Goal: Feedback & Contribution: Submit feedback/report problem

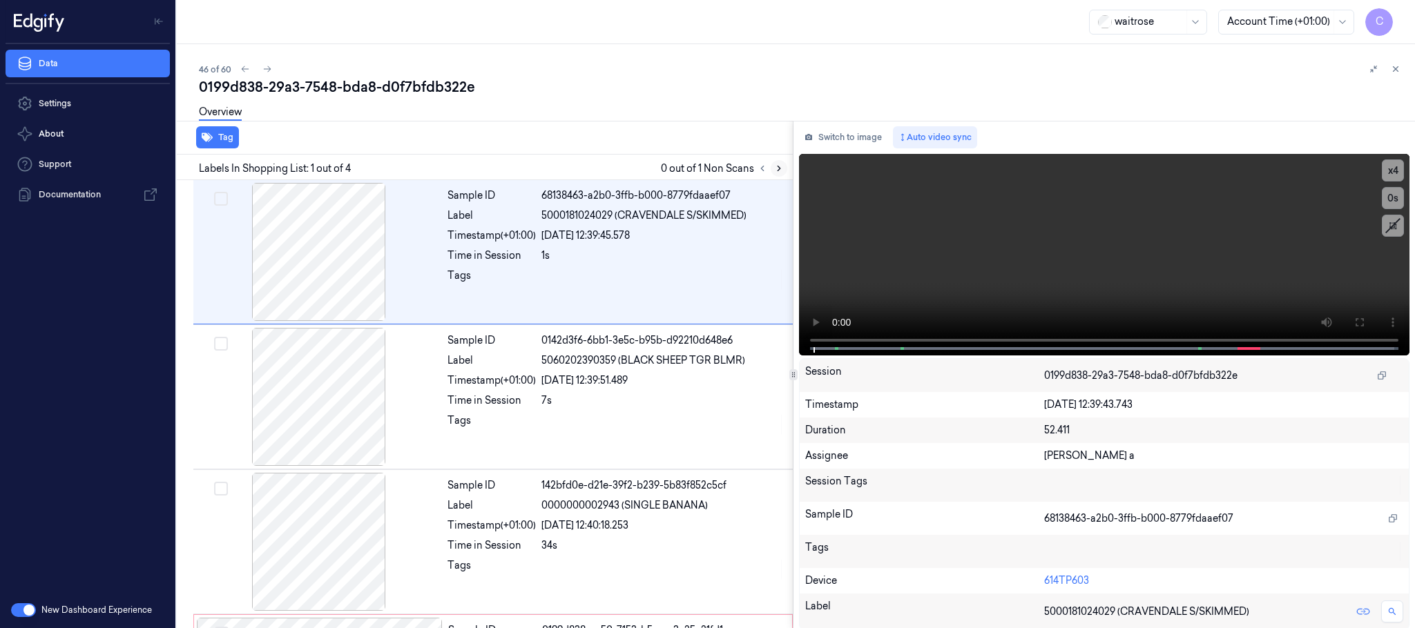
click at [774, 168] on icon at bounding box center [779, 169] width 10 height 10
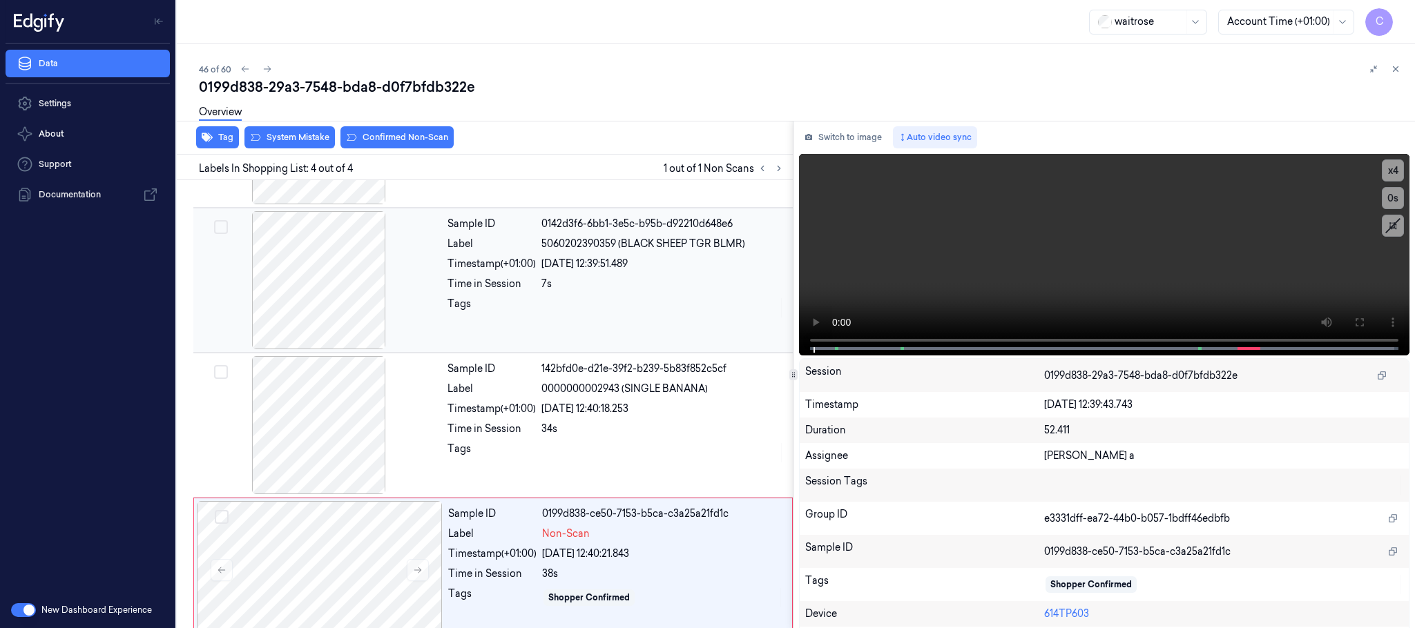
scroll to position [137, 0]
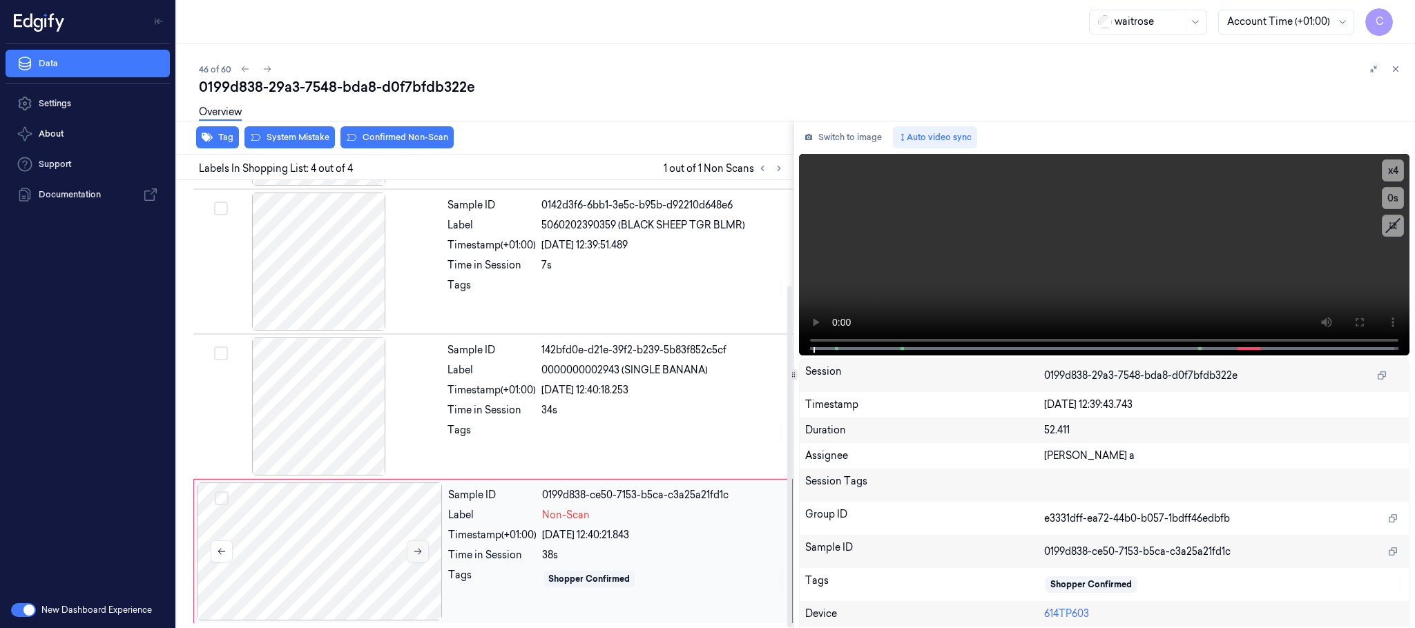
click at [415, 551] on icon at bounding box center [418, 552] width 10 height 10
click at [298, 518] on div at bounding box center [320, 552] width 246 height 138
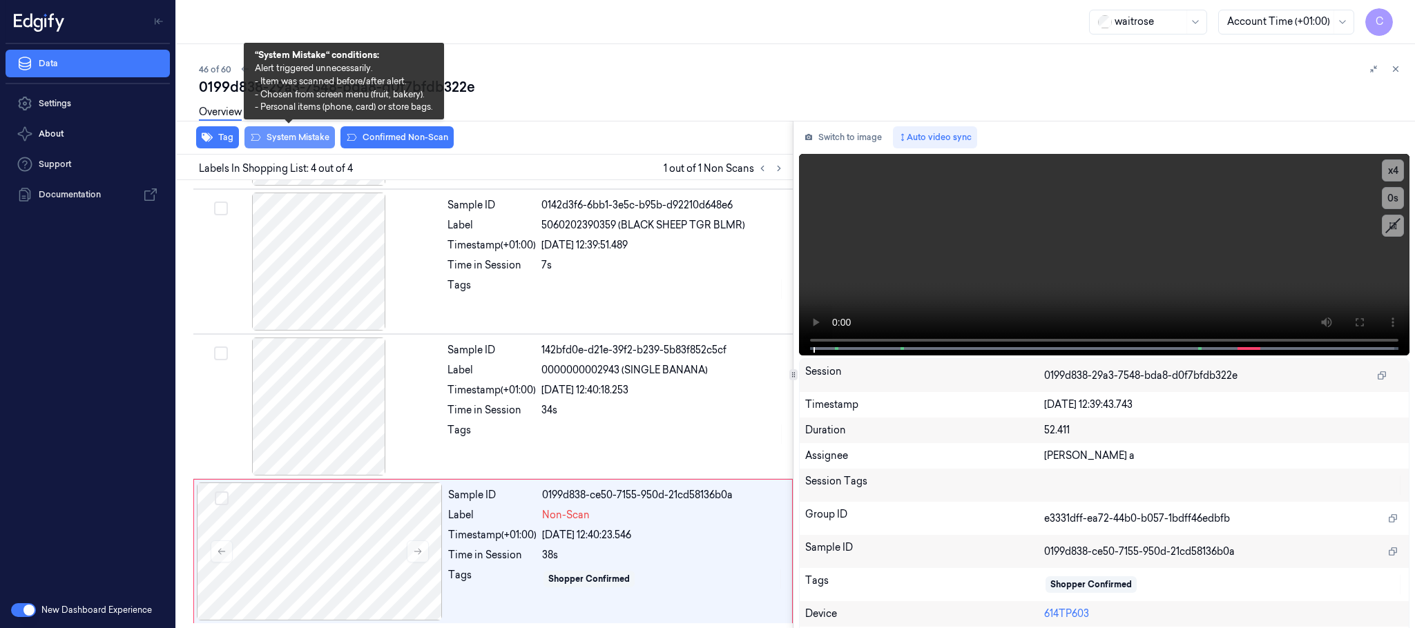
click at [304, 137] on button "System Mistake" at bounding box center [289, 137] width 90 height 22
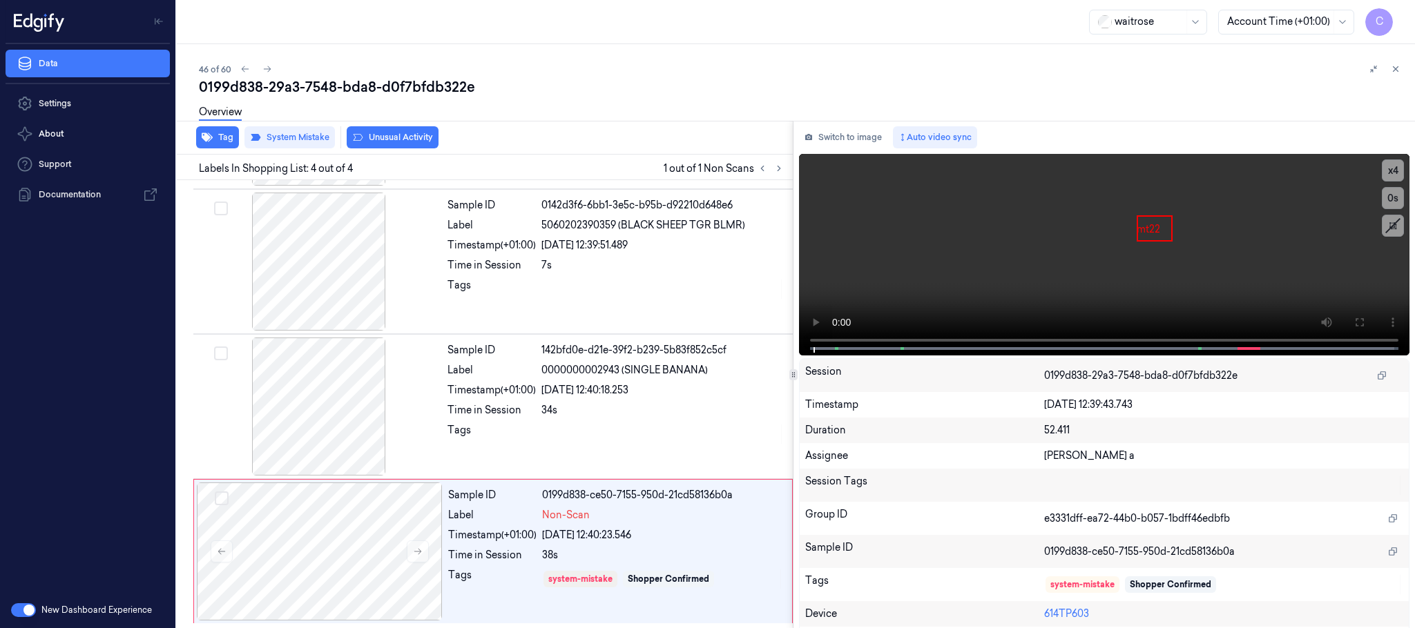
click at [392, 135] on button "Unusual Activity" at bounding box center [393, 137] width 92 height 22
click at [228, 135] on button "Tag" at bounding box center [217, 137] width 43 height 22
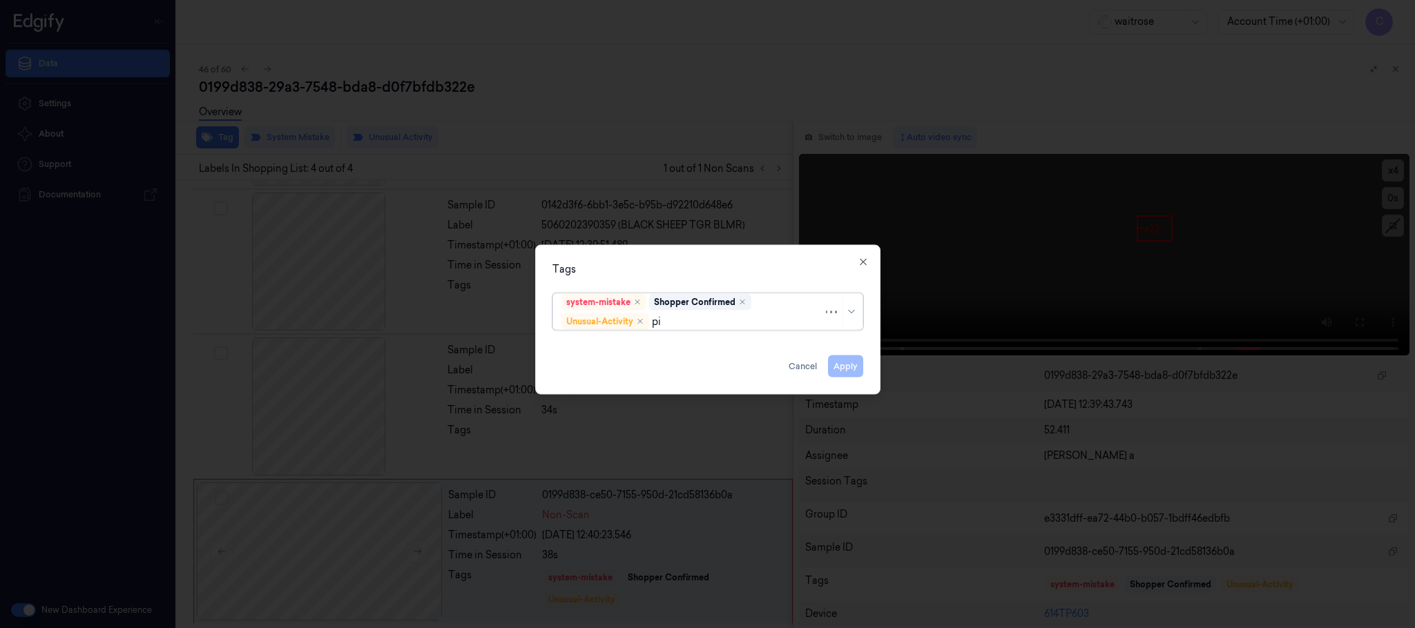
type input "pic"
click at [626, 350] on div "Picklist item alert" at bounding box center [600, 349] width 79 height 14
click at [698, 284] on div "Tags option Picklist item alert, selected. Use Up and Down to choose options, p…" at bounding box center [707, 320] width 345 height 150
click at [842, 365] on button "Apply" at bounding box center [845, 367] width 35 height 22
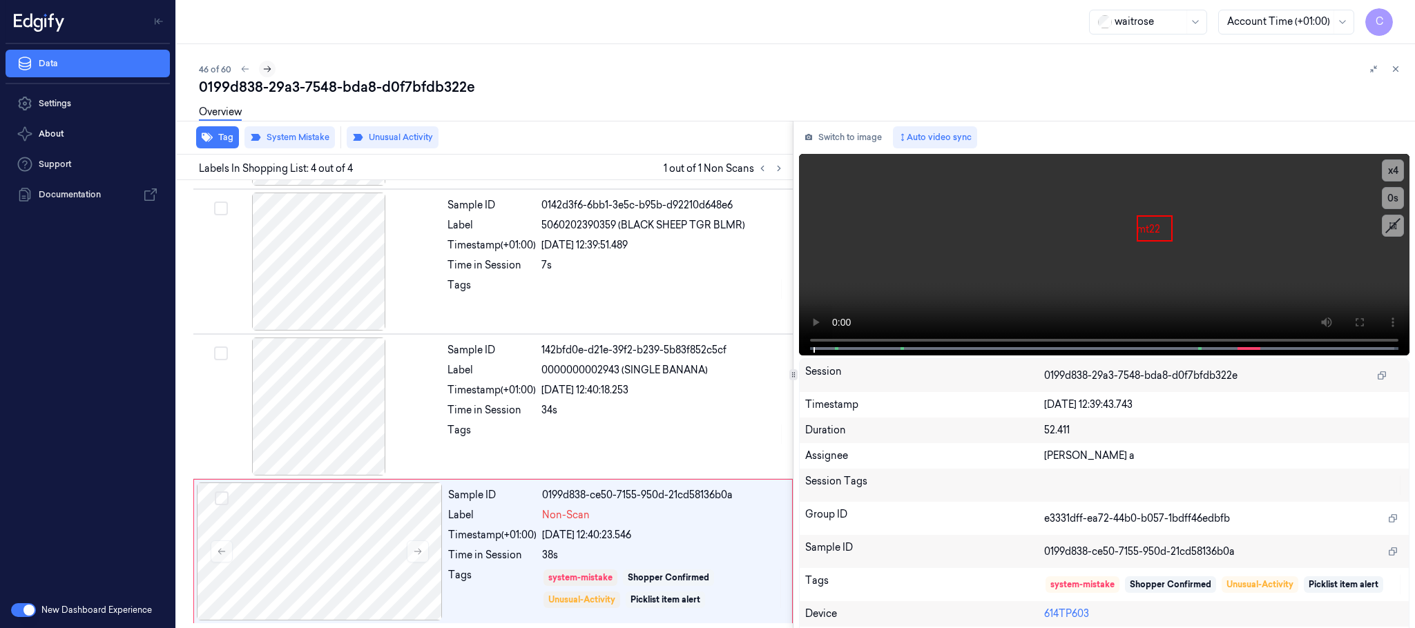
click at [268, 66] on icon at bounding box center [267, 69] width 10 height 10
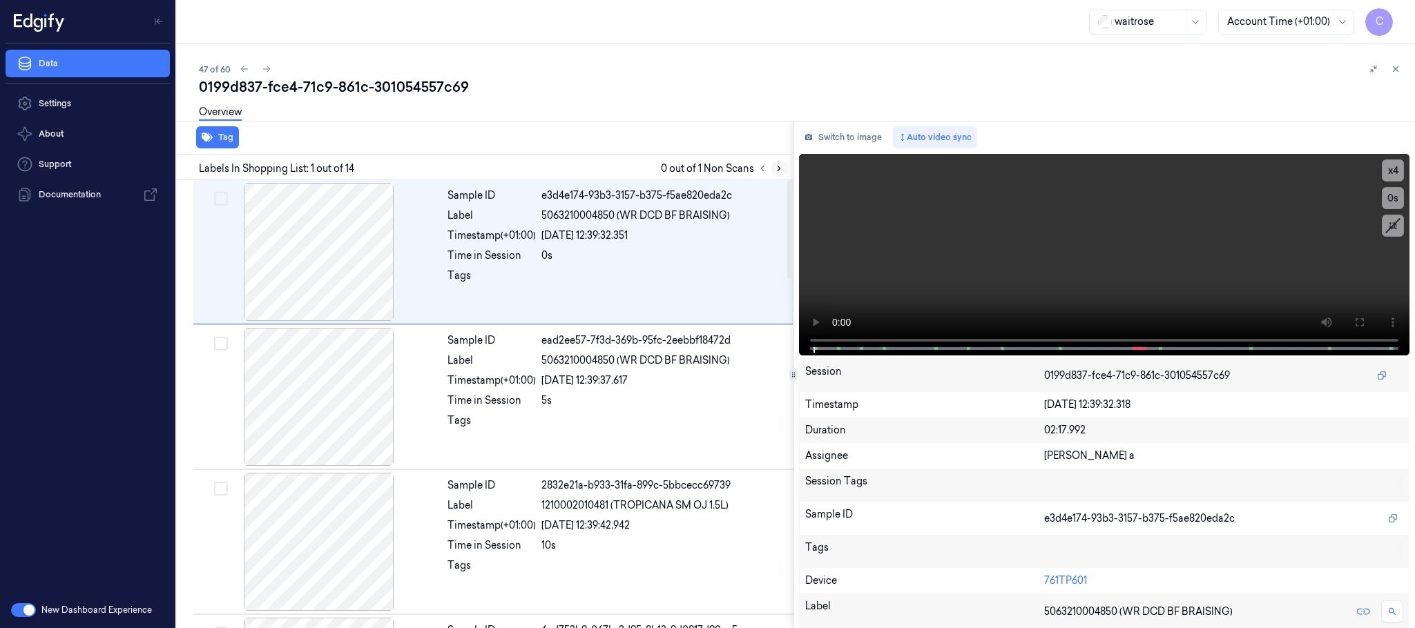
click at [779, 171] on icon at bounding box center [779, 169] width 10 height 10
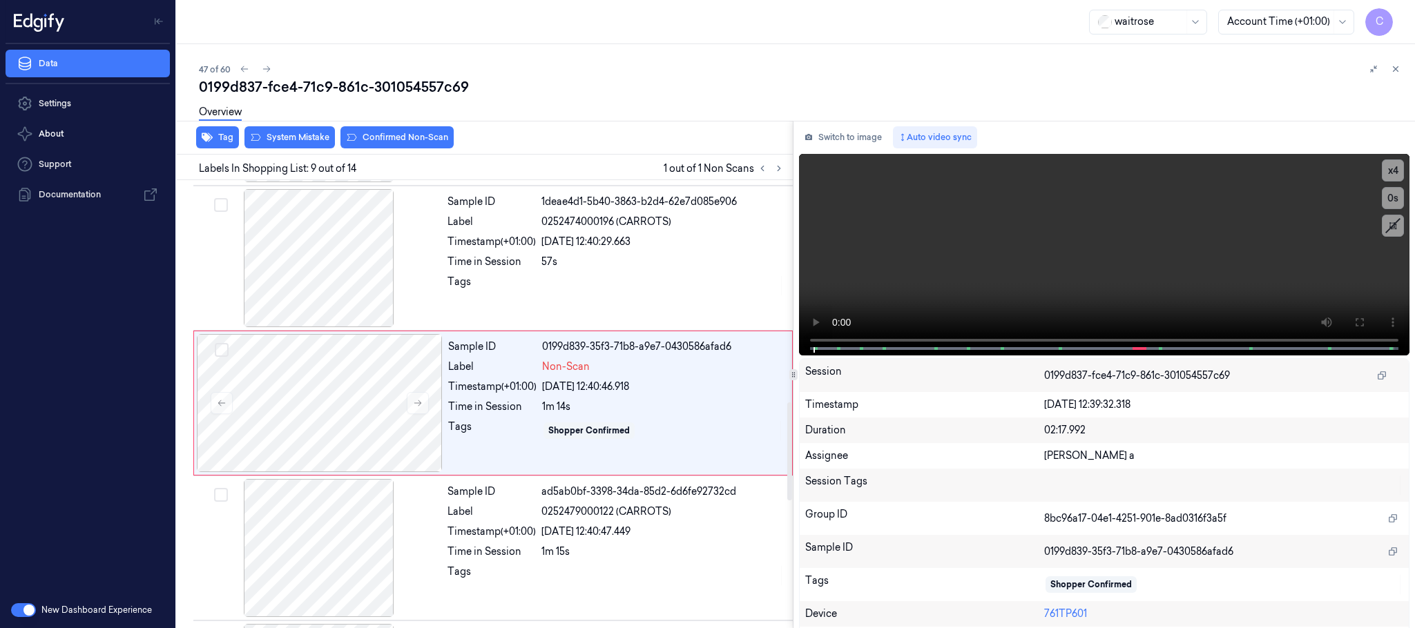
scroll to position [1013, 0]
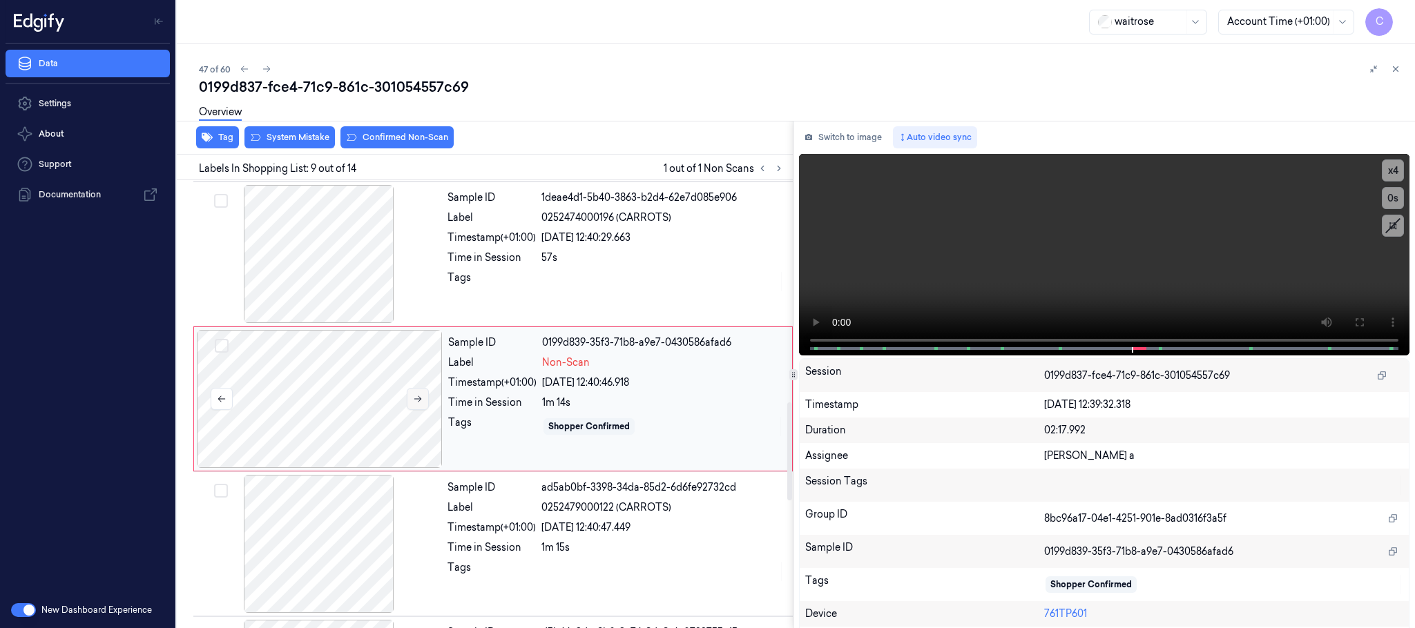
click at [421, 398] on button at bounding box center [418, 399] width 22 height 22
click at [423, 391] on div at bounding box center [320, 399] width 246 height 138
click at [419, 398] on button at bounding box center [418, 399] width 22 height 22
click at [419, 400] on icon at bounding box center [418, 399] width 10 height 10
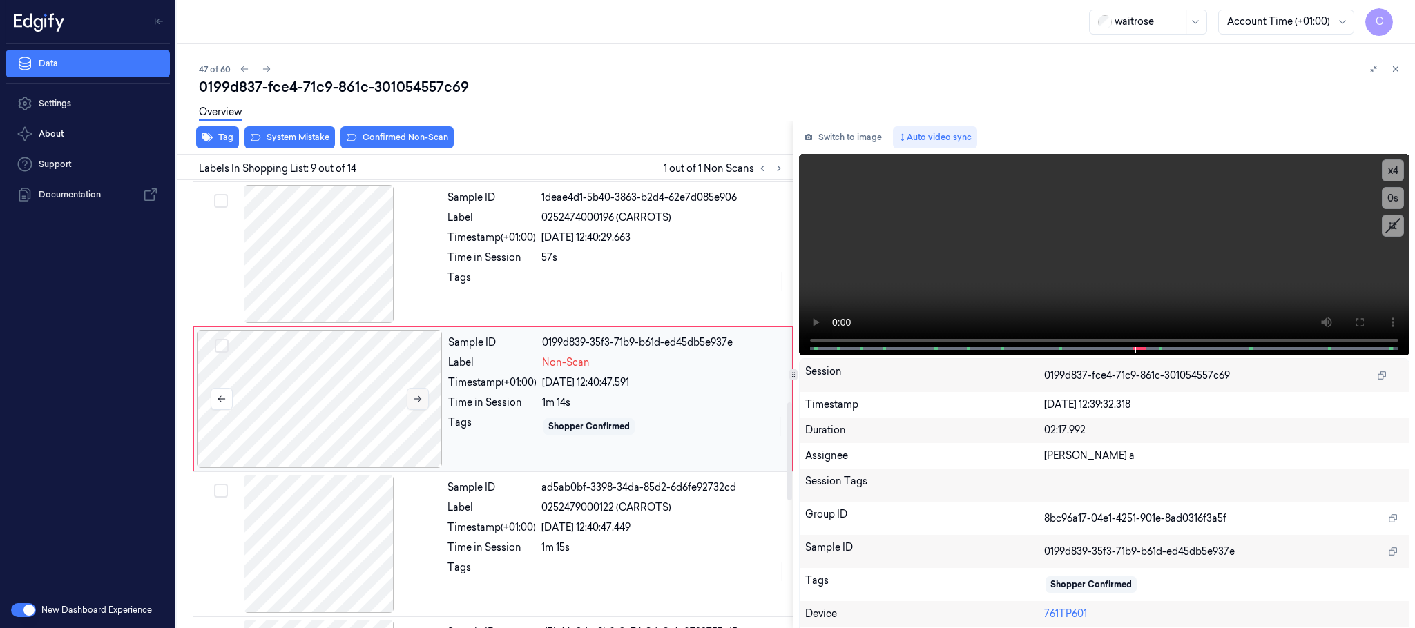
click at [419, 400] on icon at bounding box center [418, 399] width 10 height 10
click at [357, 302] on div at bounding box center [319, 254] width 246 height 138
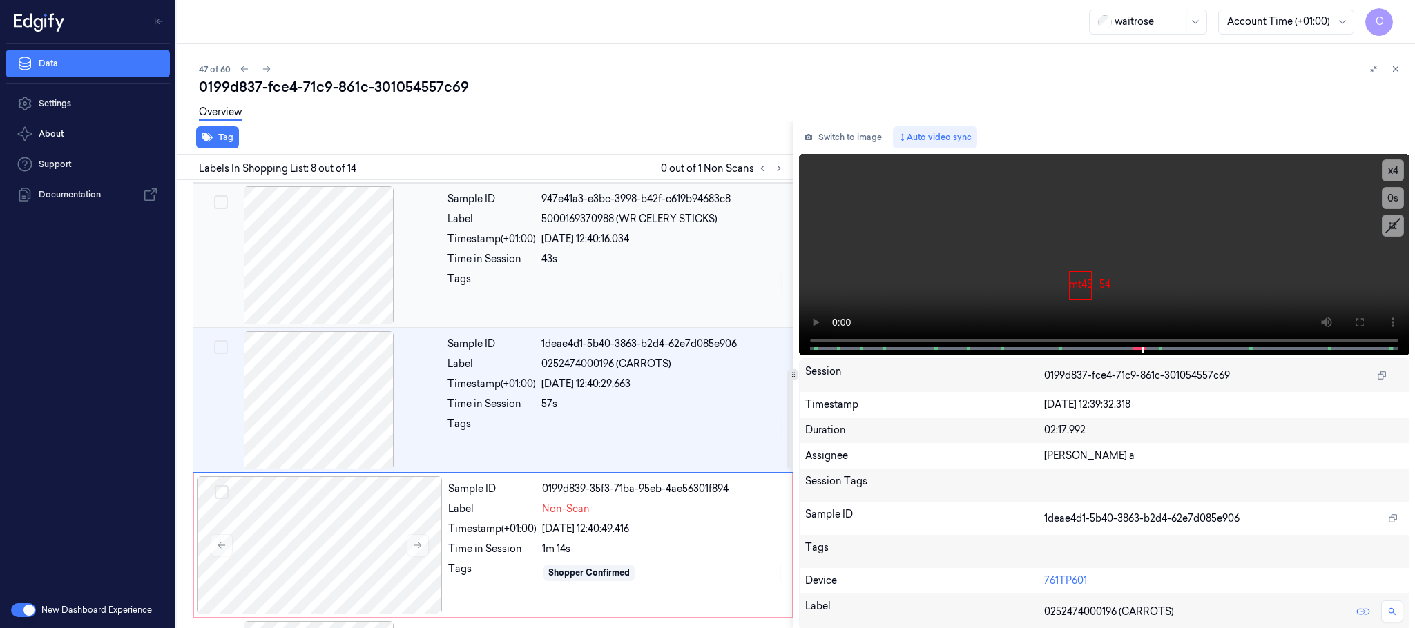
click at [360, 270] on div at bounding box center [319, 255] width 246 height 138
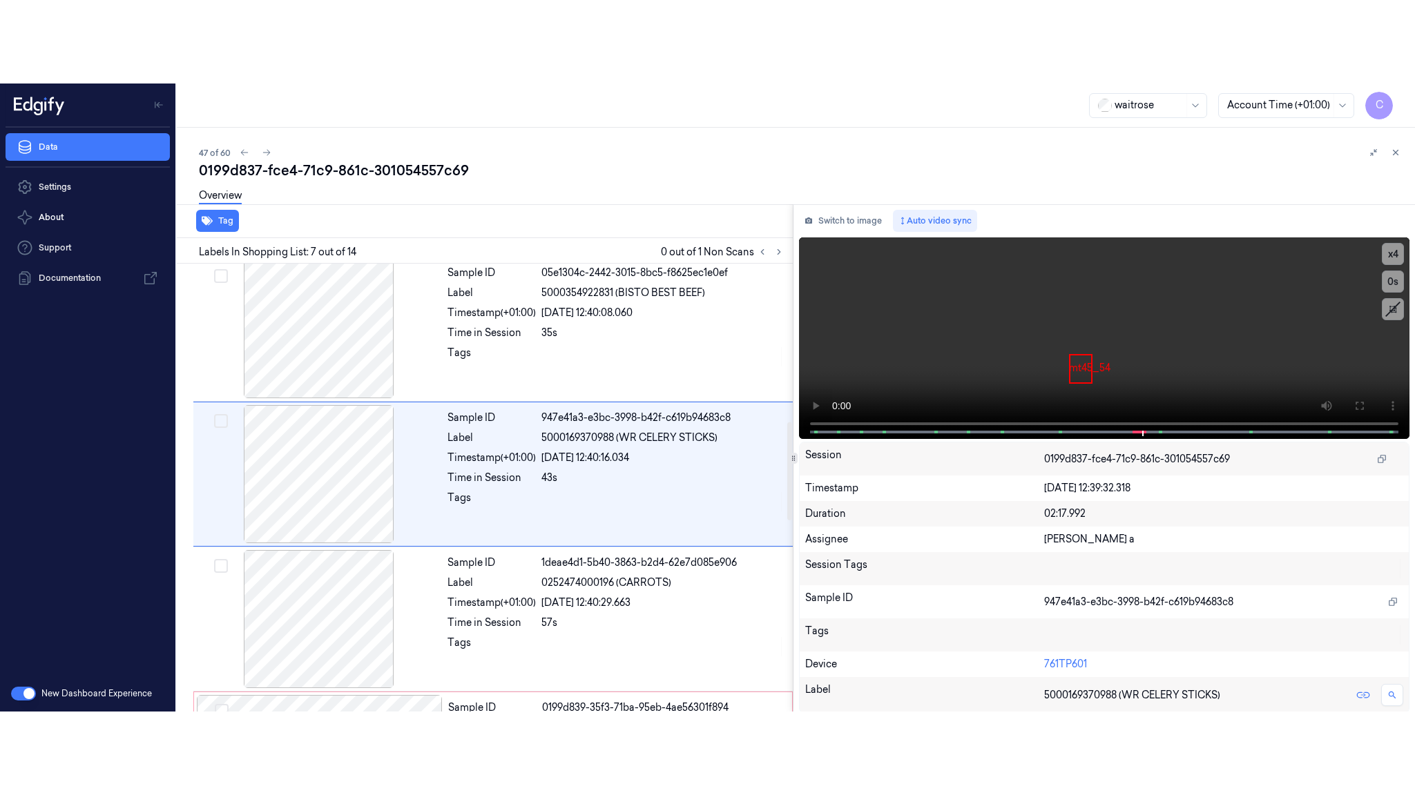
scroll to position [721, 0]
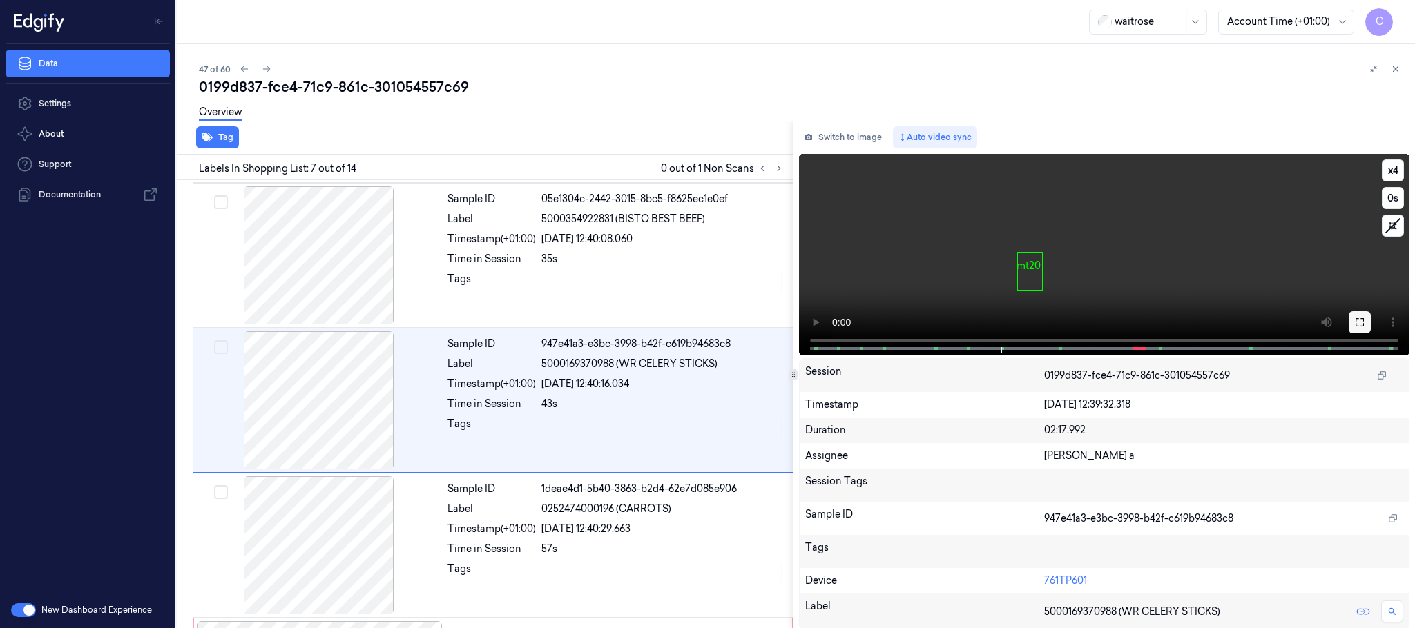
click at [1348, 325] on button at bounding box center [1359, 322] width 22 height 22
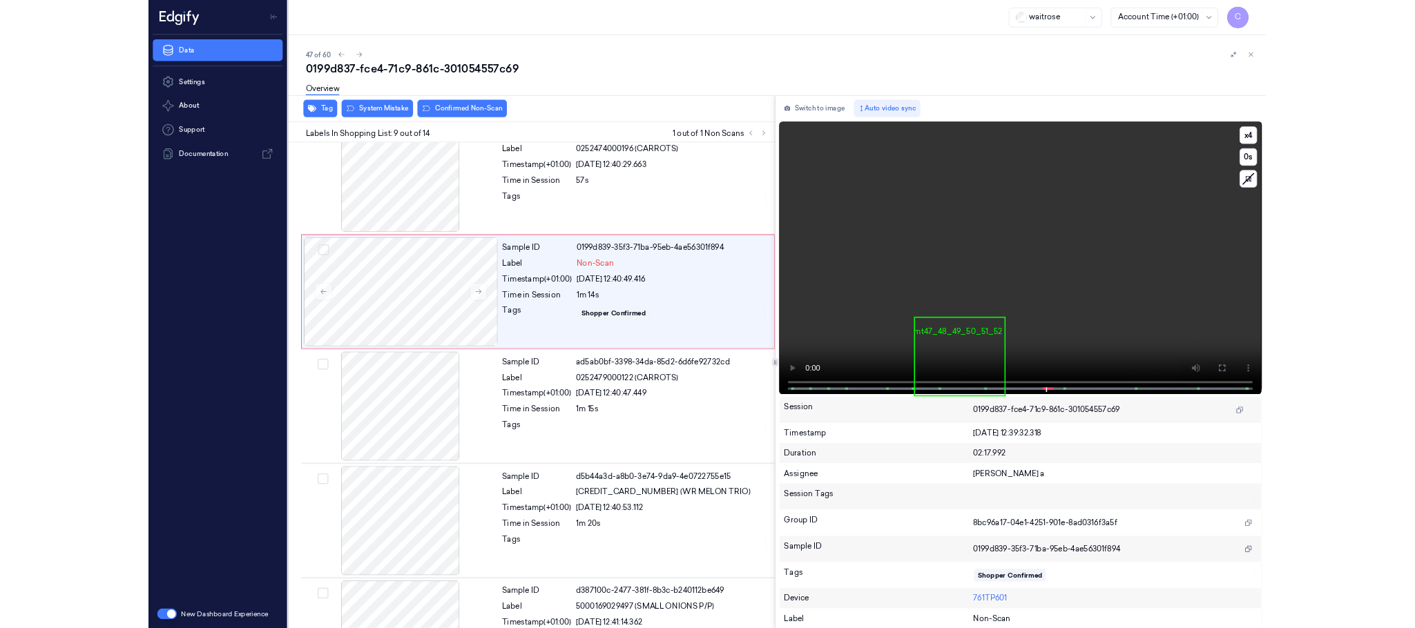
scroll to position [930, 0]
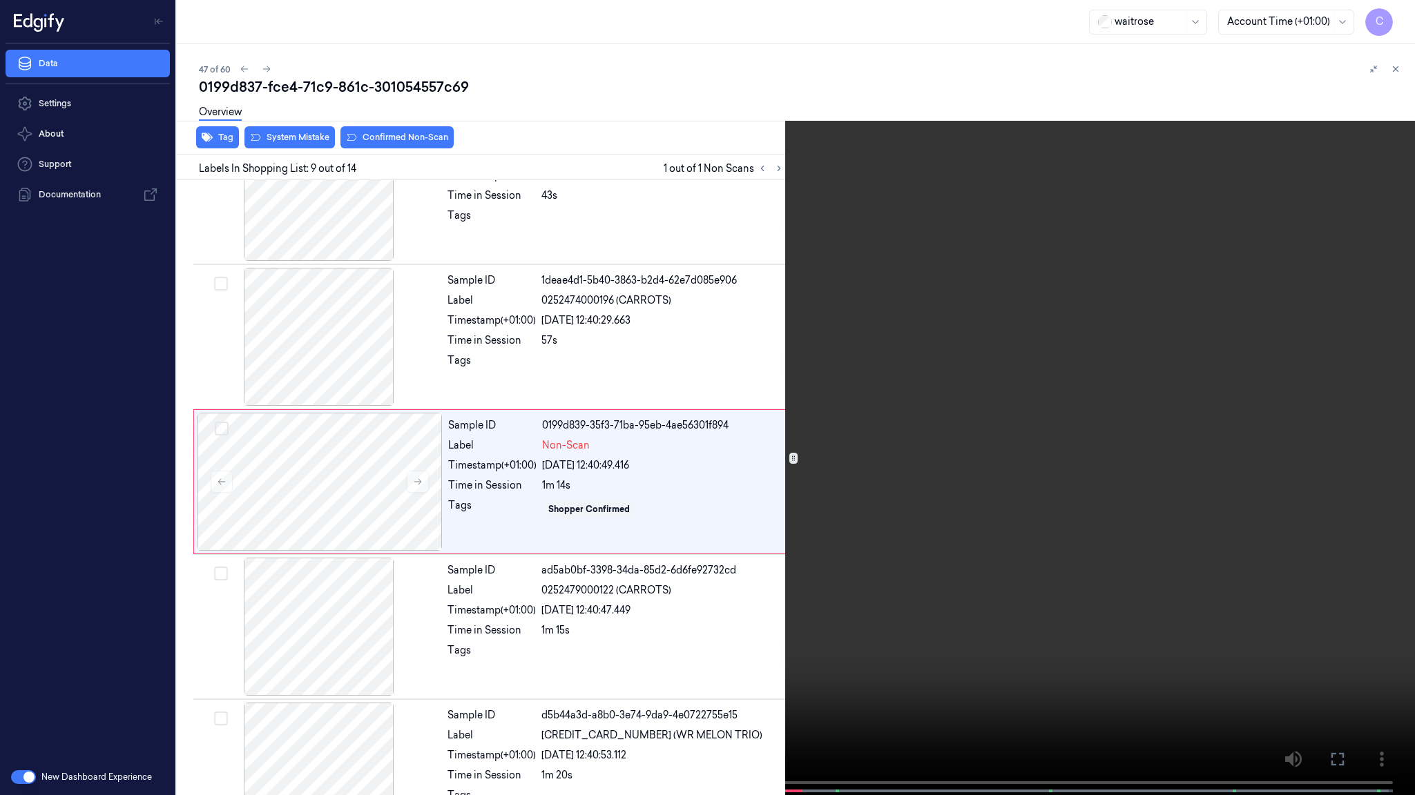
click at [1401, 17] on button "x 4" at bounding box center [1398, 17] width 22 height 22
click at [1401, 17] on button "x 1" at bounding box center [1398, 17] width 22 height 22
click at [767, 378] on video at bounding box center [707, 399] width 1415 height 798
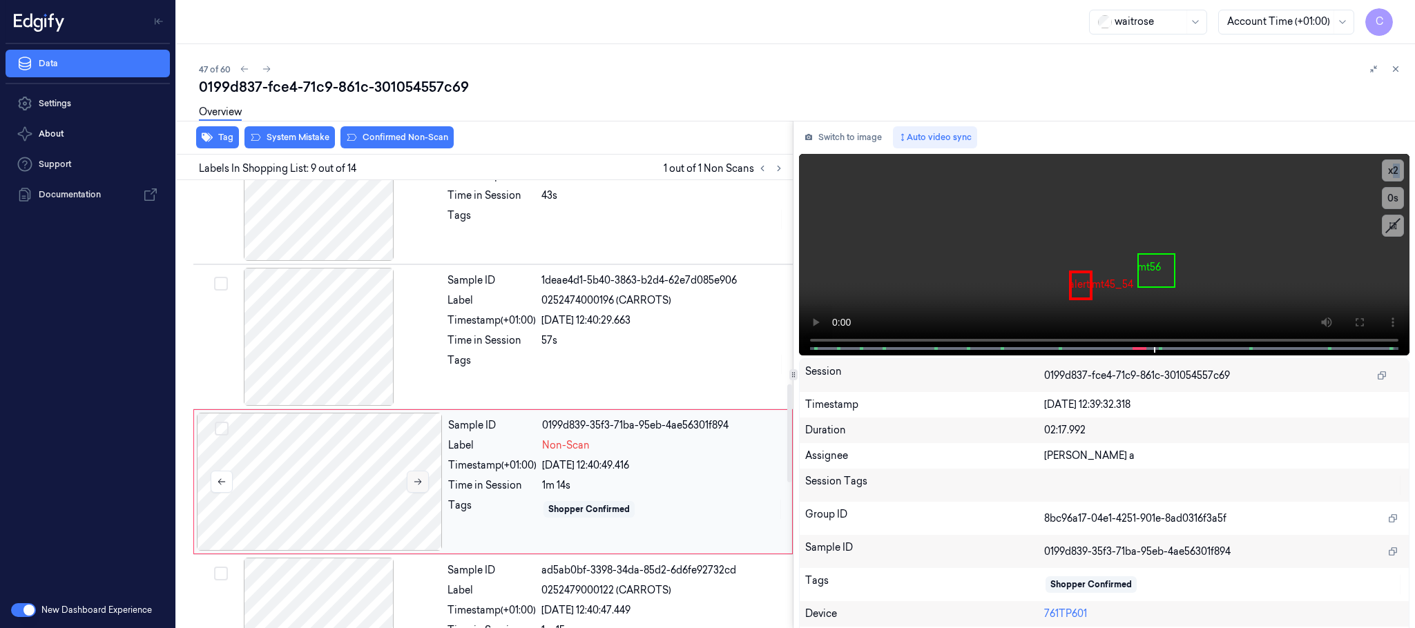
click at [413, 485] on icon at bounding box center [418, 482] width 10 height 10
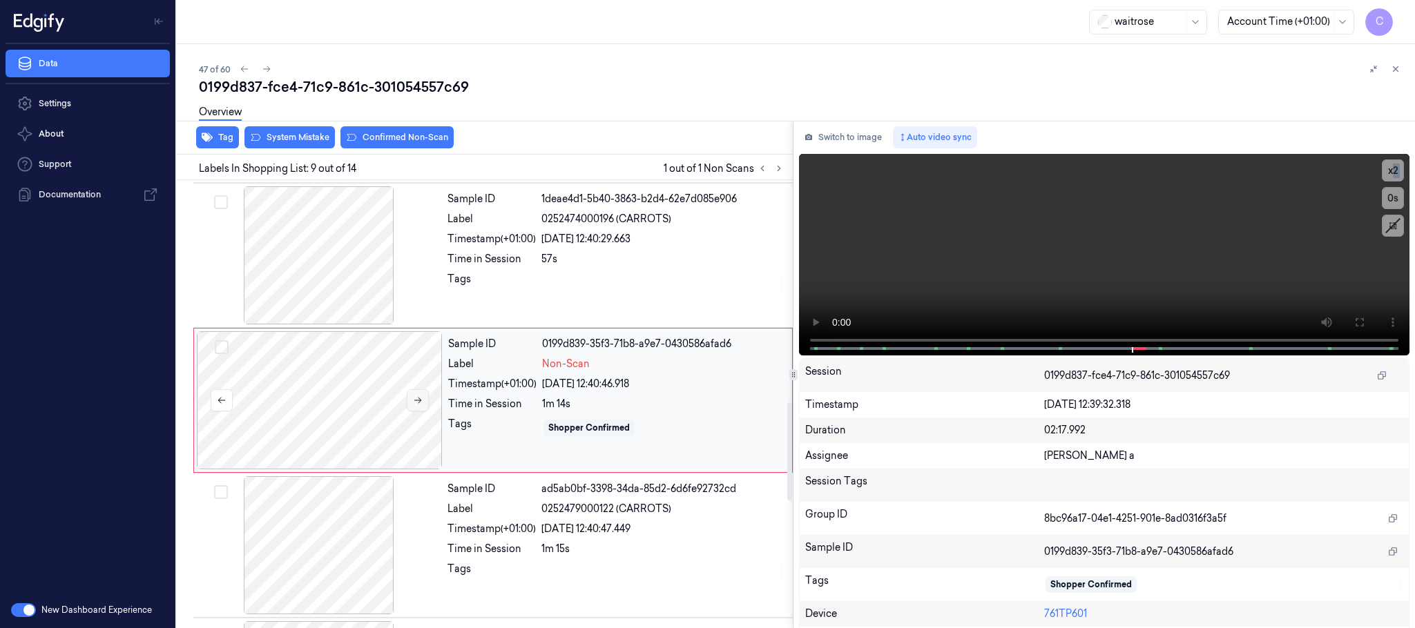
scroll to position [1013, 0]
click at [418, 410] on button at bounding box center [418, 399] width 22 height 22
click at [418, 404] on icon at bounding box center [418, 399] width 10 height 10
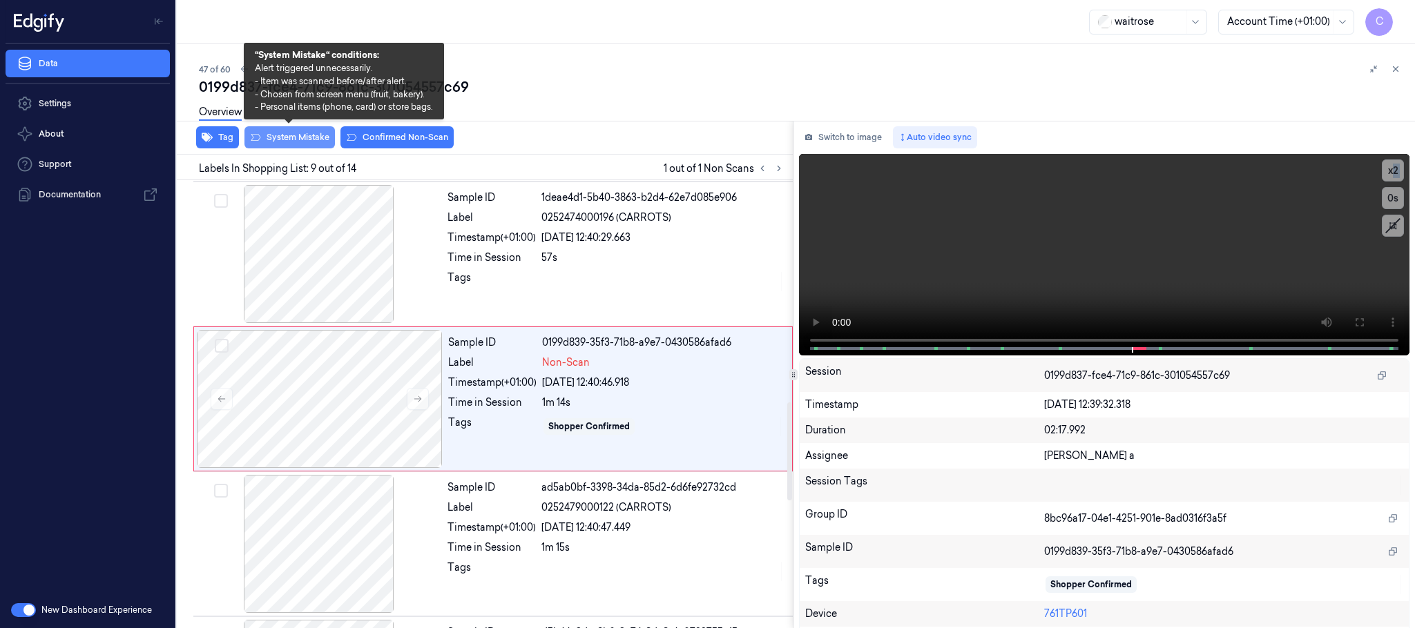
click at [299, 137] on button "System Mistake" at bounding box center [289, 137] width 90 height 22
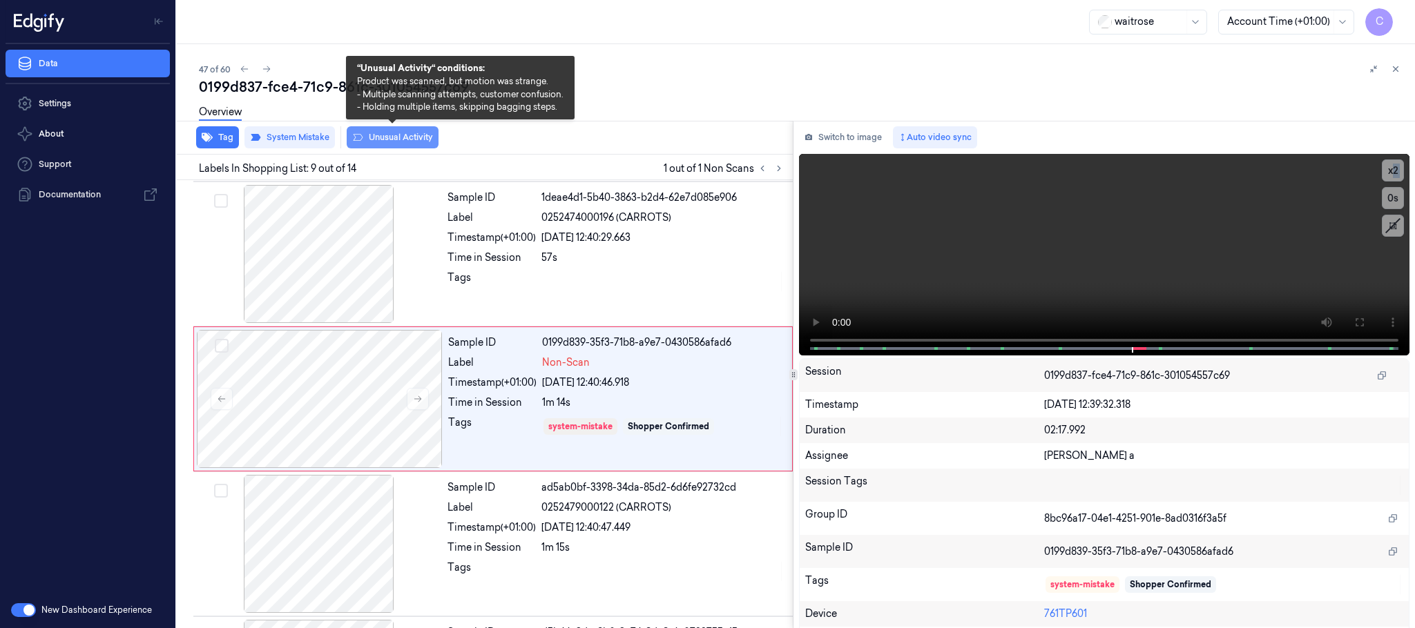
click at [361, 137] on icon at bounding box center [358, 137] width 10 height 7
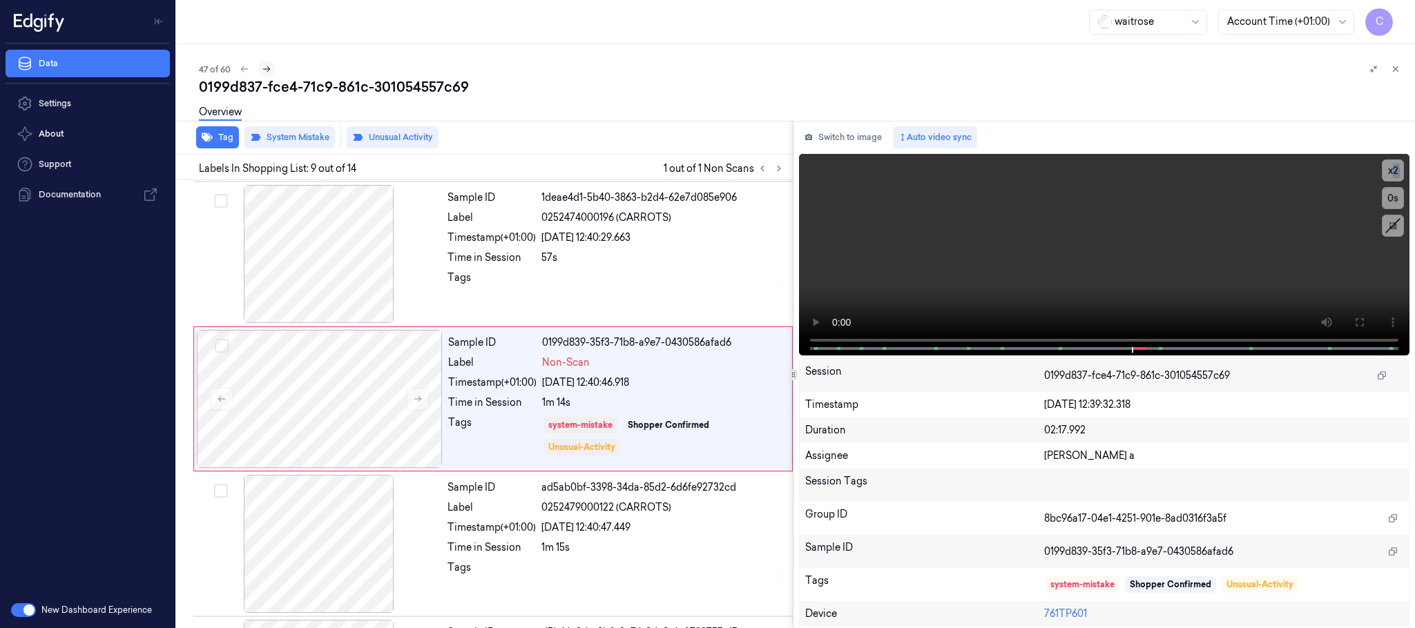
click at [264, 72] on icon at bounding box center [267, 69] width 10 height 10
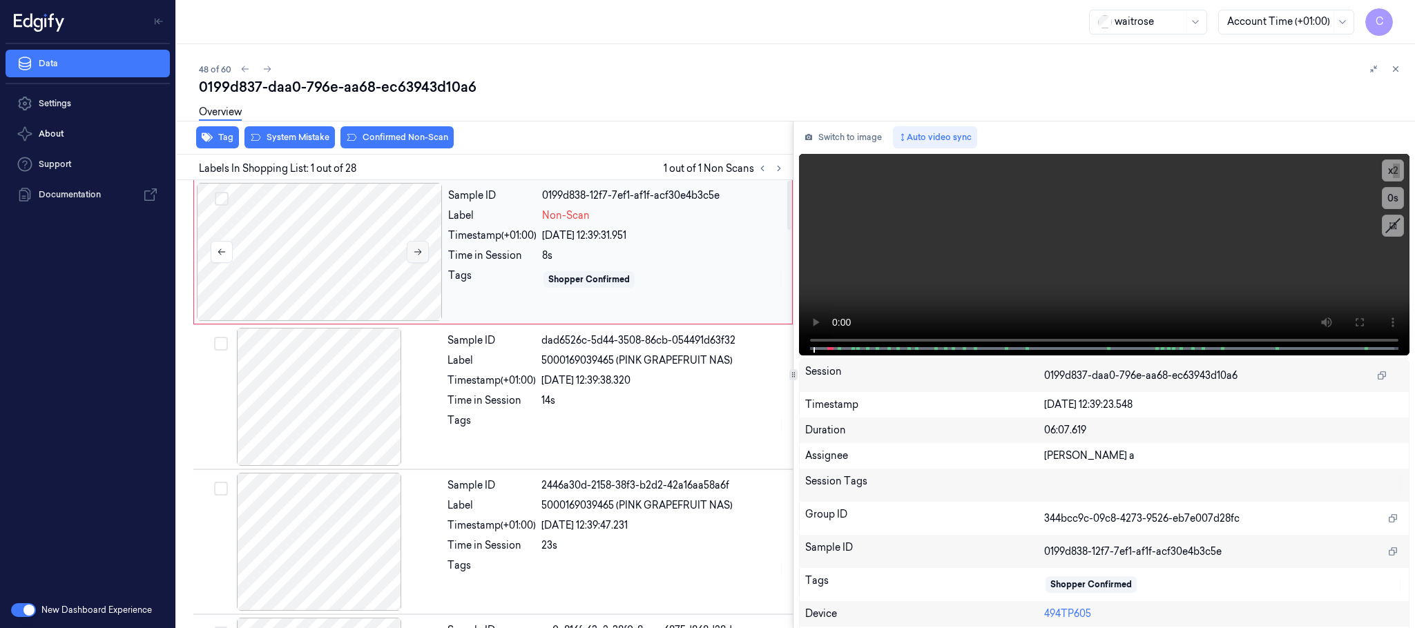
click at [410, 249] on button at bounding box center [418, 252] width 22 height 22
click at [418, 257] on icon at bounding box center [418, 252] width 10 height 10
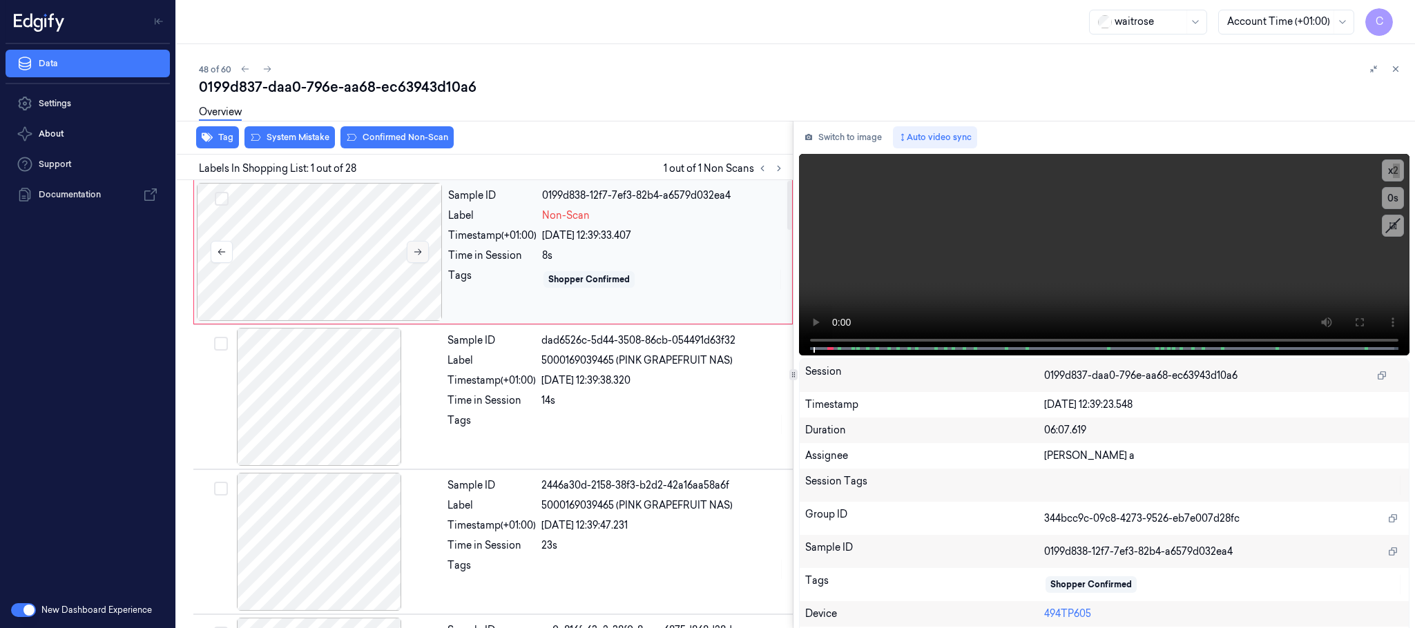
click at [418, 257] on icon at bounding box center [418, 252] width 10 height 10
click at [280, 133] on button "System Mistake" at bounding box center [289, 137] width 90 height 22
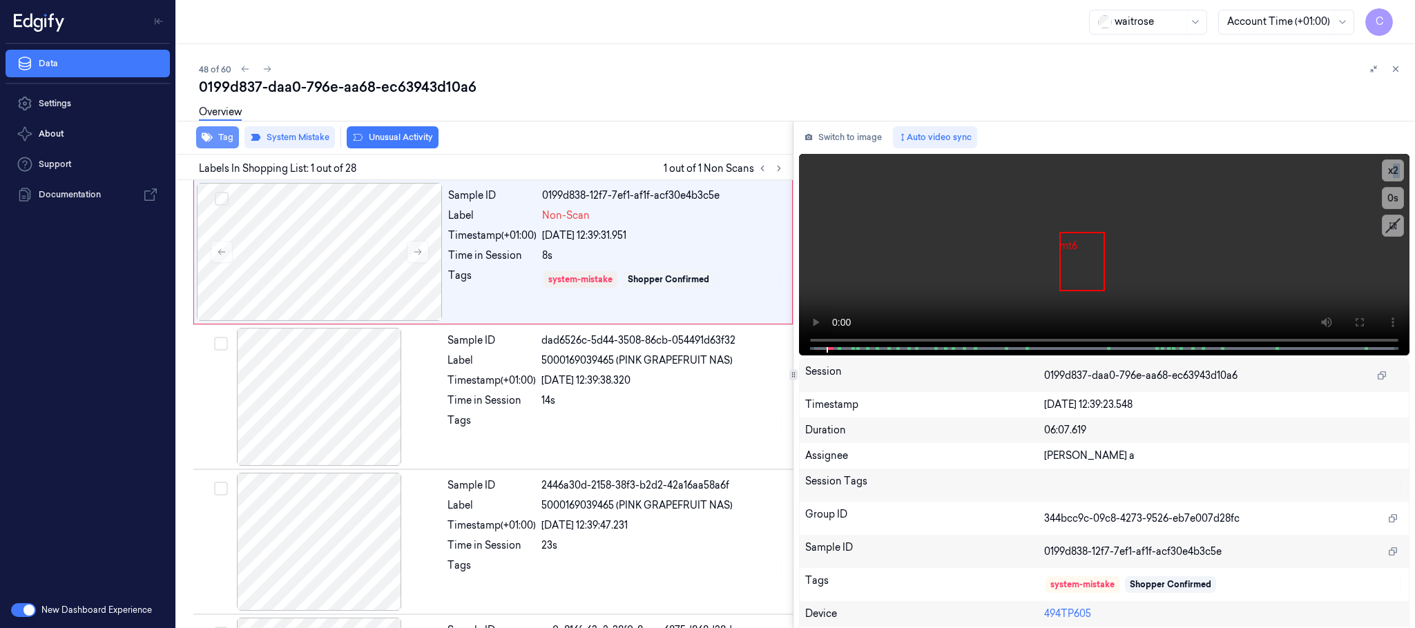
click at [220, 135] on button "Tag" at bounding box center [217, 137] width 43 height 22
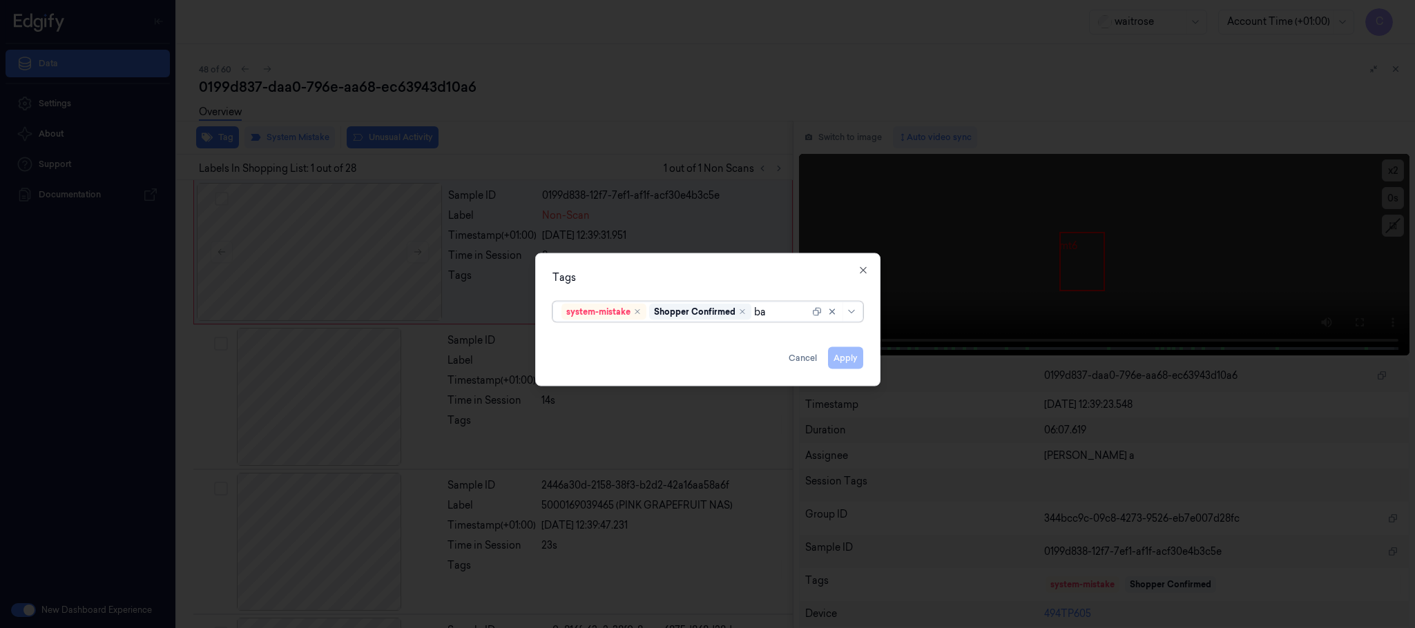
type input "bag"
click at [610, 338] on div "bags" at bounding box center [707, 340] width 292 height 14
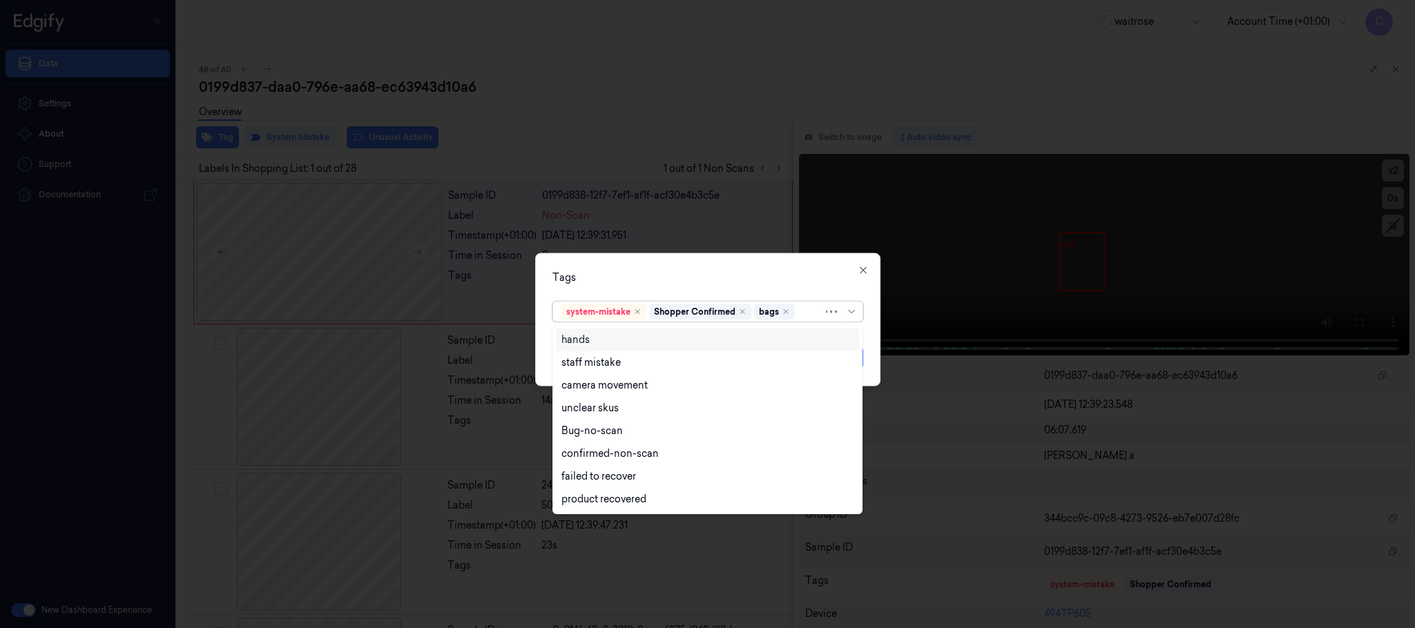
click at [659, 280] on div "Tags" at bounding box center [707, 278] width 311 height 14
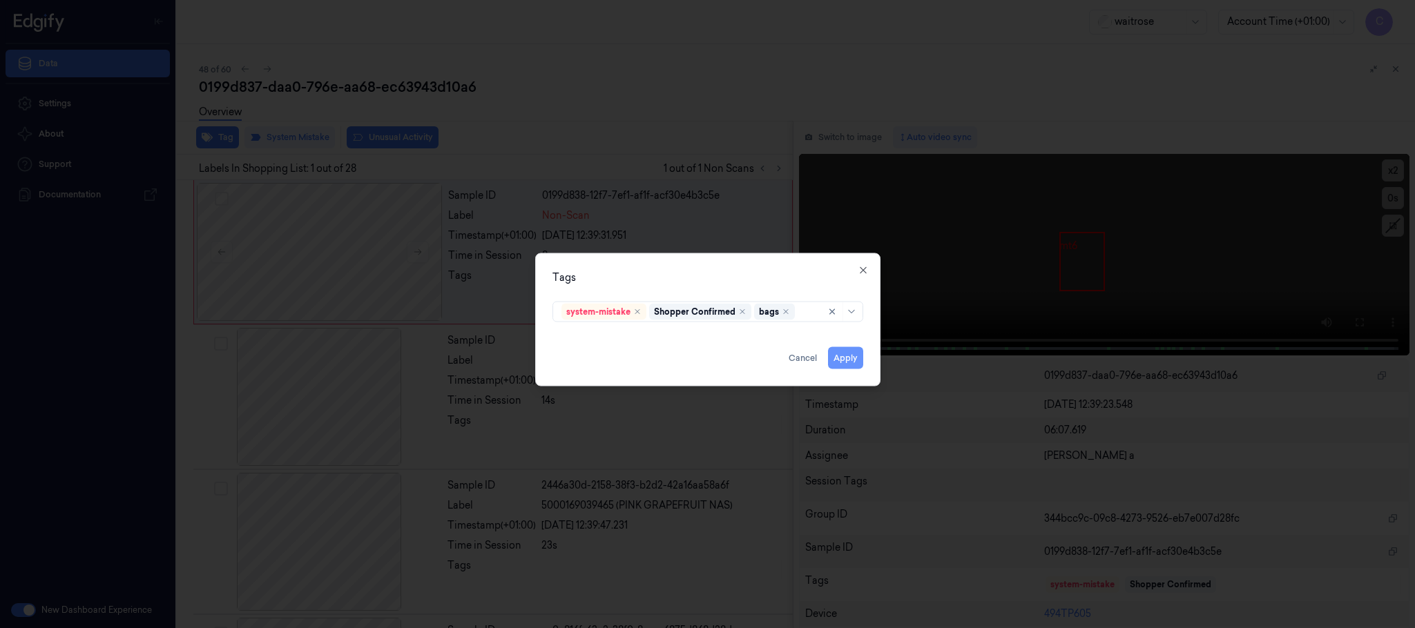
click at [850, 353] on button "Apply" at bounding box center [845, 358] width 35 height 22
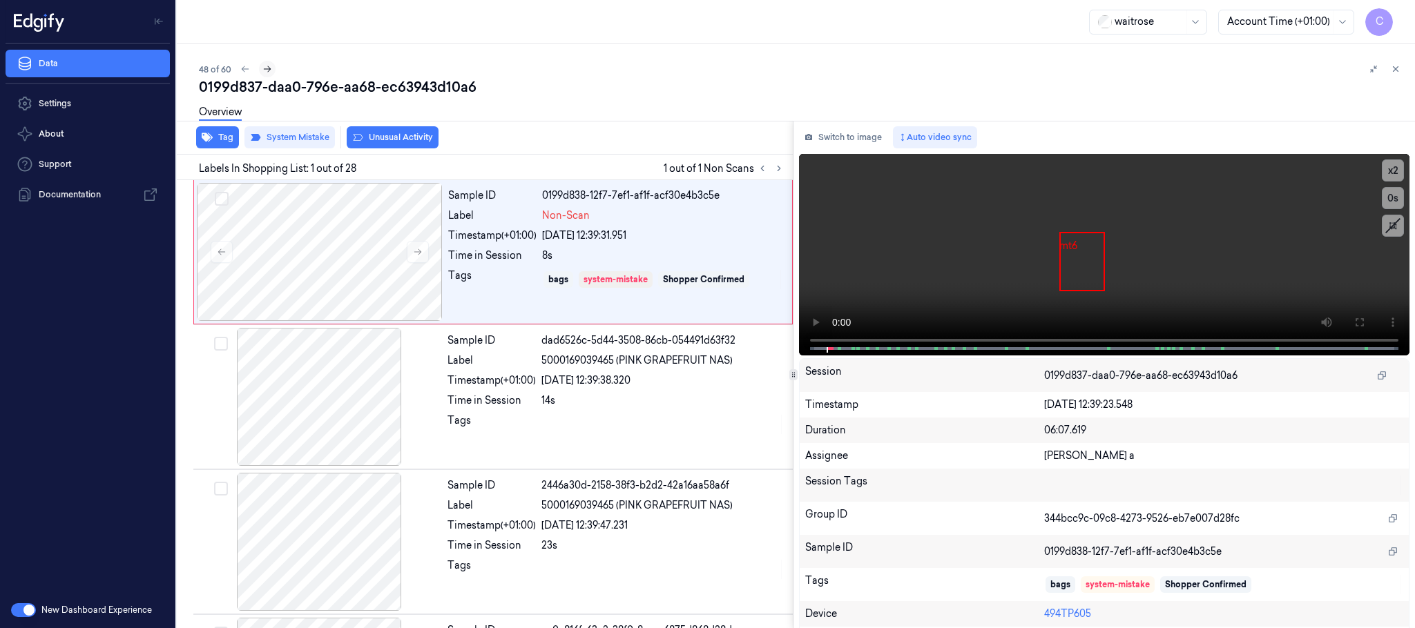
click at [268, 70] on icon at bounding box center [267, 69] width 10 height 10
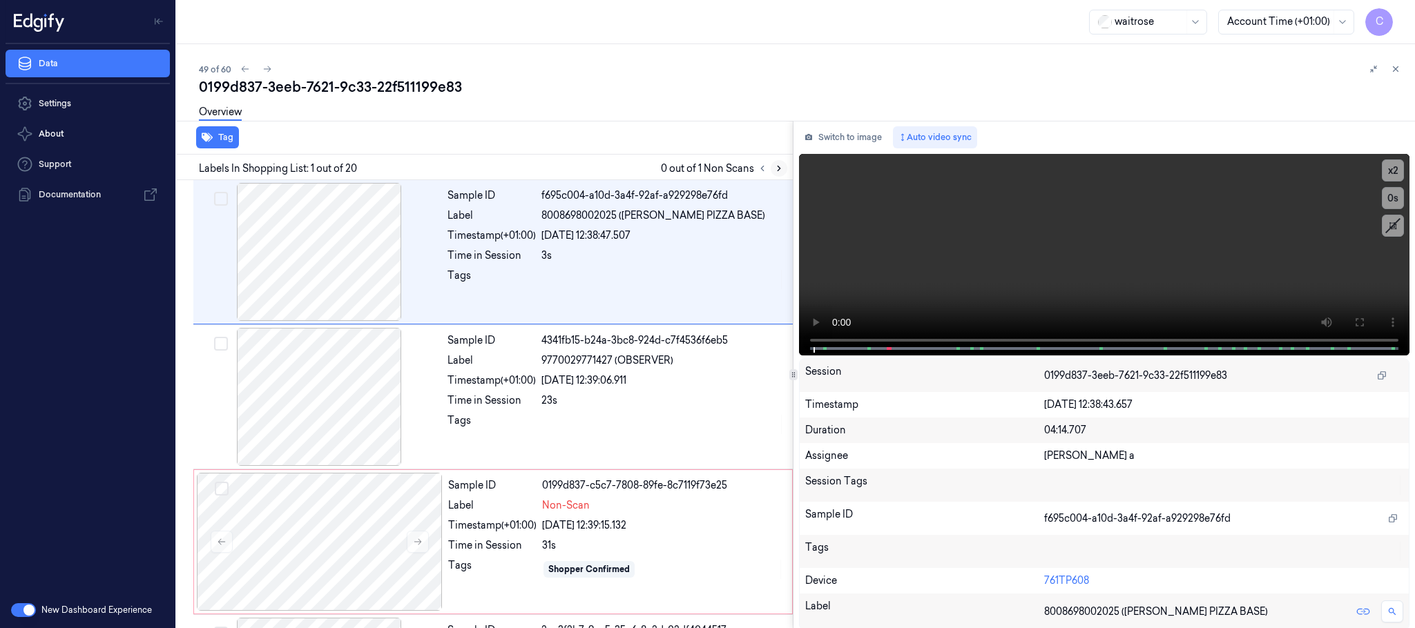
click at [779, 166] on icon at bounding box center [779, 169] width 10 height 10
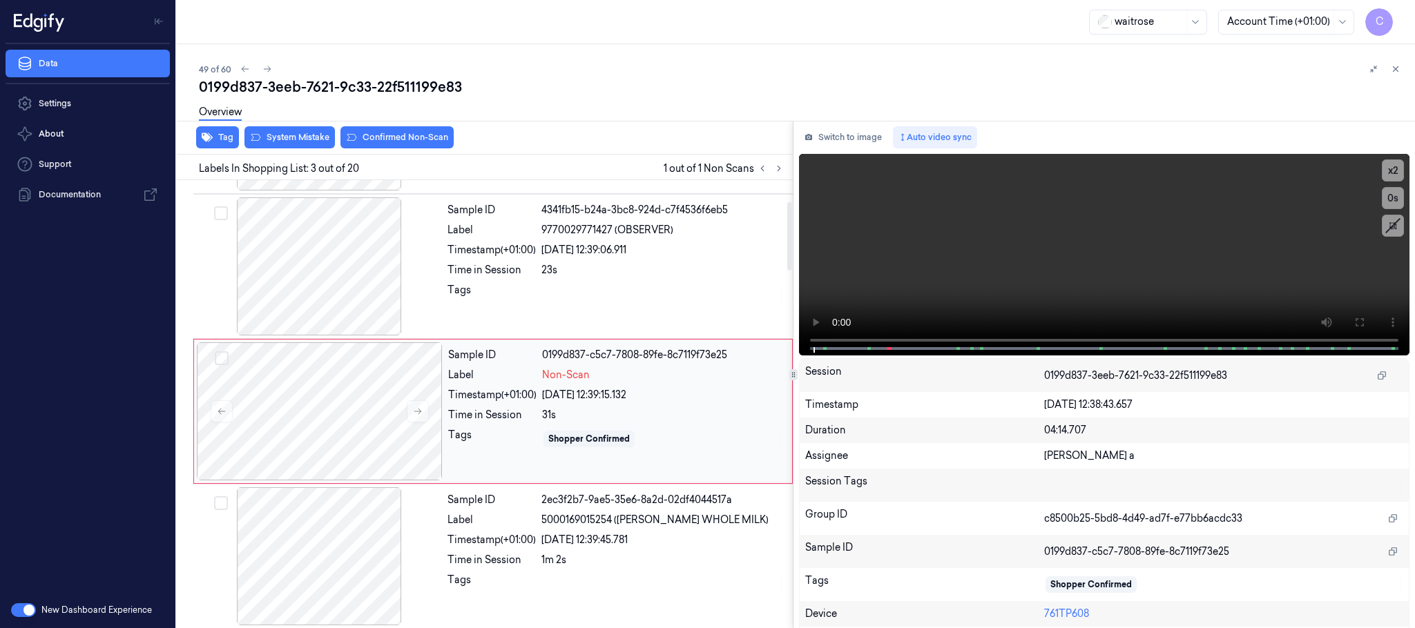
scroll to position [139, 0]
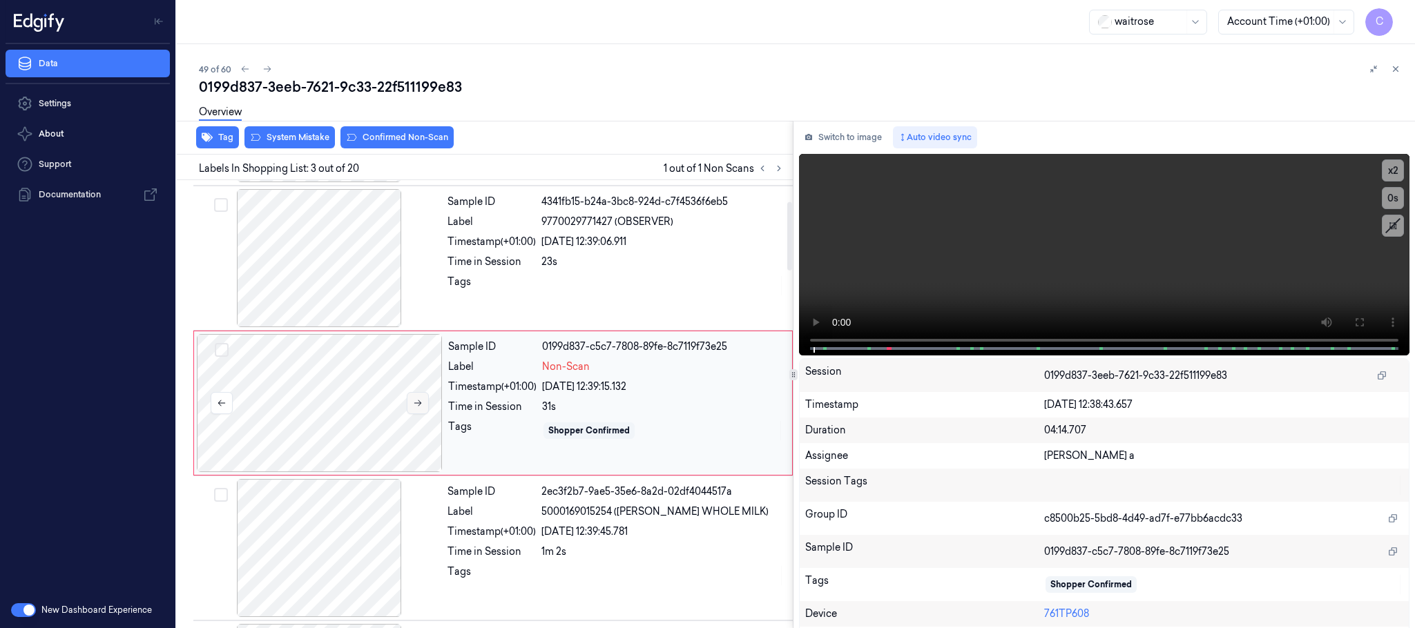
click at [425, 404] on button at bounding box center [418, 403] width 22 height 22
click at [334, 255] on div at bounding box center [319, 258] width 246 height 138
click at [1051, 266] on video at bounding box center [1104, 255] width 610 height 202
drag, startPoint x: 385, startPoint y: 388, endPoint x: 315, endPoint y: 150, distance: 248.4
click at [382, 389] on div at bounding box center [320, 403] width 246 height 138
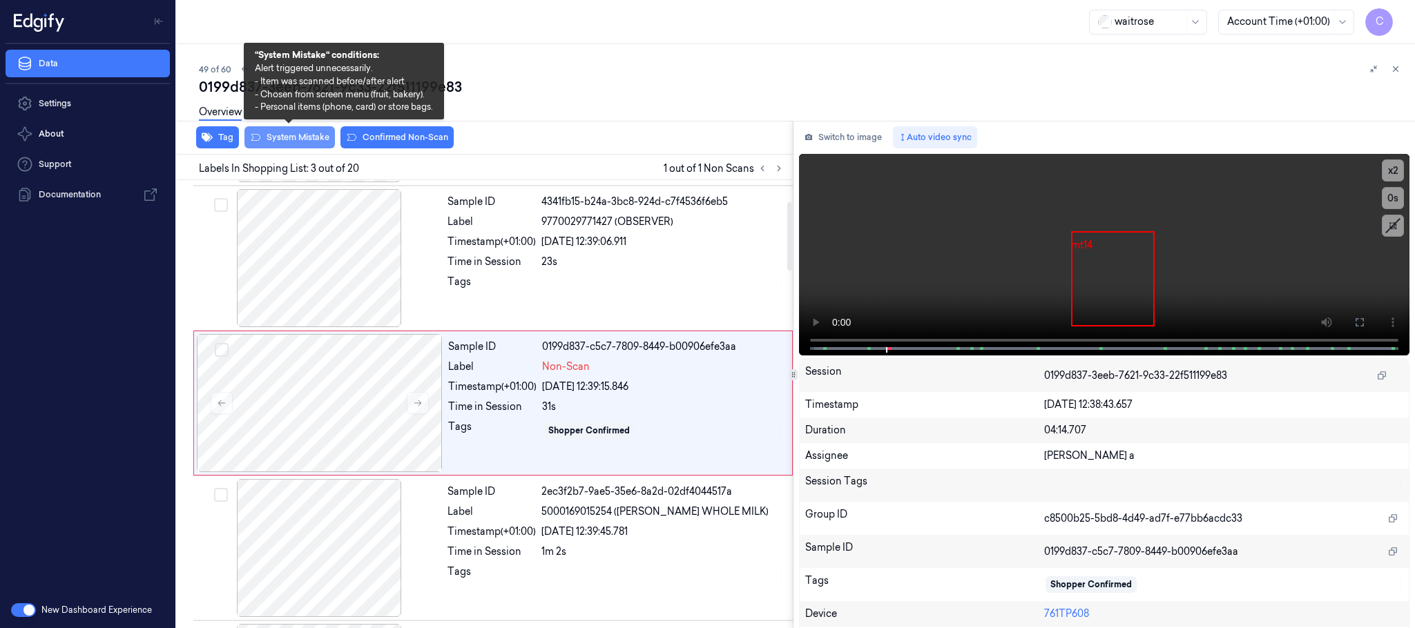
click at [292, 139] on button "System Mistake" at bounding box center [289, 137] width 90 height 22
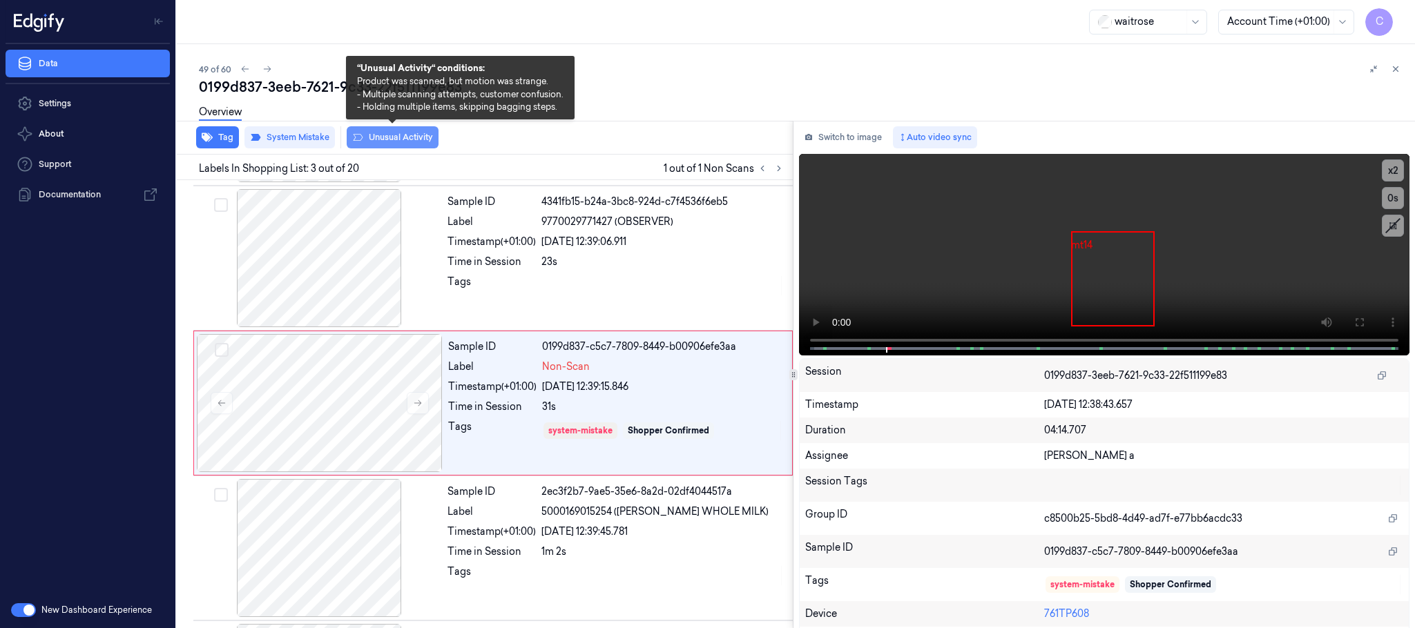
click at [380, 141] on button "Unusual Activity" at bounding box center [393, 137] width 92 height 22
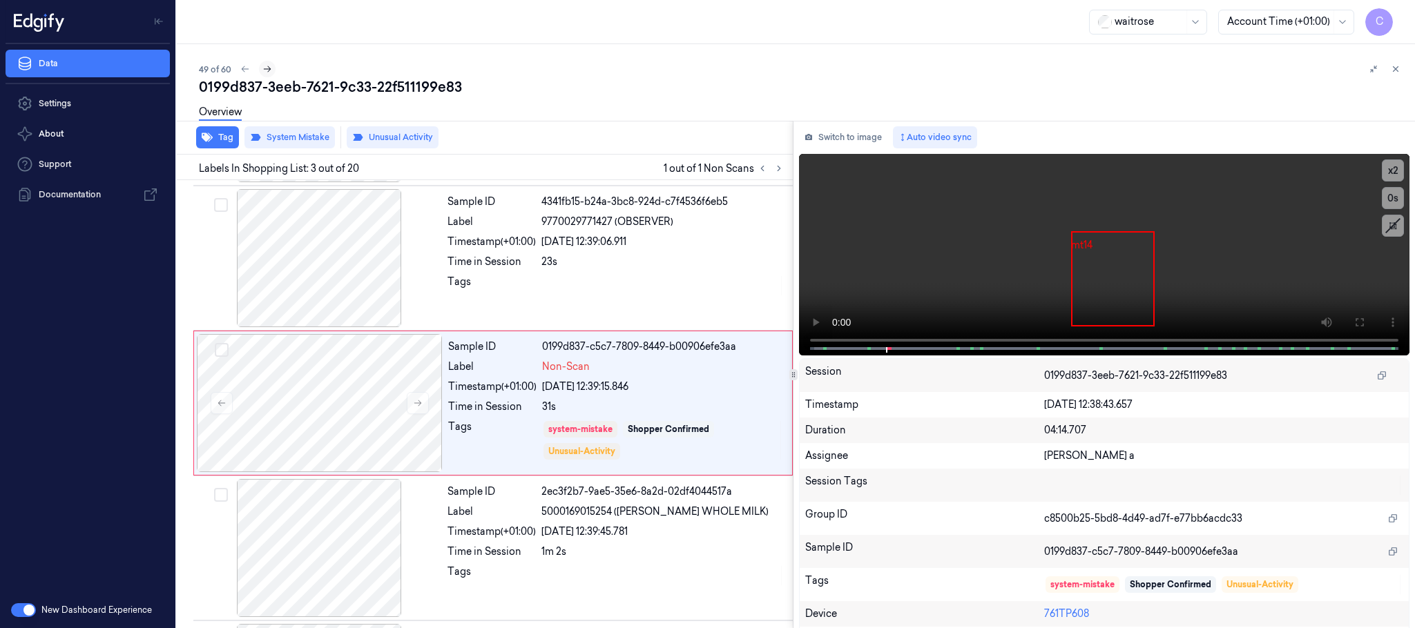
click at [270, 69] on icon at bounding box center [267, 69] width 10 height 10
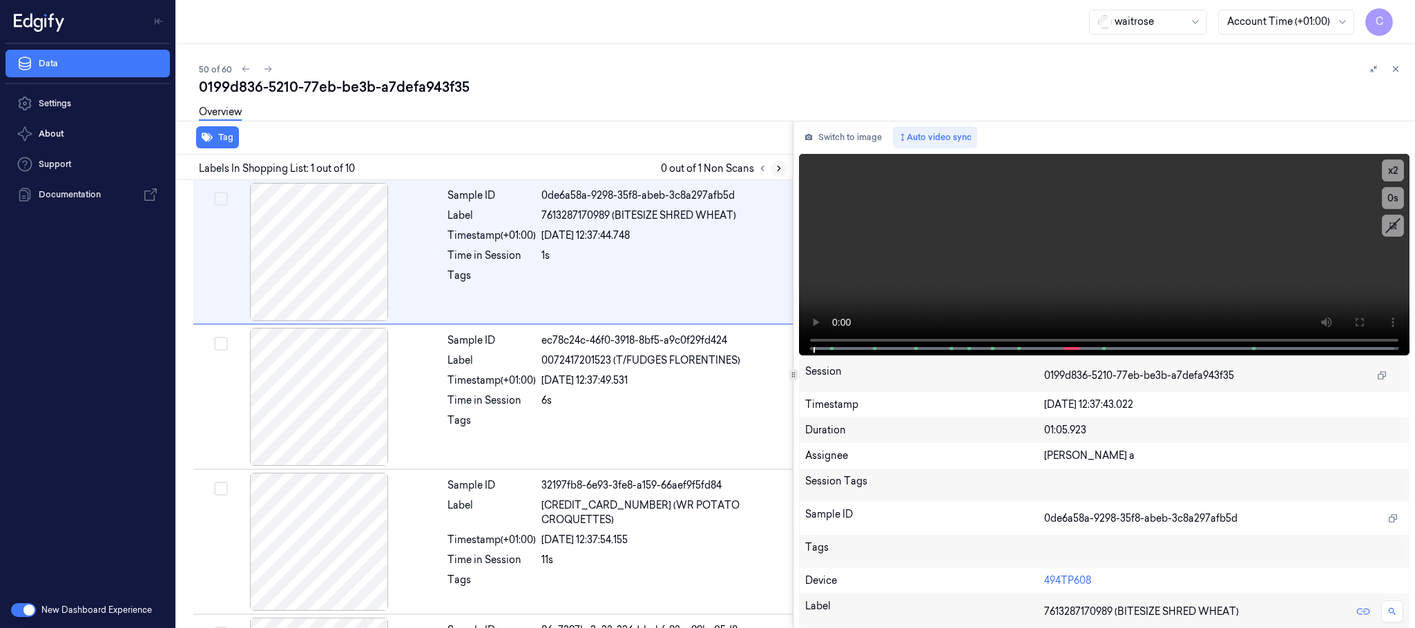
click at [781, 168] on icon at bounding box center [779, 169] width 10 height 10
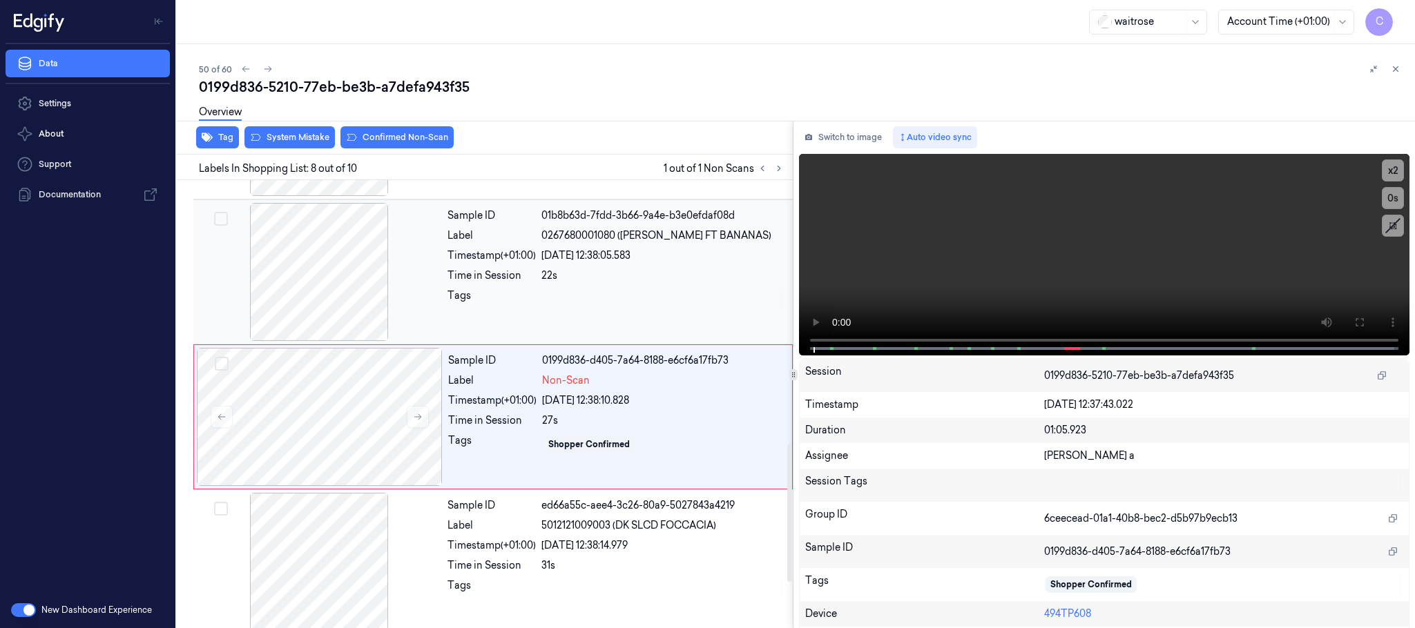
scroll to position [866, 0]
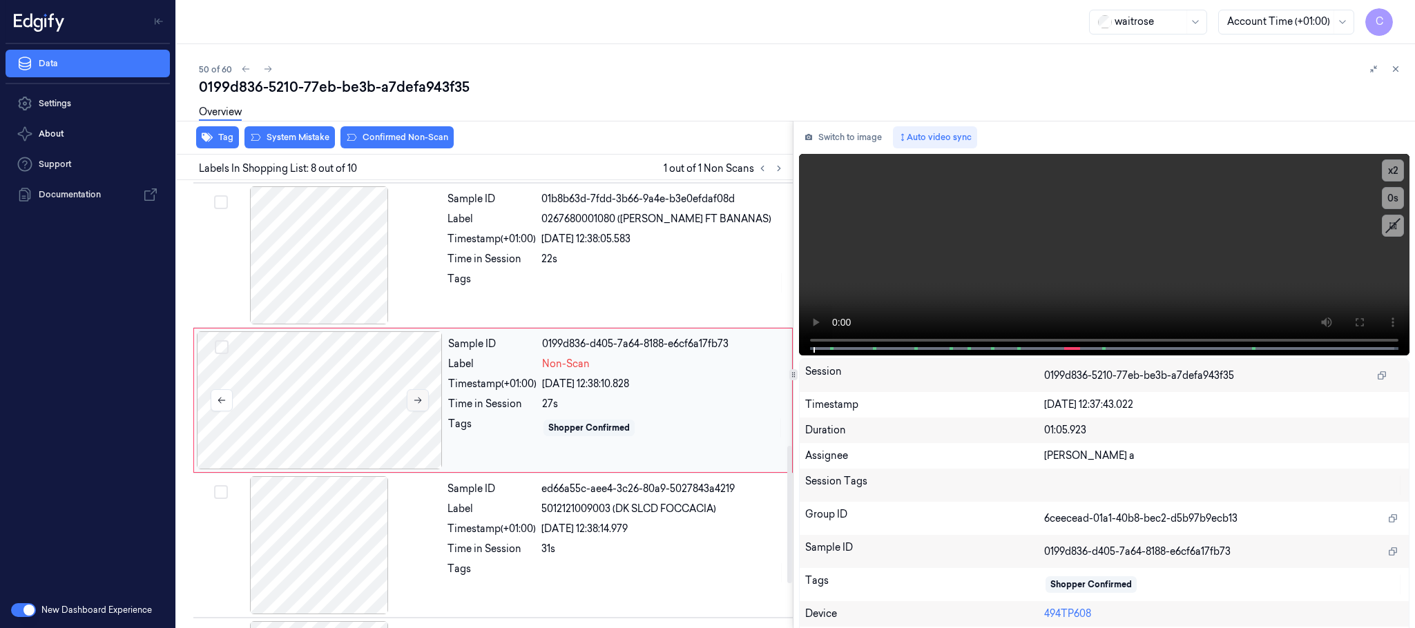
click at [418, 402] on icon at bounding box center [418, 401] width 10 height 10
click at [411, 408] on button at bounding box center [418, 400] width 22 height 22
click at [327, 246] on div at bounding box center [319, 255] width 246 height 138
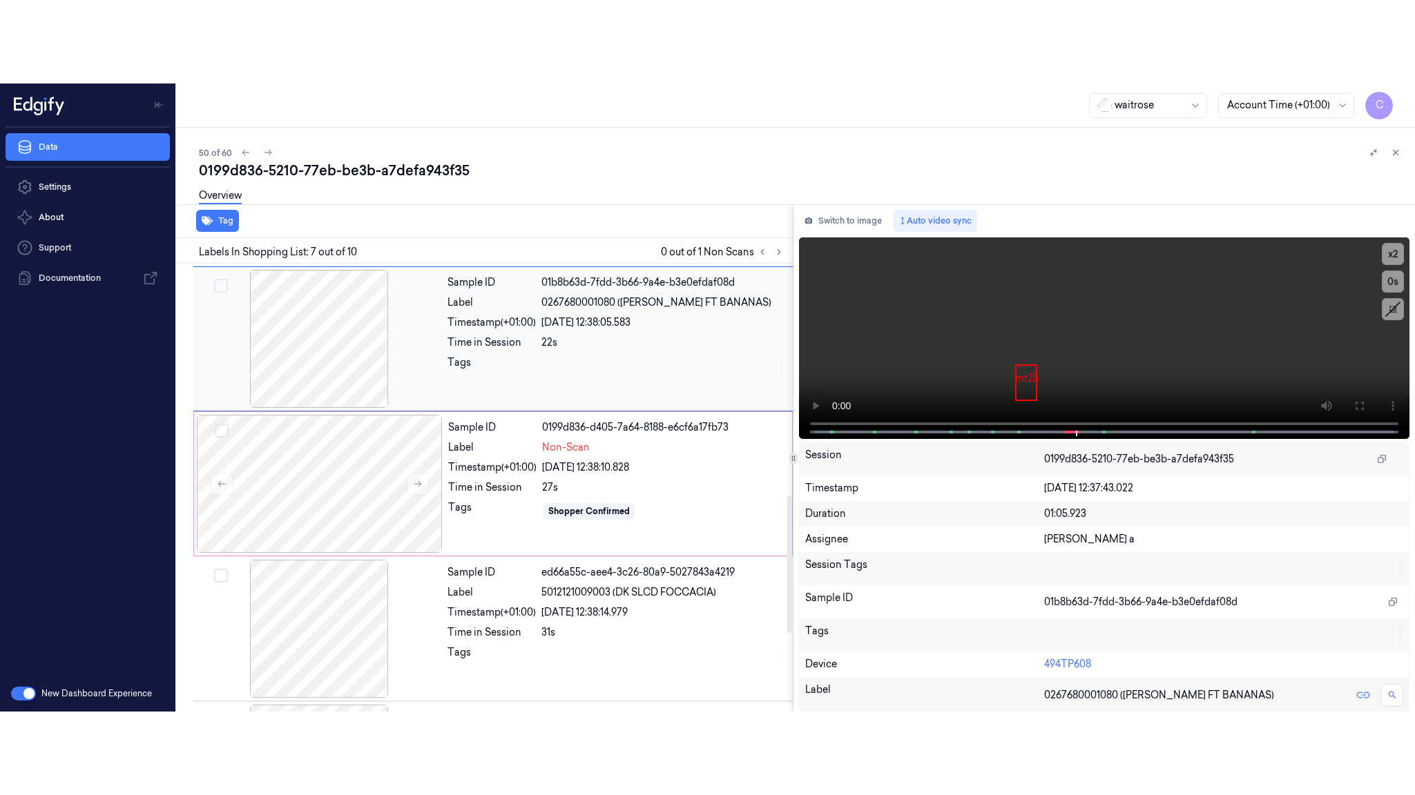
scroll to position [721, 0]
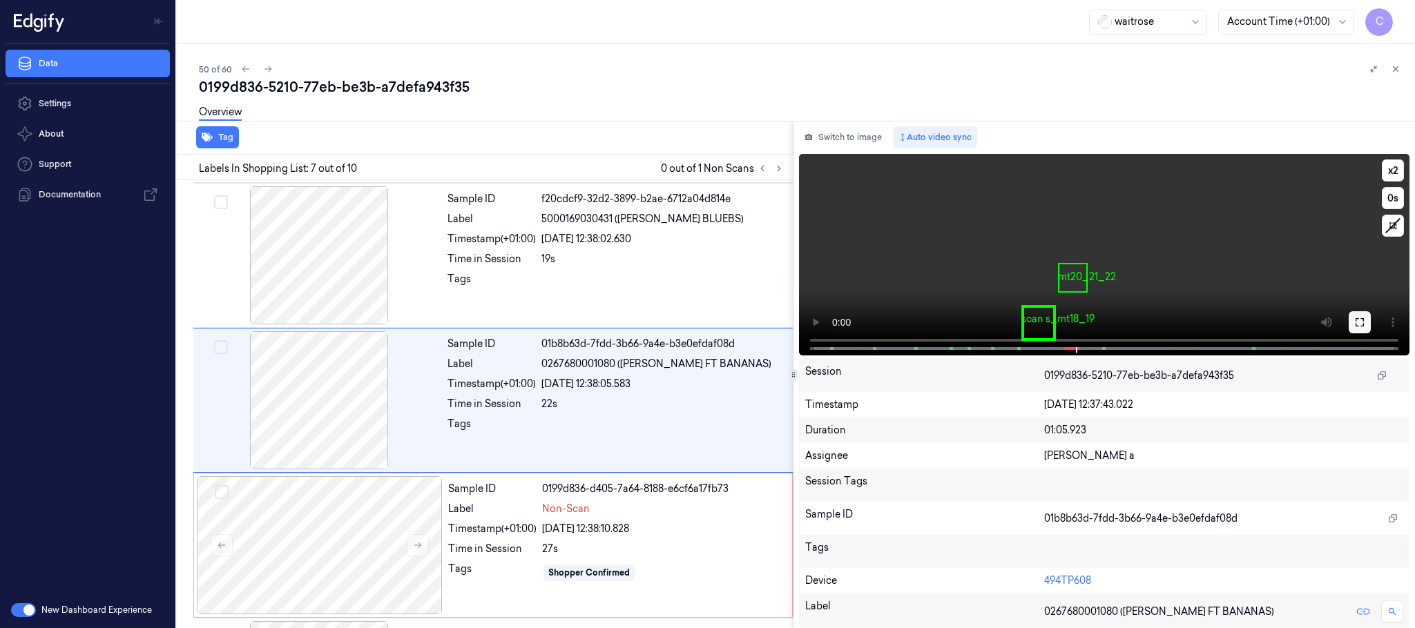
click at [1355, 323] on icon at bounding box center [1359, 322] width 11 height 11
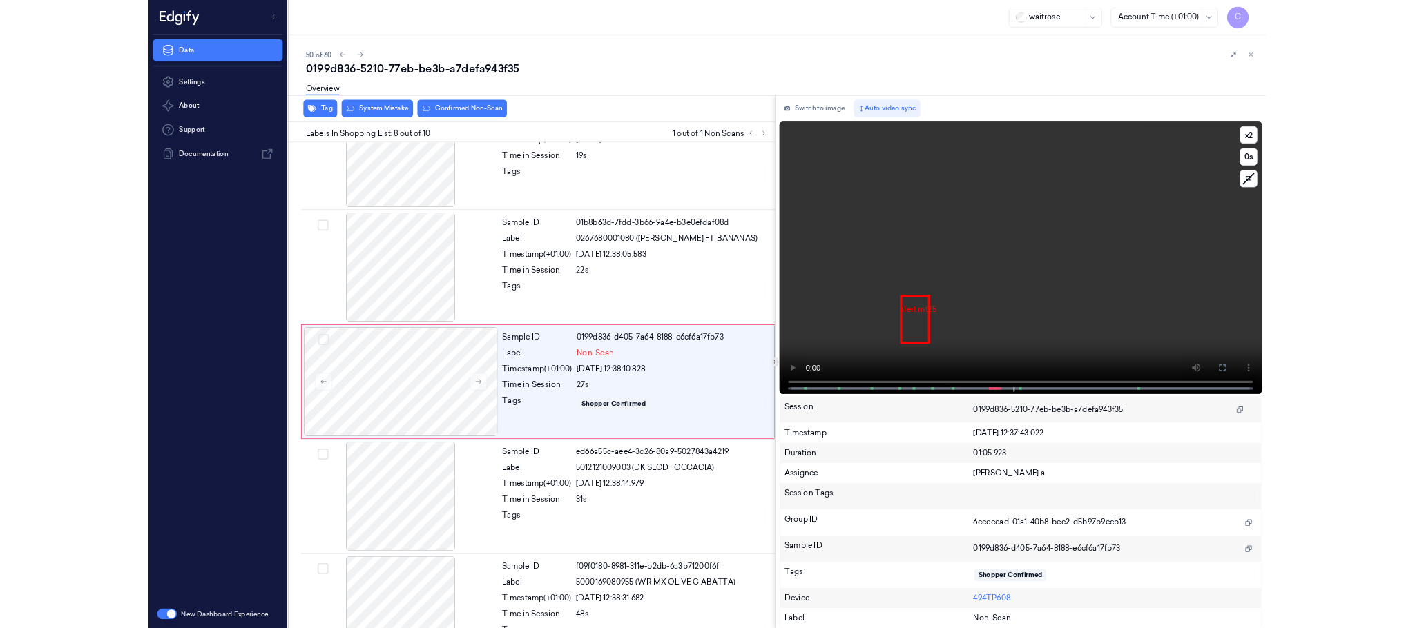
scroll to position [845, 0]
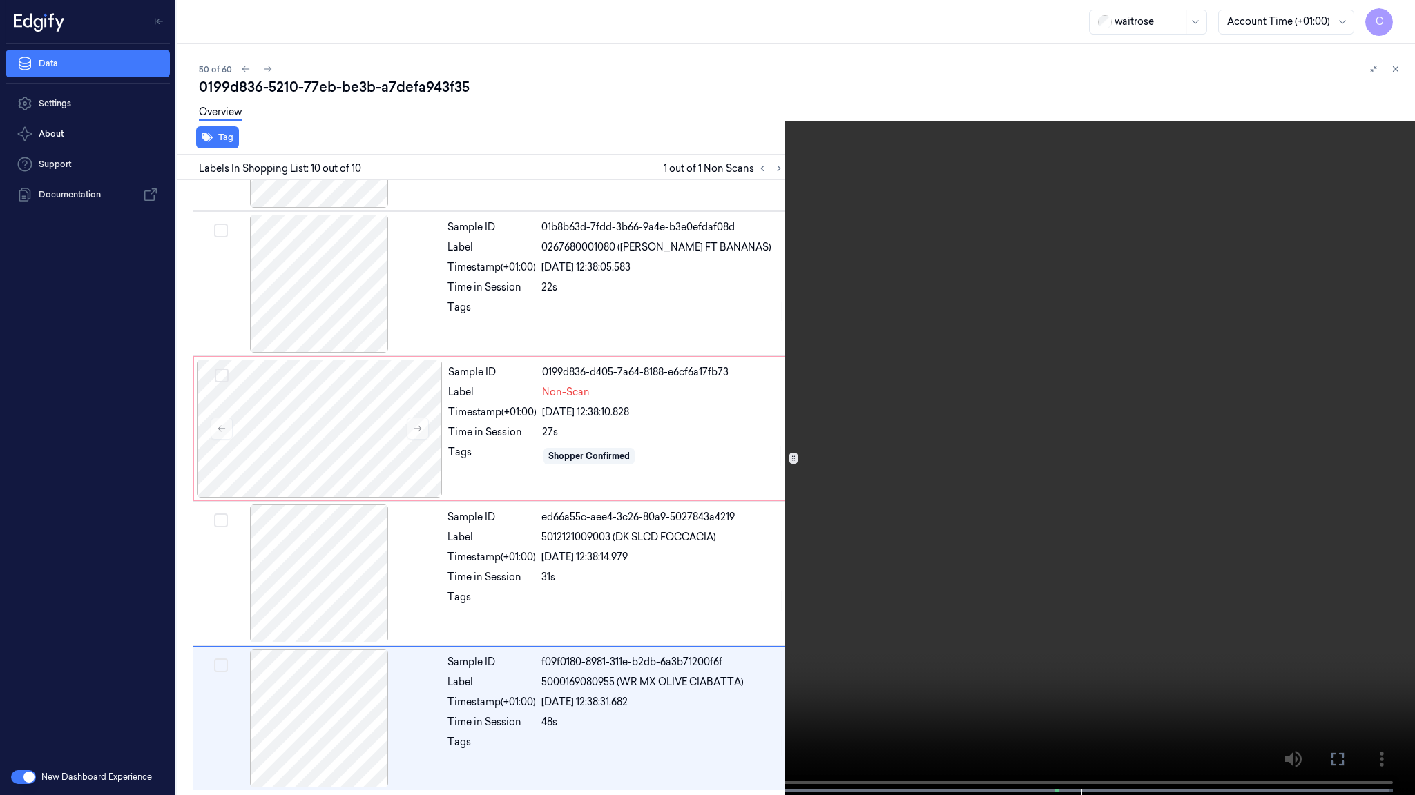
click at [782, 622] on video at bounding box center [707, 399] width 1415 height 798
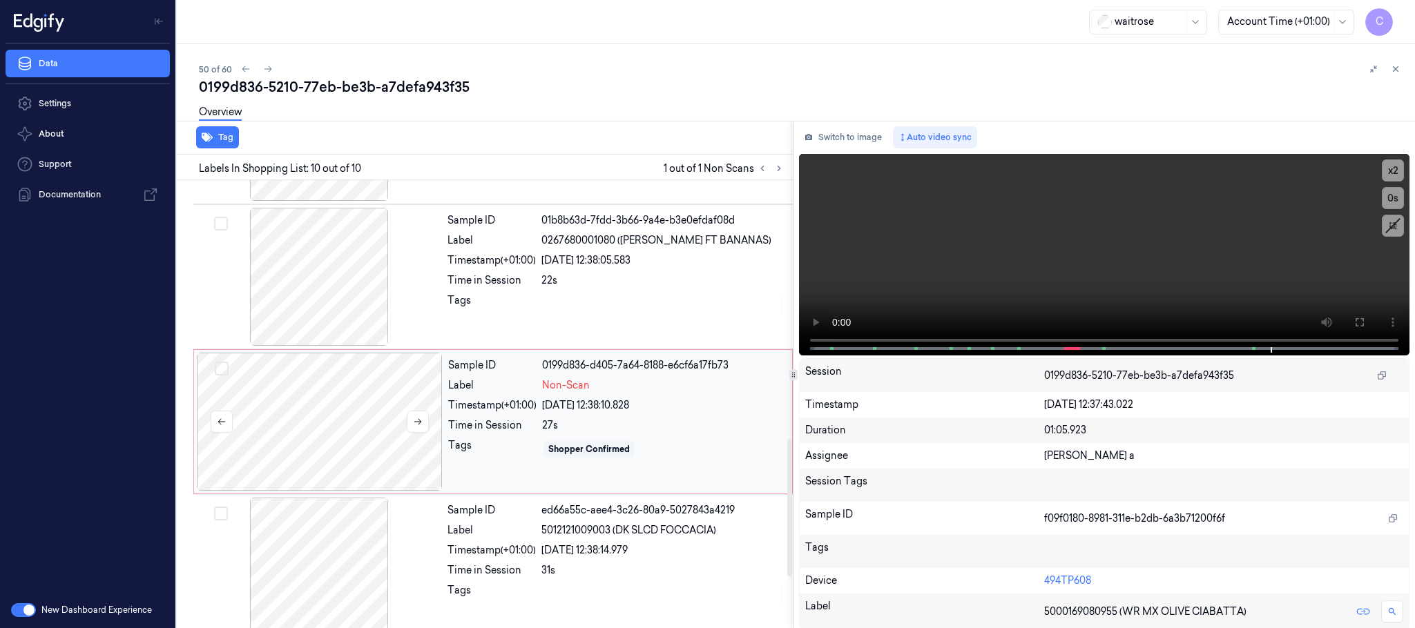
click at [338, 410] on div at bounding box center [320, 422] width 246 height 138
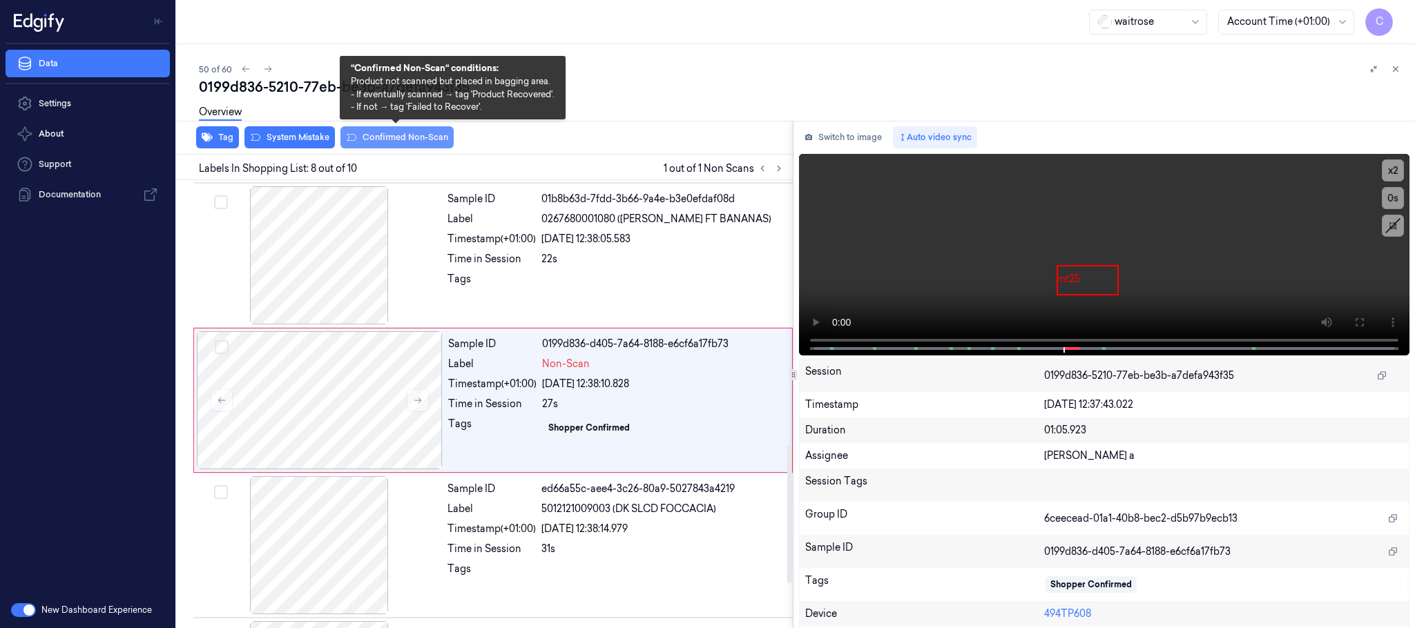
click at [394, 142] on button "Confirmed Non-Scan" at bounding box center [396, 137] width 113 height 22
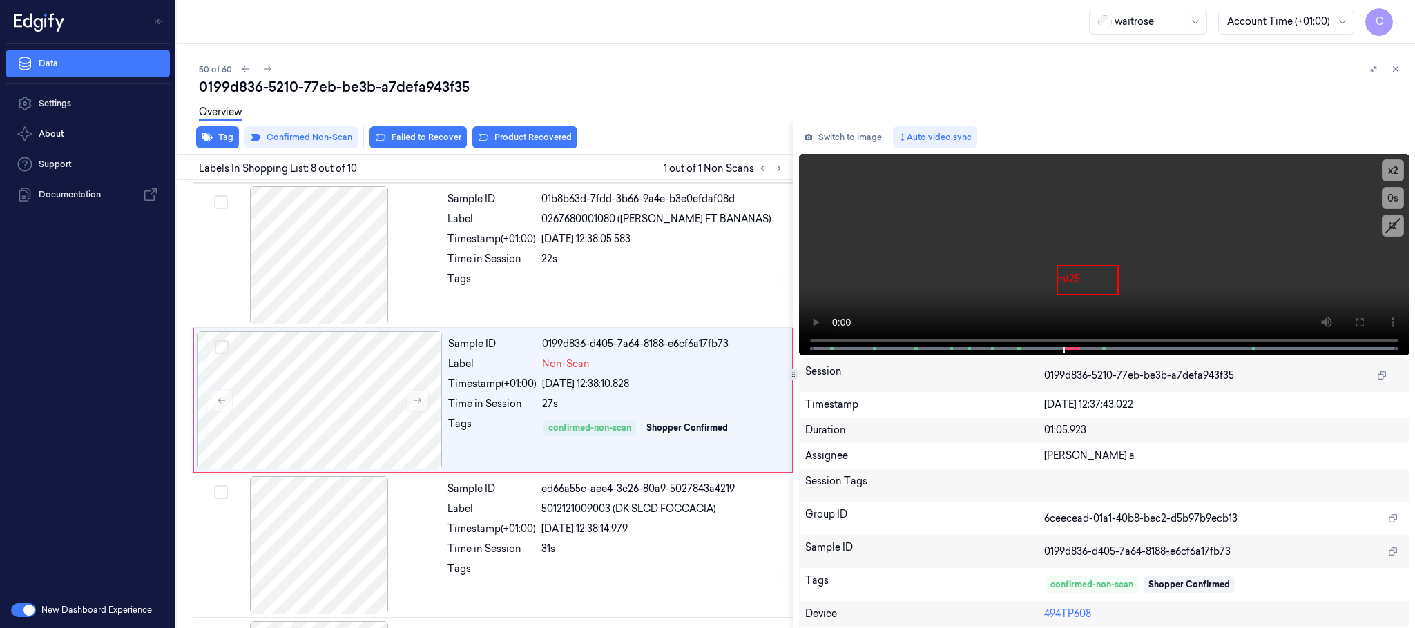
click at [501, 139] on button "Product Recovered" at bounding box center [524, 137] width 105 height 22
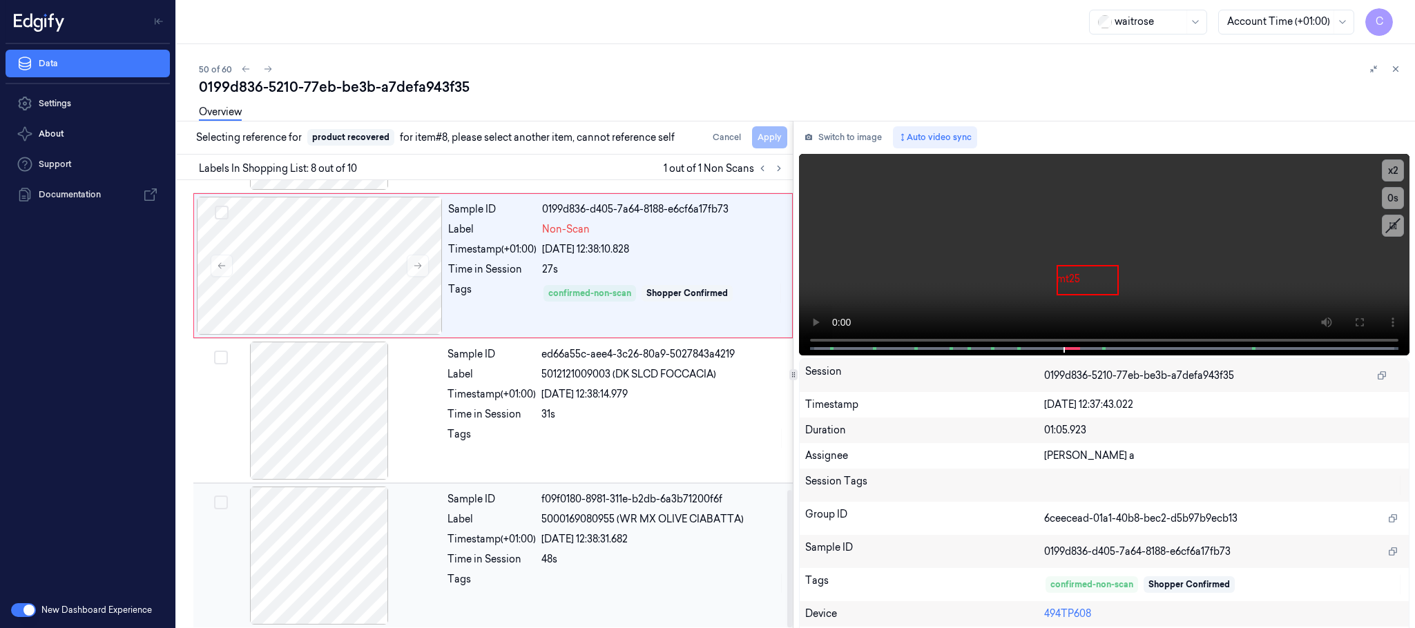
scroll to position [1011, 0]
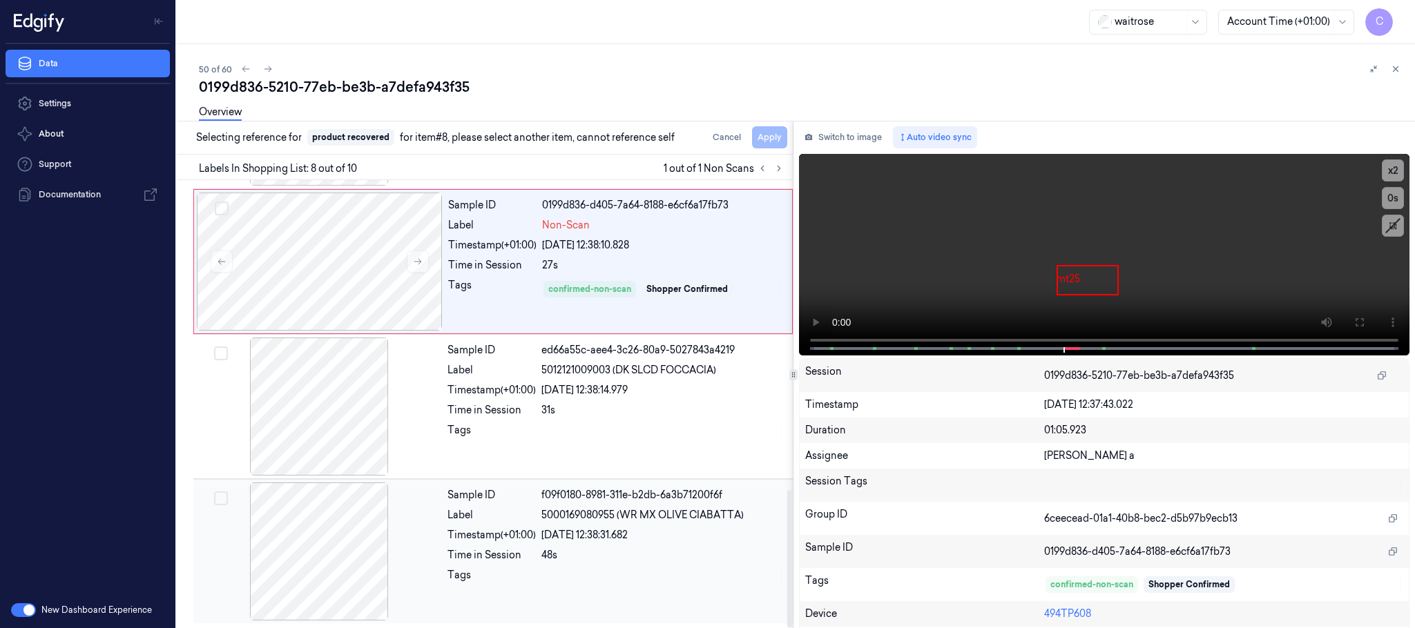
click at [336, 521] on div at bounding box center [319, 552] width 246 height 138
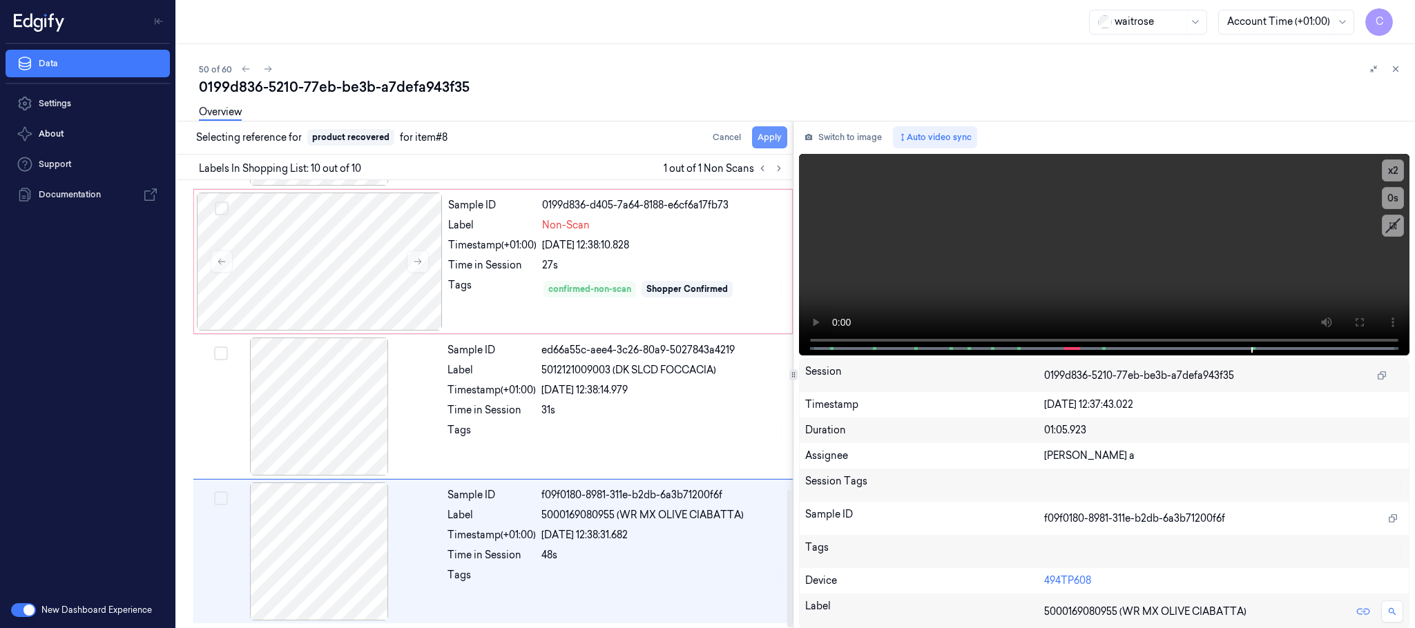
click at [773, 142] on button "Apply" at bounding box center [769, 137] width 35 height 22
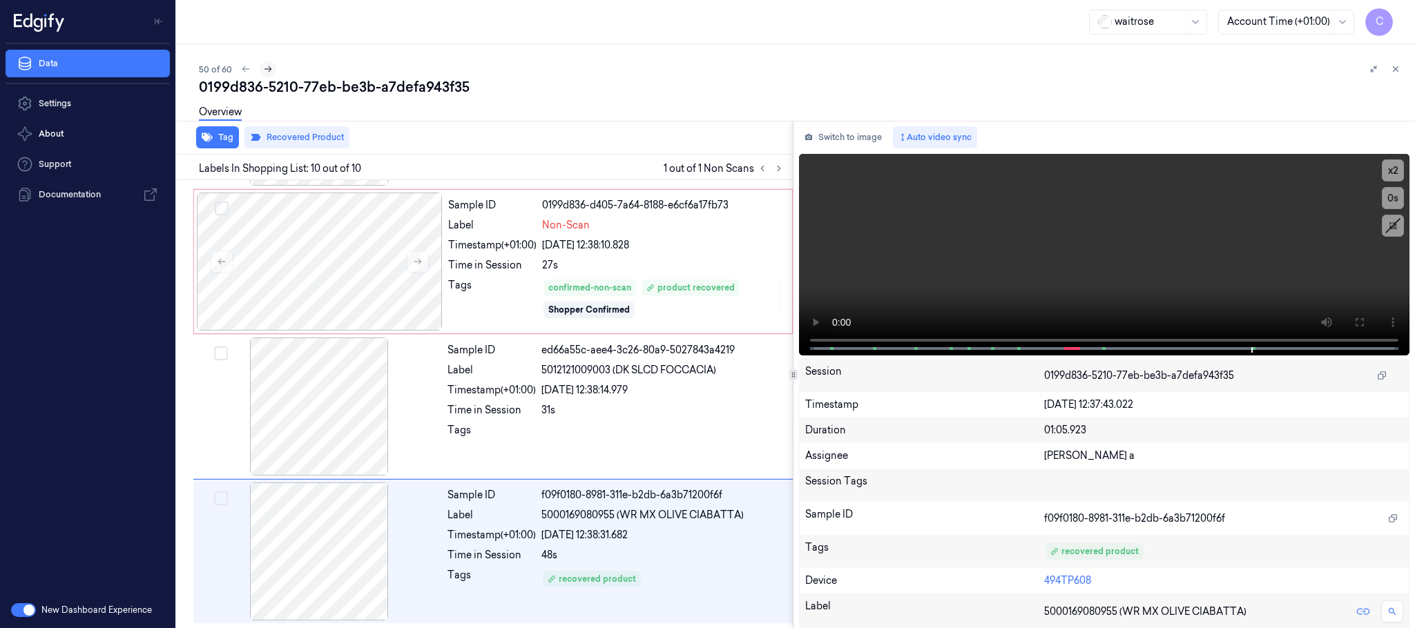
click at [267, 67] on icon at bounding box center [268, 69] width 10 height 10
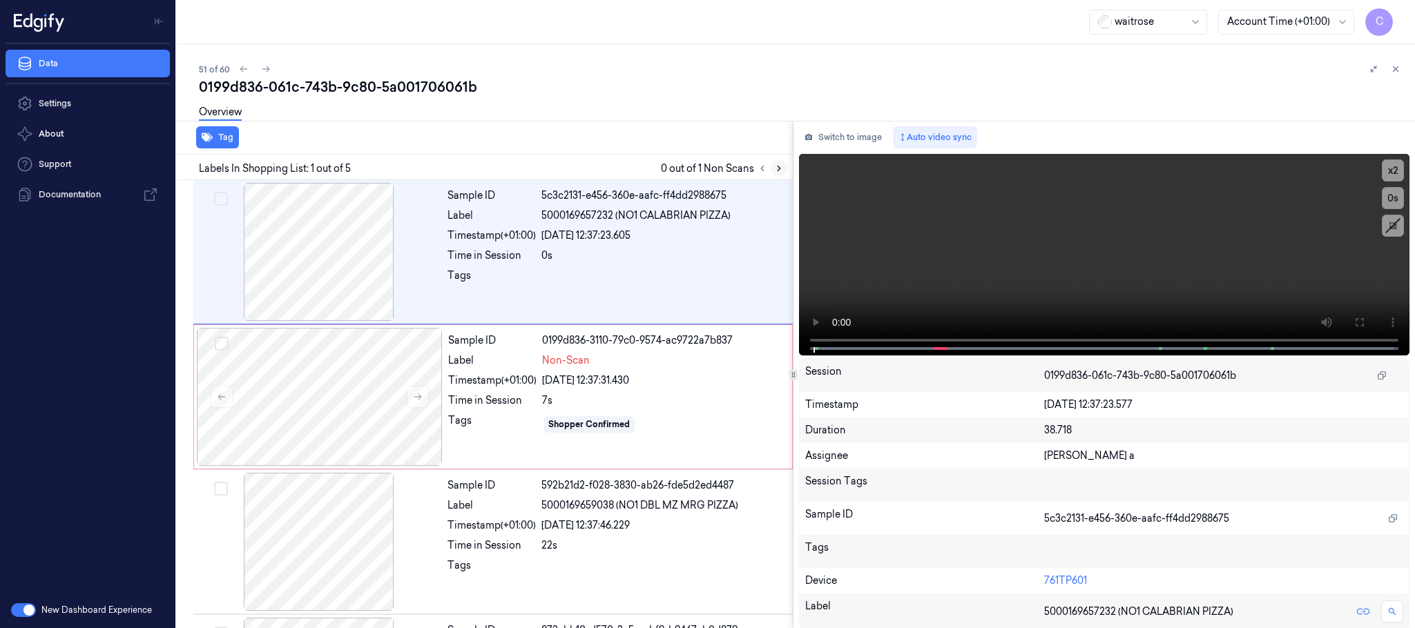
click at [775, 168] on icon at bounding box center [779, 169] width 10 height 10
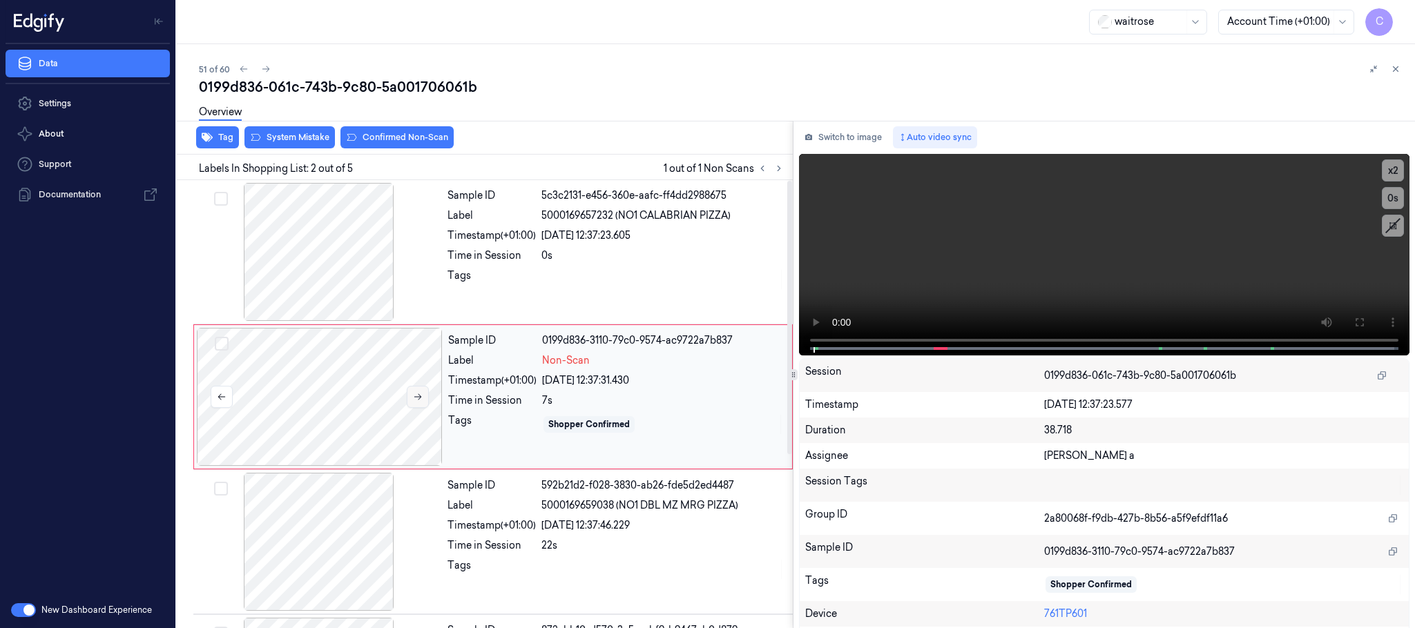
click at [415, 402] on icon at bounding box center [418, 397] width 10 height 10
click at [416, 400] on icon at bounding box center [418, 397] width 10 height 10
click at [356, 280] on div at bounding box center [319, 252] width 246 height 138
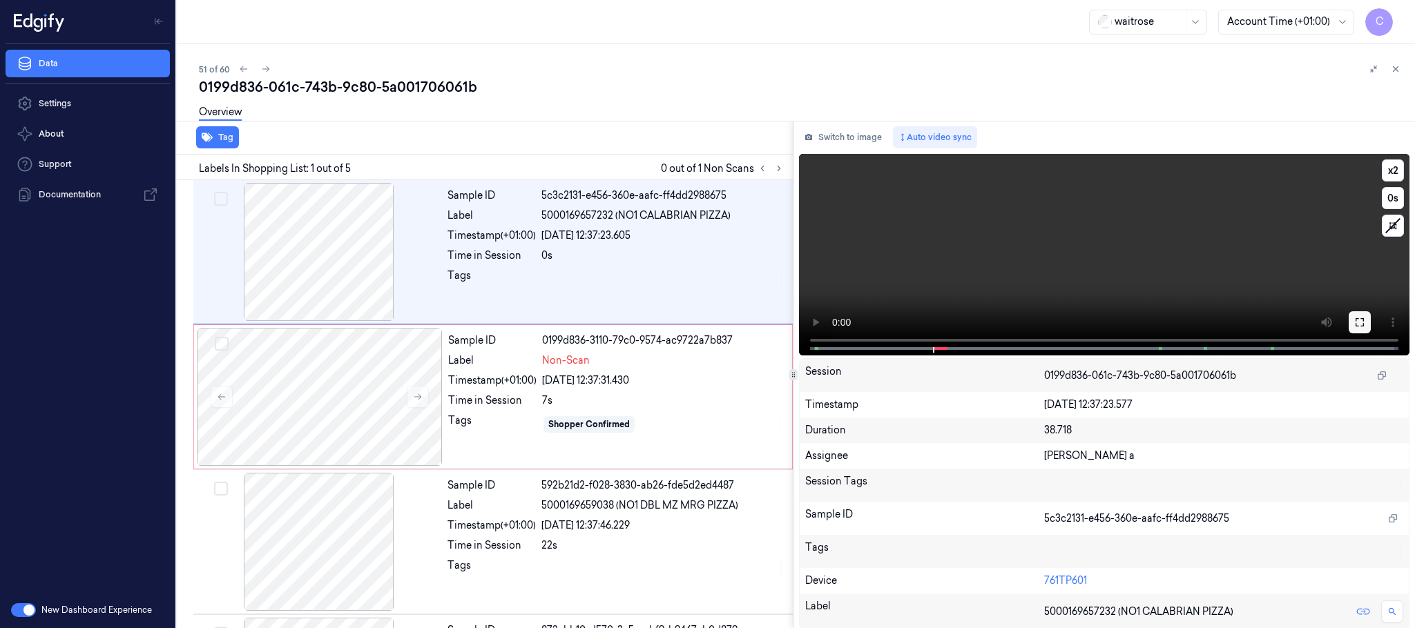
click at [1355, 317] on icon at bounding box center [1359, 322] width 11 height 11
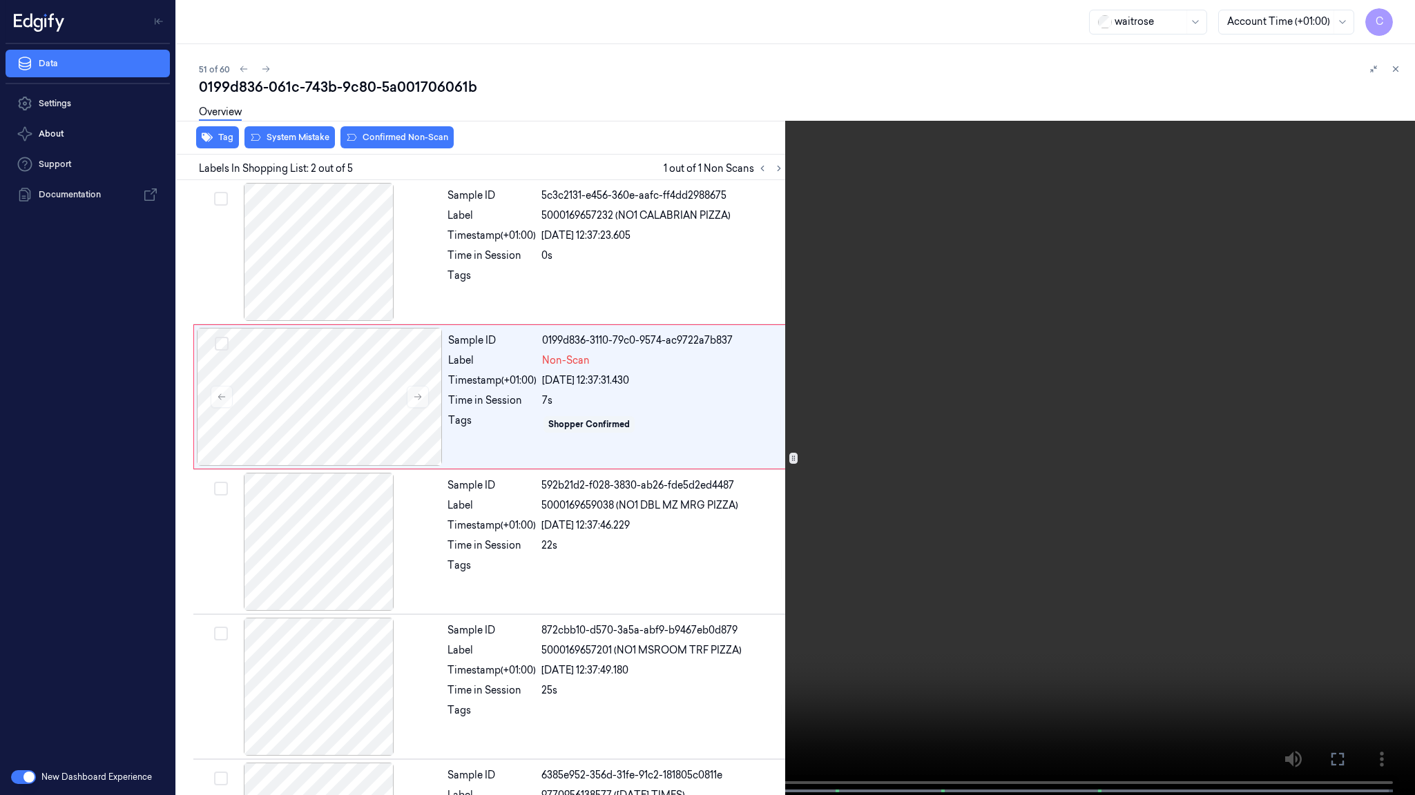
click at [636, 463] on video at bounding box center [707, 399] width 1415 height 798
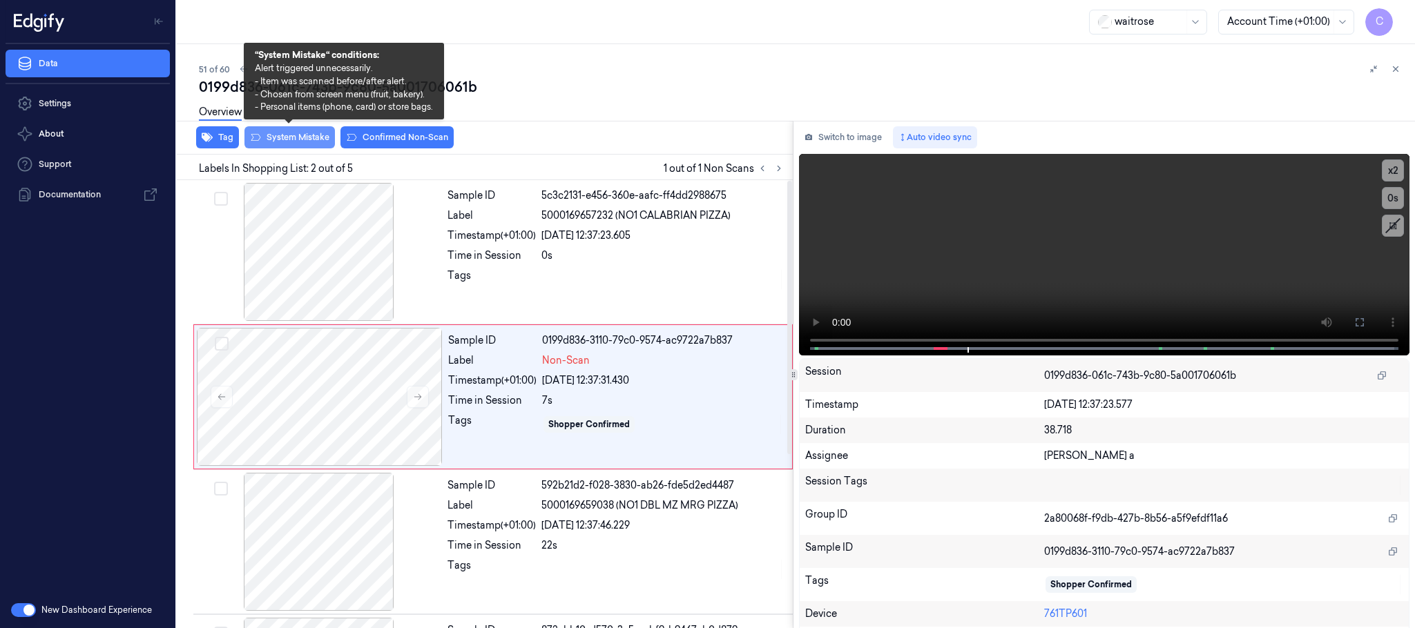
click at [302, 137] on button "System Mistake" at bounding box center [289, 137] width 90 height 22
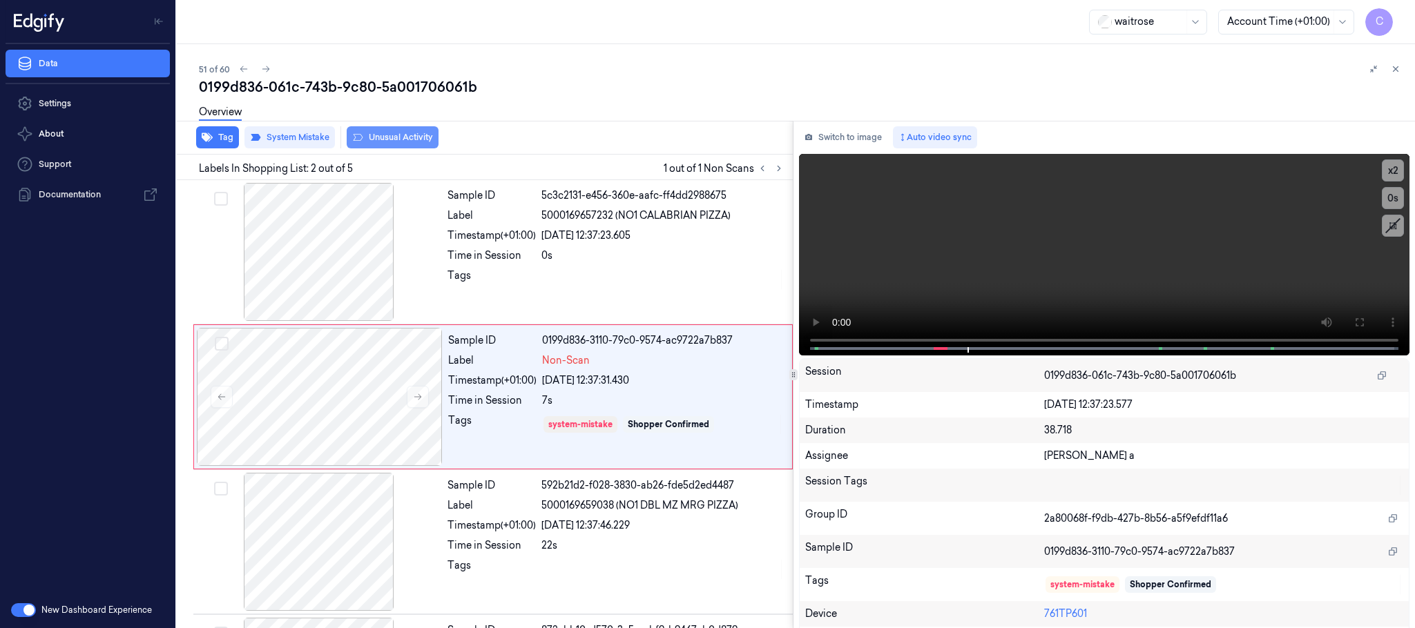
click at [396, 141] on button "Unusual Activity" at bounding box center [393, 137] width 92 height 22
click at [265, 67] on icon at bounding box center [266, 69] width 10 height 10
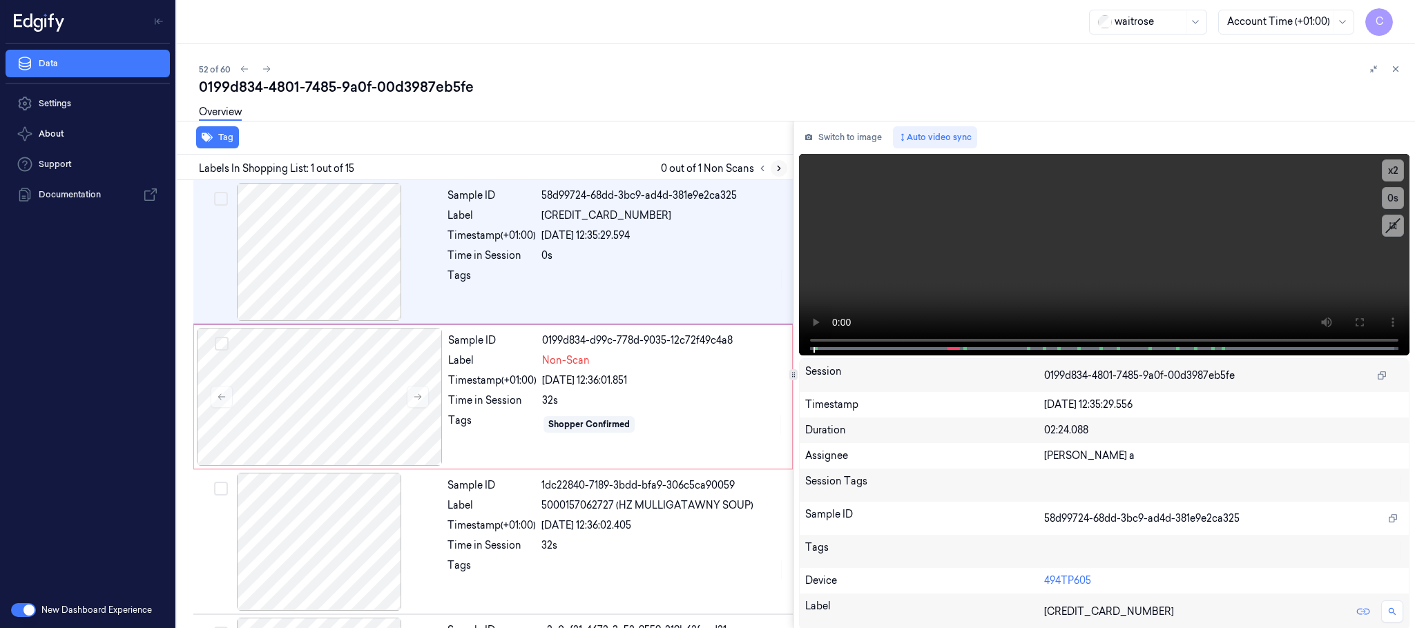
click at [775, 168] on icon at bounding box center [779, 169] width 10 height 10
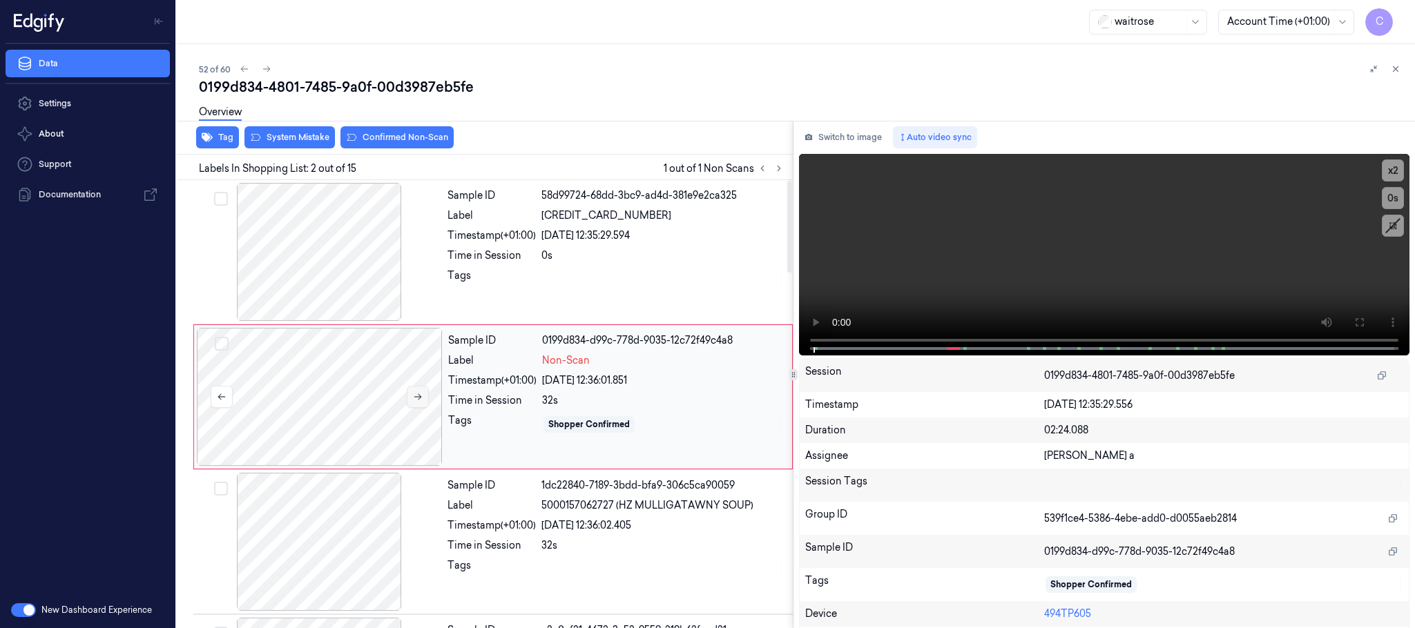
click at [421, 403] on button at bounding box center [418, 397] width 22 height 22
click at [418, 400] on icon at bounding box center [418, 397] width 10 height 10
click at [288, 224] on div at bounding box center [319, 252] width 246 height 138
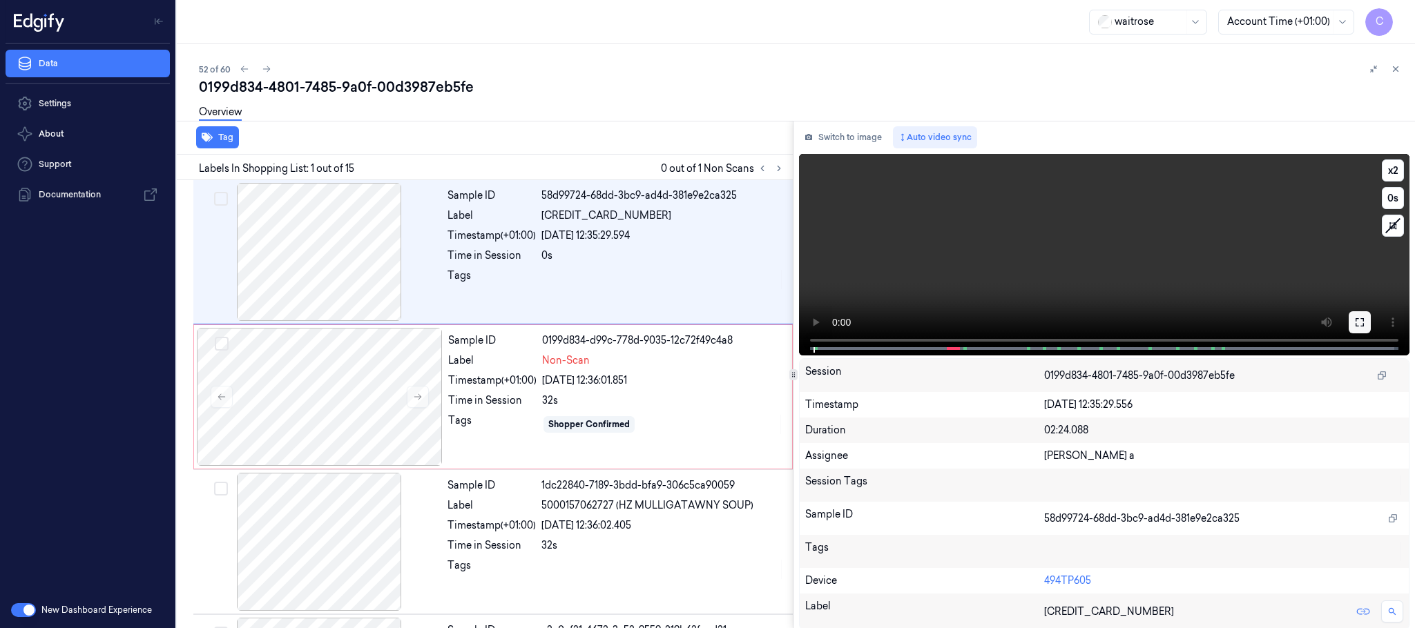
click at [1364, 322] on button at bounding box center [1359, 322] width 22 height 22
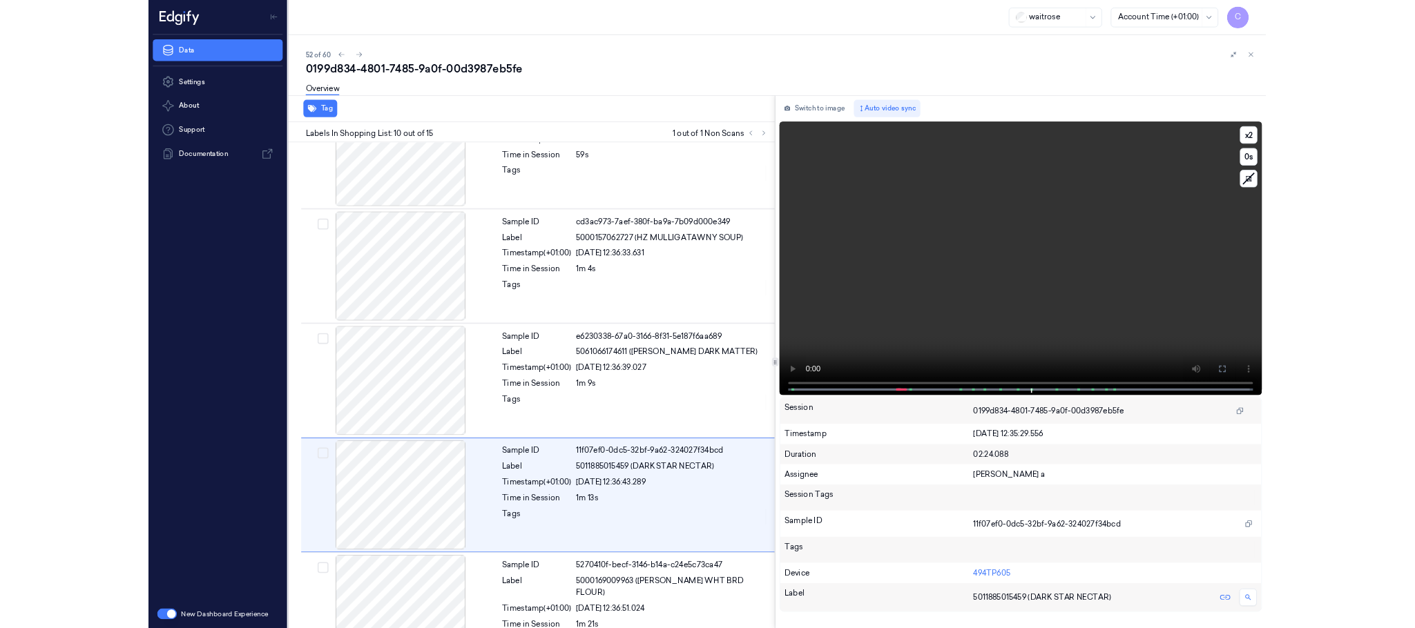
scroll to position [1075, 0]
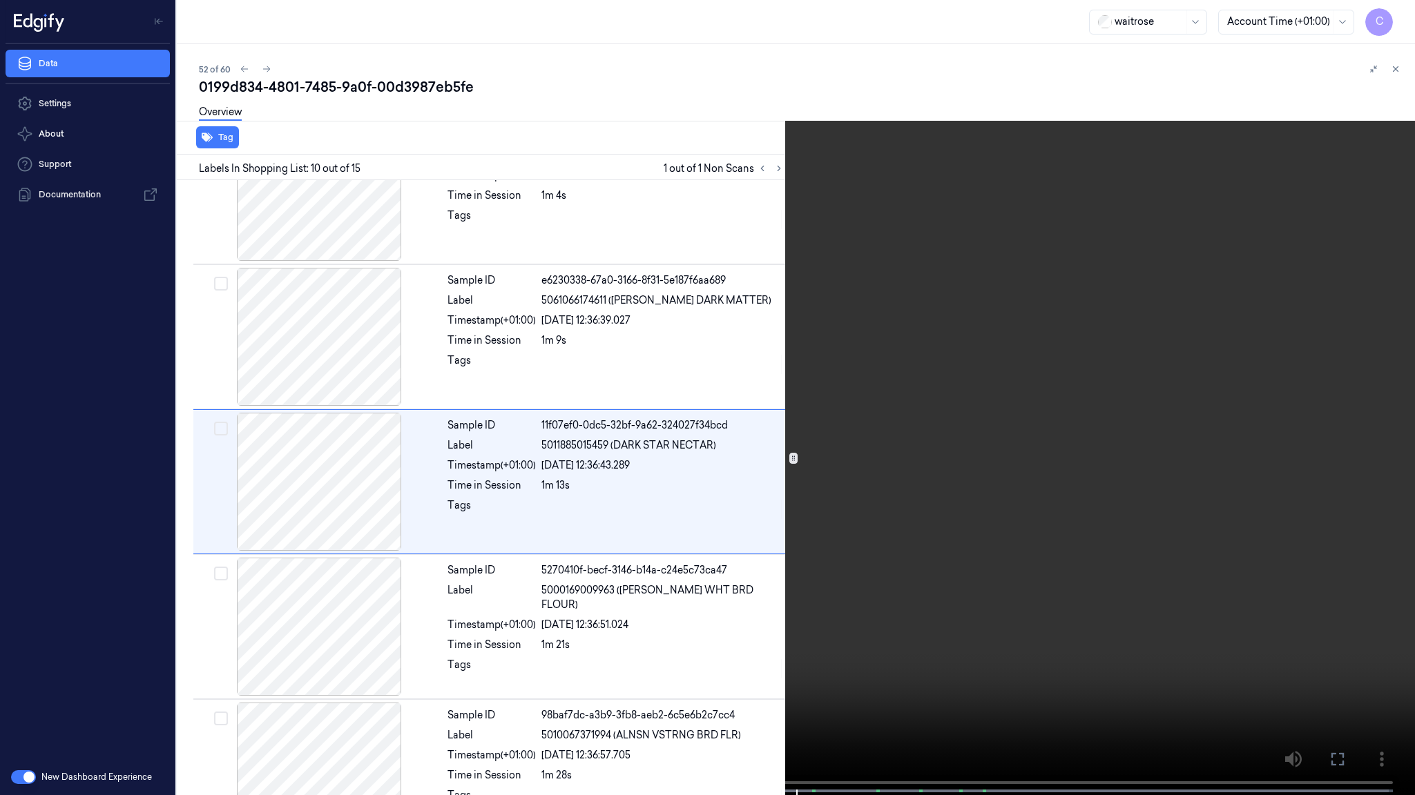
click at [383, 263] on video at bounding box center [707, 399] width 1415 height 798
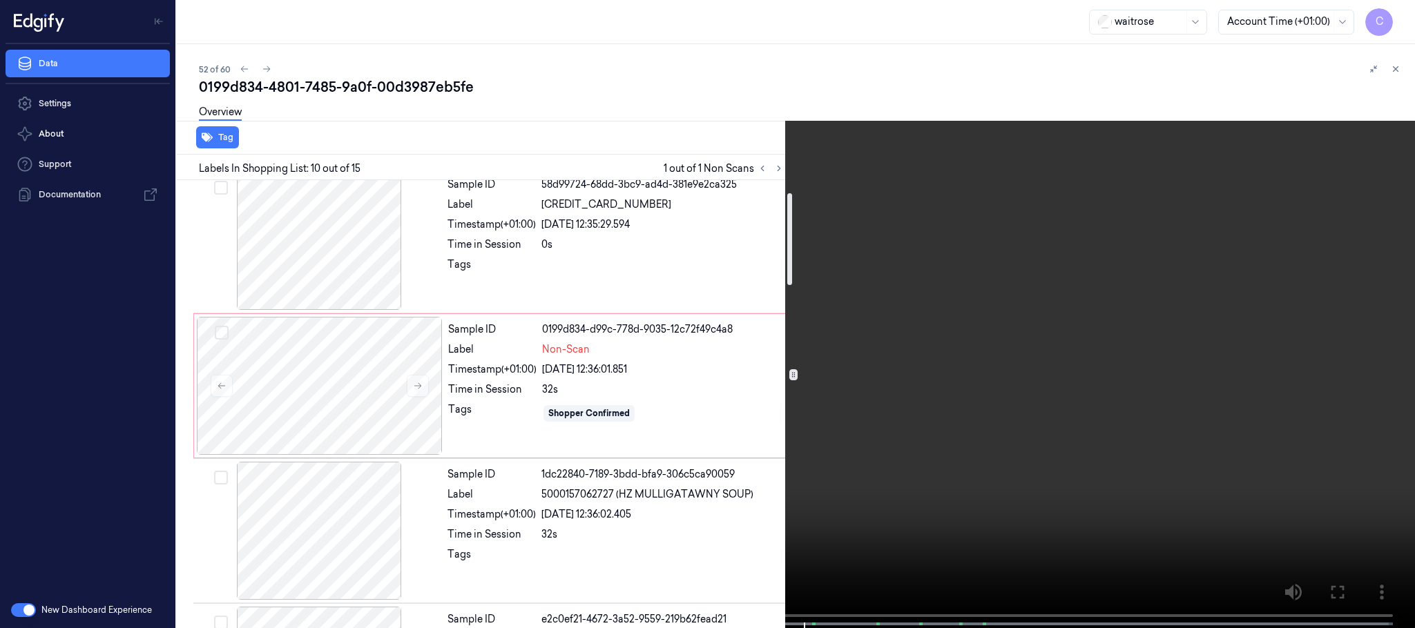
scroll to position [0, 0]
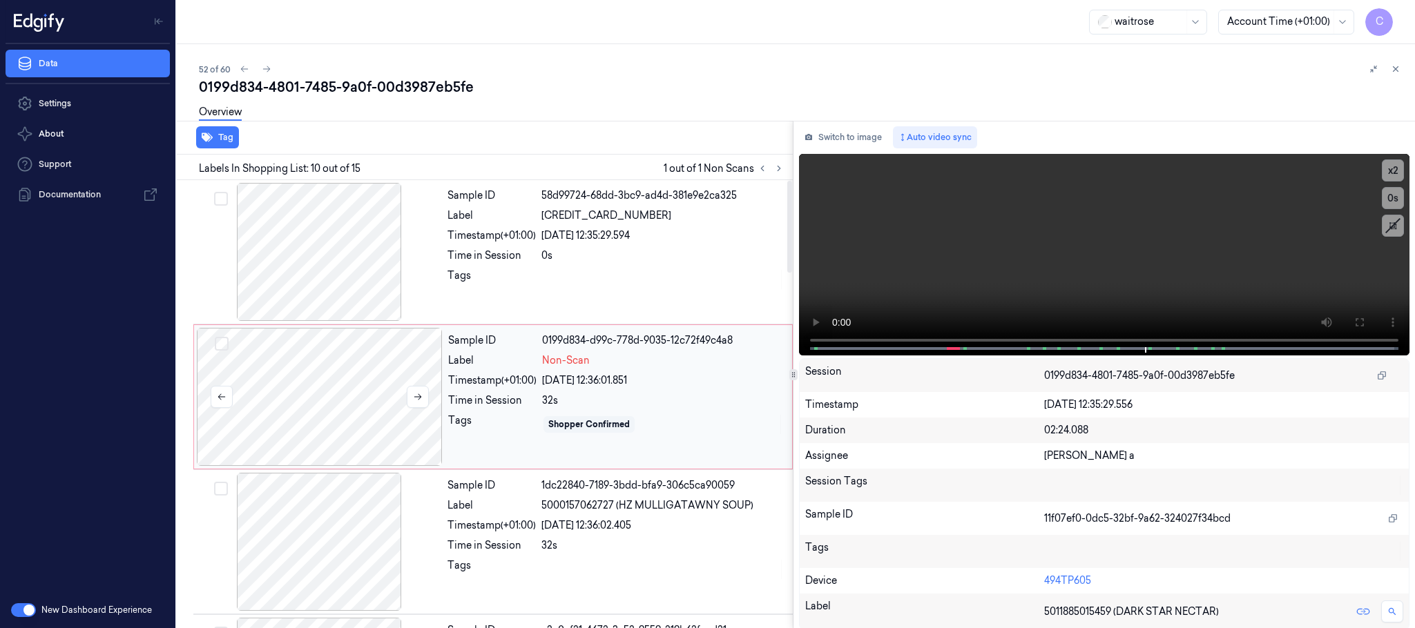
click at [298, 412] on div at bounding box center [320, 397] width 246 height 138
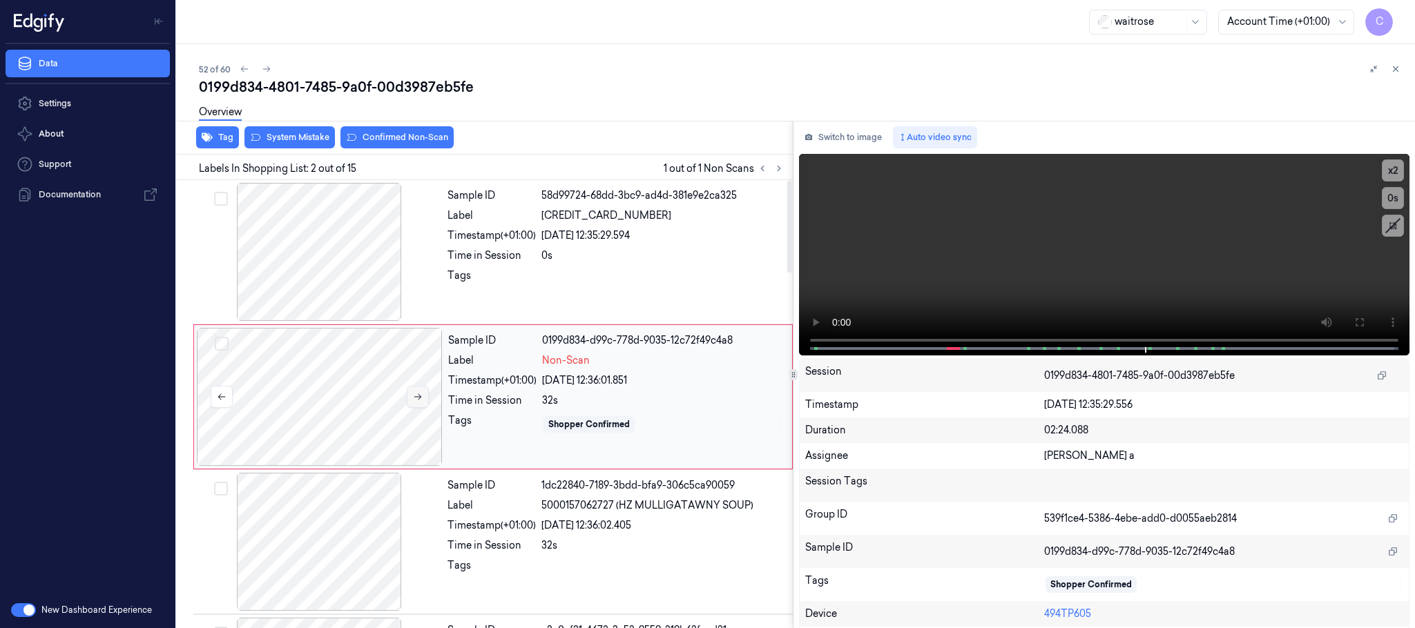
click at [420, 396] on icon at bounding box center [418, 397] width 8 height 6
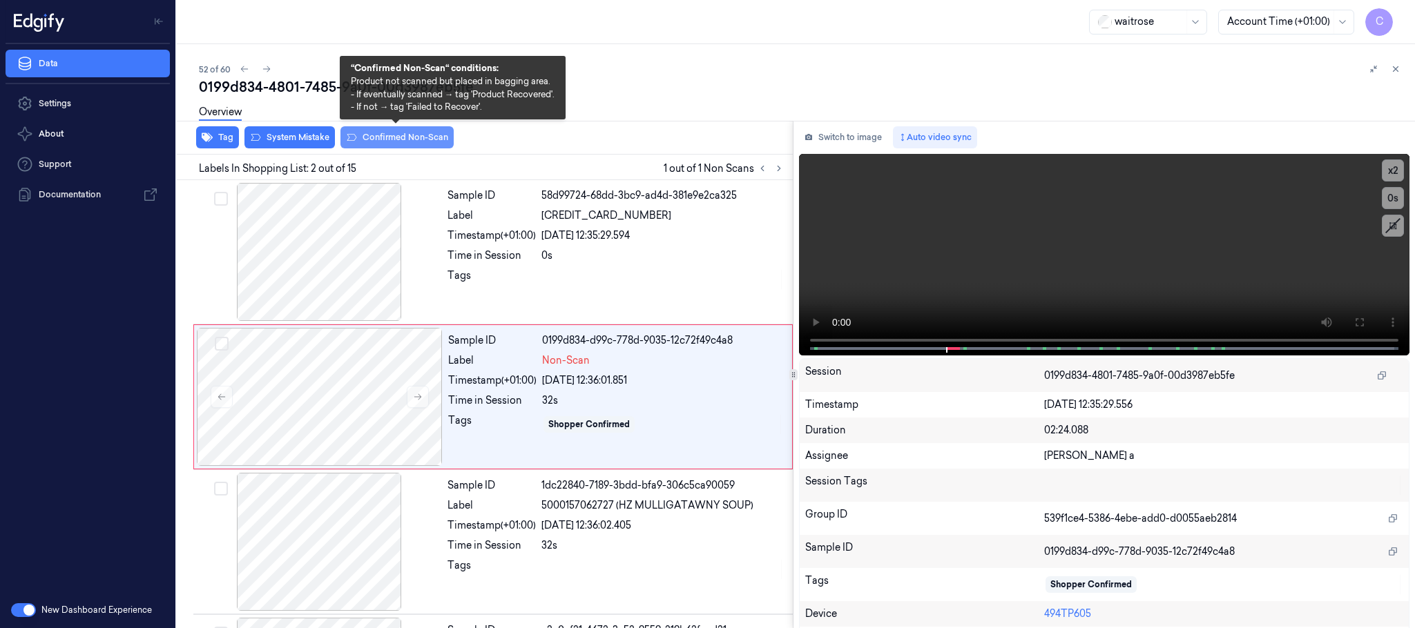
click at [351, 139] on icon at bounding box center [351, 137] width 11 height 11
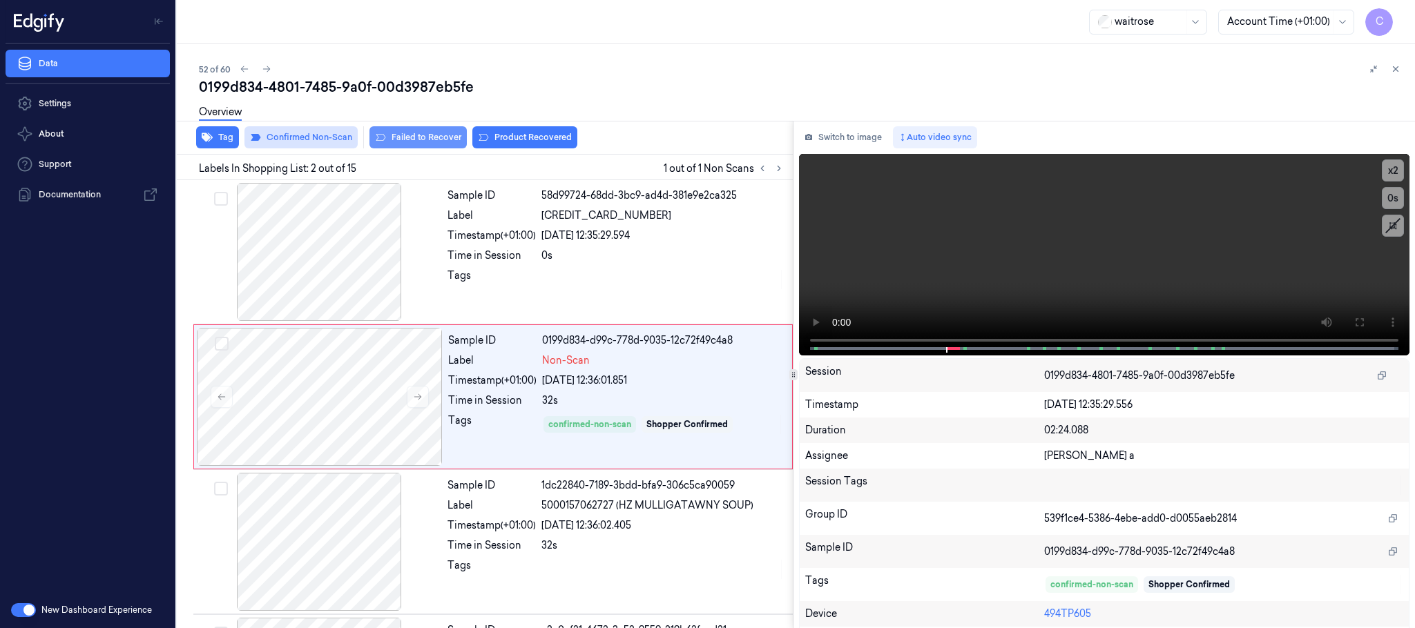
click at [398, 137] on button "Failed to Recover" at bounding box center [417, 137] width 97 height 22
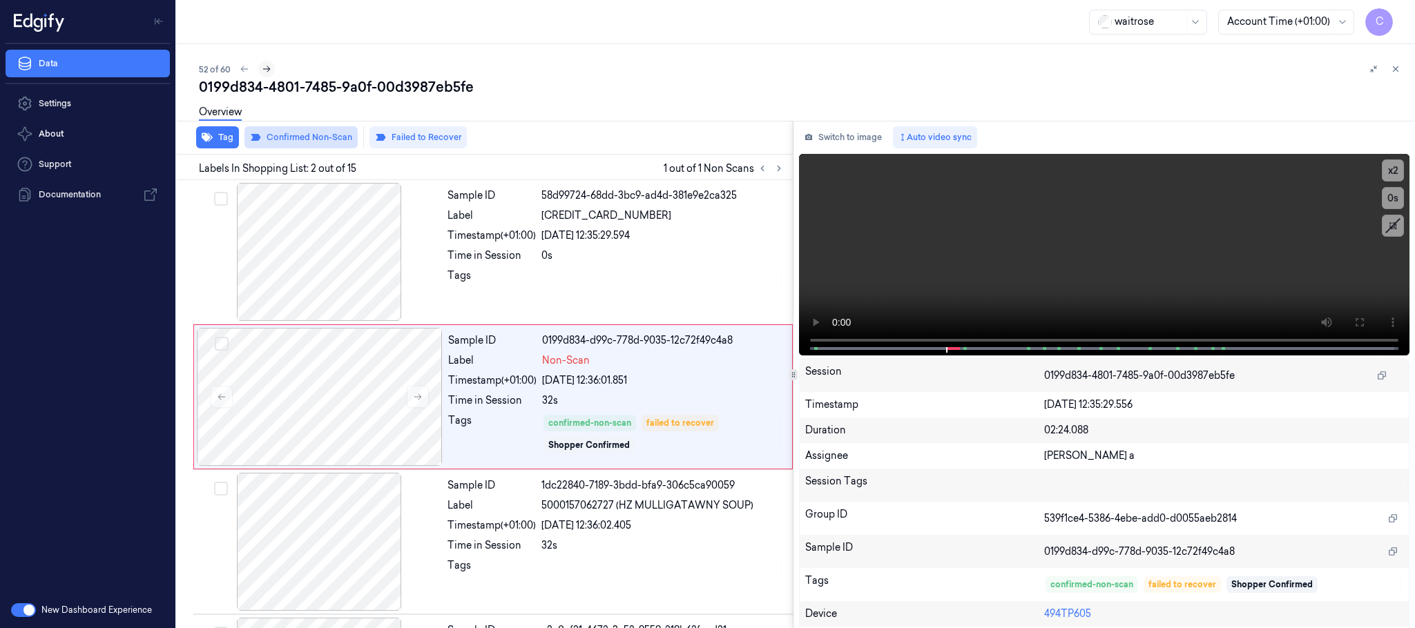
click at [263, 69] on icon at bounding box center [267, 69] width 10 height 10
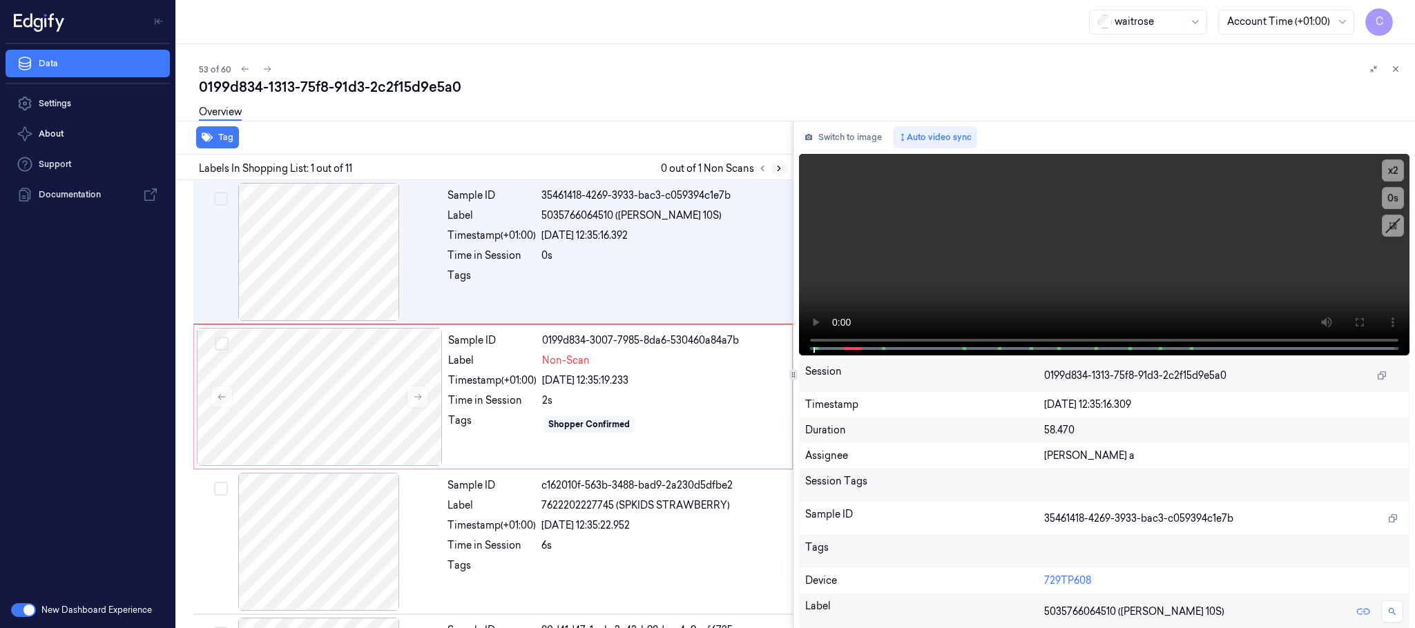
click at [777, 164] on icon at bounding box center [779, 169] width 10 height 10
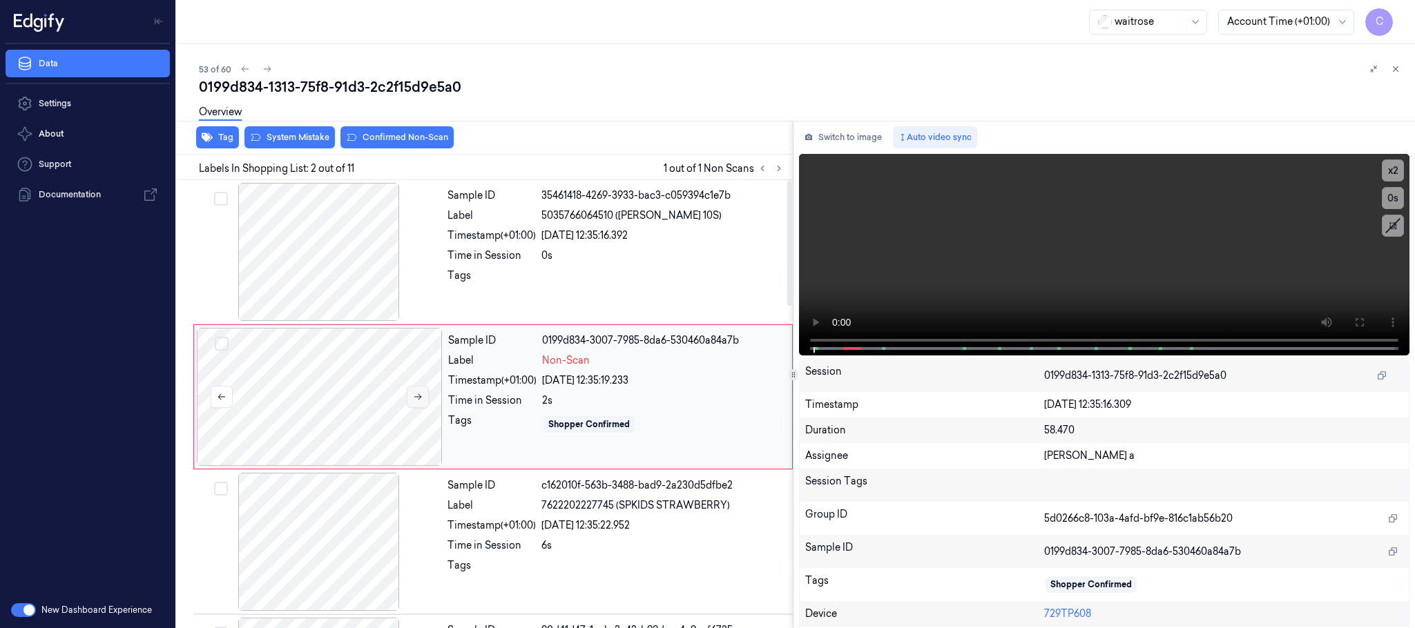
click at [420, 396] on icon at bounding box center [418, 397] width 8 height 6
click at [311, 242] on div at bounding box center [319, 252] width 246 height 138
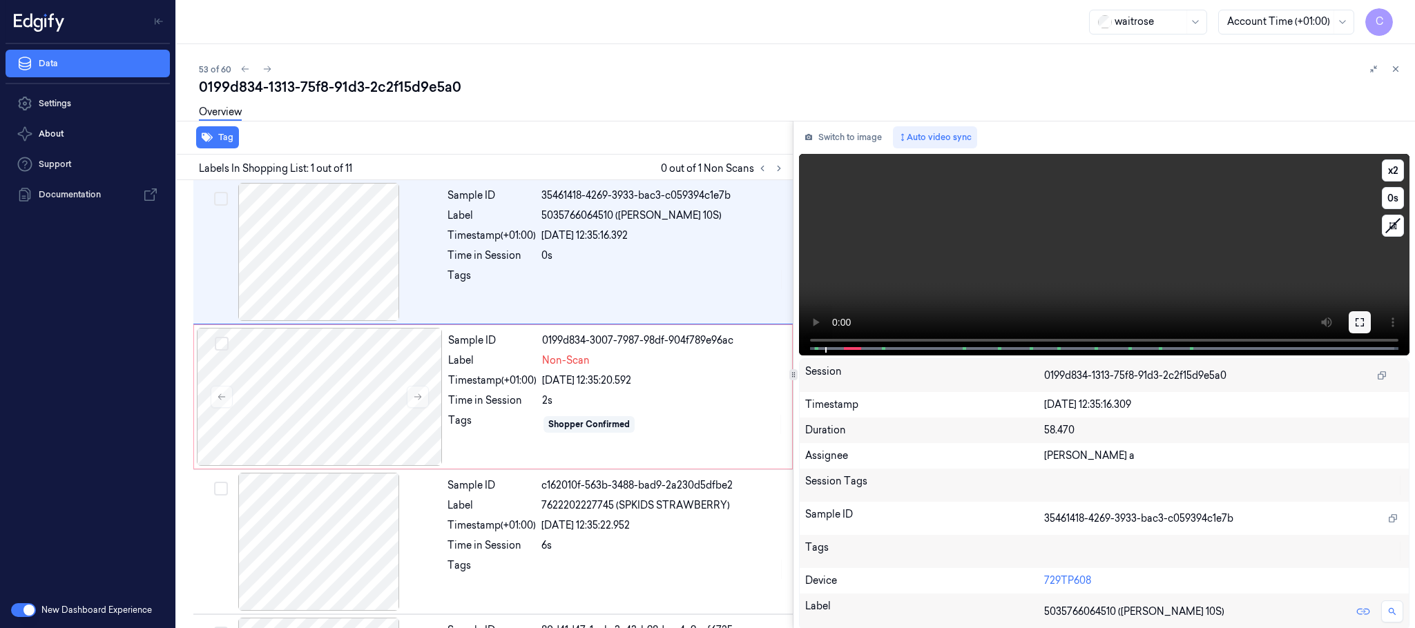
click at [1357, 317] on icon at bounding box center [1359, 322] width 11 height 11
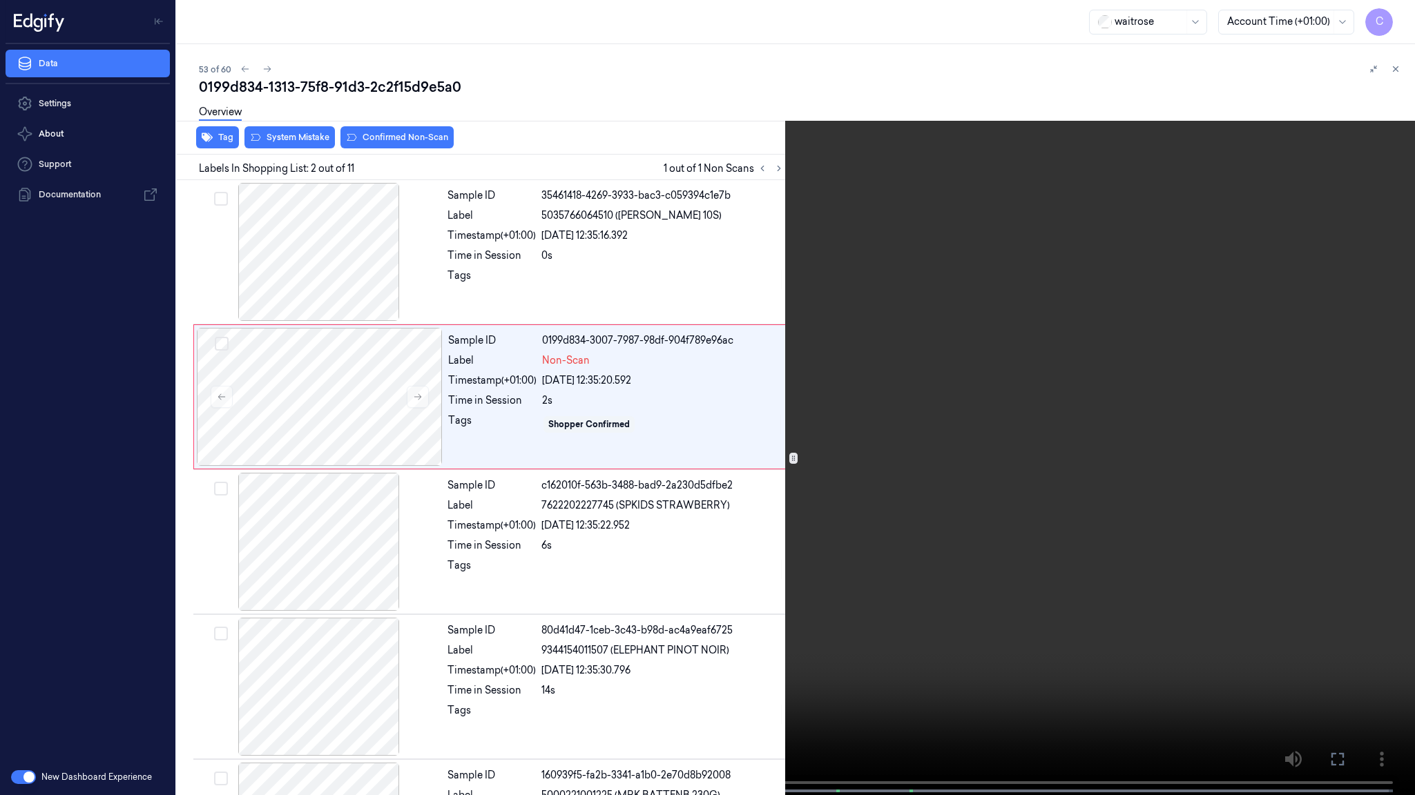
click at [711, 566] on video at bounding box center [707, 399] width 1415 height 798
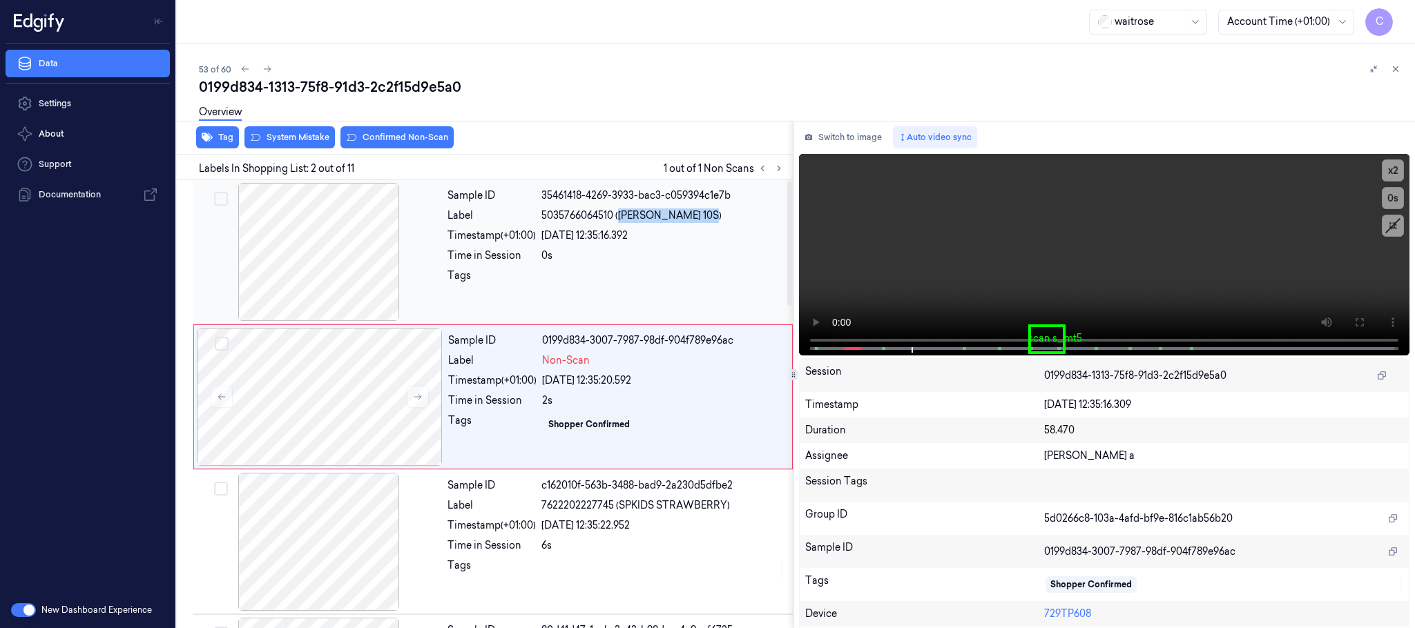
drag, startPoint x: 621, startPoint y: 214, endPoint x: 713, endPoint y: 214, distance: 91.8
click at [713, 214] on span "5035766064510 (BIRRA MORETTI 10S)" at bounding box center [631, 216] width 180 height 14
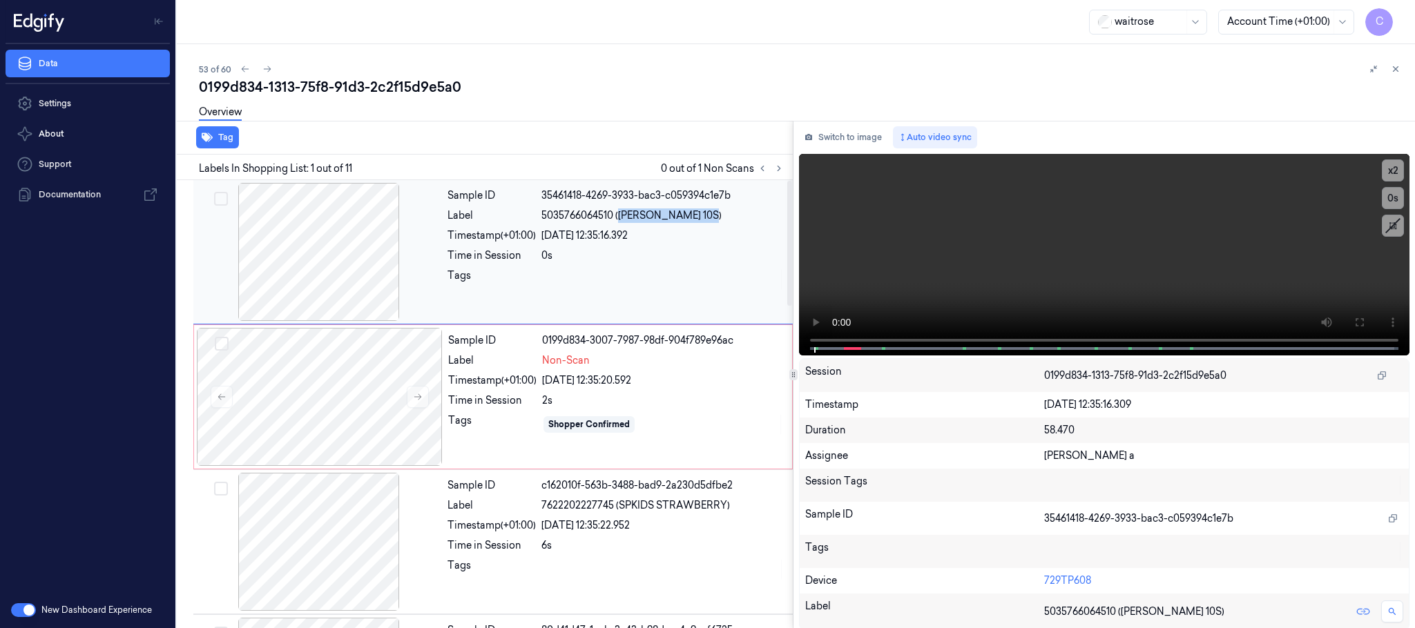
copy span "BIRRA MORETTI 10S"
click at [294, 396] on div at bounding box center [320, 397] width 246 height 138
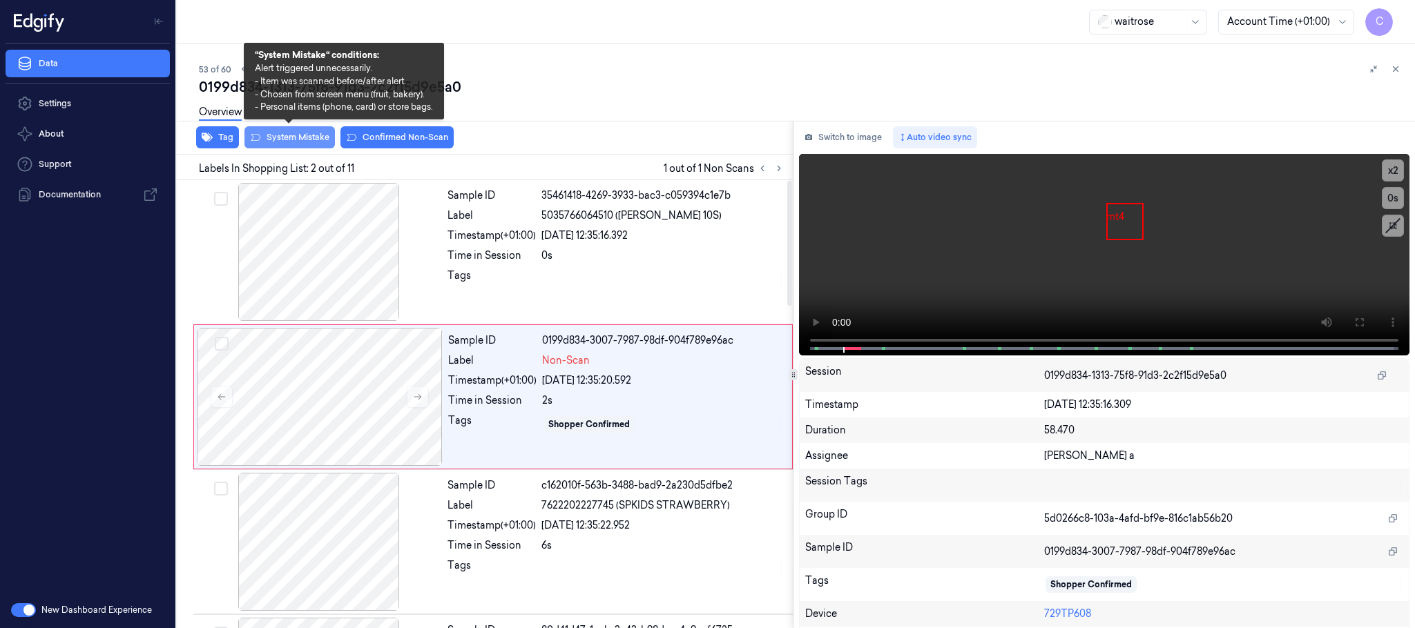
click at [307, 139] on button "System Mistake" at bounding box center [289, 137] width 90 height 22
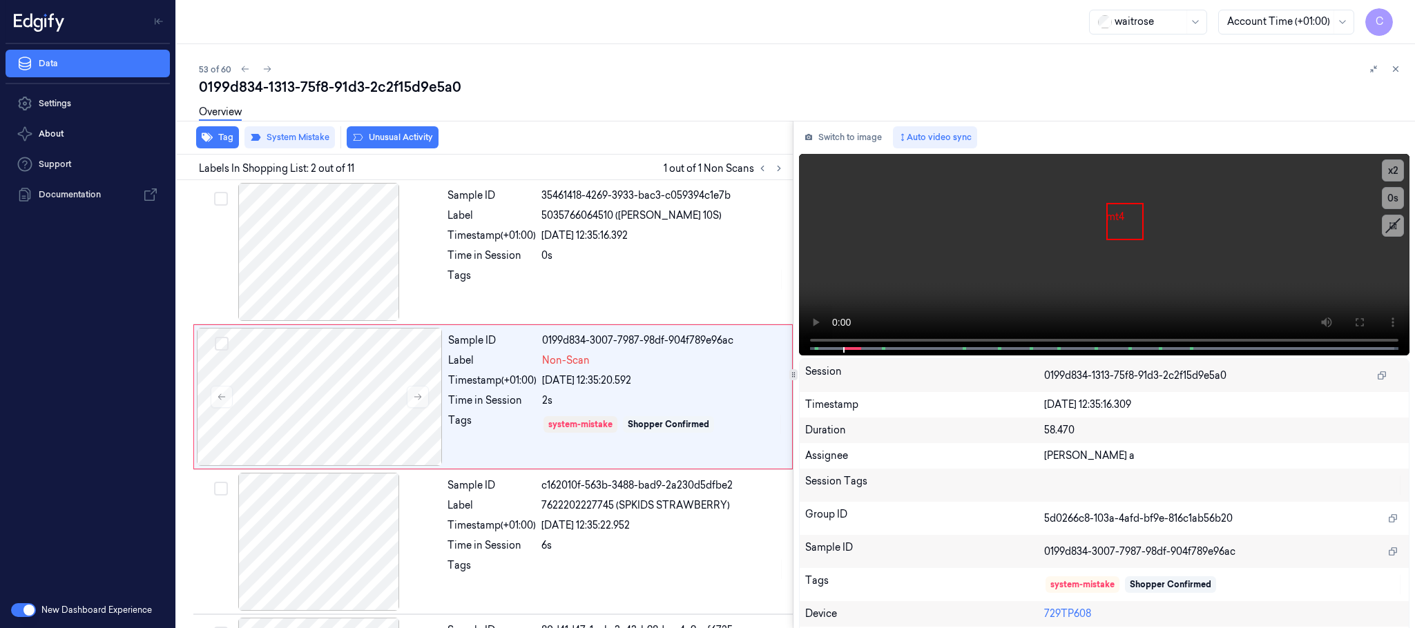
click at [389, 141] on button "Unusual Activity" at bounding box center [393, 137] width 92 height 22
click at [263, 67] on icon at bounding box center [267, 69] width 10 height 10
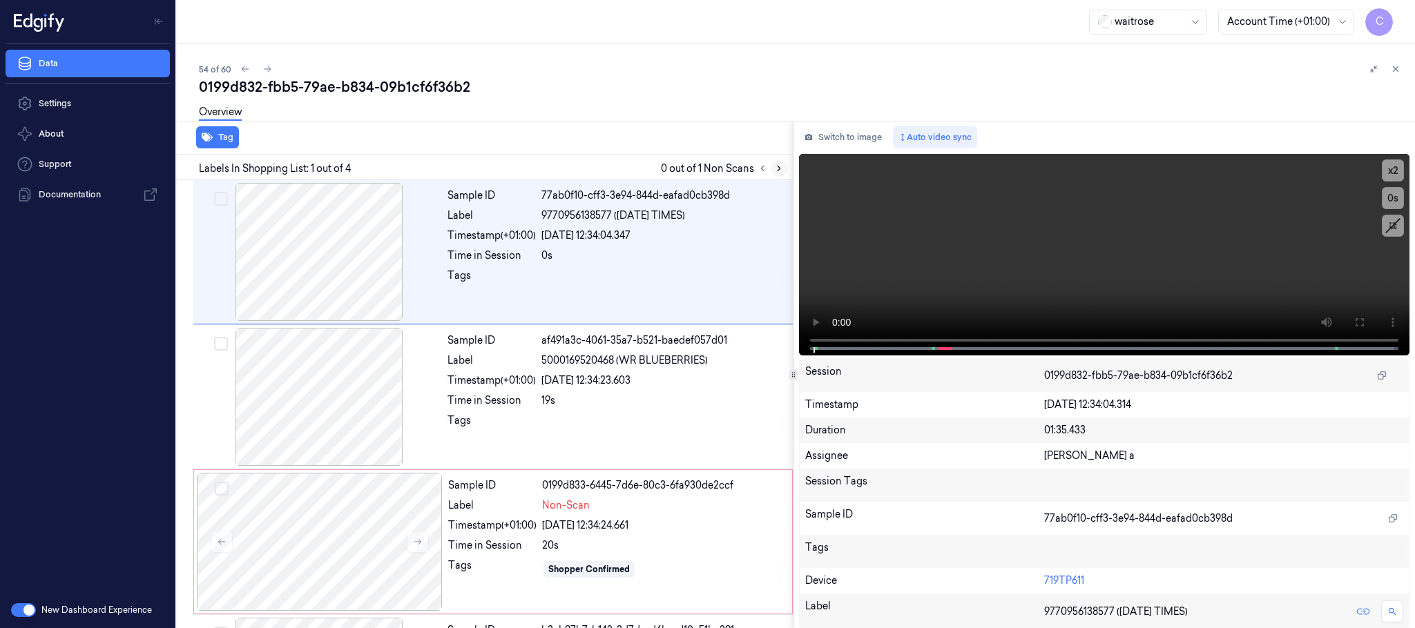
click at [777, 164] on icon at bounding box center [779, 169] width 10 height 10
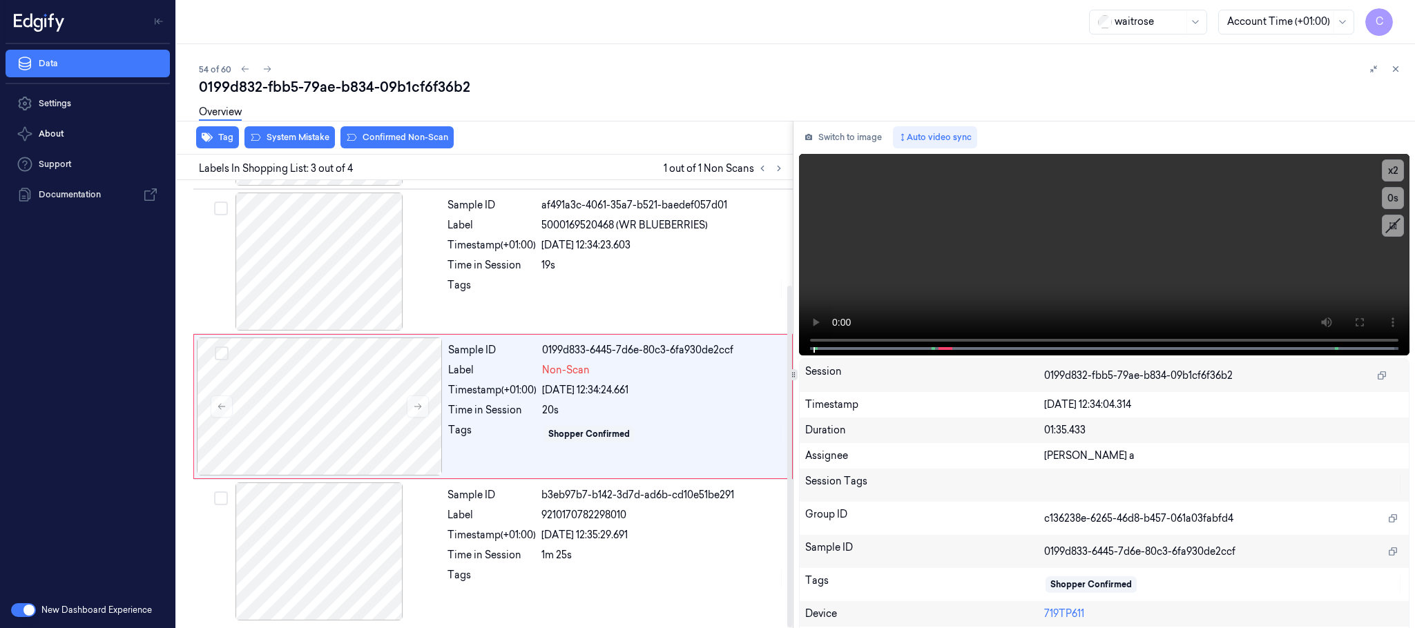
scroll to position [137, 0]
click at [417, 406] on icon at bounding box center [418, 407] width 8 height 6
click at [322, 274] on div at bounding box center [319, 262] width 246 height 138
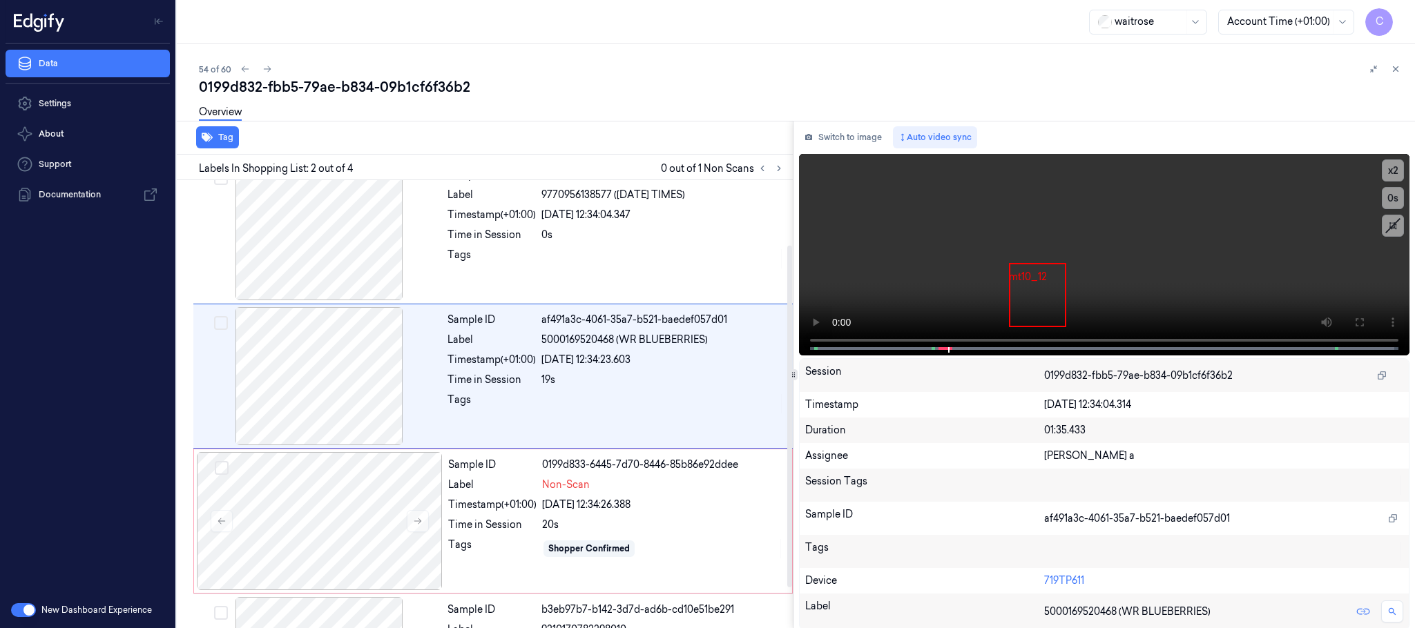
scroll to position [0, 0]
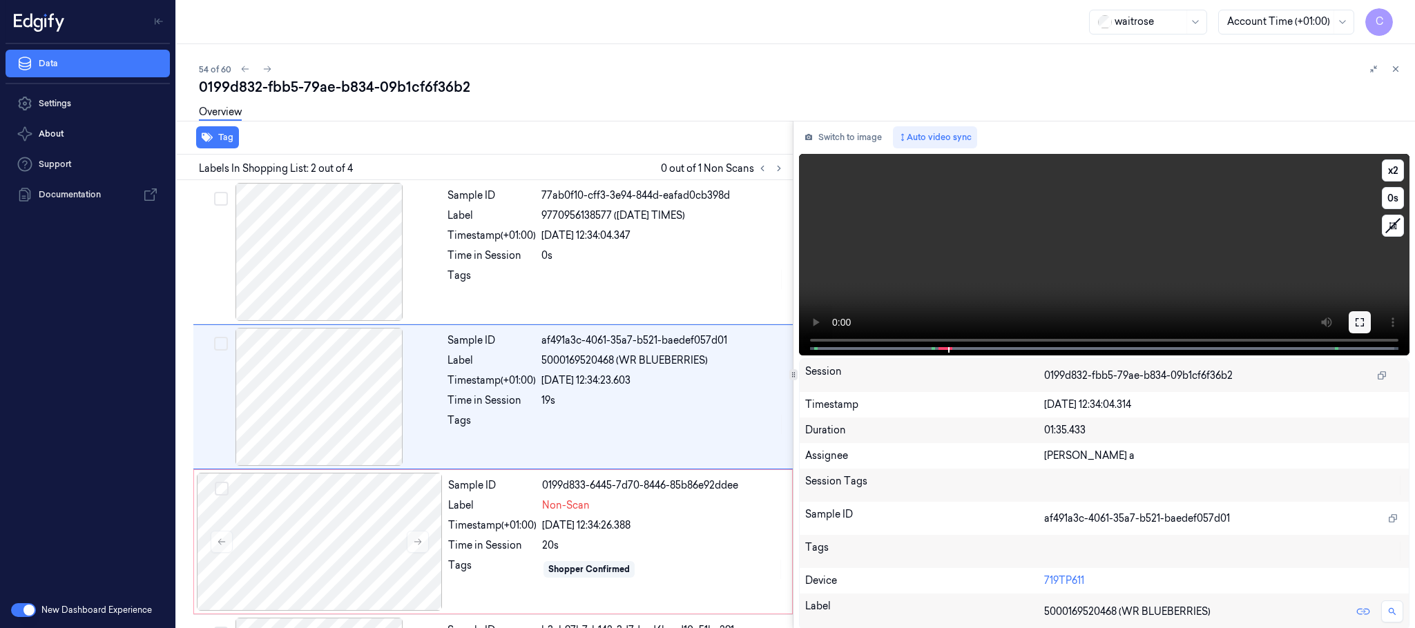
click at [1355, 321] on icon at bounding box center [1359, 322] width 11 height 11
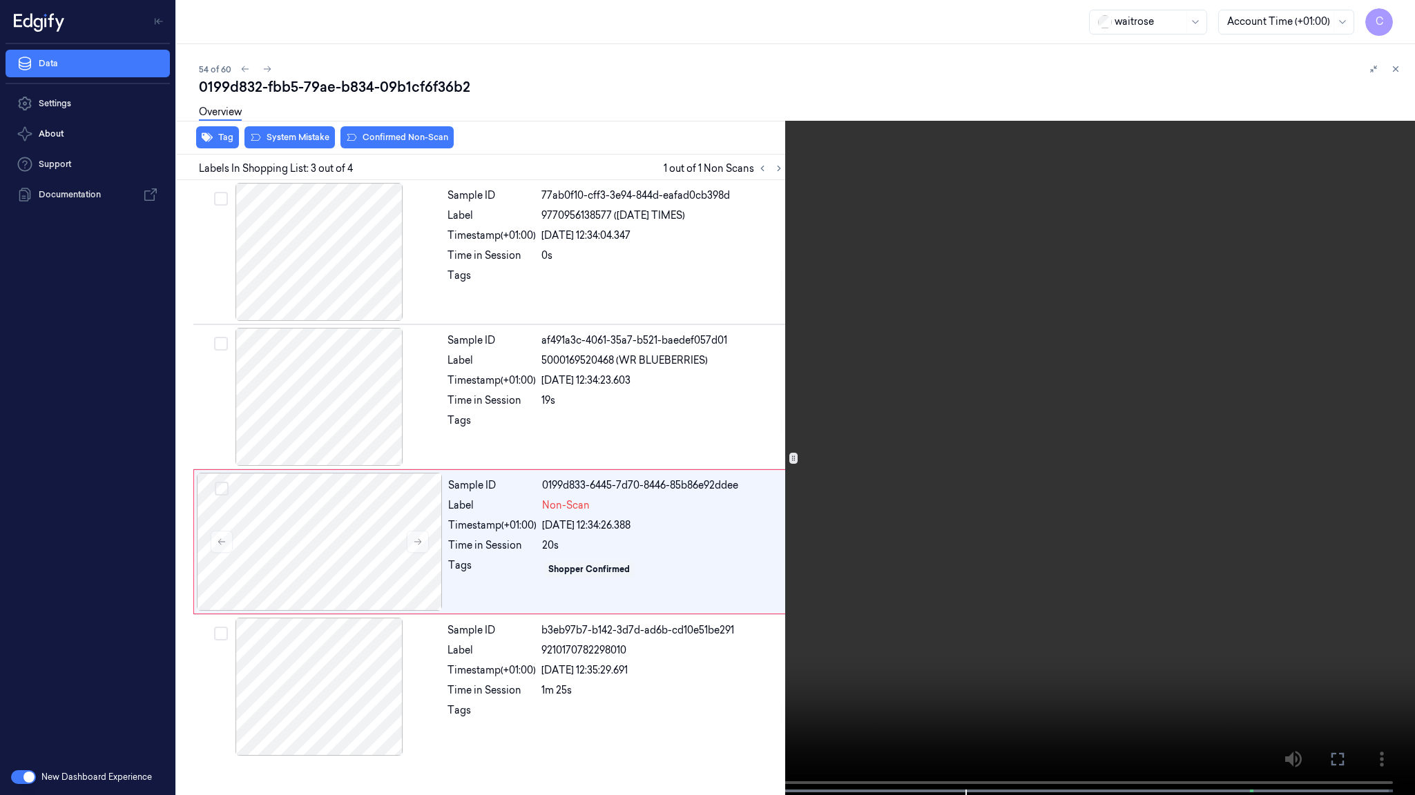
click at [628, 456] on video at bounding box center [707, 399] width 1415 height 798
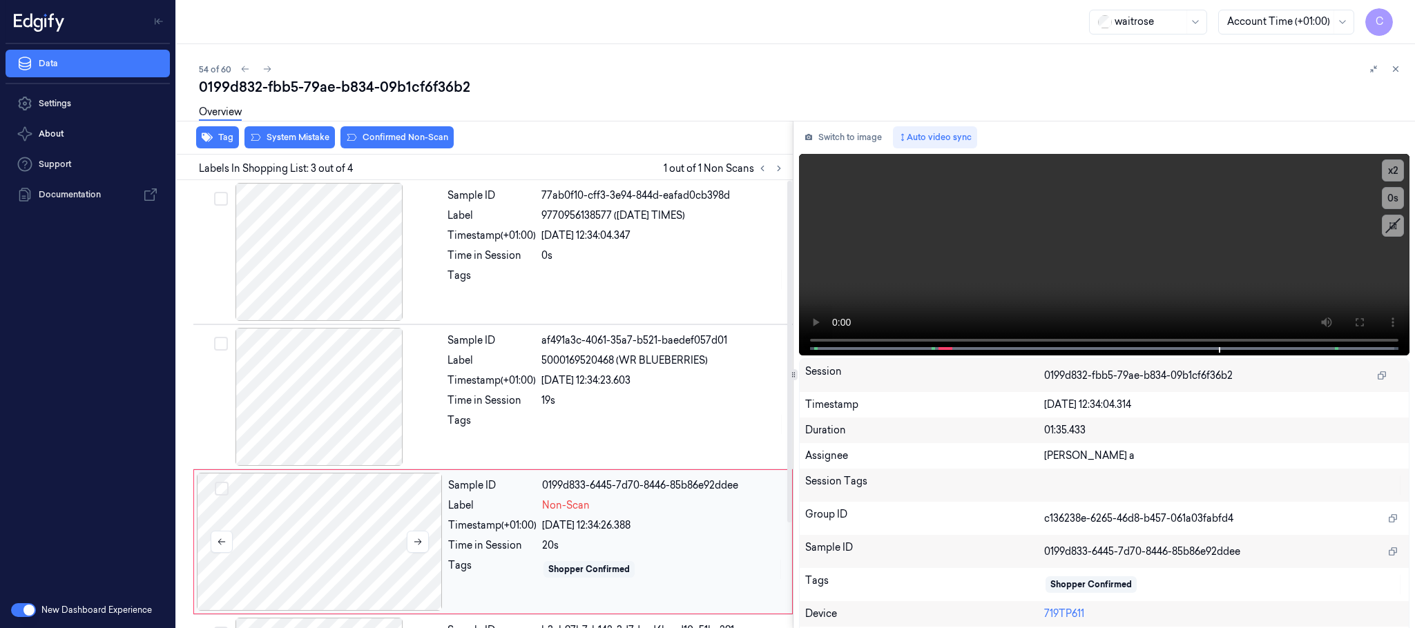
click at [292, 548] on div at bounding box center [320, 542] width 246 height 138
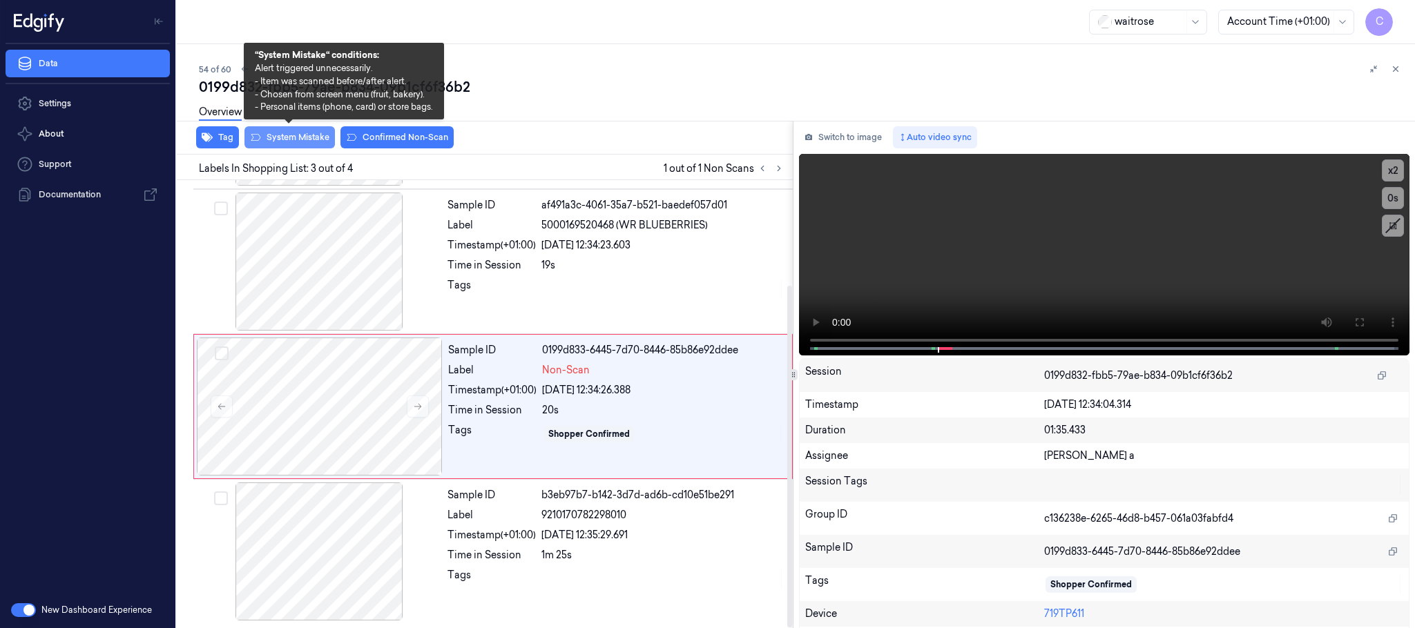
click at [304, 143] on button "System Mistake" at bounding box center [289, 137] width 90 height 22
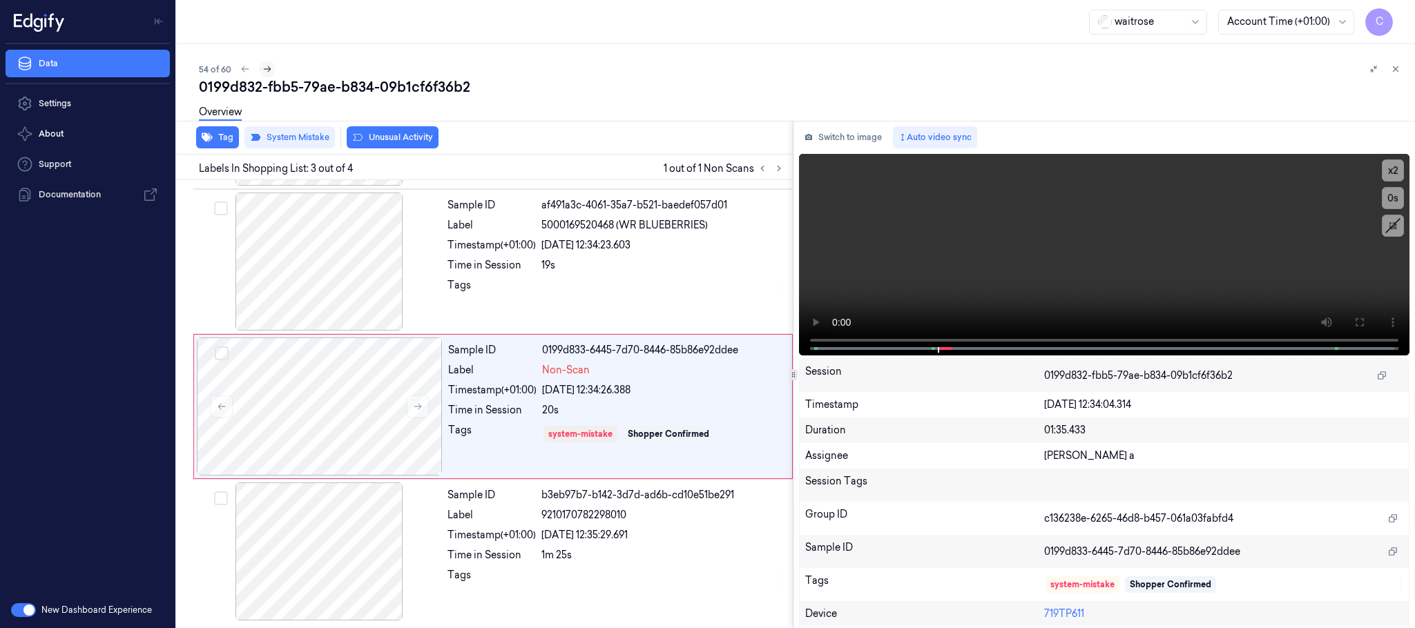
click at [269, 70] on icon at bounding box center [267, 69] width 10 height 10
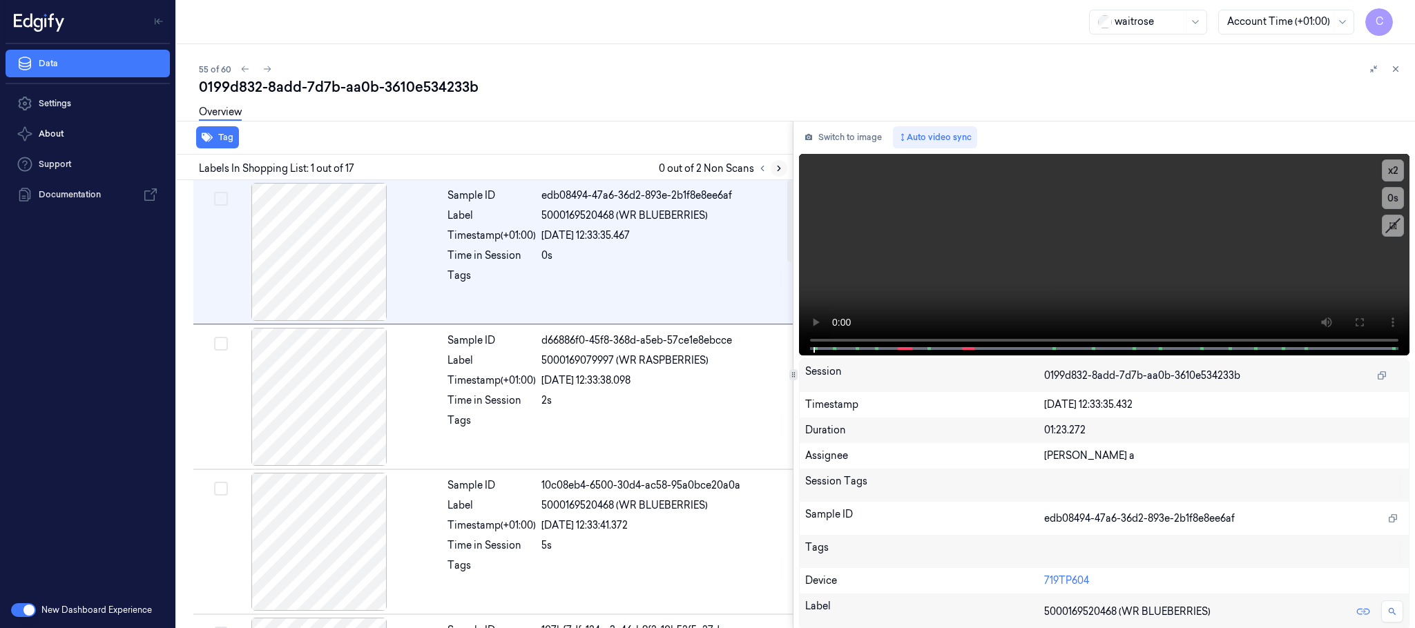
click at [779, 172] on icon at bounding box center [779, 169] width 10 height 10
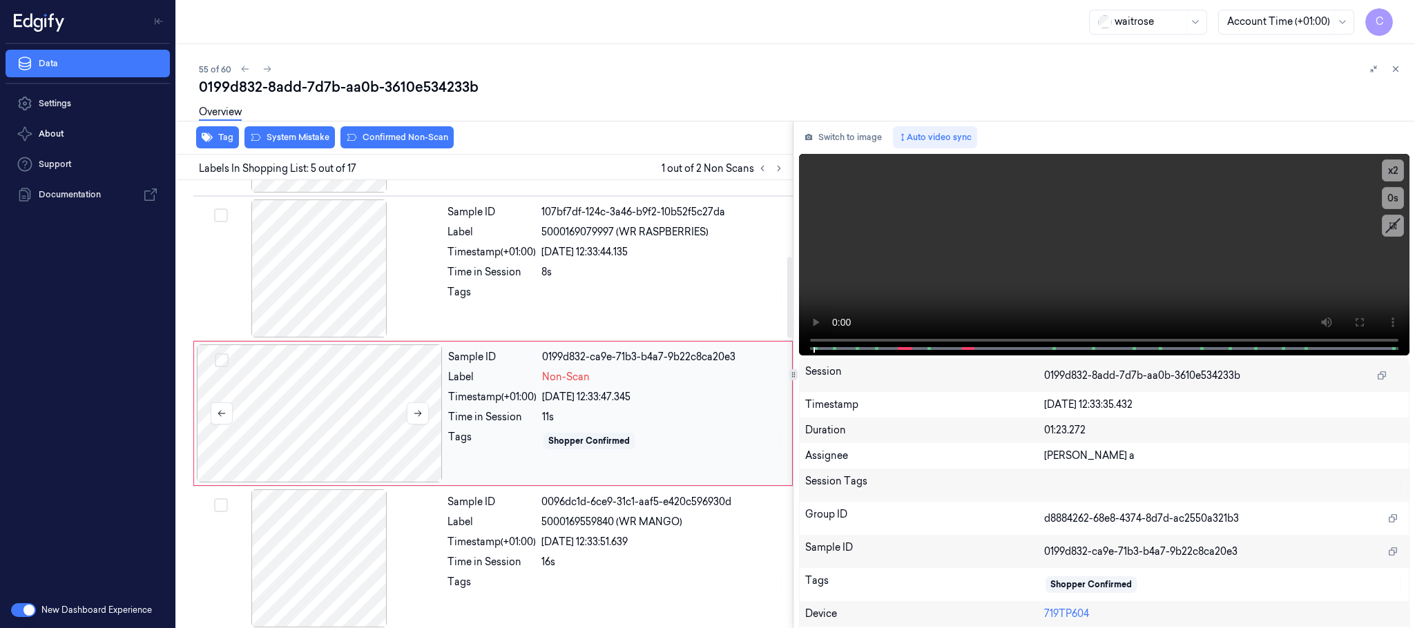
scroll to position [431, 0]
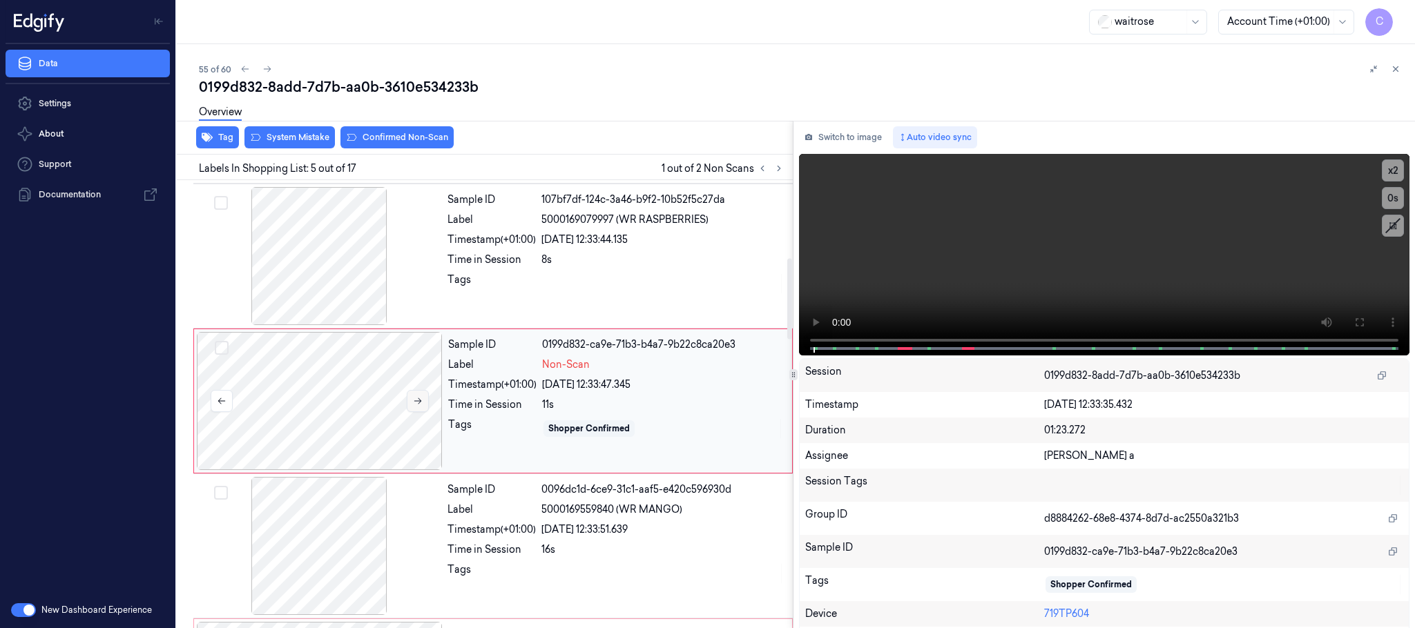
click at [425, 403] on button at bounding box center [418, 401] width 22 height 22
click at [413, 398] on icon at bounding box center [418, 401] width 10 height 10
click at [415, 402] on icon at bounding box center [418, 401] width 10 height 10
click at [305, 272] on div at bounding box center [319, 256] width 246 height 138
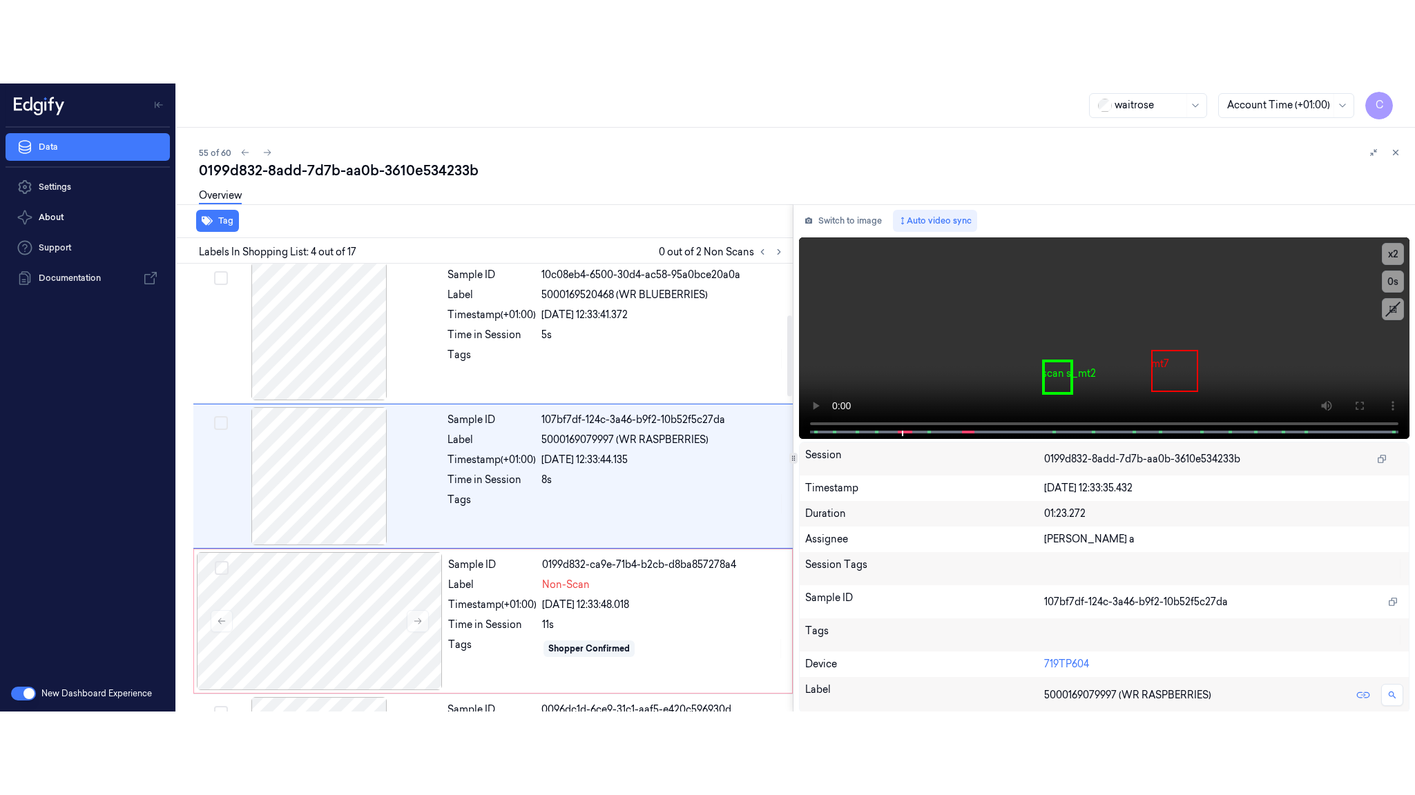
scroll to position [284, 0]
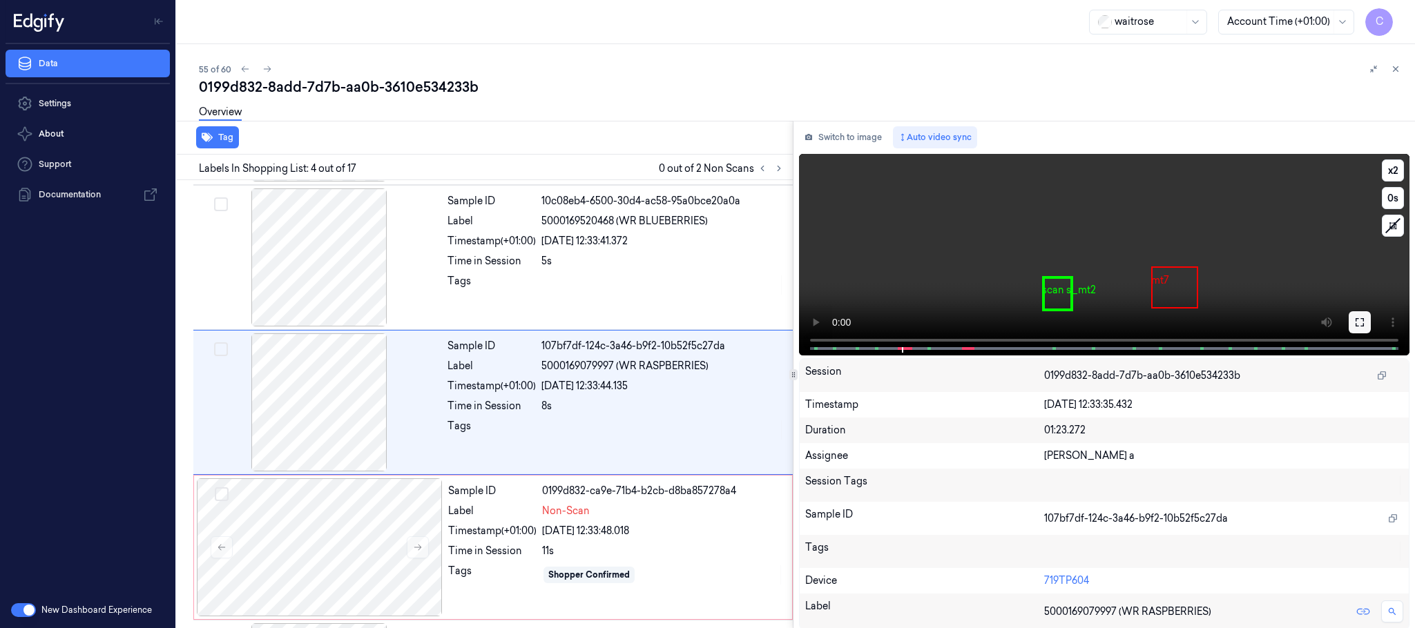
click at [1355, 324] on icon at bounding box center [1359, 322] width 11 height 11
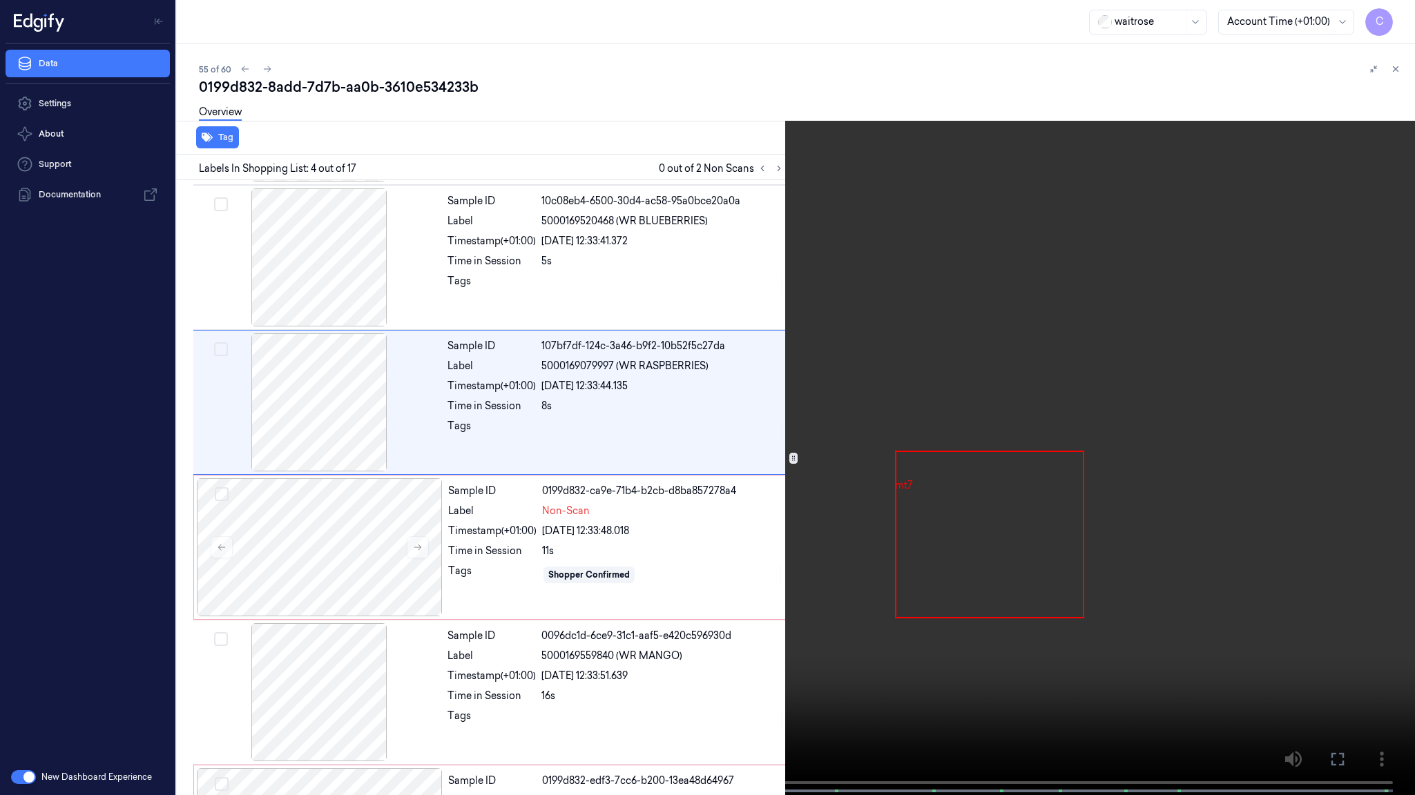
click at [680, 468] on video at bounding box center [707, 399] width 1415 height 798
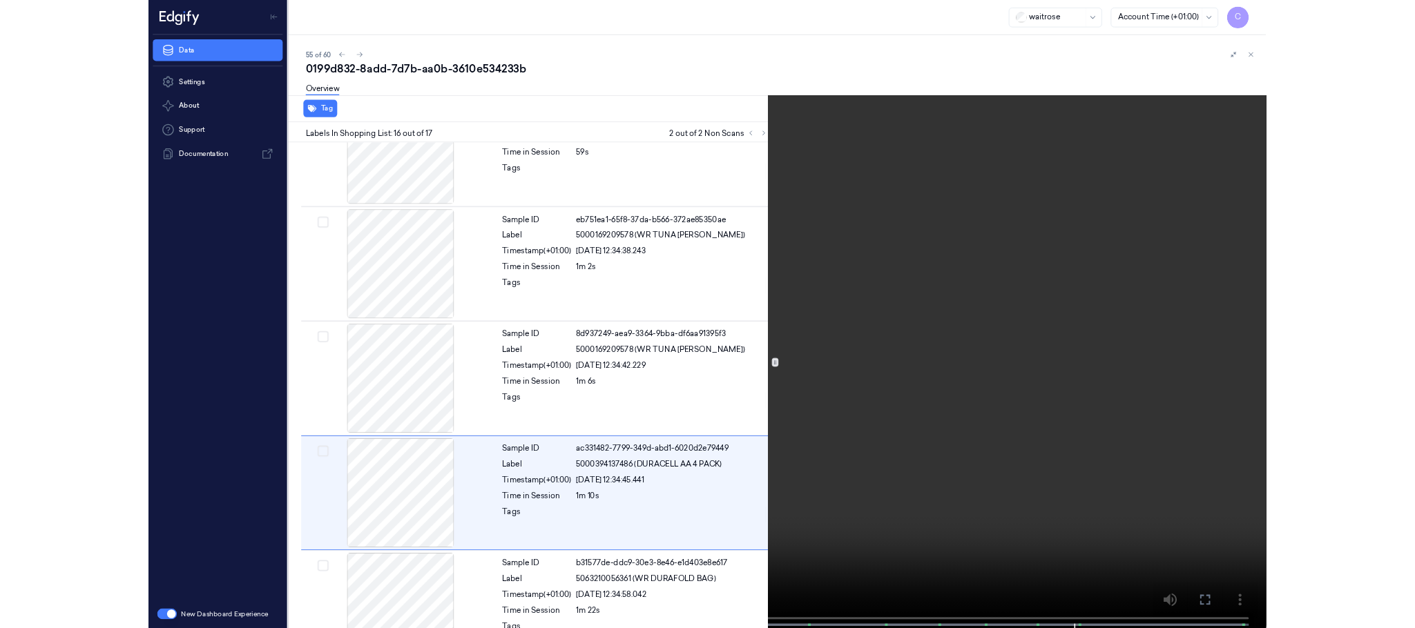
scroll to position [1864, 0]
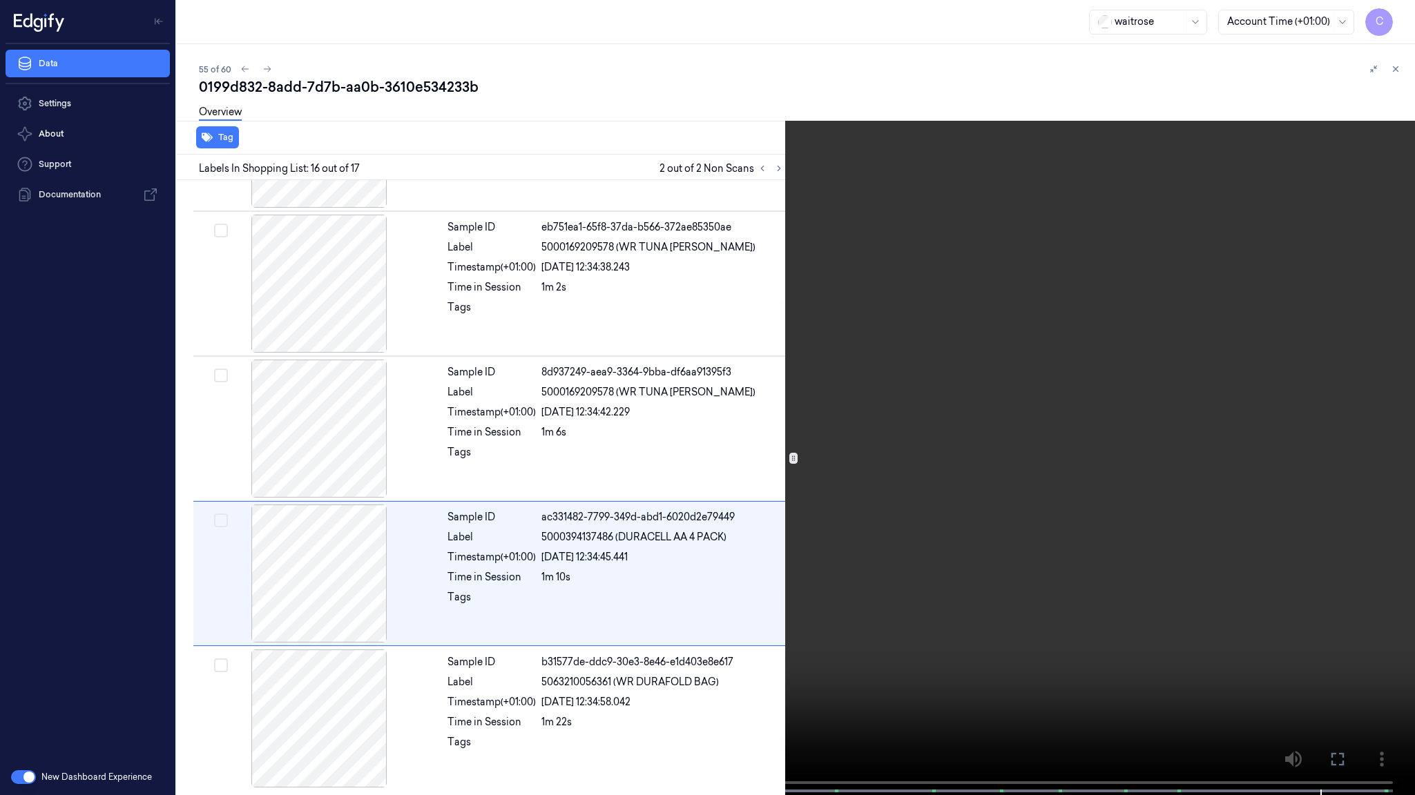
click at [804, 594] on video at bounding box center [707, 399] width 1415 height 798
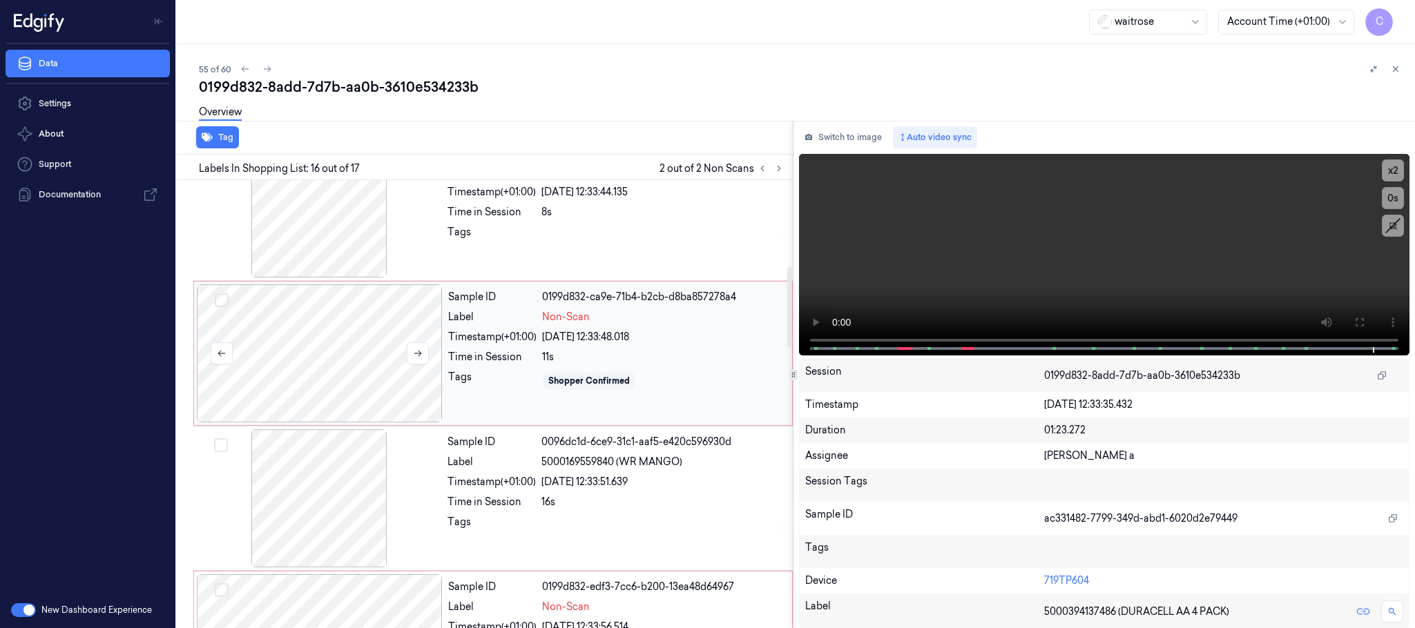
click at [299, 358] on div at bounding box center [320, 353] width 246 height 138
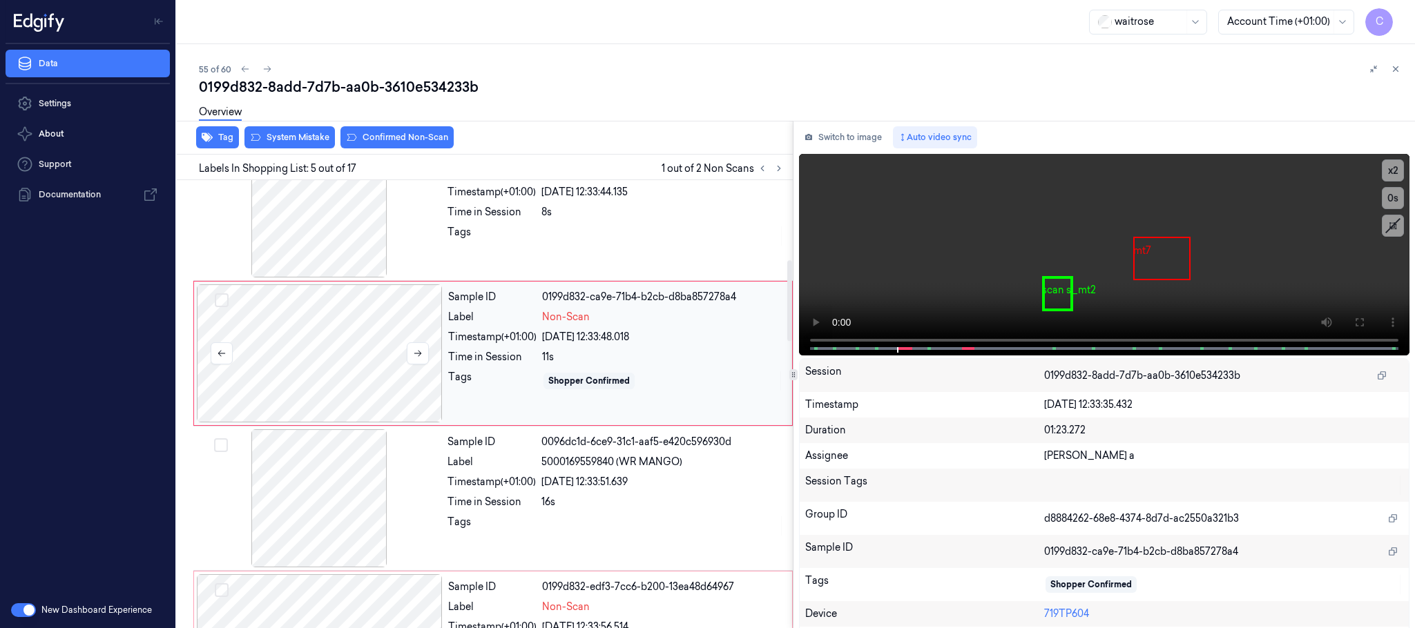
scroll to position [431, 0]
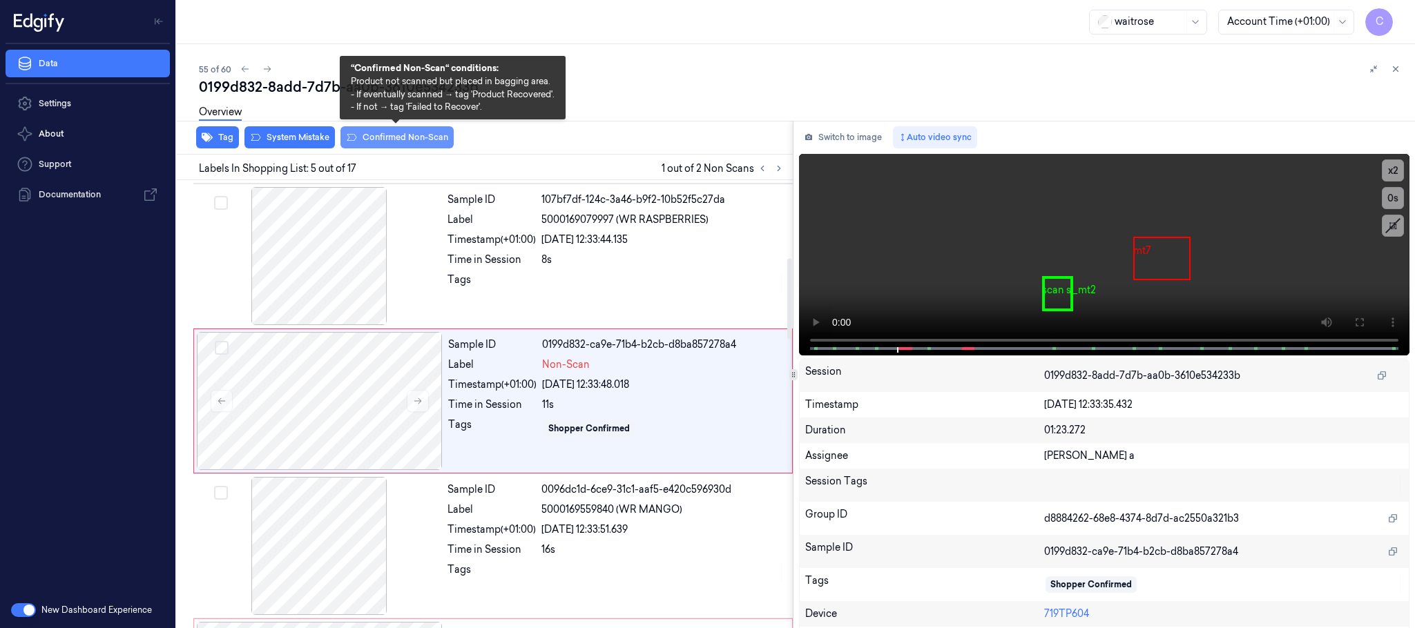
click at [371, 137] on button "Confirmed Non-Scan" at bounding box center [396, 137] width 113 height 22
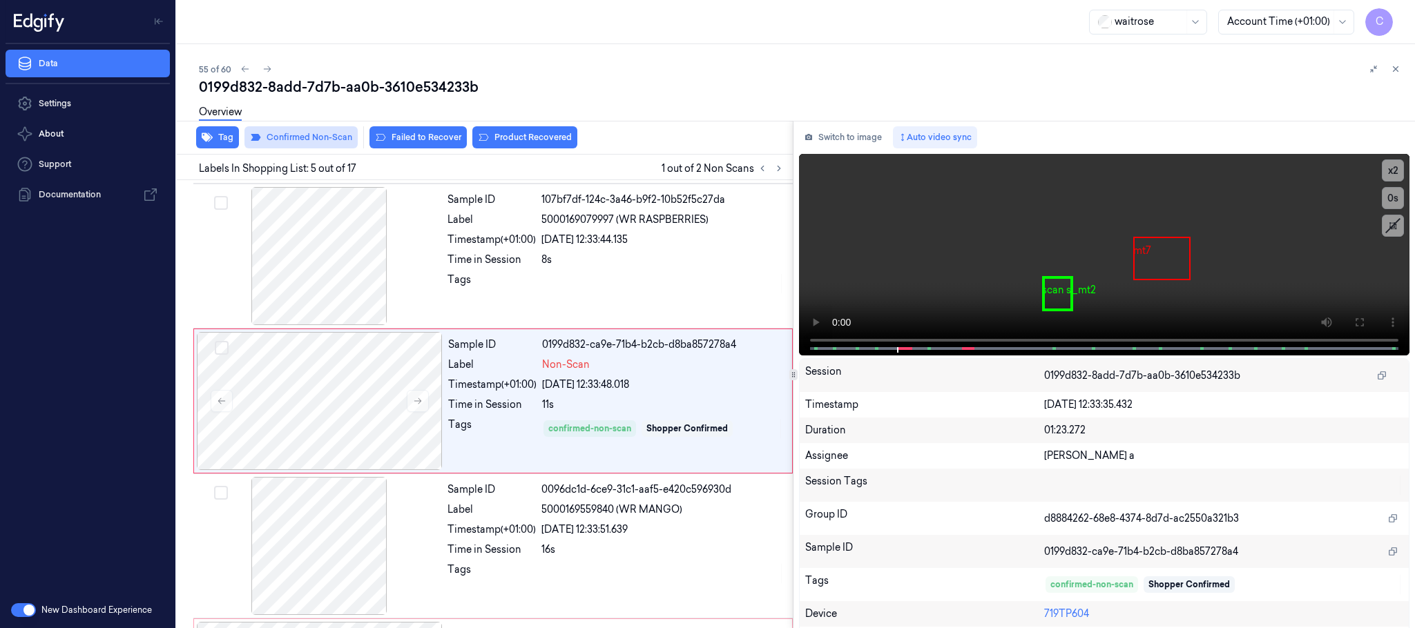
click at [394, 135] on button "Failed to Recover" at bounding box center [417, 137] width 97 height 22
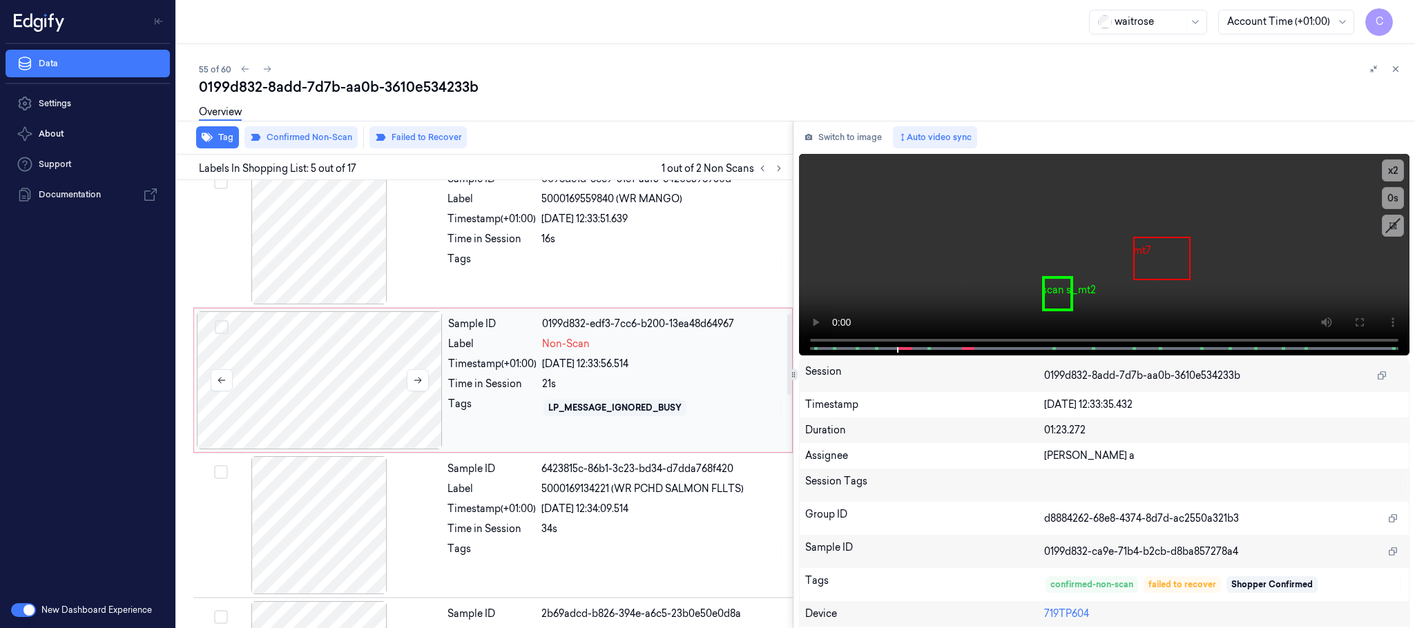
click at [377, 392] on div at bounding box center [320, 380] width 246 height 138
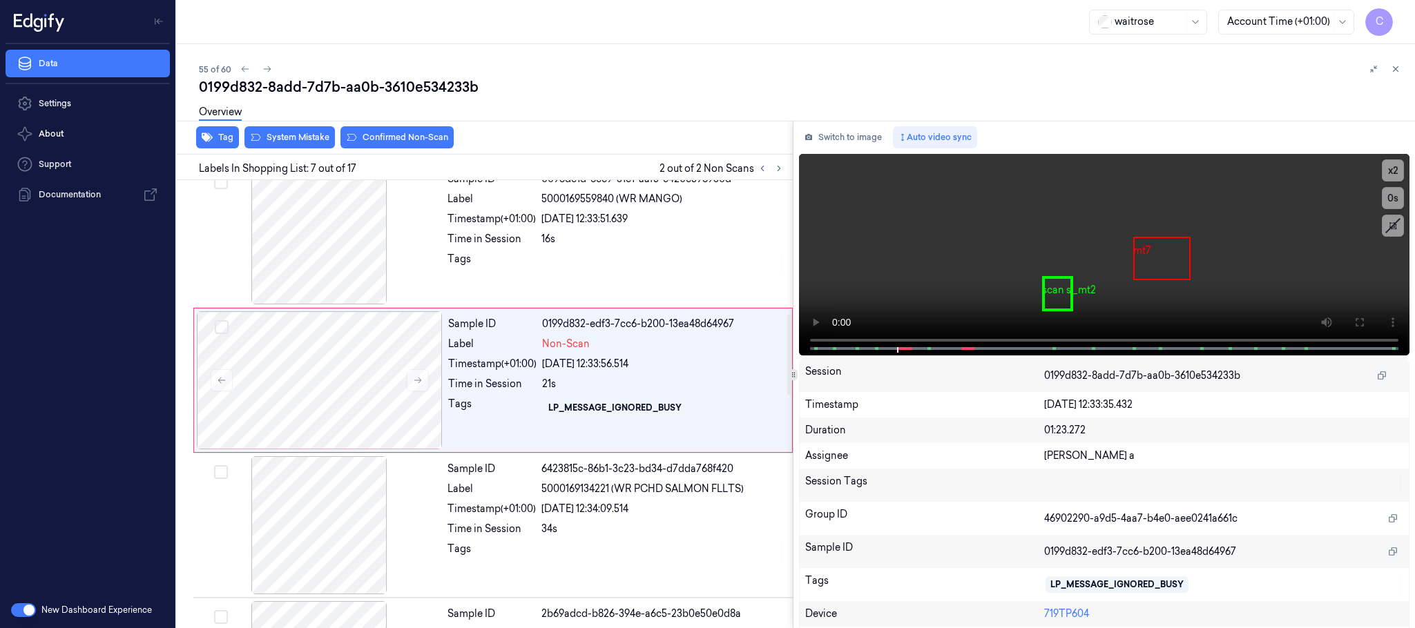
scroll to position [721, 0]
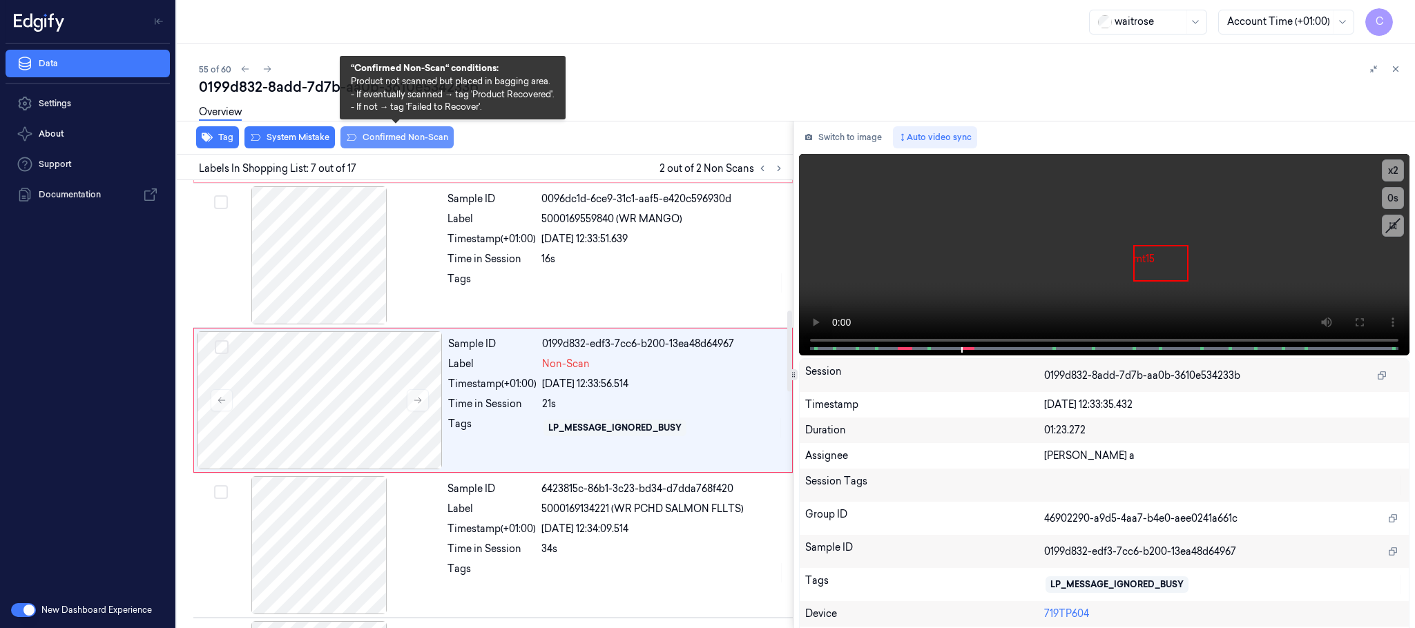
click at [396, 135] on button "Confirmed Non-Scan" at bounding box center [396, 137] width 113 height 22
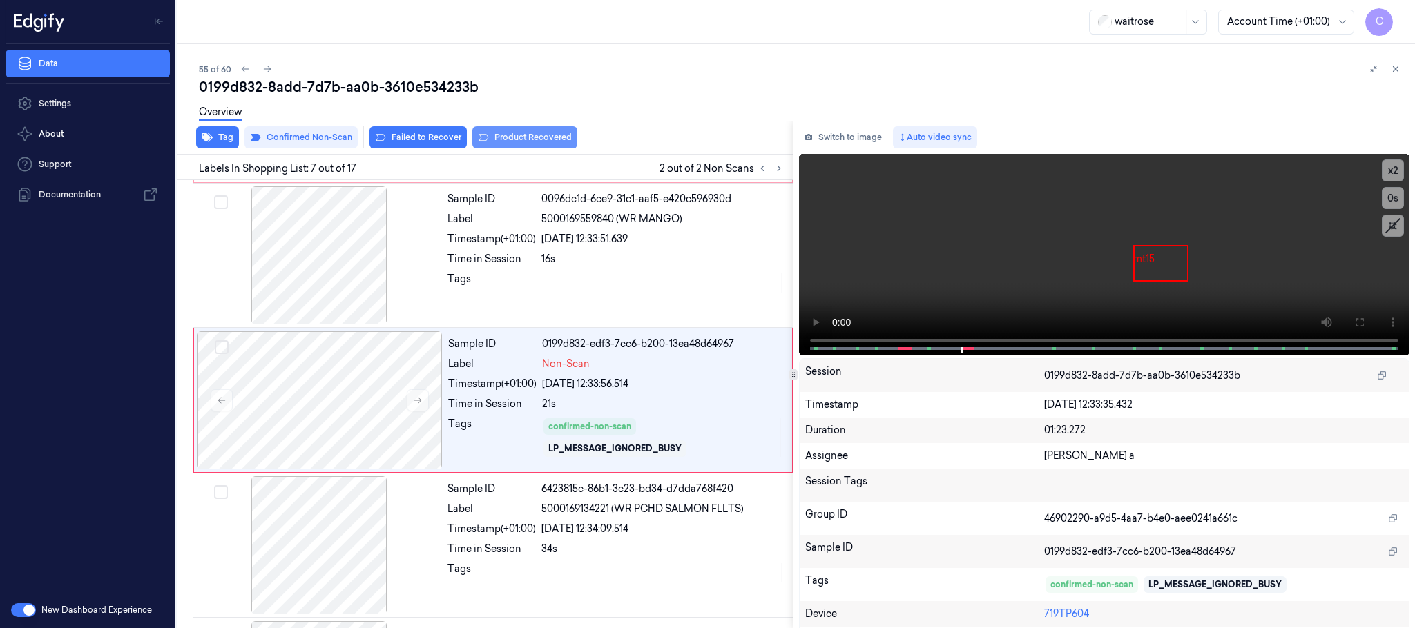
click at [519, 141] on button "Product Recovered" at bounding box center [524, 137] width 105 height 22
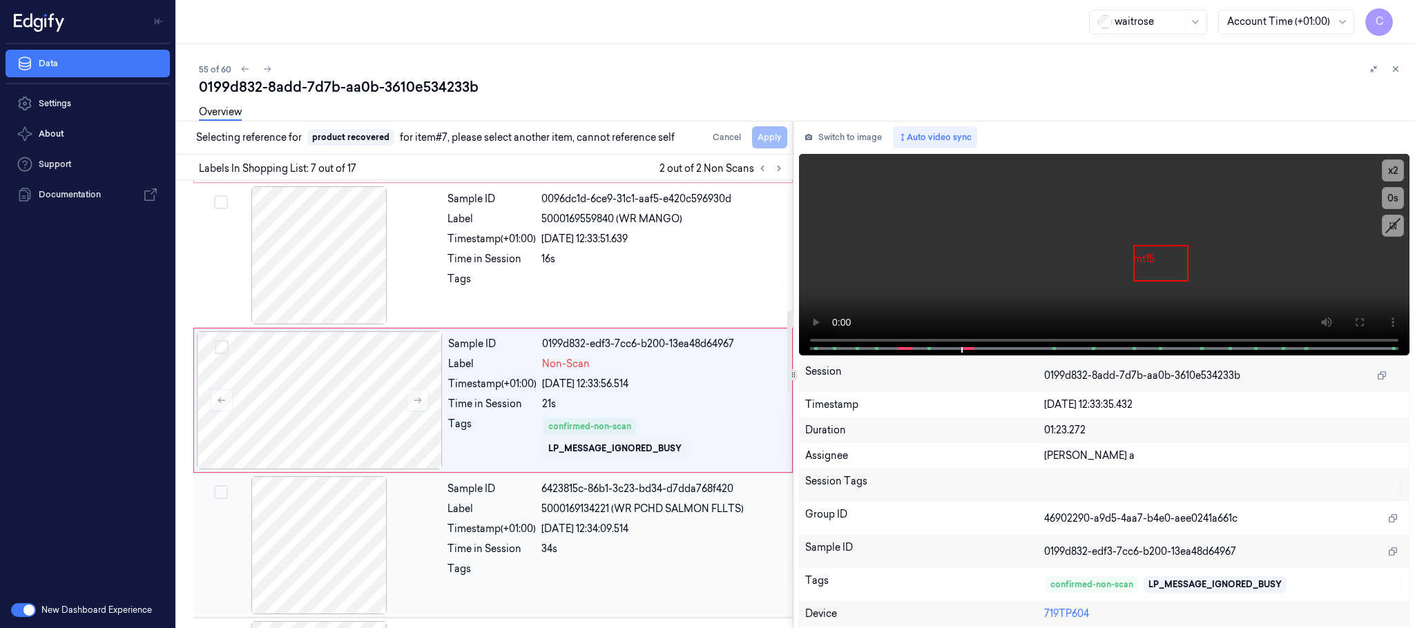
click at [313, 557] on div at bounding box center [319, 545] width 246 height 138
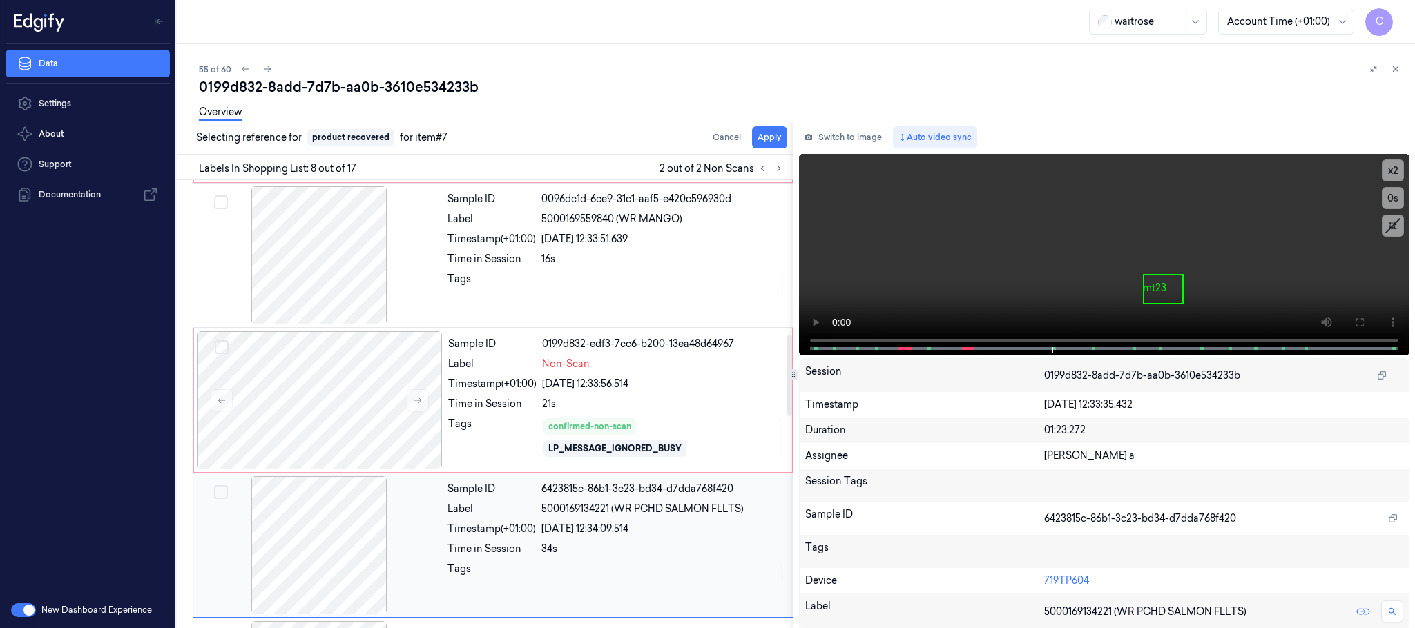
scroll to position [866, 0]
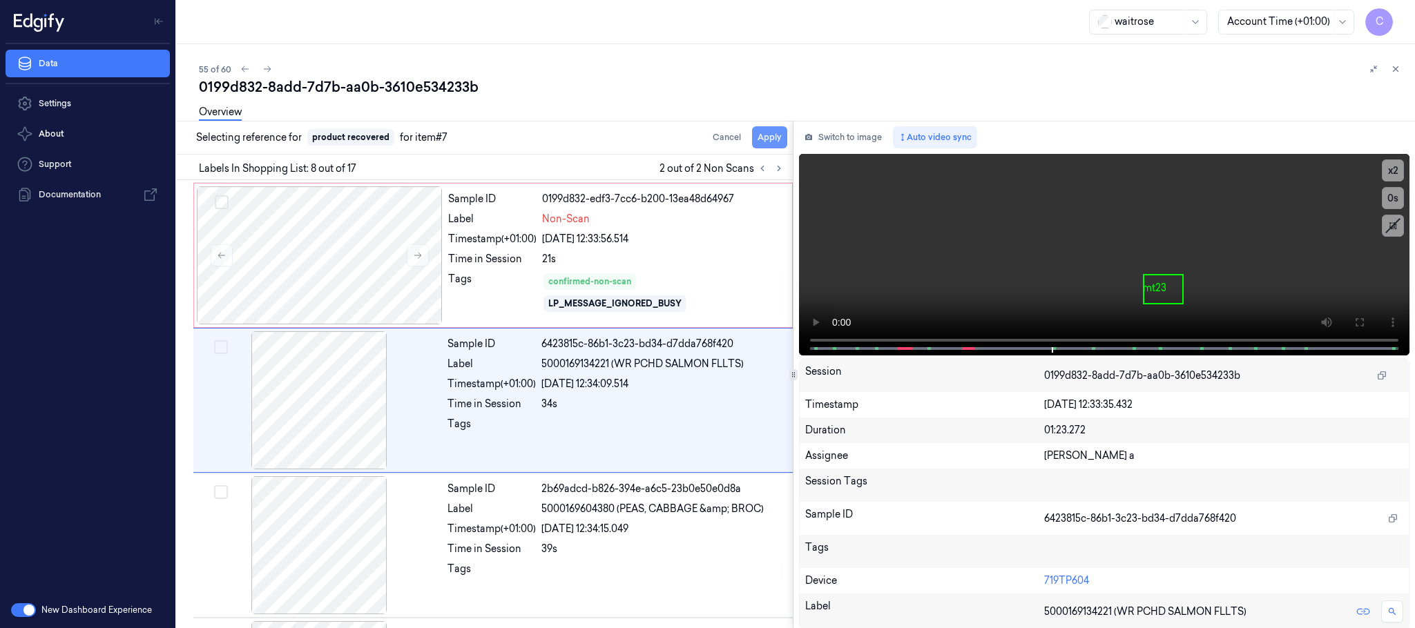
click at [762, 133] on button "Apply" at bounding box center [769, 137] width 35 height 22
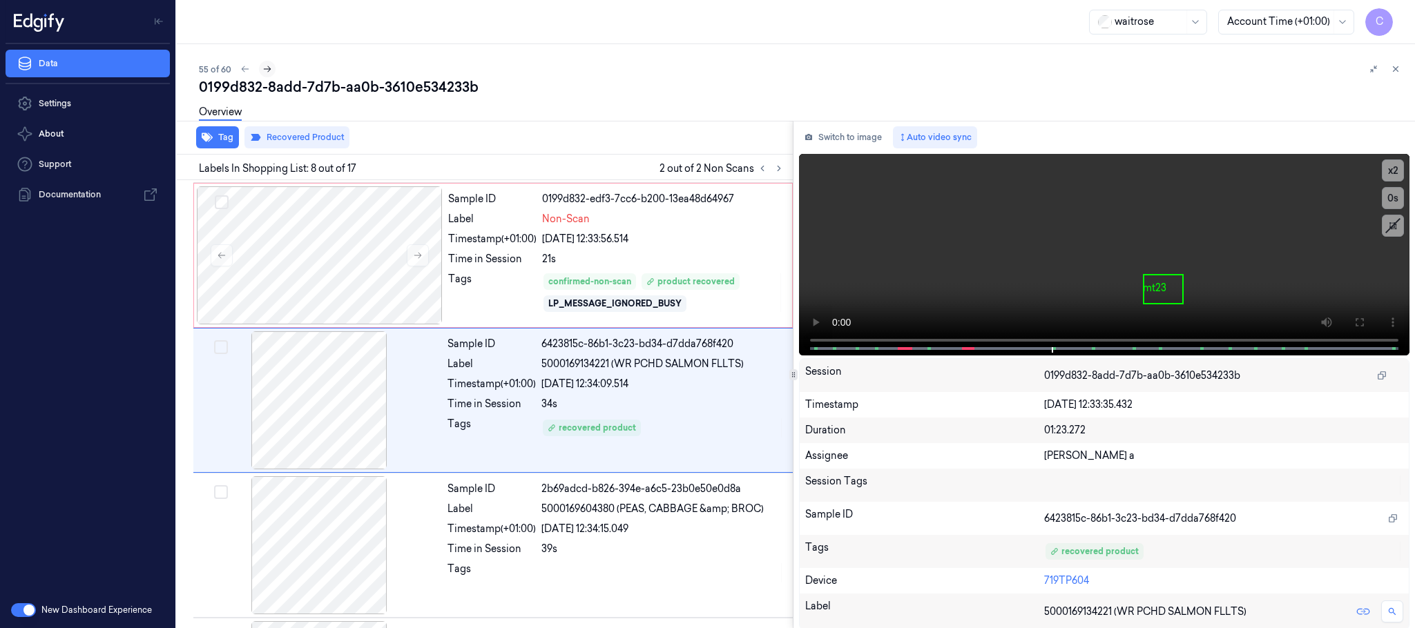
click at [264, 70] on icon at bounding box center [267, 69] width 10 height 10
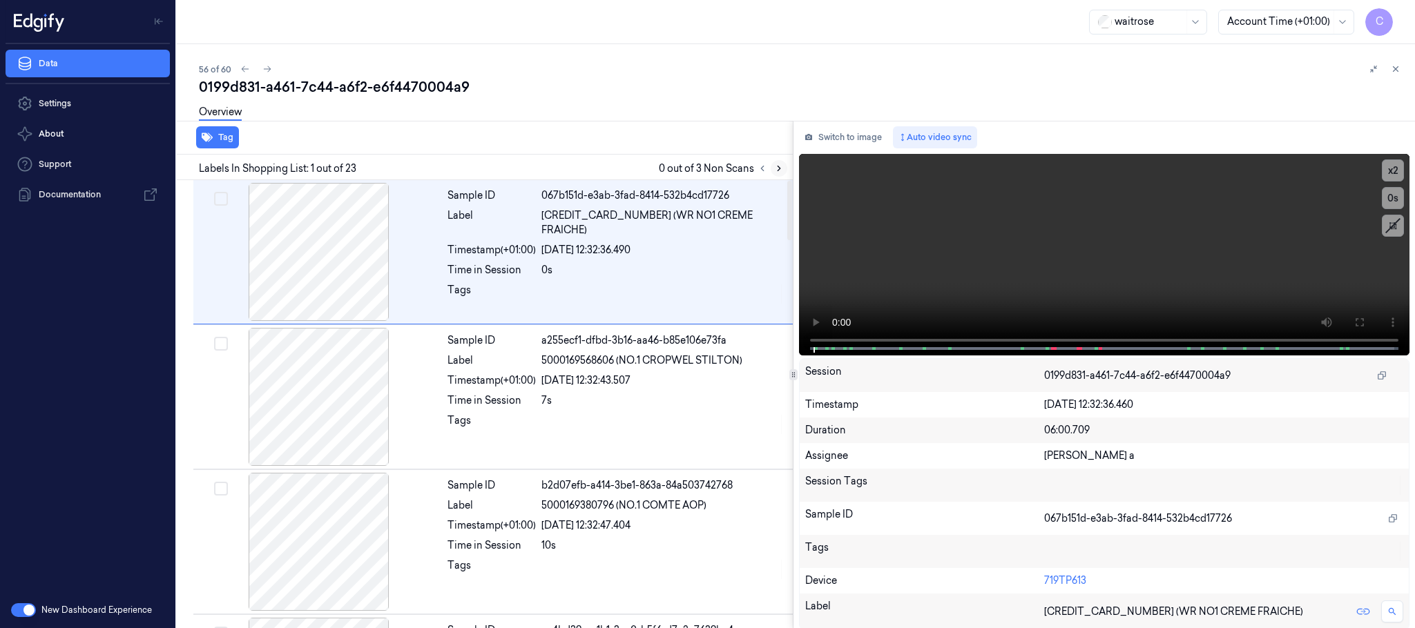
click at [773, 168] on button at bounding box center [779, 168] width 17 height 17
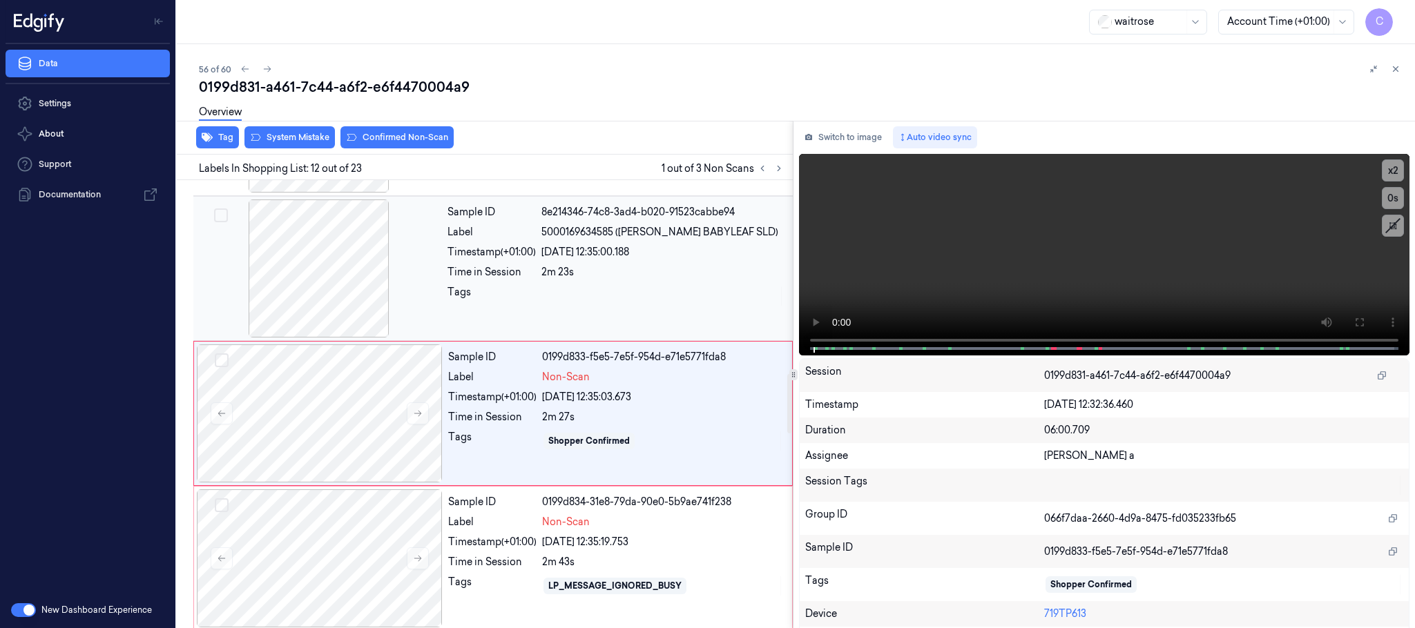
scroll to position [1450, 0]
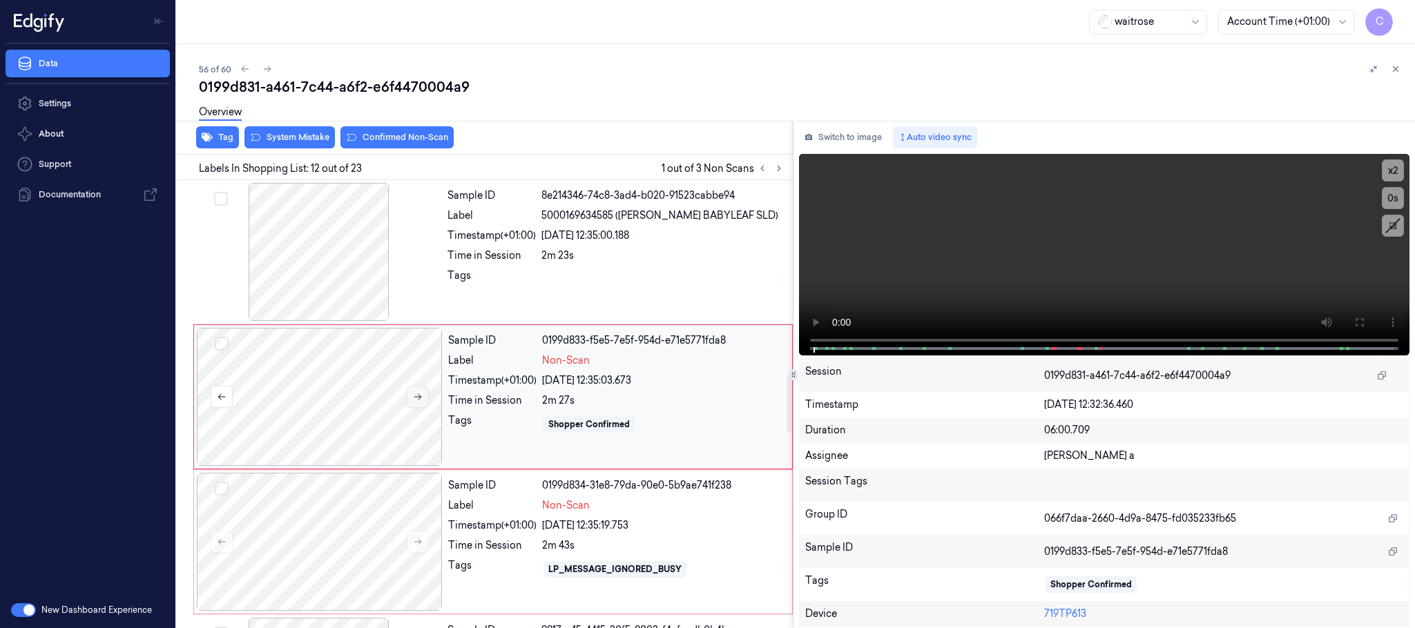
click at [413, 402] on icon at bounding box center [418, 397] width 10 height 10
click at [414, 402] on icon at bounding box center [418, 397] width 10 height 10
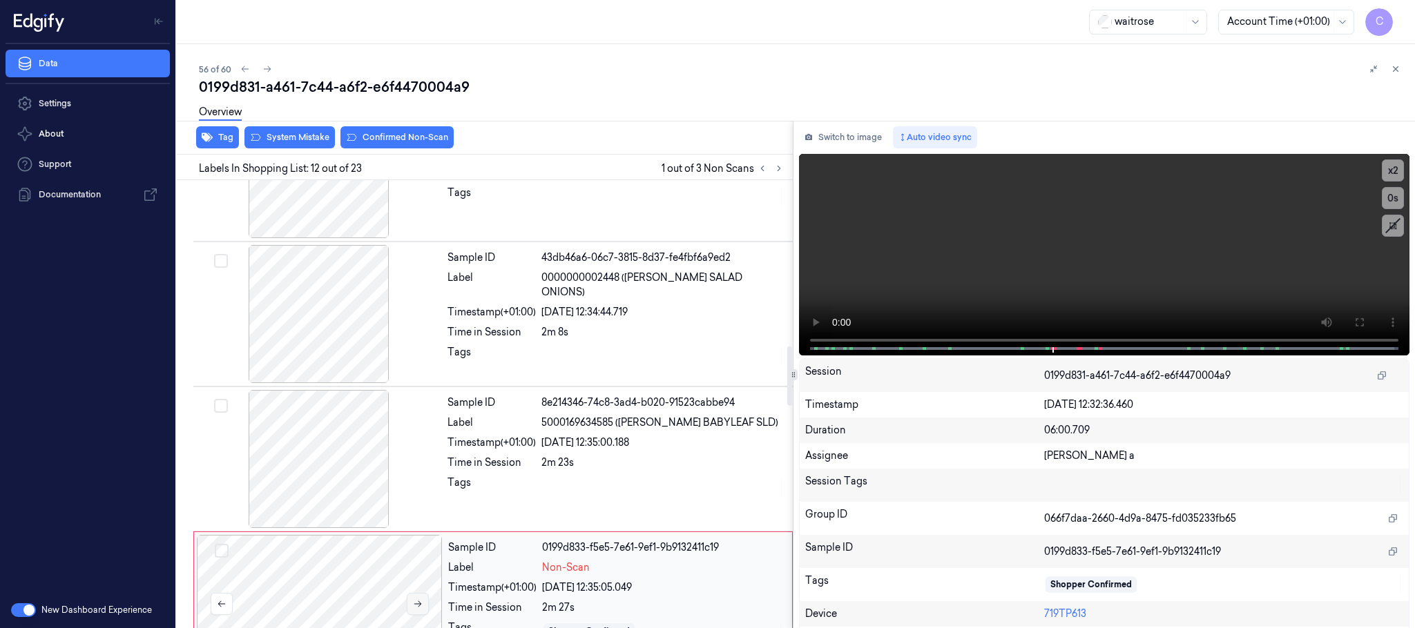
scroll to position [1346, 0]
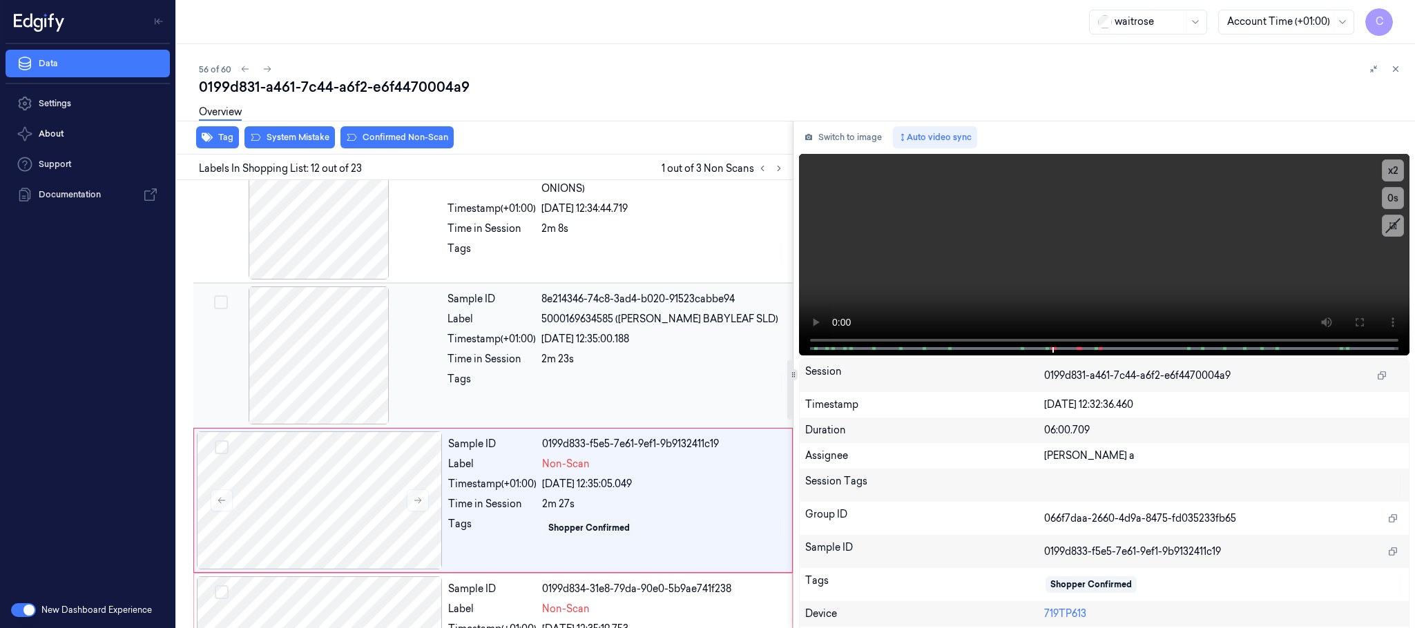
click at [272, 363] on div at bounding box center [319, 356] width 246 height 138
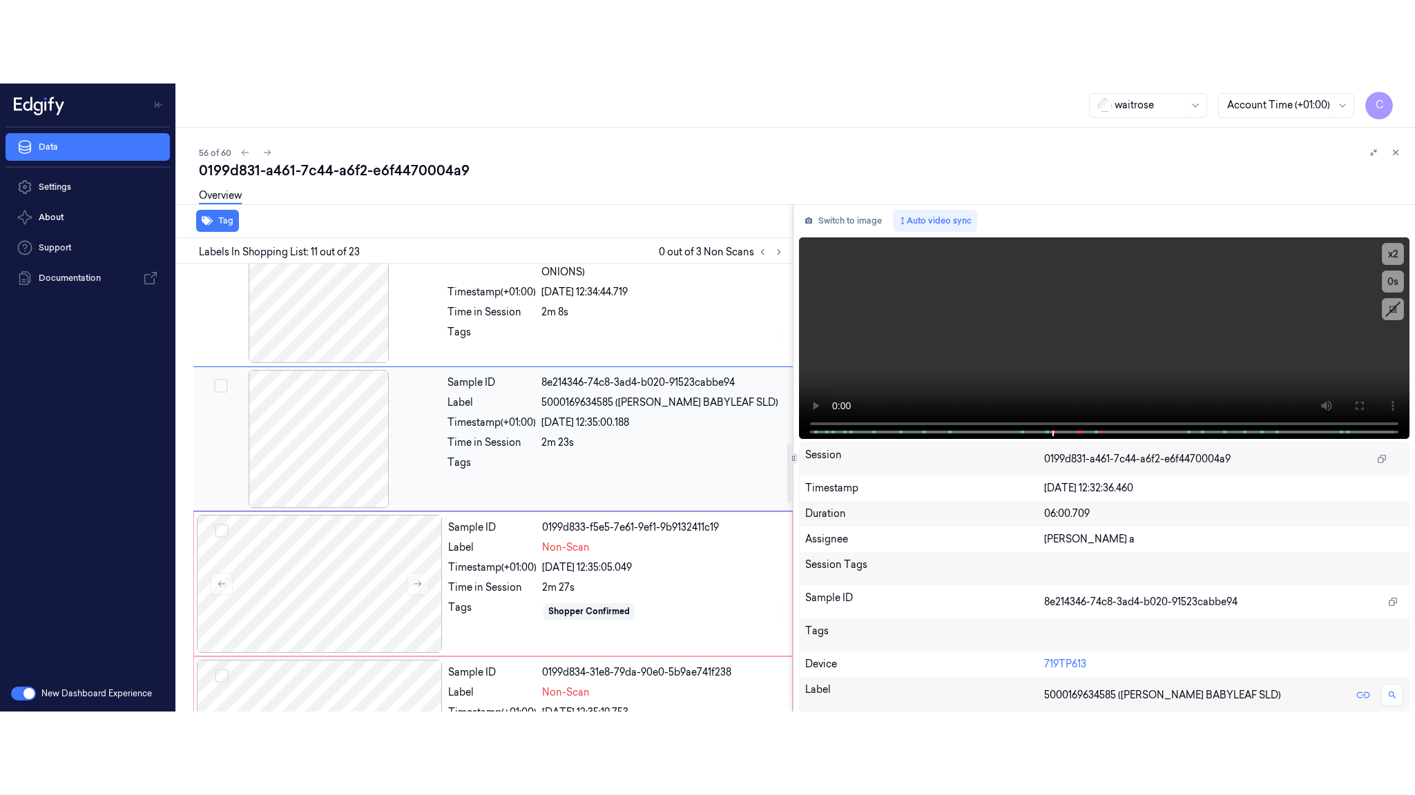
scroll to position [1304, 0]
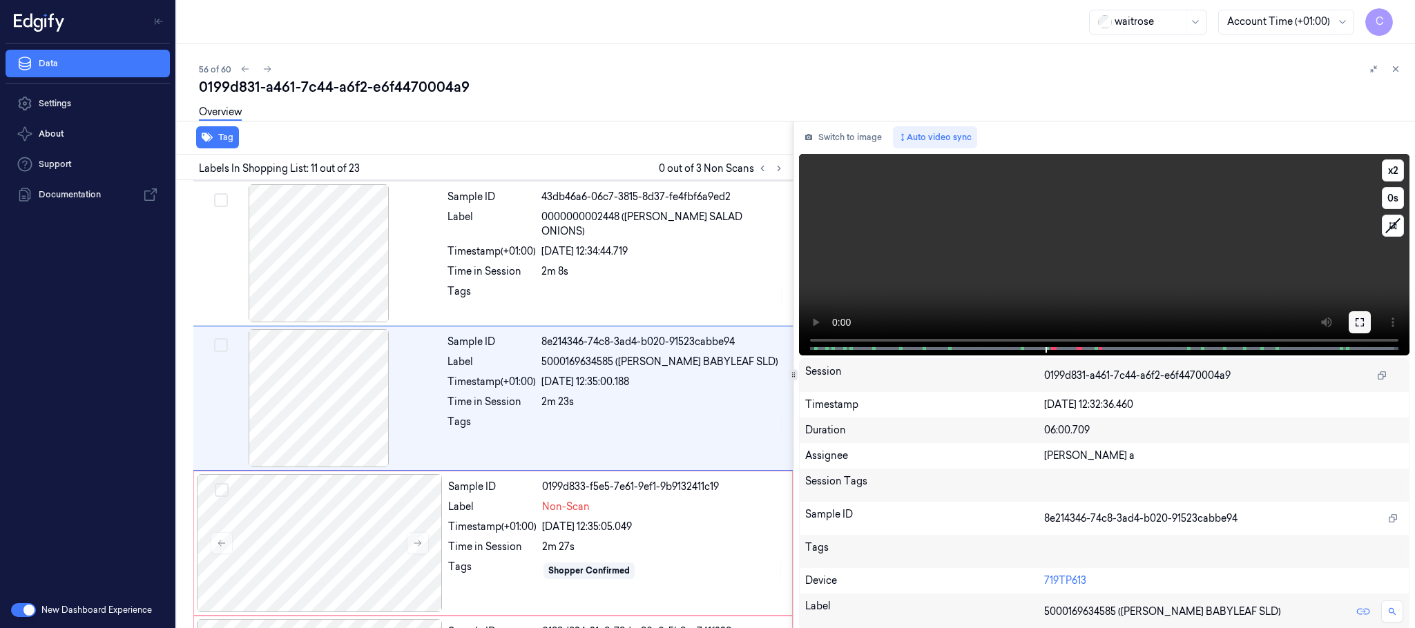
click at [1365, 324] on button at bounding box center [1359, 322] width 22 height 22
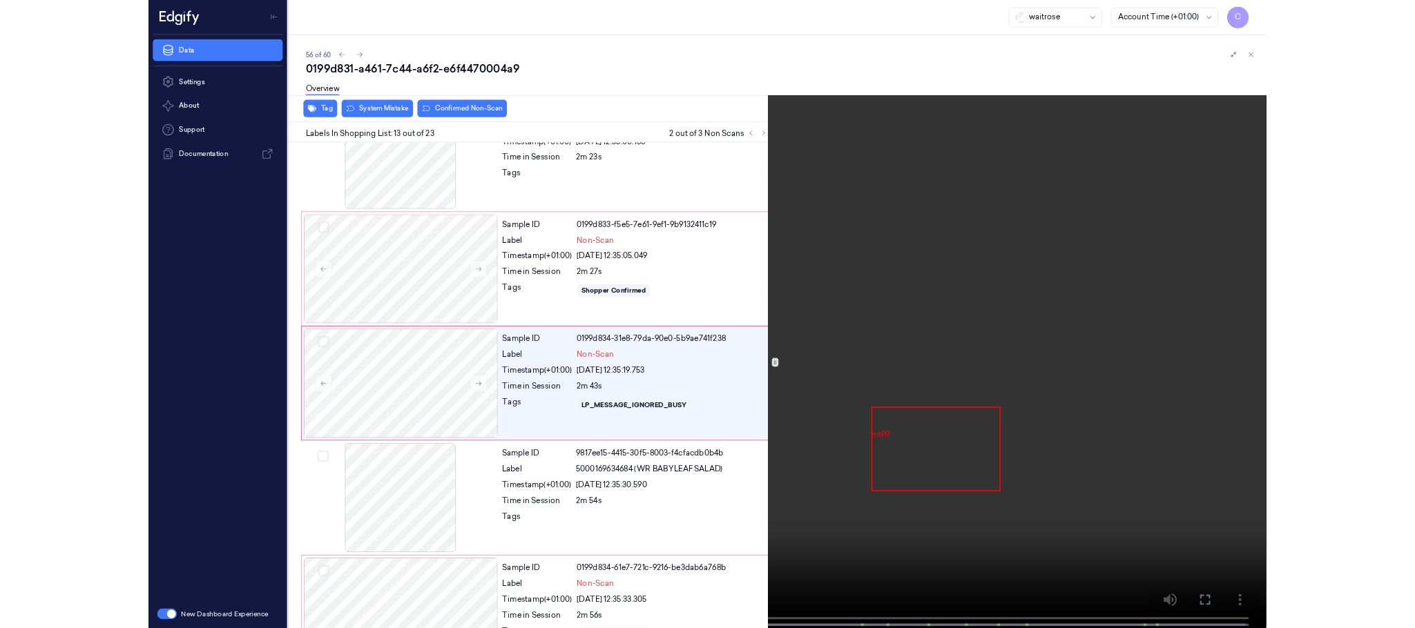
scroll to position [1512, 0]
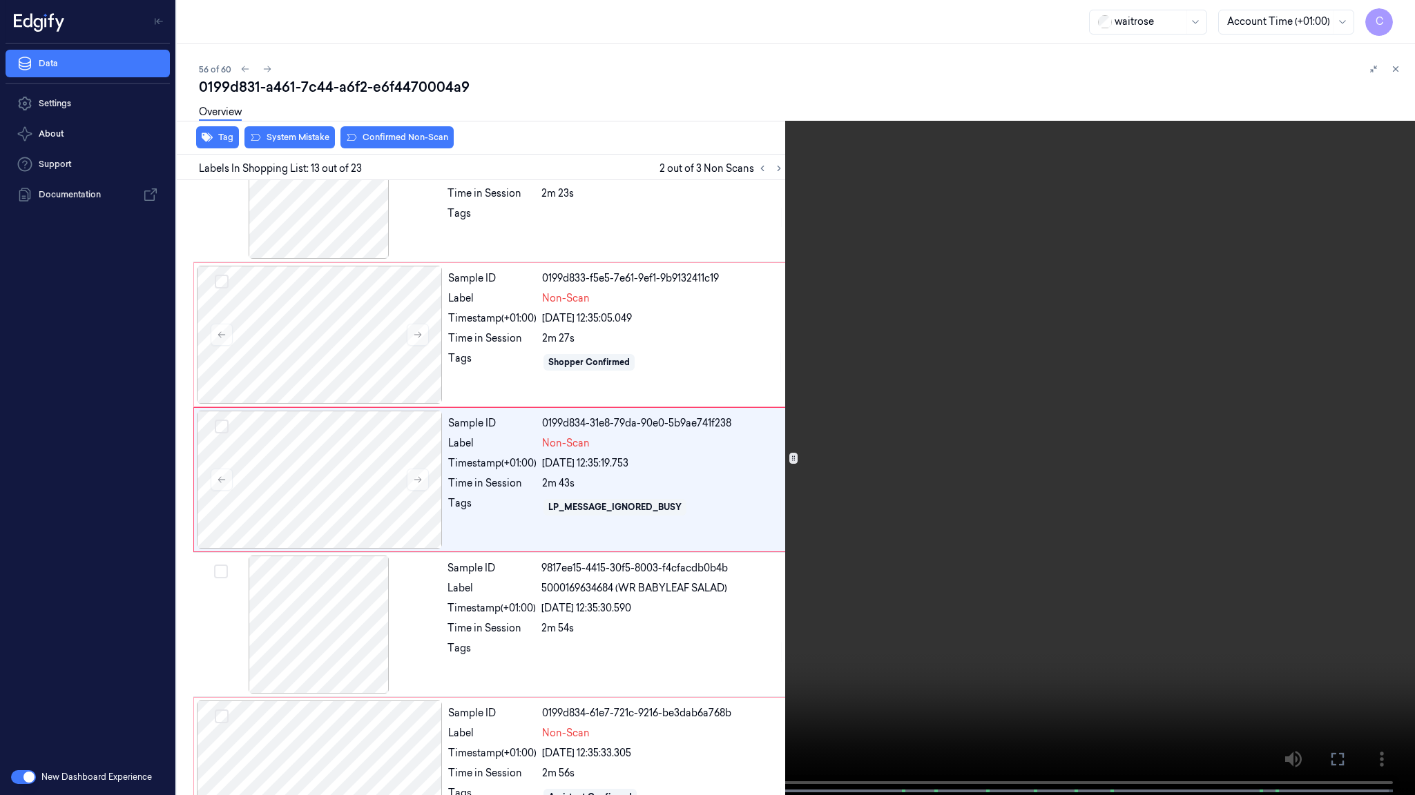
click at [934, 539] on video at bounding box center [707, 399] width 1415 height 798
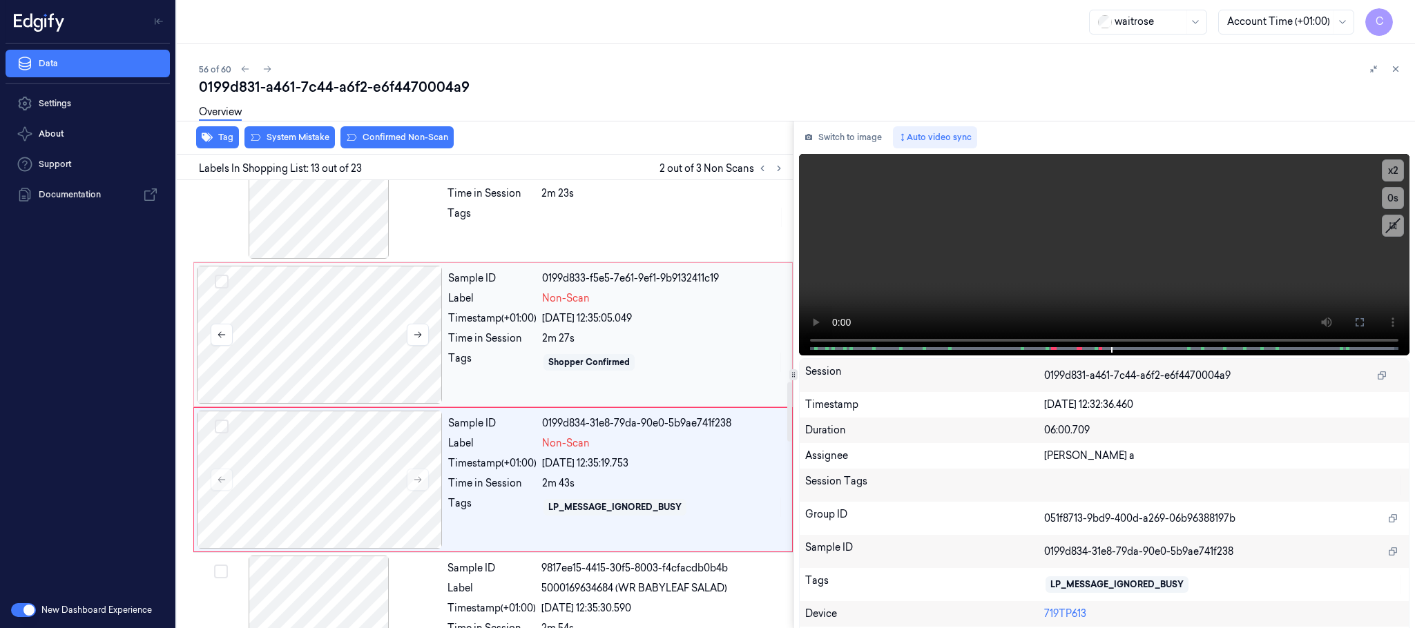
click at [362, 330] on div at bounding box center [320, 335] width 246 height 138
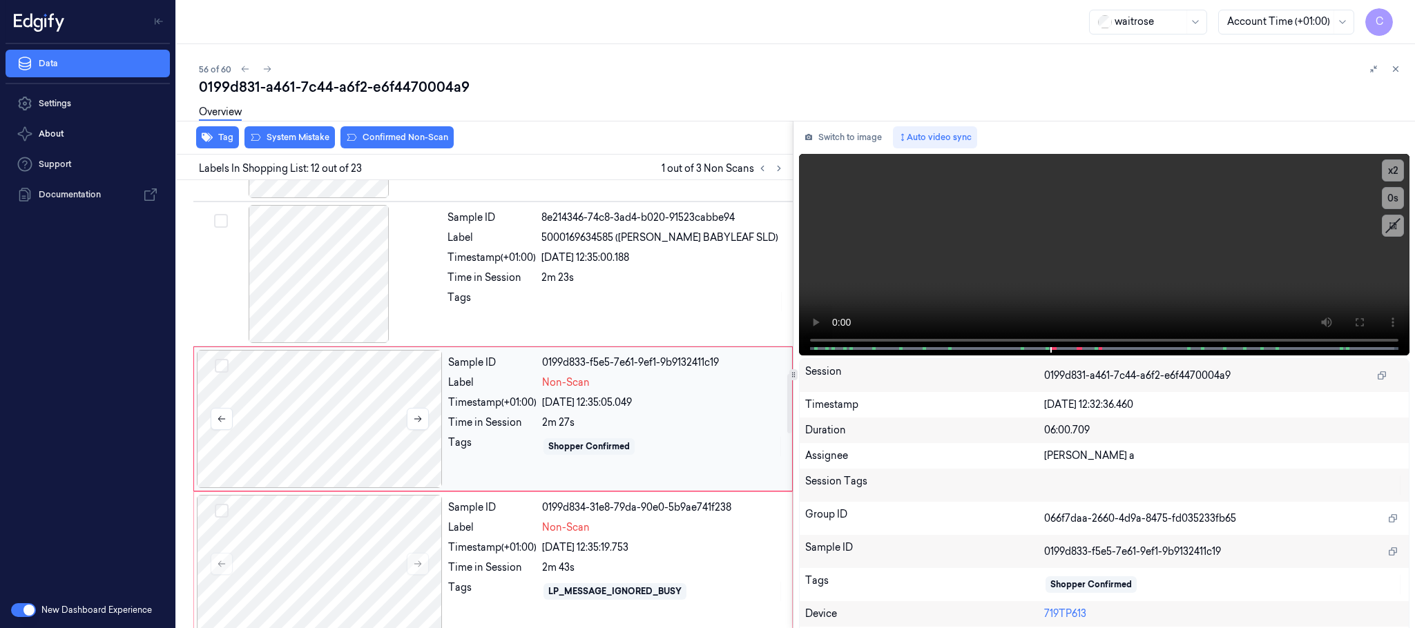
scroll to position [1450, 0]
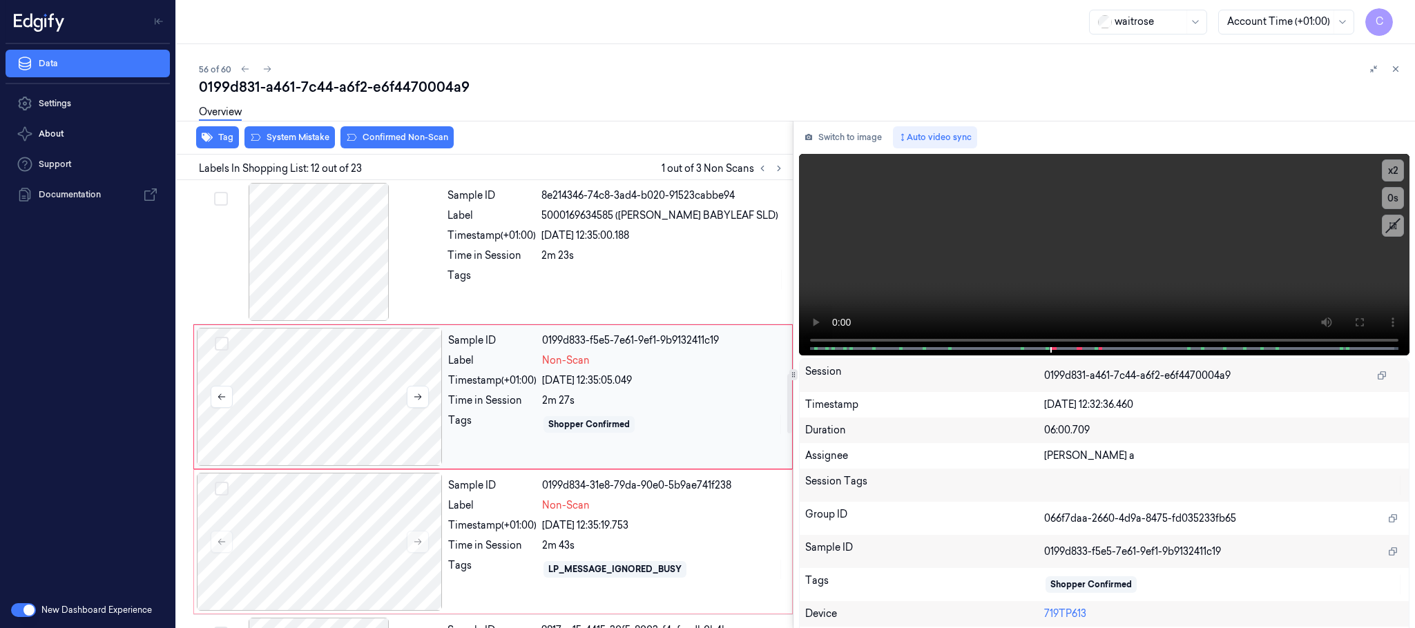
click at [334, 375] on div at bounding box center [320, 397] width 246 height 138
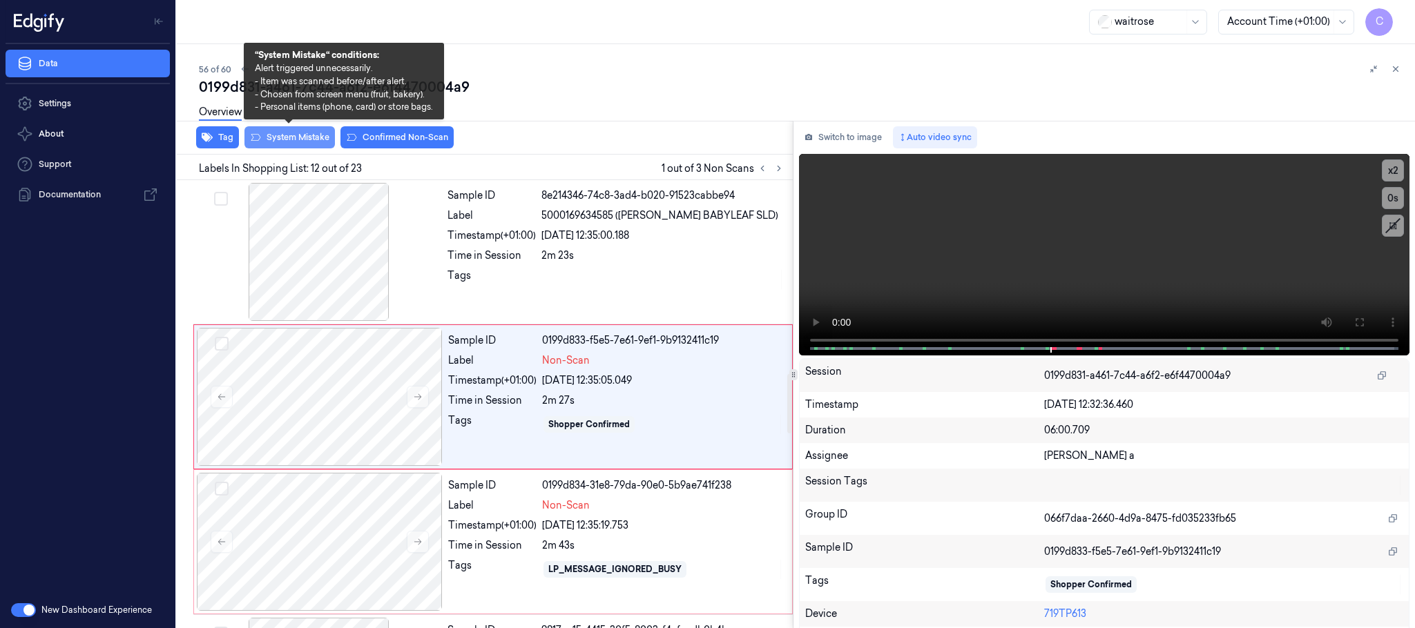
click at [289, 133] on button "System Mistake" at bounding box center [289, 137] width 90 height 22
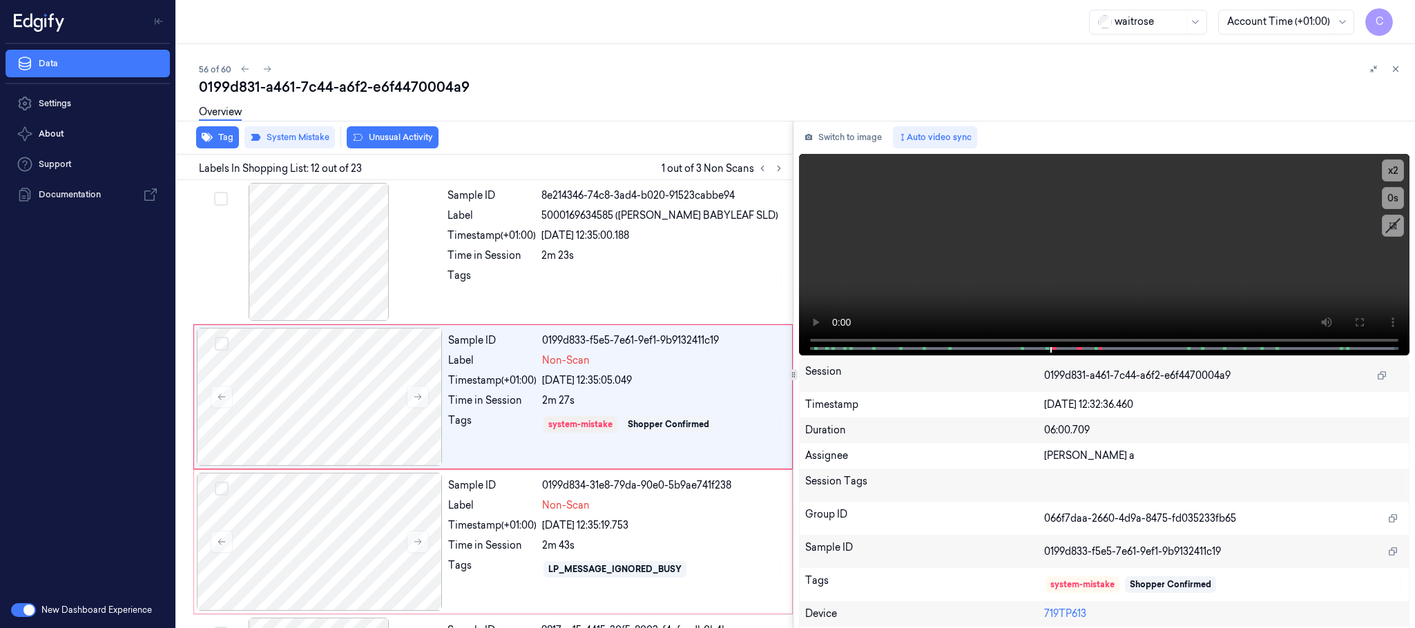
click at [396, 133] on button "Unusual Activity" at bounding box center [393, 137] width 92 height 22
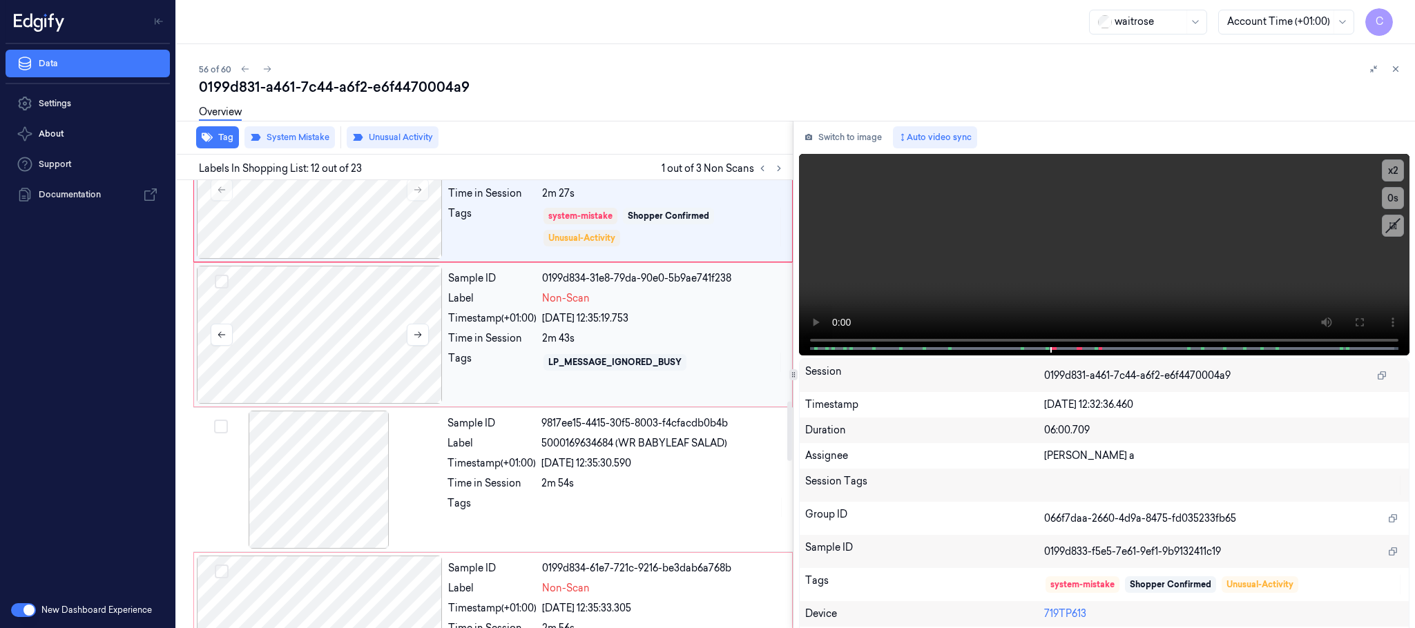
click at [355, 369] on div at bounding box center [320, 335] width 246 height 138
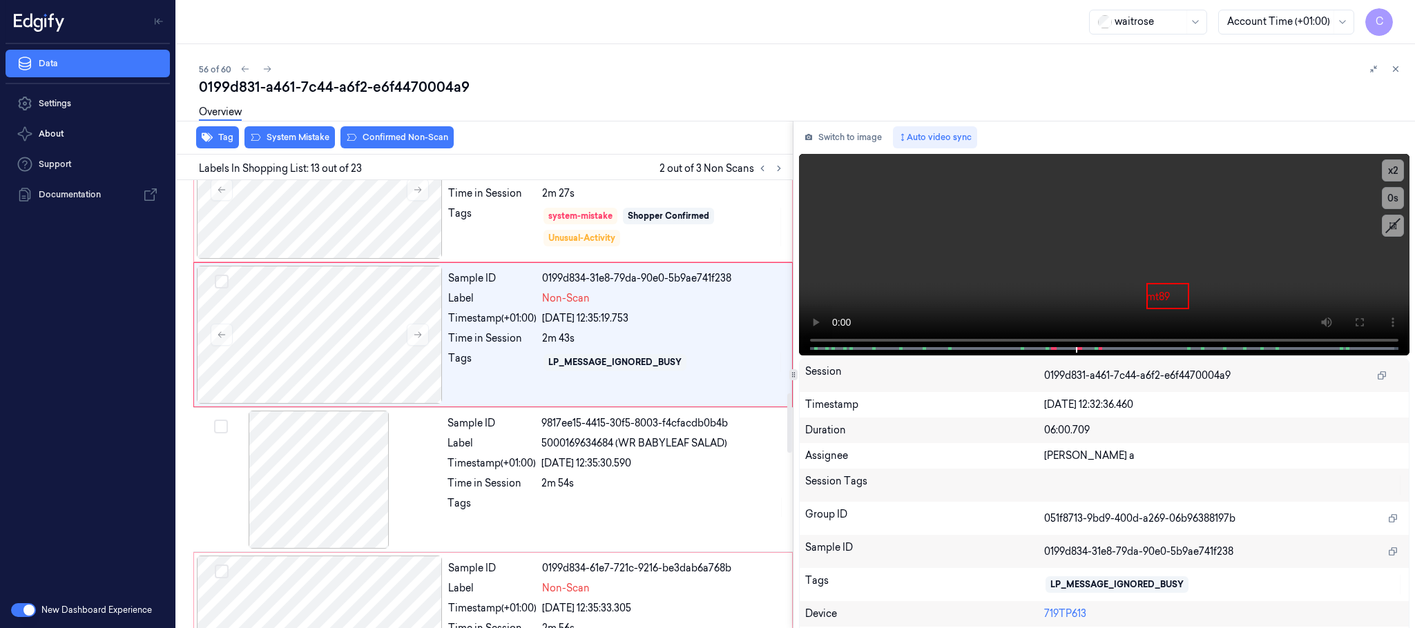
scroll to position [1596, 0]
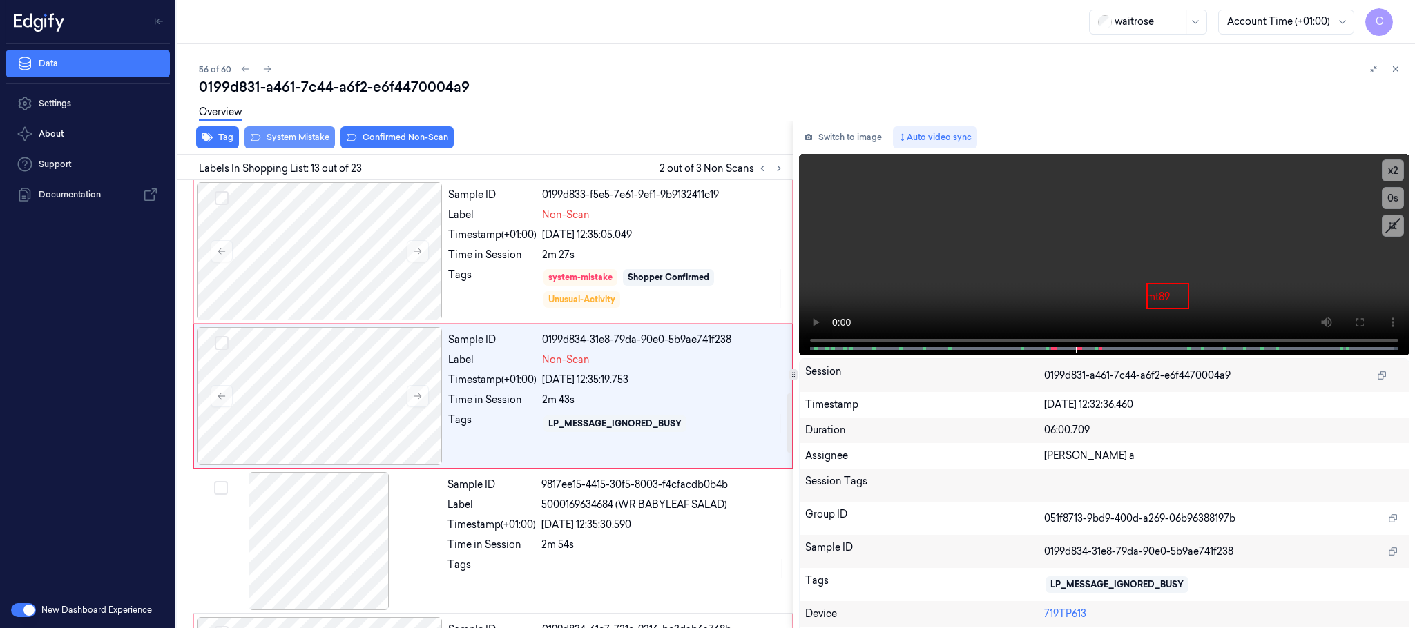
click at [315, 133] on button "System Mistake" at bounding box center [289, 137] width 90 height 22
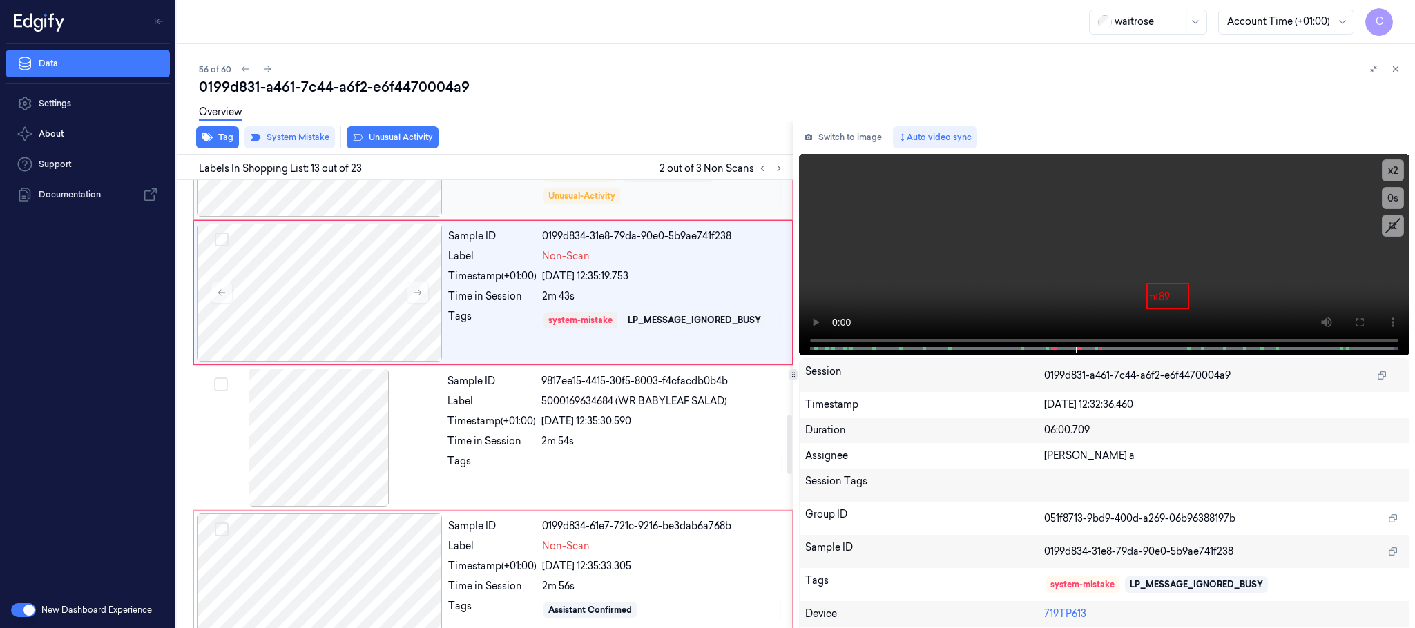
scroll to position [1803, 0]
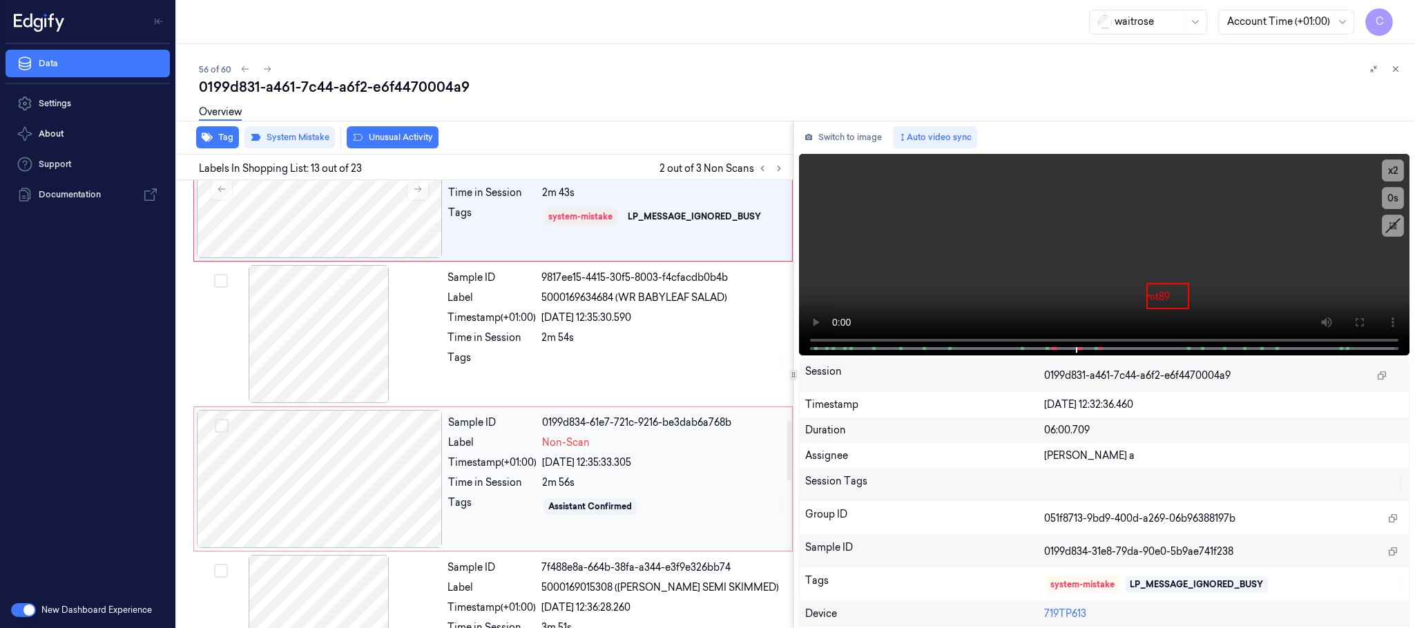
click at [380, 476] on div at bounding box center [320, 479] width 246 height 138
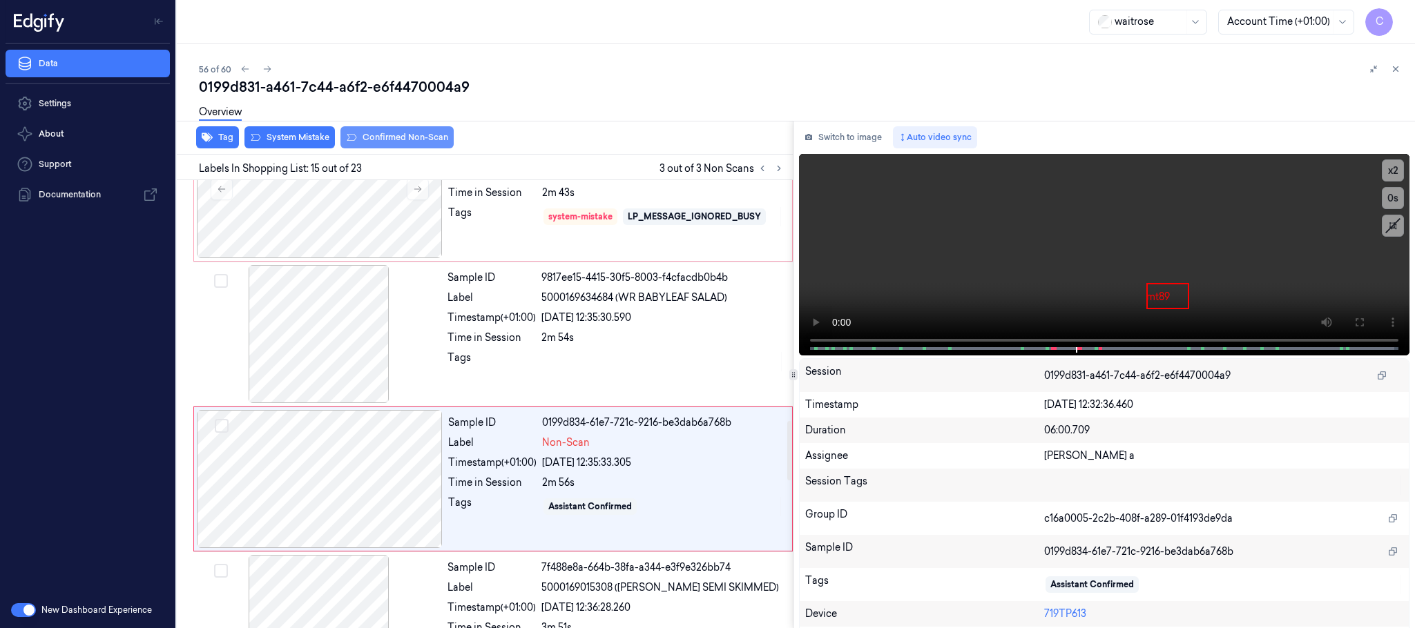
scroll to position [1887, 0]
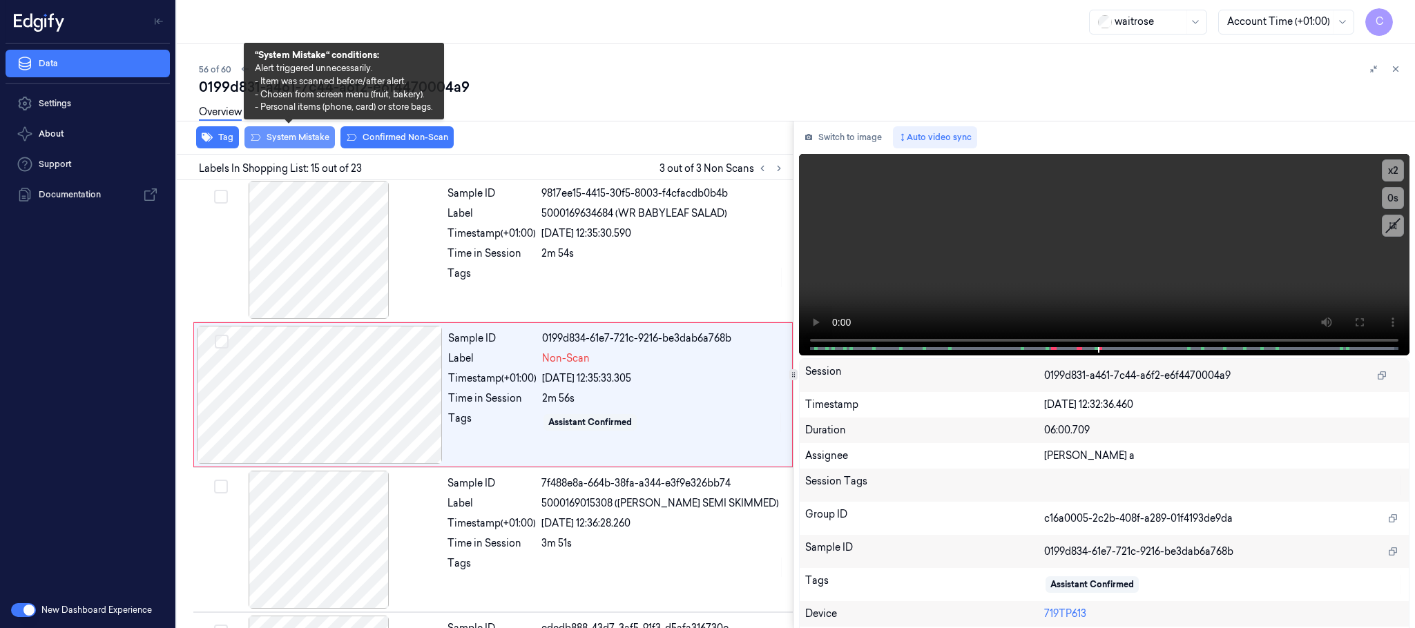
click at [304, 139] on button "System Mistake" at bounding box center [289, 137] width 90 height 22
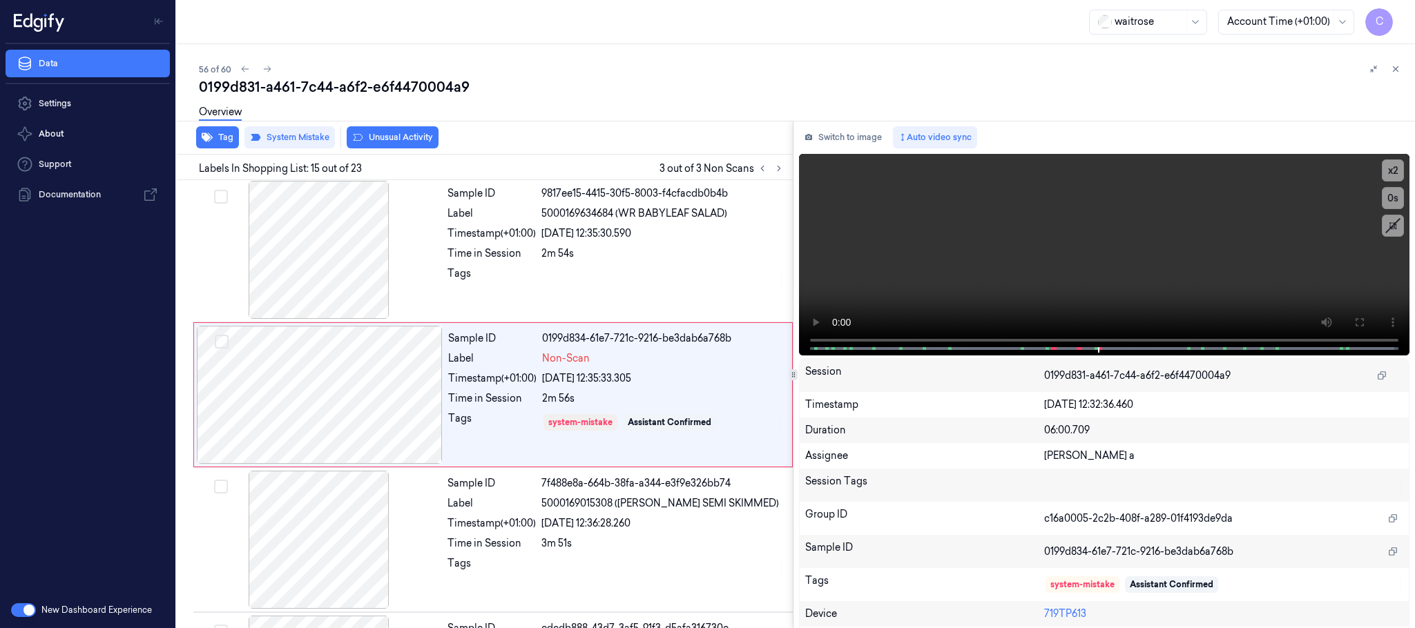
click at [396, 139] on button "Unusual Activity" at bounding box center [393, 137] width 92 height 22
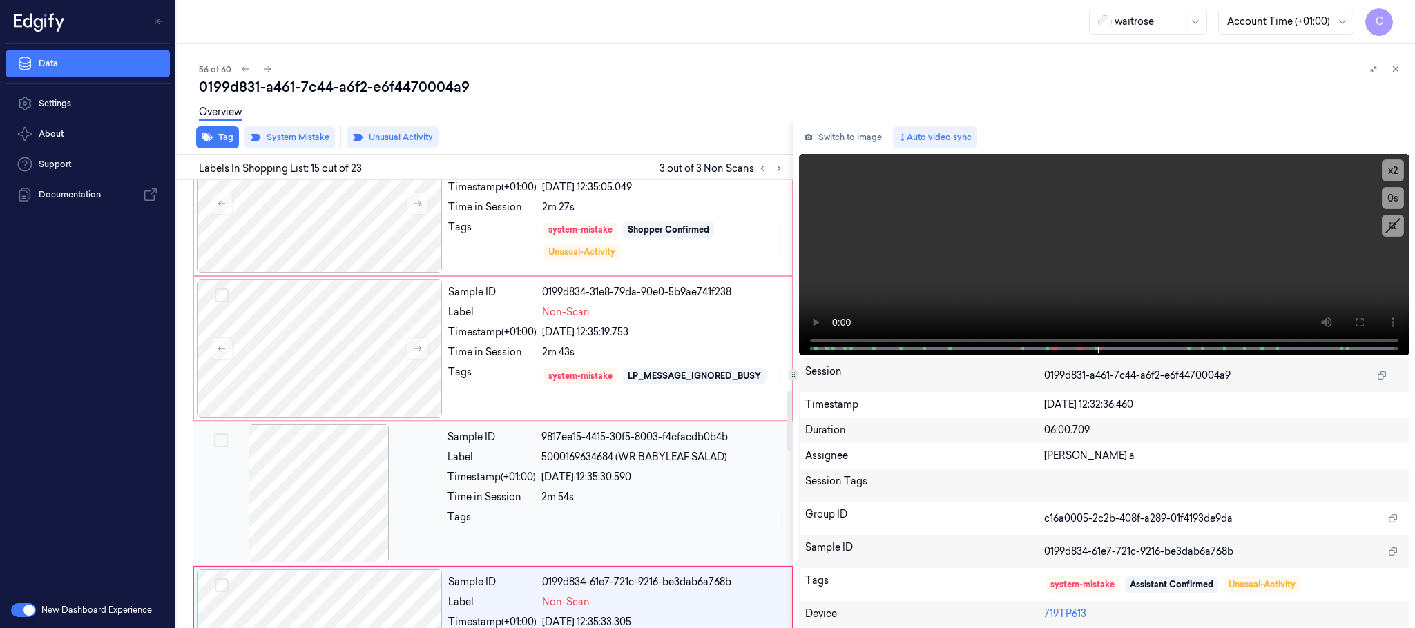
scroll to position [1576, 0]
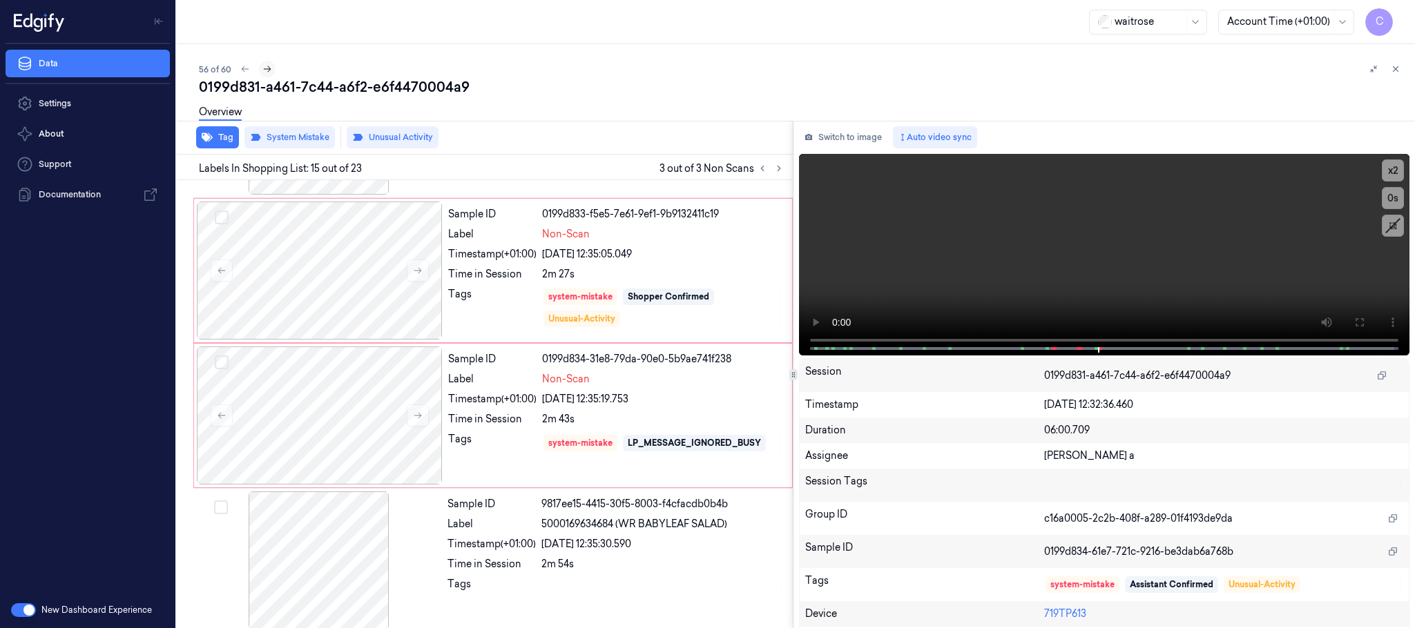
click at [265, 66] on icon at bounding box center [267, 69] width 10 height 10
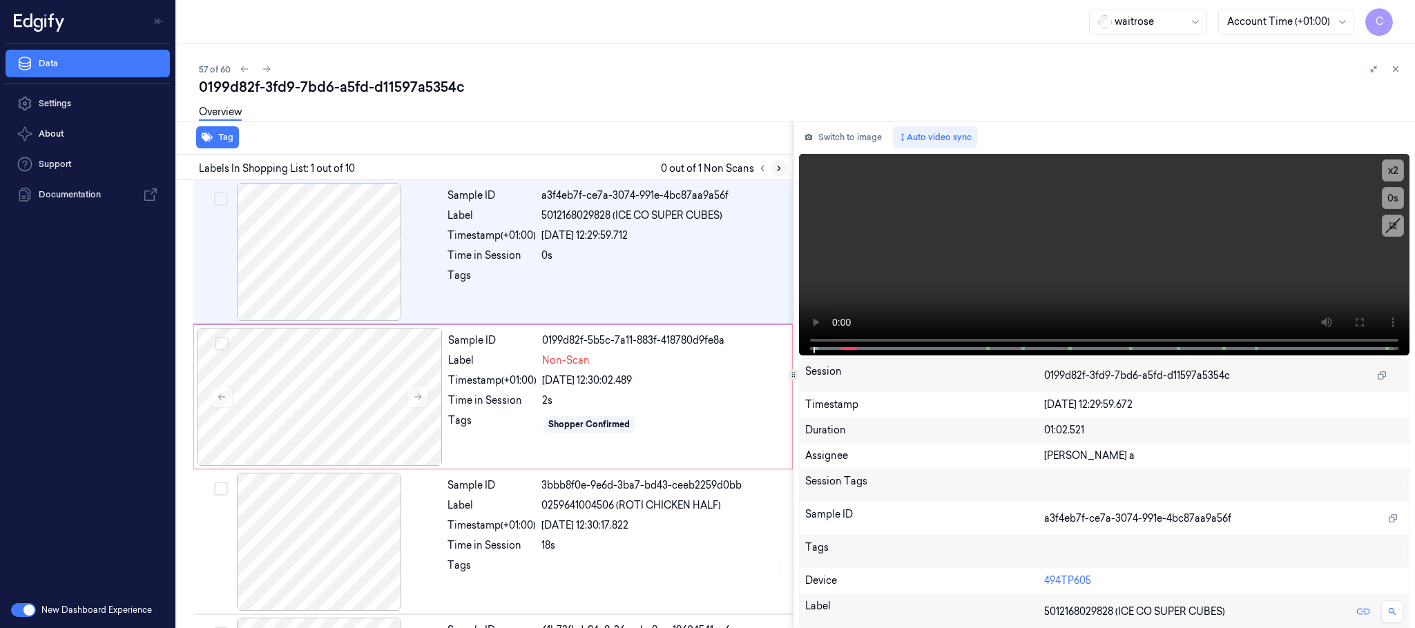
click at [775, 166] on icon at bounding box center [779, 169] width 10 height 10
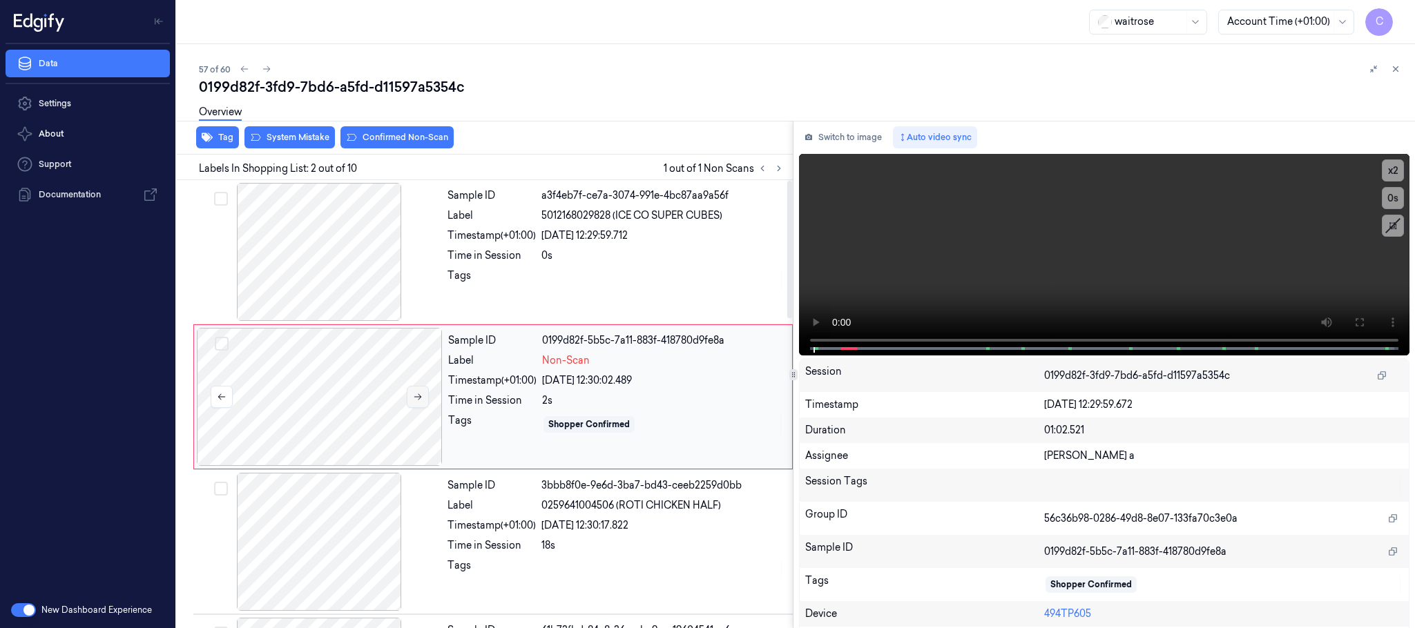
click at [416, 403] on button at bounding box center [418, 397] width 22 height 22
click at [324, 269] on div at bounding box center [319, 252] width 246 height 138
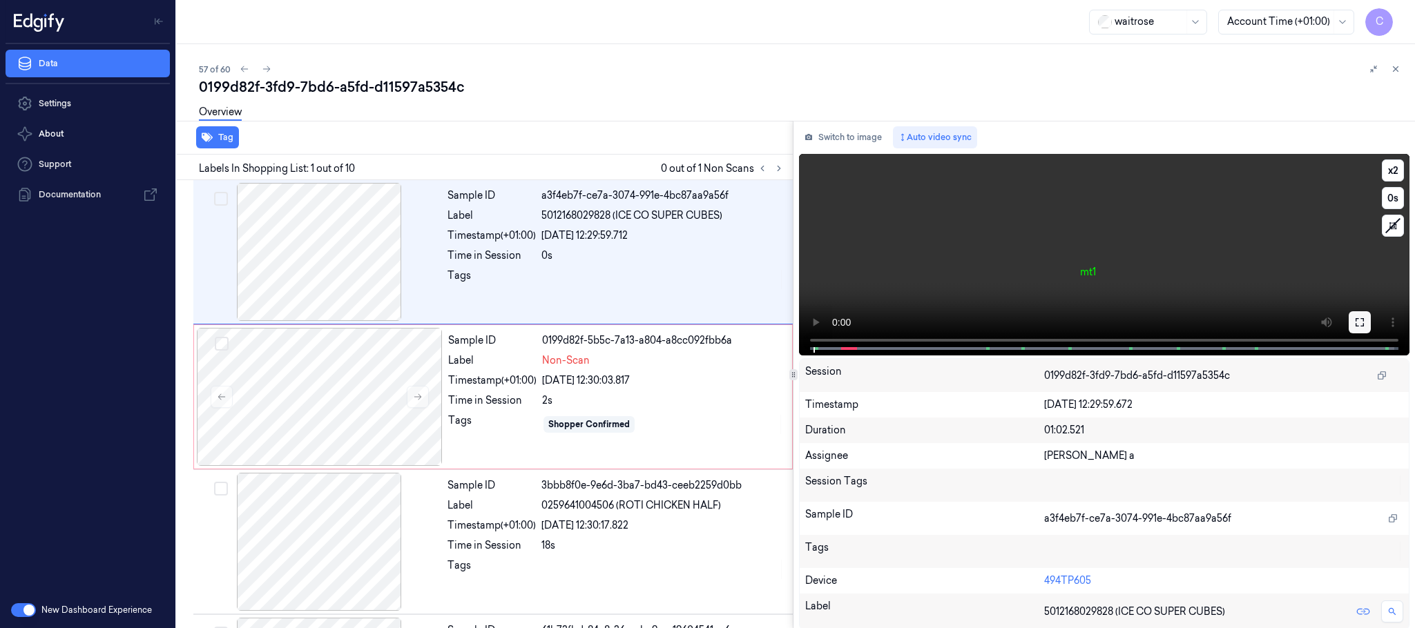
click at [1359, 319] on icon at bounding box center [1359, 322] width 8 height 8
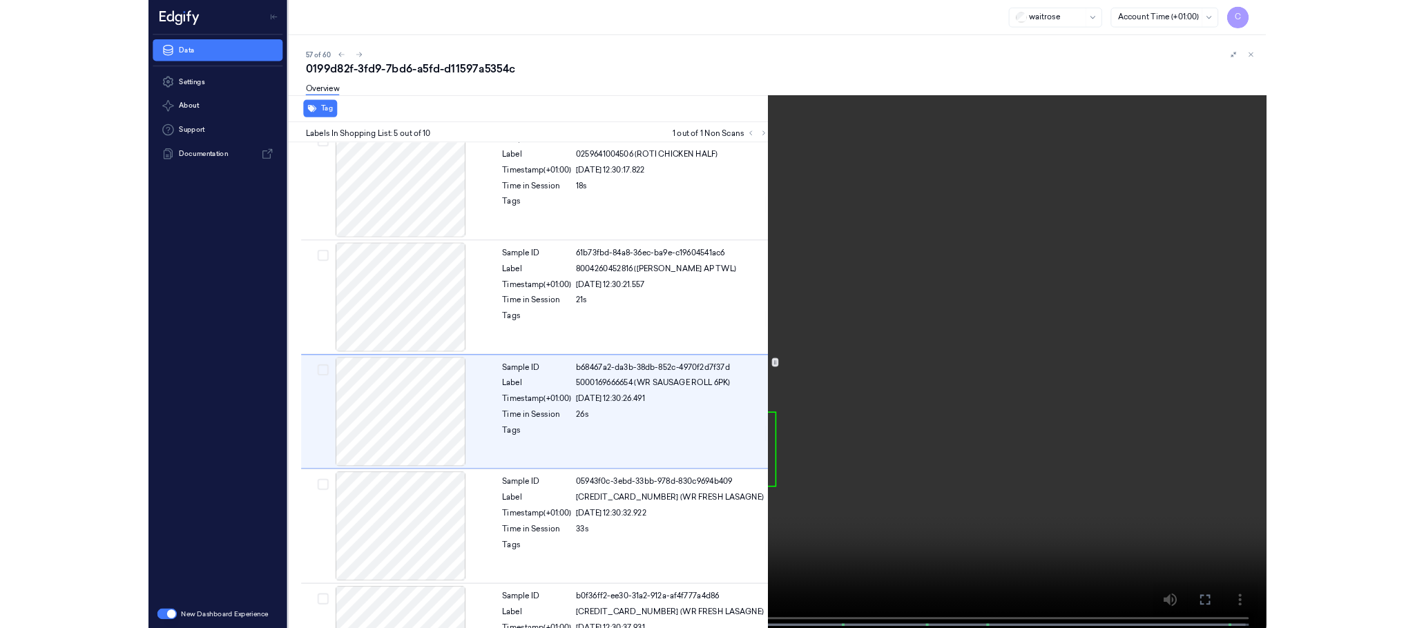
scroll to position [347, 0]
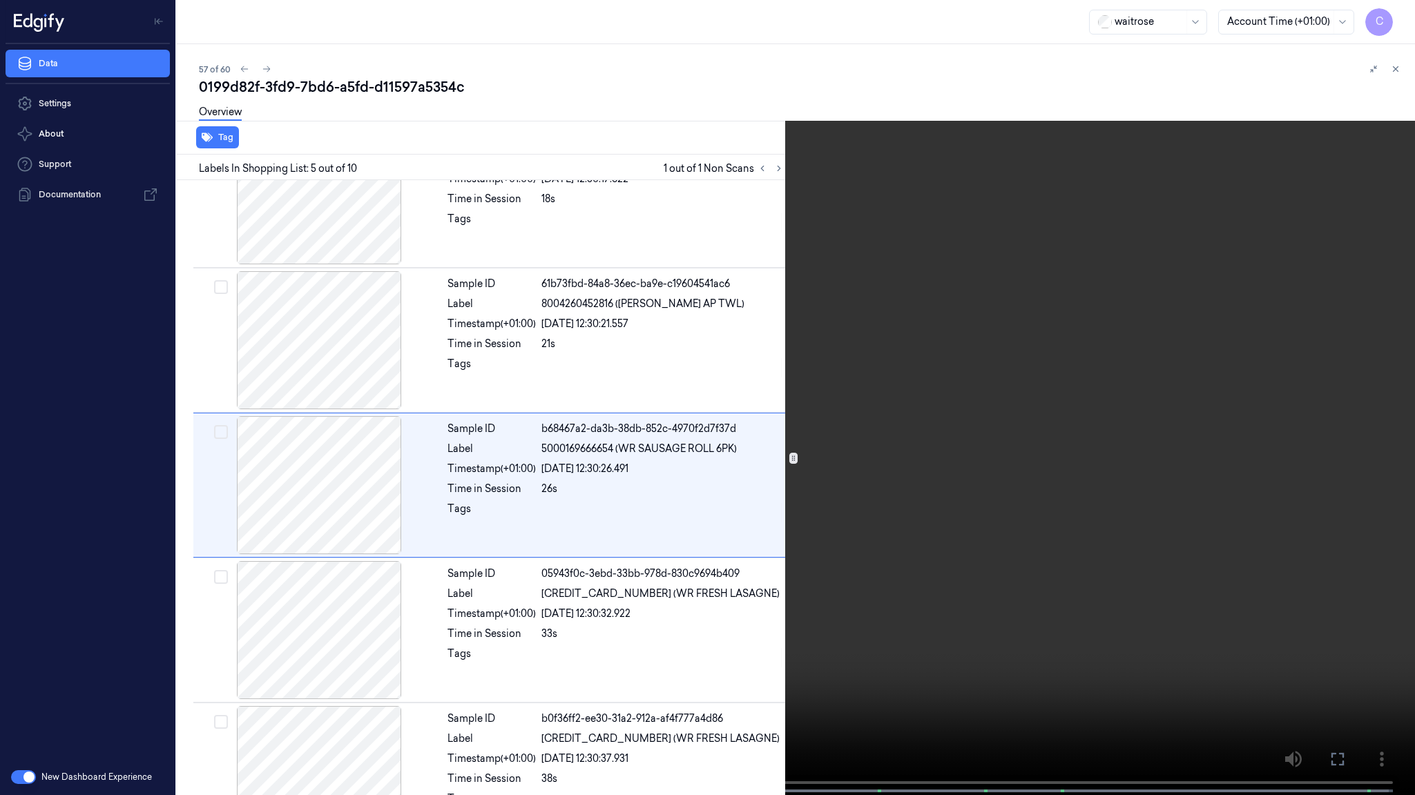
click at [686, 620] on video at bounding box center [707, 399] width 1415 height 798
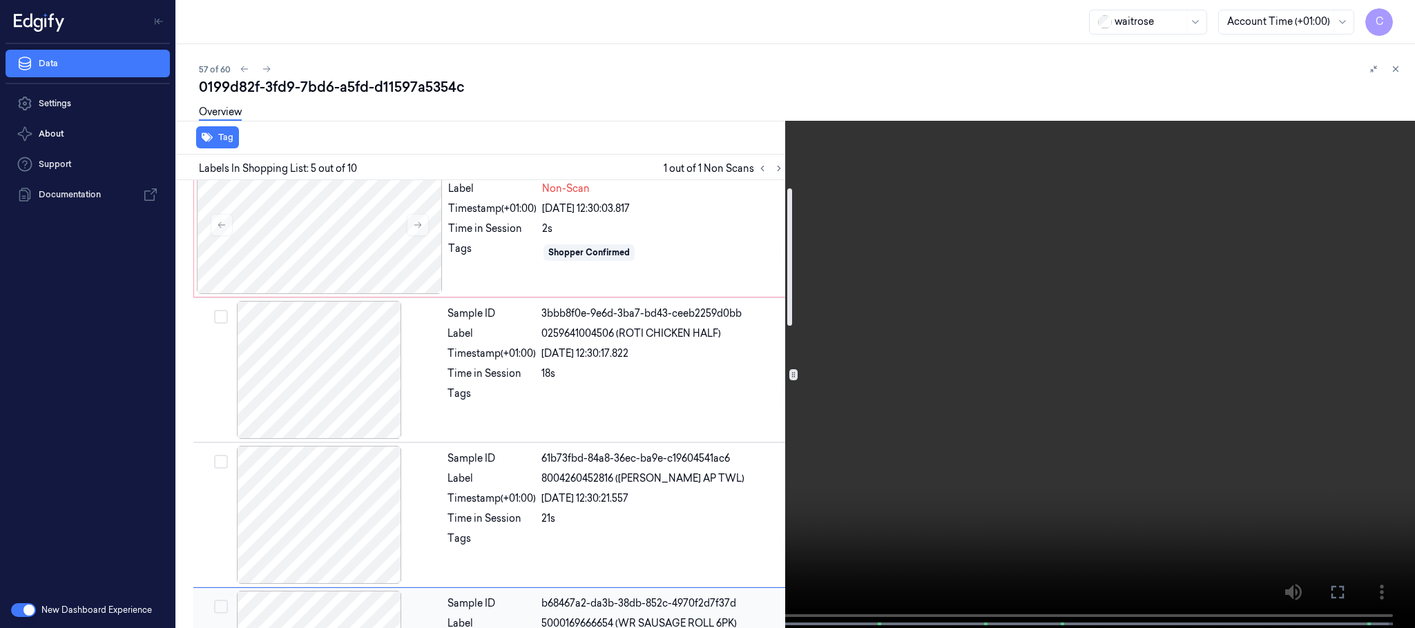
scroll to position [0, 0]
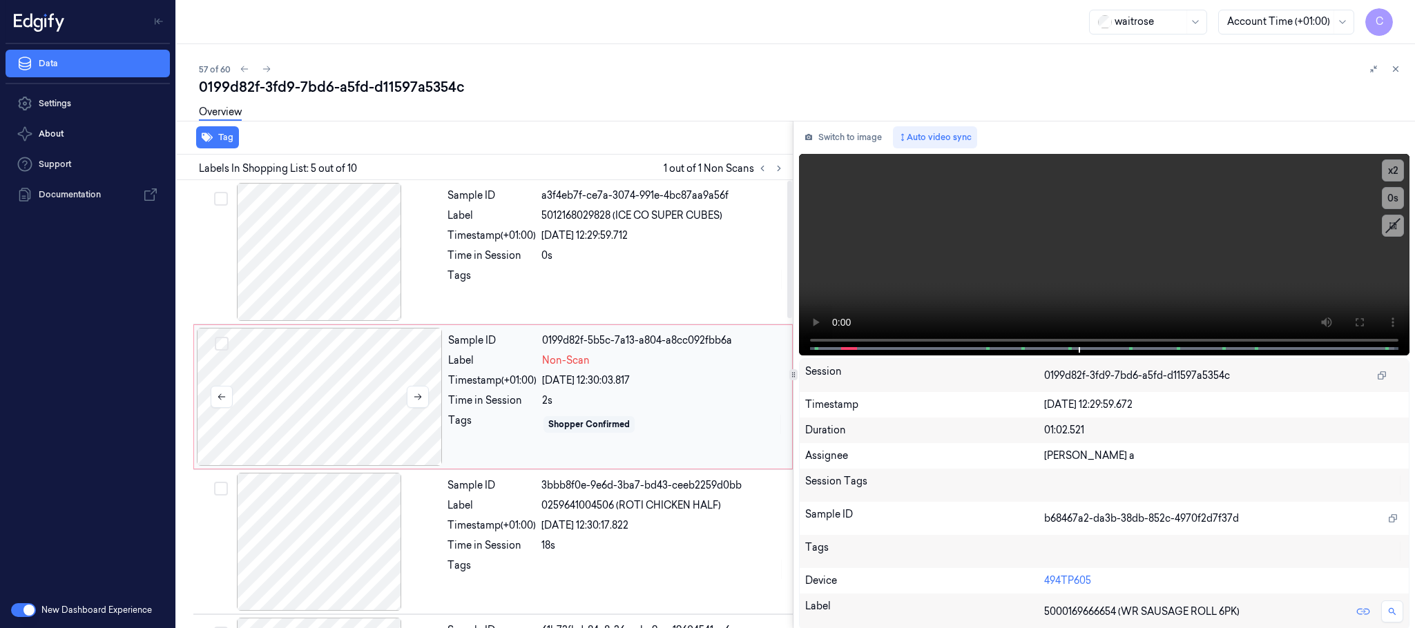
click at [317, 361] on div at bounding box center [320, 397] width 246 height 138
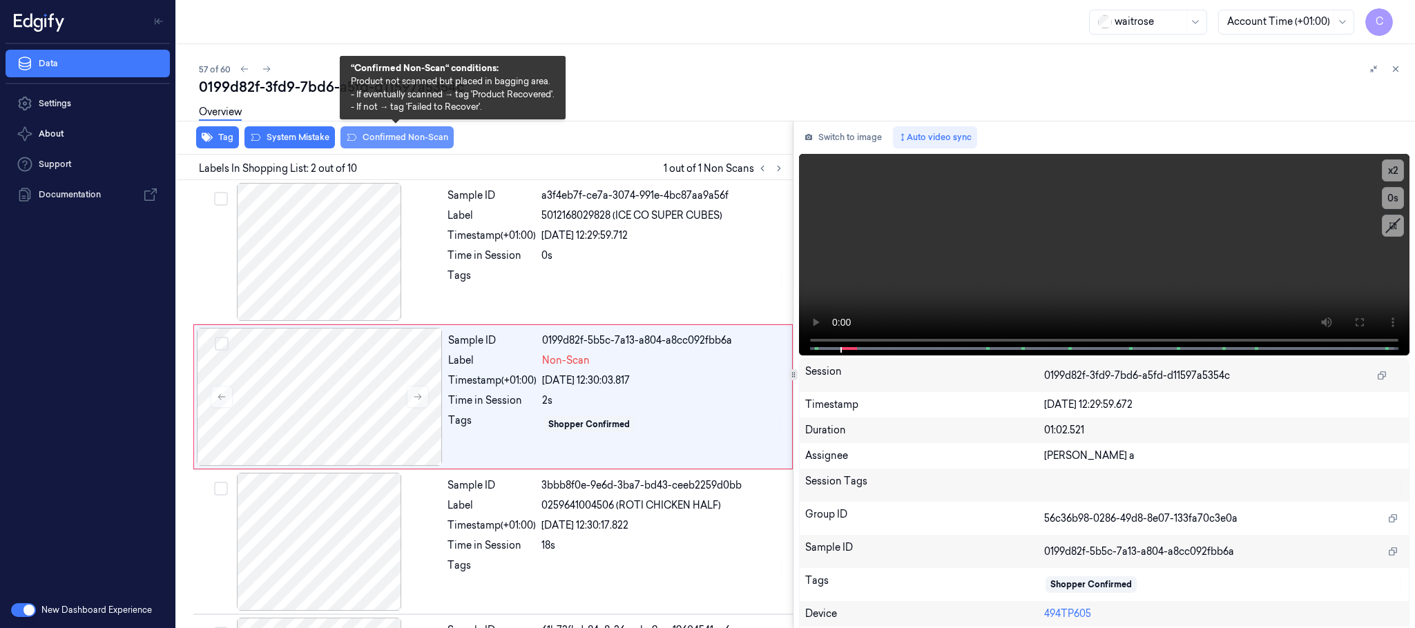
click at [384, 139] on button "Confirmed Non-Scan" at bounding box center [396, 137] width 113 height 22
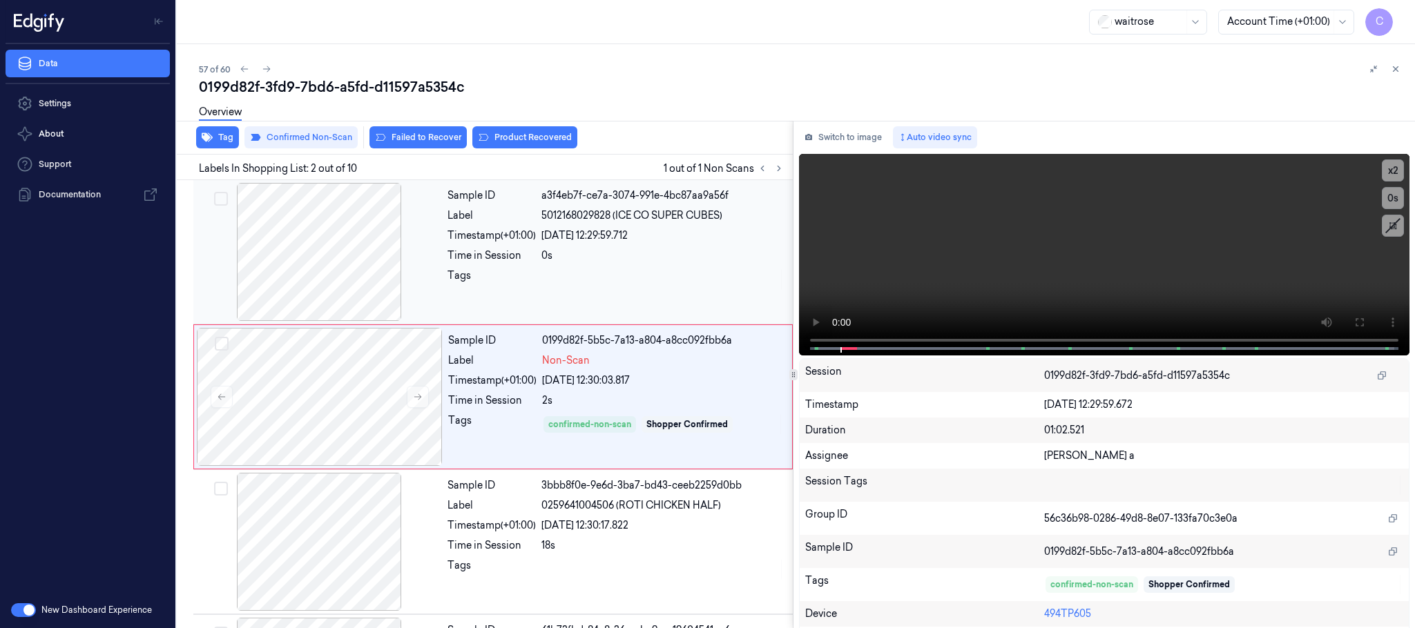
drag, startPoint x: 510, startPoint y: 133, endPoint x: 514, endPoint y: 202, distance: 69.1
click at [512, 133] on button "Product Recovered" at bounding box center [524, 137] width 105 height 22
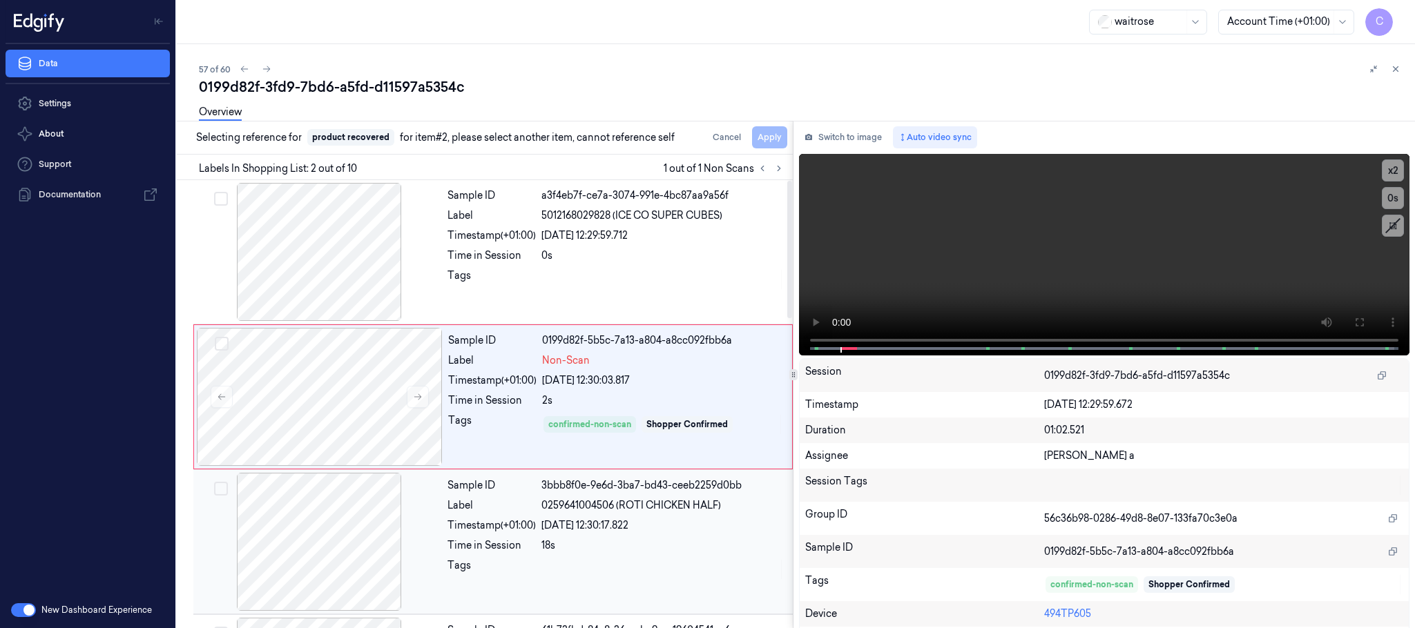
click at [328, 530] on div at bounding box center [319, 542] width 246 height 138
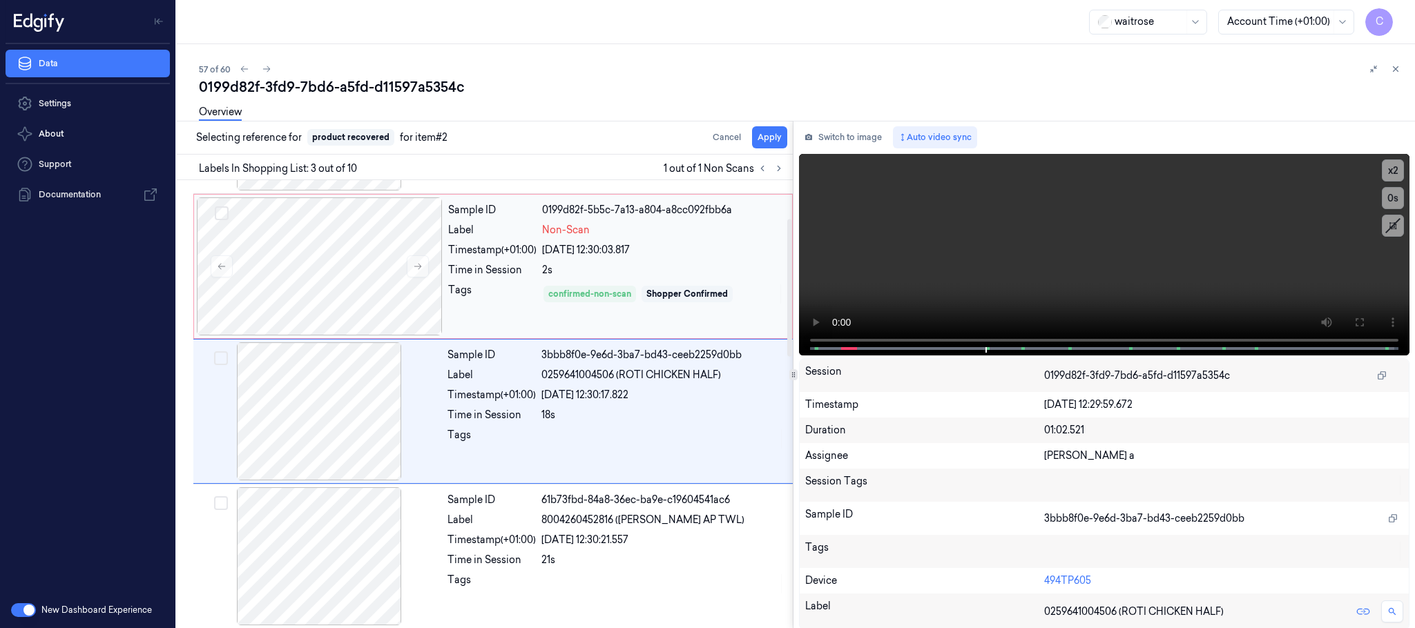
scroll to position [139, 0]
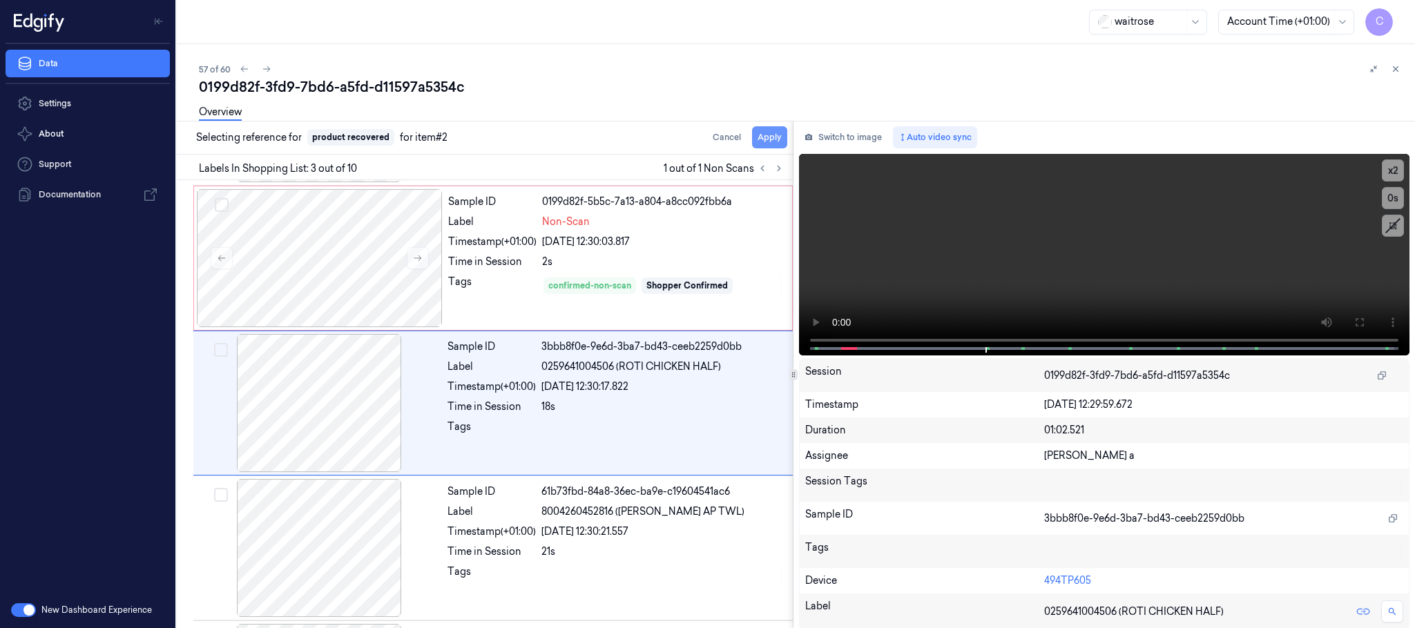
click at [777, 139] on button "Apply" at bounding box center [769, 137] width 35 height 22
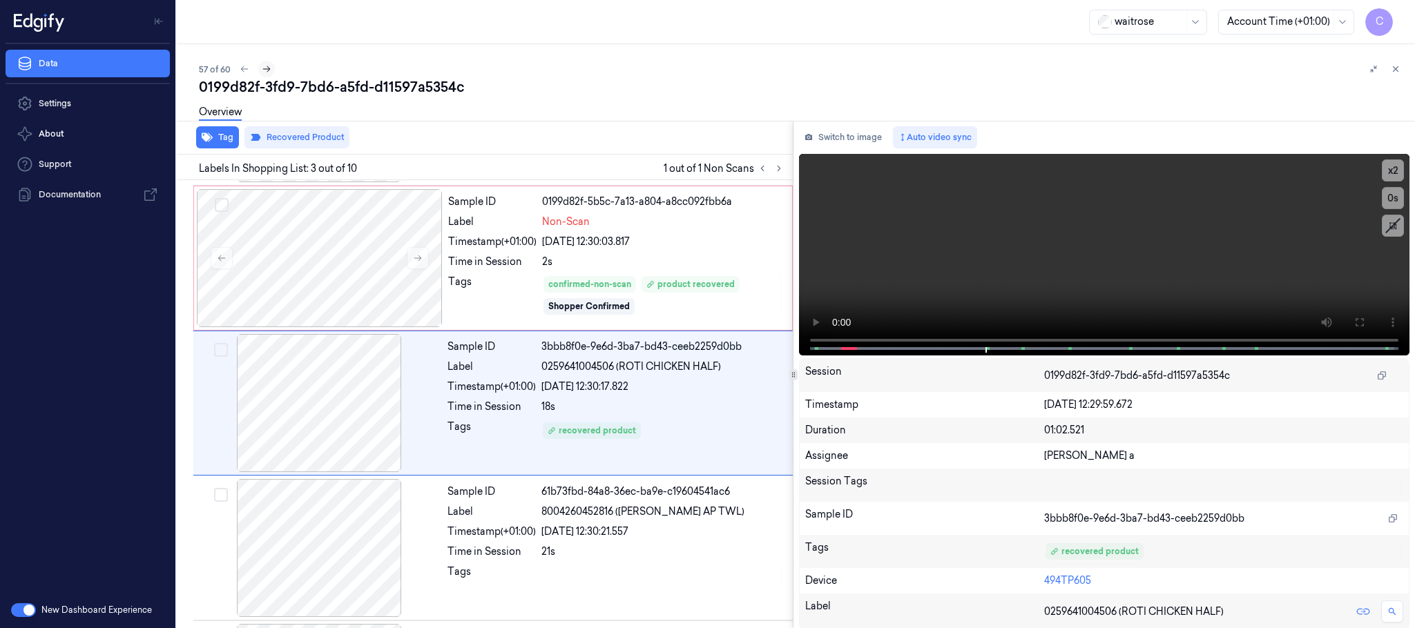
click at [265, 72] on icon at bounding box center [267, 69] width 10 height 10
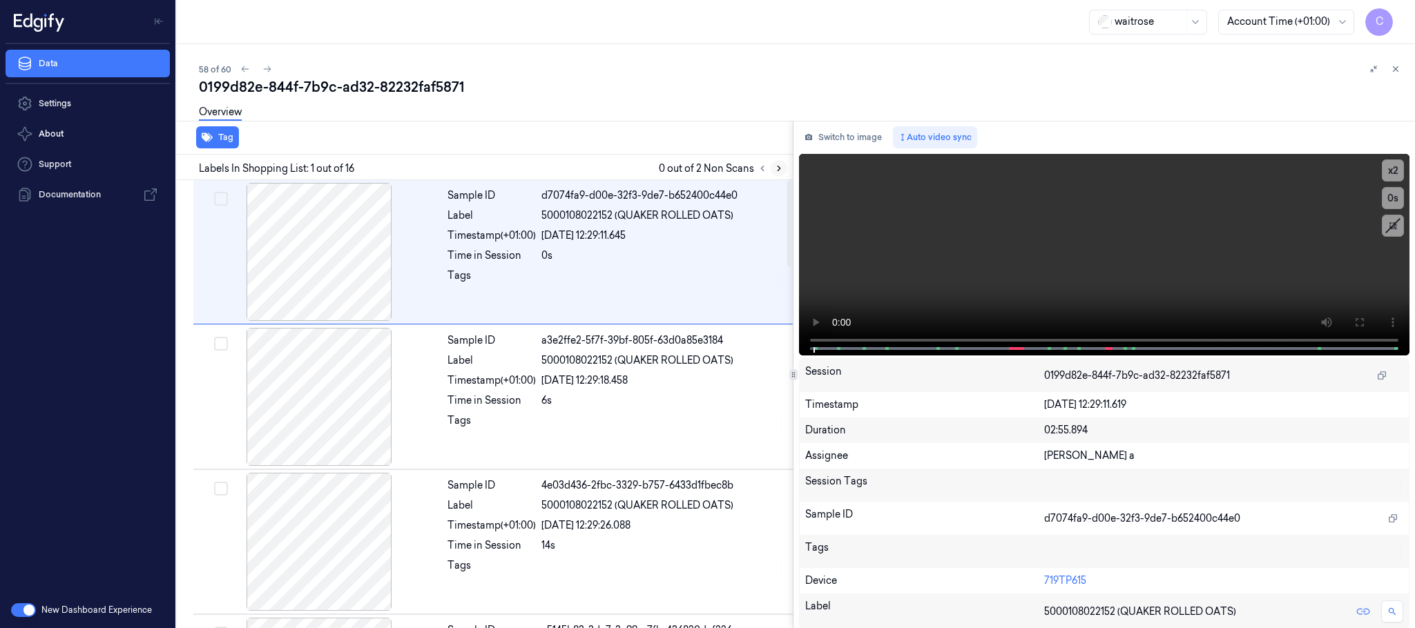
click at [785, 166] on button at bounding box center [779, 168] width 17 height 17
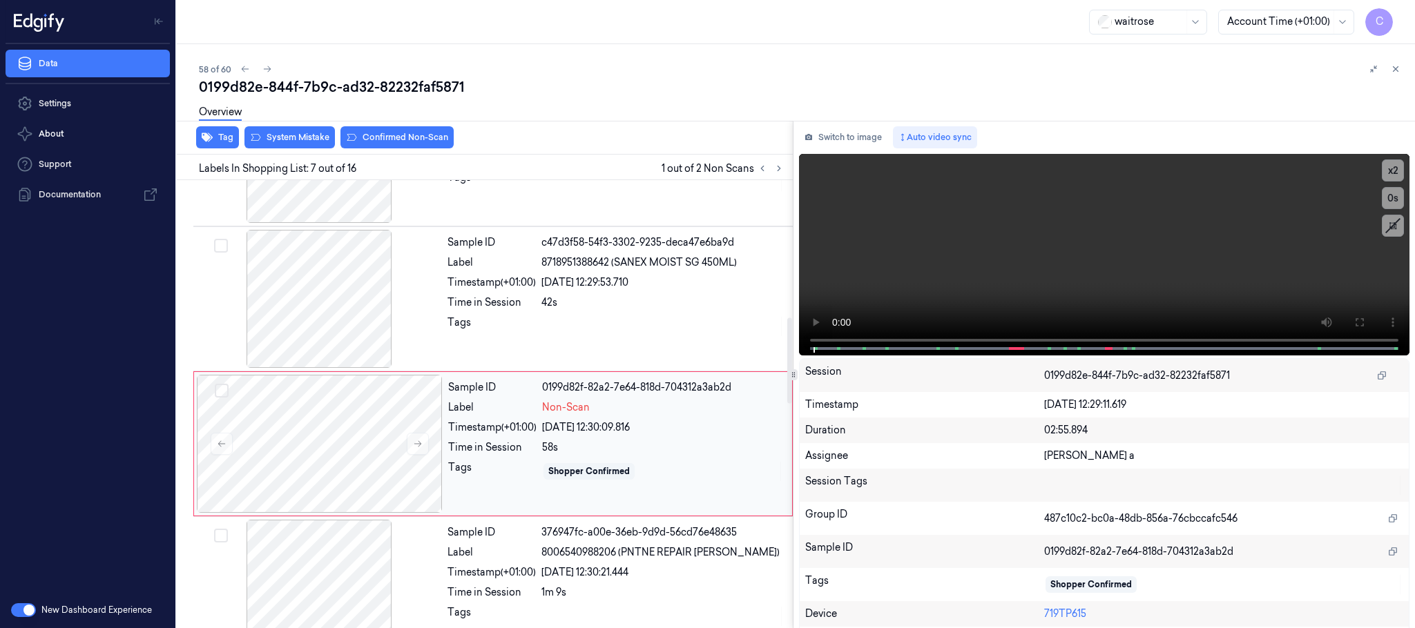
scroll to position [721, 0]
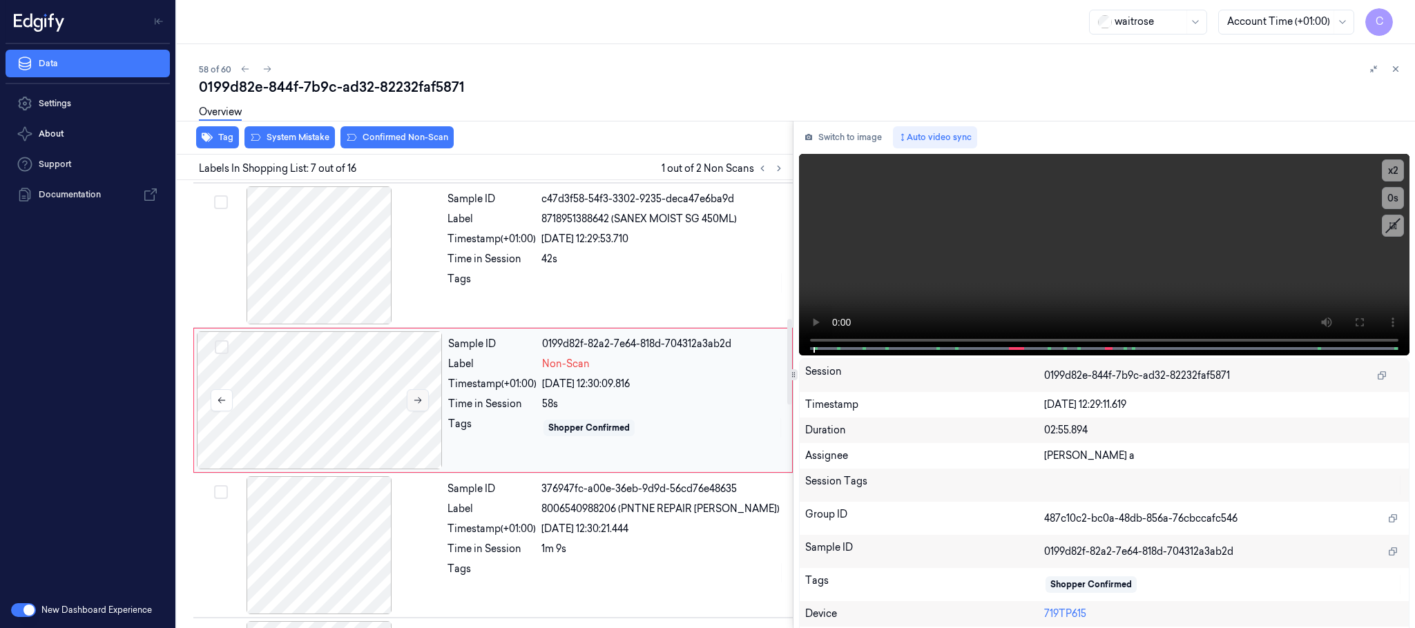
click at [414, 400] on icon at bounding box center [418, 401] width 10 height 10
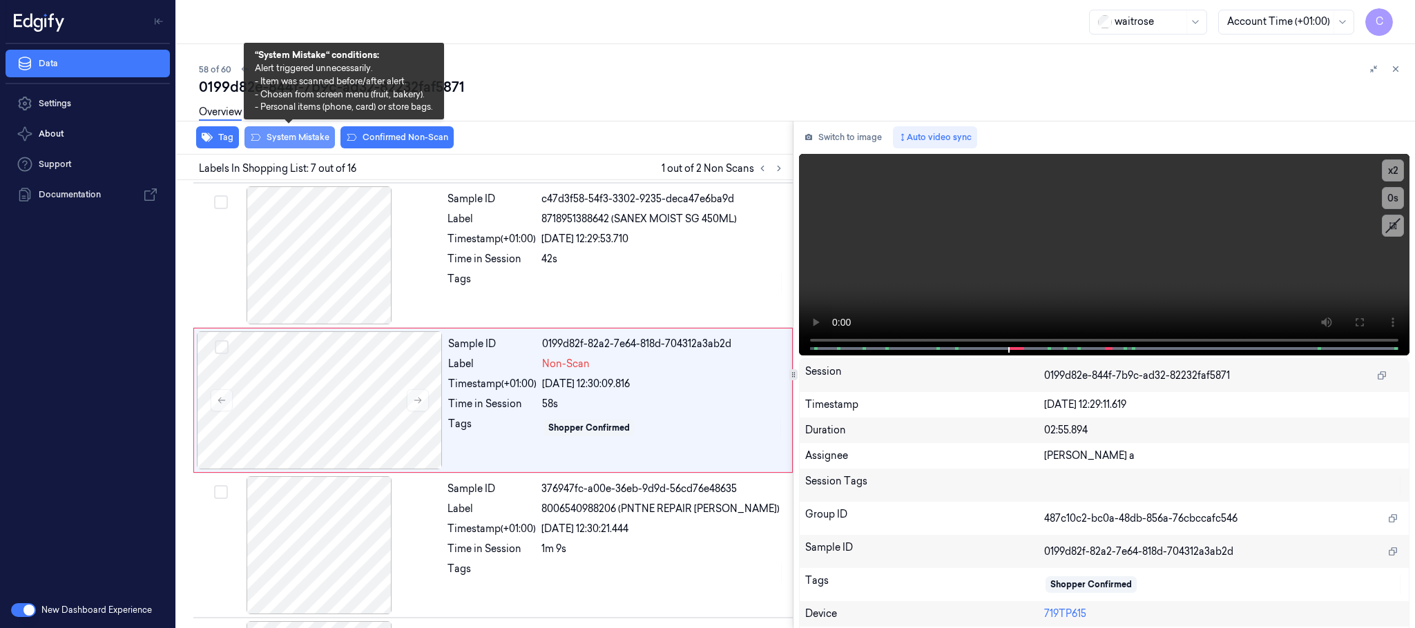
click at [275, 135] on button "System Mistake" at bounding box center [289, 137] width 90 height 22
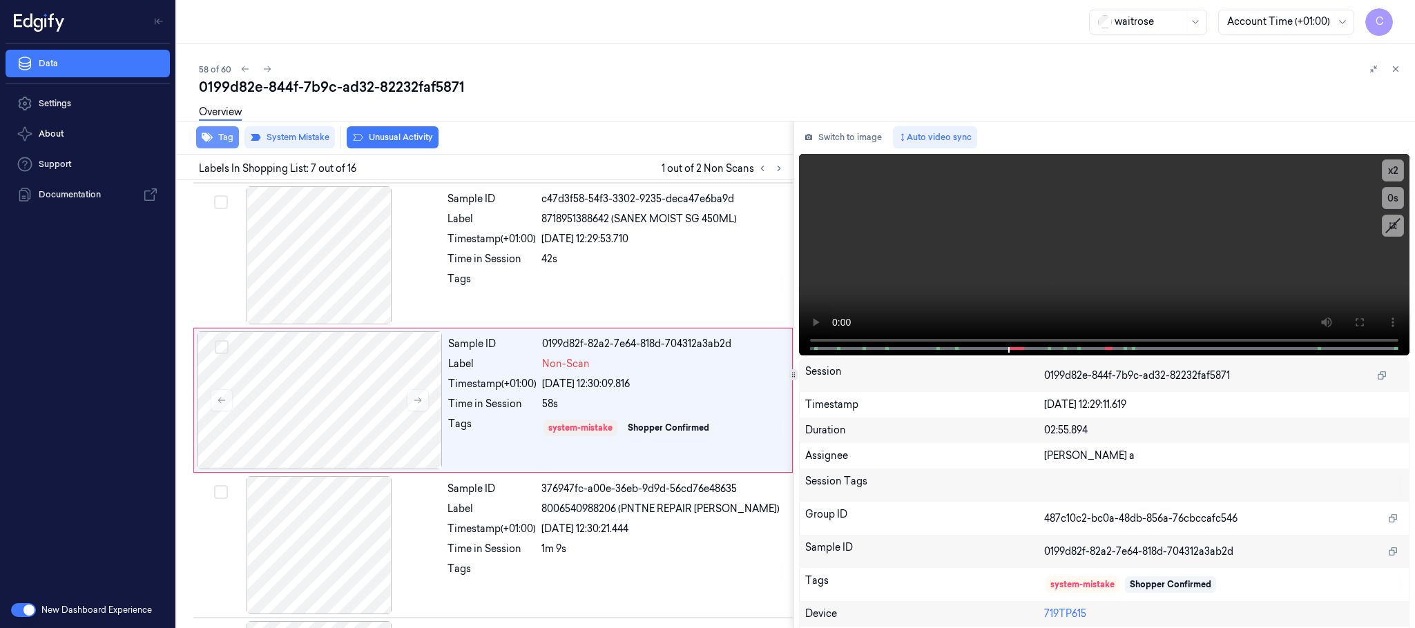
click at [222, 137] on button "Tag" at bounding box center [217, 137] width 43 height 22
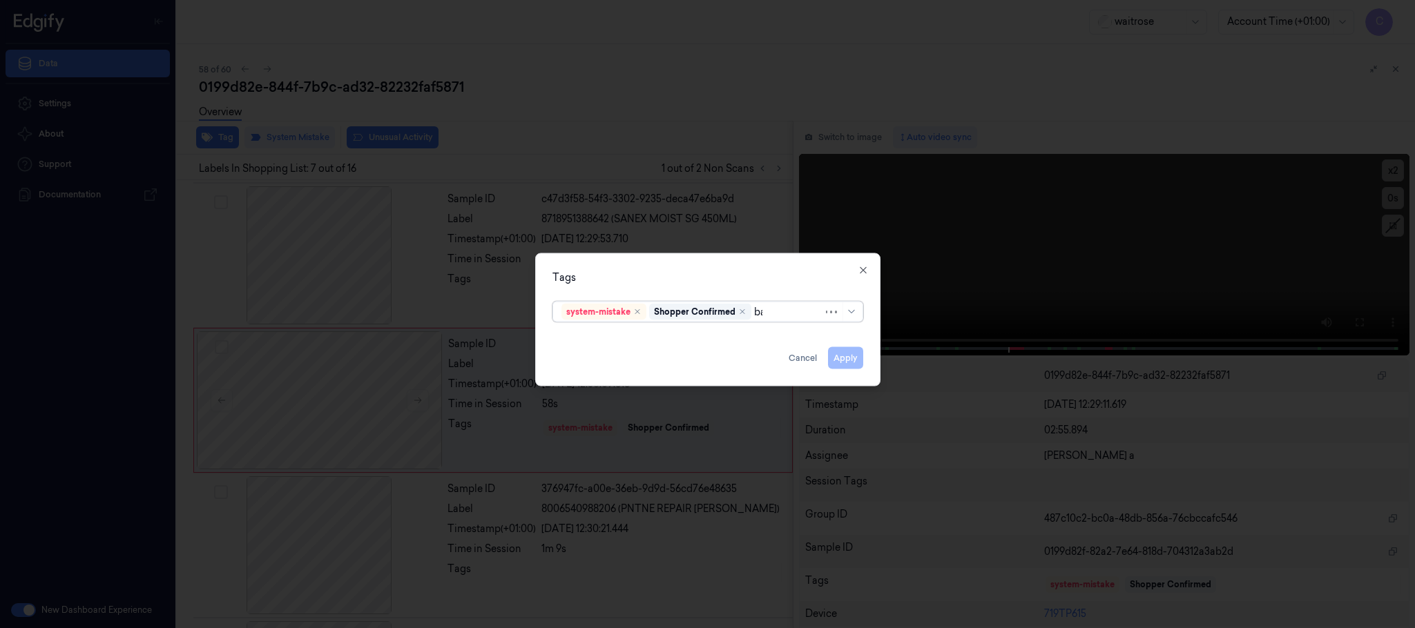
type input "bag"
click at [601, 333] on div "bags" at bounding box center [707, 340] width 292 height 14
click at [646, 271] on div "Tags" at bounding box center [707, 278] width 311 height 14
click at [842, 363] on button "Apply" at bounding box center [845, 358] width 35 height 22
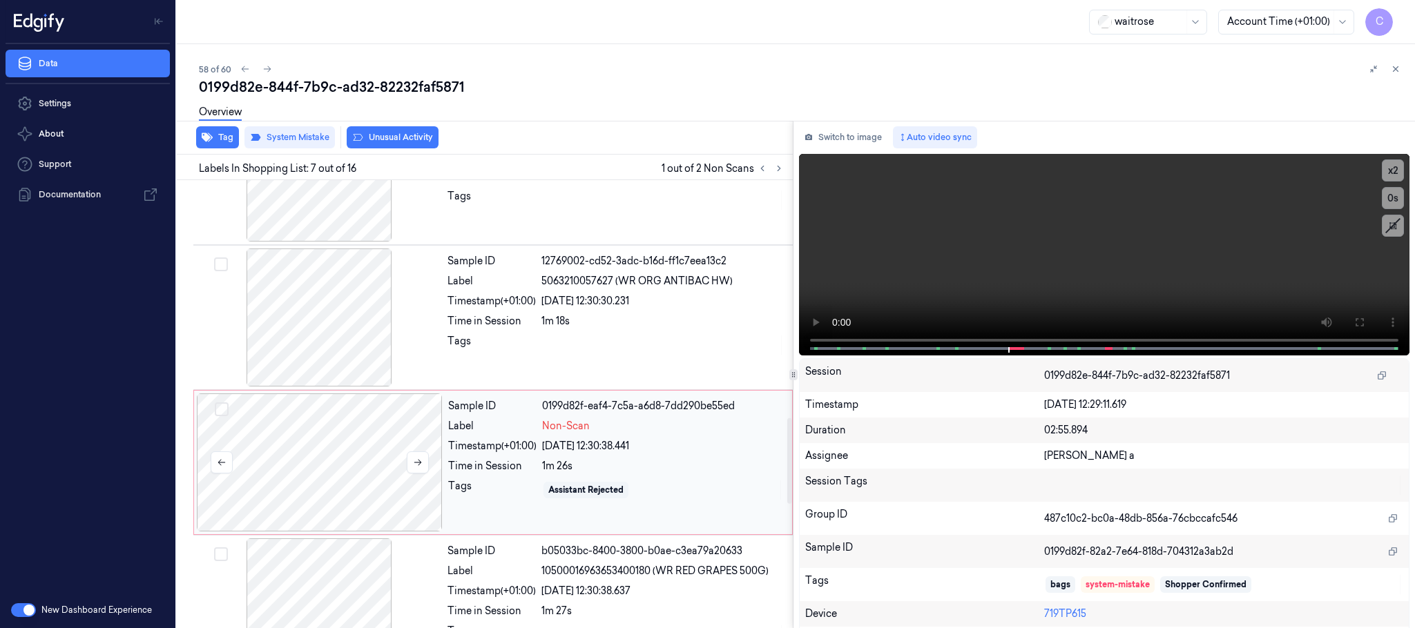
click at [326, 452] on div at bounding box center [320, 463] width 246 height 138
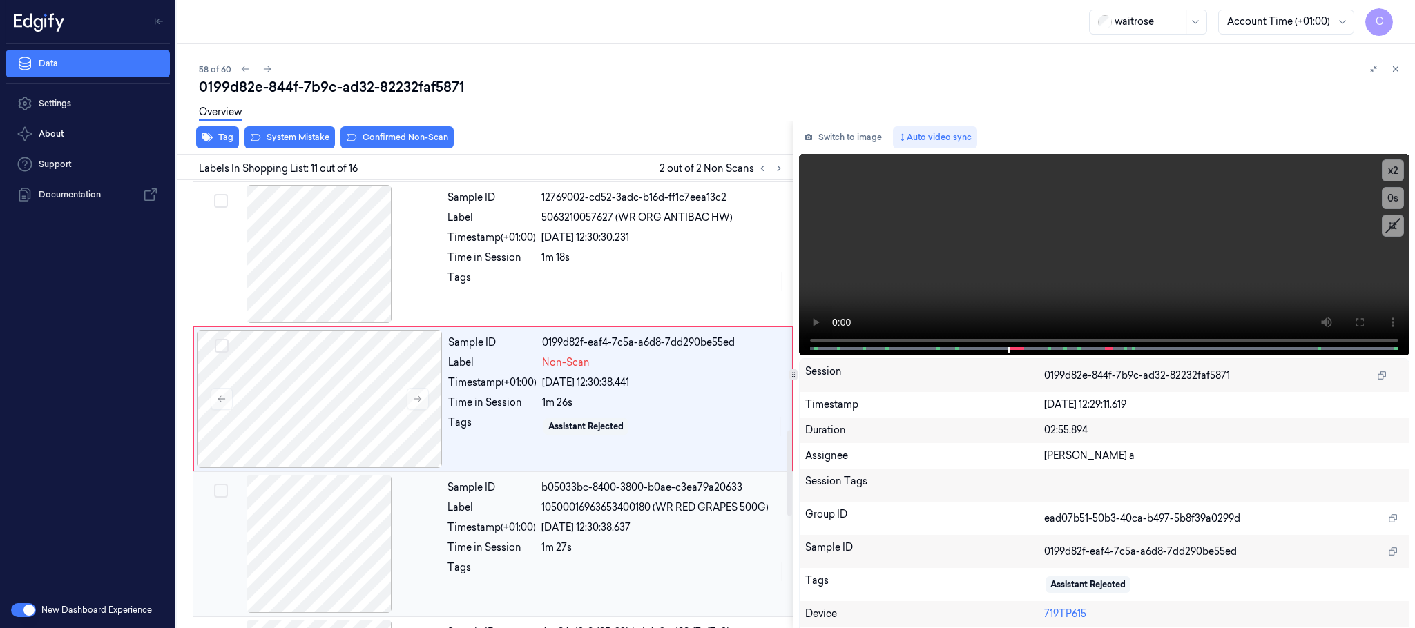
scroll to position [1304, 0]
click at [419, 402] on icon at bounding box center [418, 399] width 8 height 6
click at [309, 266] on div at bounding box center [319, 253] width 246 height 138
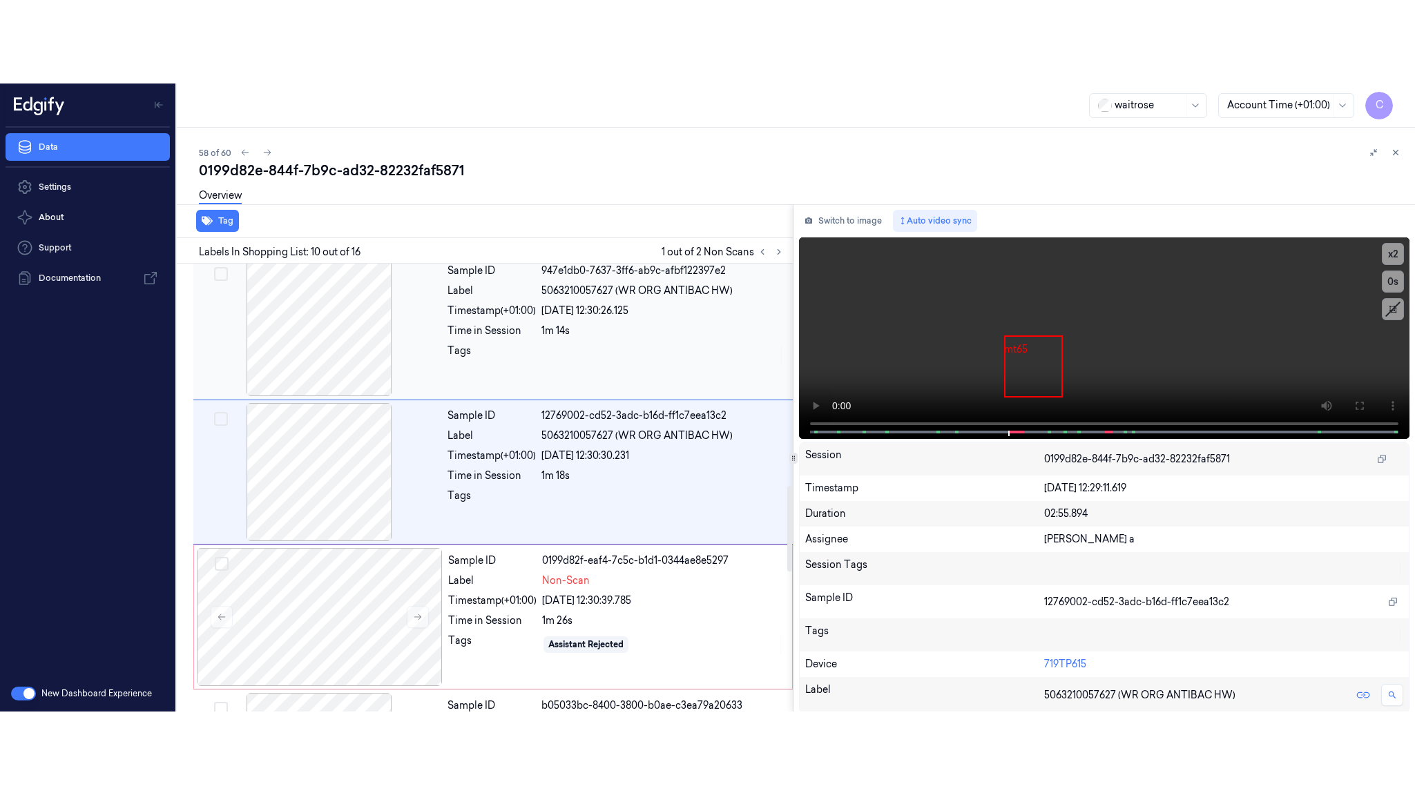
scroll to position [1159, 0]
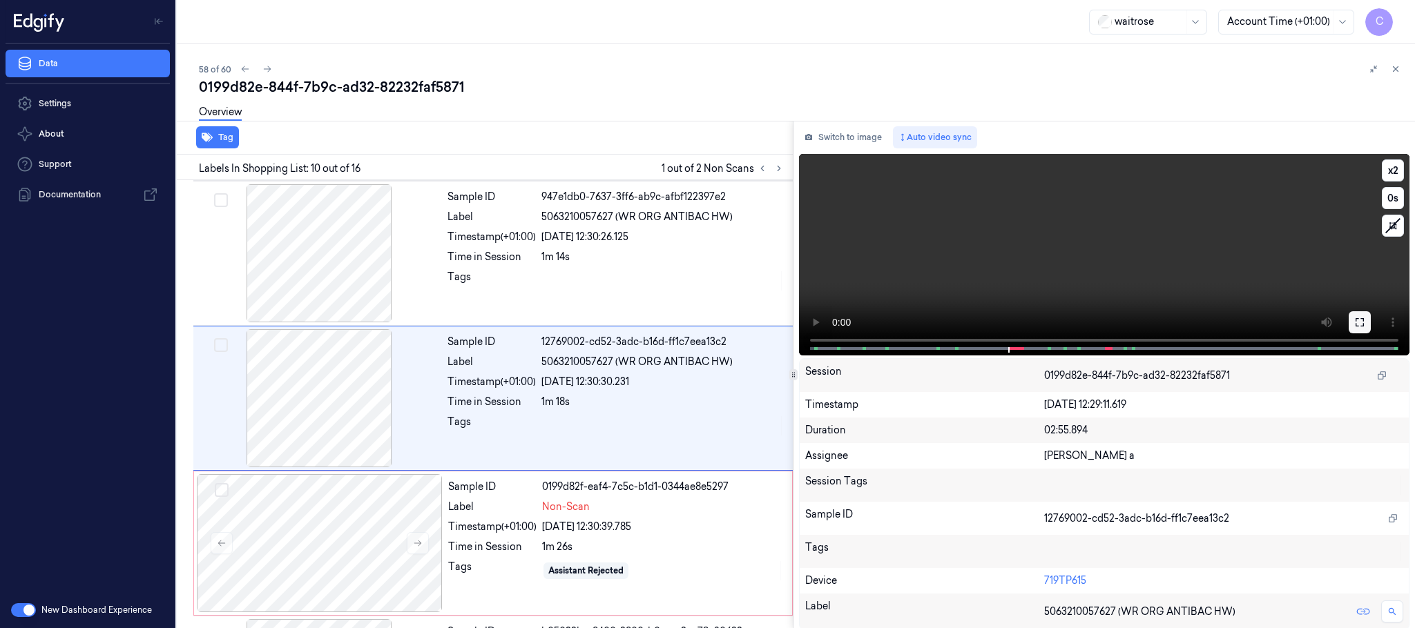
click at [1357, 325] on icon at bounding box center [1359, 322] width 11 height 11
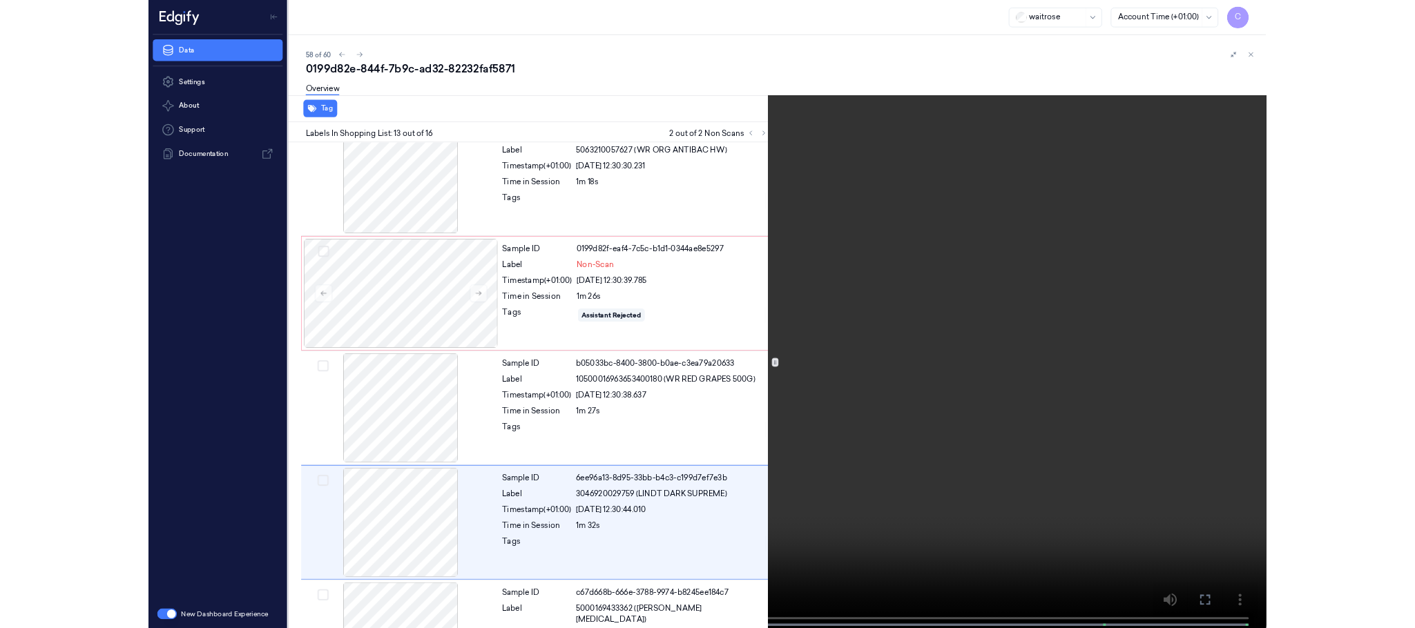
scroll to position [1512, 0]
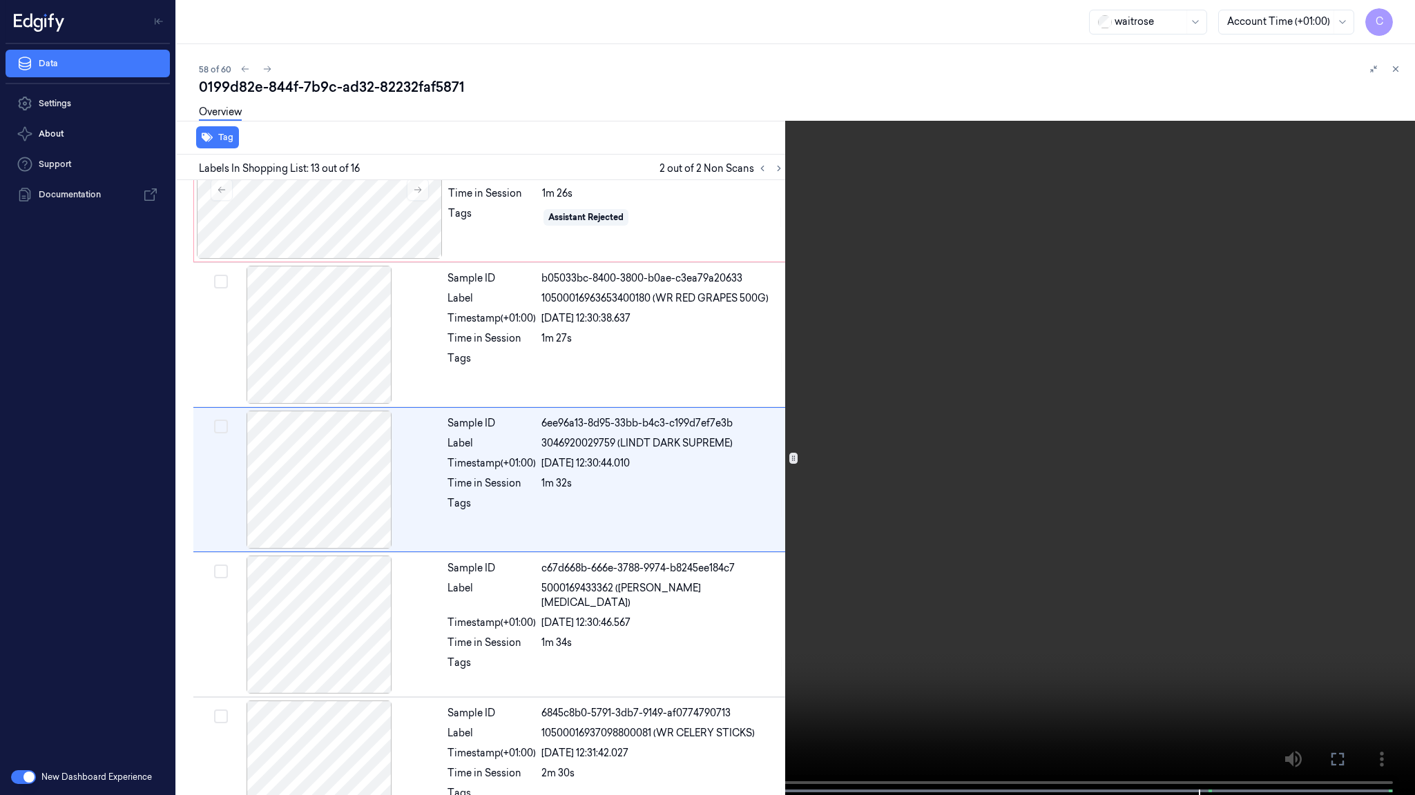
click at [740, 619] on video at bounding box center [707, 399] width 1415 height 798
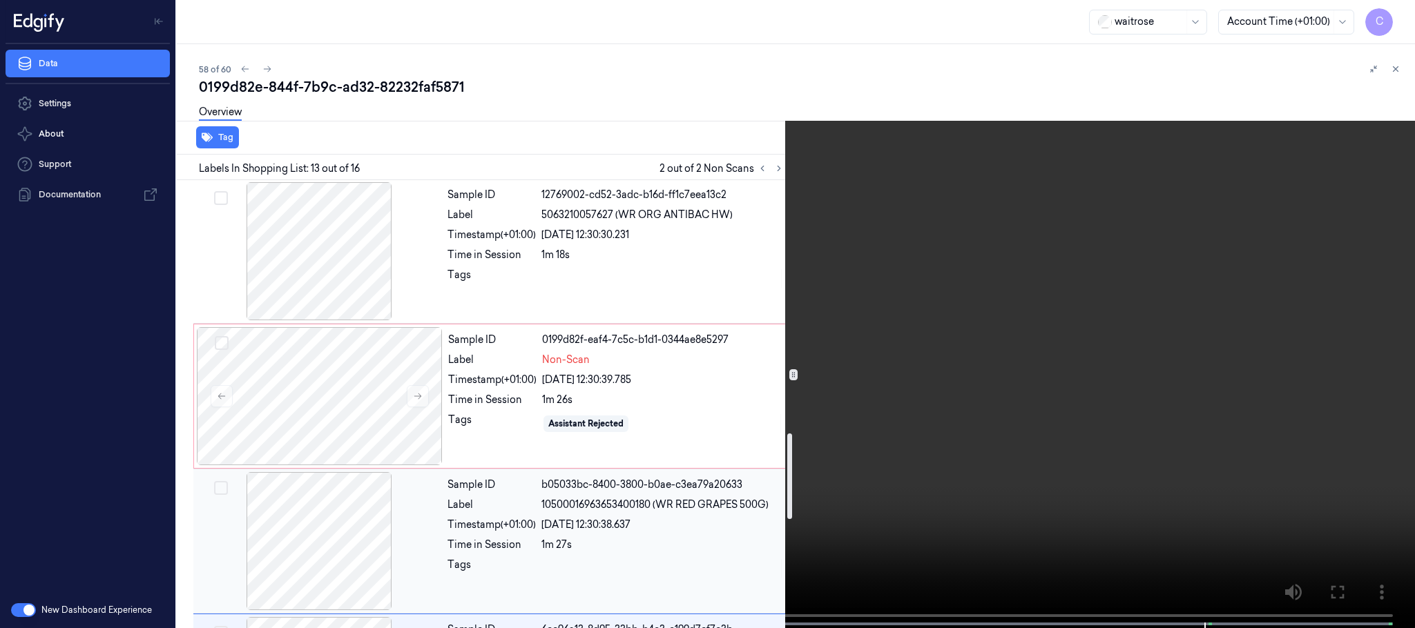
scroll to position [1305, 0]
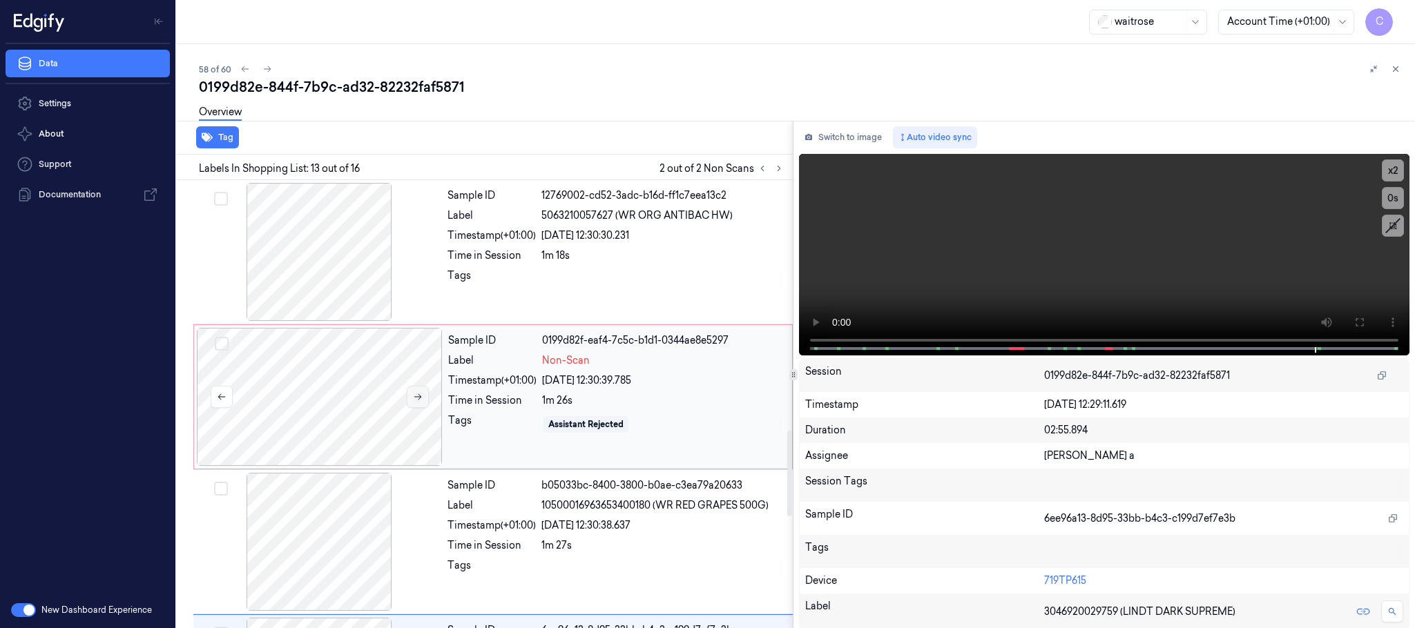
click at [427, 396] on button at bounding box center [418, 397] width 22 height 22
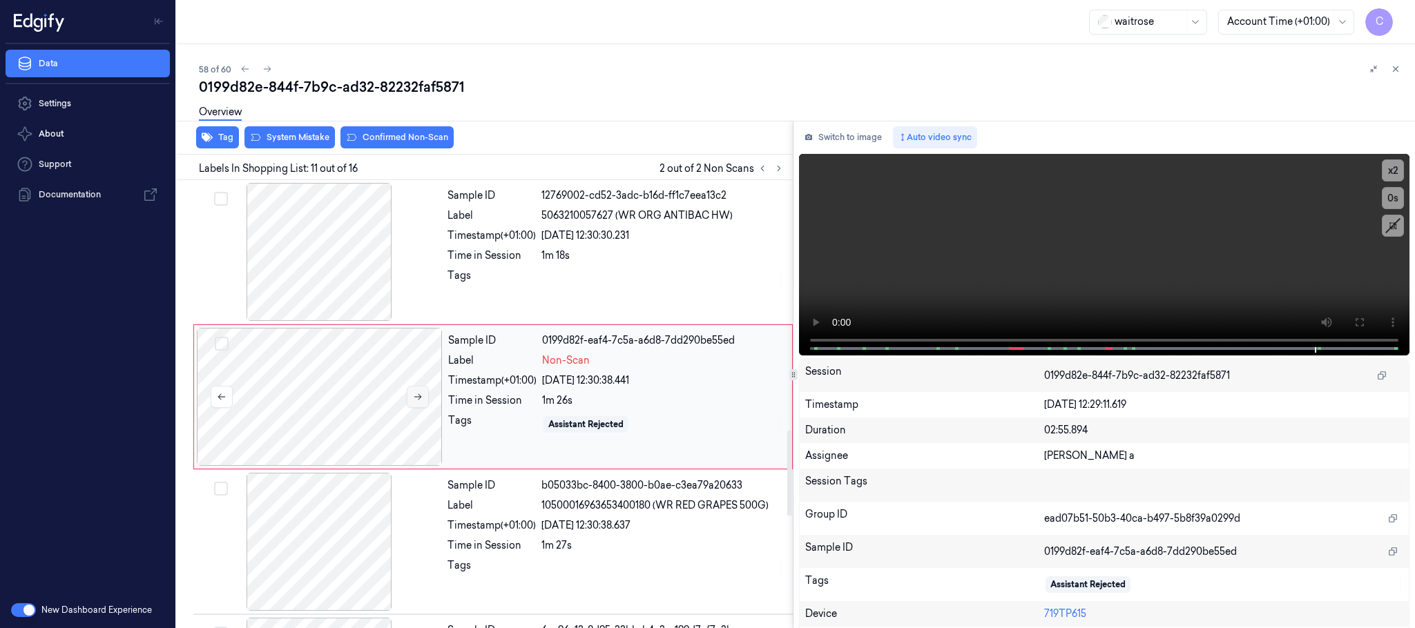
scroll to position [1304, 0]
click at [427, 398] on button at bounding box center [418, 398] width 22 height 22
click at [420, 400] on icon at bounding box center [418, 399] width 10 height 10
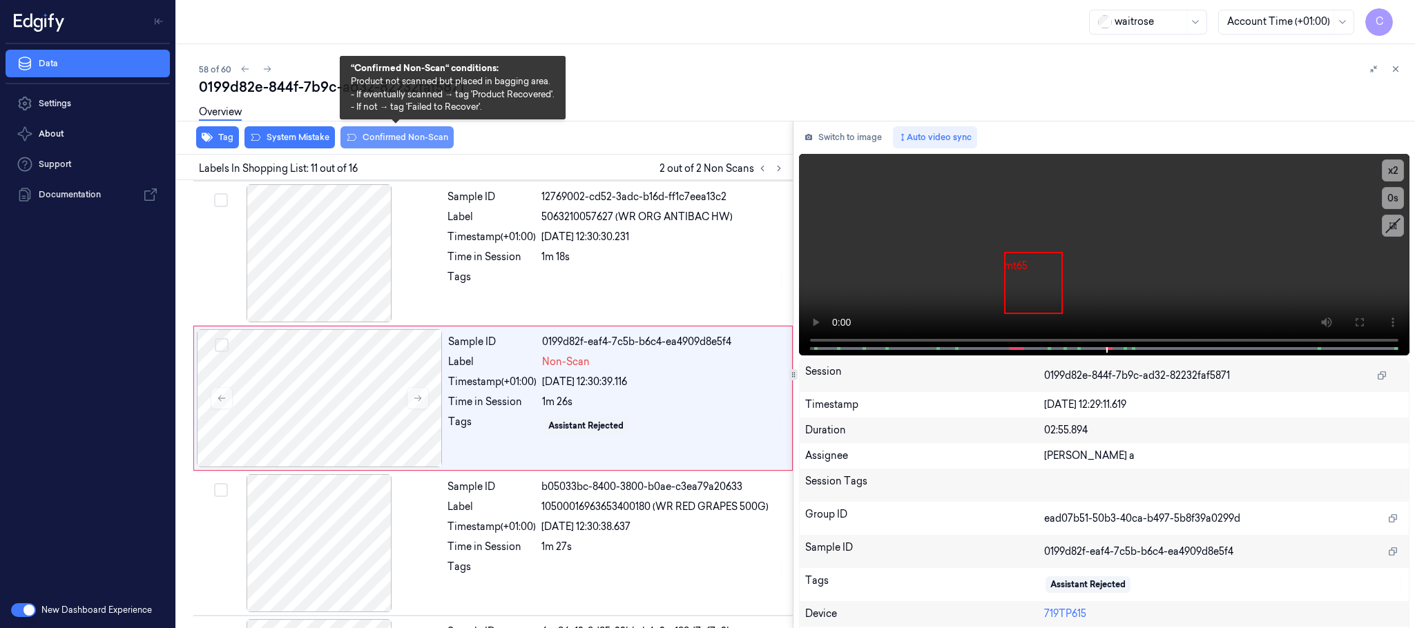
click at [380, 139] on button "Confirmed Non-Scan" at bounding box center [396, 137] width 113 height 22
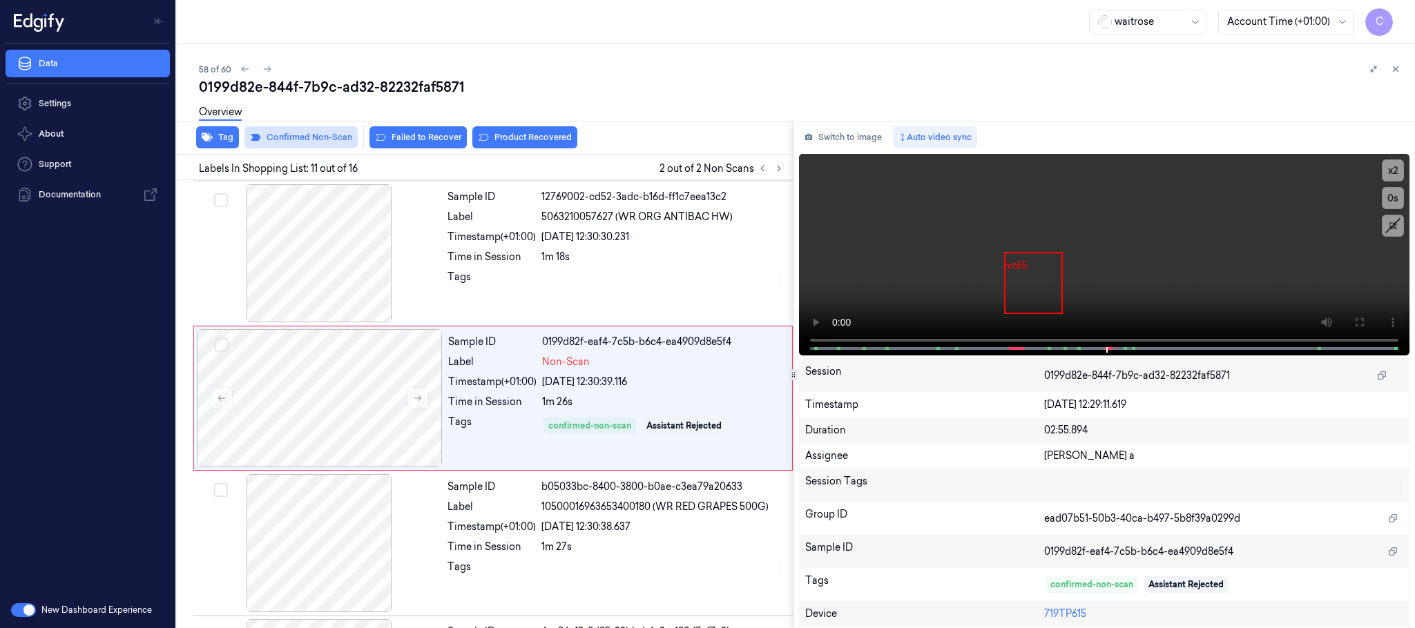
click at [452, 137] on button "Failed to Recover" at bounding box center [417, 137] width 97 height 22
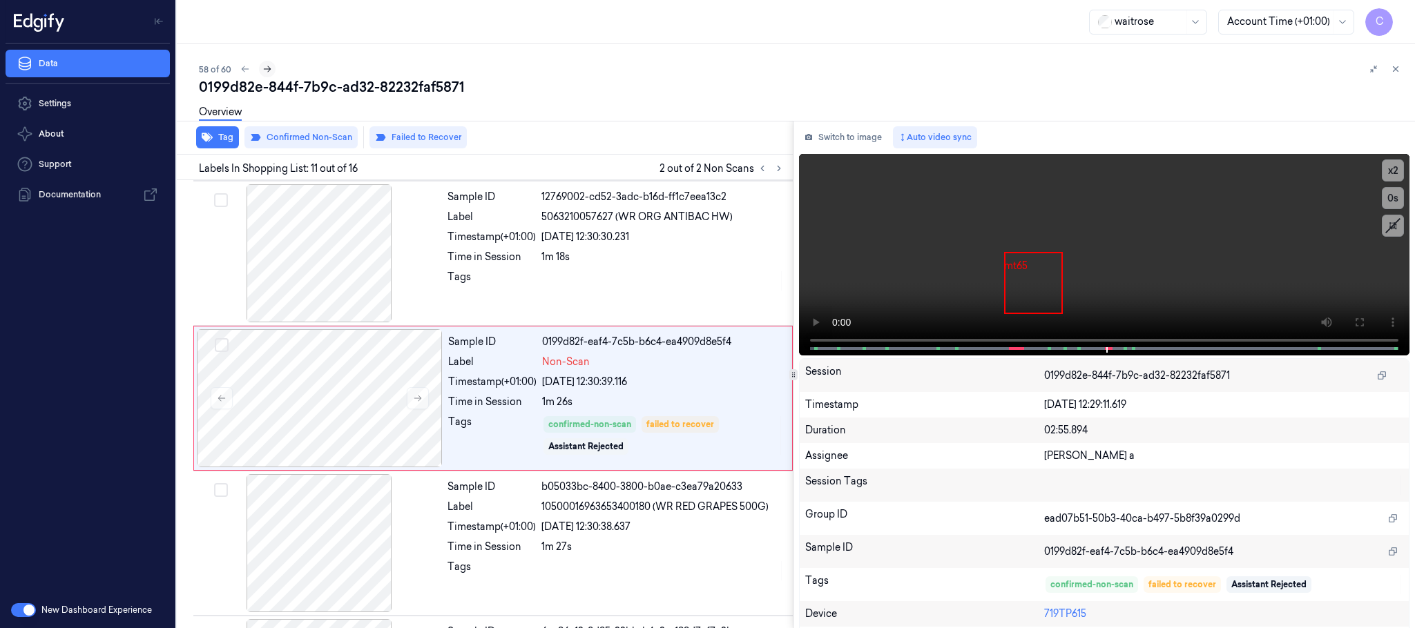
click at [266, 65] on icon at bounding box center [267, 69] width 10 height 10
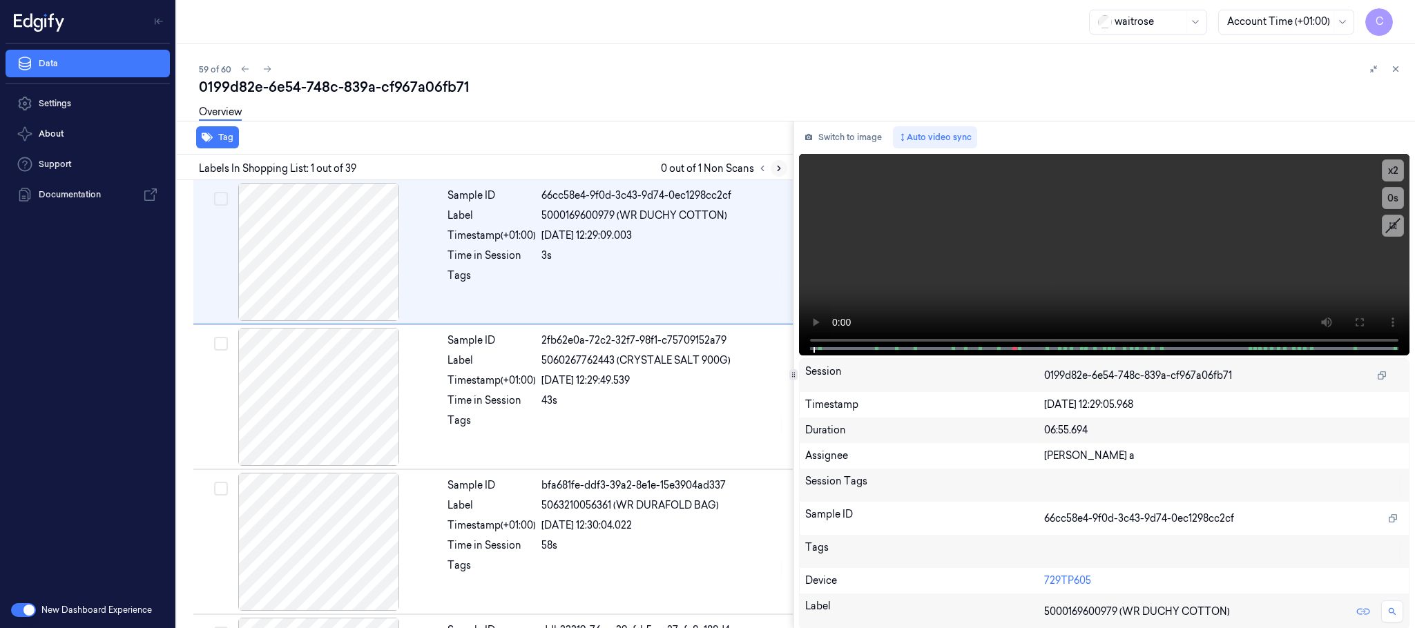
click at [779, 166] on icon at bounding box center [778, 168] width 3 height 5
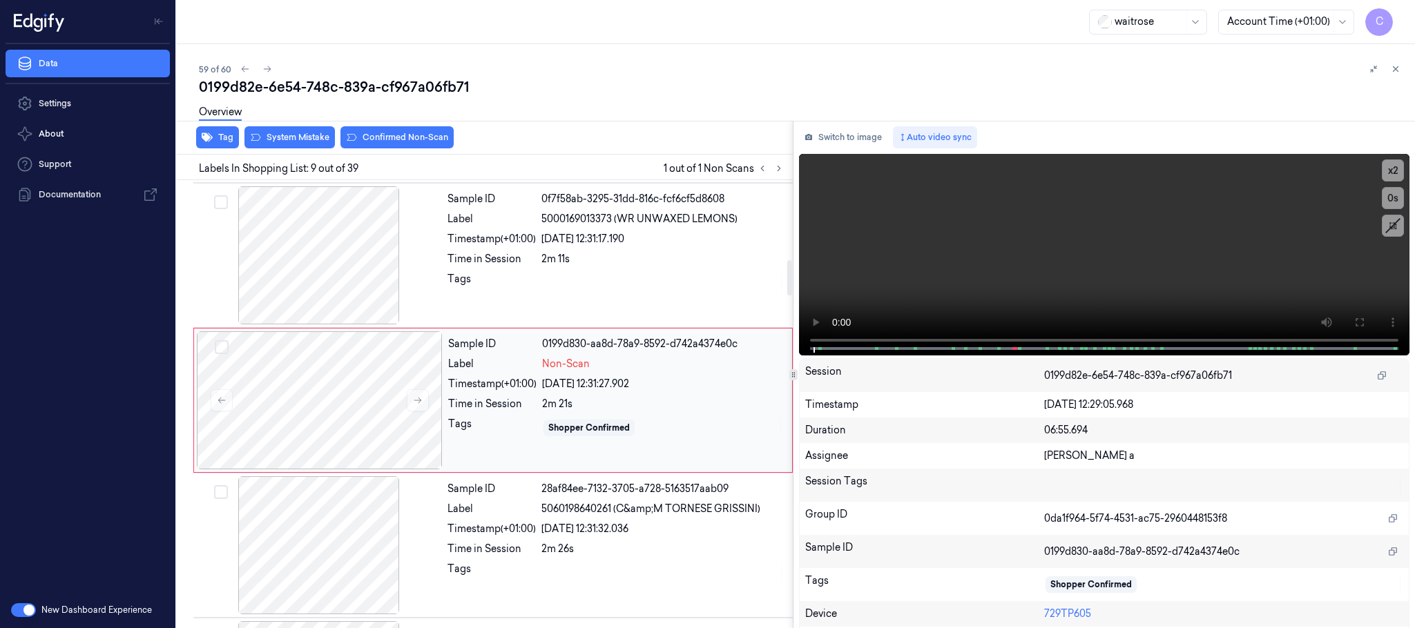
scroll to position [1013, 0]
click at [416, 404] on icon at bounding box center [418, 399] width 10 height 10
click at [416, 403] on icon at bounding box center [418, 399] width 8 height 6
click at [349, 278] on div at bounding box center [319, 254] width 246 height 138
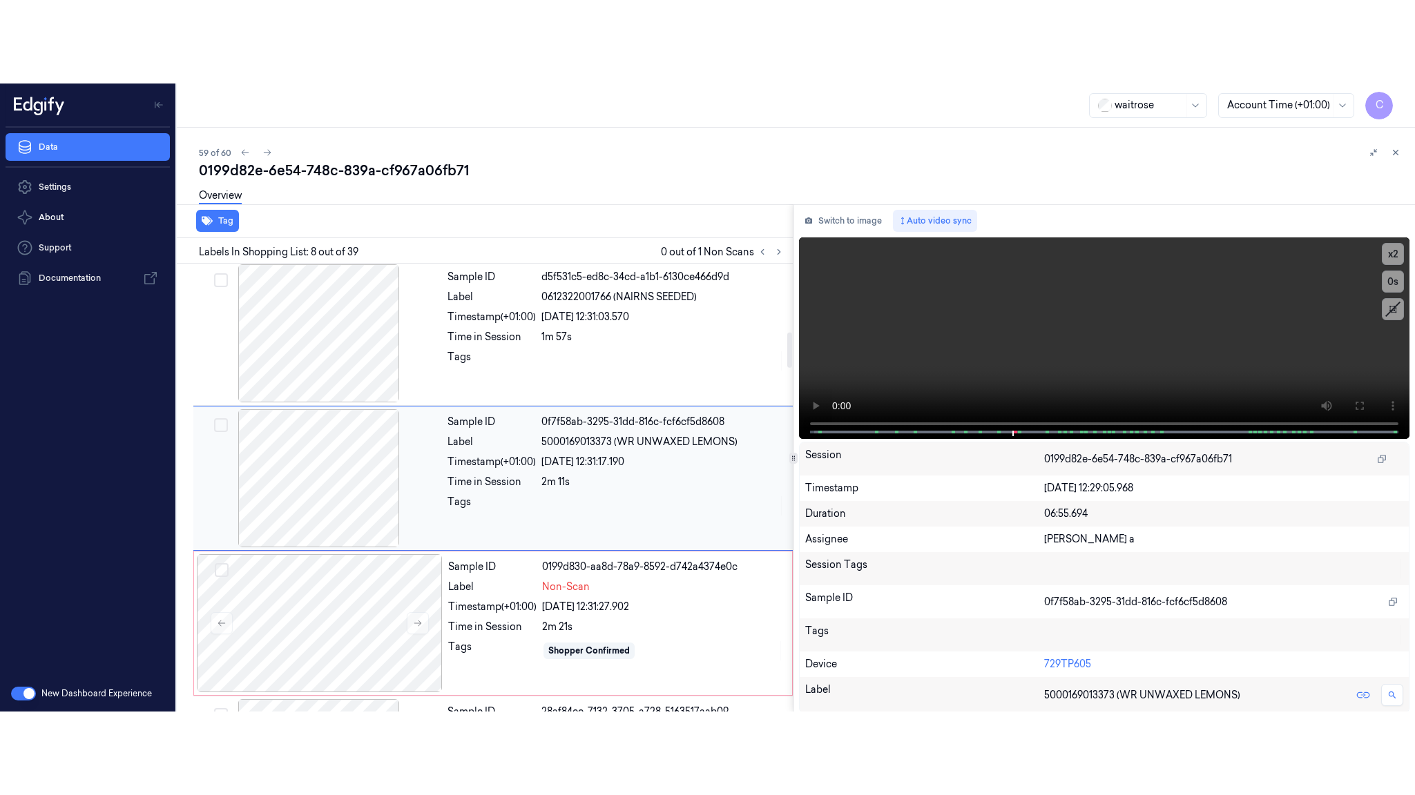
scroll to position [866, 0]
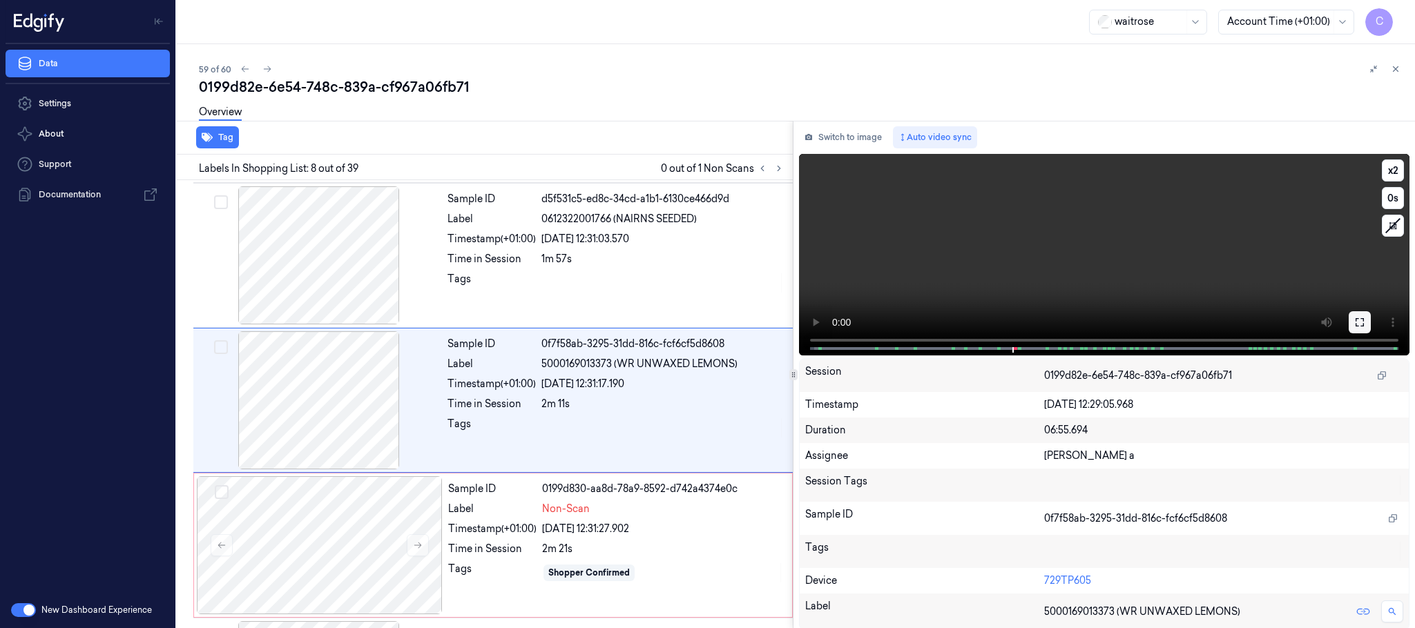
click at [1359, 319] on icon at bounding box center [1359, 322] width 8 height 8
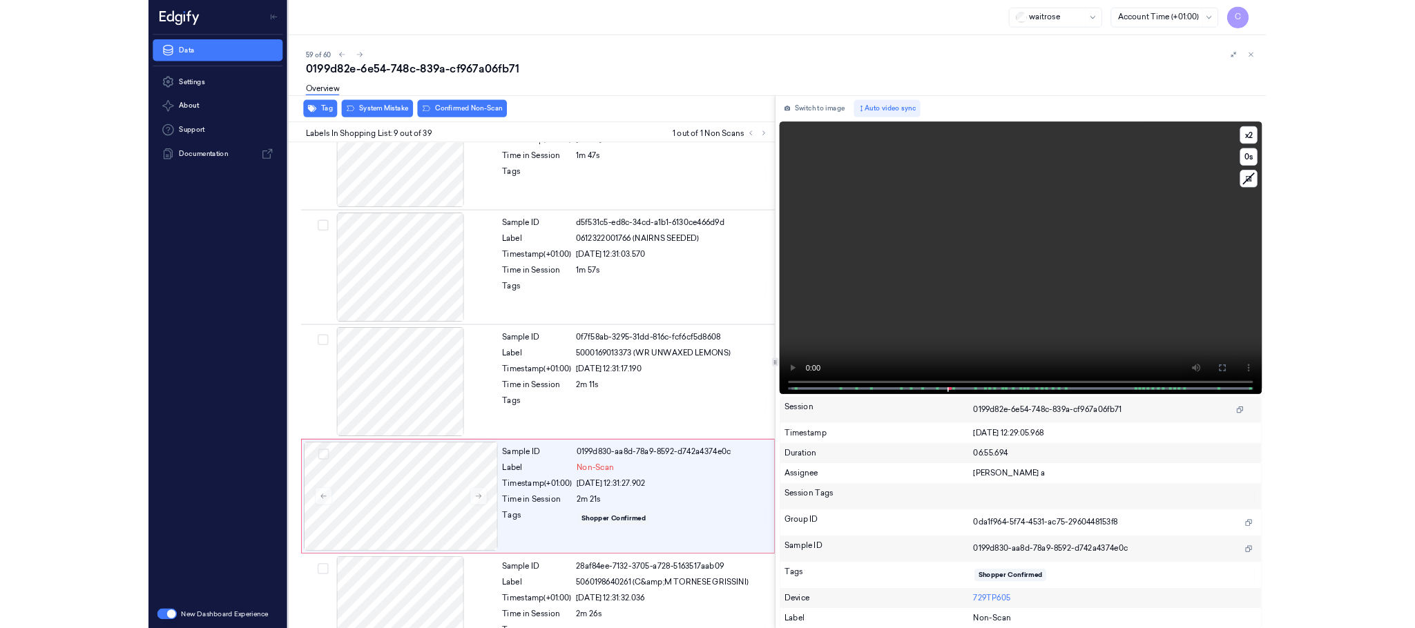
scroll to position [930, 0]
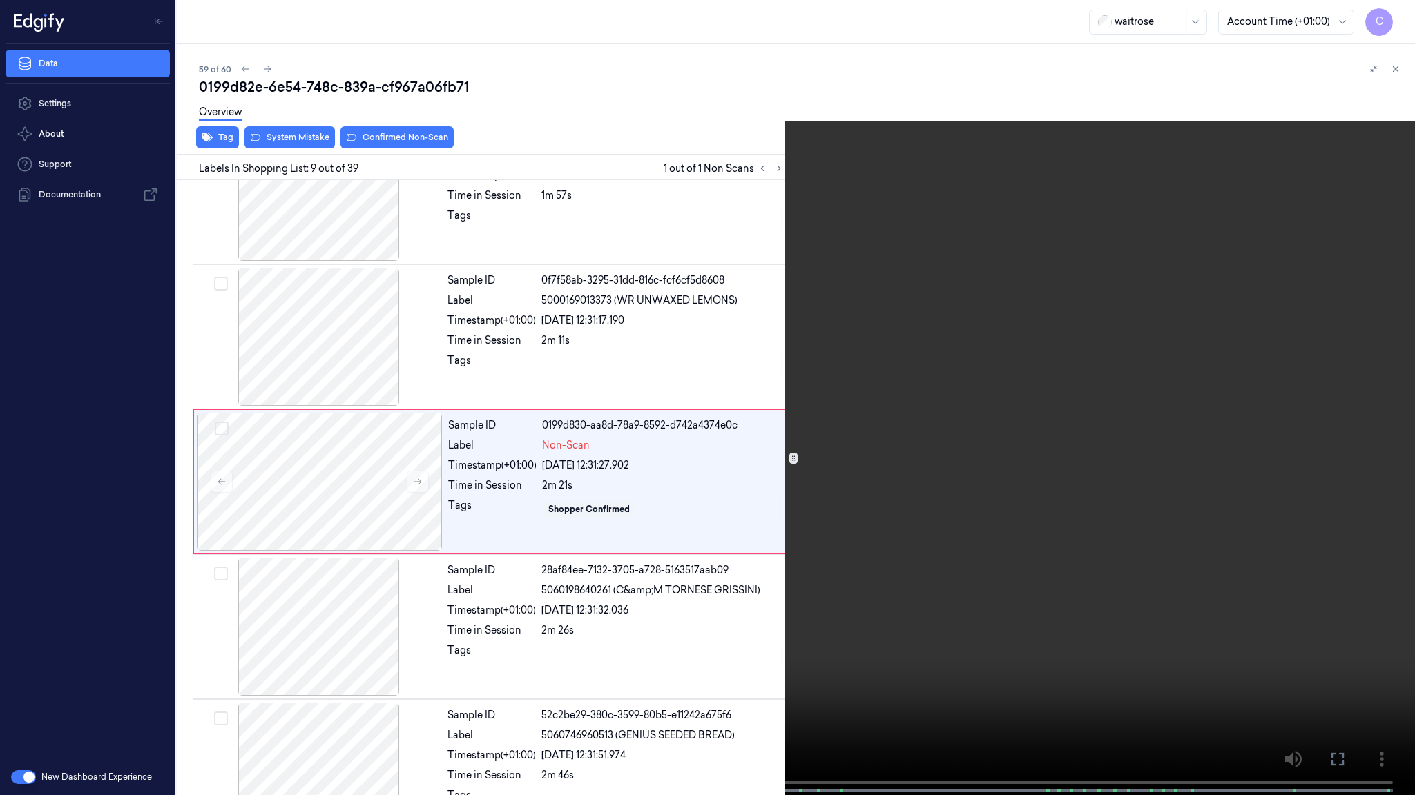
click at [777, 390] on video at bounding box center [707, 399] width 1415 height 798
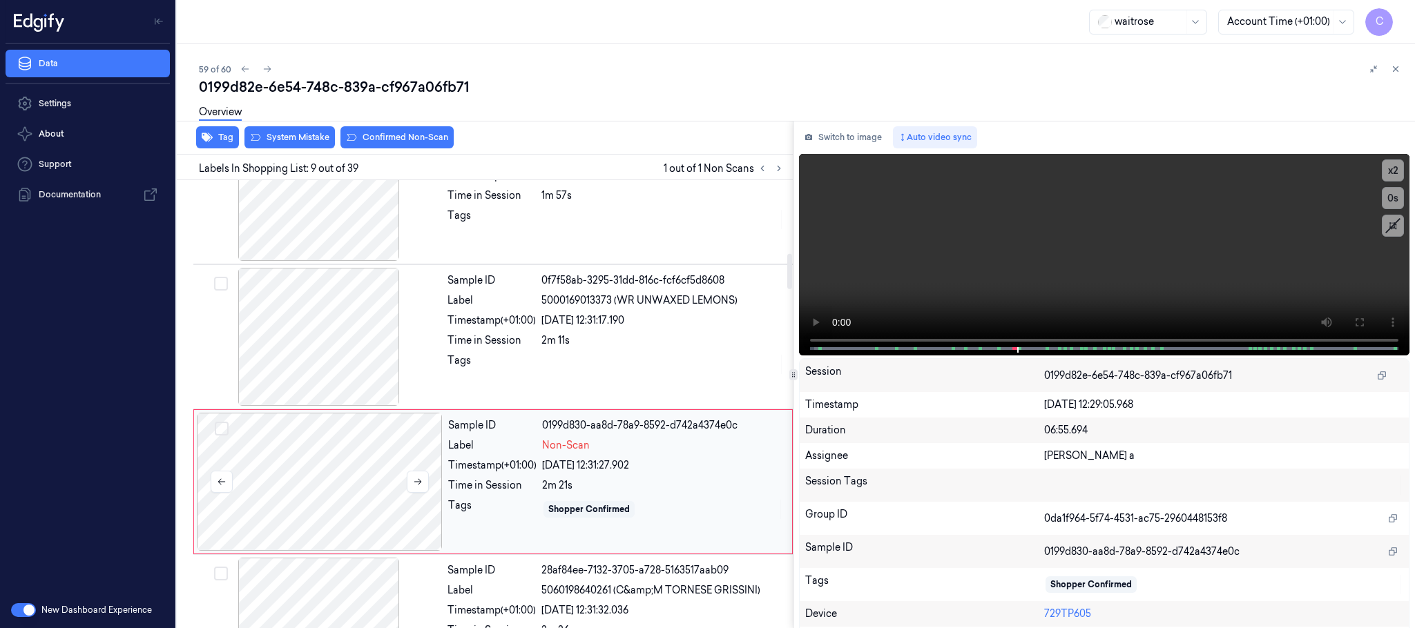
click at [365, 503] on div at bounding box center [320, 482] width 246 height 138
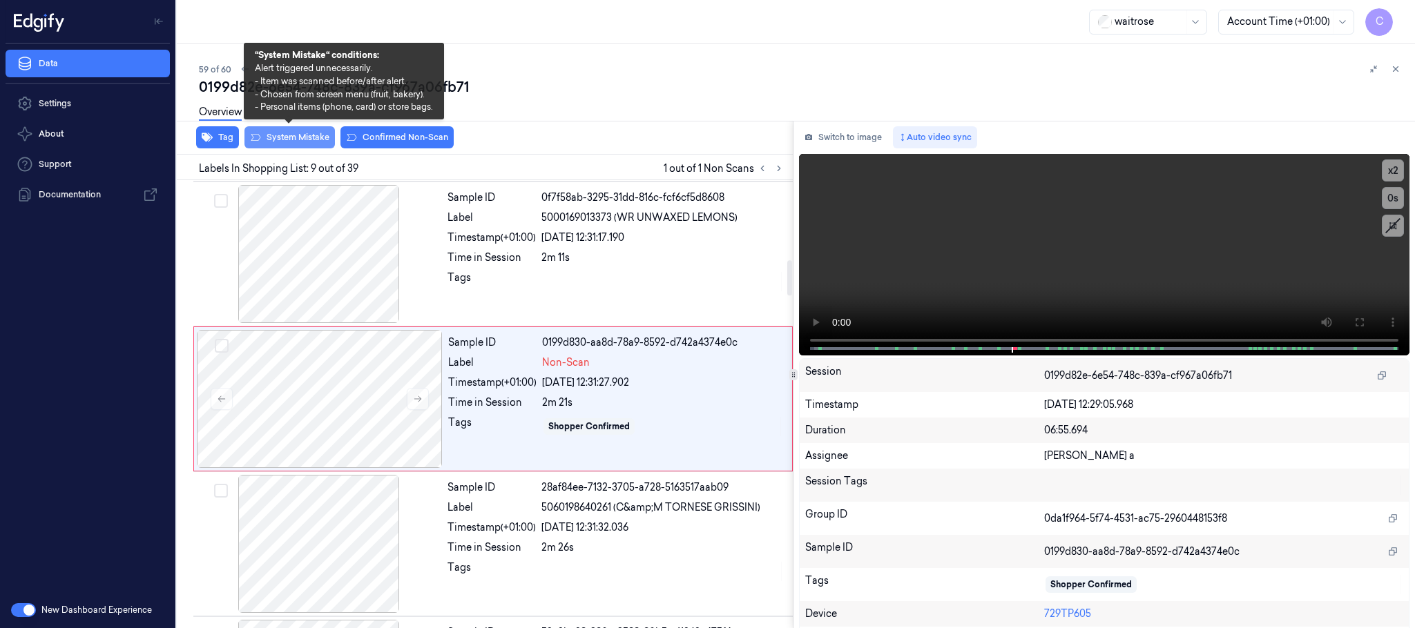
click at [316, 139] on button "System Mistake" at bounding box center [289, 137] width 90 height 22
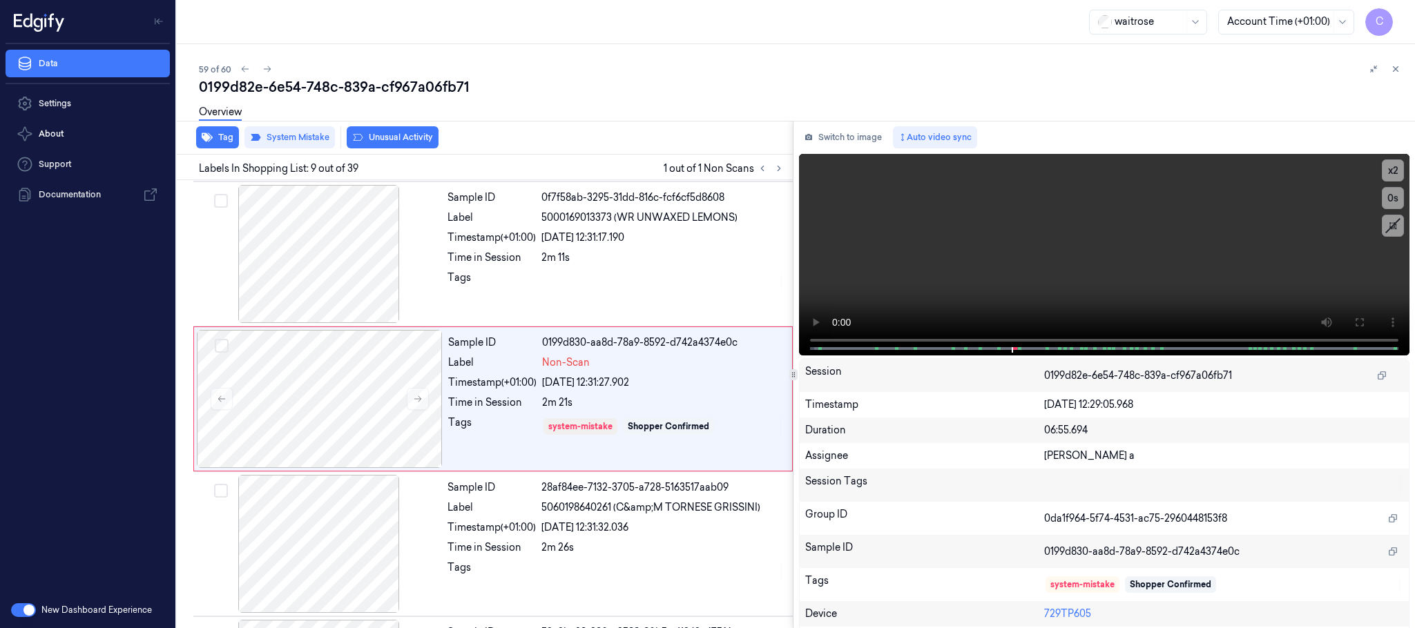
click at [363, 137] on button "Unusual Activity" at bounding box center [393, 137] width 92 height 22
click at [267, 68] on icon at bounding box center [267, 69] width 10 height 10
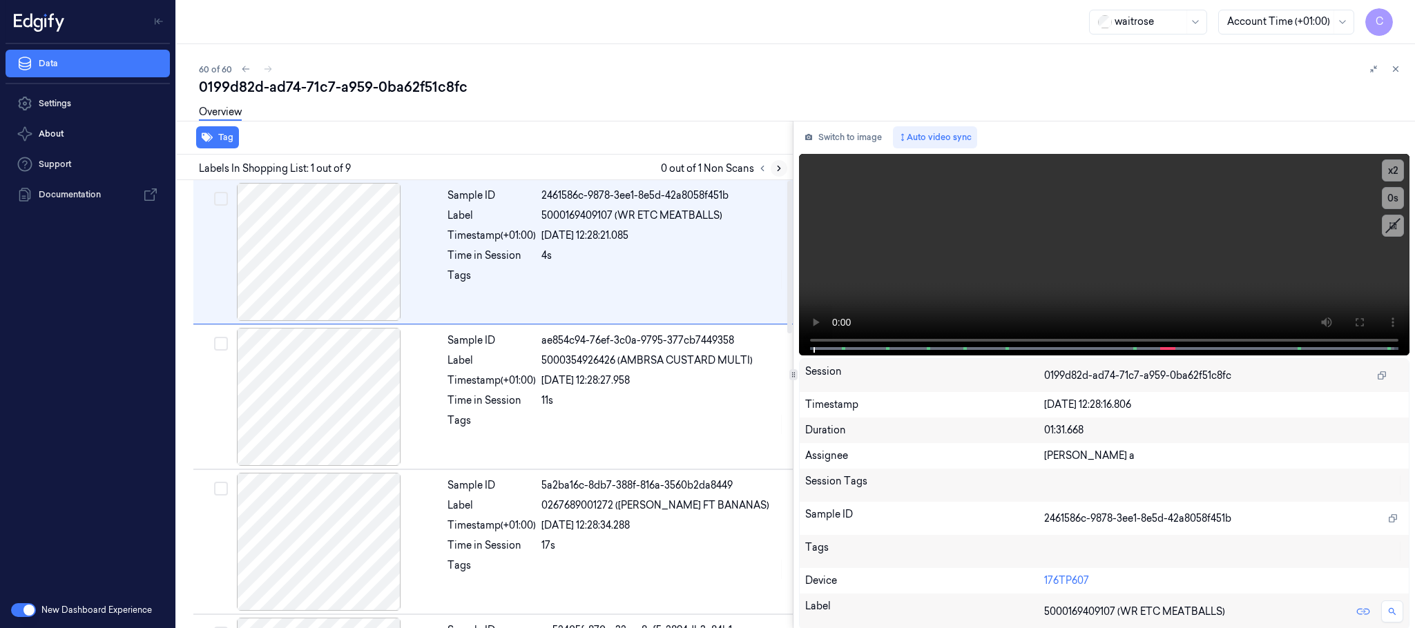
click at [771, 168] on button at bounding box center [779, 168] width 17 height 17
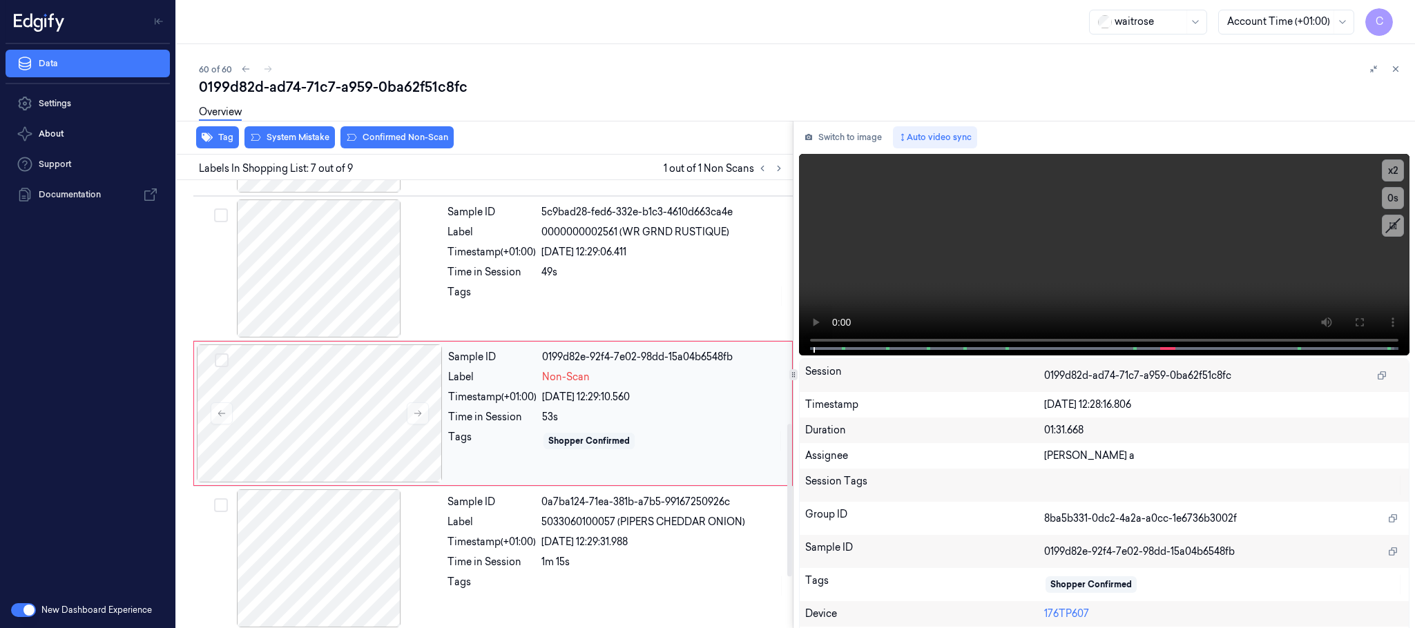
scroll to position [721, 0]
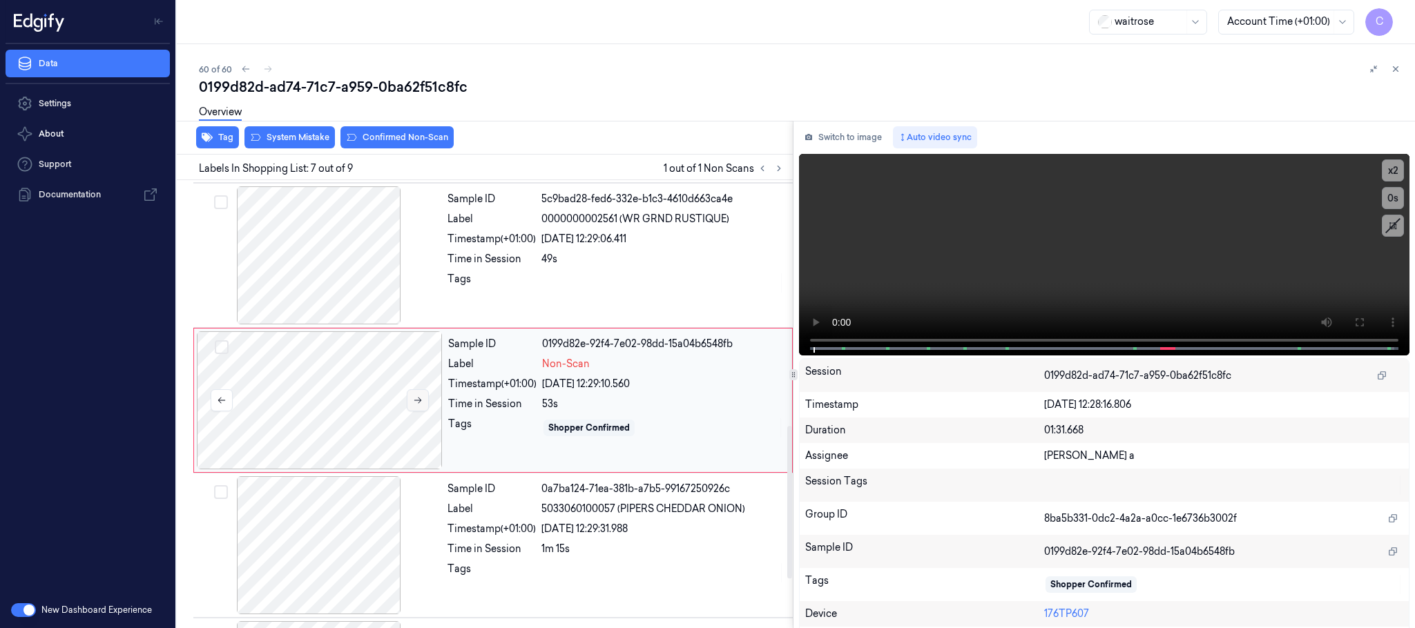
click at [416, 405] on icon at bounding box center [418, 401] width 10 height 10
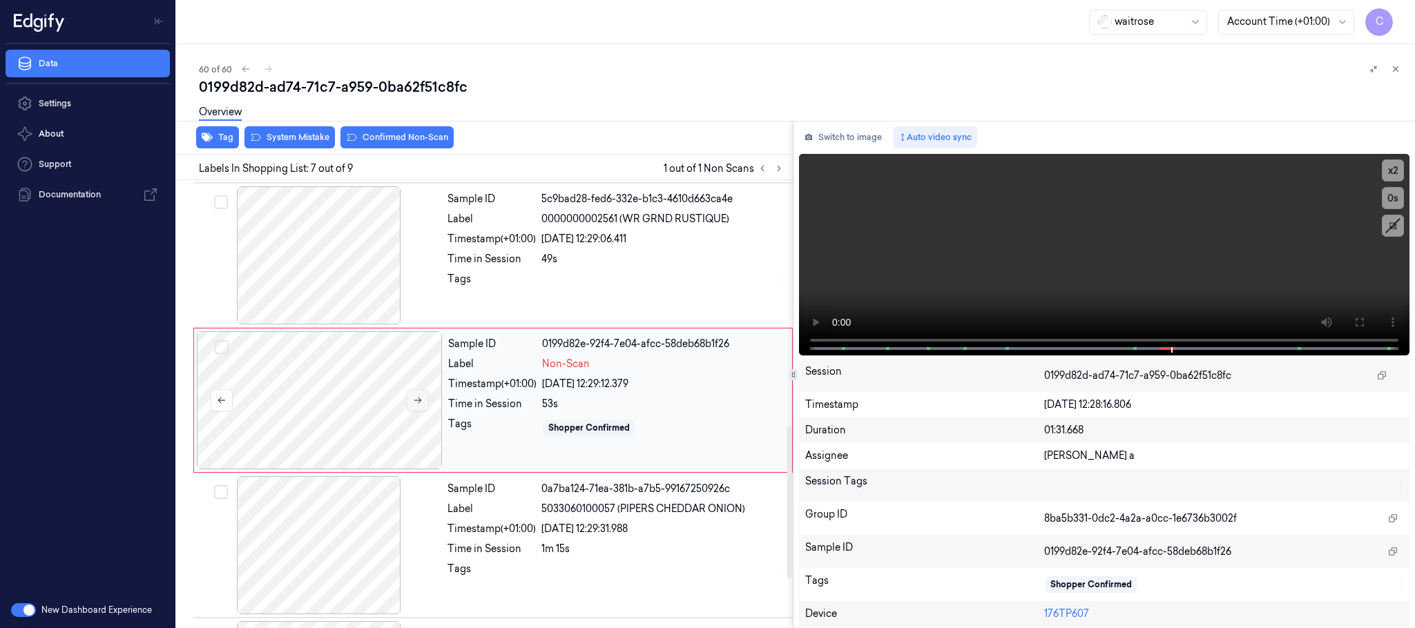
click at [416, 405] on icon at bounding box center [418, 401] width 10 height 10
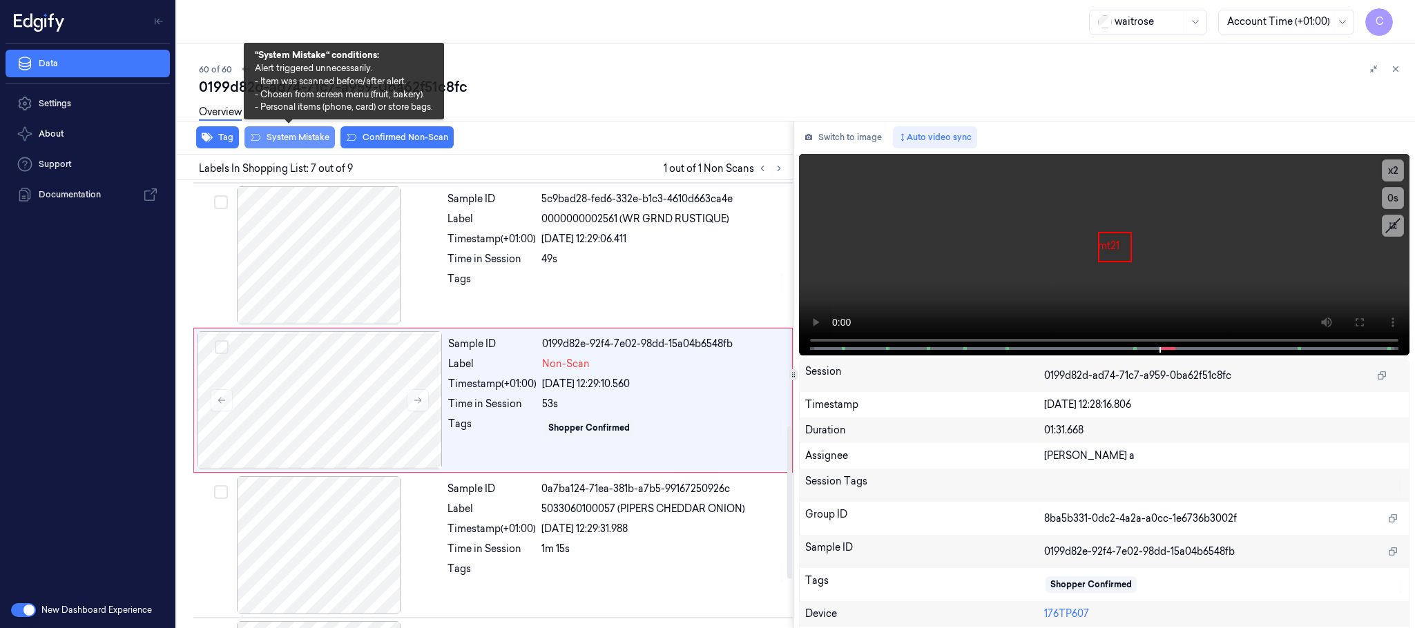
click at [282, 137] on button "System Mistake" at bounding box center [289, 137] width 90 height 22
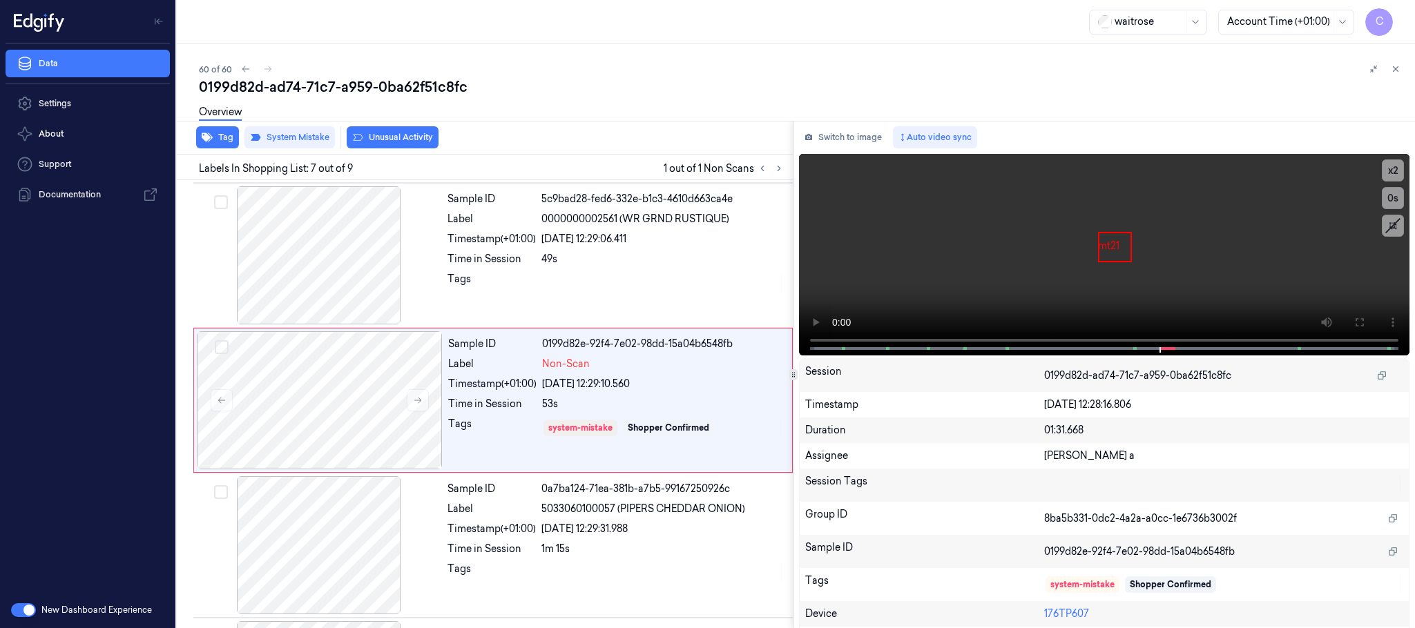
click at [416, 139] on button "Unusual Activity" at bounding box center [393, 137] width 92 height 22
click at [218, 137] on button "Tag" at bounding box center [217, 137] width 43 height 22
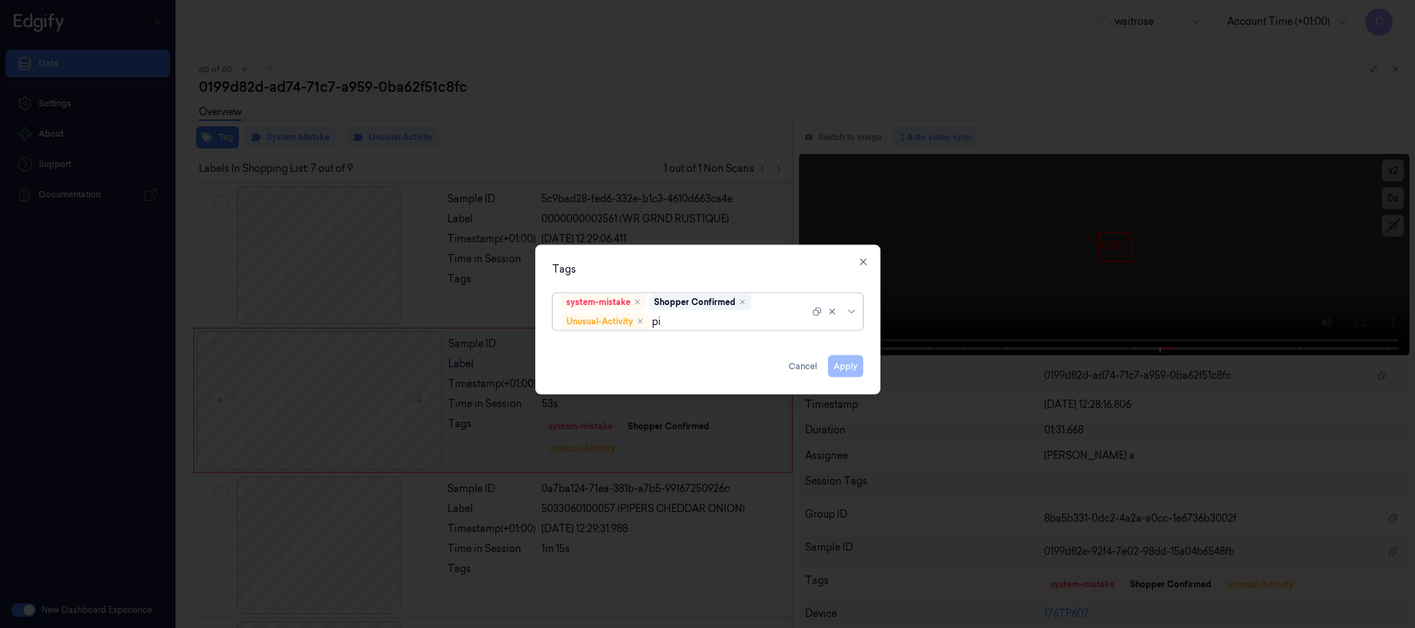
type input "pic"
click at [636, 345] on div "Picklist item alert" at bounding box center [600, 349] width 79 height 14
drag, startPoint x: 702, startPoint y: 265, endPoint x: 750, endPoint y: 313, distance: 67.9
click at [703, 265] on div "Tags" at bounding box center [707, 269] width 311 height 14
click at [841, 365] on button "Apply" at bounding box center [845, 367] width 35 height 22
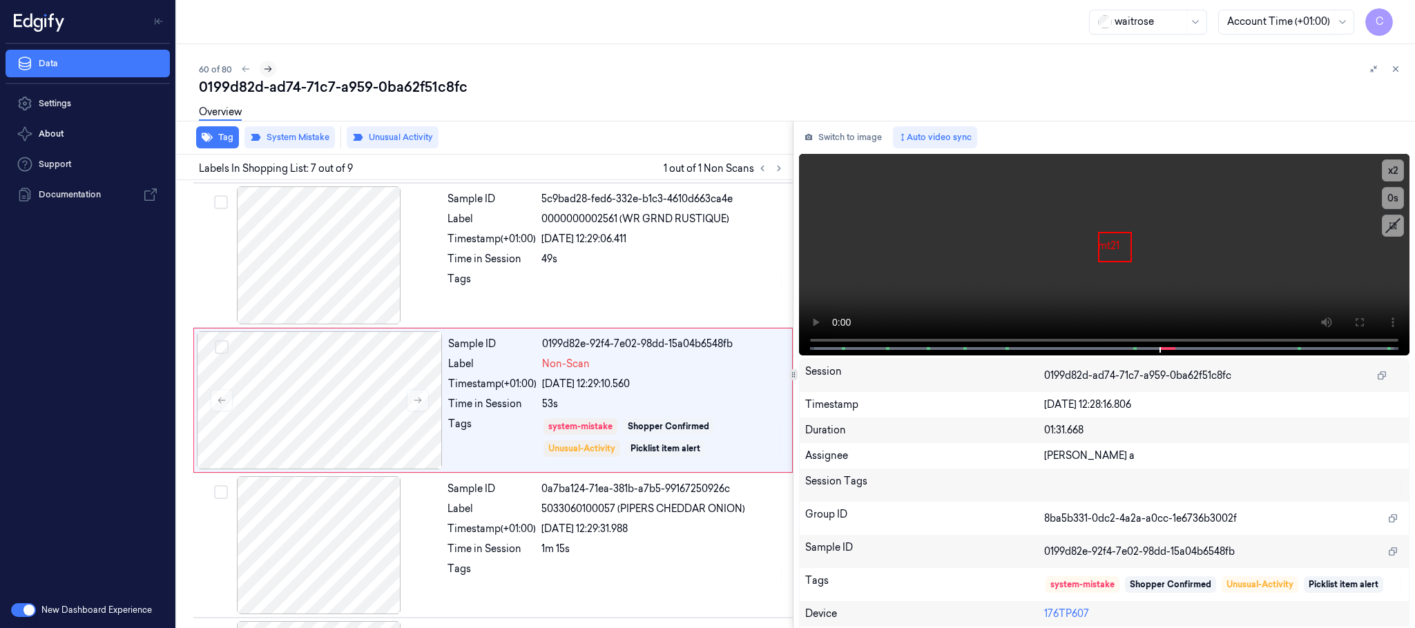
click at [261, 68] on button at bounding box center [268, 69] width 17 height 17
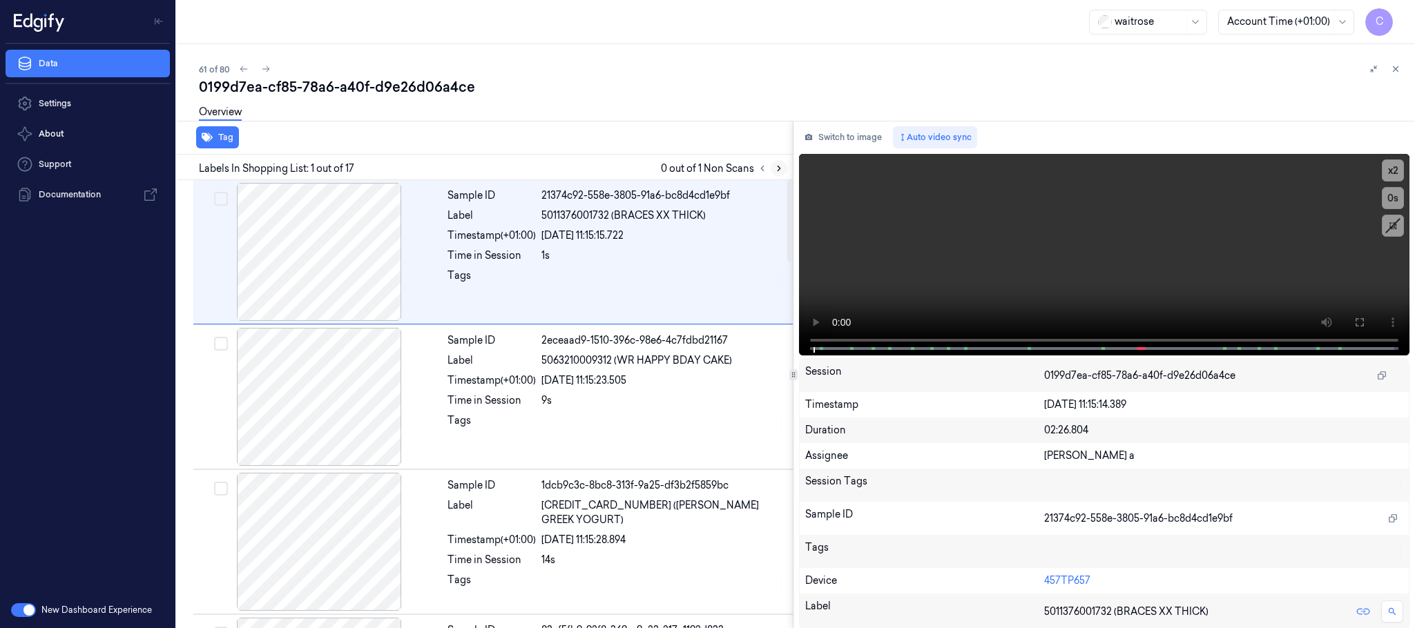
click at [775, 166] on icon at bounding box center [779, 169] width 10 height 10
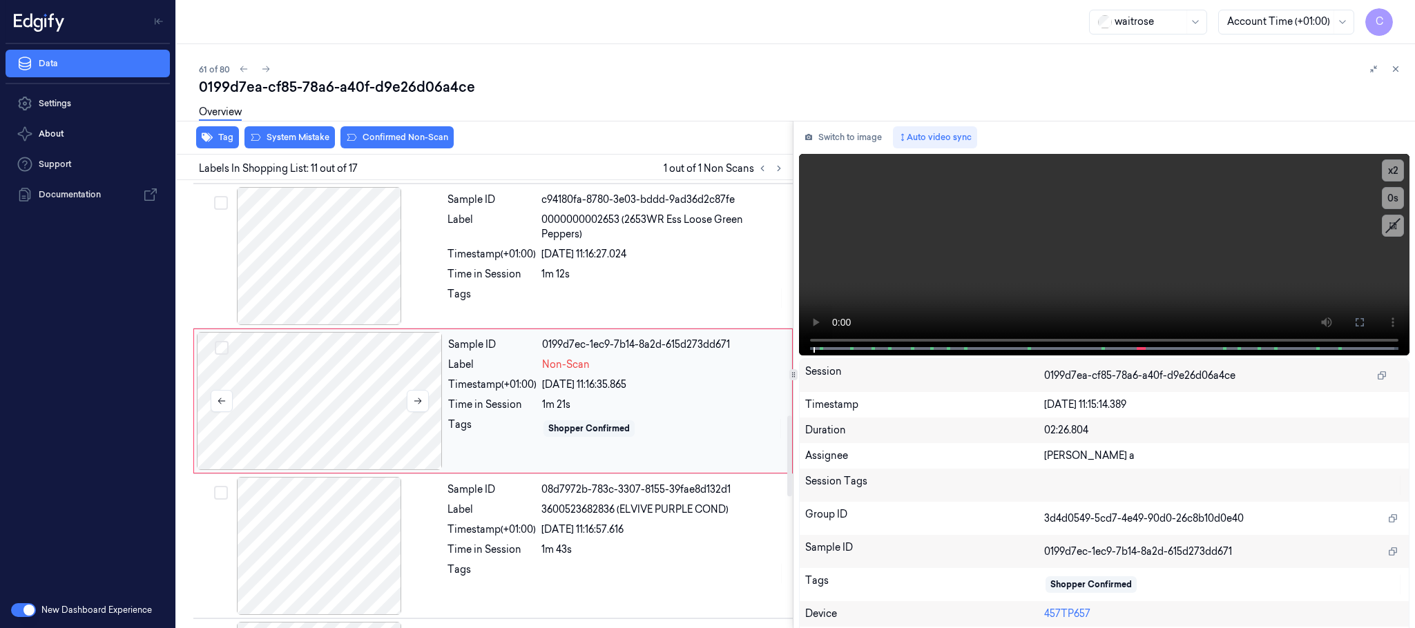
scroll to position [1304, 0]
click at [423, 409] on button at bounding box center [418, 398] width 22 height 22
click at [420, 403] on icon at bounding box center [418, 399] width 10 height 10
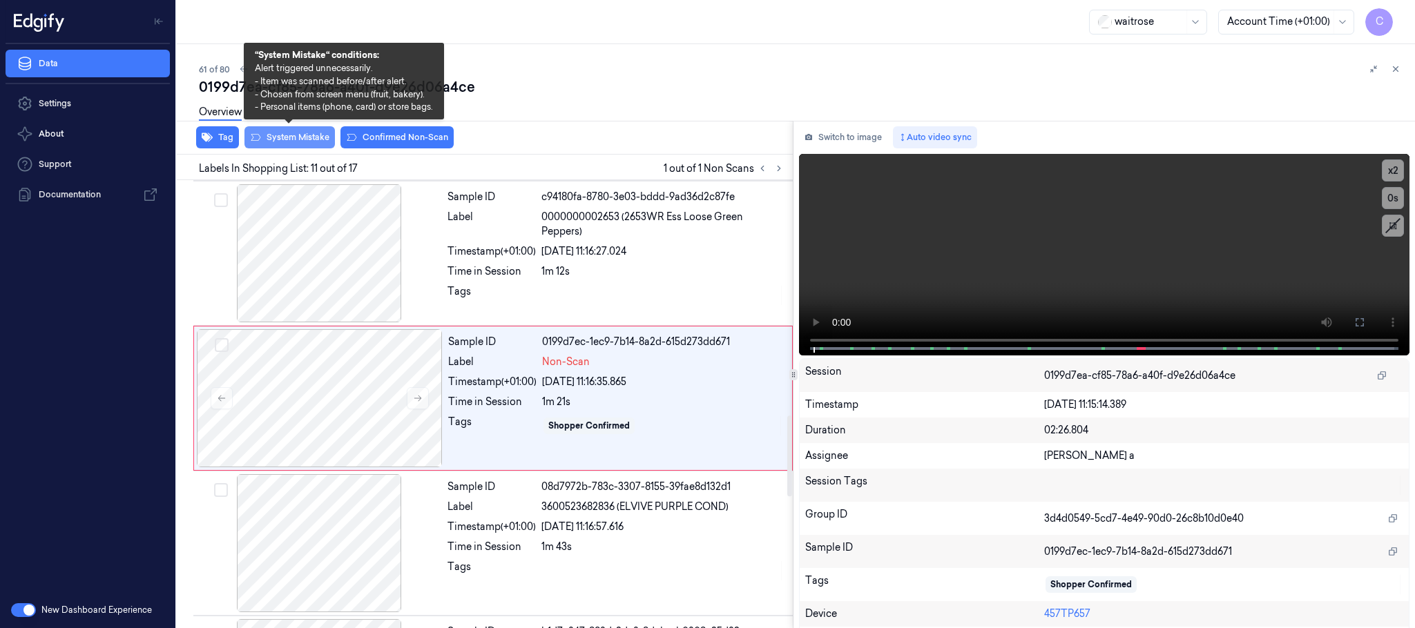
click at [267, 135] on button "System Mistake" at bounding box center [289, 137] width 90 height 22
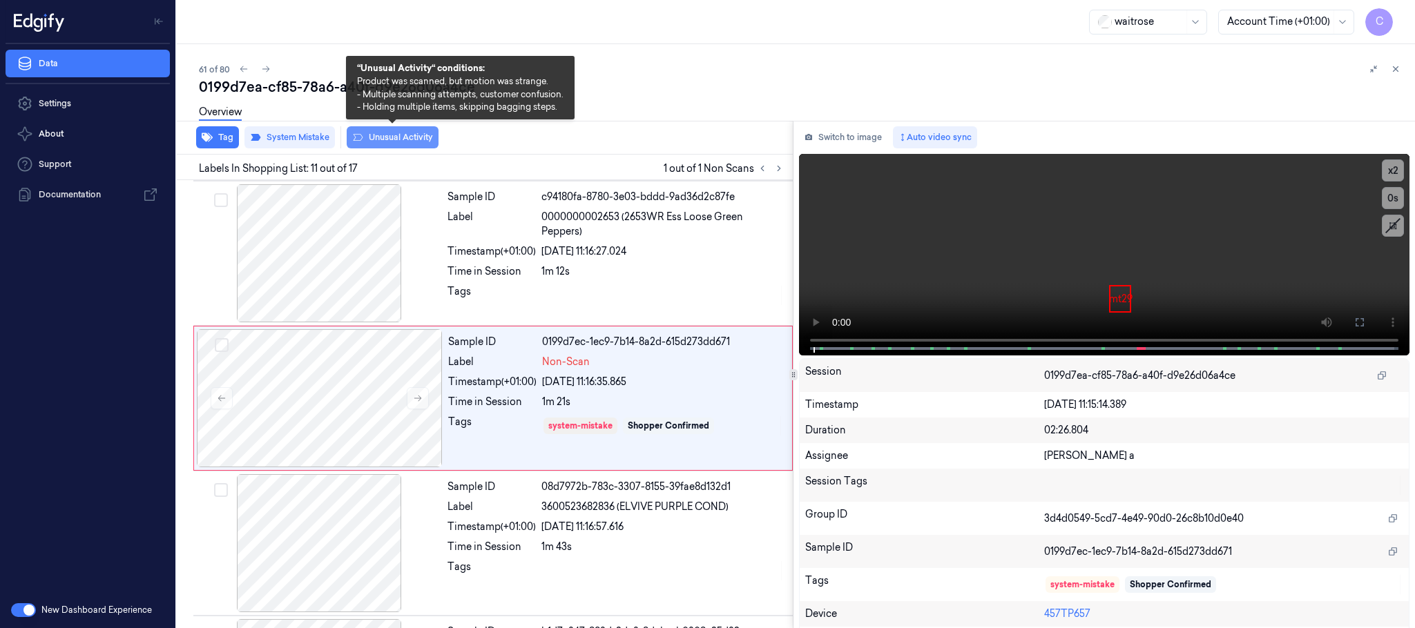
click at [398, 142] on button "Unusual Activity" at bounding box center [393, 137] width 92 height 22
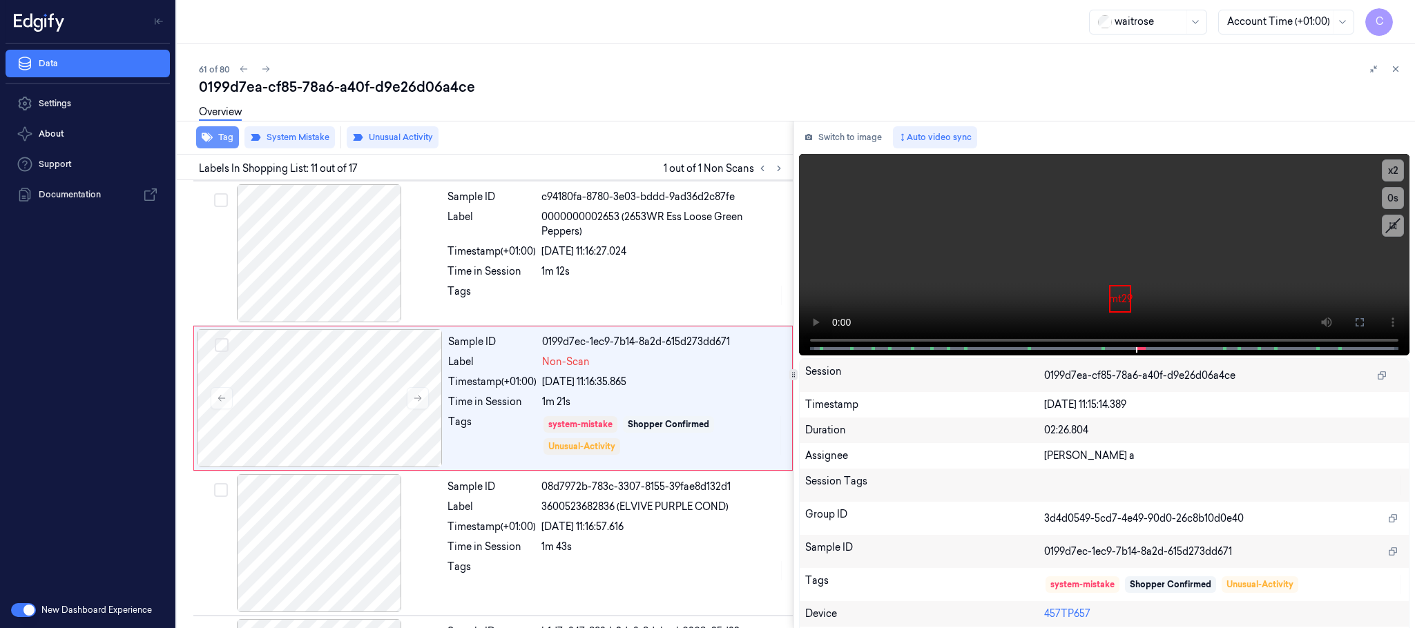
click at [209, 141] on icon "button" at bounding box center [207, 137] width 11 height 9
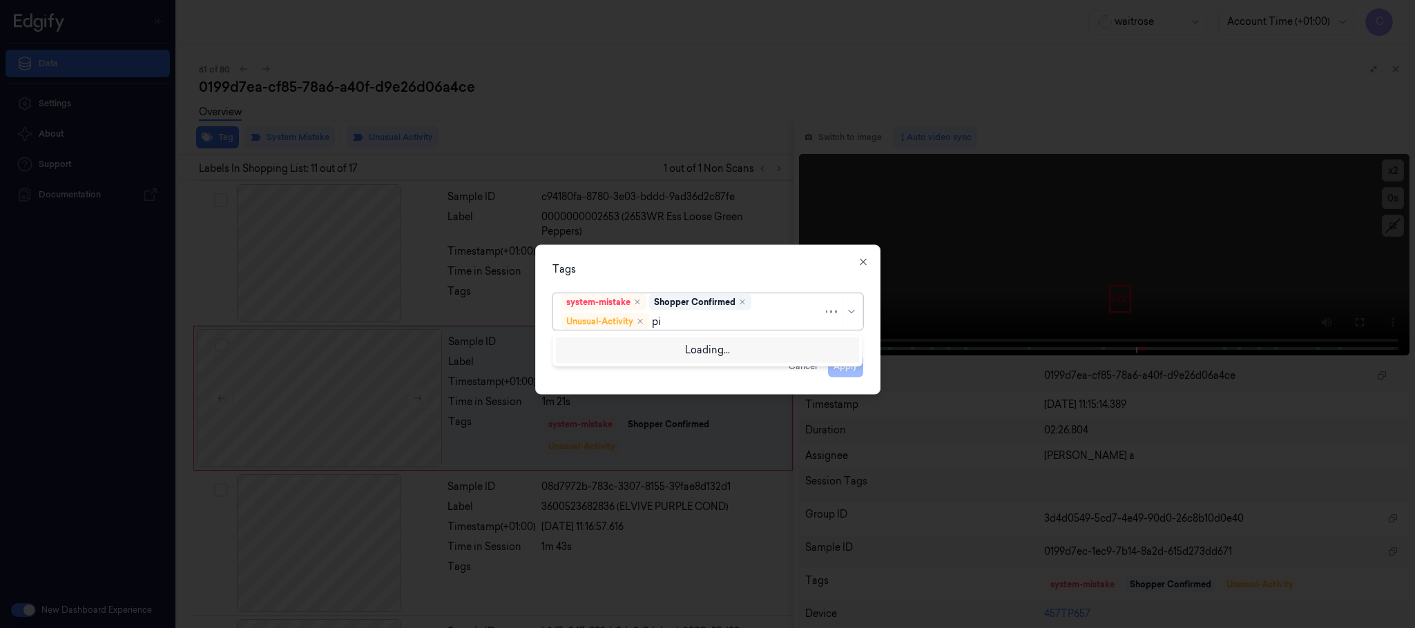
type input "pic"
drag, startPoint x: 676, startPoint y: 353, endPoint x: 695, endPoint y: 303, distance: 53.1
click at [675, 353] on div "Picklist item alert" at bounding box center [707, 349] width 292 height 14
click at [707, 274] on div "Tags" at bounding box center [707, 269] width 311 height 14
click at [844, 371] on button "Apply" at bounding box center [845, 367] width 35 height 22
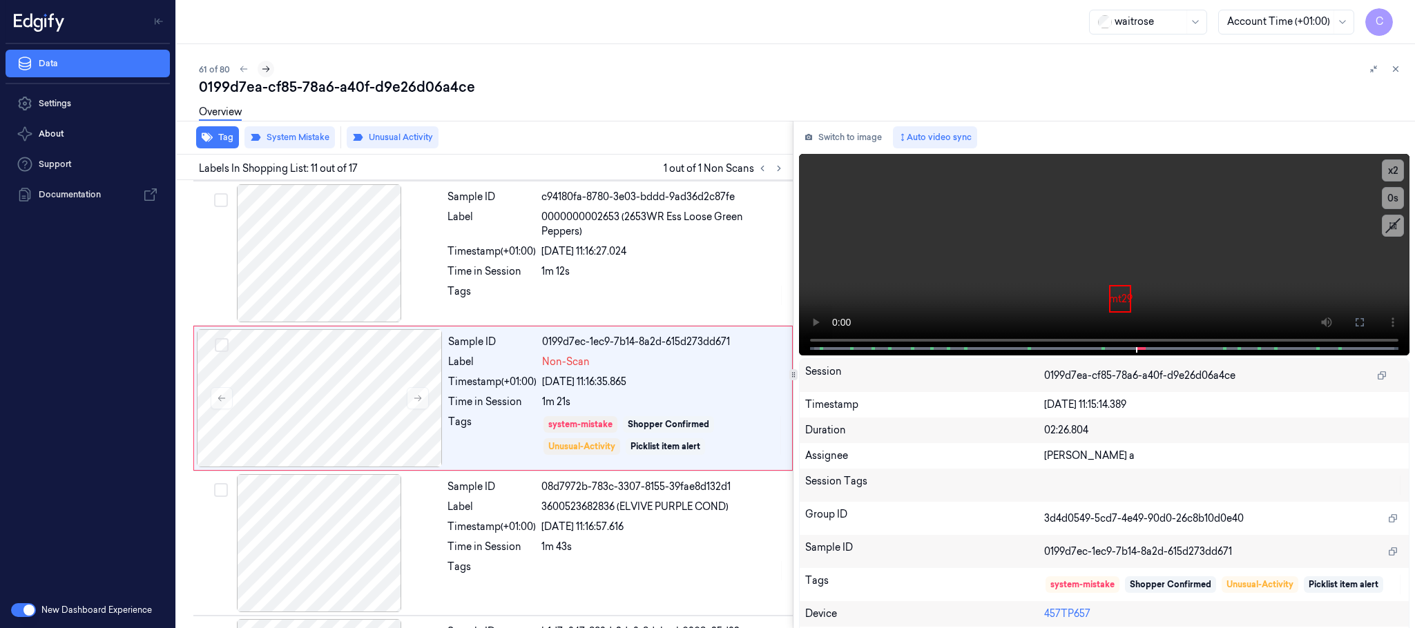
click at [264, 69] on icon at bounding box center [266, 69] width 10 height 10
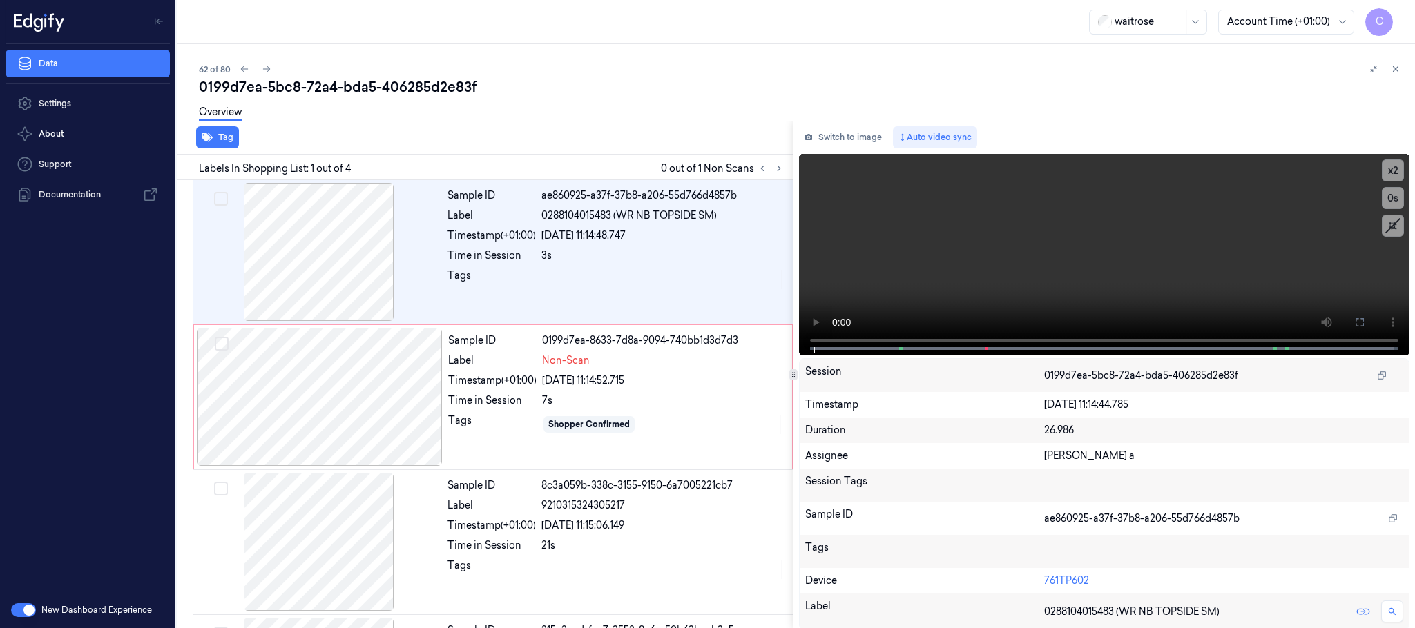
click at [787, 173] on div at bounding box center [770, 168] width 33 height 17
drag, startPoint x: 777, startPoint y: 172, endPoint x: 719, endPoint y: 184, distance: 59.3
click at [774, 172] on icon at bounding box center [779, 169] width 10 height 10
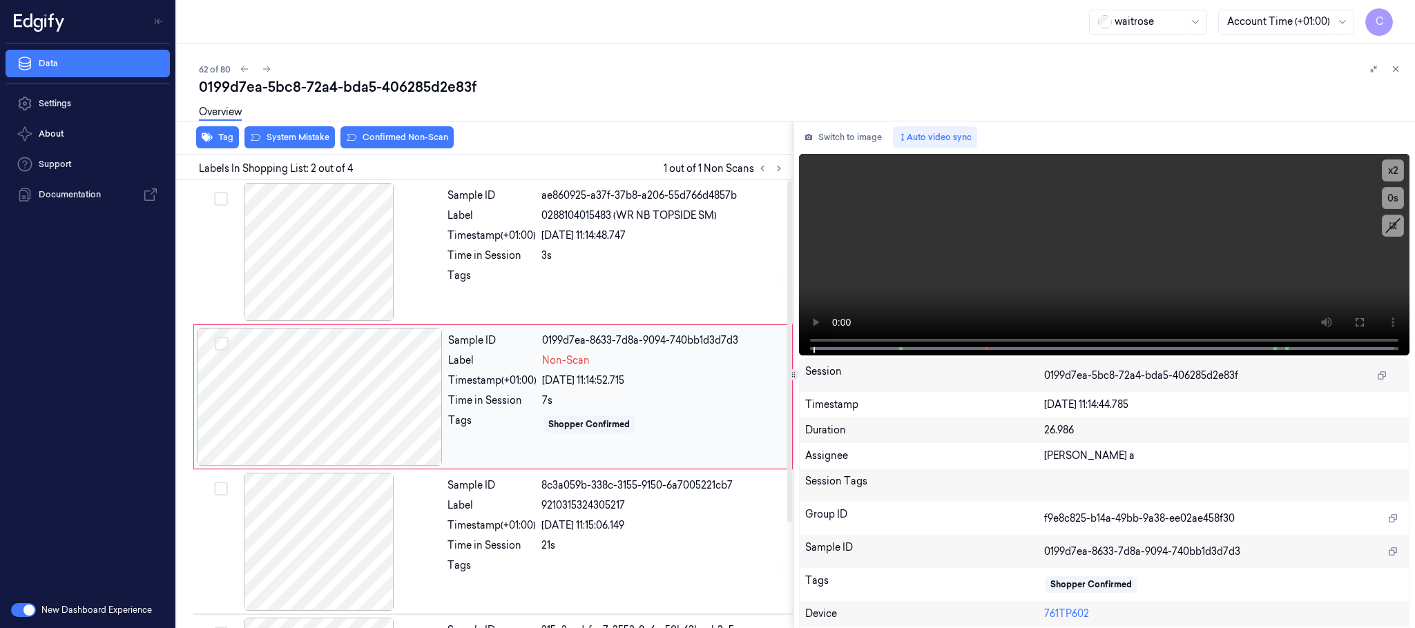
click at [363, 396] on div at bounding box center [320, 397] width 246 height 138
click at [352, 240] on div at bounding box center [319, 252] width 246 height 138
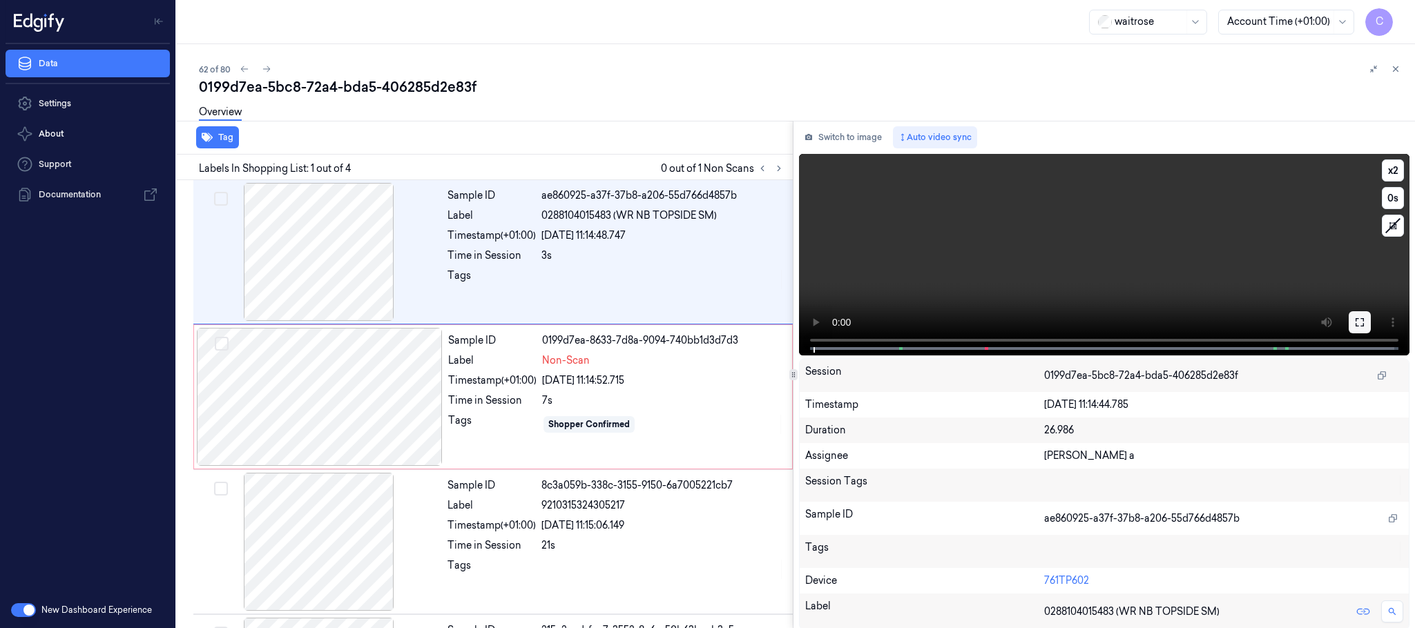
click at [1357, 313] on button at bounding box center [1359, 322] width 22 height 22
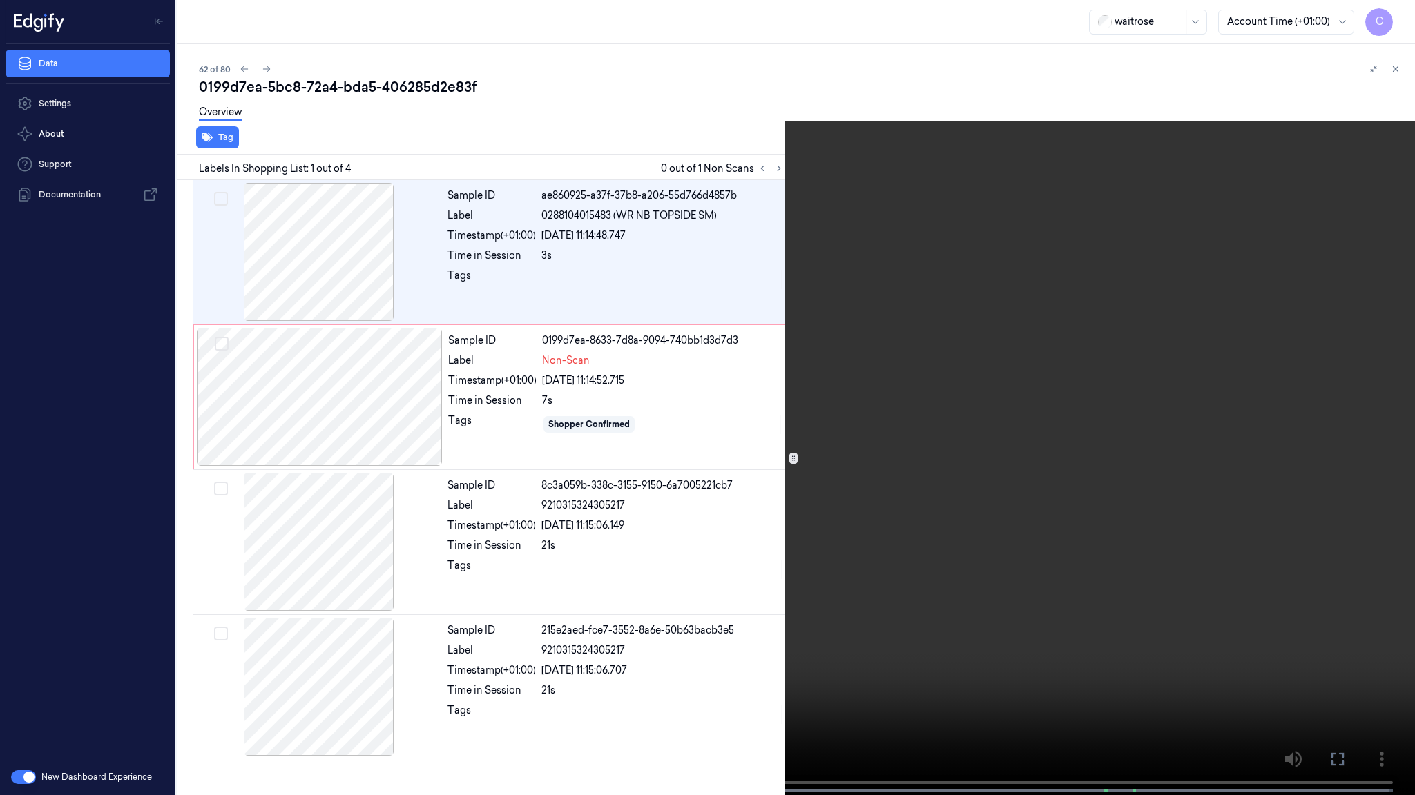
click at [681, 516] on video at bounding box center [707, 399] width 1415 height 798
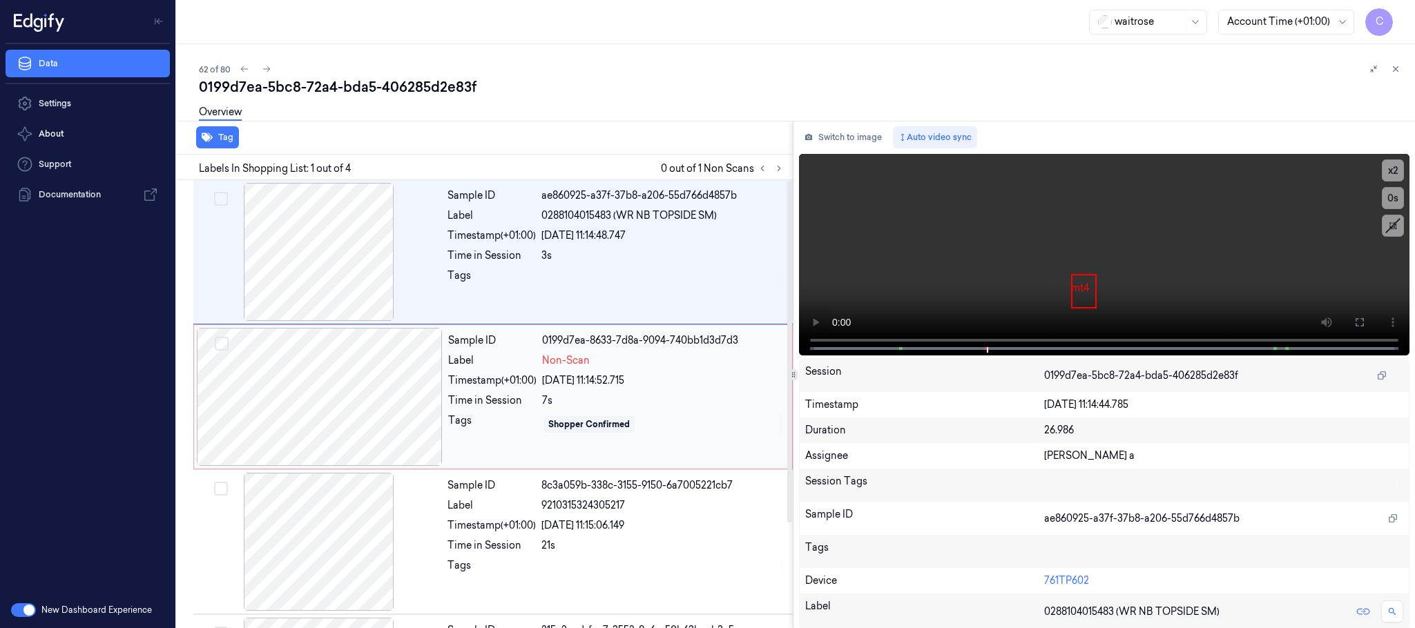
click at [371, 374] on div at bounding box center [320, 397] width 246 height 138
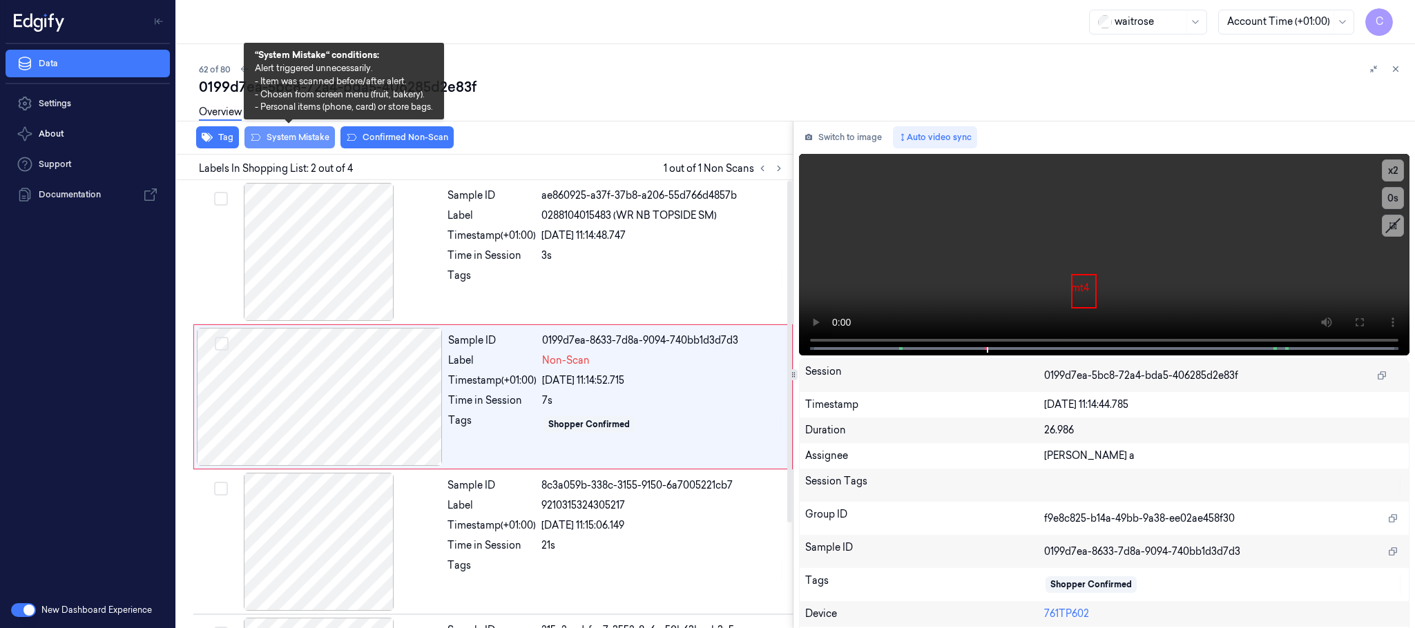
click at [303, 137] on button "System Mistake" at bounding box center [289, 137] width 90 height 22
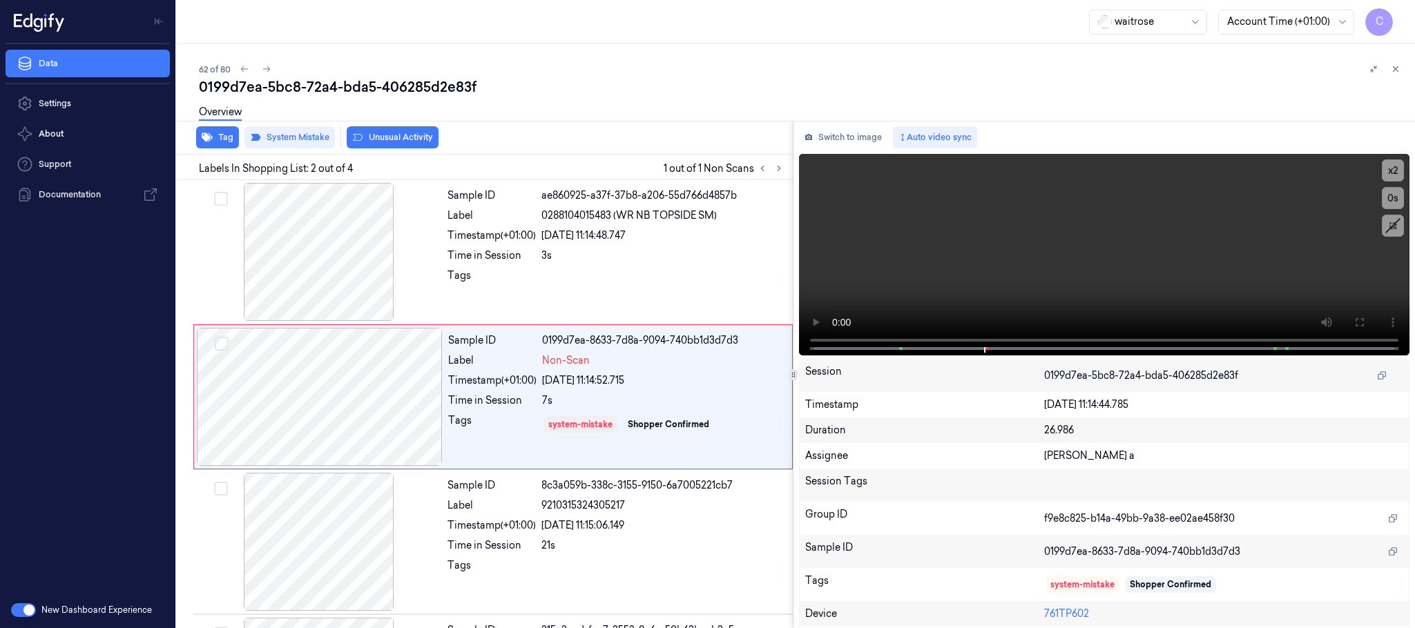
click at [398, 137] on button "Unusual Activity" at bounding box center [393, 137] width 92 height 22
drag, startPoint x: 267, startPoint y: 71, endPoint x: 448, endPoint y: 39, distance: 183.7
click at [266, 70] on icon at bounding box center [267, 69] width 10 height 10
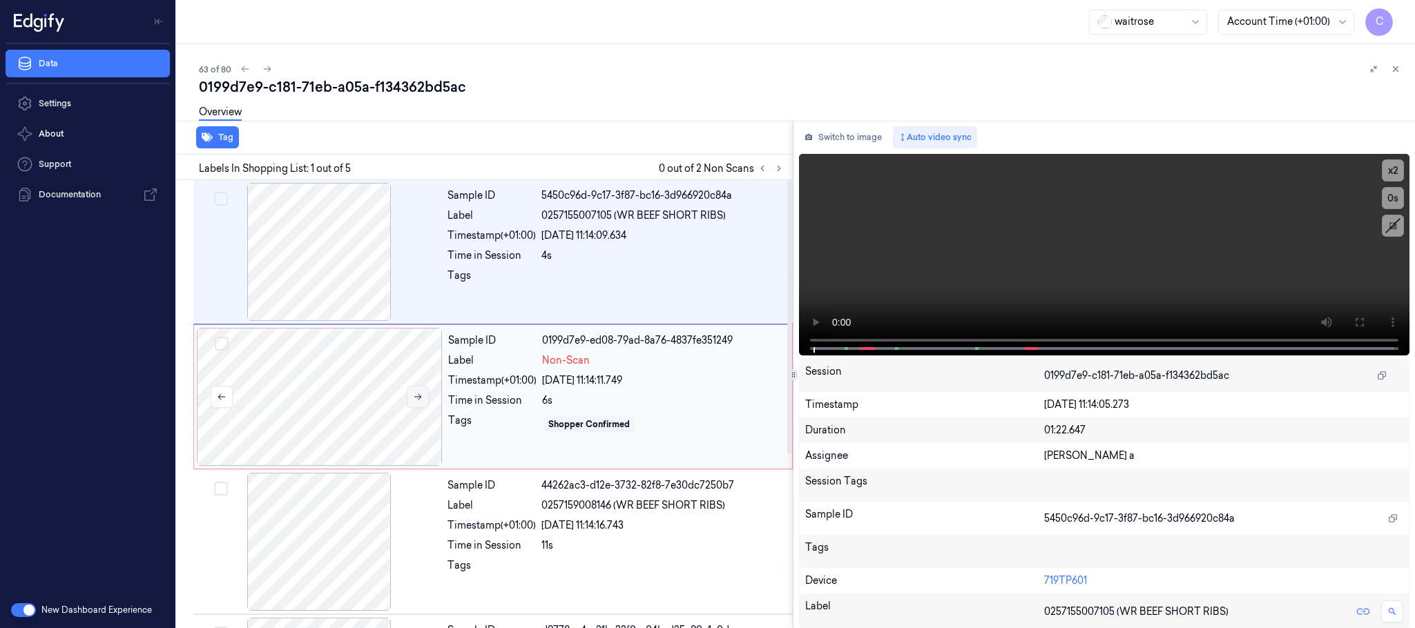
click at [413, 396] on icon at bounding box center [418, 397] width 10 height 10
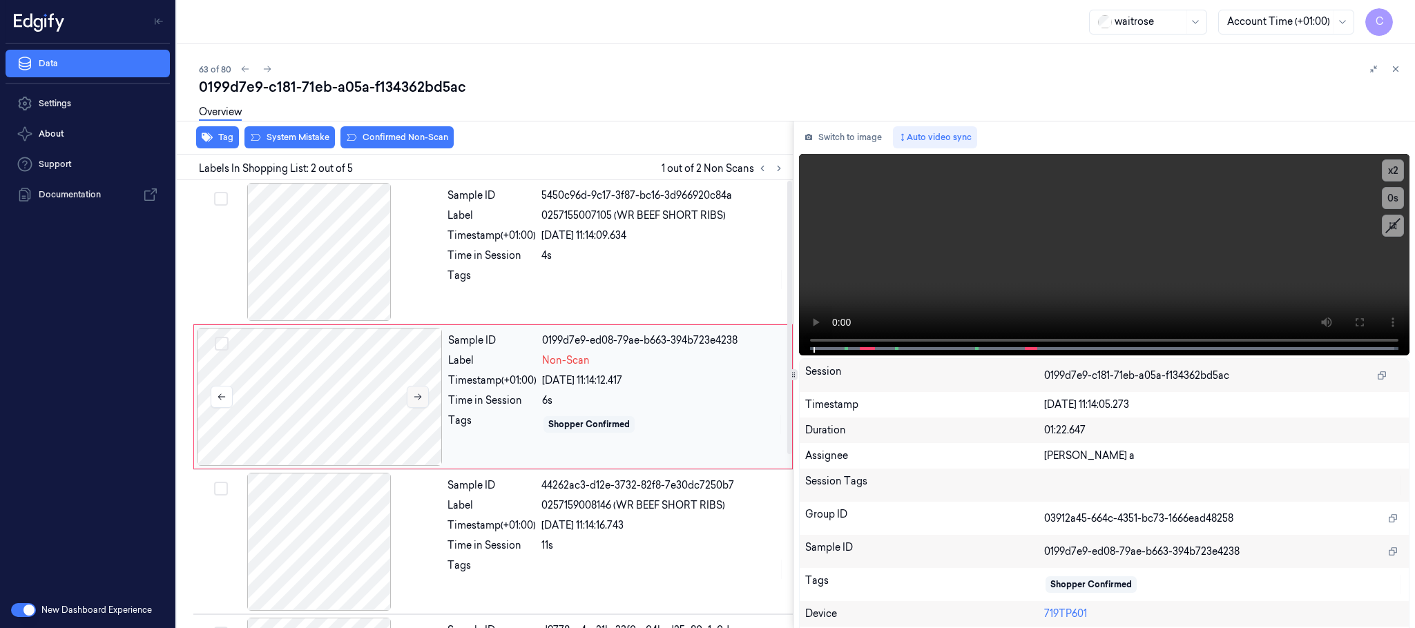
click at [416, 396] on icon at bounding box center [418, 397] width 10 height 10
click at [336, 255] on div at bounding box center [319, 252] width 246 height 138
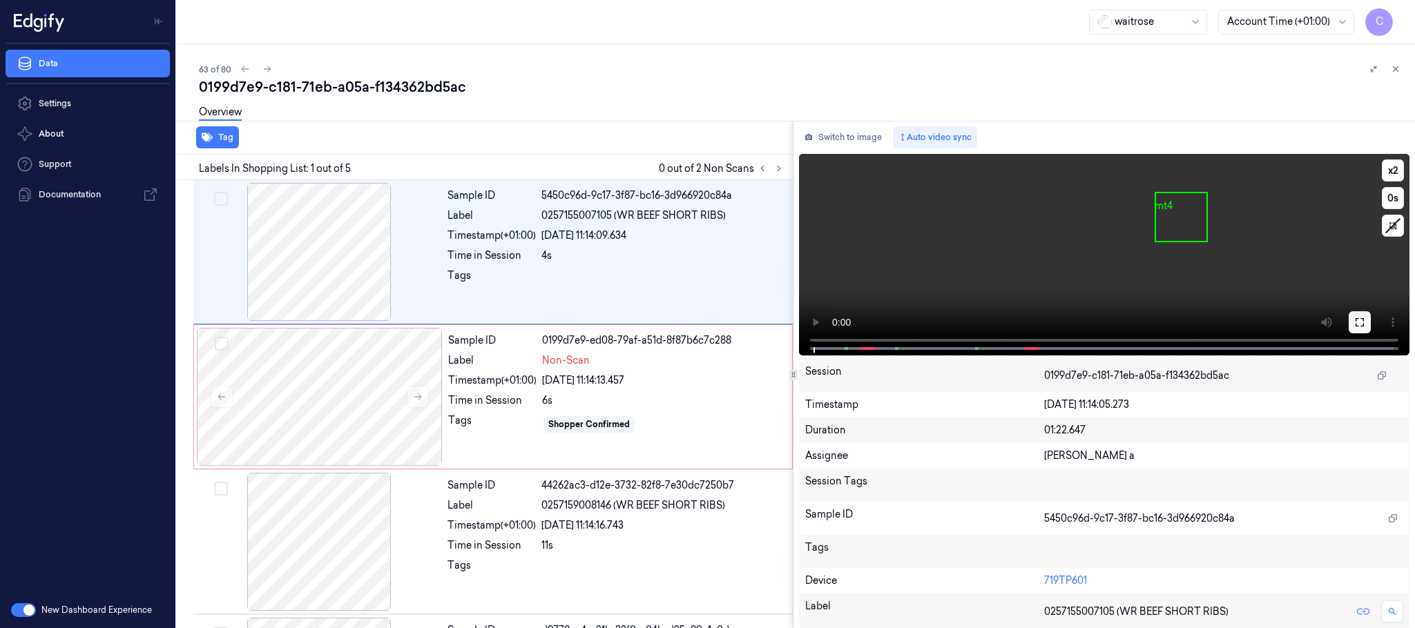
click at [1357, 321] on icon at bounding box center [1359, 322] width 11 height 11
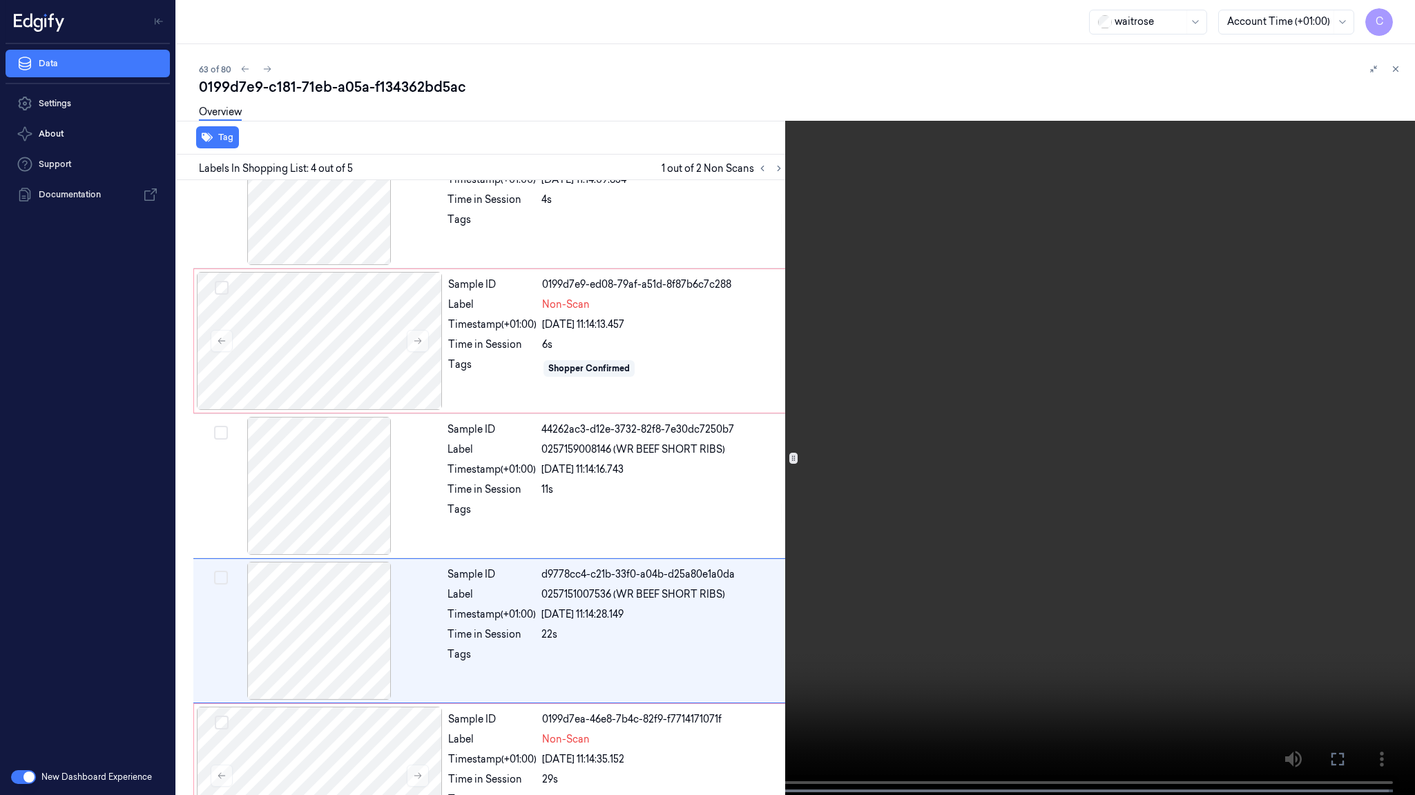
scroll to position [117, 0]
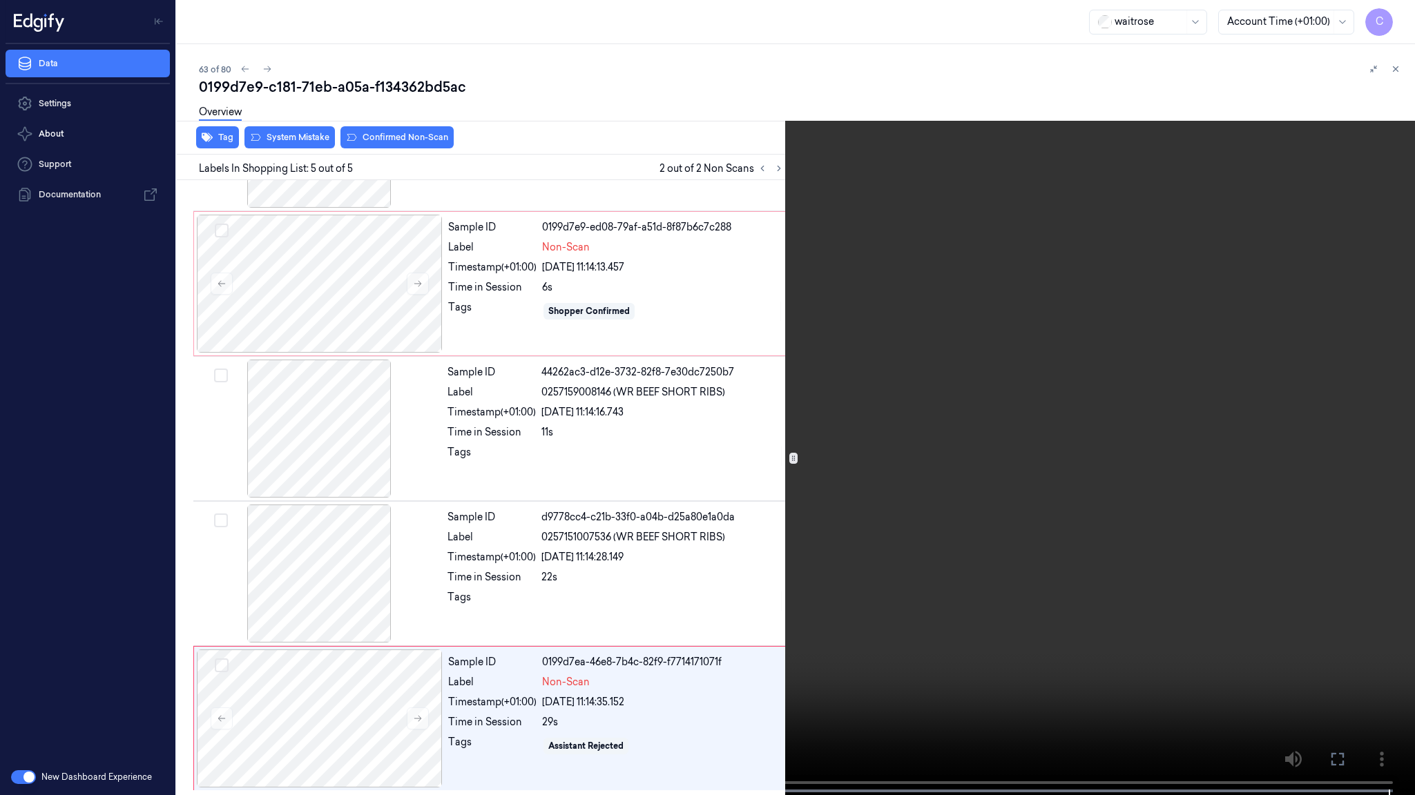
click at [0, 628] on video at bounding box center [707, 399] width 1415 height 798
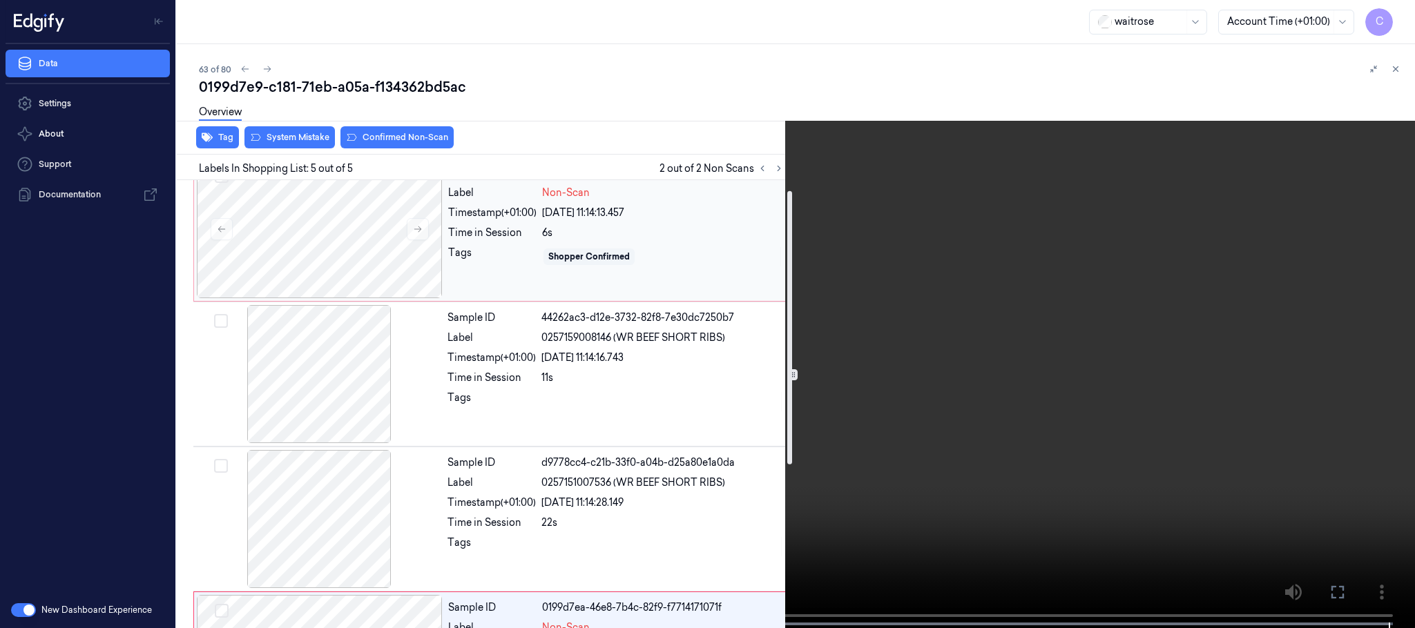
scroll to position [0, 0]
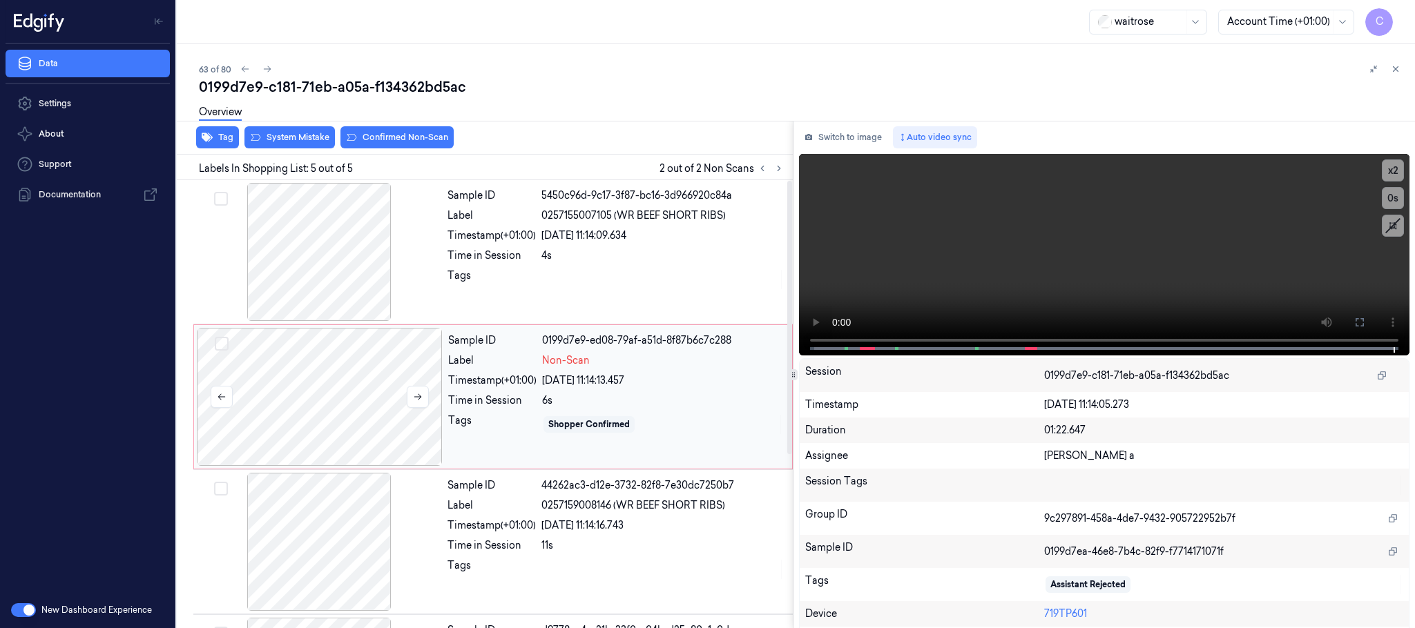
click at [317, 405] on div at bounding box center [320, 397] width 246 height 138
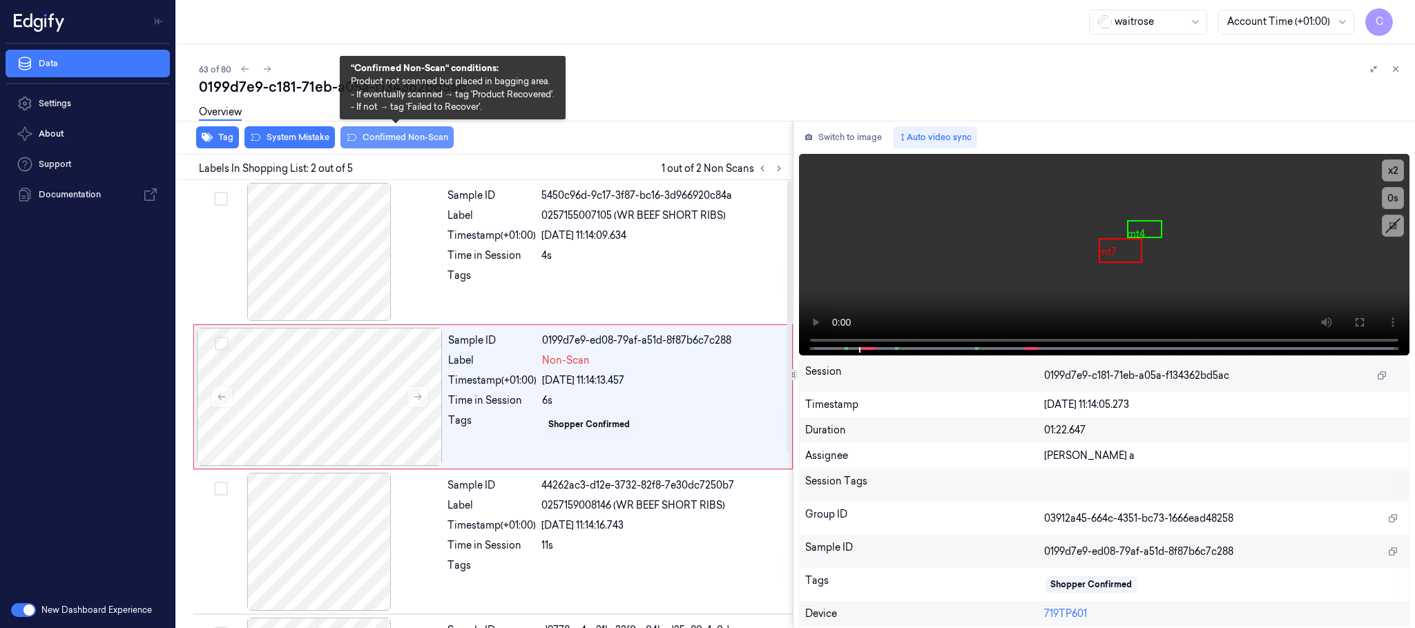
click at [389, 133] on button "Confirmed Non-Scan" at bounding box center [396, 137] width 113 height 22
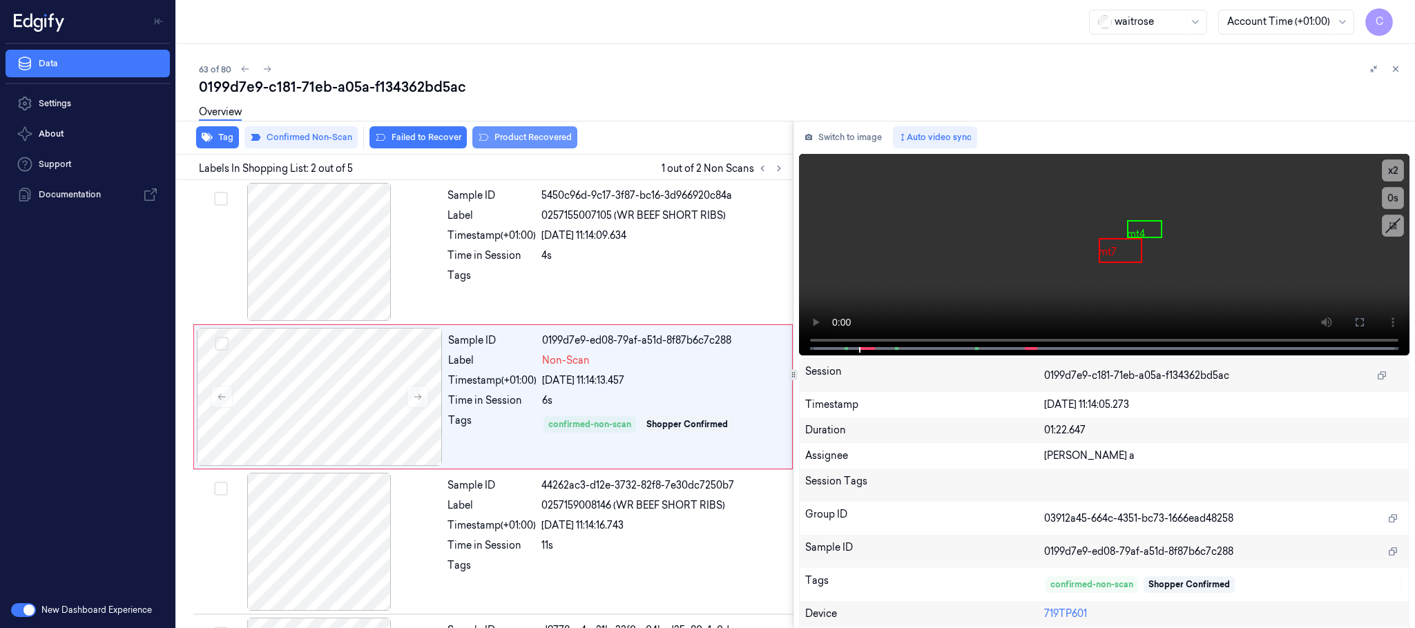
click at [485, 139] on icon at bounding box center [483, 137] width 11 height 11
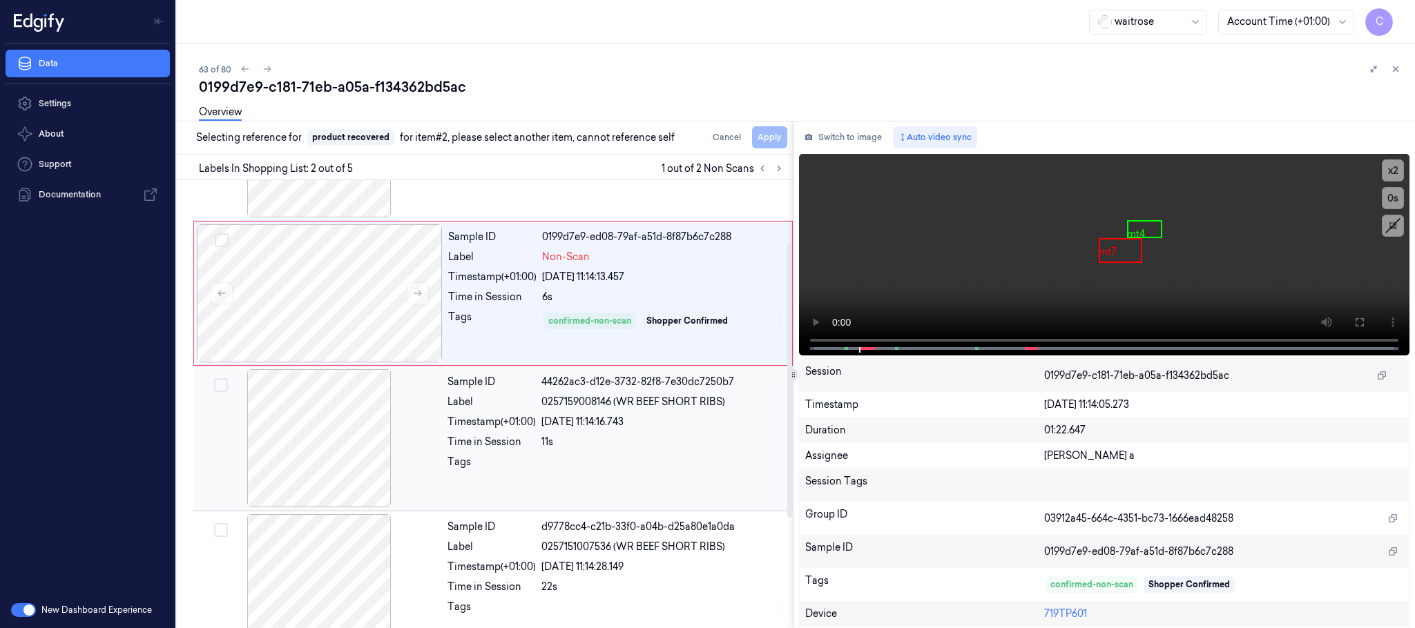
click at [319, 441] on div at bounding box center [319, 438] width 246 height 138
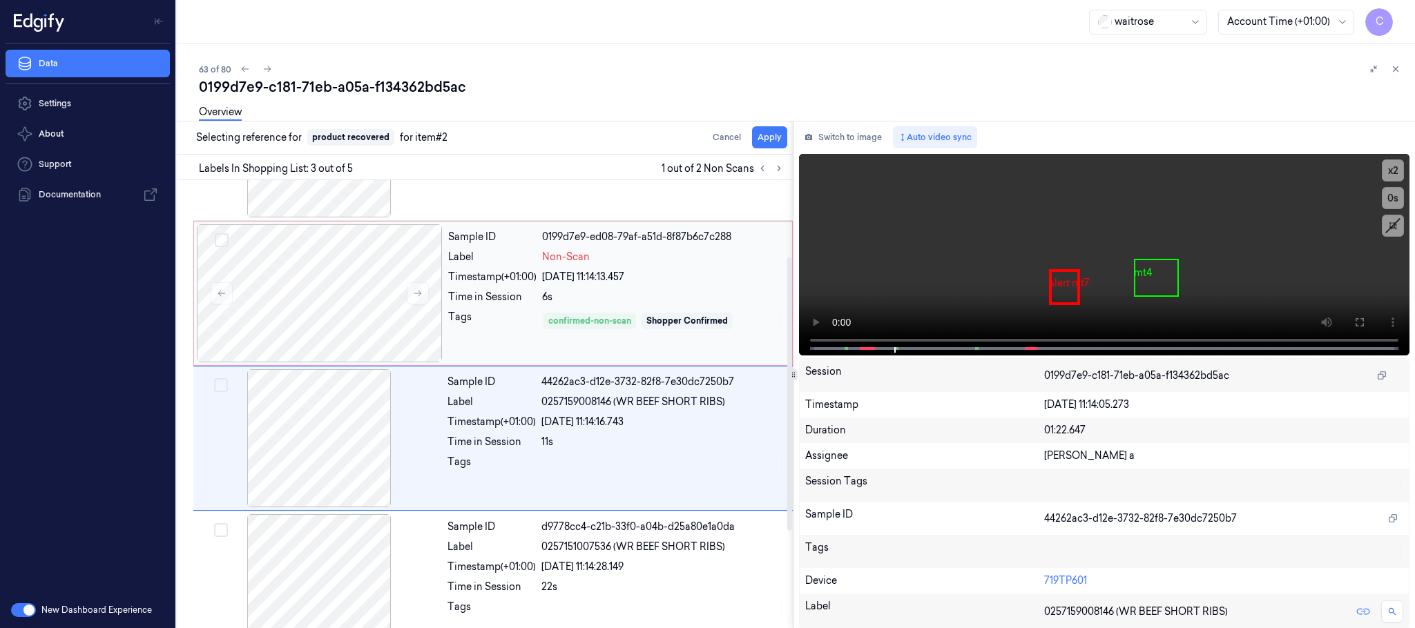
scroll to position [139, 0]
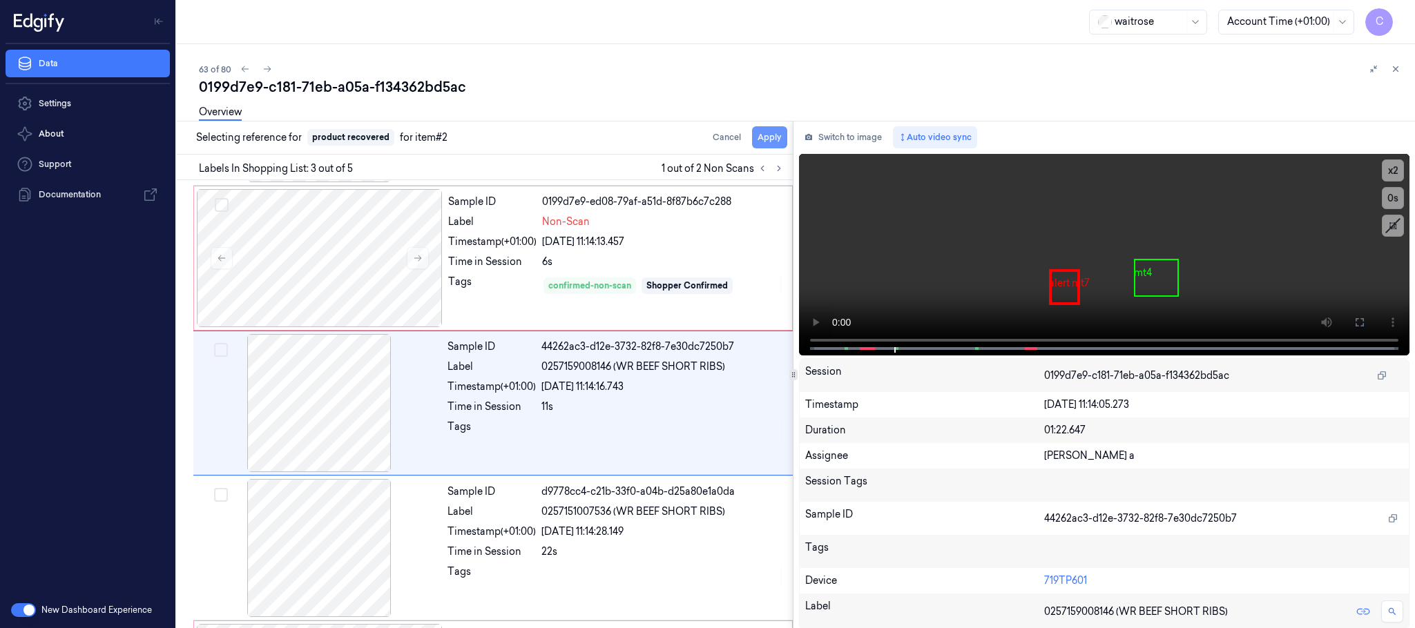
click at [771, 137] on button "Apply" at bounding box center [769, 137] width 35 height 22
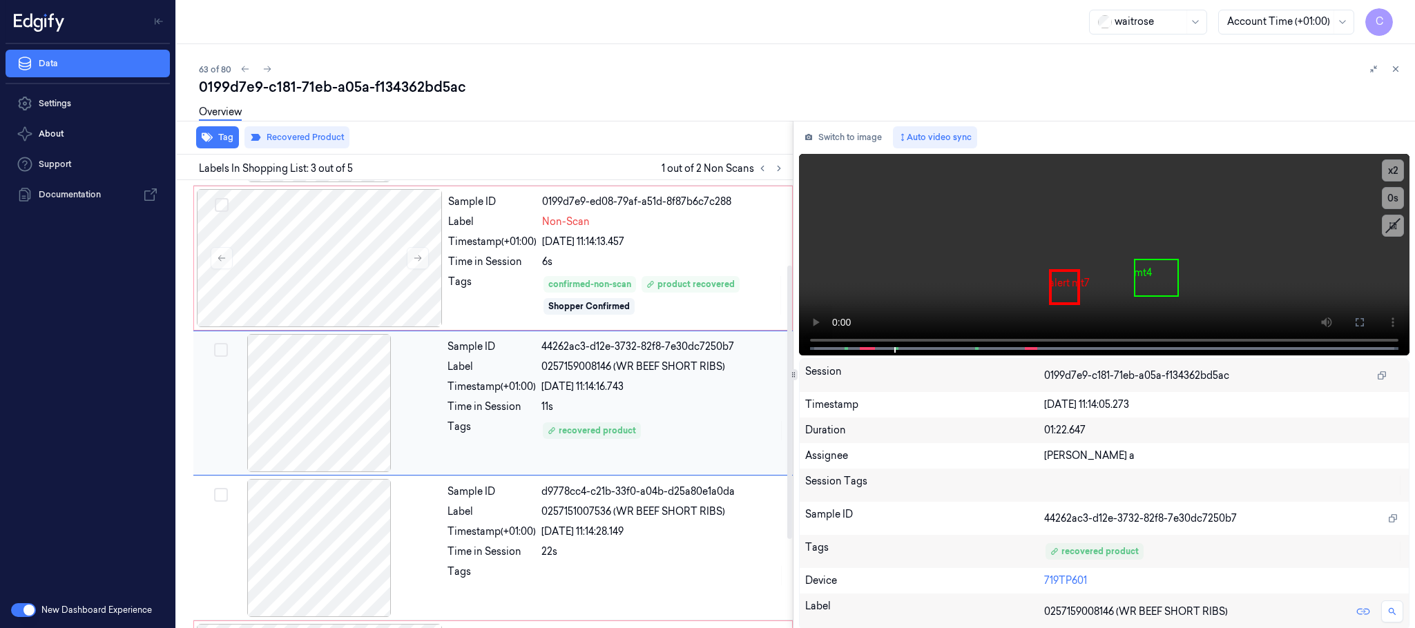
scroll to position [242, 0]
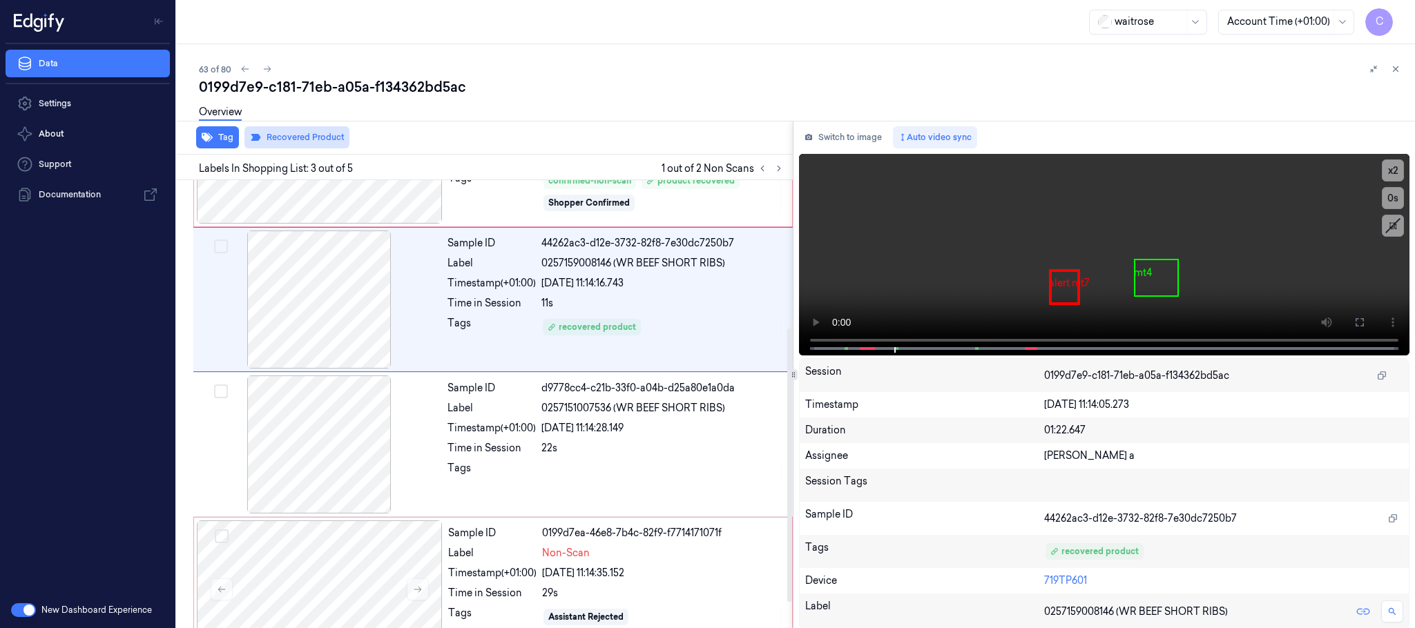
click at [298, 139] on button "Recovered Product" at bounding box center [296, 137] width 105 height 22
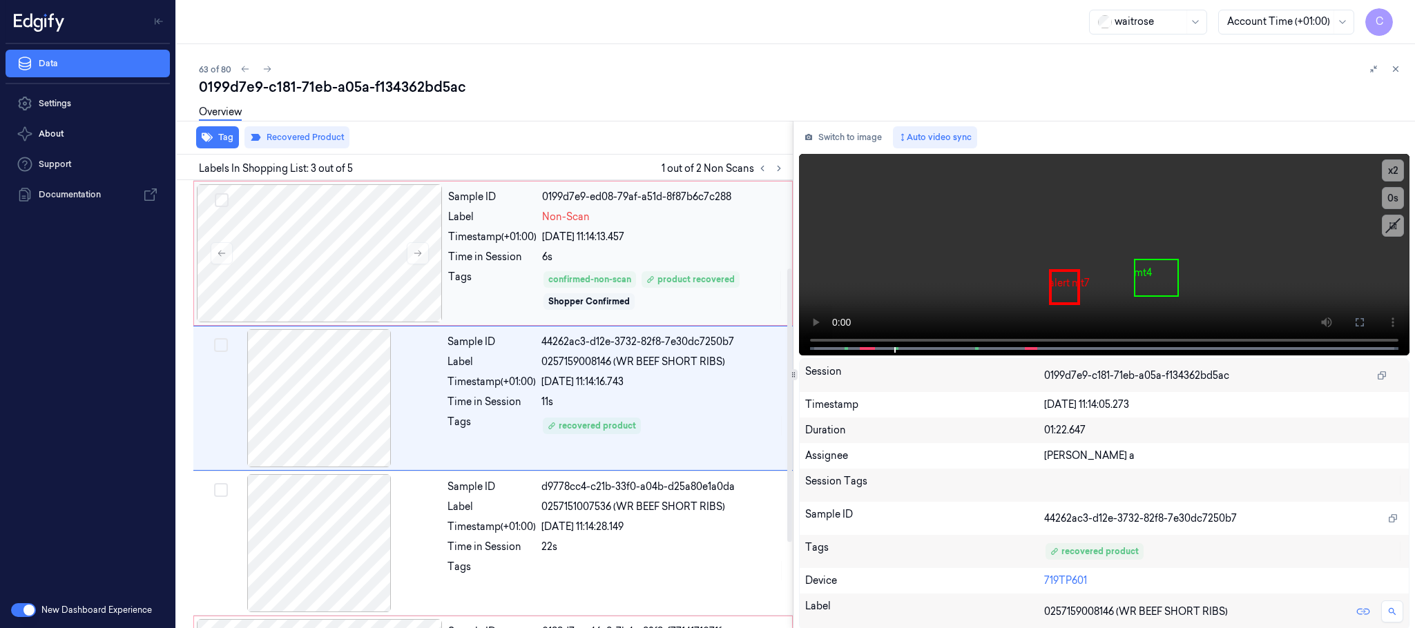
scroll to position [139, 0]
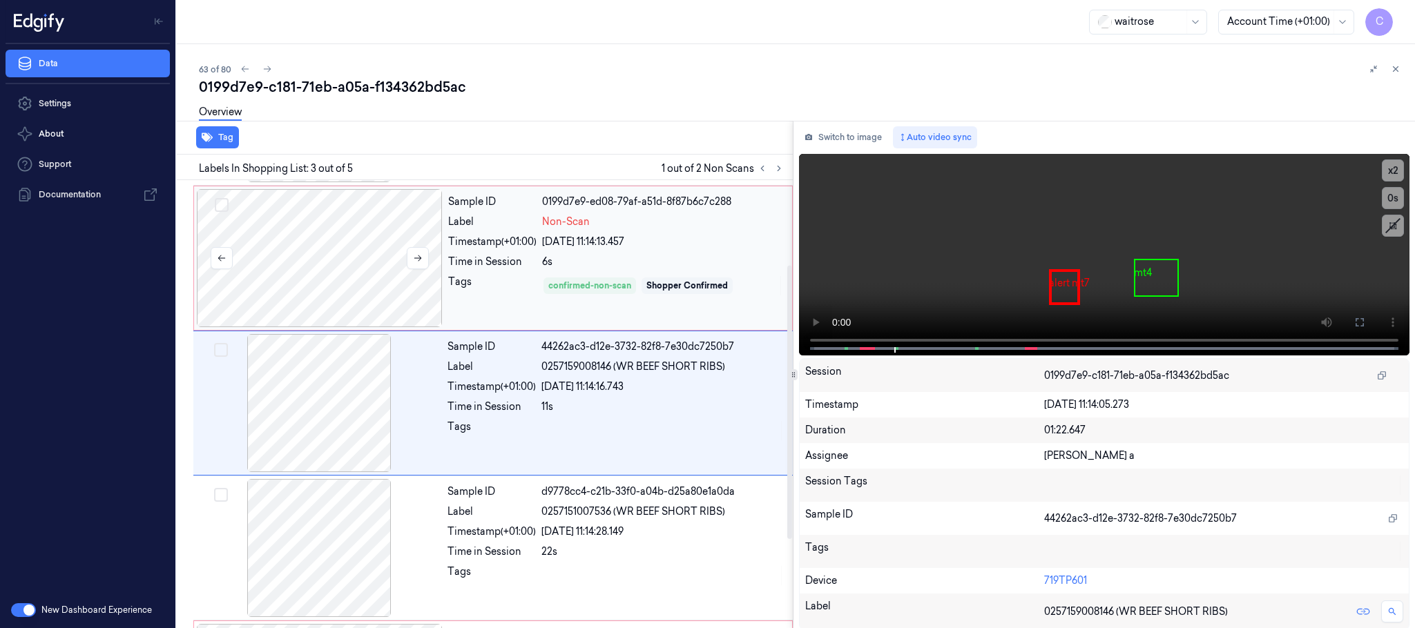
click at [354, 261] on div at bounding box center [320, 258] width 246 height 138
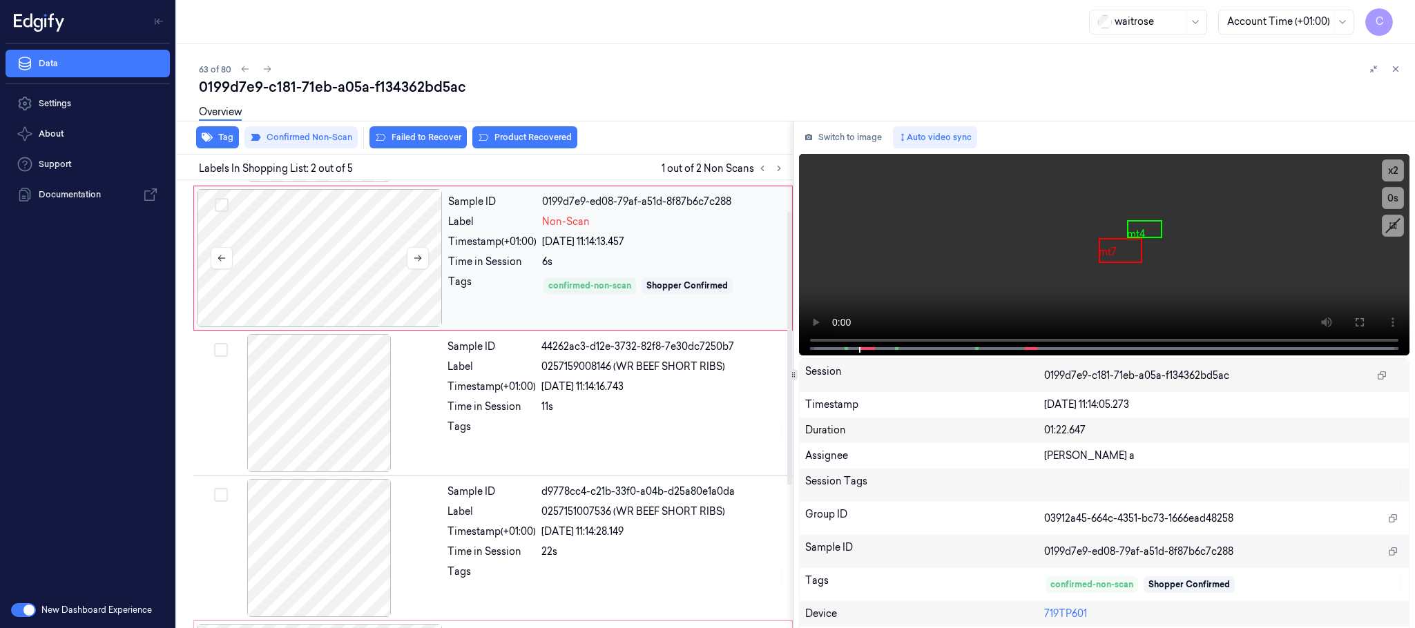
scroll to position [0, 0]
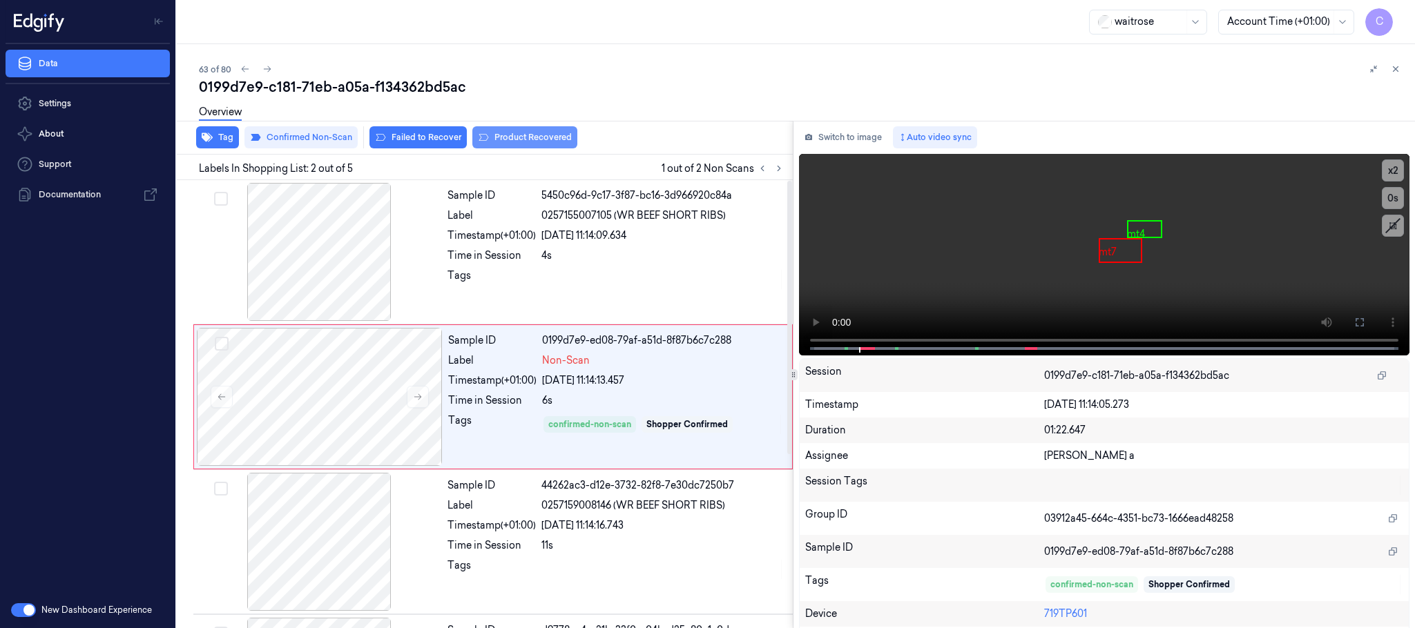
click at [522, 135] on button "Product Recovered" at bounding box center [524, 137] width 105 height 22
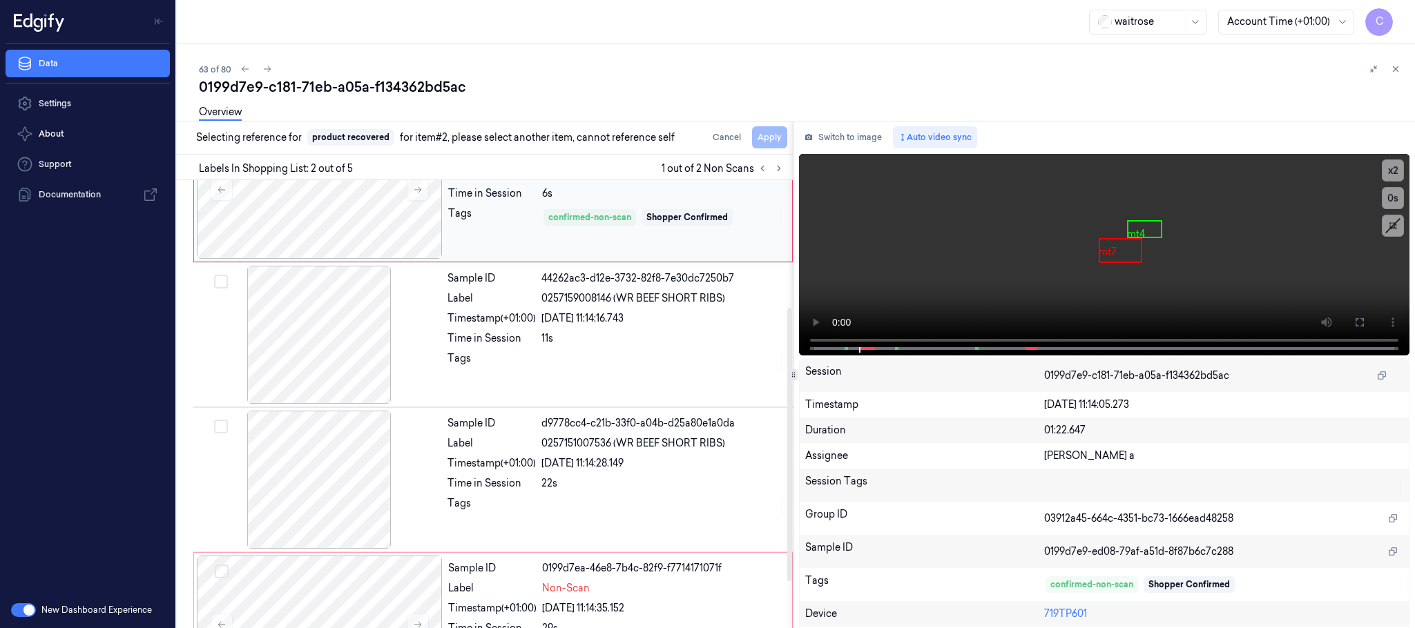
scroll to position [284, 0]
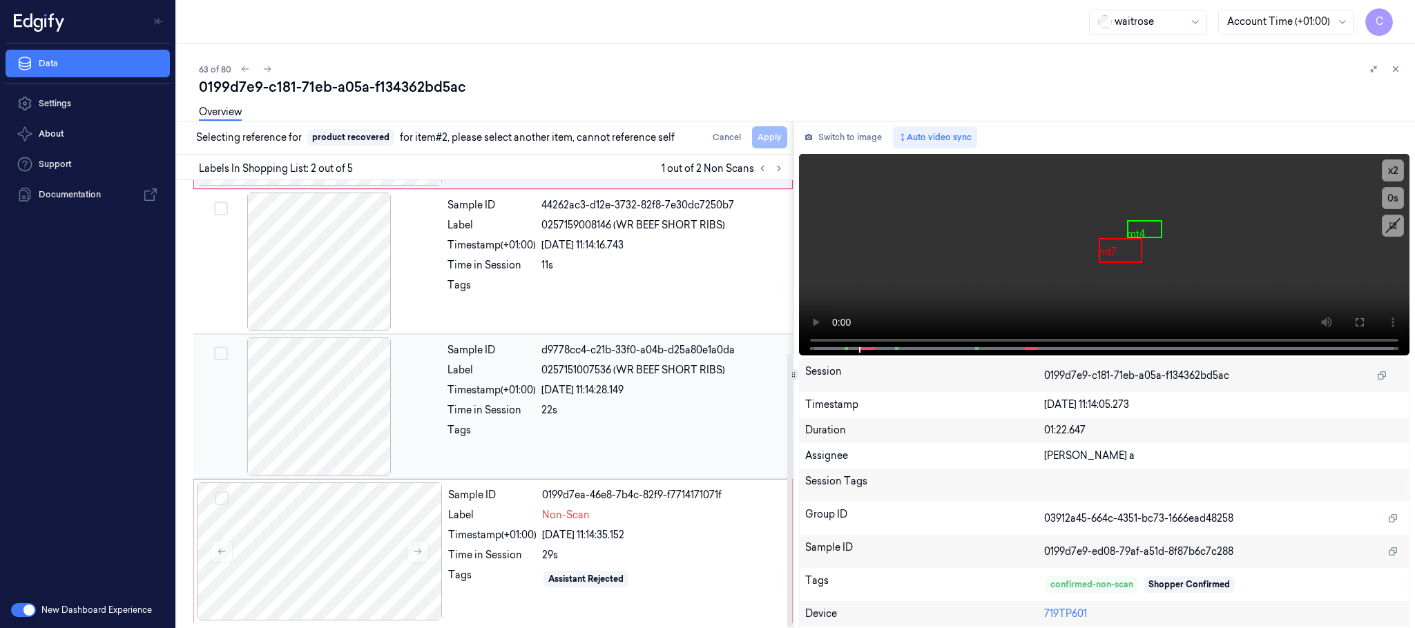
click at [386, 416] on div at bounding box center [319, 407] width 246 height 138
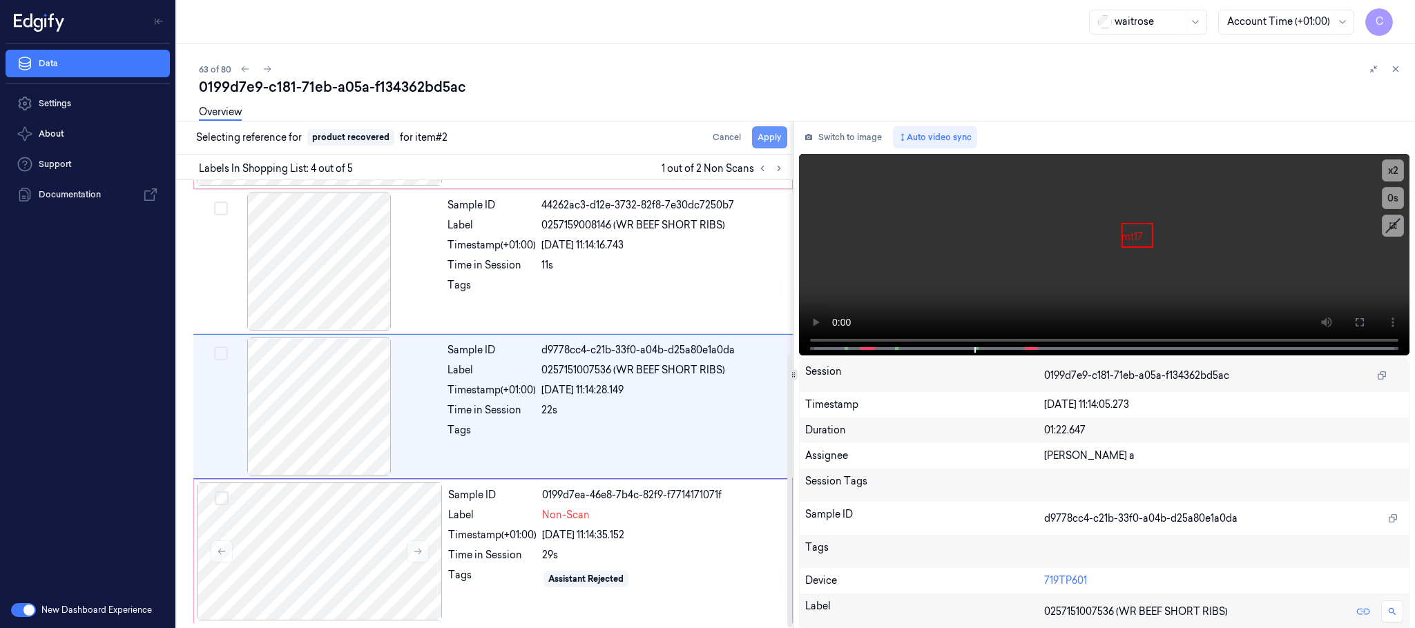
click at [773, 135] on button "Apply" at bounding box center [769, 137] width 35 height 22
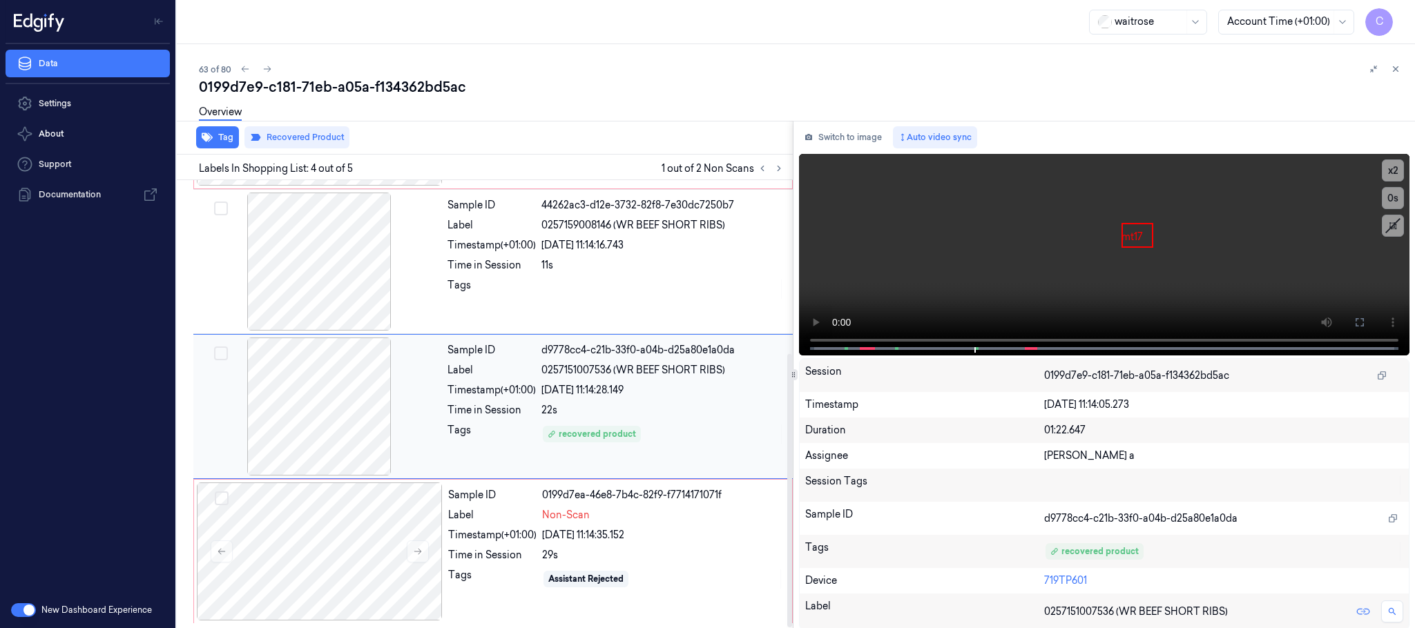
drag, startPoint x: 371, startPoint y: 528, endPoint x: 403, endPoint y: 336, distance: 195.2
click at [369, 528] on div at bounding box center [320, 552] width 246 height 138
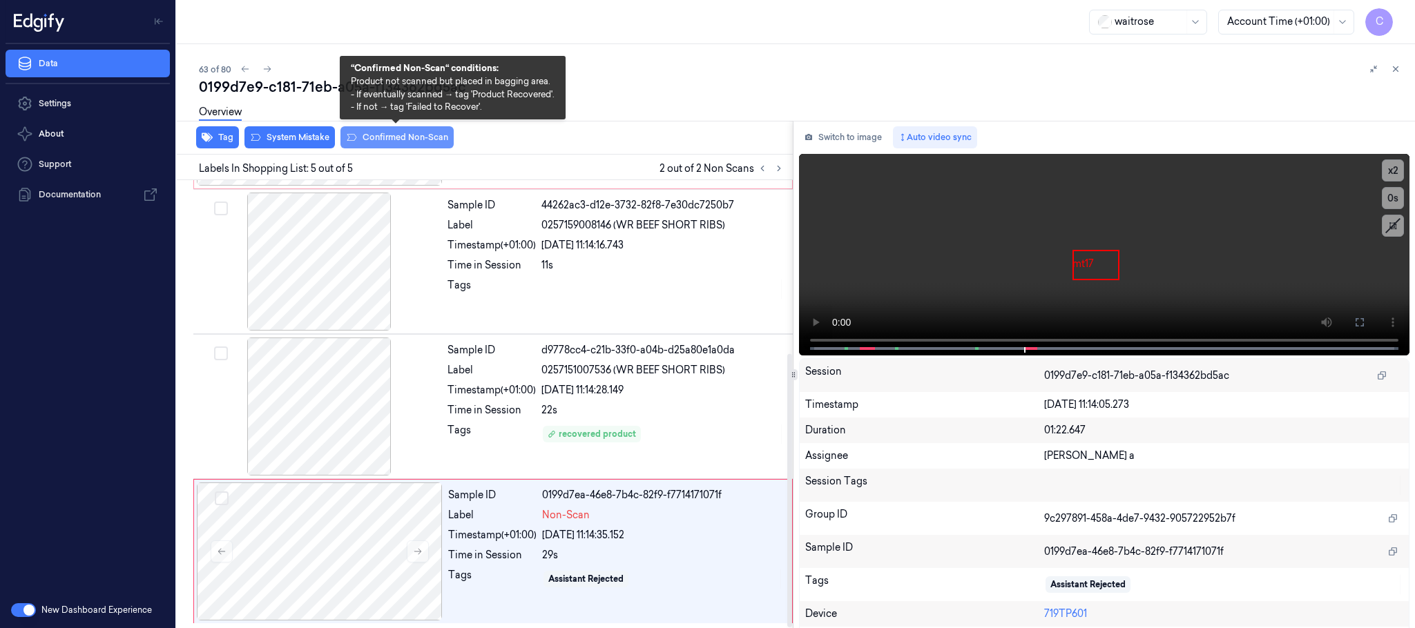
click at [402, 141] on button "Confirmed Non-Scan" at bounding box center [396, 137] width 113 height 22
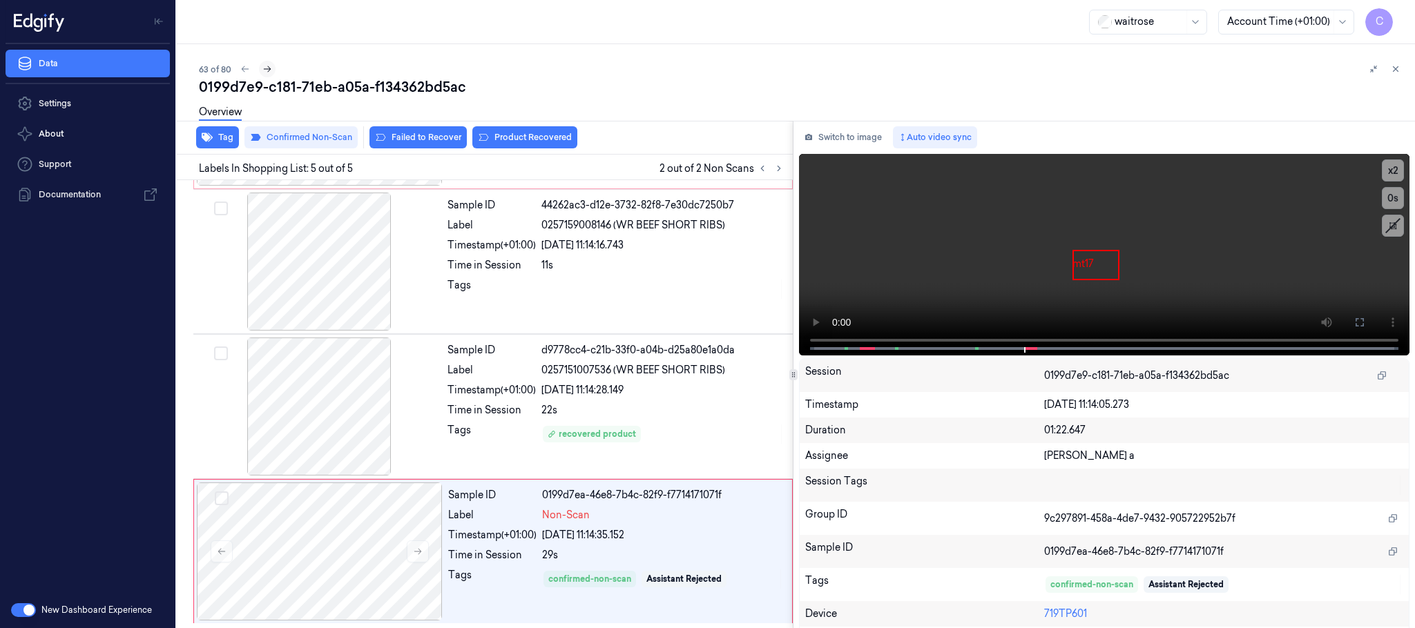
click at [263, 70] on icon at bounding box center [267, 69] width 10 height 10
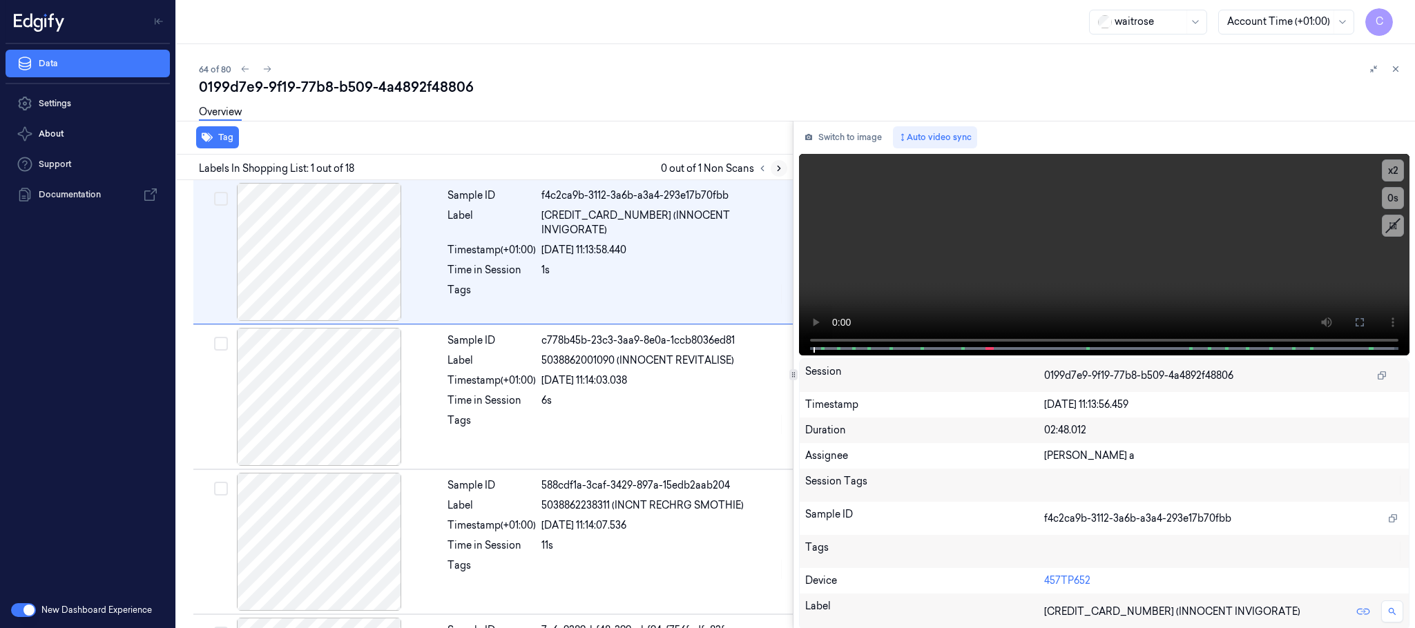
click at [777, 164] on icon at bounding box center [779, 169] width 10 height 10
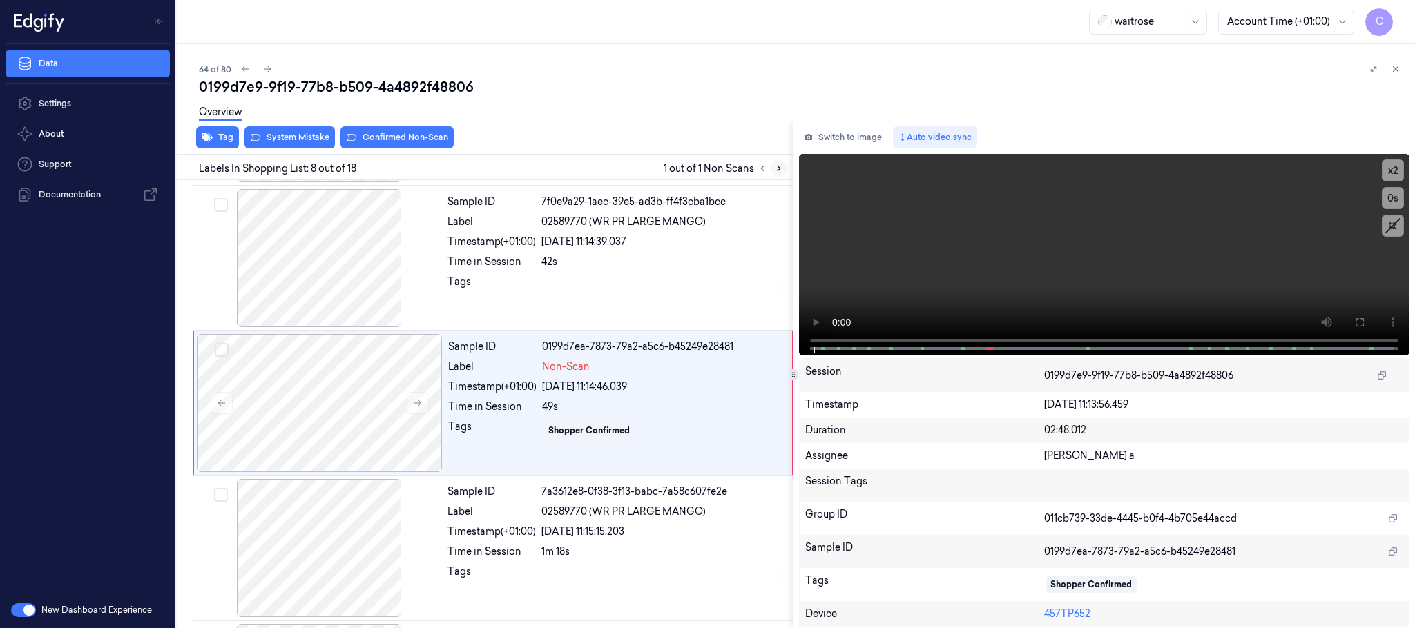
scroll to position [866, 0]
click at [415, 404] on icon at bounding box center [418, 401] width 8 height 6
click at [354, 309] on div at bounding box center [319, 255] width 246 height 138
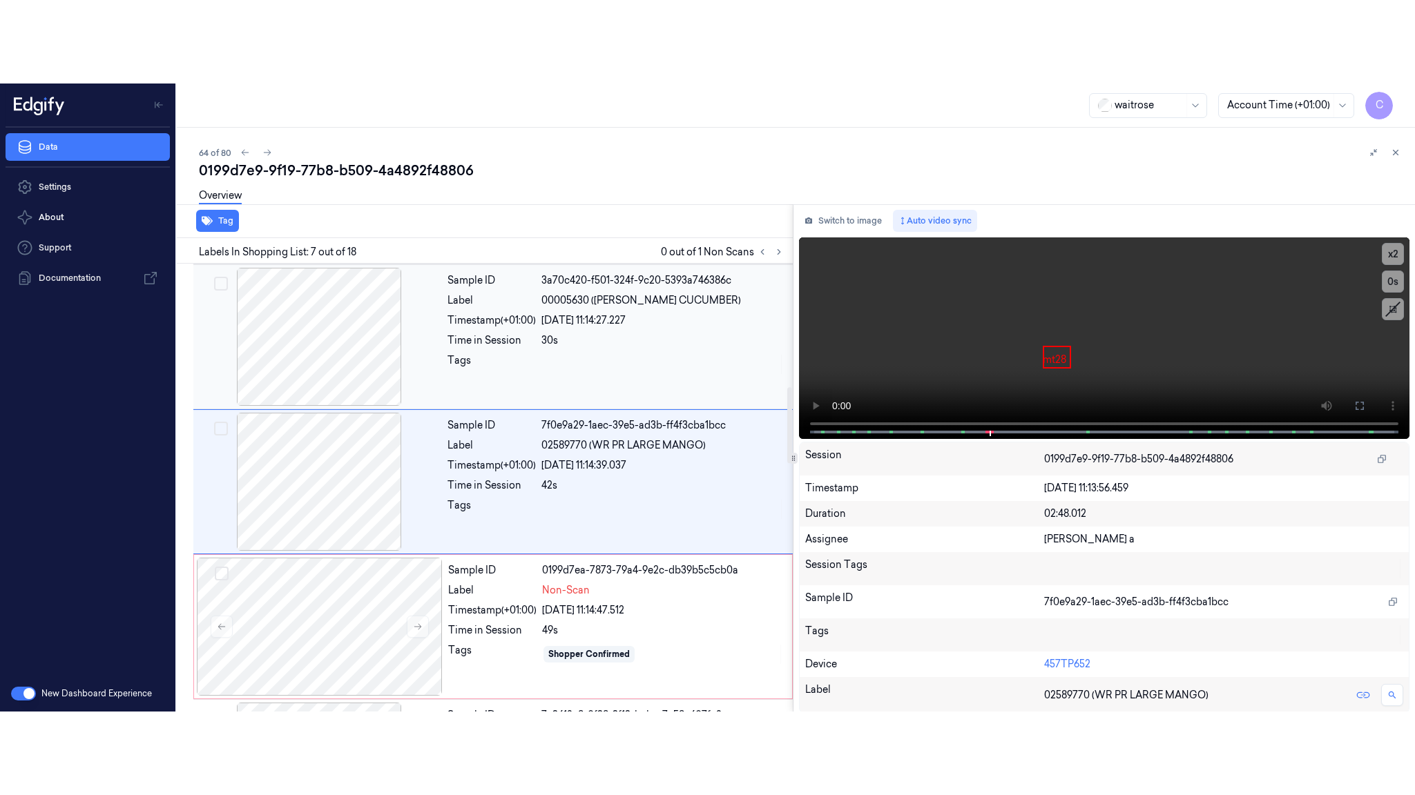
scroll to position [721, 0]
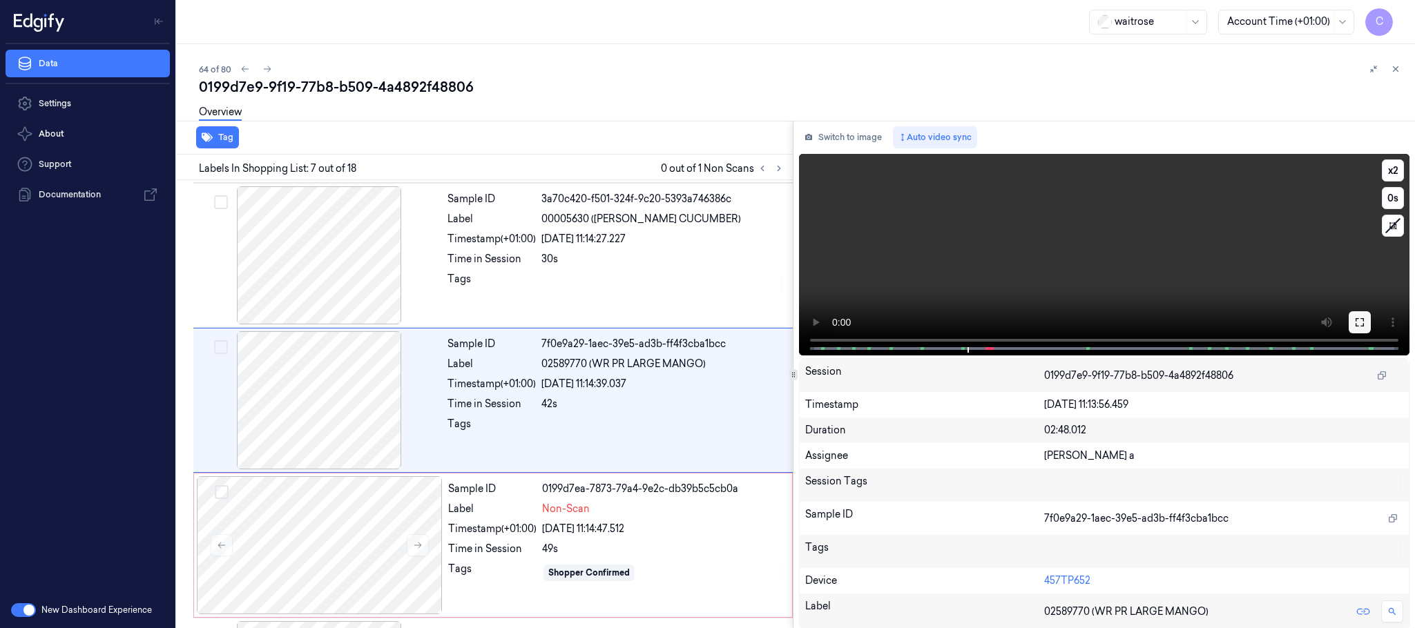
click at [1359, 322] on icon at bounding box center [1359, 322] width 11 height 11
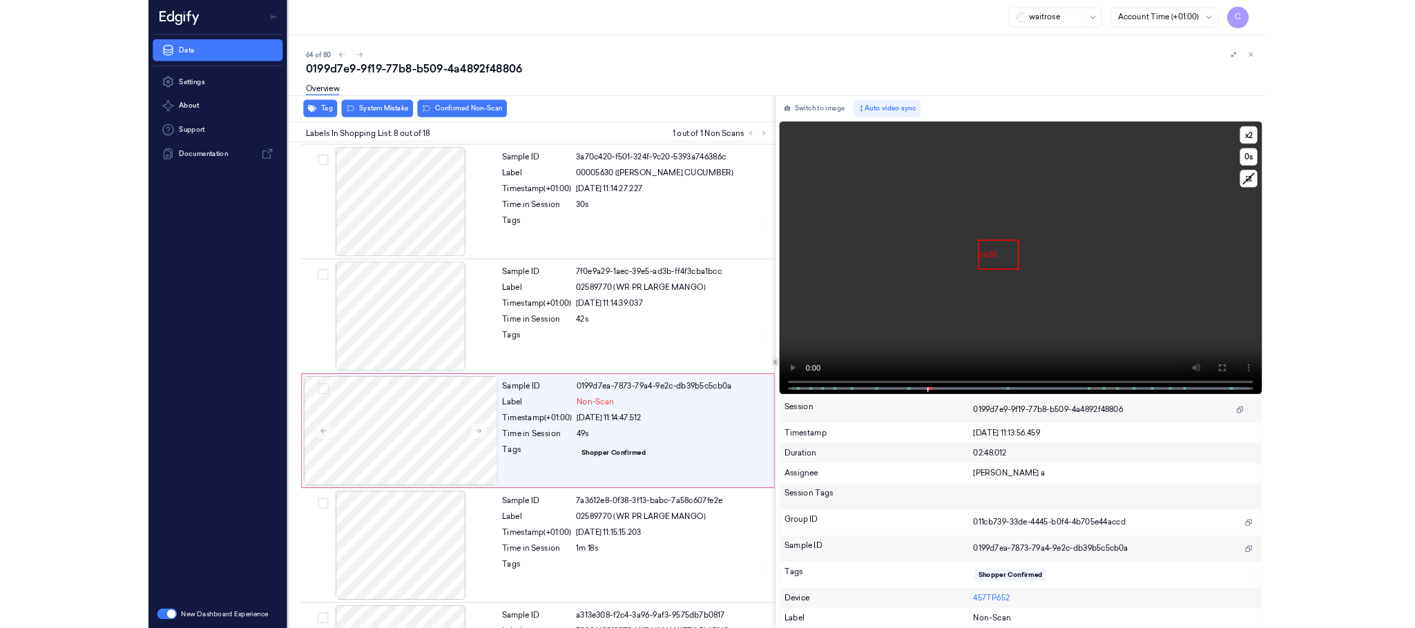
scroll to position [784, 0]
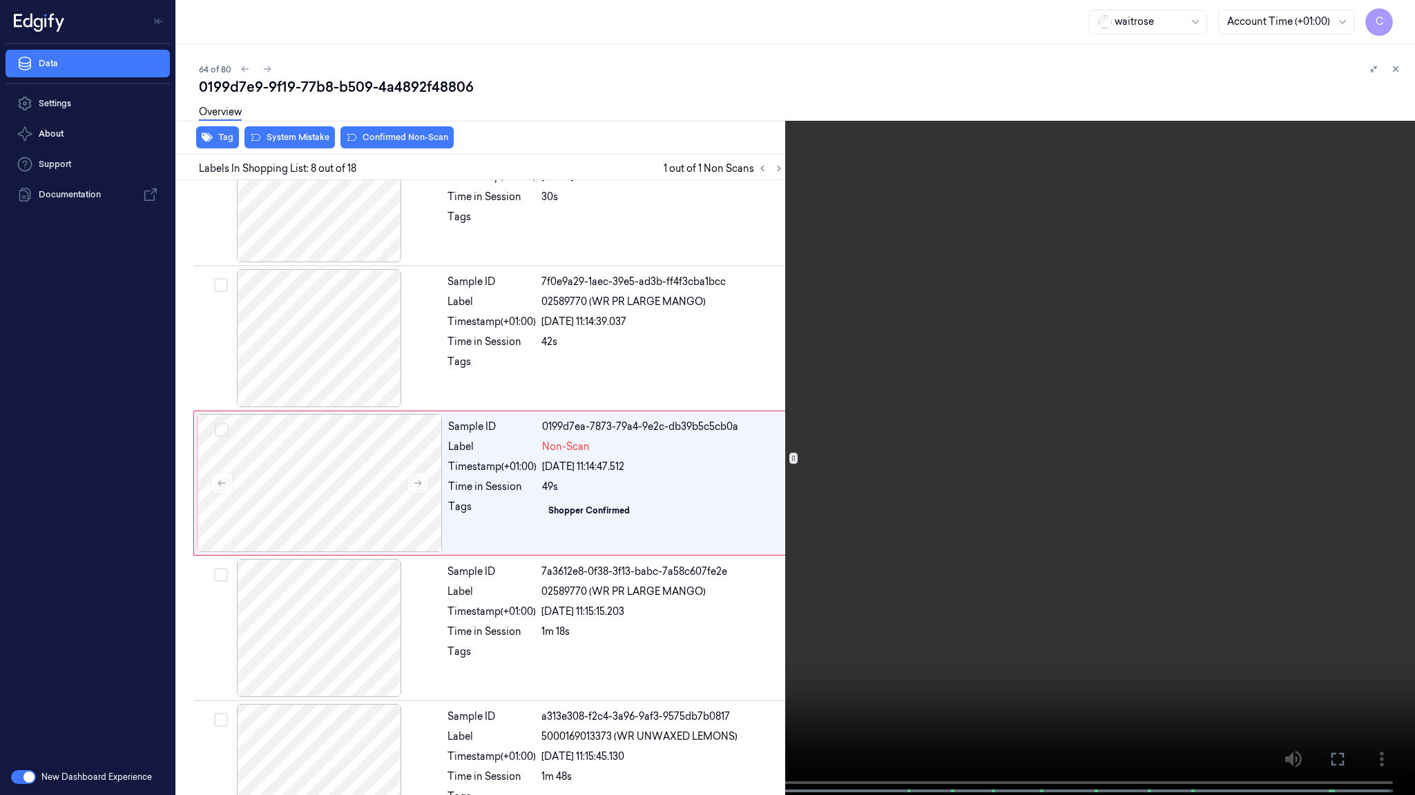
click at [603, 508] on video at bounding box center [707, 399] width 1415 height 798
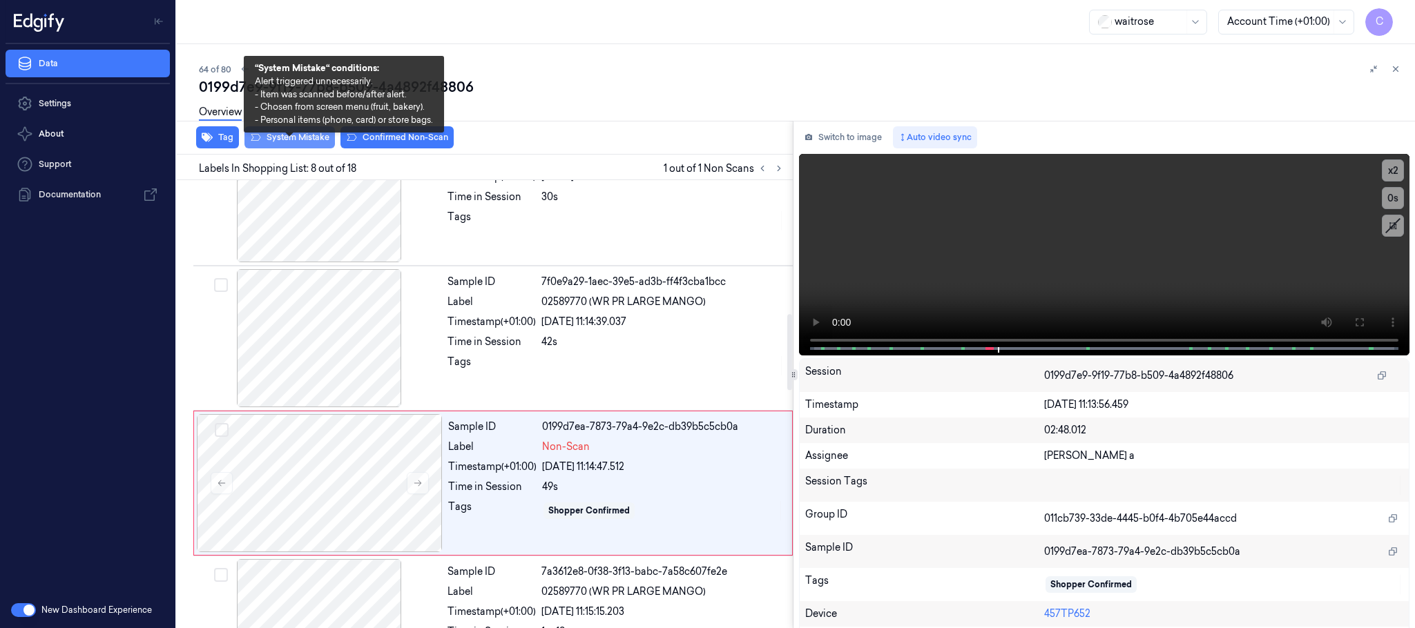
click at [307, 135] on button "System Mistake" at bounding box center [289, 137] width 90 height 22
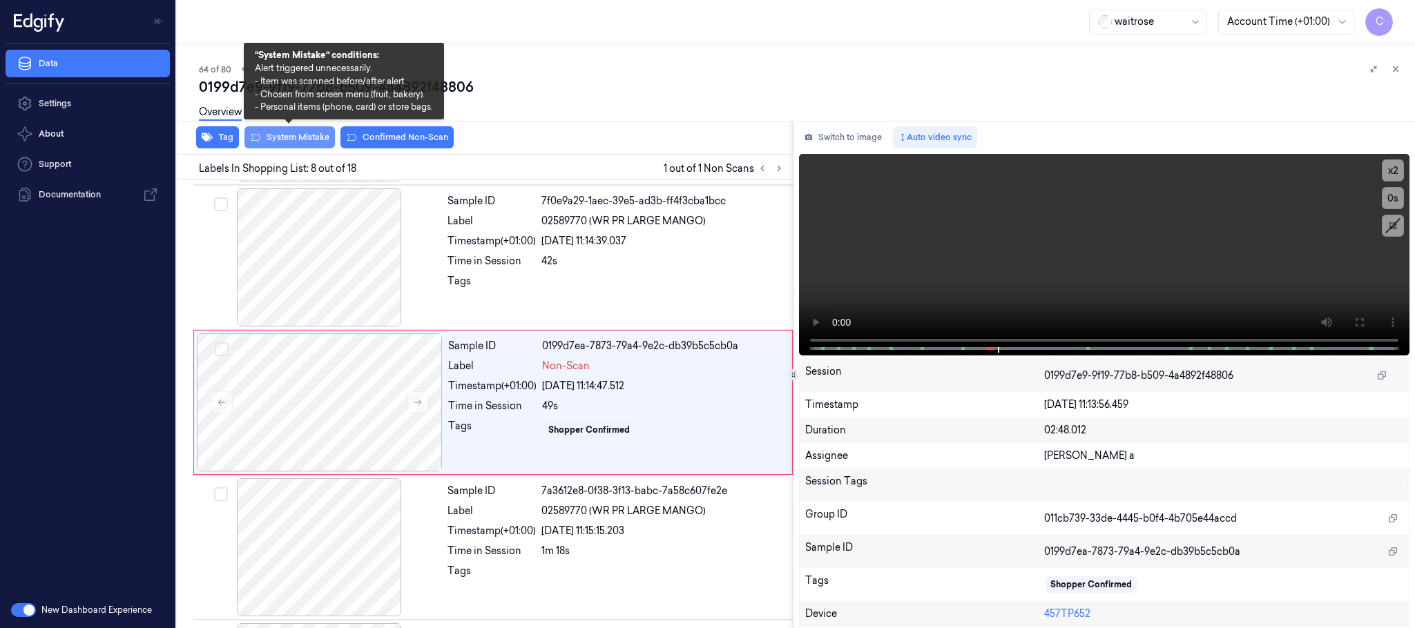
scroll to position [866, 0]
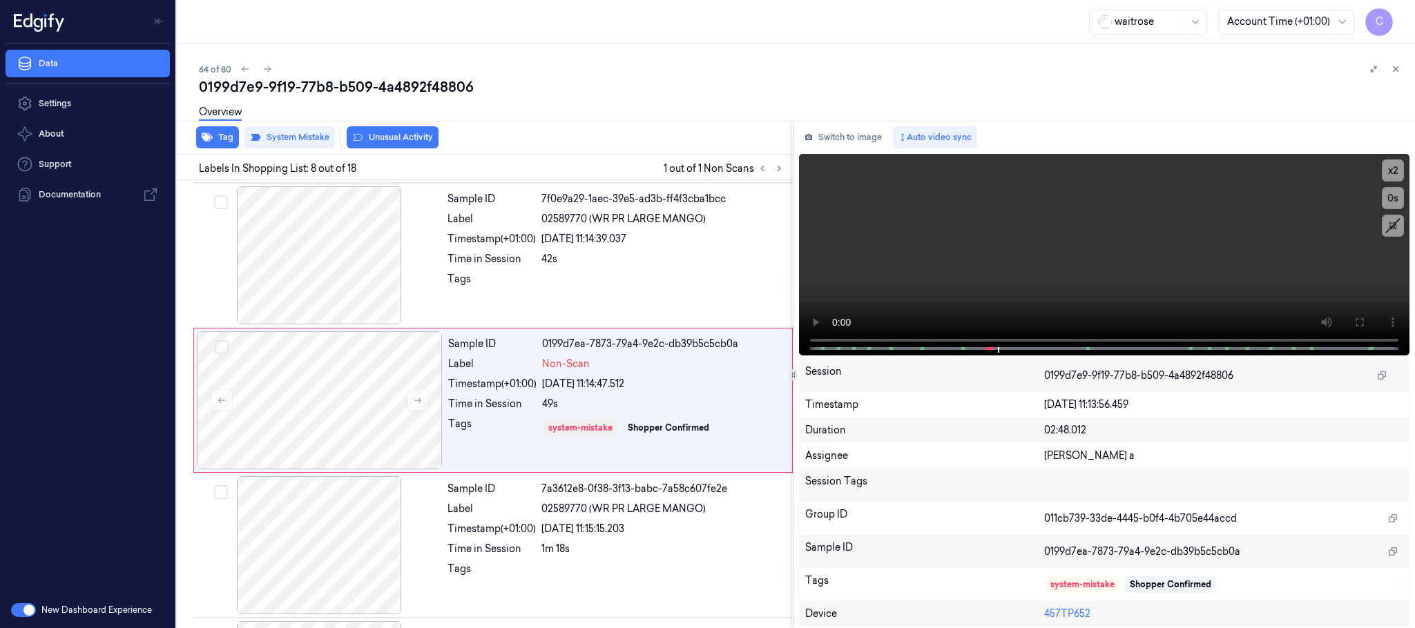
click at [398, 139] on button "Unusual Activity" at bounding box center [393, 137] width 92 height 22
click at [269, 66] on icon at bounding box center [267, 69] width 10 height 10
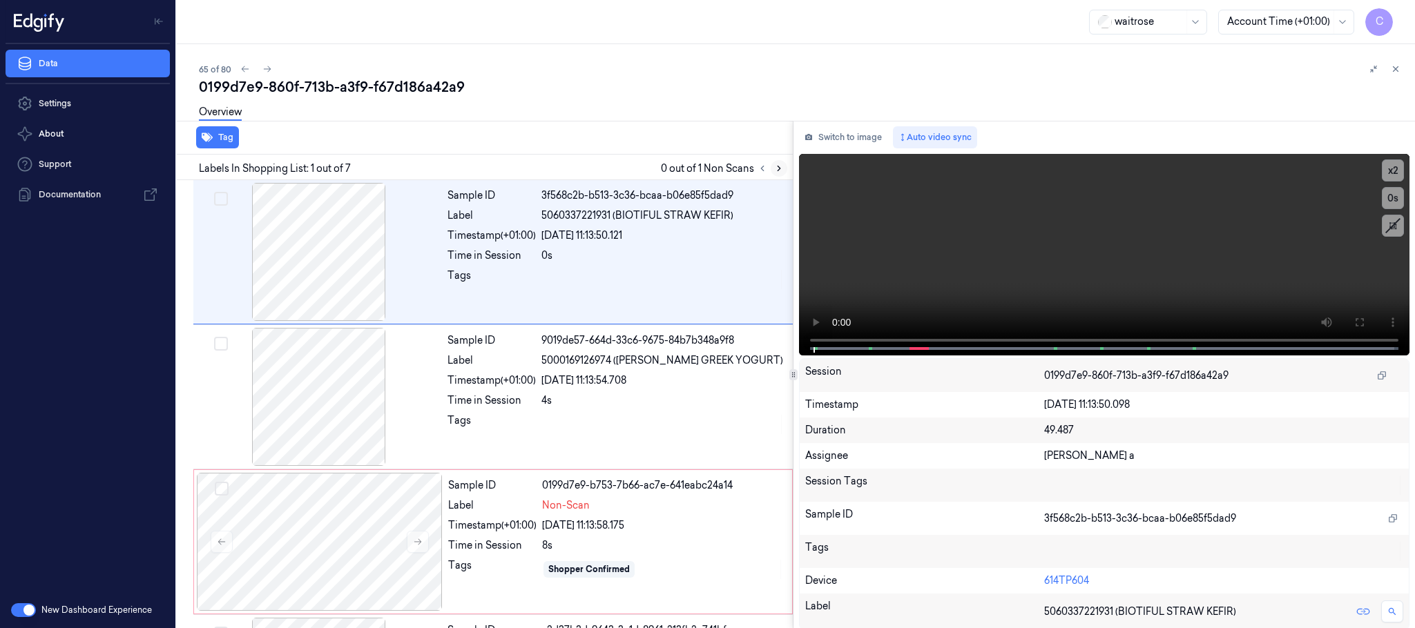
click at [774, 168] on icon at bounding box center [779, 169] width 10 height 10
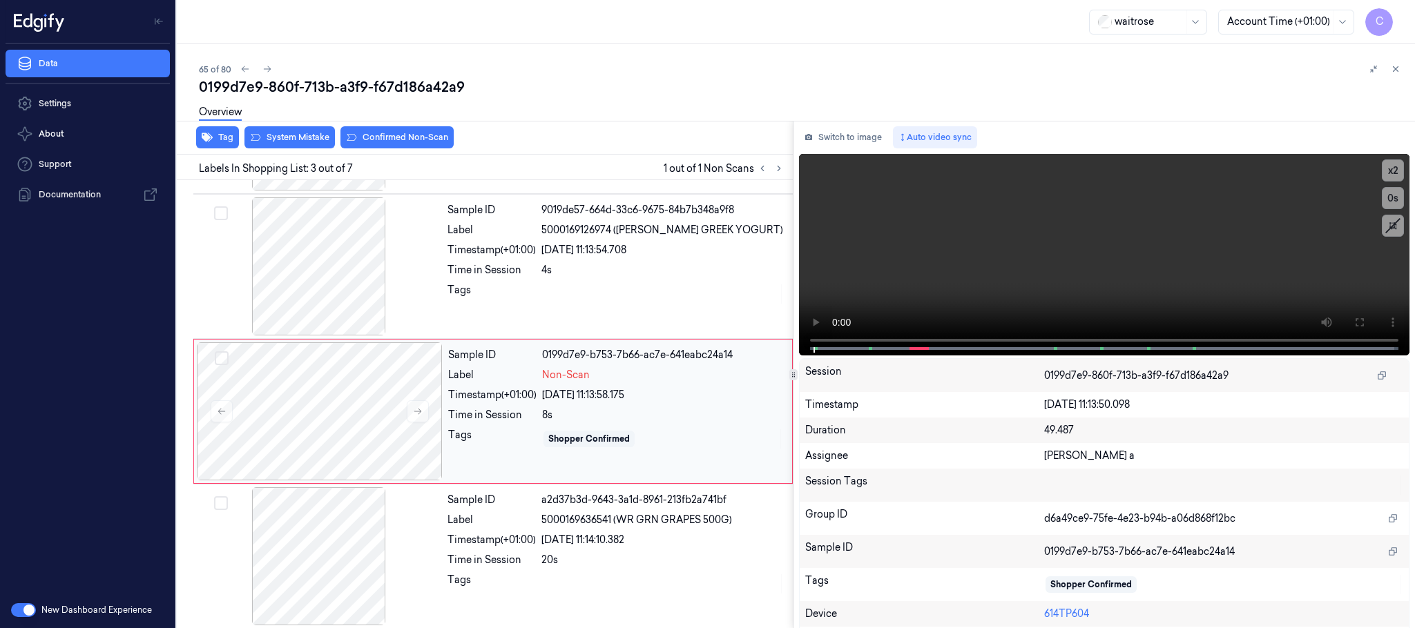
scroll to position [139, 0]
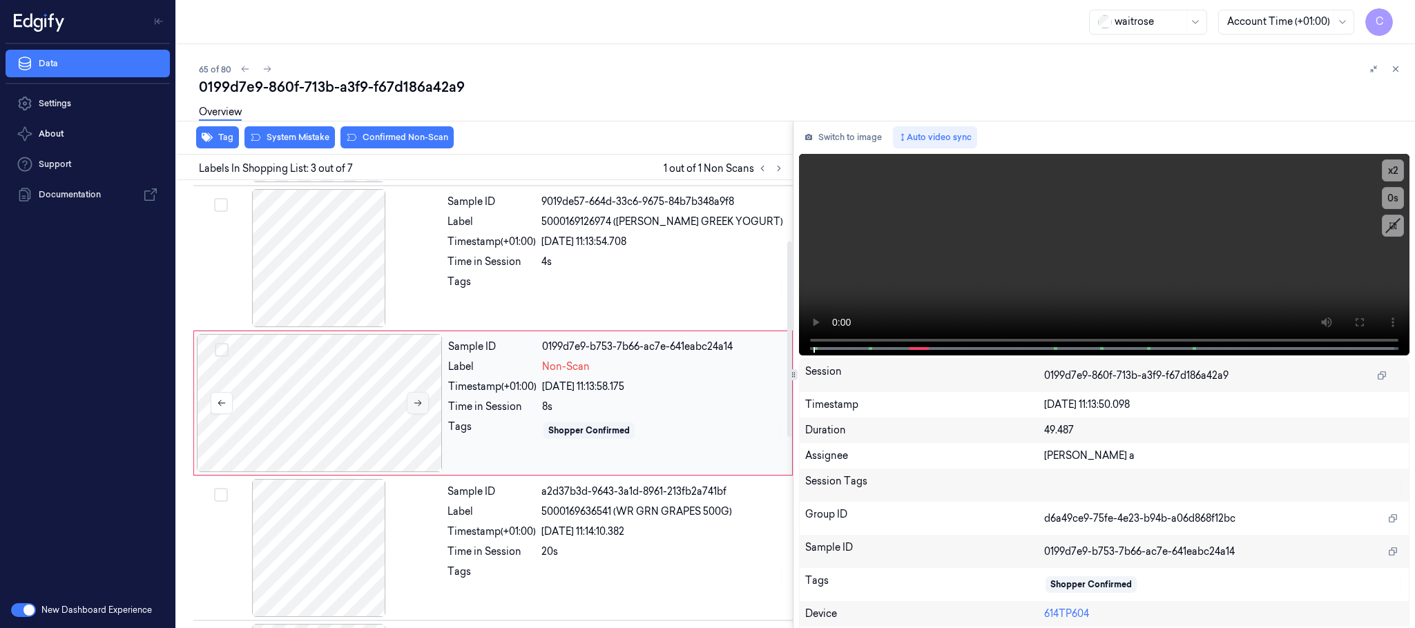
click at [415, 408] on icon at bounding box center [418, 403] width 10 height 10
click at [360, 265] on div at bounding box center [319, 258] width 246 height 138
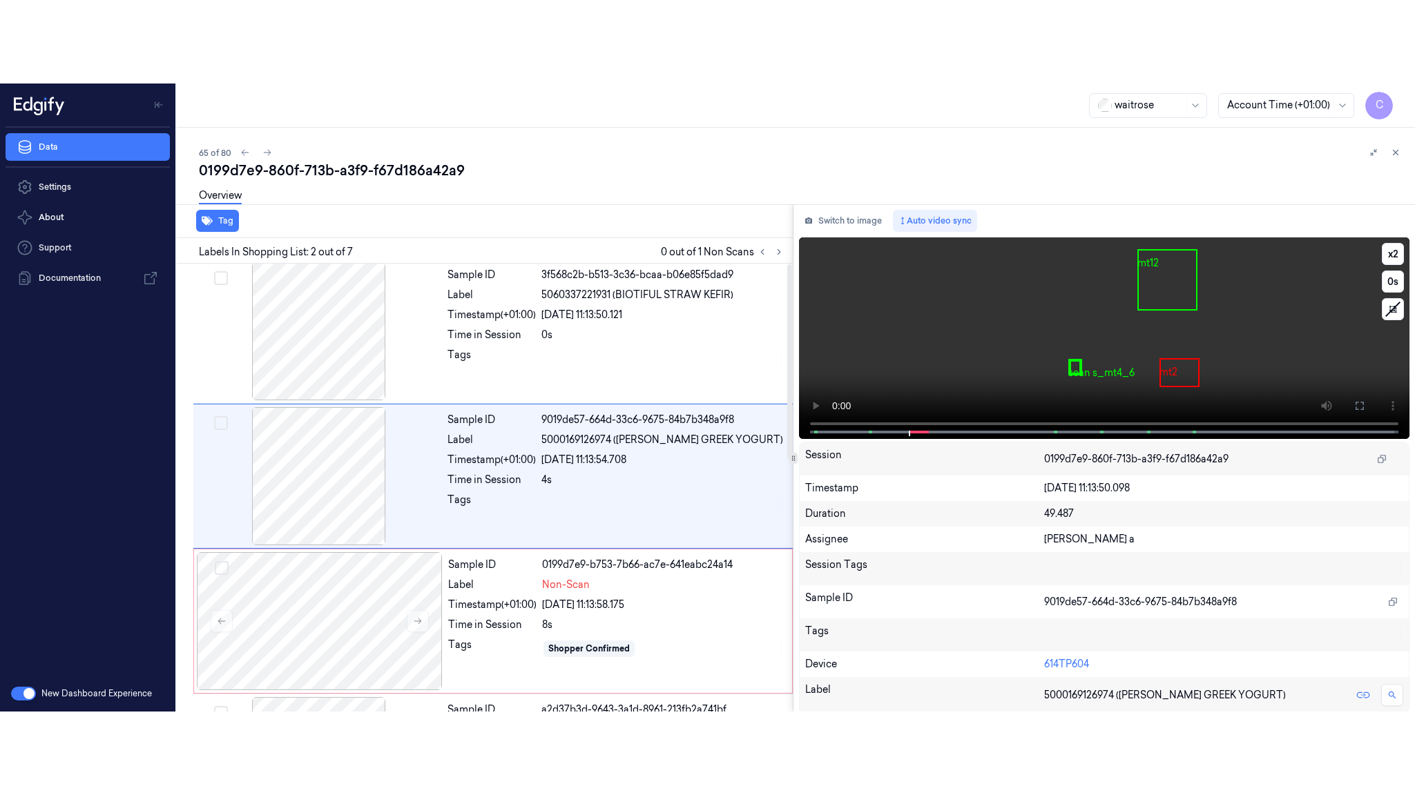
scroll to position [0, 0]
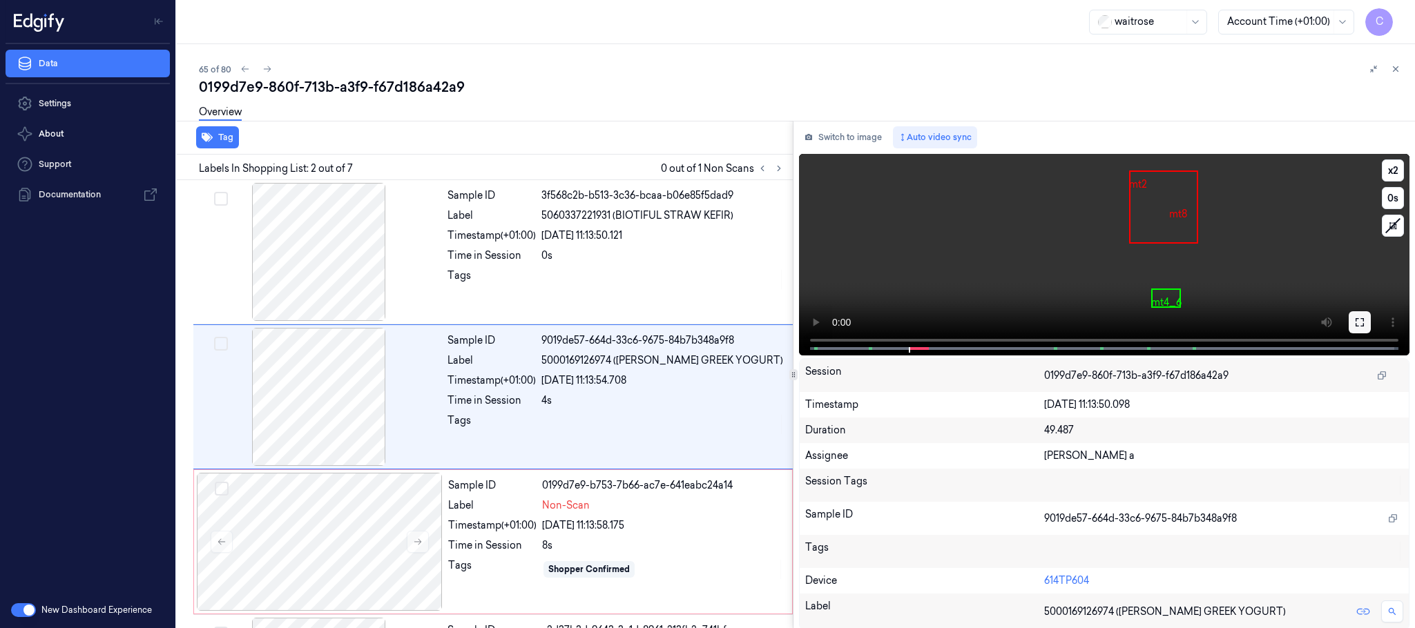
click at [1363, 326] on button at bounding box center [1359, 322] width 22 height 22
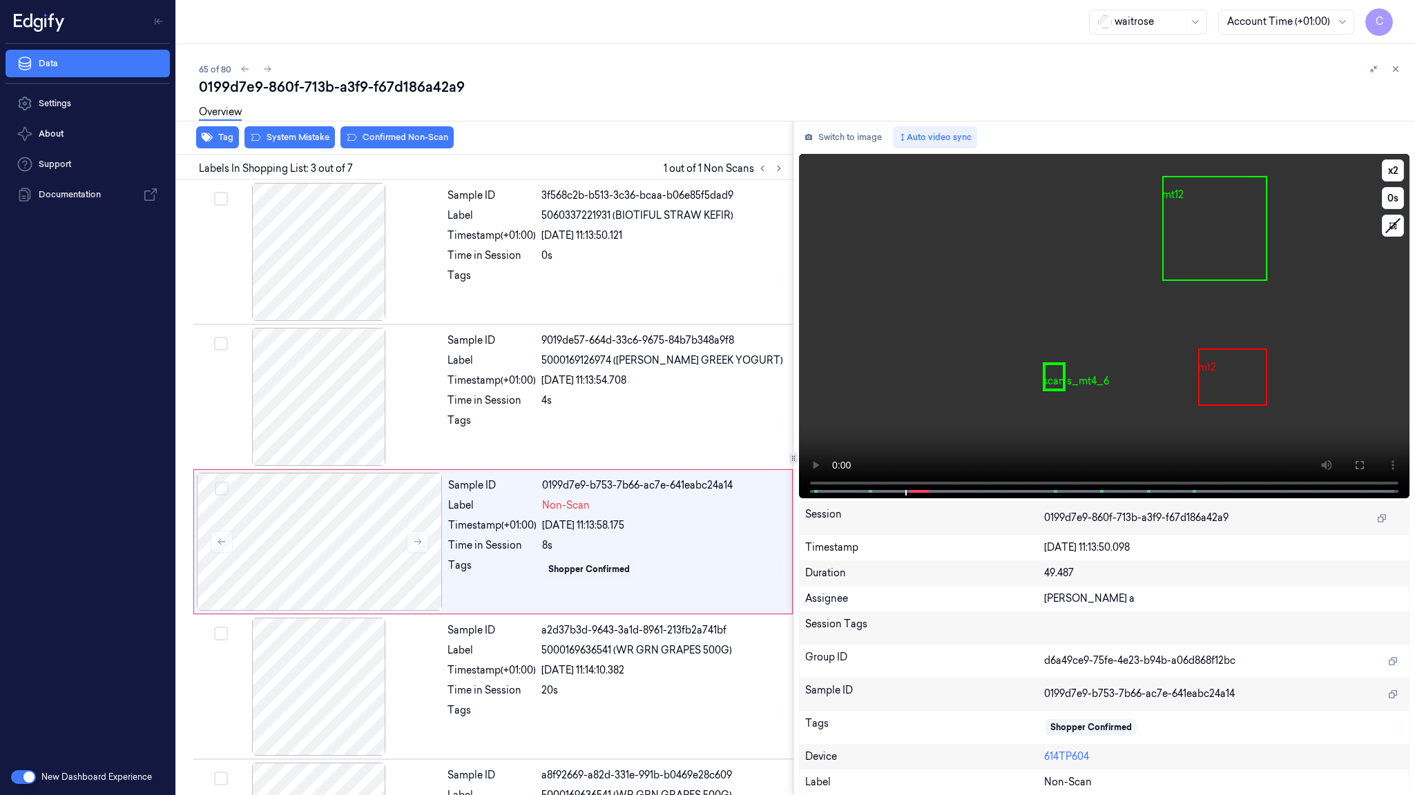
scroll to position [56, 0]
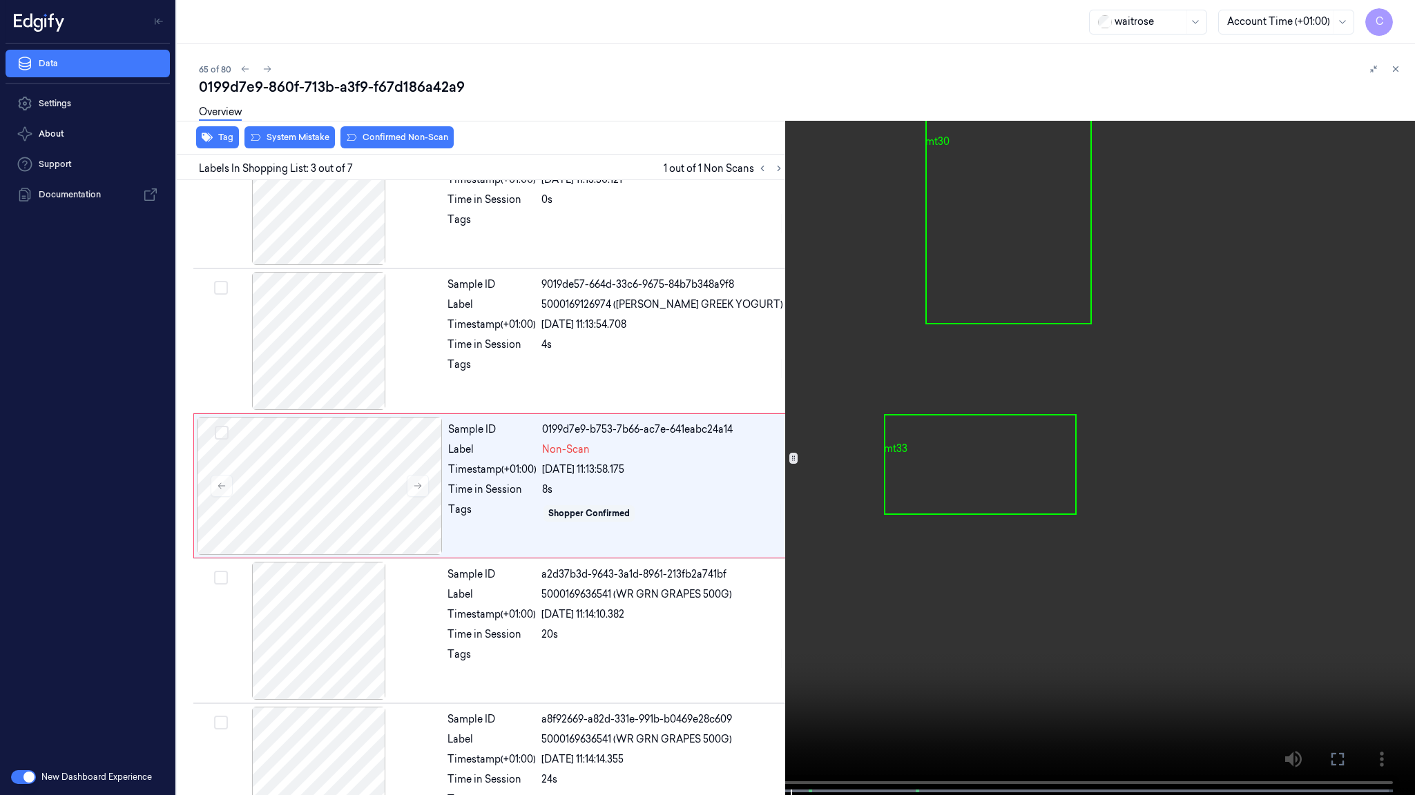
click at [557, 582] on video at bounding box center [707, 399] width 1415 height 798
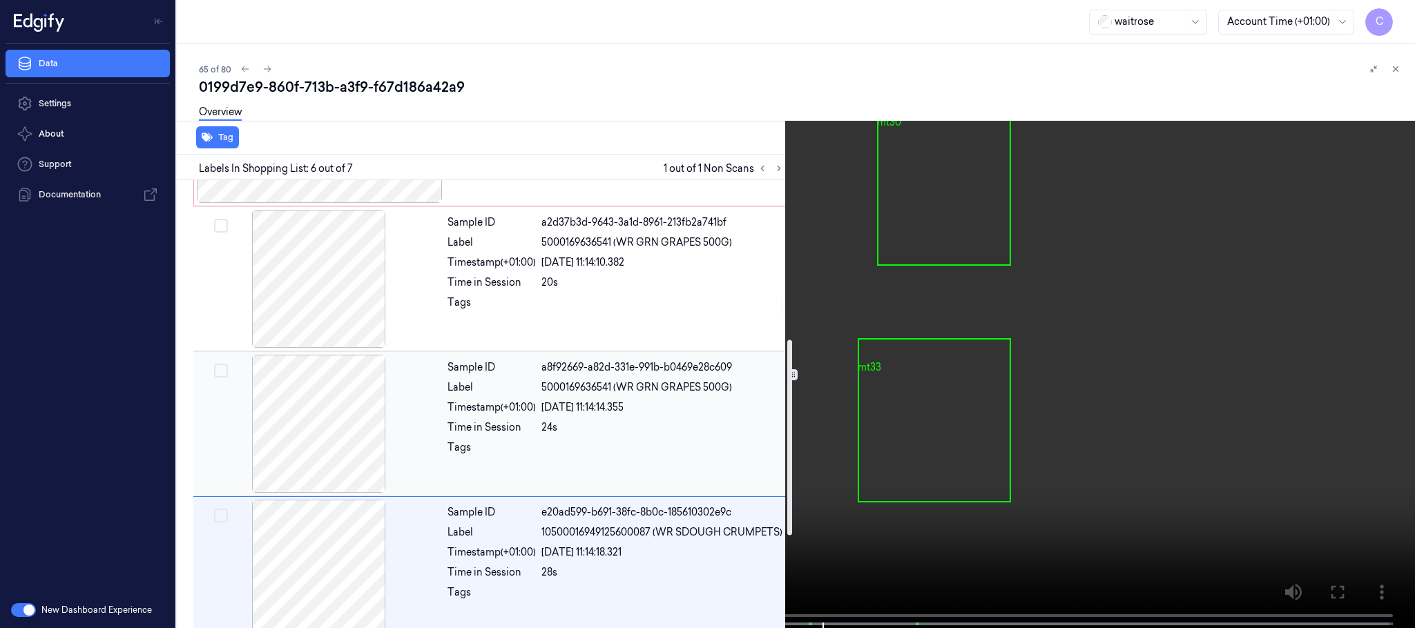
scroll to position [304, 0]
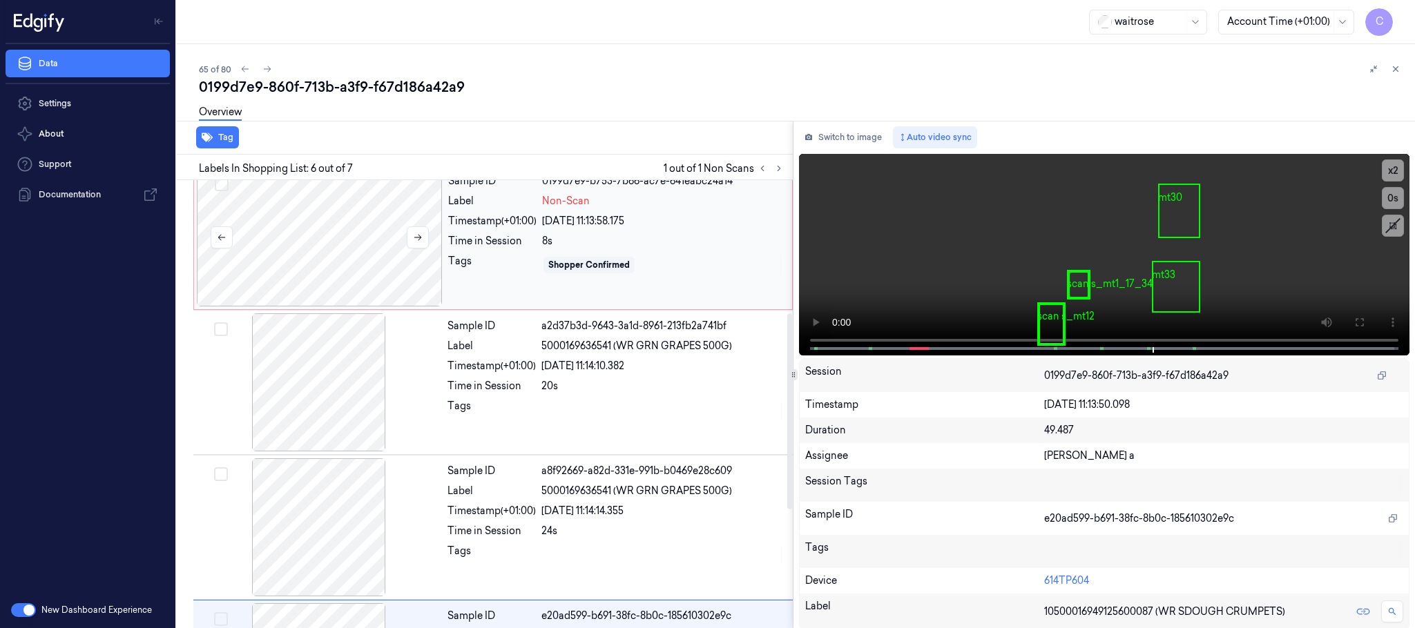
click at [322, 249] on div at bounding box center [320, 237] width 246 height 138
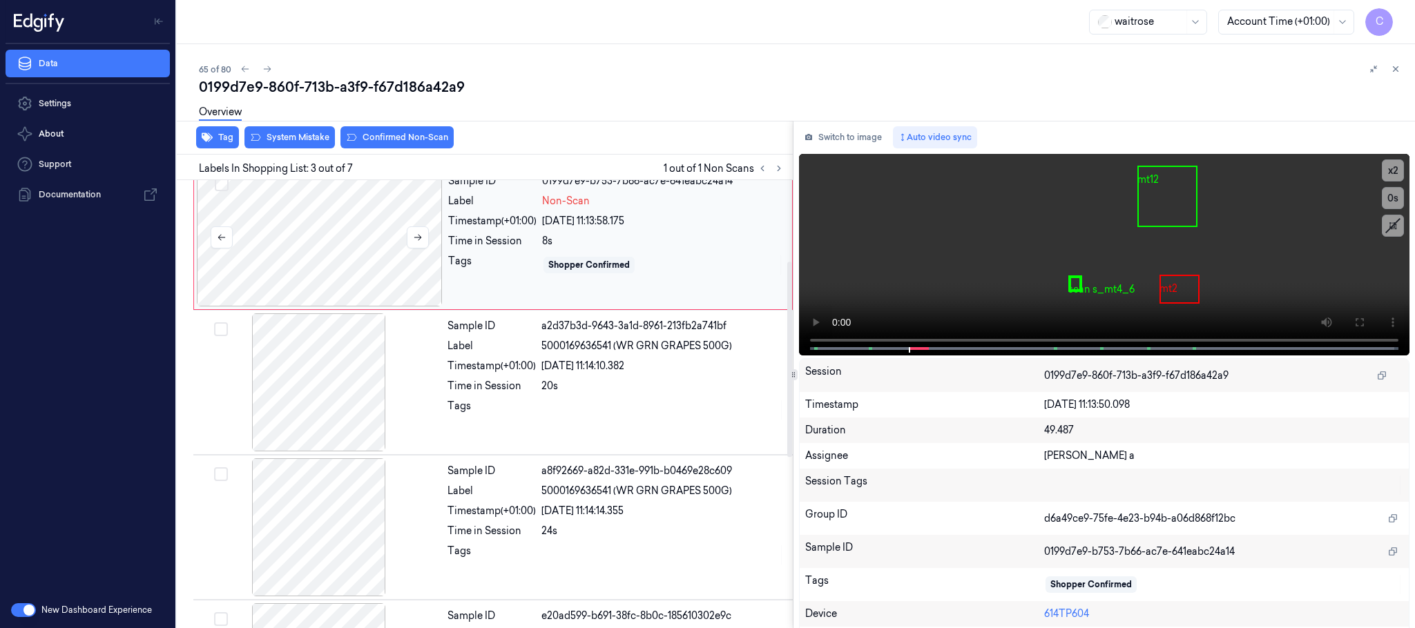
scroll to position [139, 0]
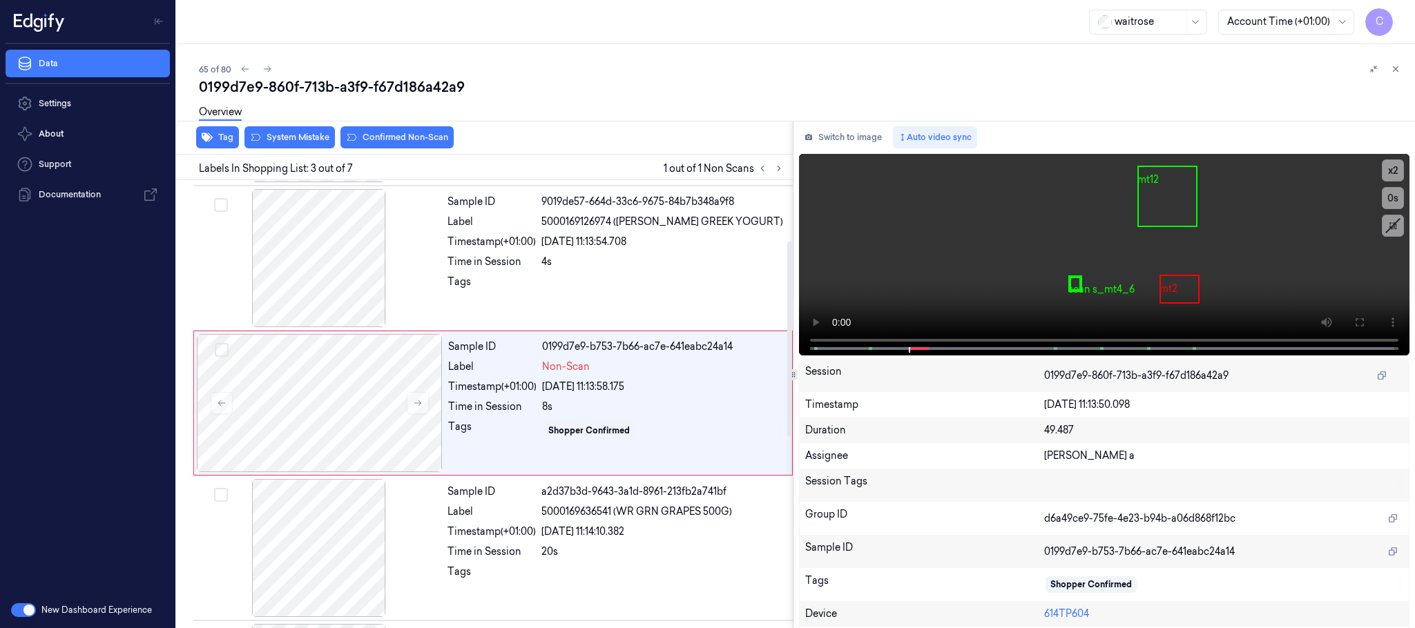
click at [400, 130] on div "Overview" at bounding box center [801, 114] width 1205 height 35
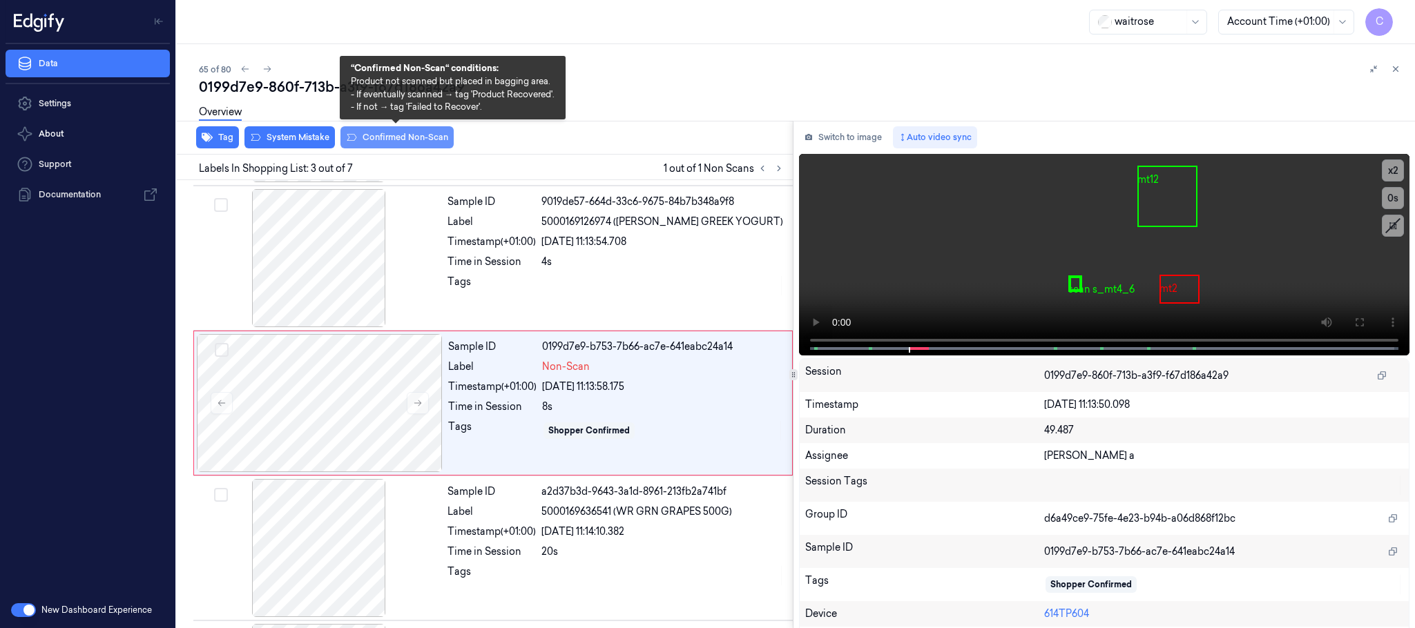
click at [400, 139] on button "Confirmed Non-Scan" at bounding box center [396, 137] width 113 height 22
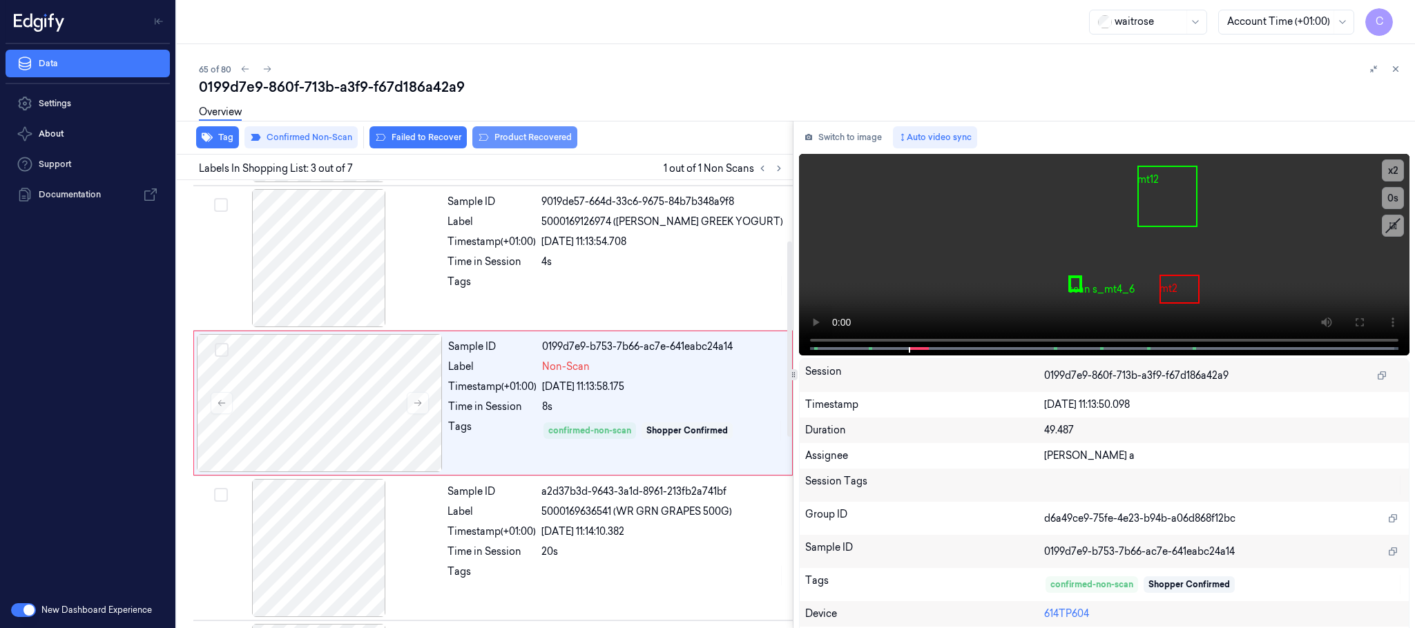
click at [531, 133] on button "Product Recovered" at bounding box center [524, 137] width 105 height 22
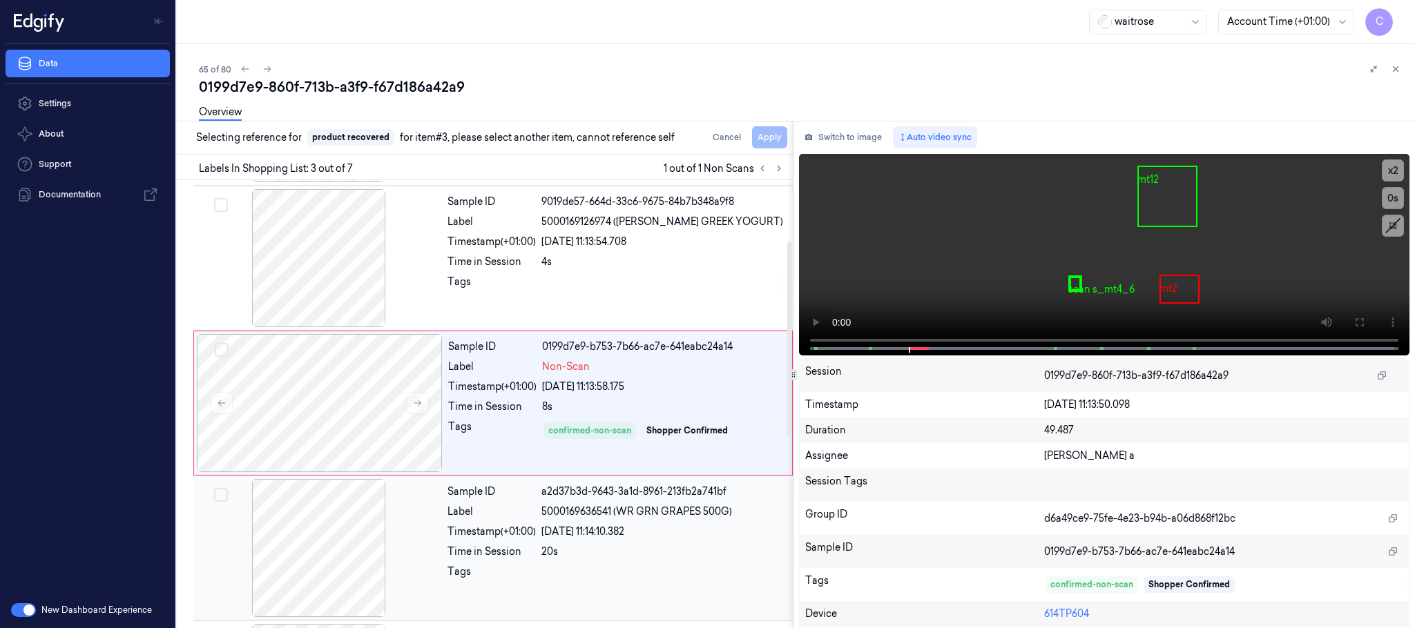
click at [351, 507] on div at bounding box center [319, 548] width 246 height 138
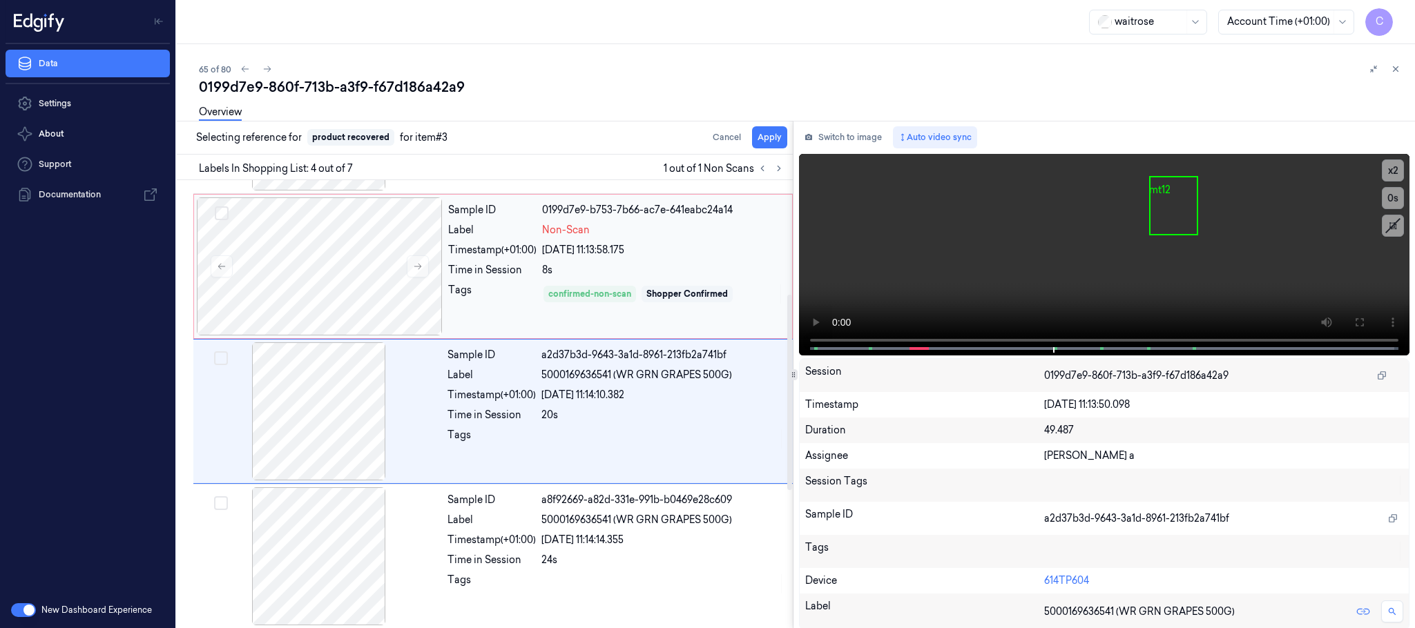
scroll to position [284, 0]
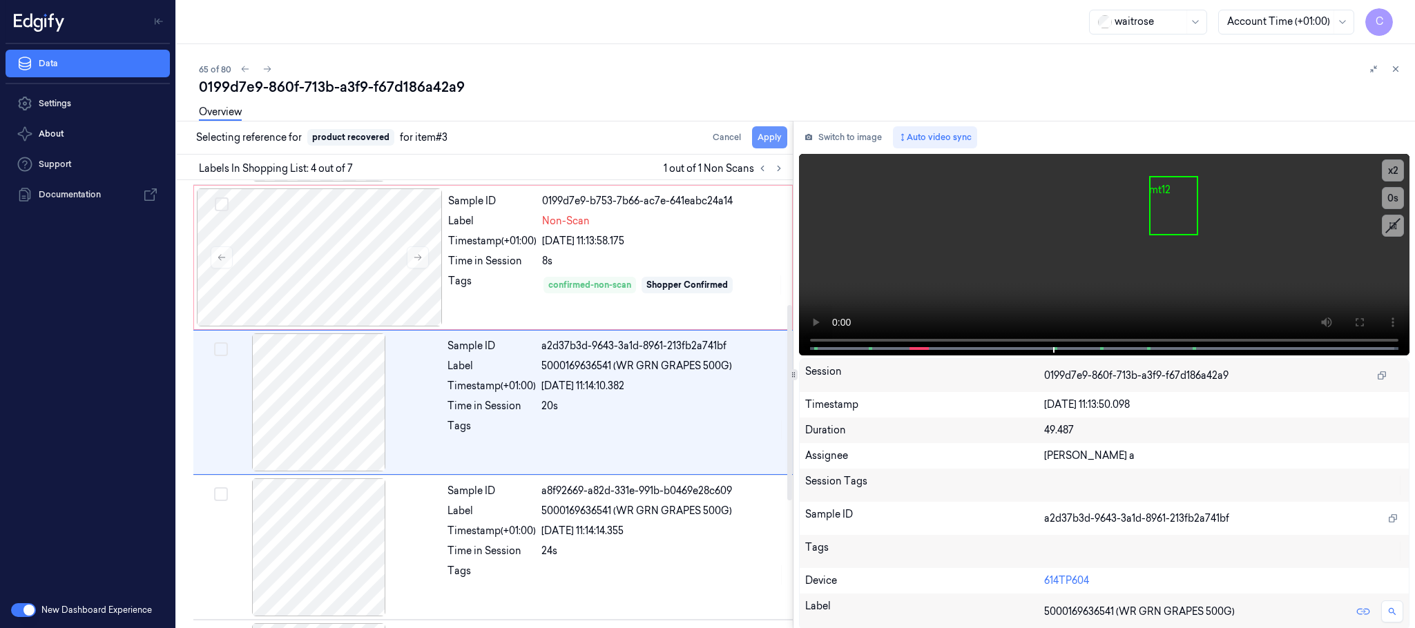
click at [768, 144] on button "Apply" at bounding box center [769, 137] width 35 height 22
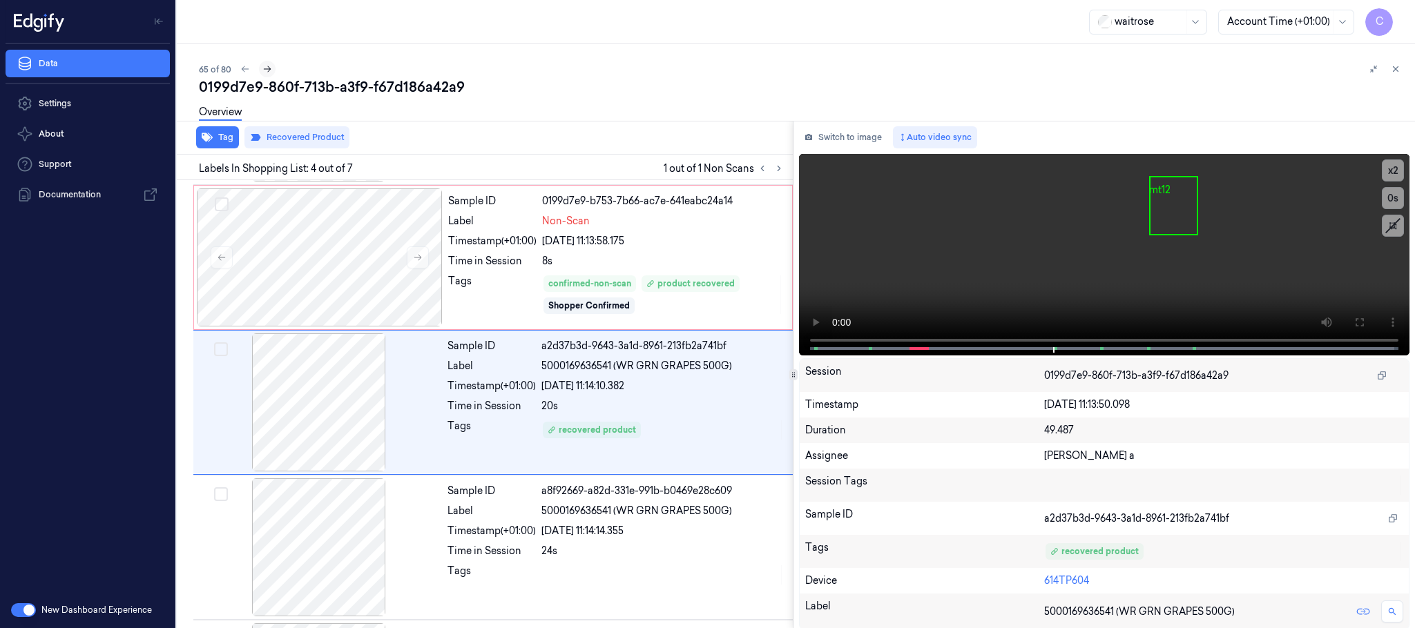
click at [265, 73] on icon at bounding box center [267, 69] width 10 height 10
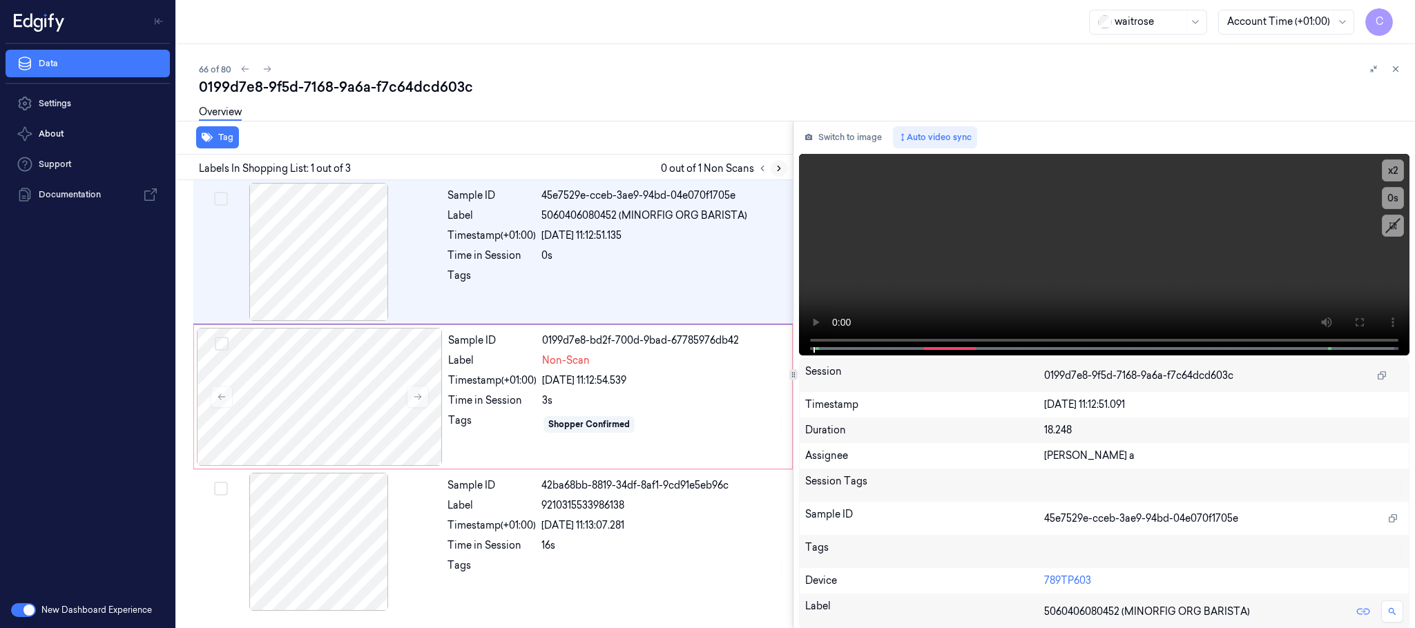
click at [777, 171] on icon at bounding box center [779, 169] width 10 height 10
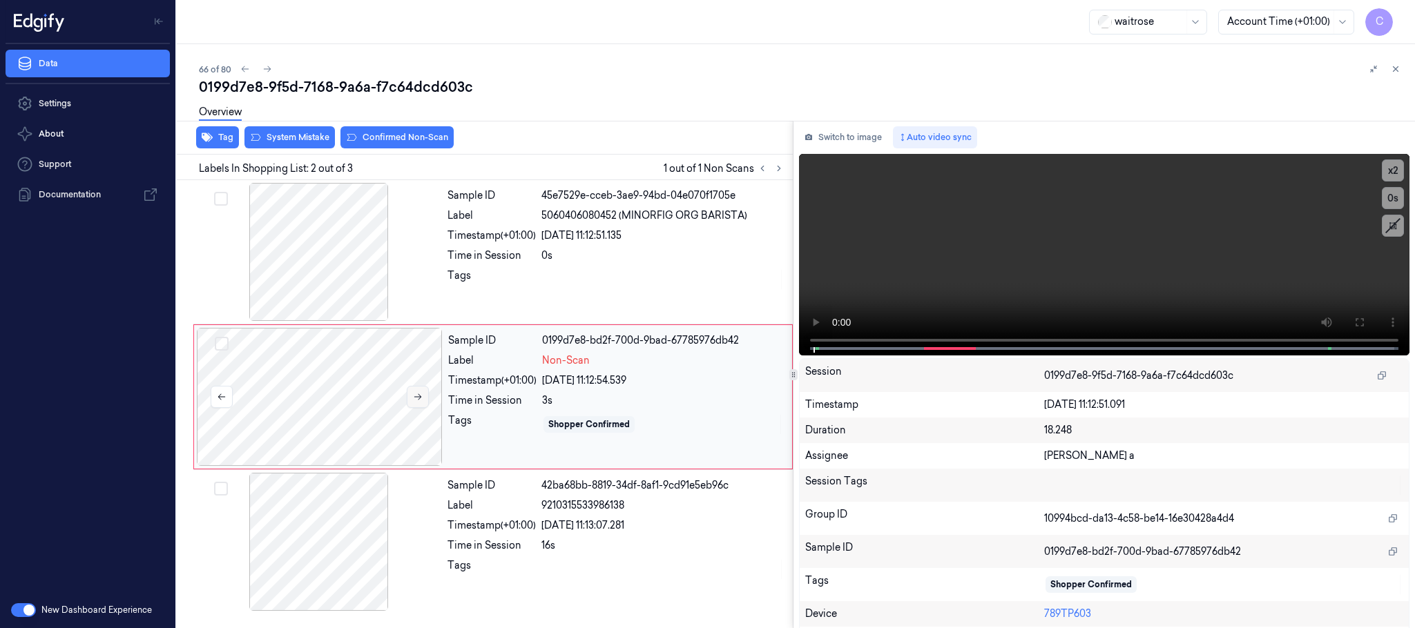
click at [421, 394] on icon at bounding box center [418, 397] width 10 height 10
click at [419, 403] on button at bounding box center [418, 397] width 22 height 22
click at [299, 261] on div at bounding box center [319, 252] width 246 height 138
click at [1103, 261] on video at bounding box center [1104, 255] width 610 height 202
click at [338, 386] on div at bounding box center [320, 397] width 246 height 138
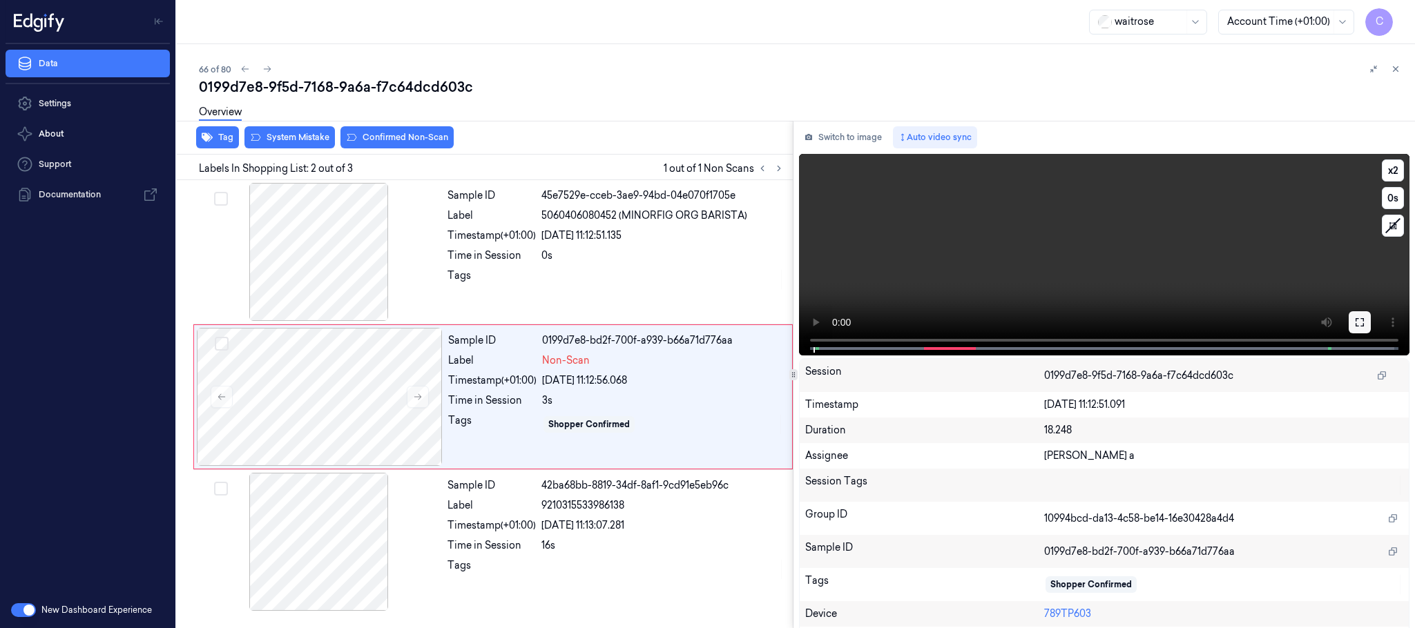
click at [1363, 324] on button at bounding box center [1359, 322] width 22 height 22
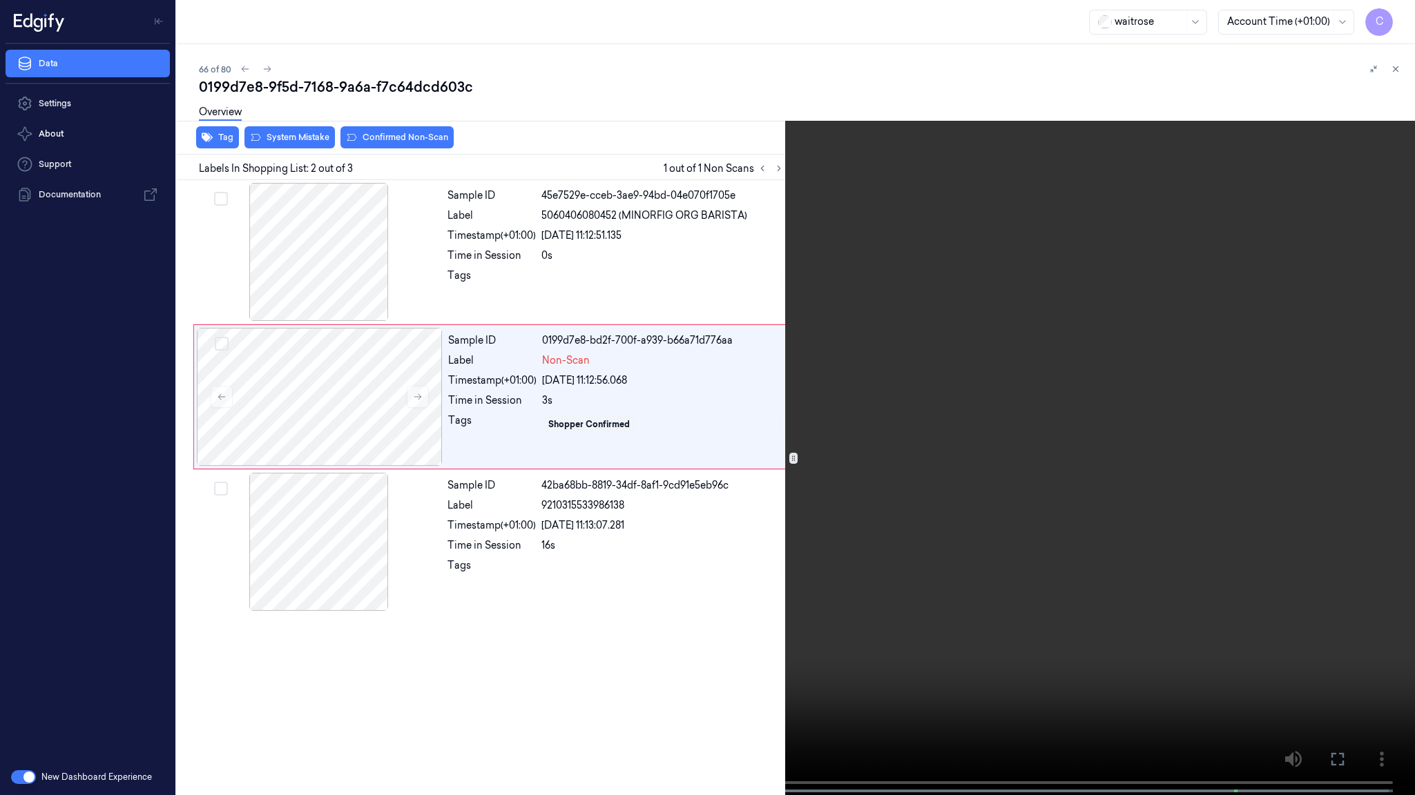
click at [636, 418] on video at bounding box center [707, 399] width 1415 height 798
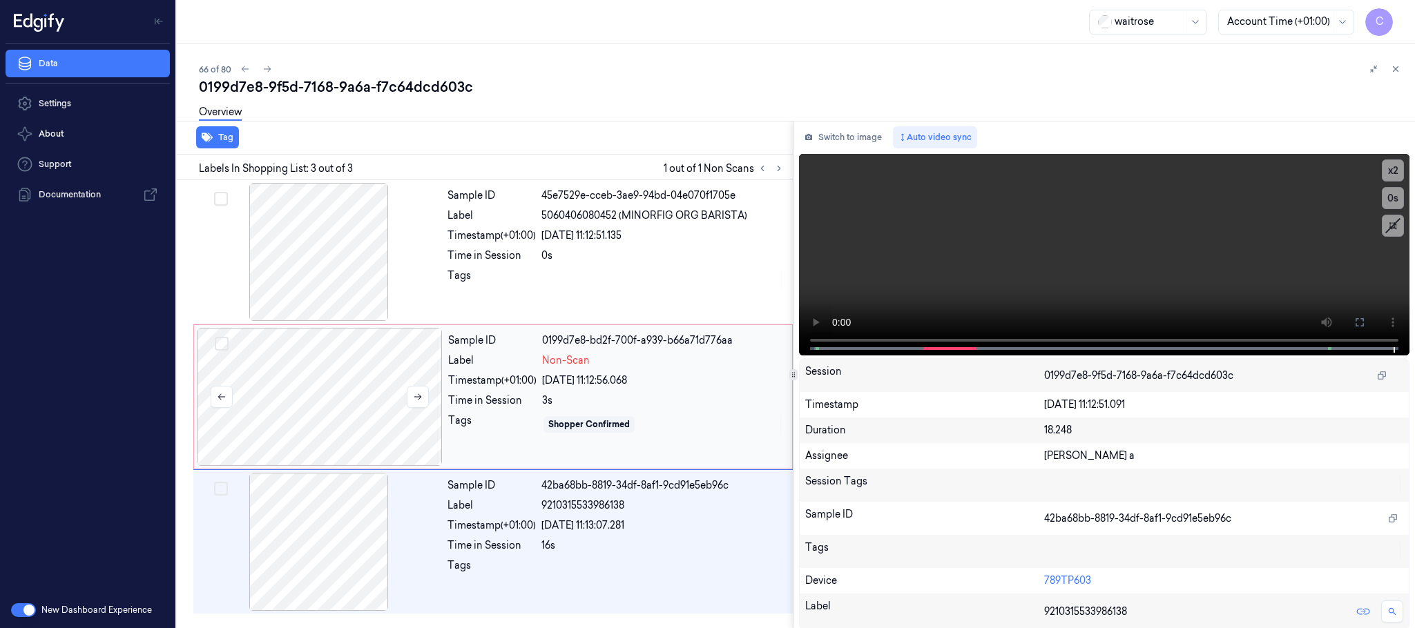
click at [319, 369] on div at bounding box center [320, 397] width 246 height 138
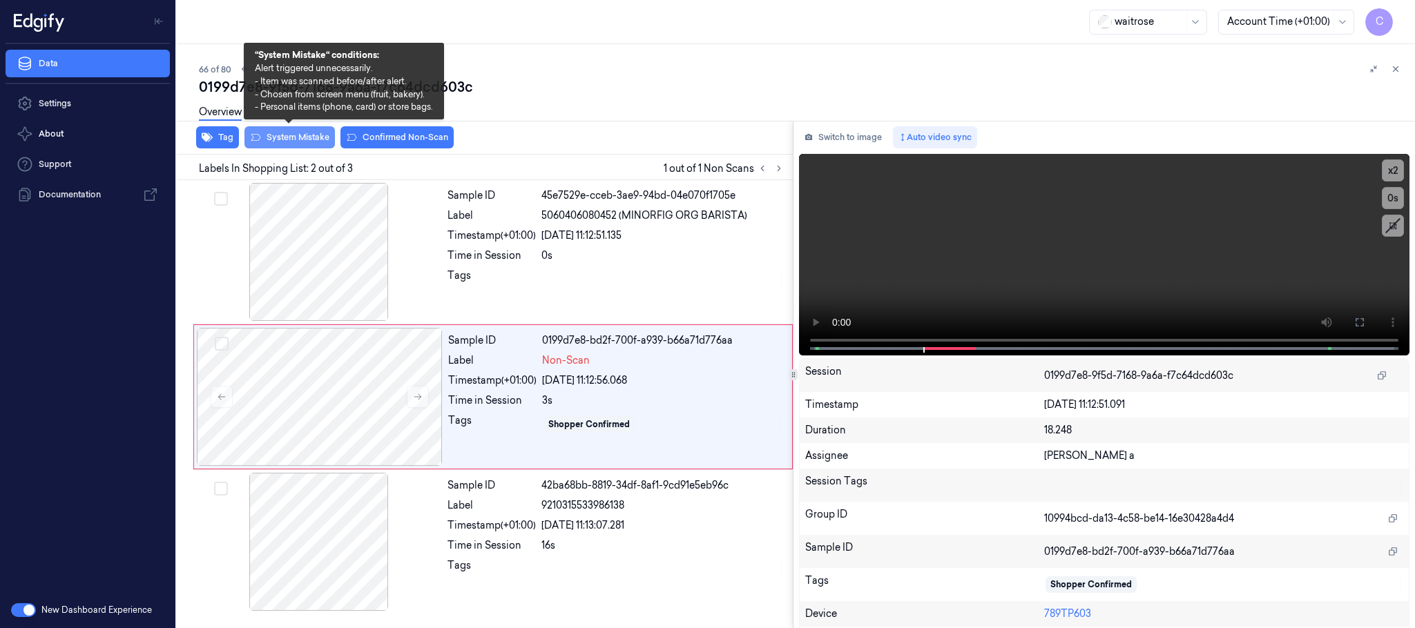
click at [296, 135] on button "System Mistake" at bounding box center [289, 137] width 90 height 22
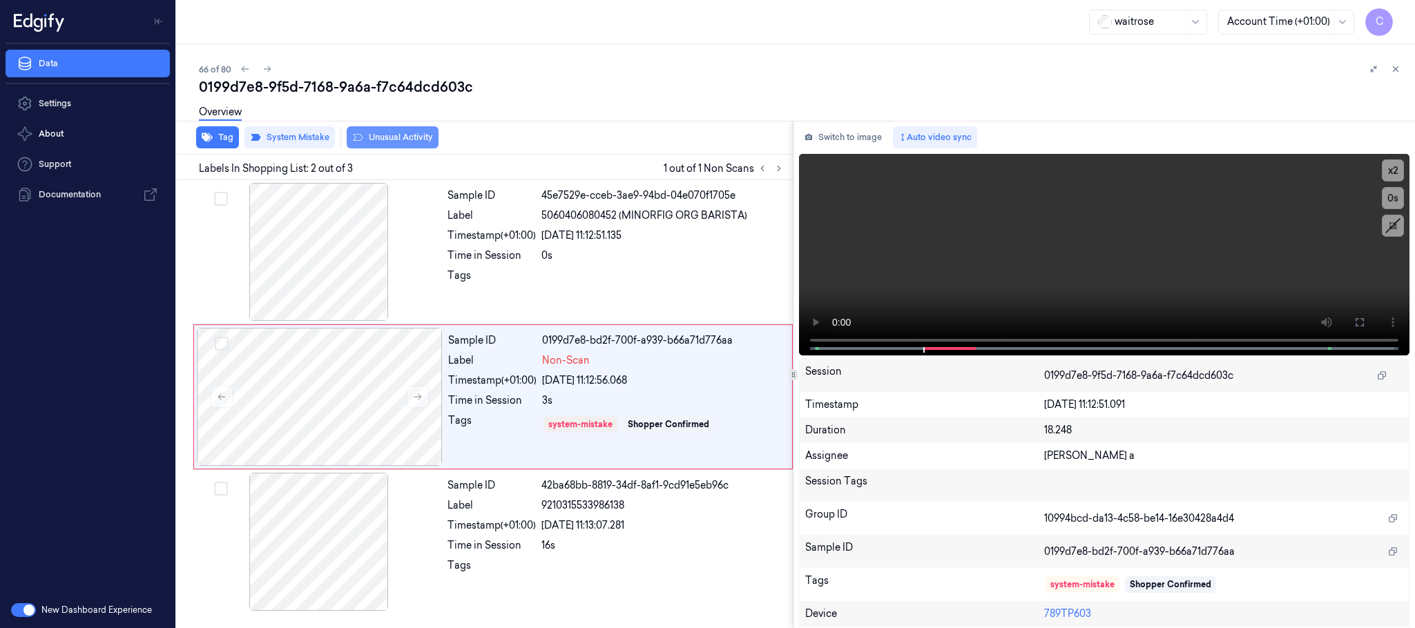
click at [407, 137] on button "Unusual Activity" at bounding box center [393, 137] width 92 height 22
click at [271, 71] on icon at bounding box center [267, 69] width 10 height 10
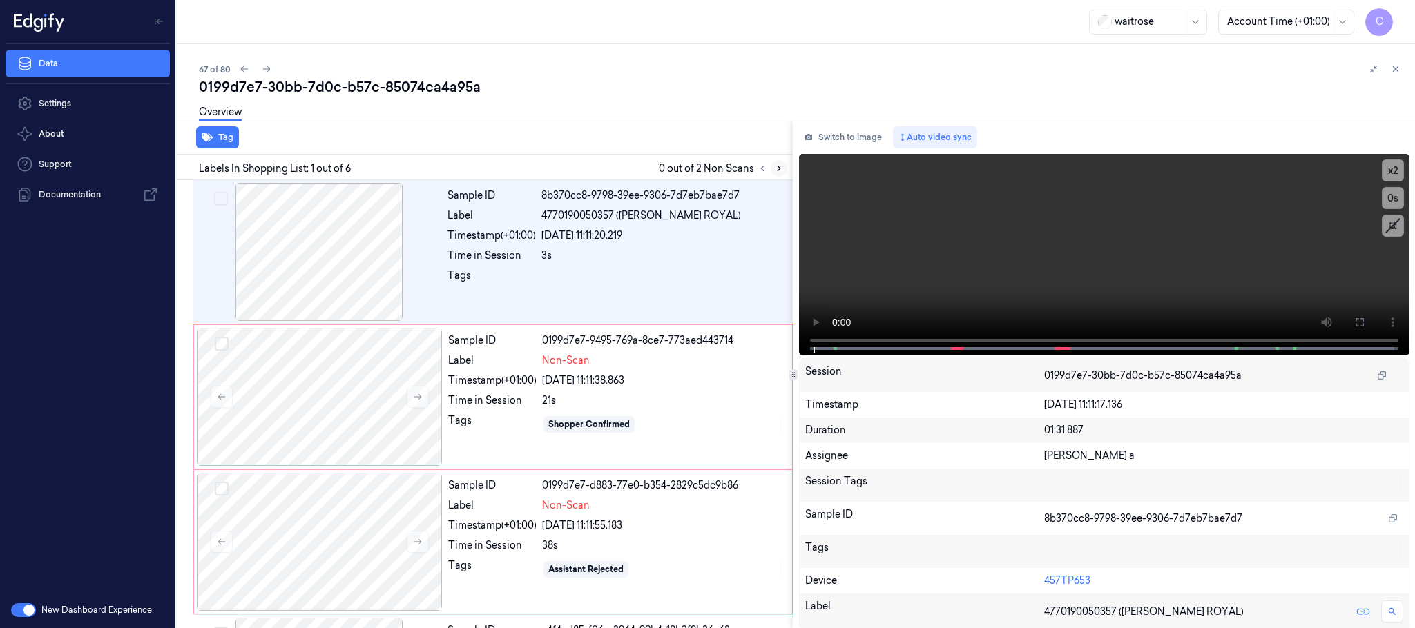
click at [781, 171] on icon at bounding box center [779, 169] width 10 height 10
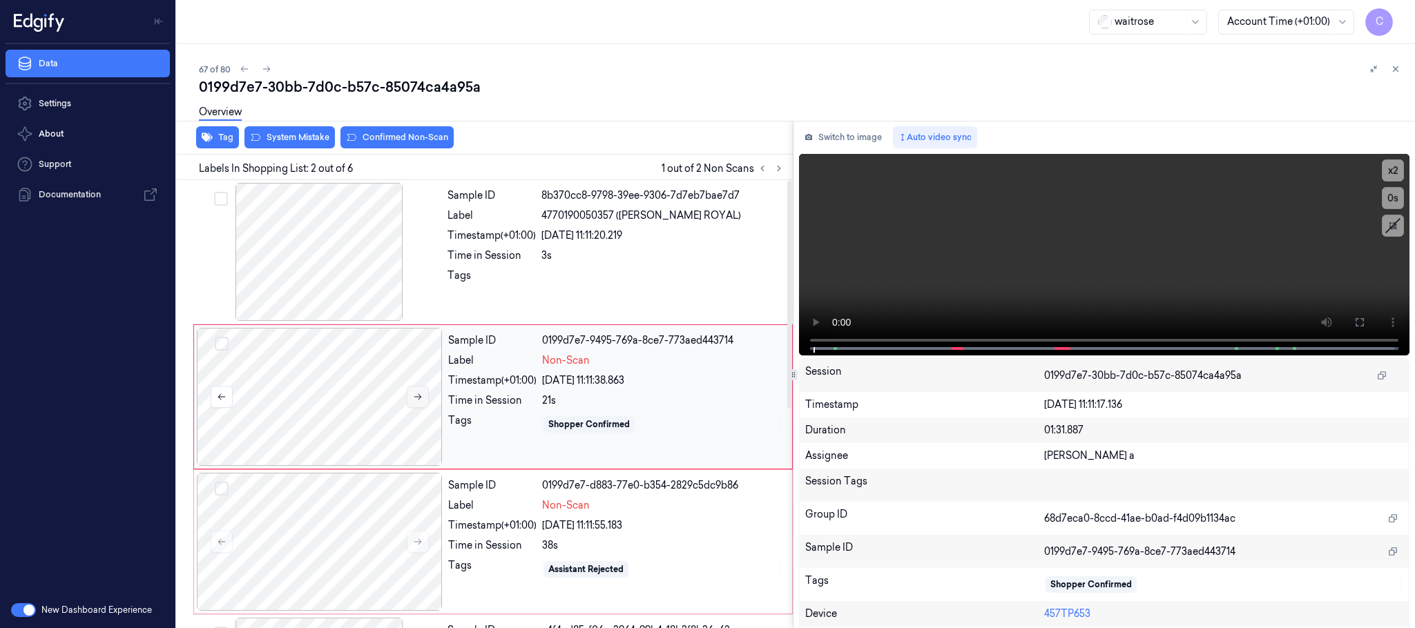
click at [420, 396] on icon at bounding box center [418, 397] width 8 height 6
click at [344, 307] on div at bounding box center [319, 252] width 246 height 138
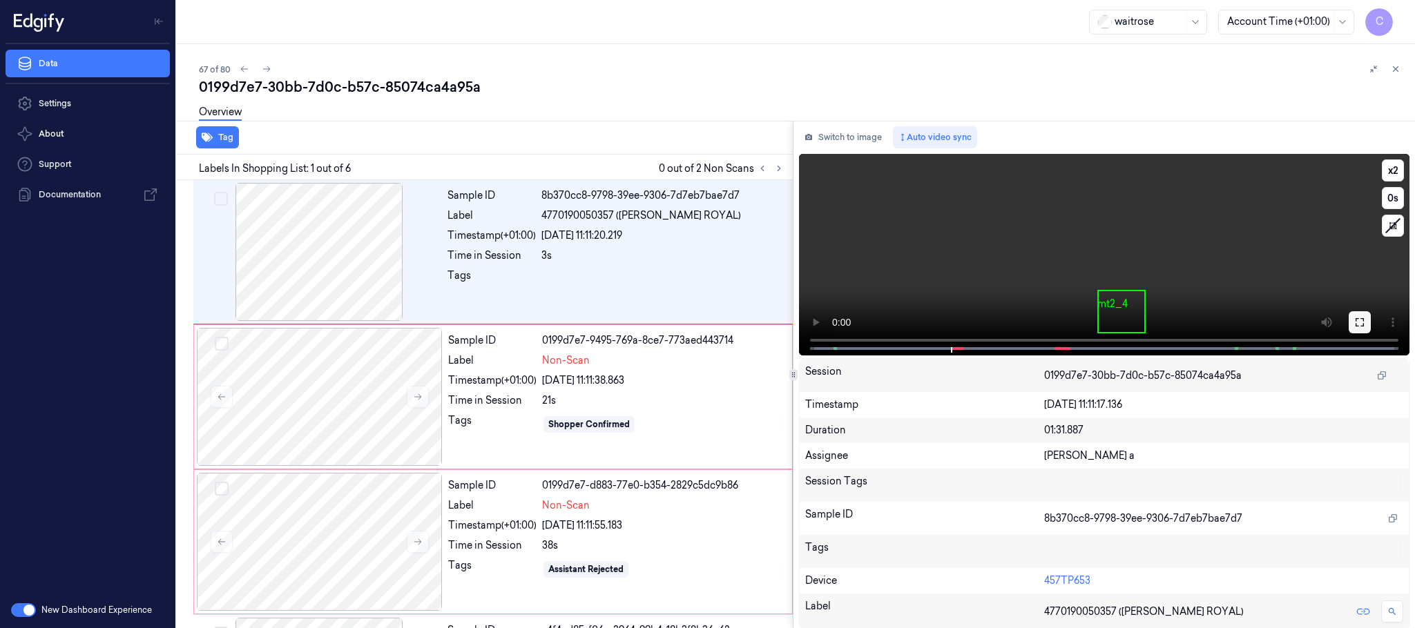
click at [1355, 318] on icon at bounding box center [1359, 322] width 11 height 11
click at [1348, 320] on button at bounding box center [1359, 322] width 22 height 22
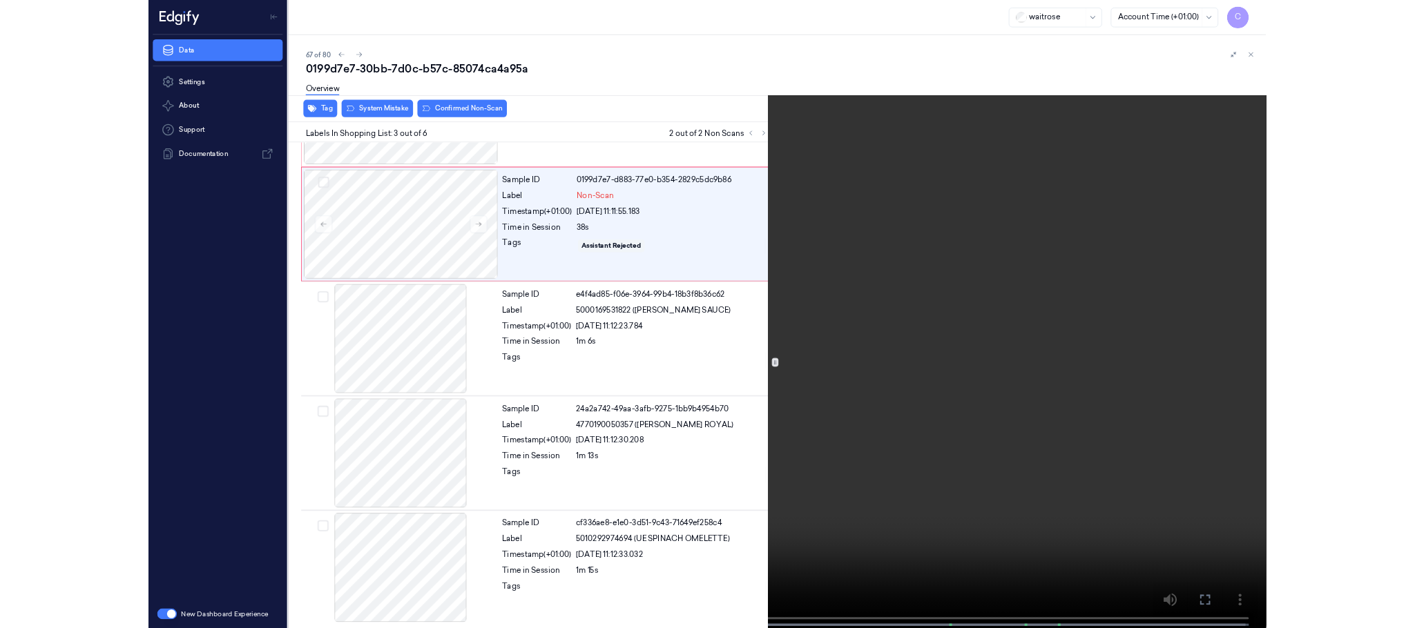
scroll to position [56, 0]
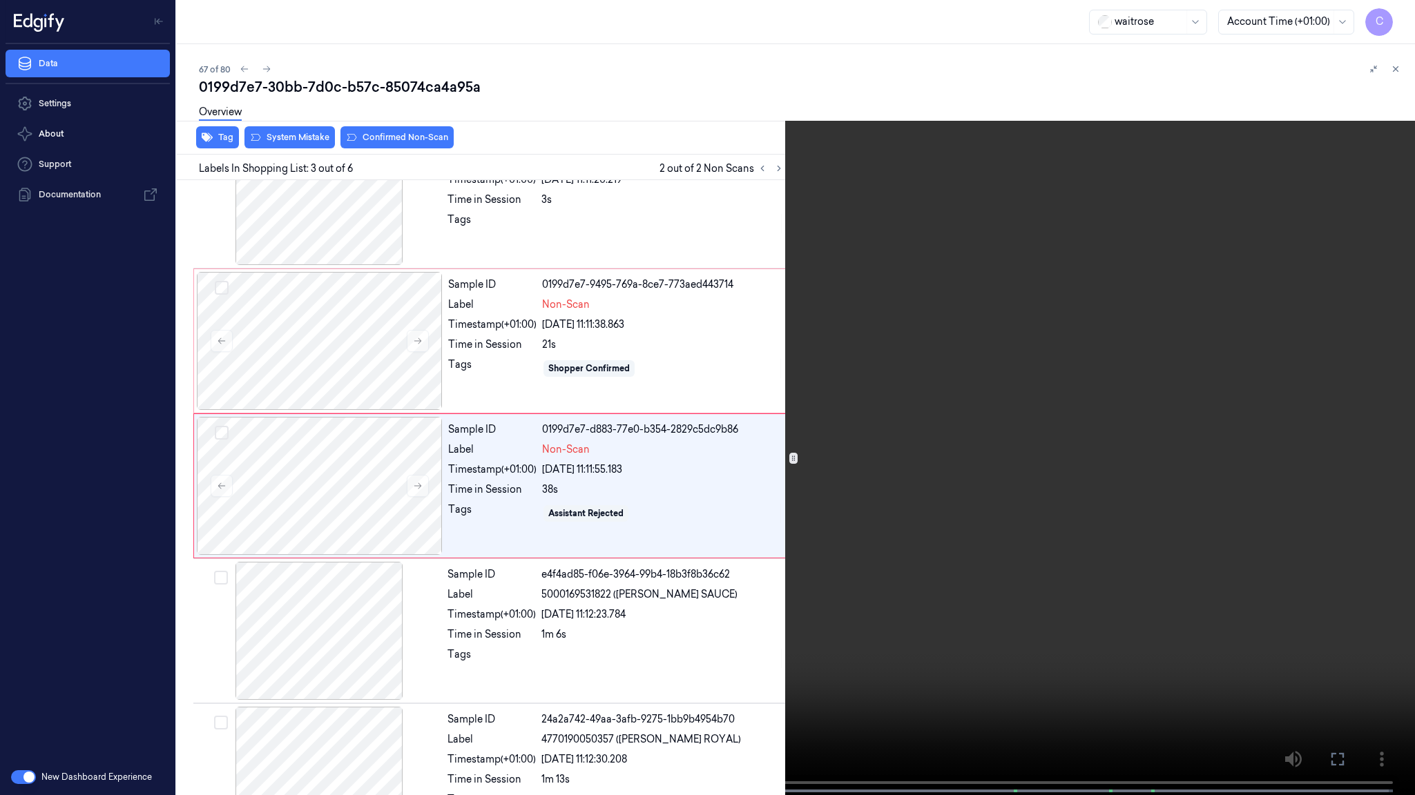
click at [677, 379] on video at bounding box center [707, 399] width 1415 height 798
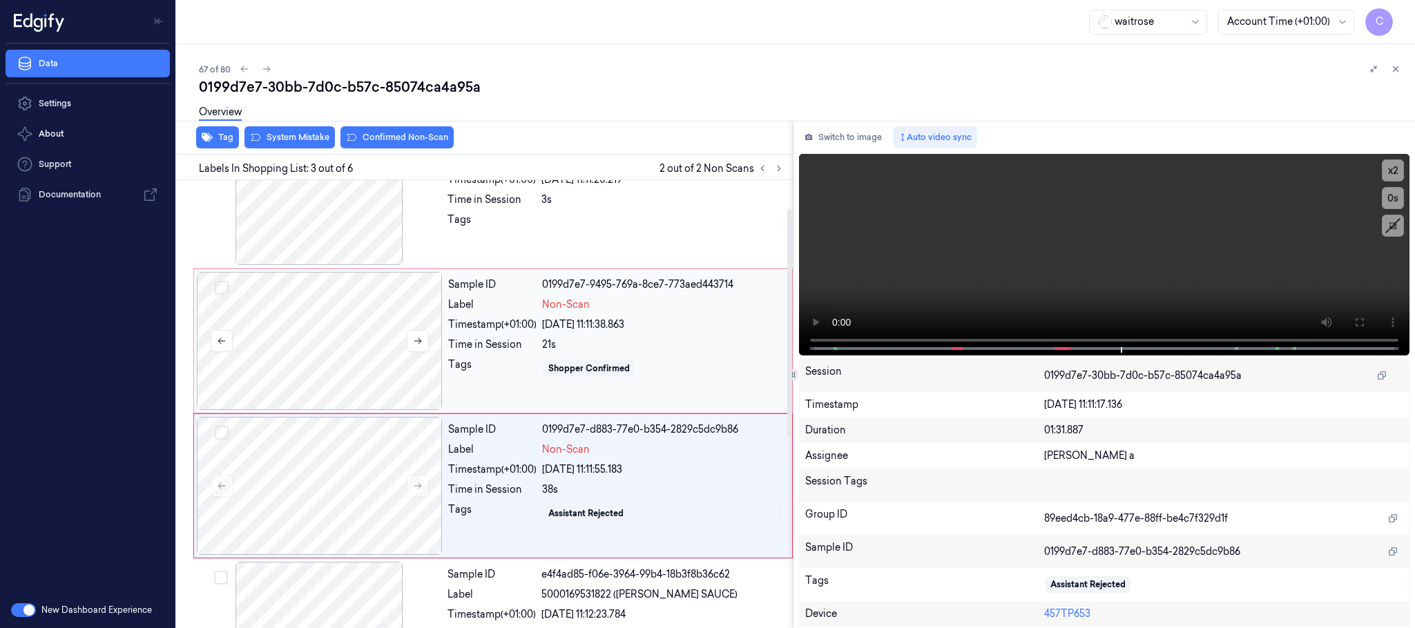
click at [369, 369] on div at bounding box center [320, 341] width 246 height 138
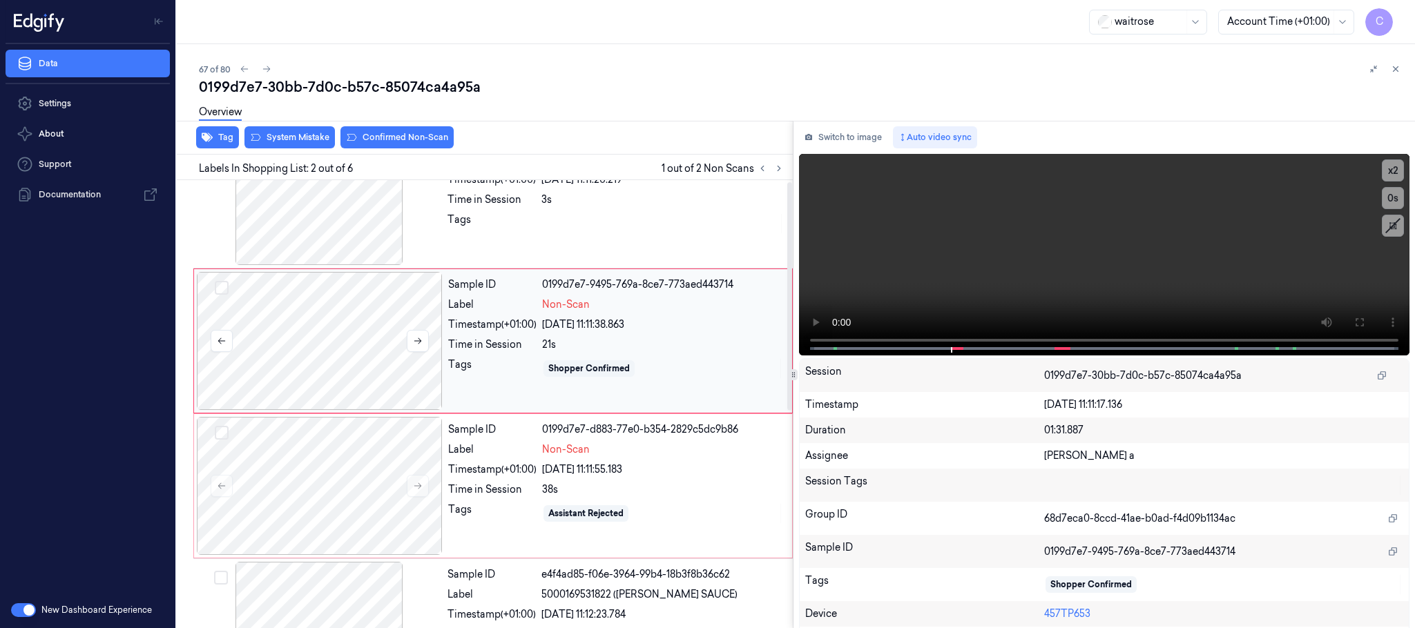
scroll to position [0, 0]
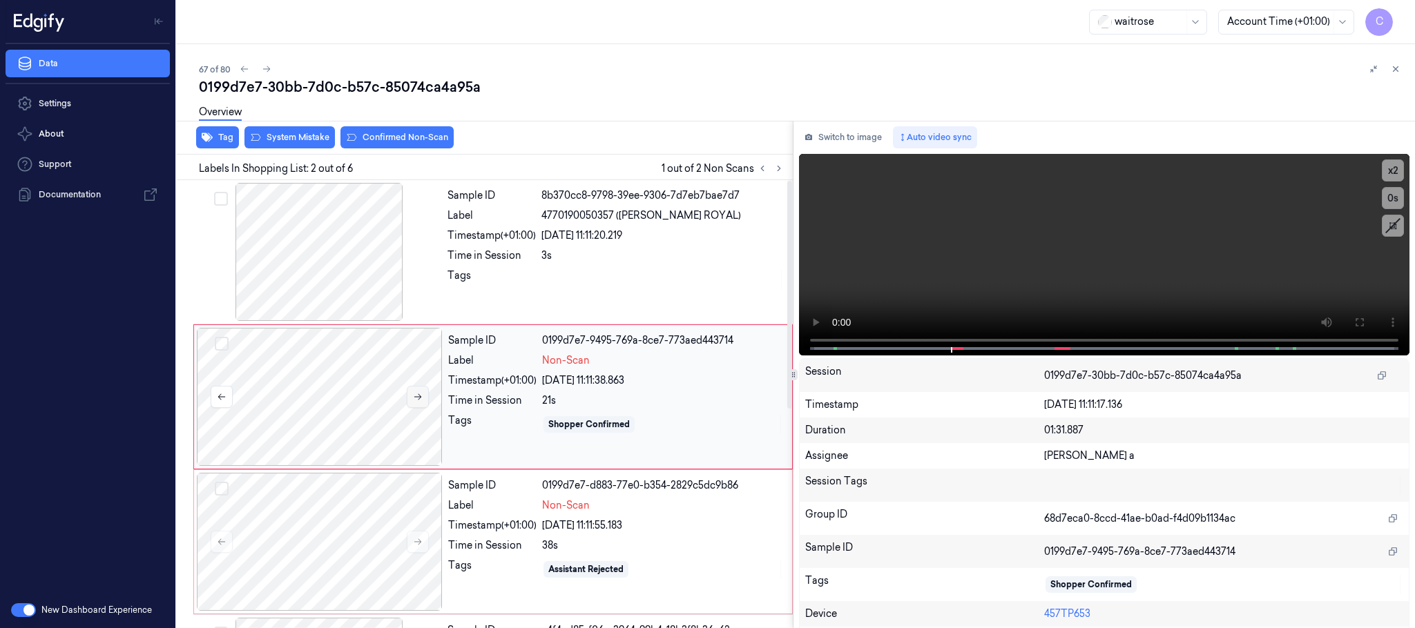
click at [416, 394] on icon at bounding box center [418, 397] width 10 height 10
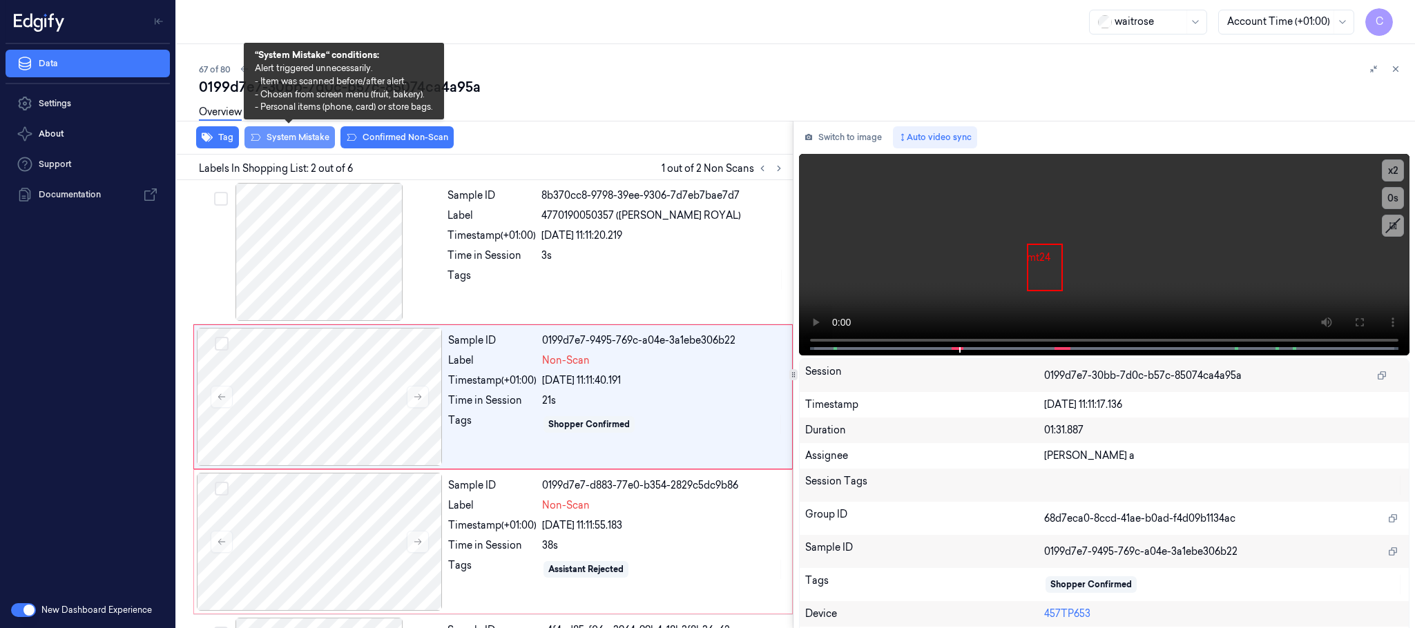
click at [304, 142] on button "System Mistake" at bounding box center [289, 137] width 90 height 22
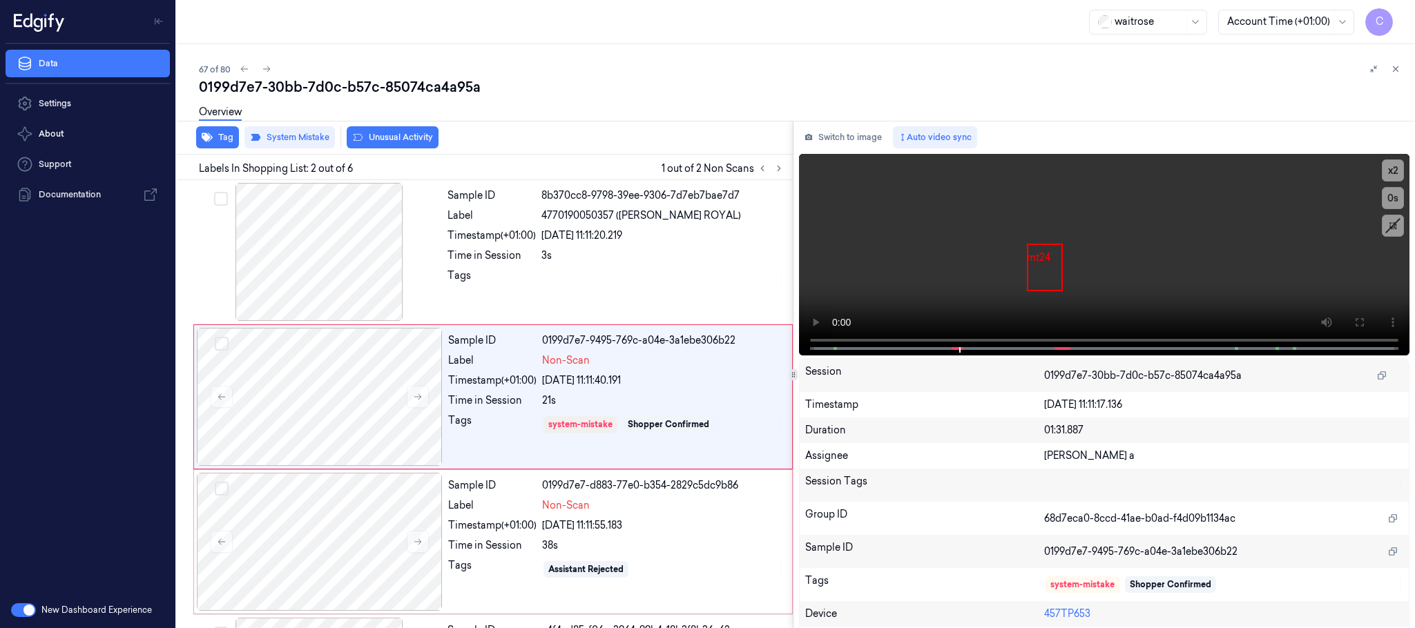
click at [363, 139] on button "Unusual Activity" at bounding box center [393, 137] width 92 height 22
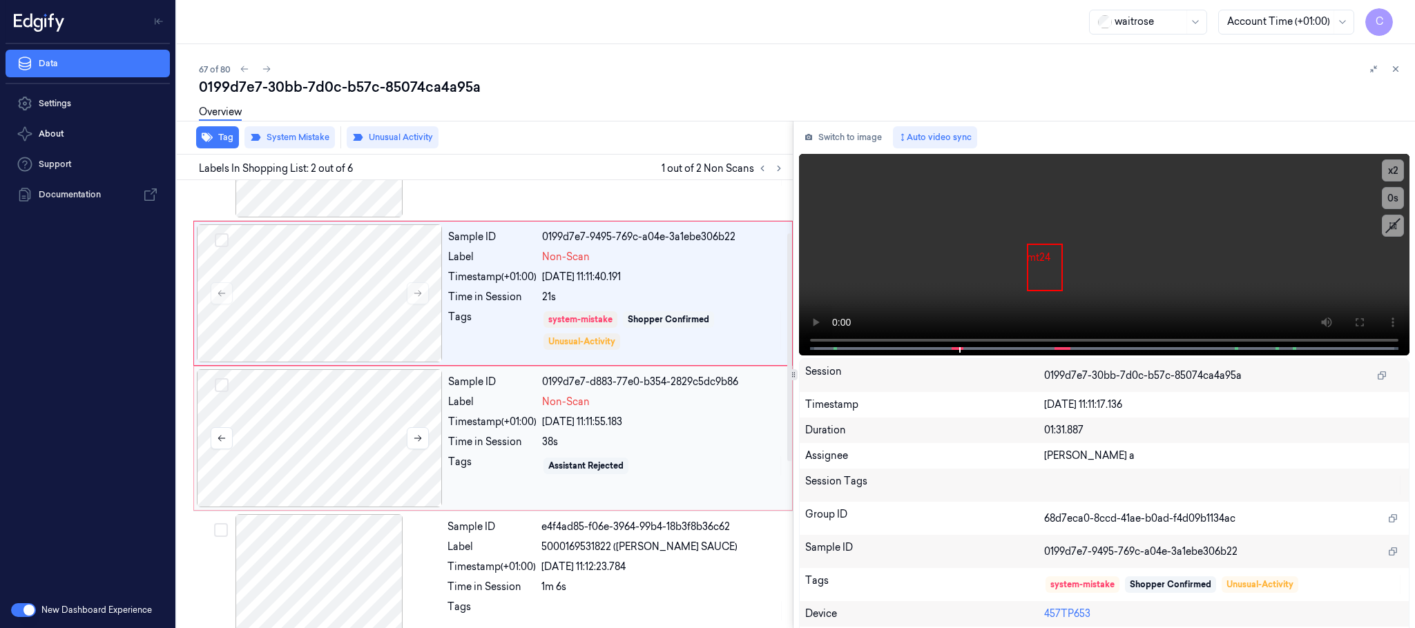
drag, startPoint x: 333, startPoint y: 421, endPoint x: 352, endPoint y: 423, distance: 18.8
click at [332, 423] on div at bounding box center [320, 438] width 246 height 138
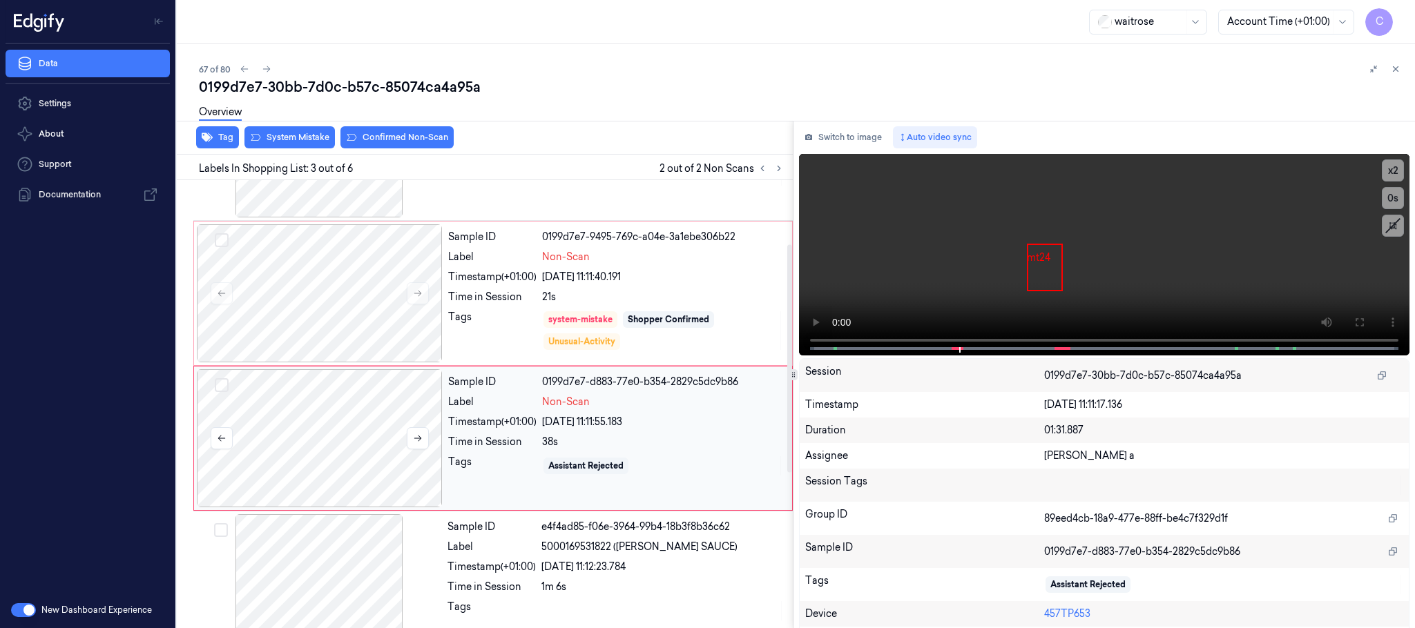
scroll to position [139, 0]
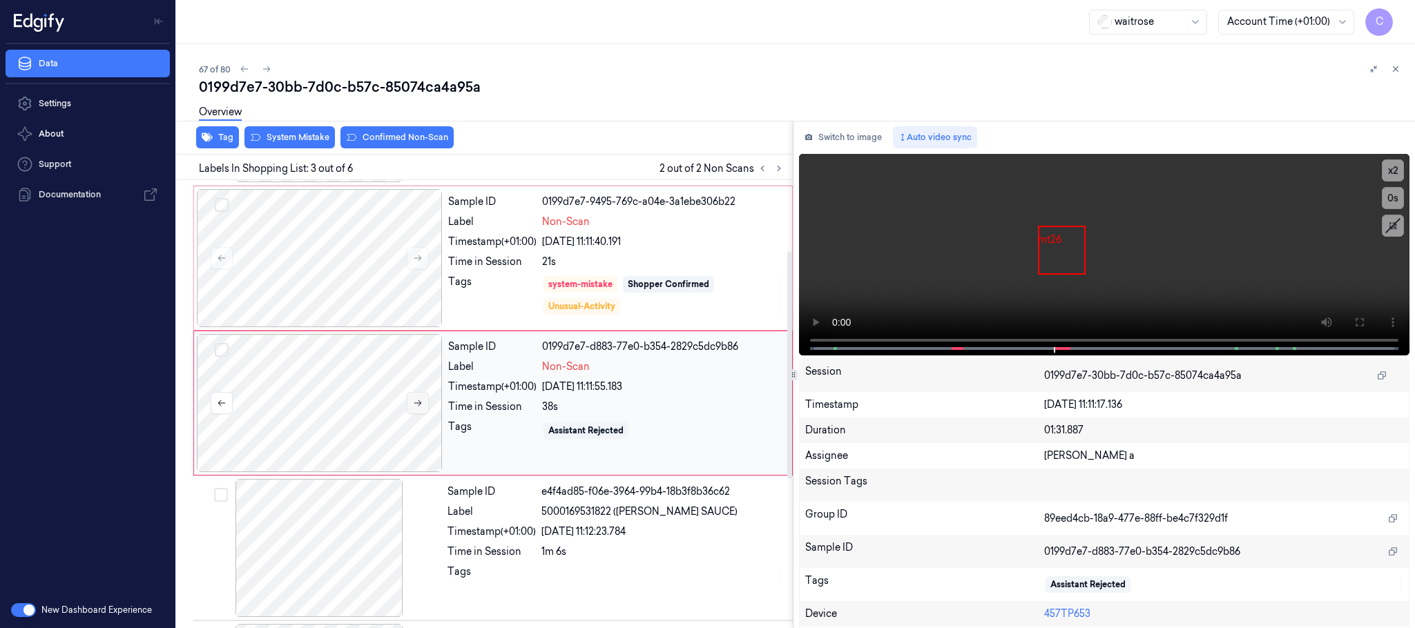
click at [413, 400] on icon at bounding box center [418, 403] width 10 height 10
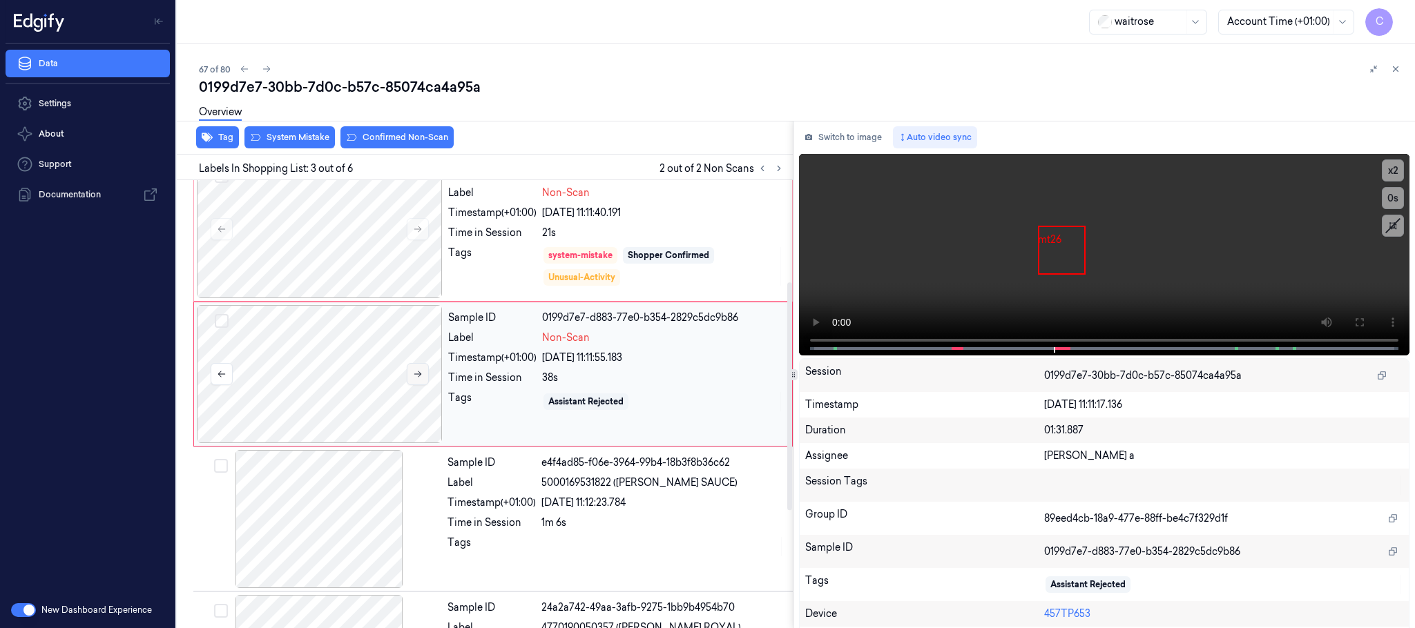
scroll to position [207, 0]
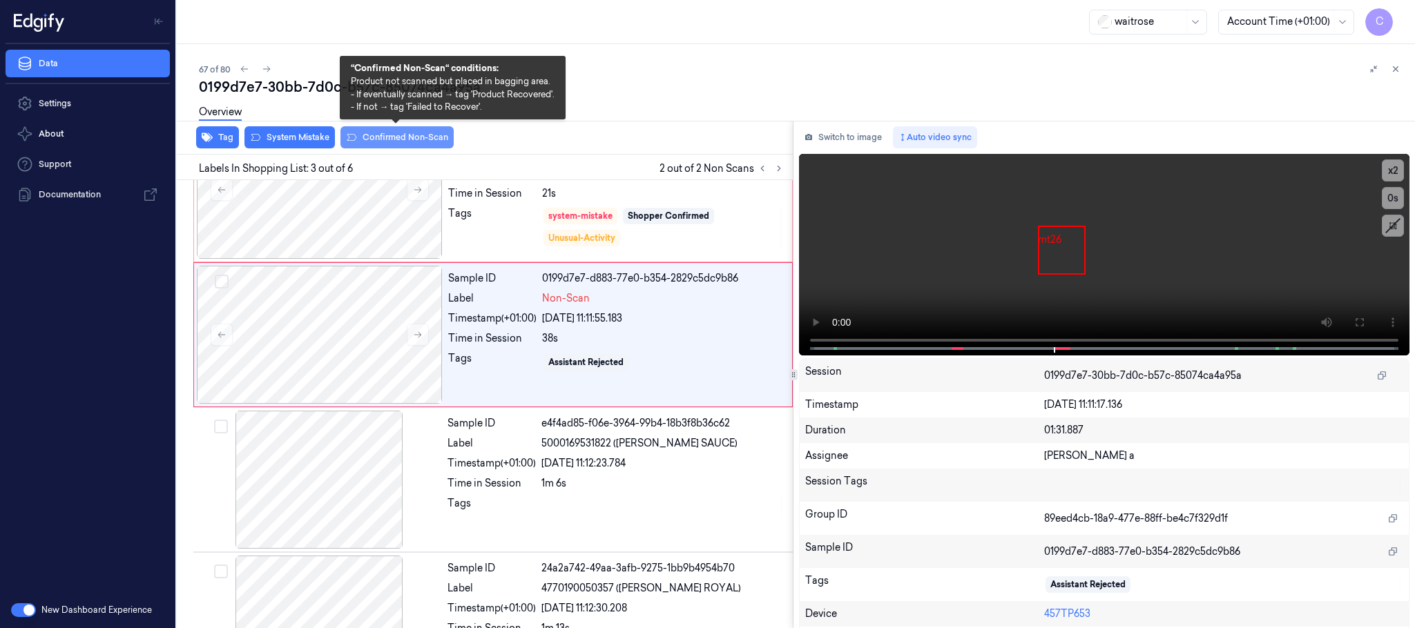
click at [392, 137] on button "Confirmed Non-Scan" at bounding box center [396, 137] width 113 height 22
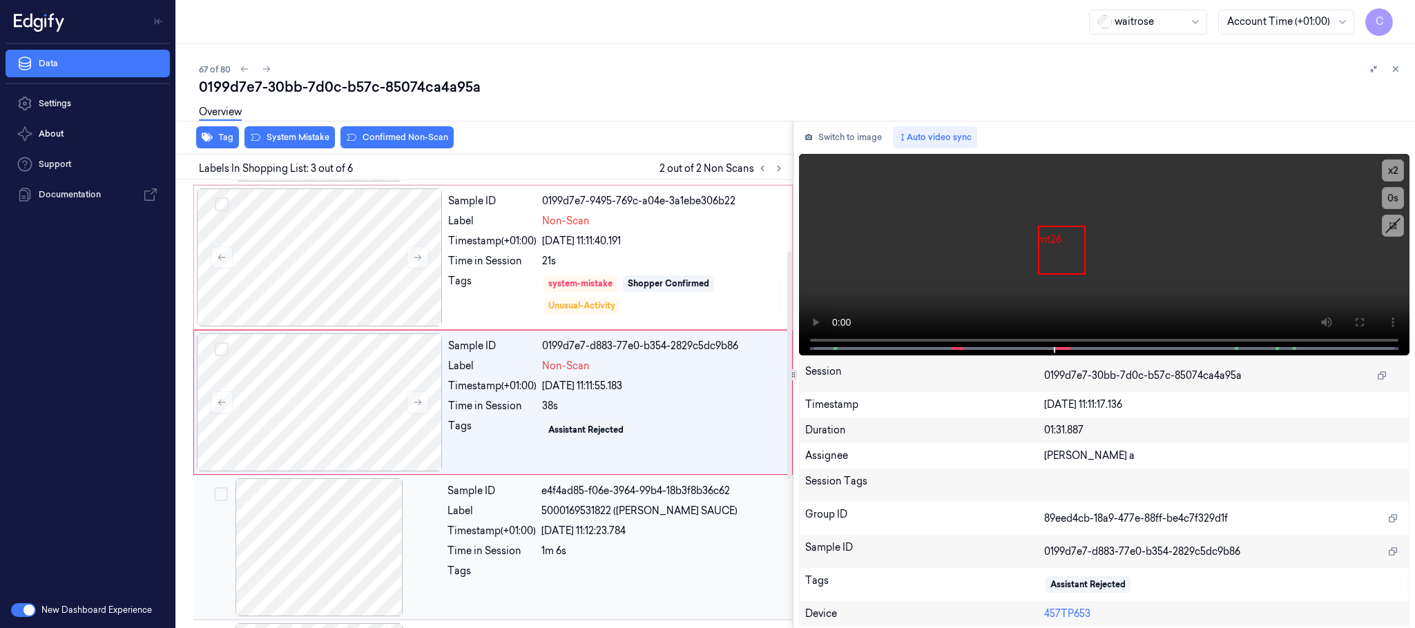
scroll to position [139, 0]
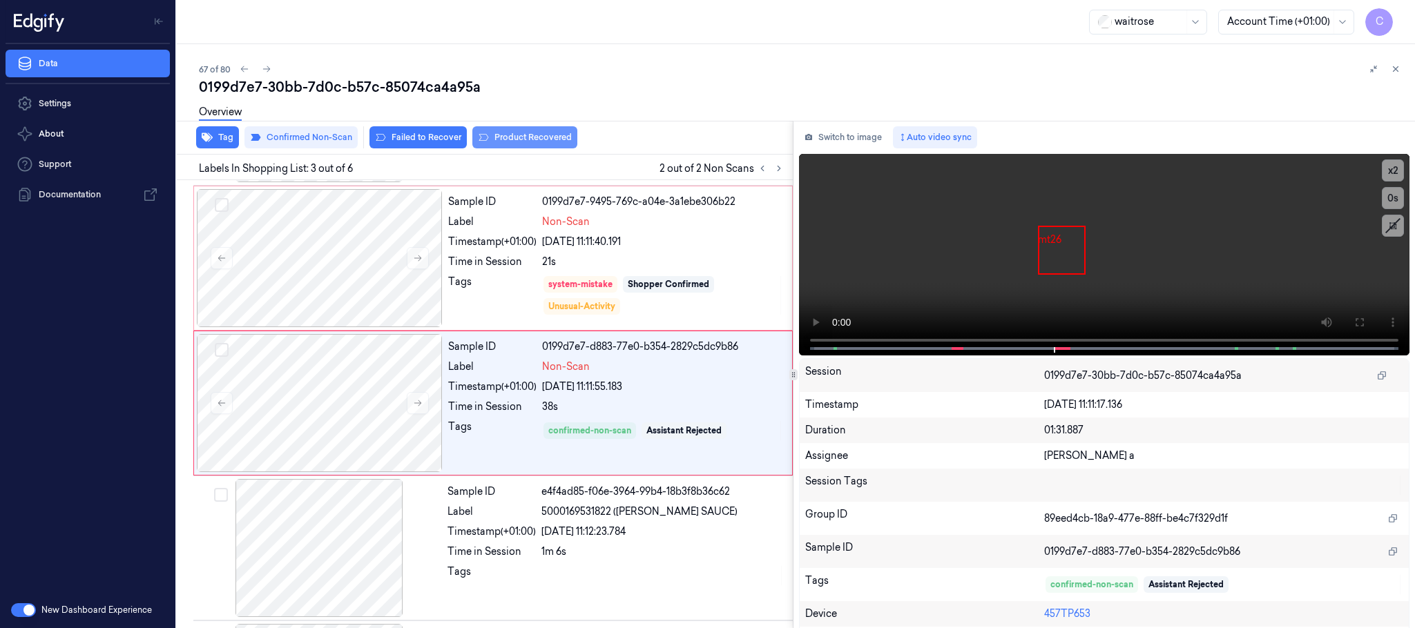
click at [512, 142] on button "Product Recovered" at bounding box center [524, 137] width 105 height 22
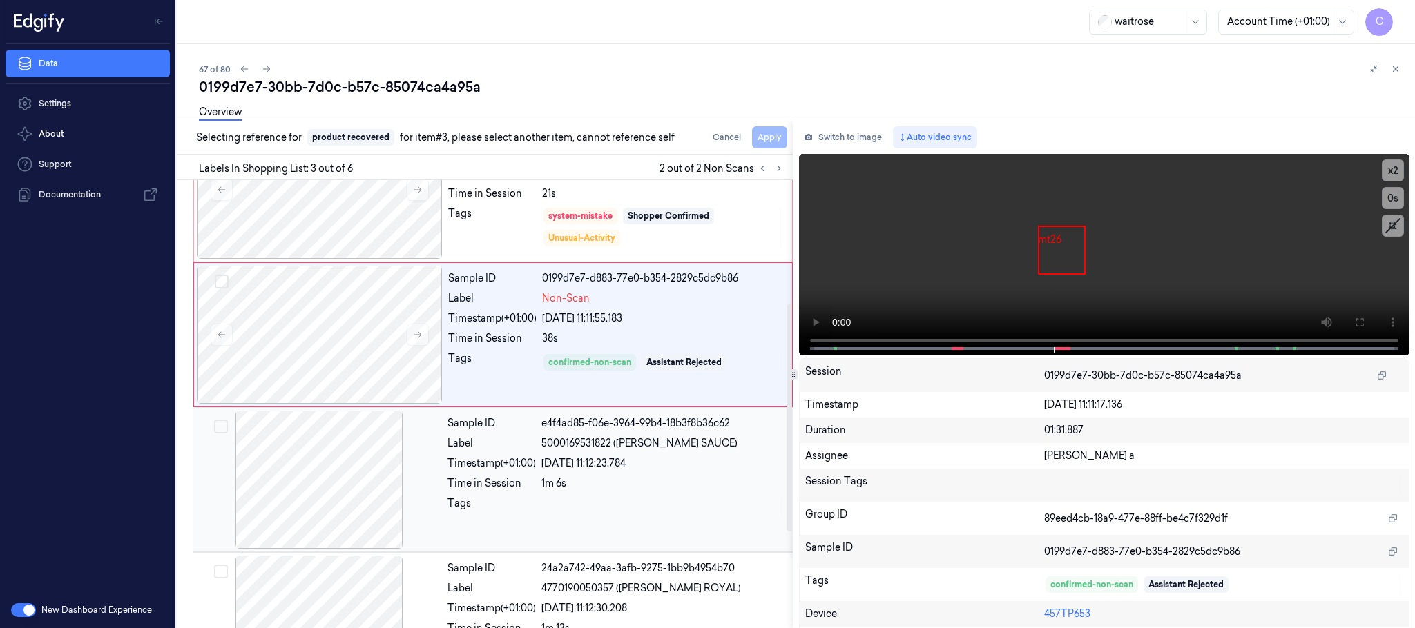
scroll to position [242, 0]
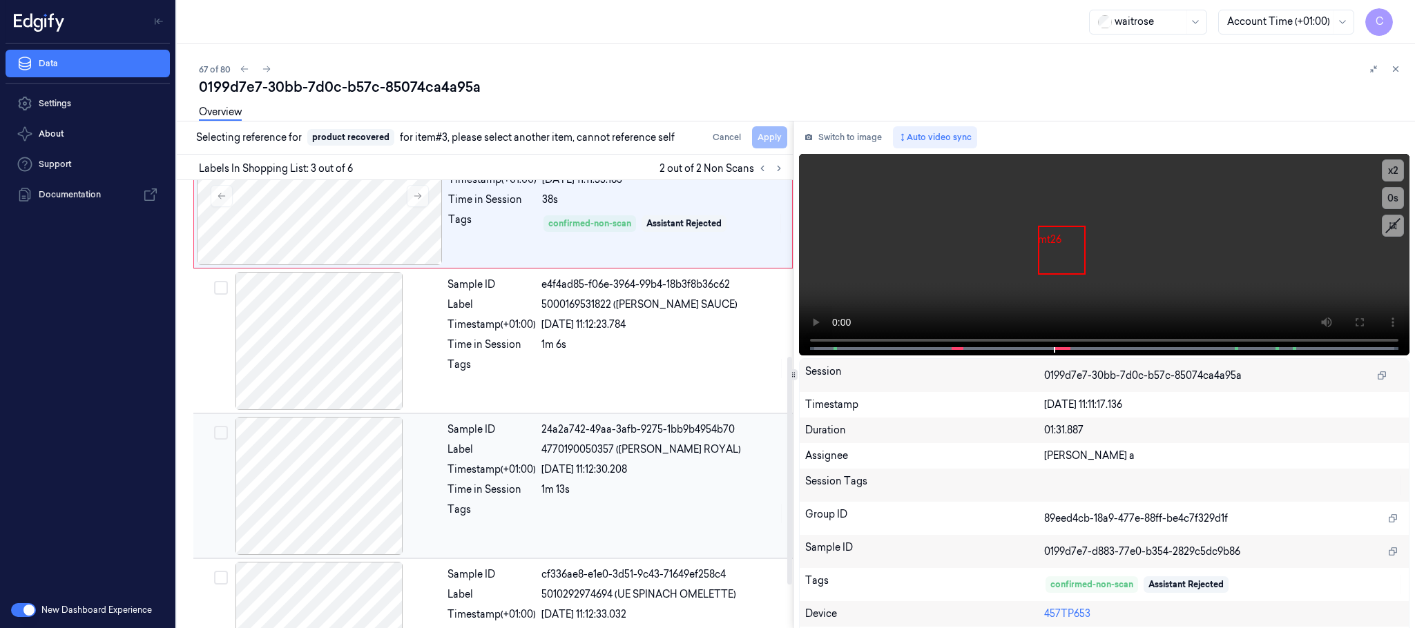
click at [340, 474] on div at bounding box center [319, 486] width 246 height 138
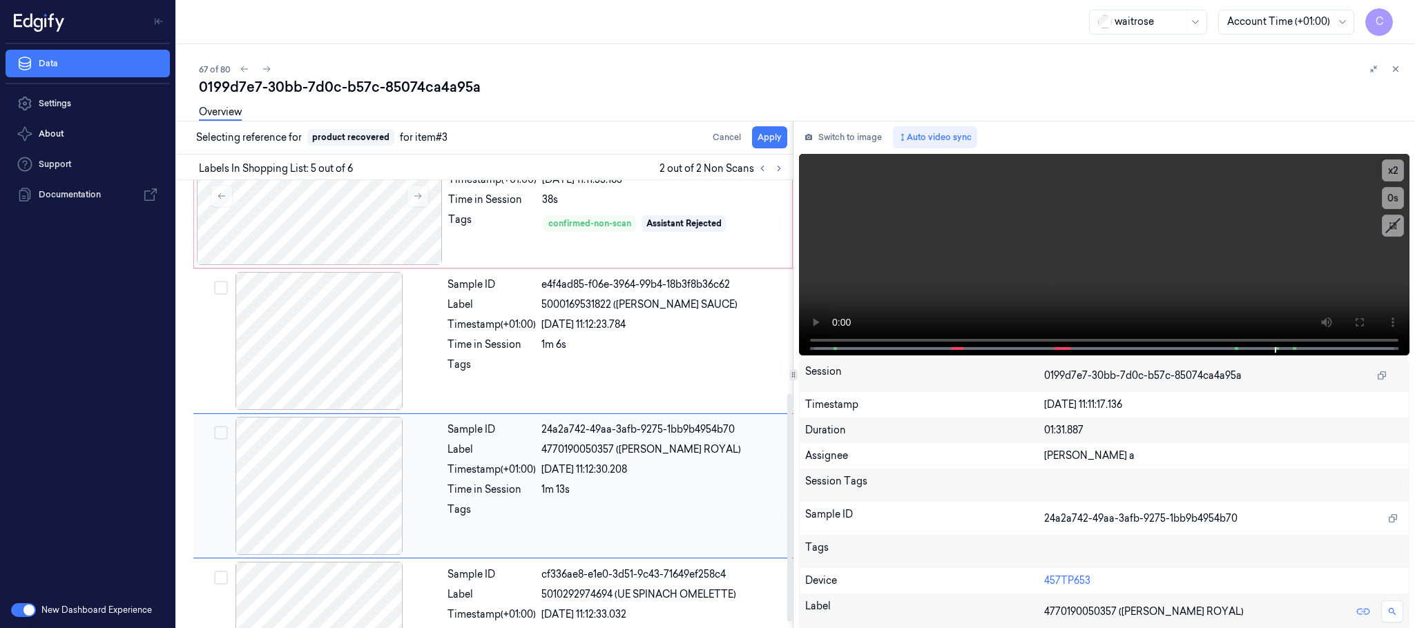
scroll to position [429, 0]
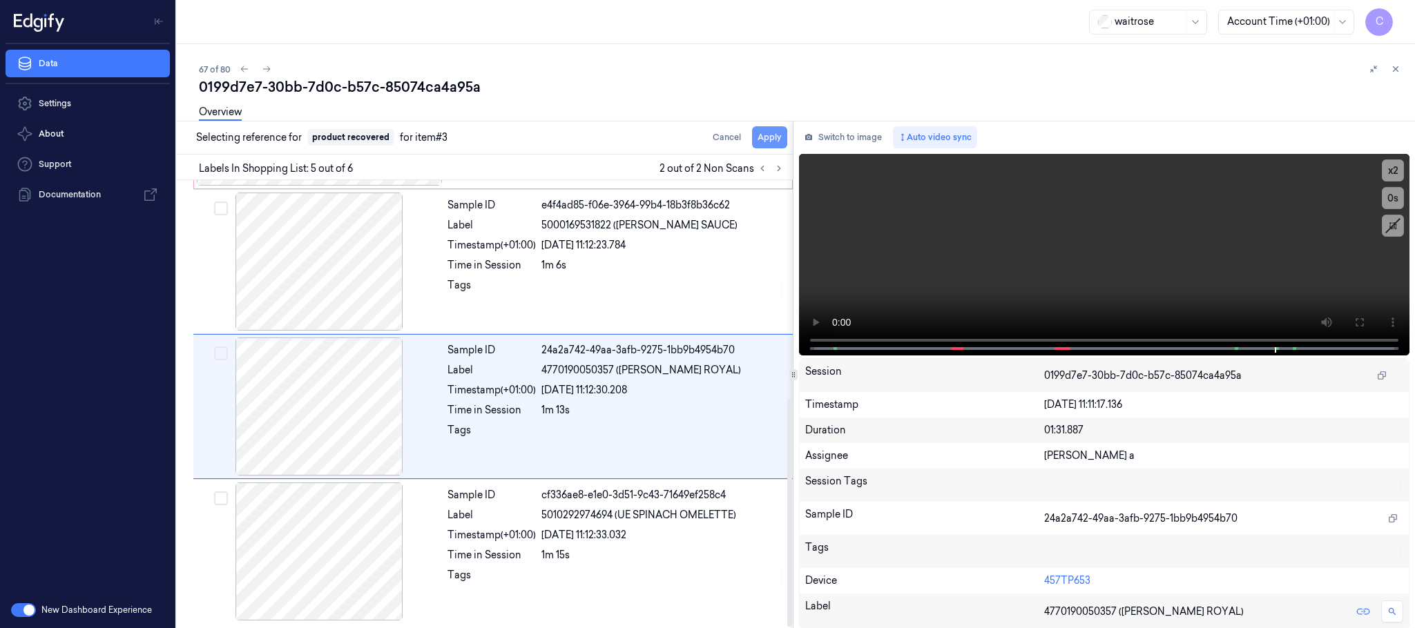
click at [773, 143] on button "Apply" at bounding box center [769, 137] width 35 height 22
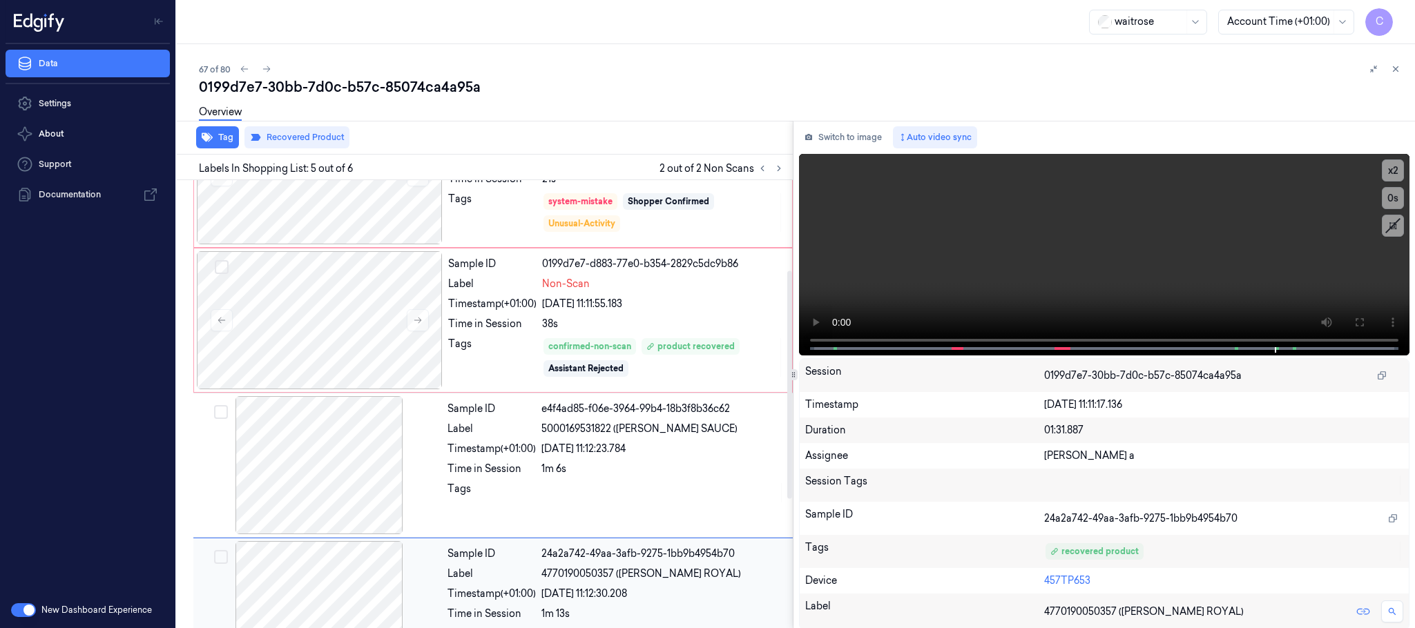
scroll to position [14, 0]
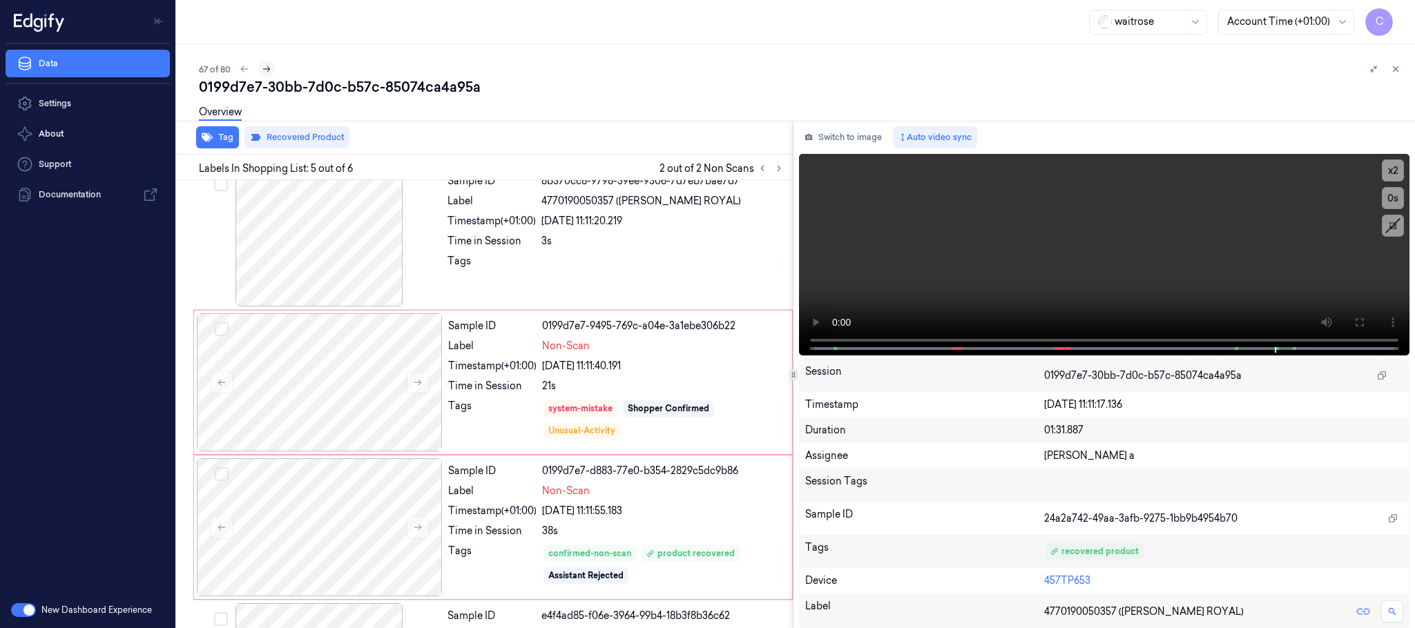
click at [269, 69] on icon at bounding box center [267, 69] width 8 height 6
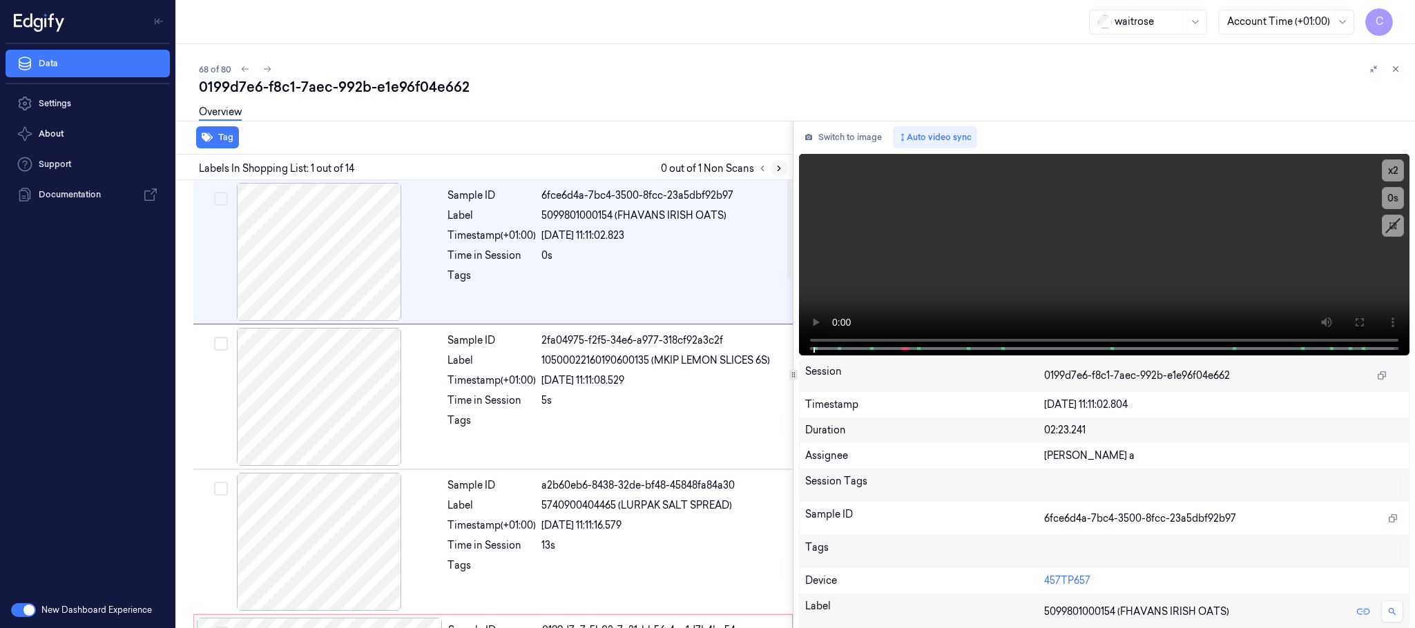
click at [786, 168] on button at bounding box center [779, 168] width 17 height 17
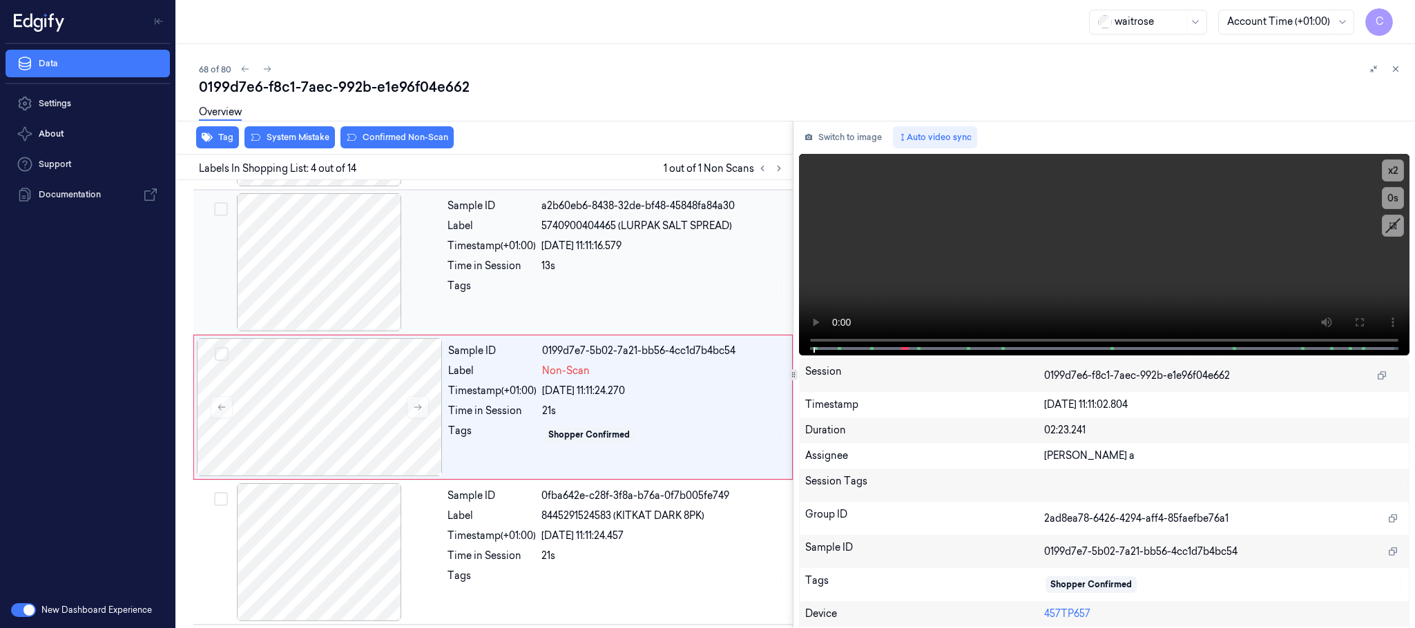
scroll to position [284, 0]
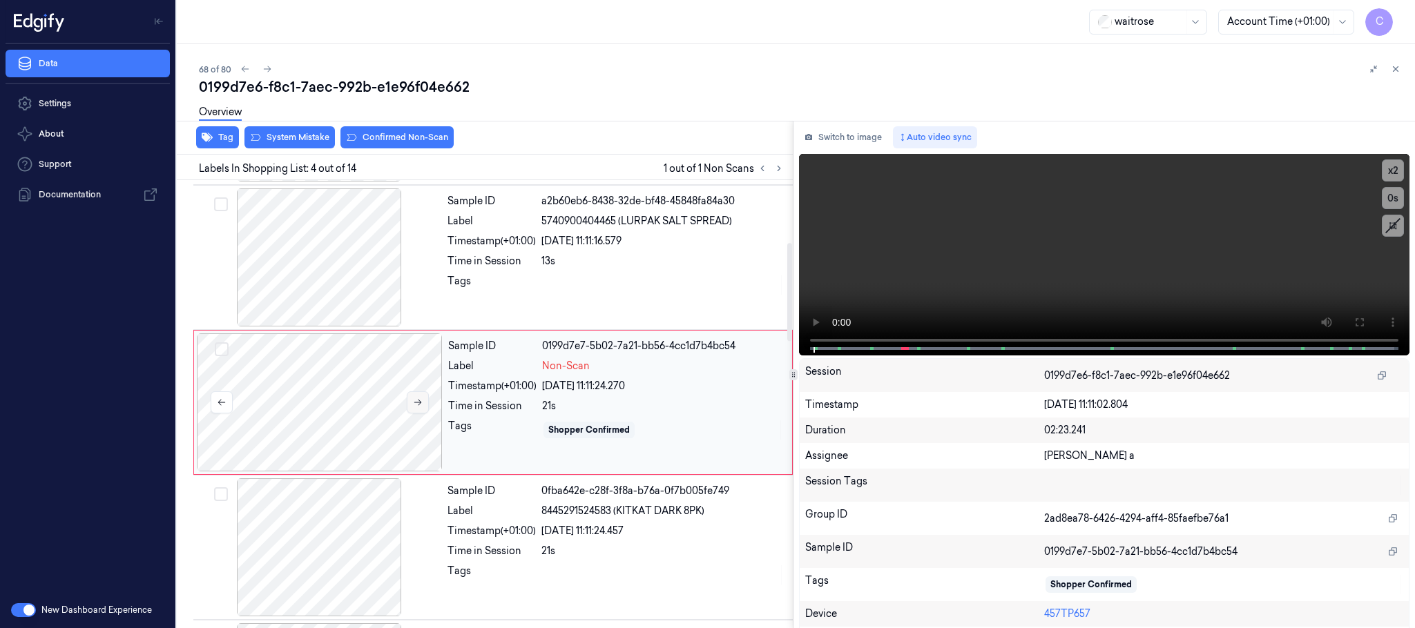
click at [415, 407] on icon at bounding box center [418, 403] width 10 height 10
click at [336, 249] on div at bounding box center [319, 257] width 246 height 138
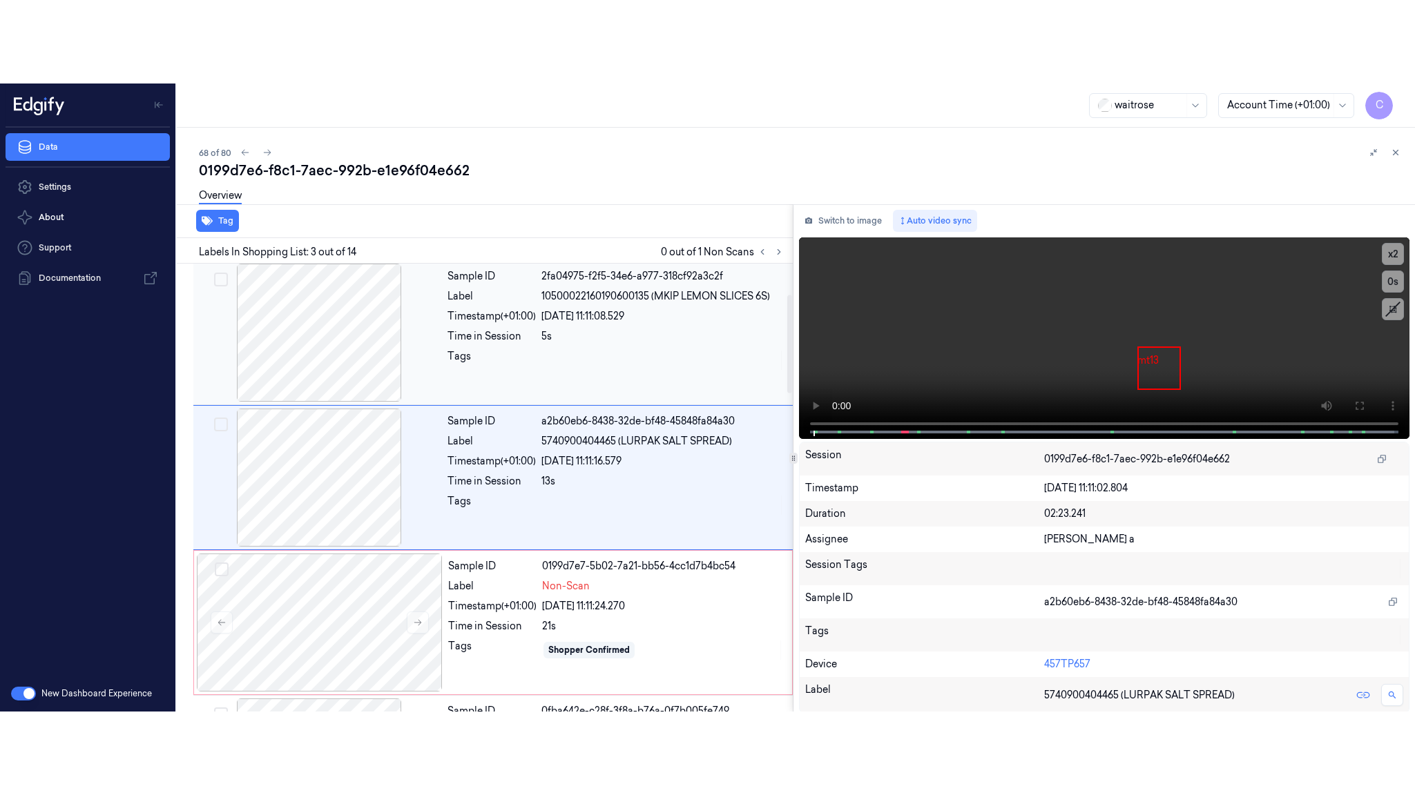
scroll to position [139, 0]
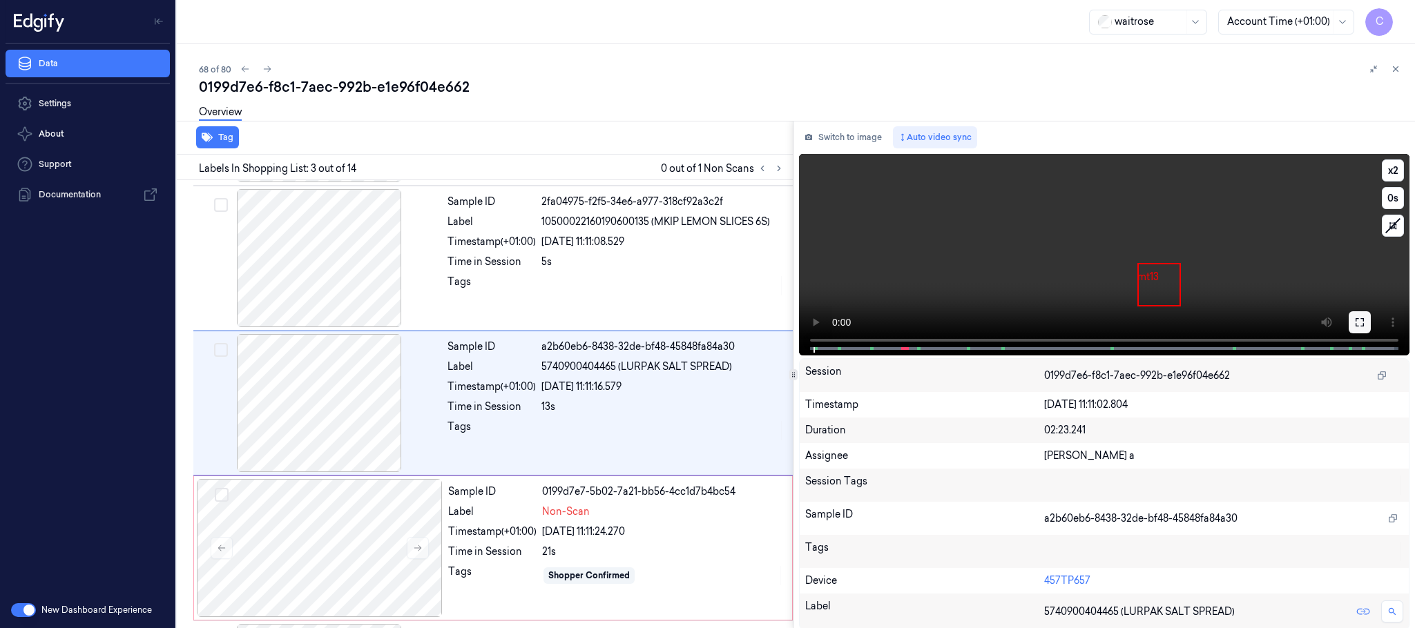
click at [1354, 322] on icon at bounding box center [1359, 322] width 11 height 11
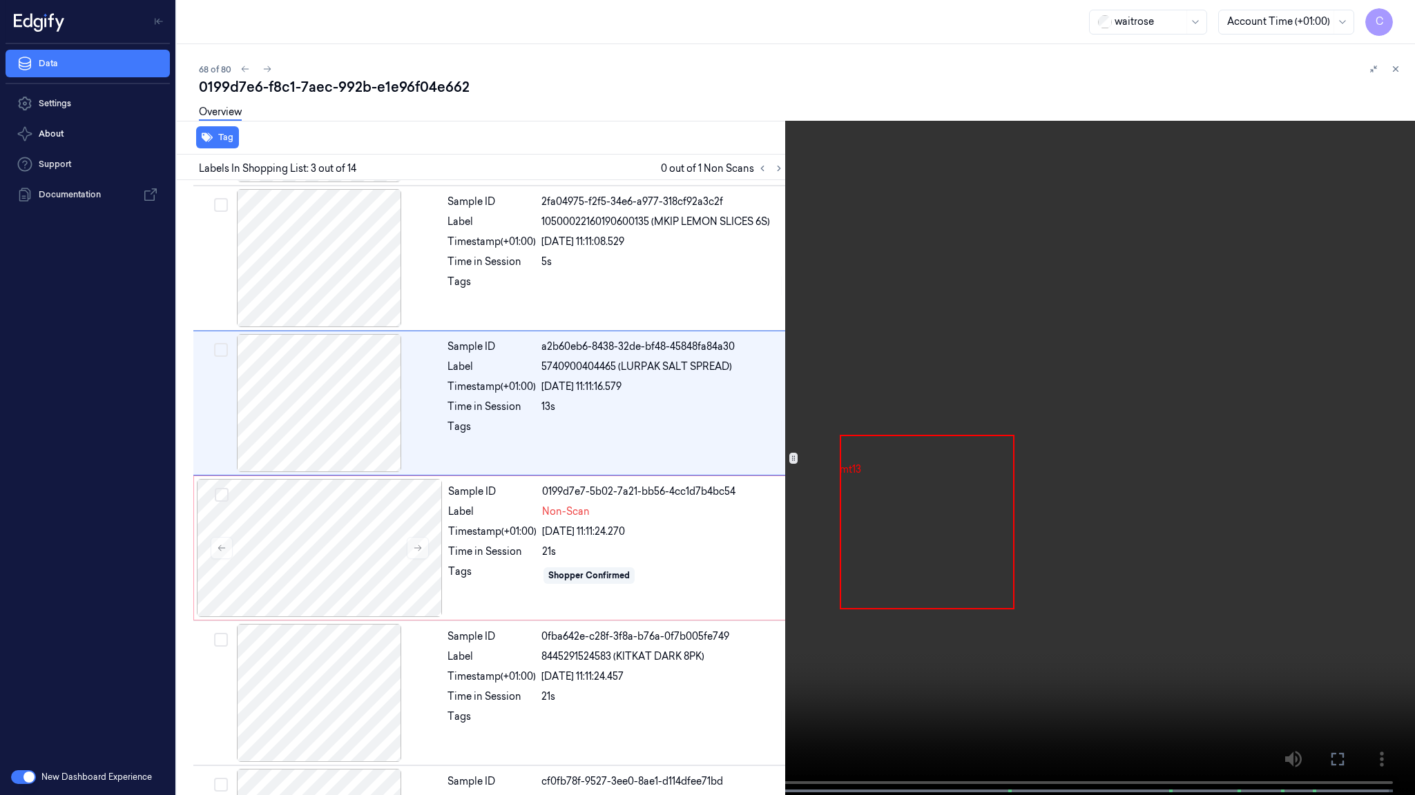
click at [646, 423] on video at bounding box center [707, 399] width 1415 height 798
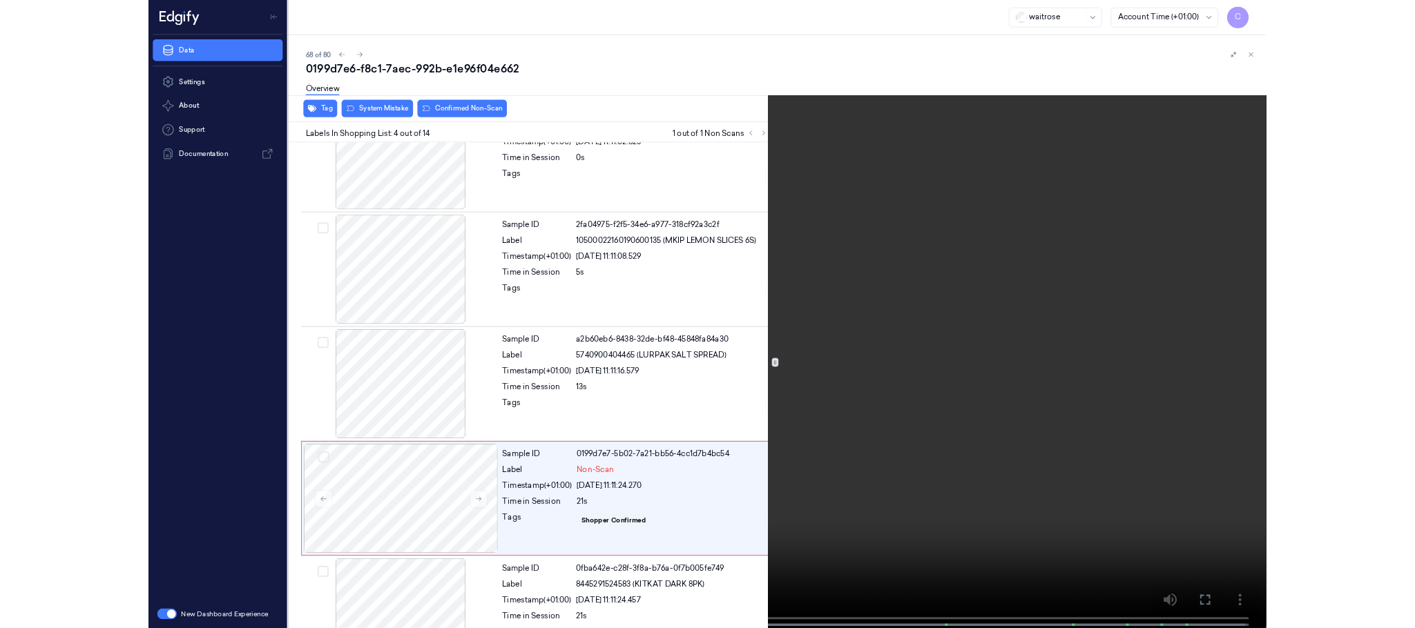
scroll to position [201, 0]
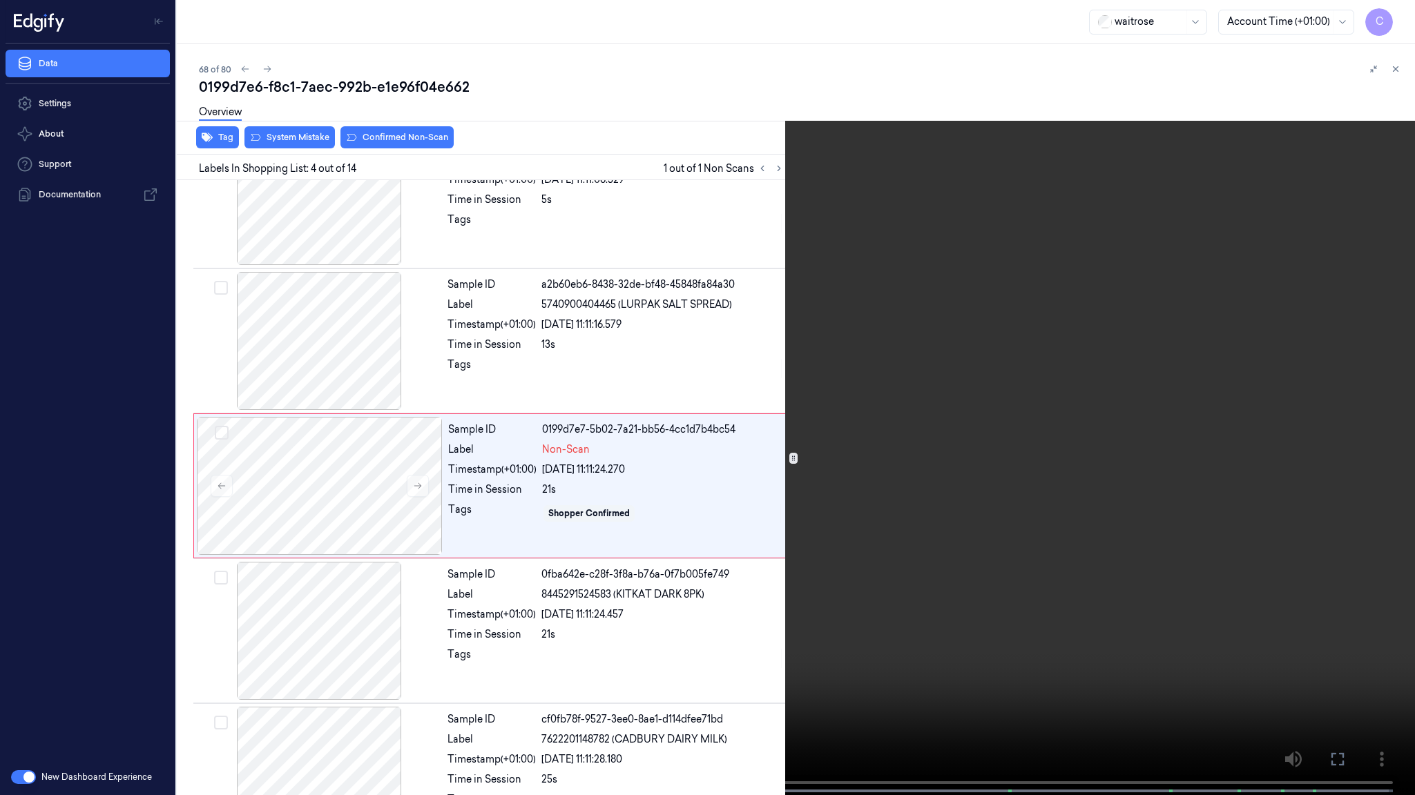
click at [243, 605] on video at bounding box center [707, 399] width 1415 height 798
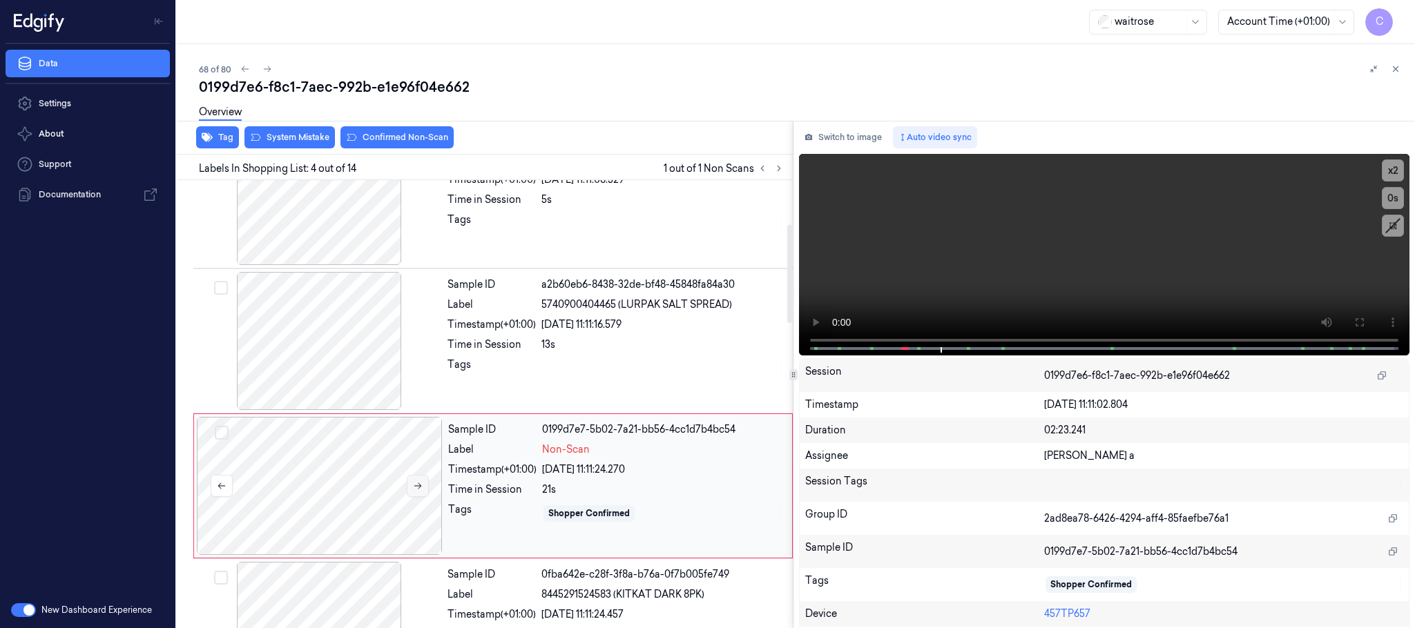
click at [417, 490] on icon at bounding box center [418, 486] width 10 height 10
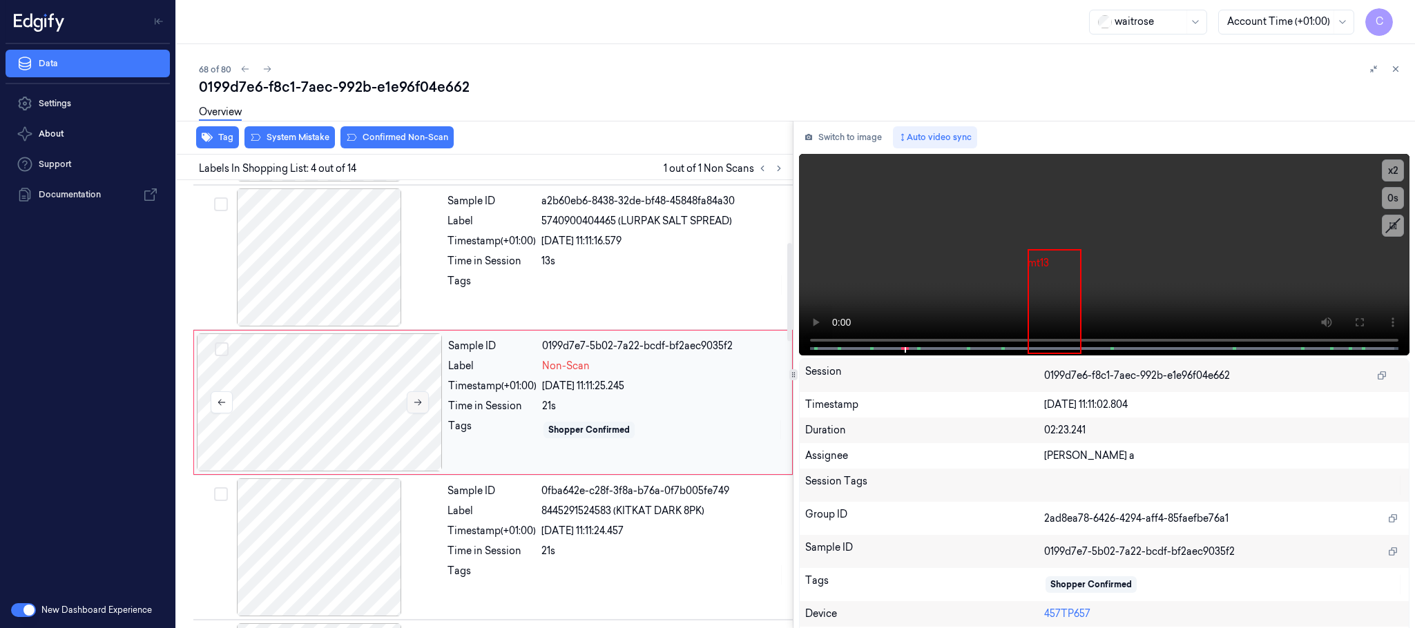
click at [417, 414] on button at bounding box center [418, 402] width 22 height 22
click at [414, 403] on icon at bounding box center [418, 403] width 10 height 10
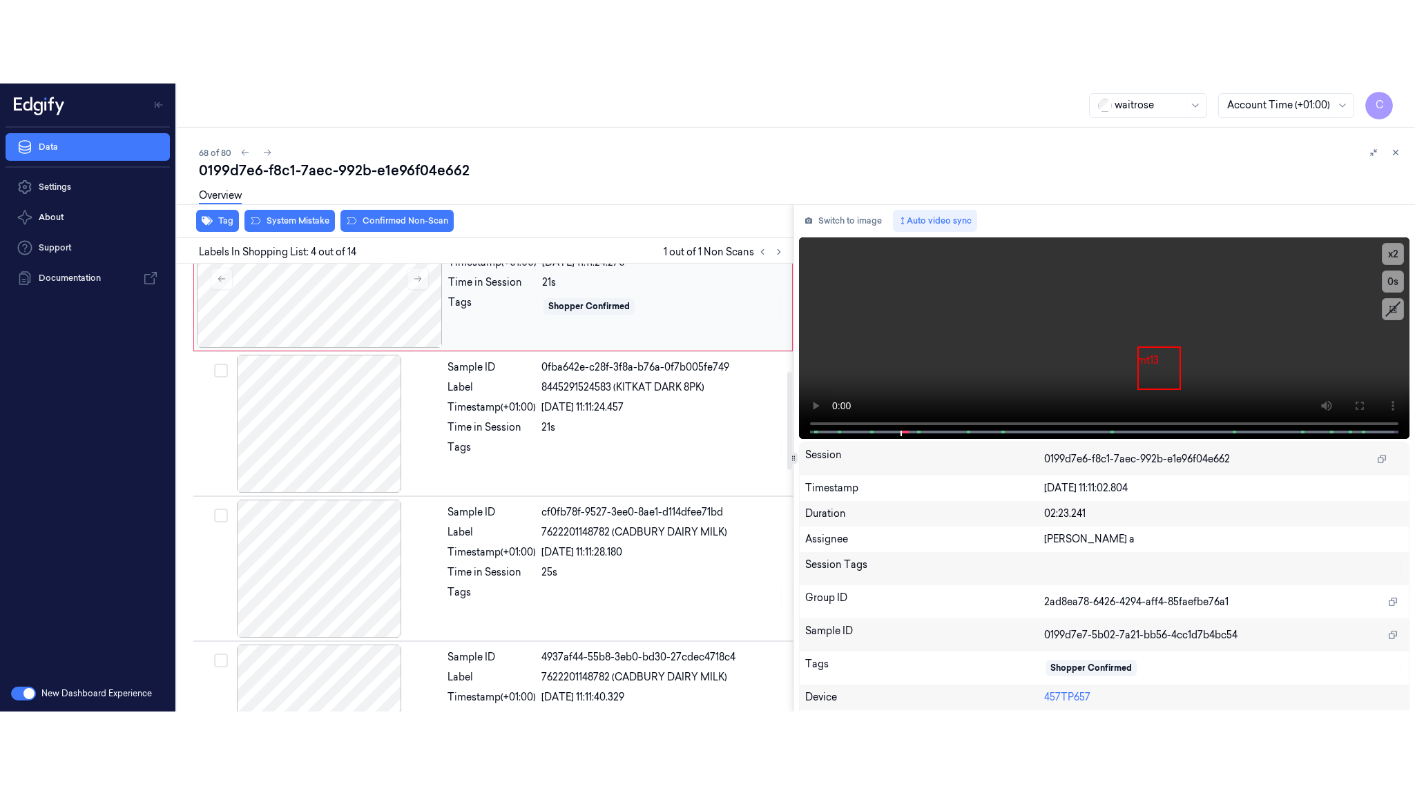
scroll to position [388, 0]
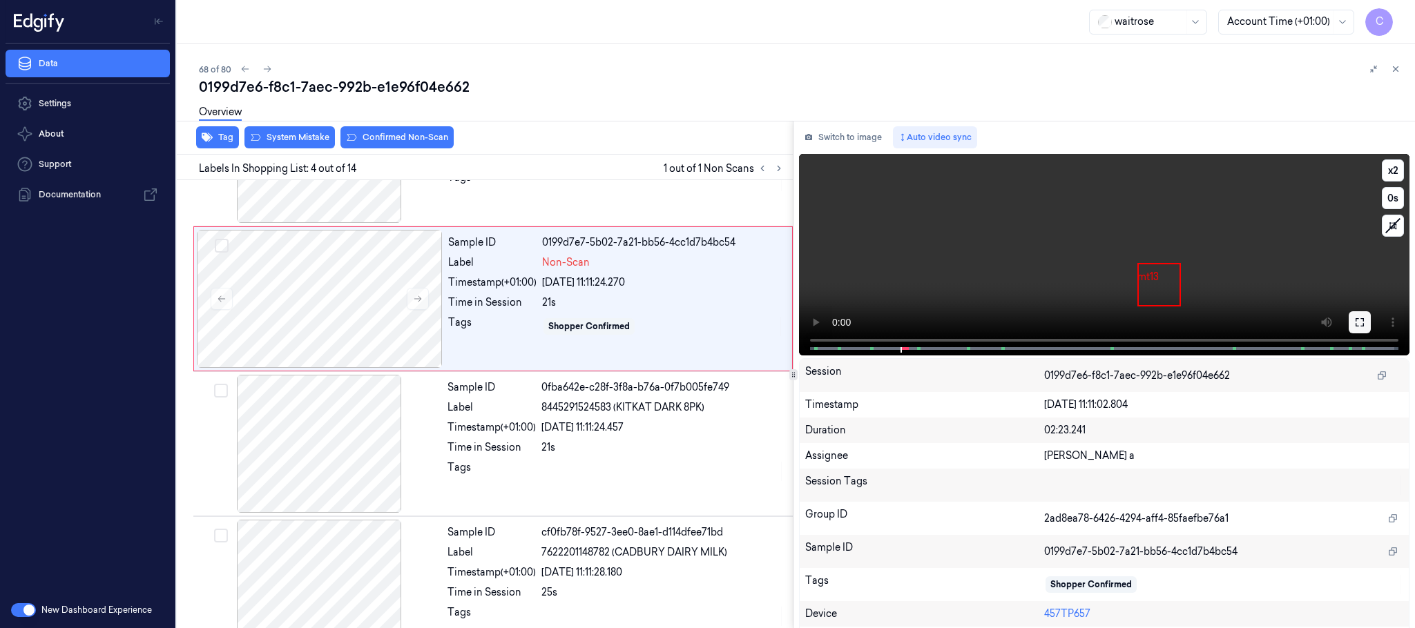
click at [1354, 317] on icon at bounding box center [1359, 322] width 11 height 11
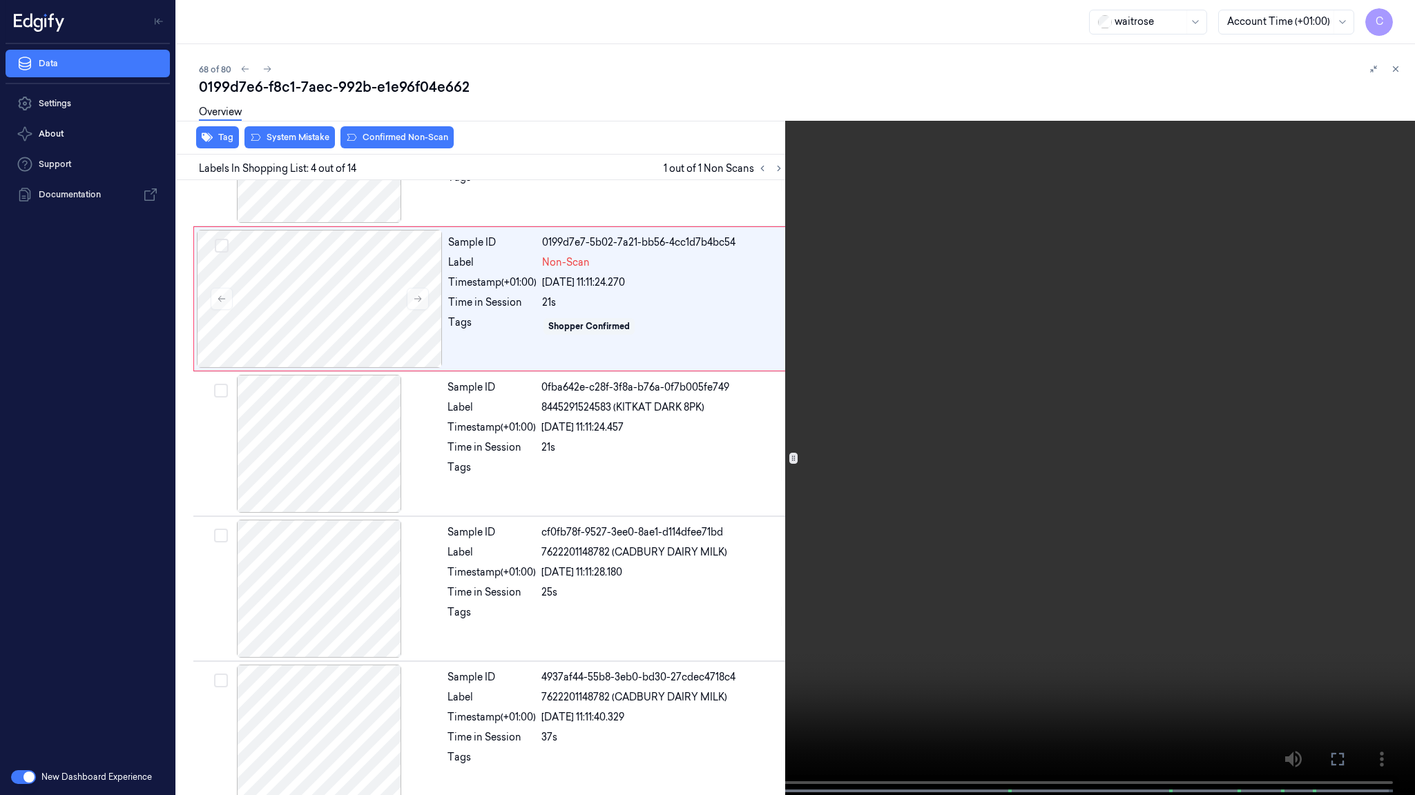
click at [510, 559] on video at bounding box center [707, 399] width 1415 height 798
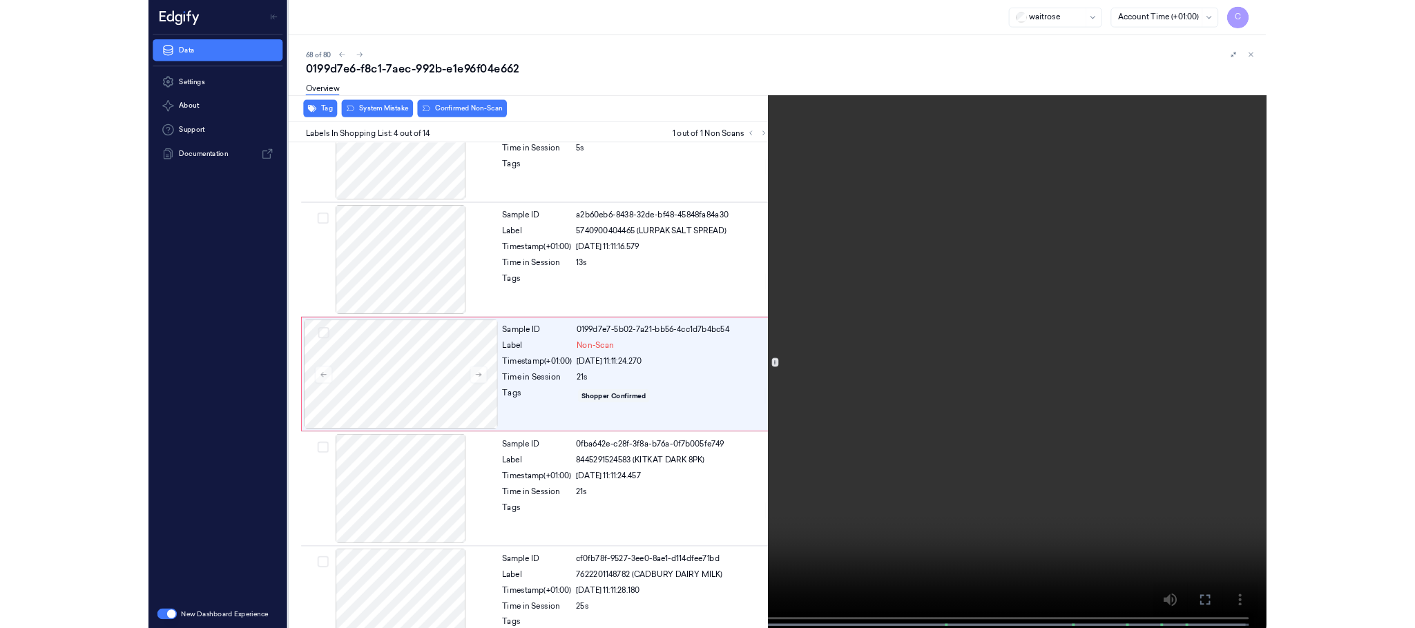
scroll to position [201, 0]
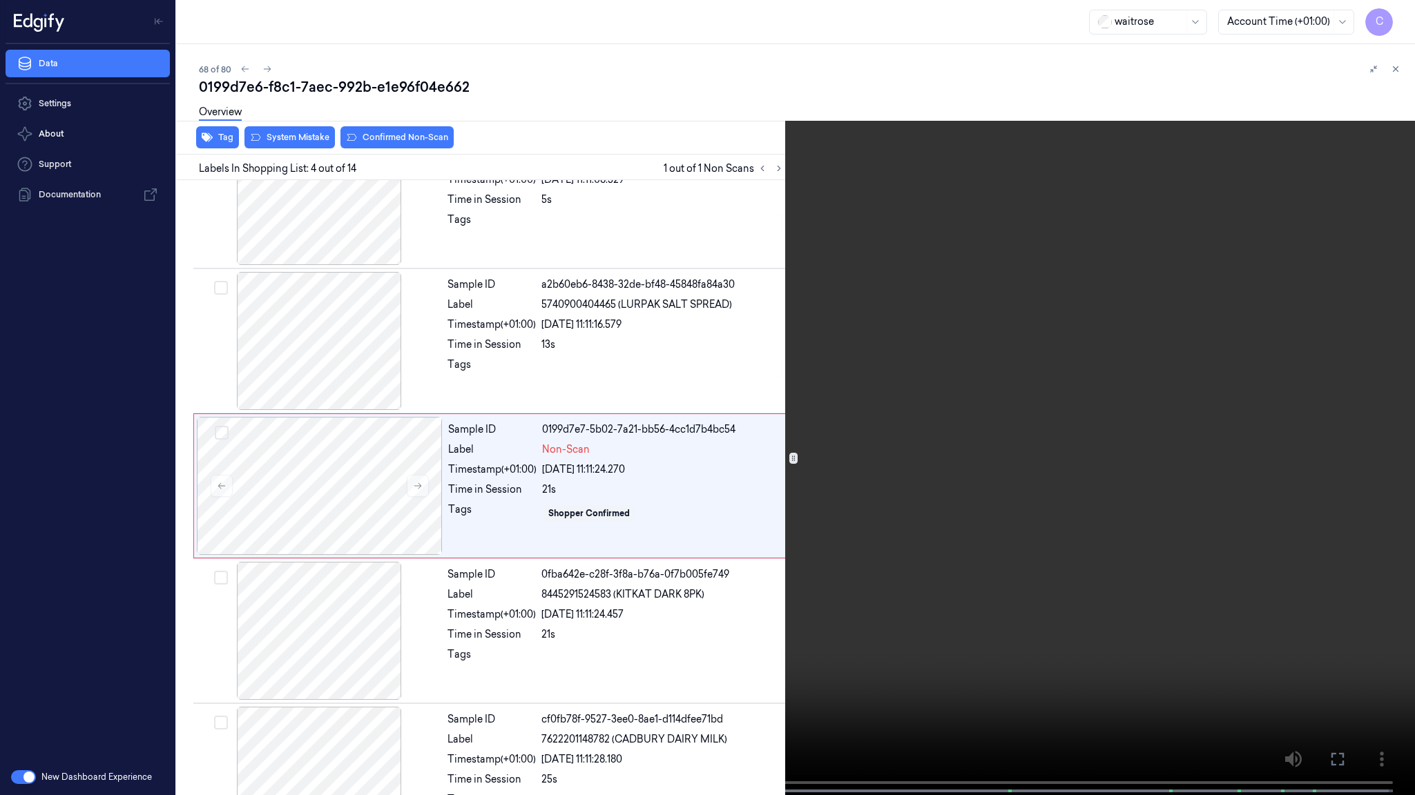
click at [759, 525] on video at bounding box center [707, 399] width 1415 height 798
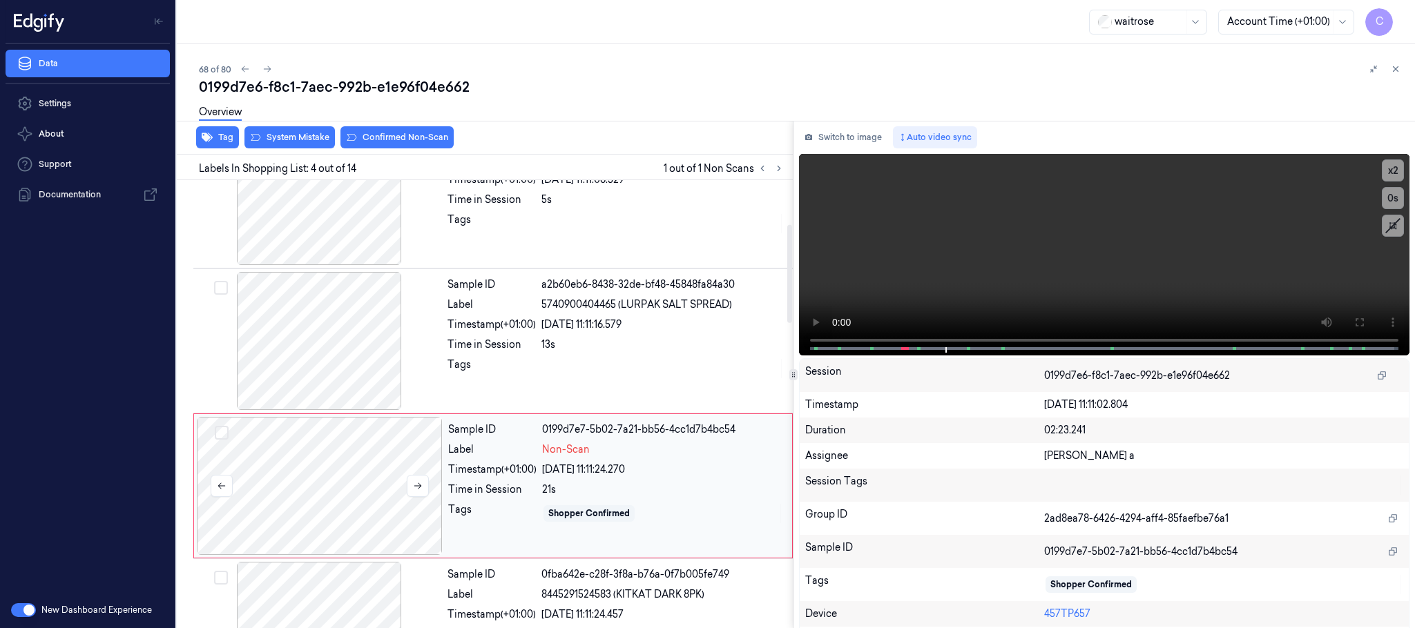
click at [305, 465] on div at bounding box center [320, 486] width 246 height 138
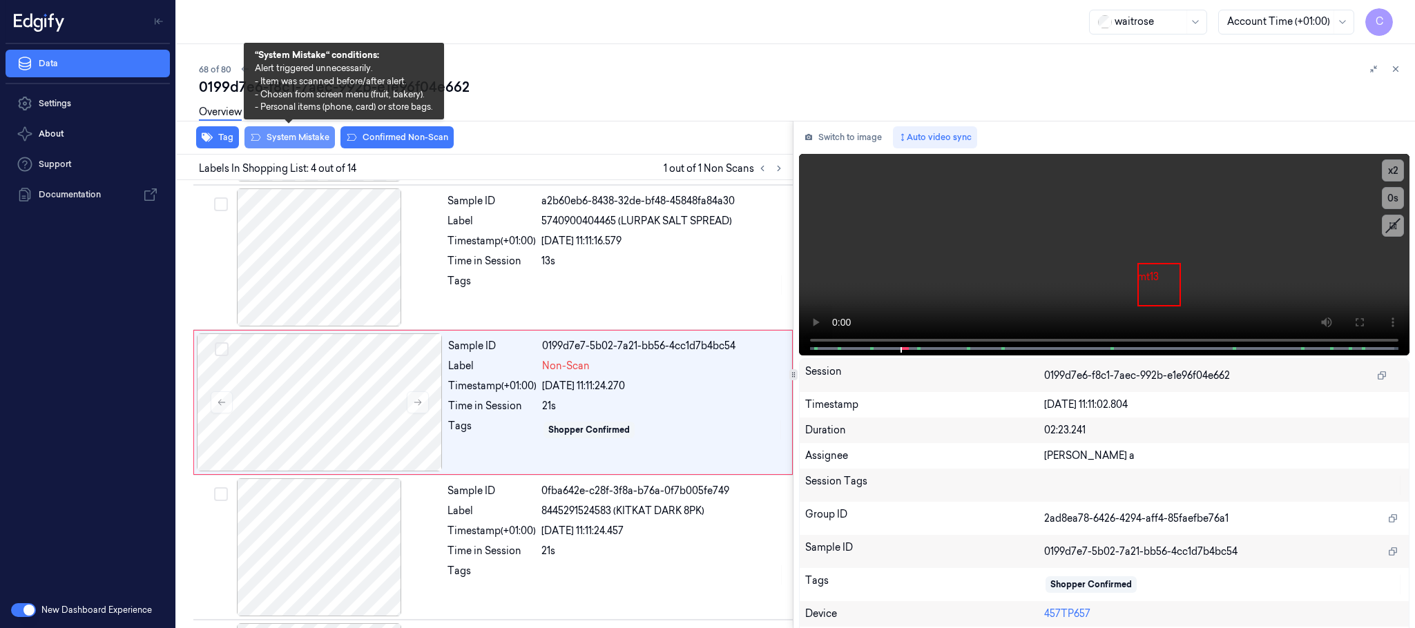
click at [287, 133] on button "System Mistake" at bounding box center [289, 137] width 90 height 22
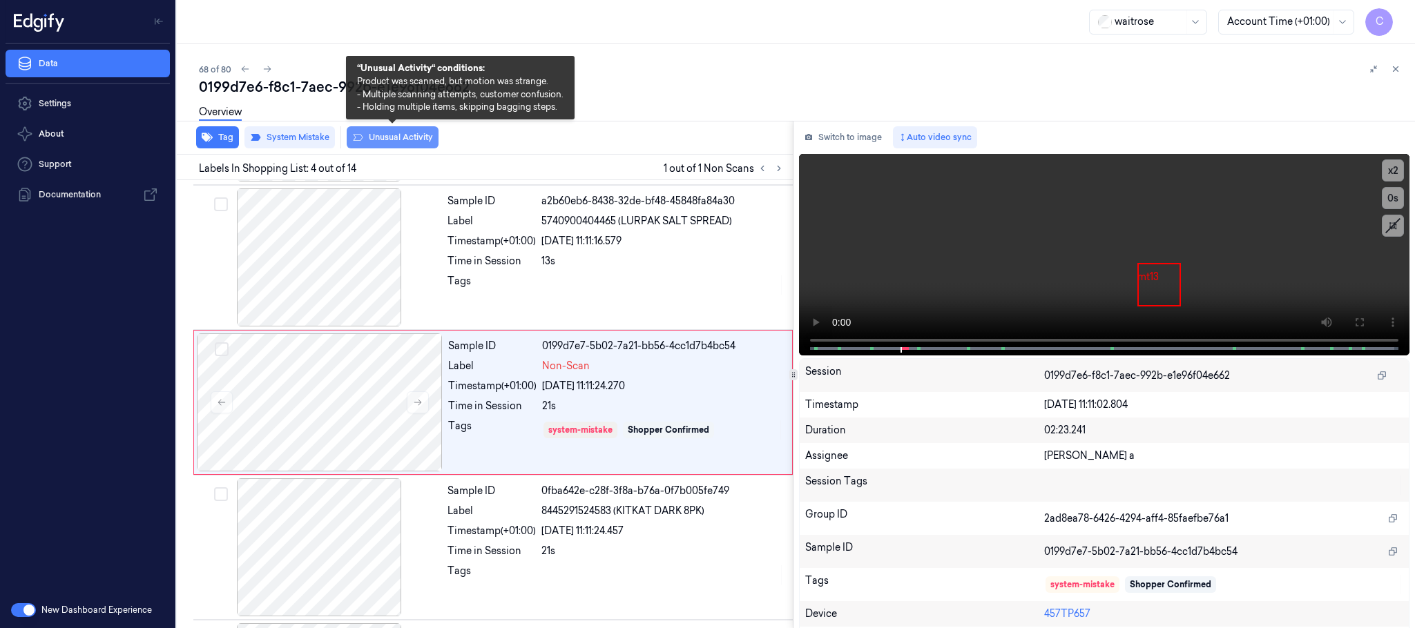
click at [386, 137] on button "Unusual Activity" at bounding box center [393, 137] width 92 height 22
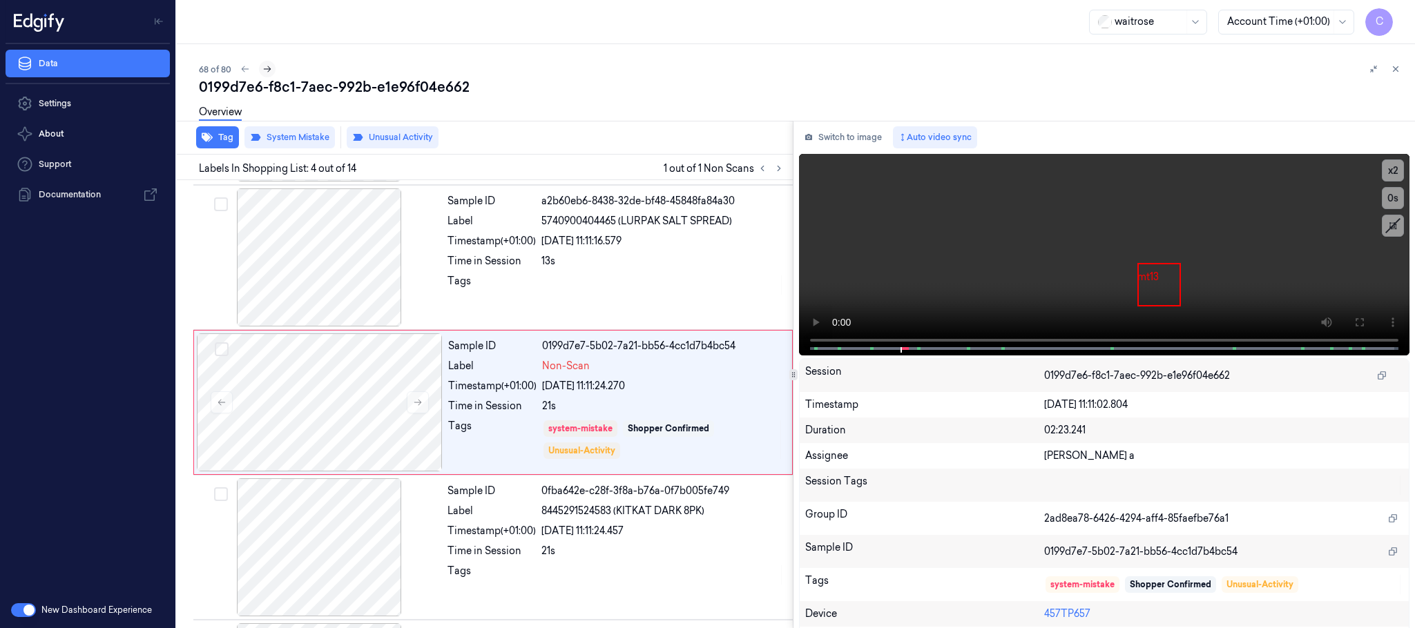
click at [266, 69] on icon at bounding box center [267, 69] width 10 height 10
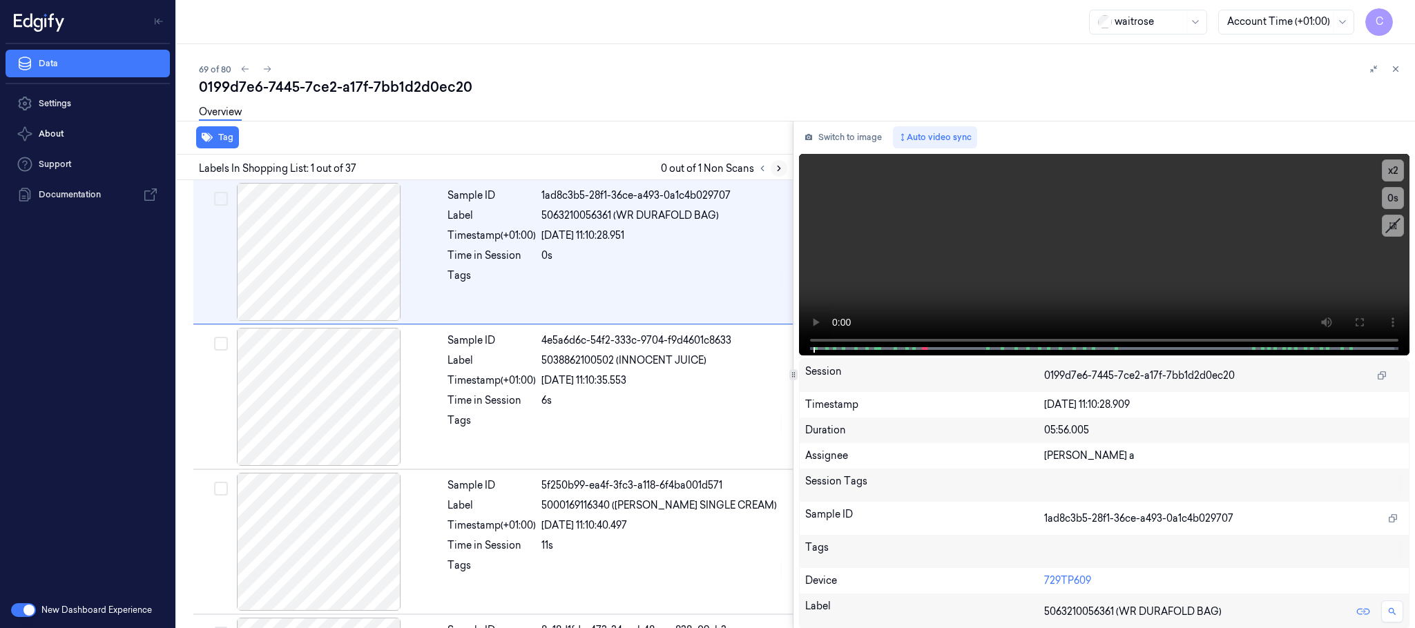
click at [781, 172] on icon at bounding box center [779, 169] width 10 height 10
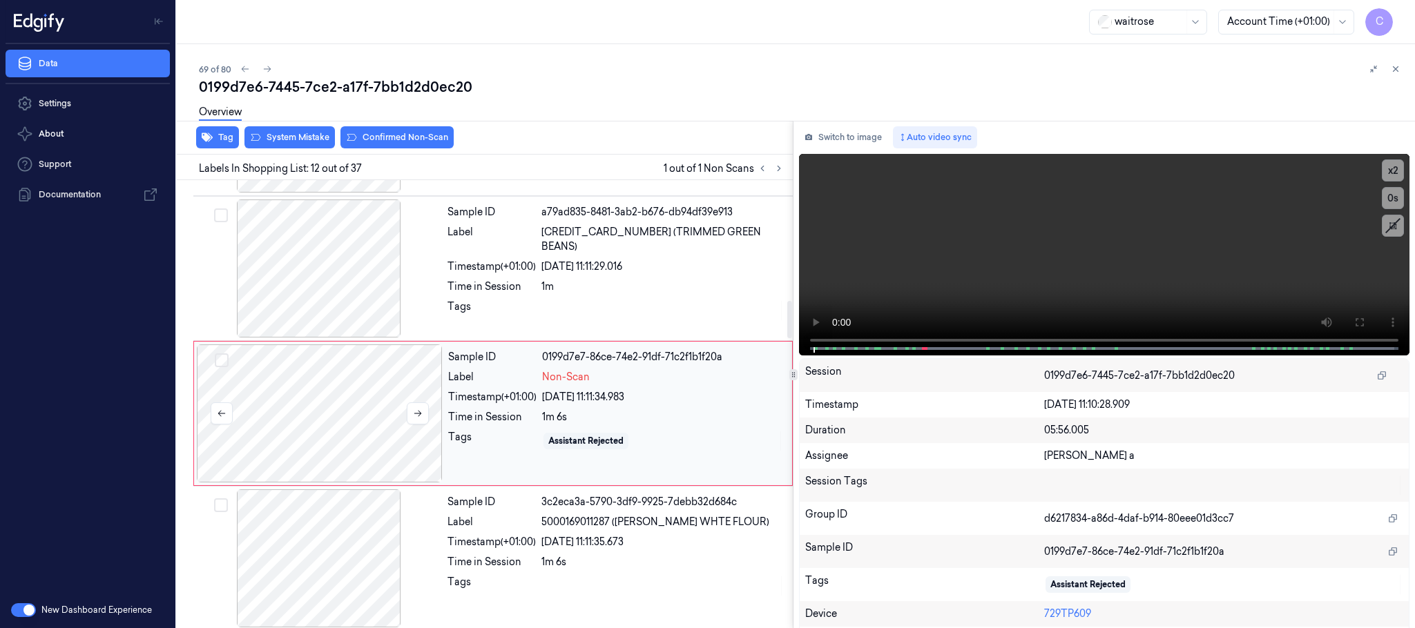
scroll to position [1450, 0]
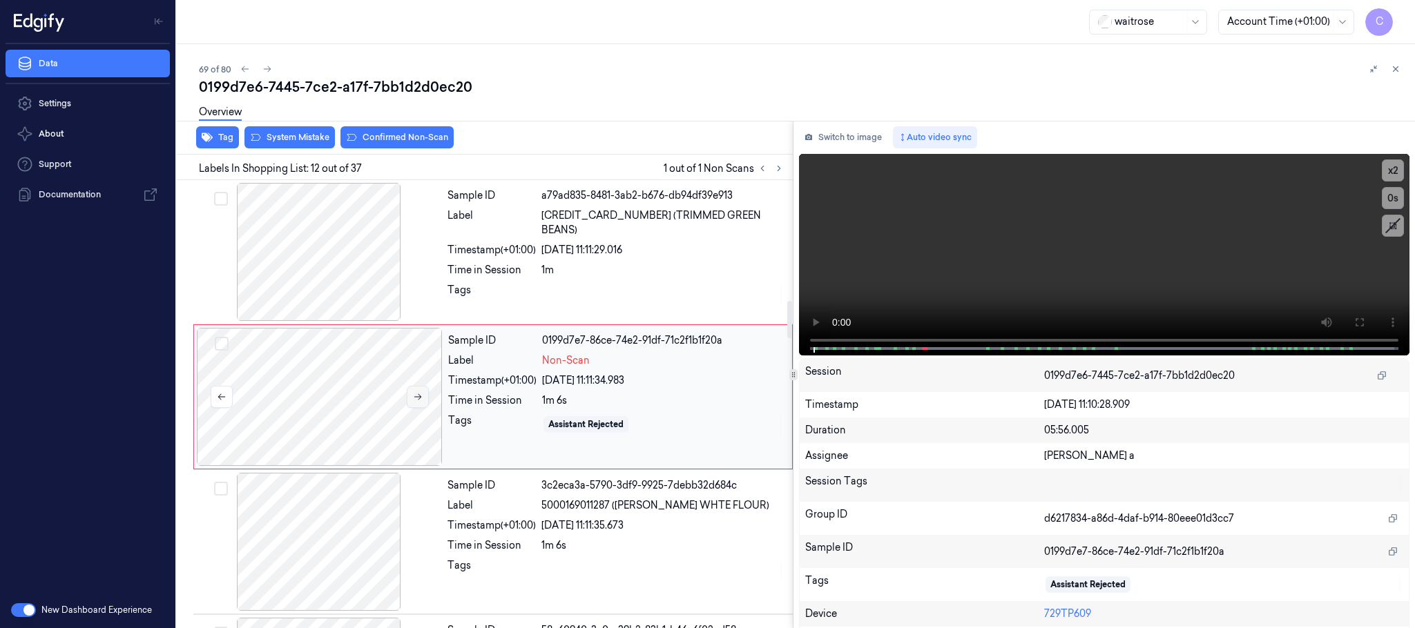
click at [415, 408] on button at bounding box center [418, 397] width 22 height 22
click at [322, 240] on div at bounding box center [319, 252] width 246 height 138
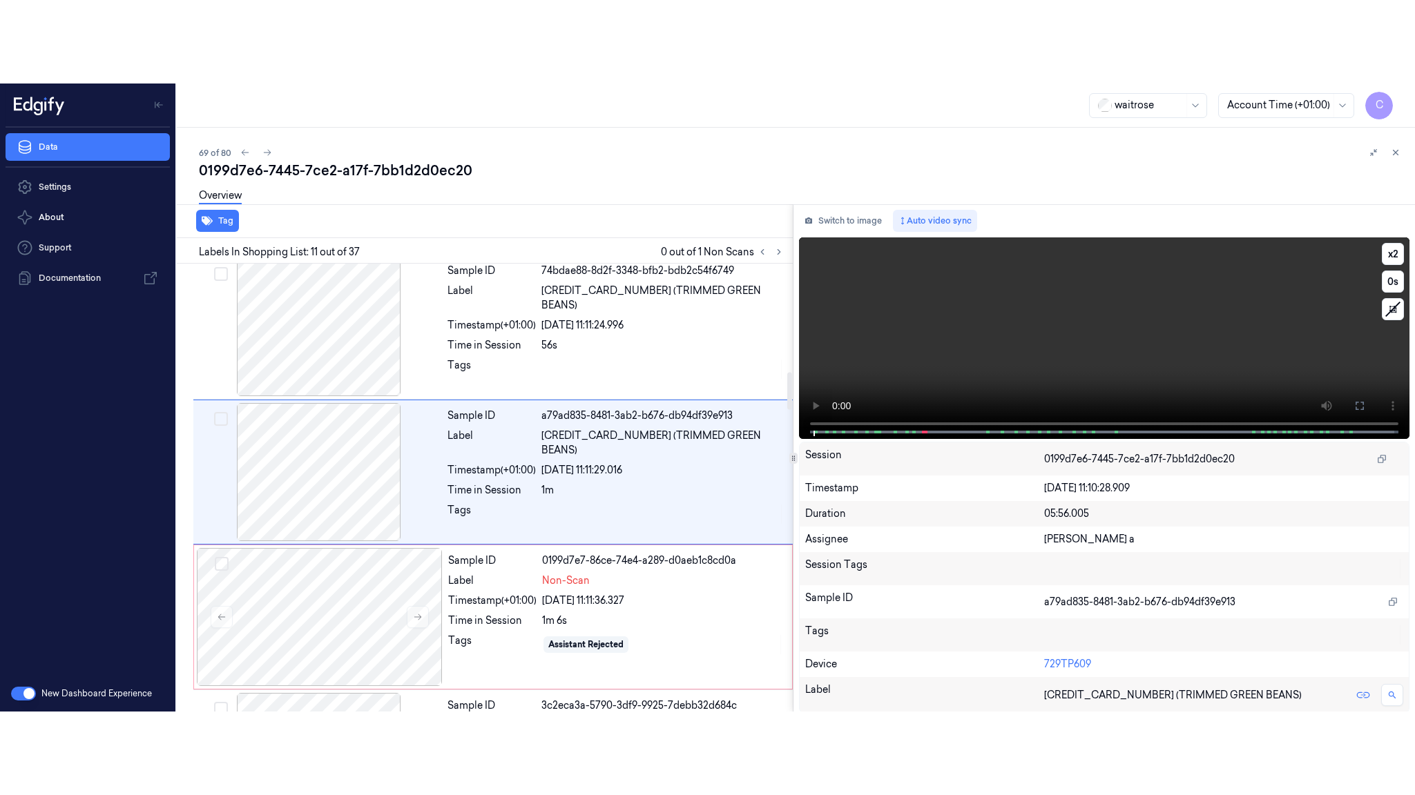
scroll to position [1304, 0]
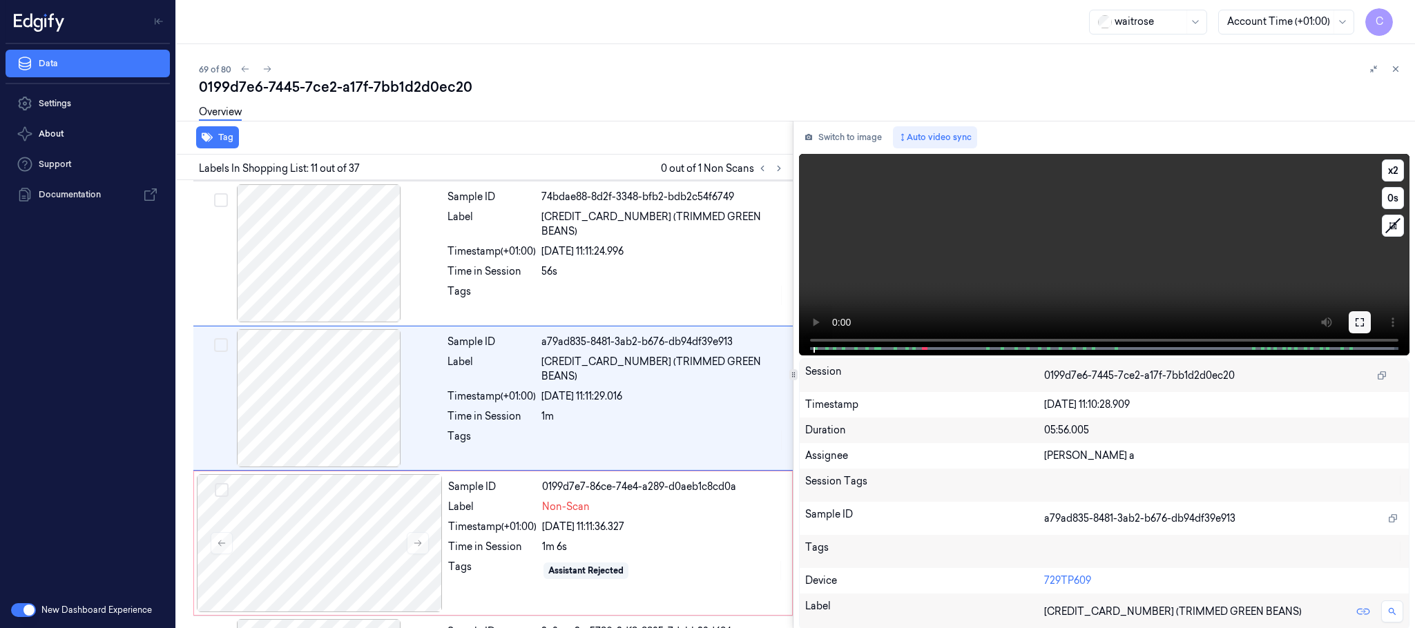
click at [1361, 315] on button at bounding box center [1359, 322] width 22 height 22
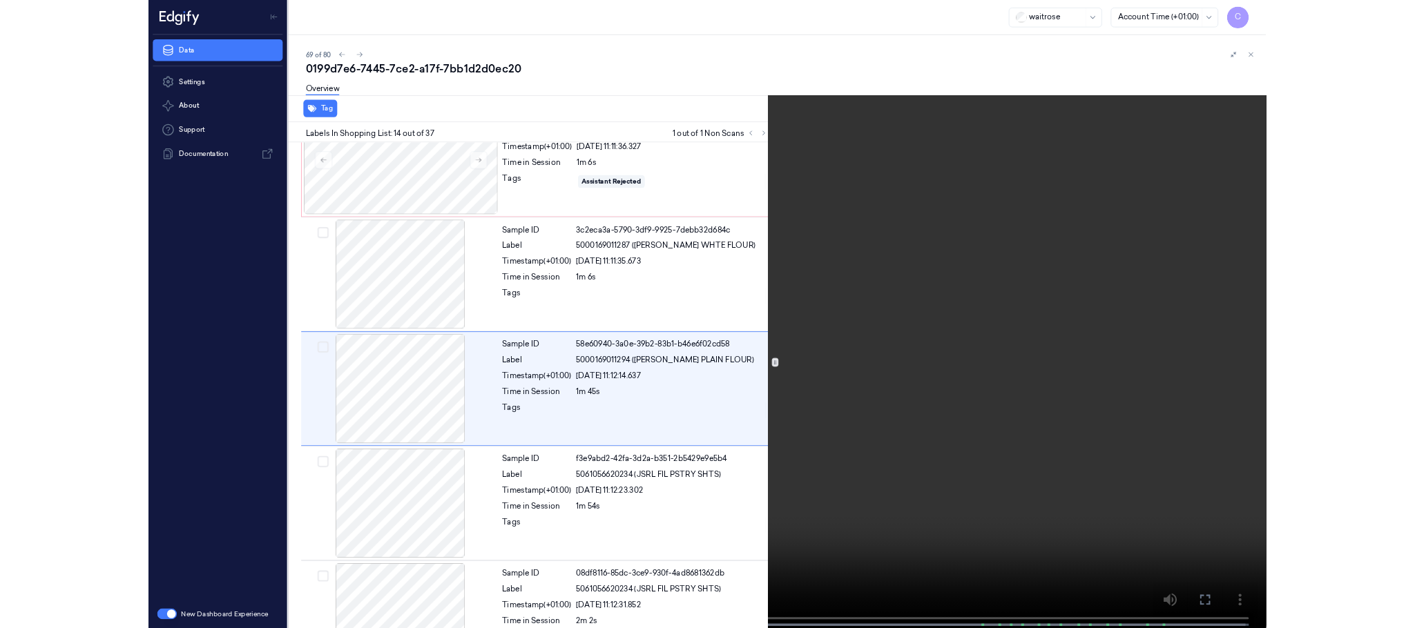
scroll to position [1658, 0]
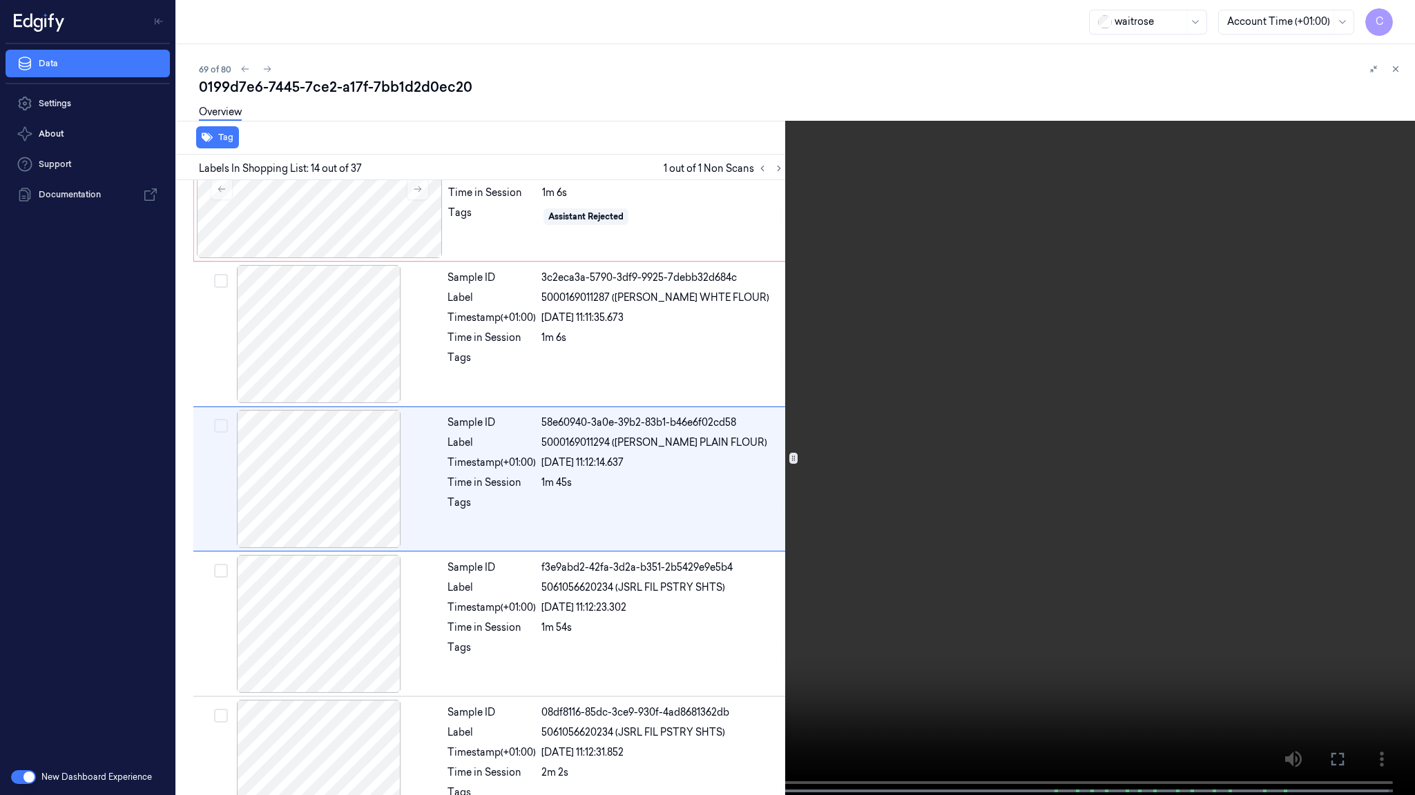
click at [681, 344] on video at bounding box center [707, 399] width 1415 height 798
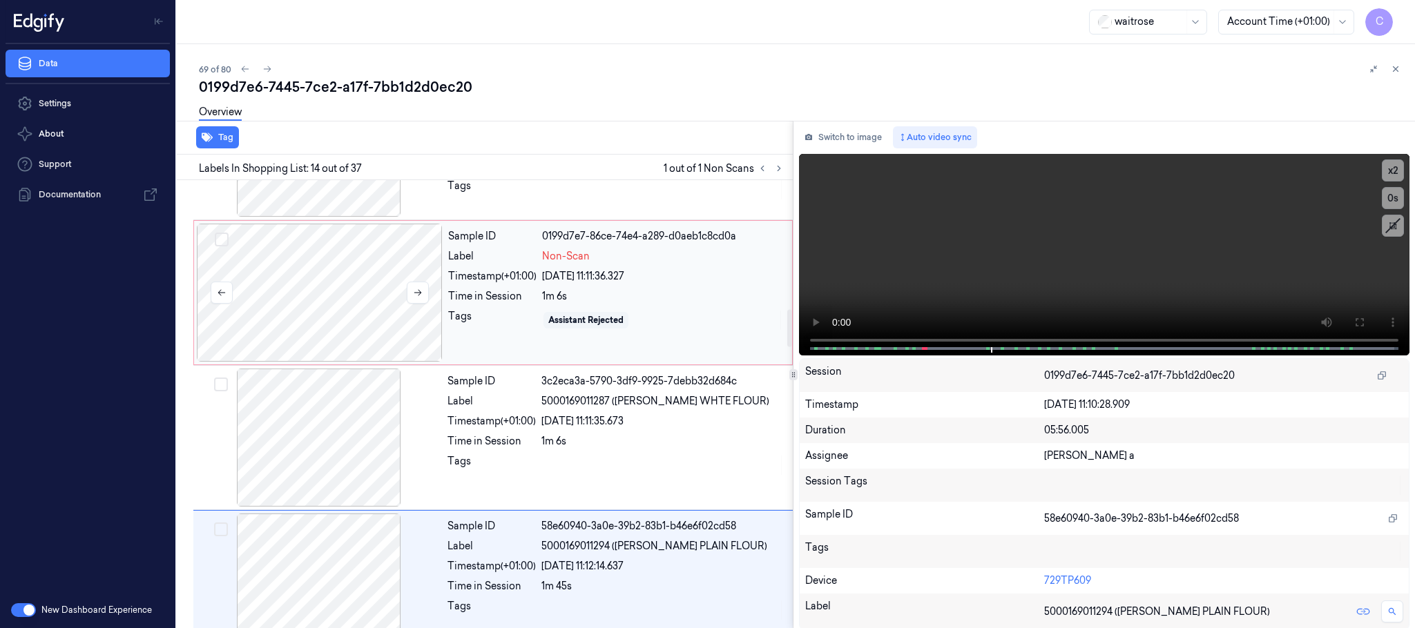
click at [288, 305] on div at bounding box center [320, 293] width 246 height 138
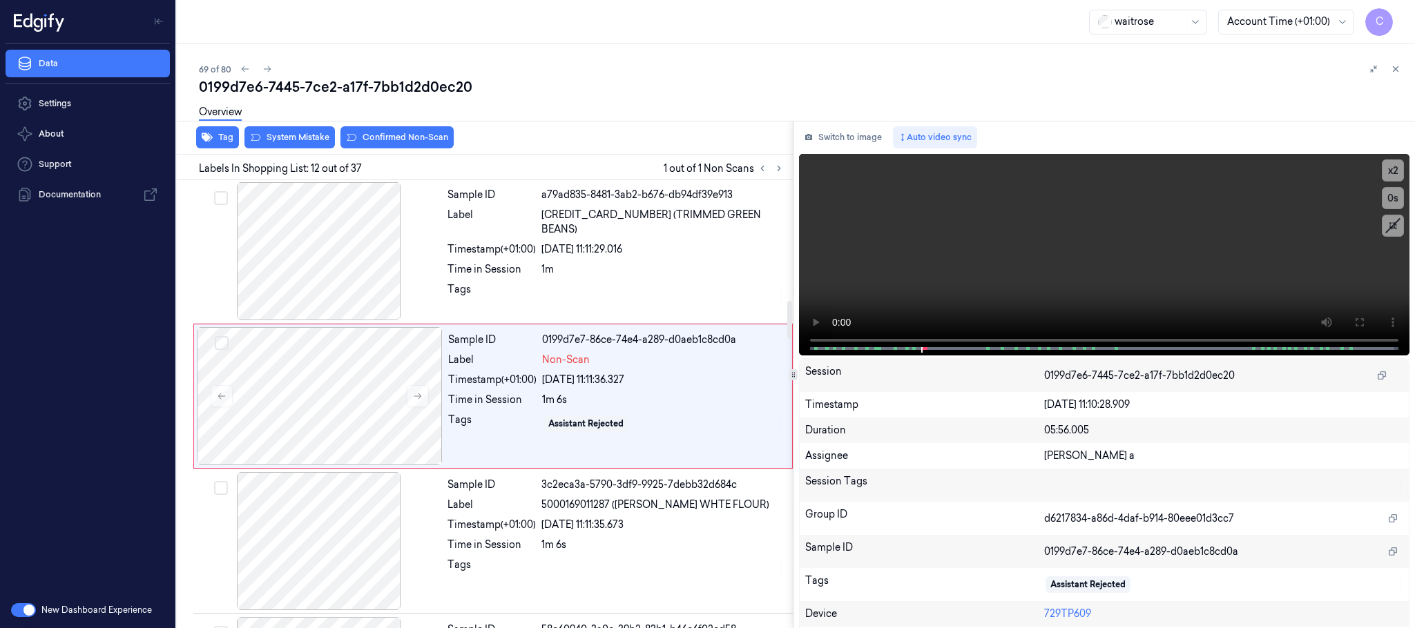
scroll to position [1450, 0]
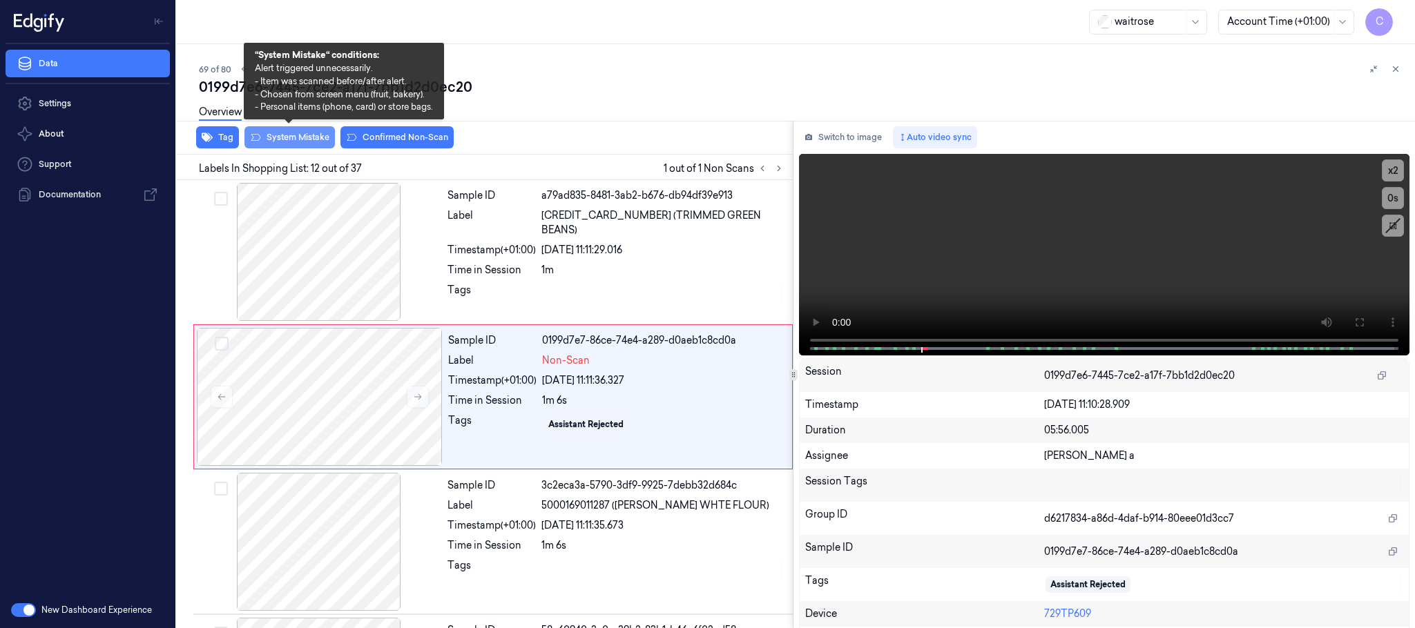
click at [273, 143] on button "System Mistake" at bounding box center [289, 137] width 90 height 22
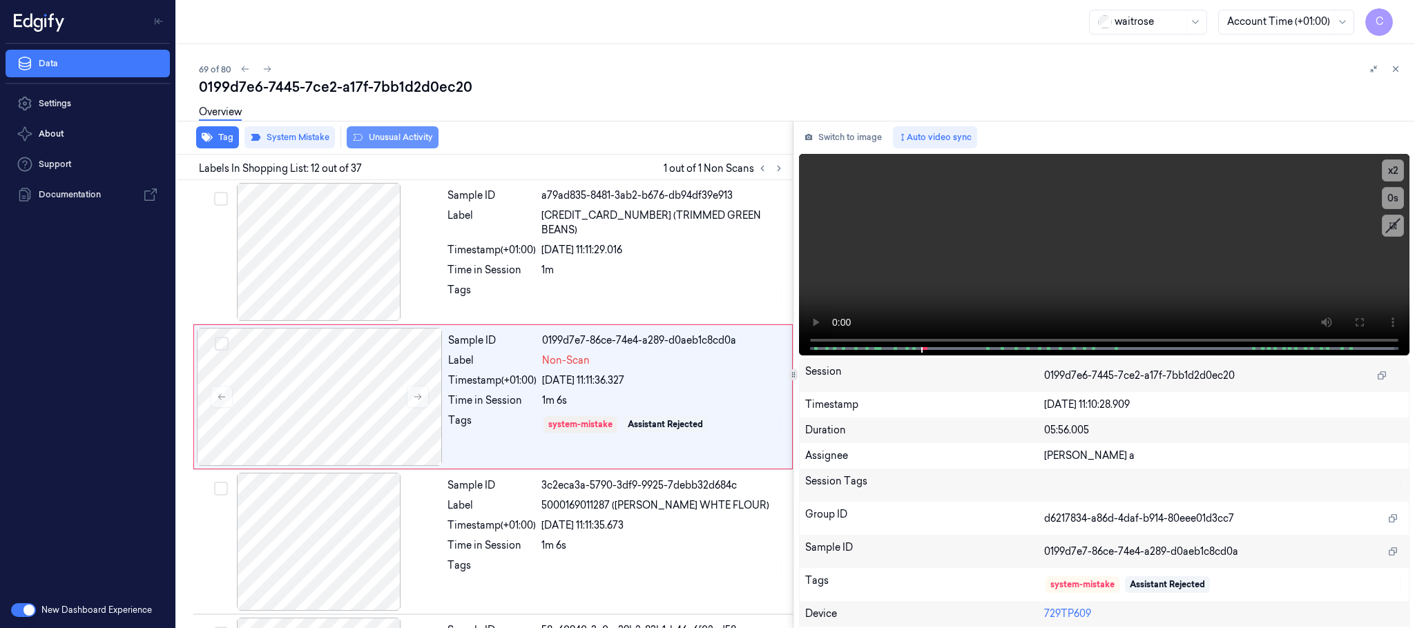
click at [407, 137] on button "Unusual Activity" at bounding box center [393, 137] width 92 height 22
click at [267, 65] on icon at bounding box center [267, 69] width 10 height 10
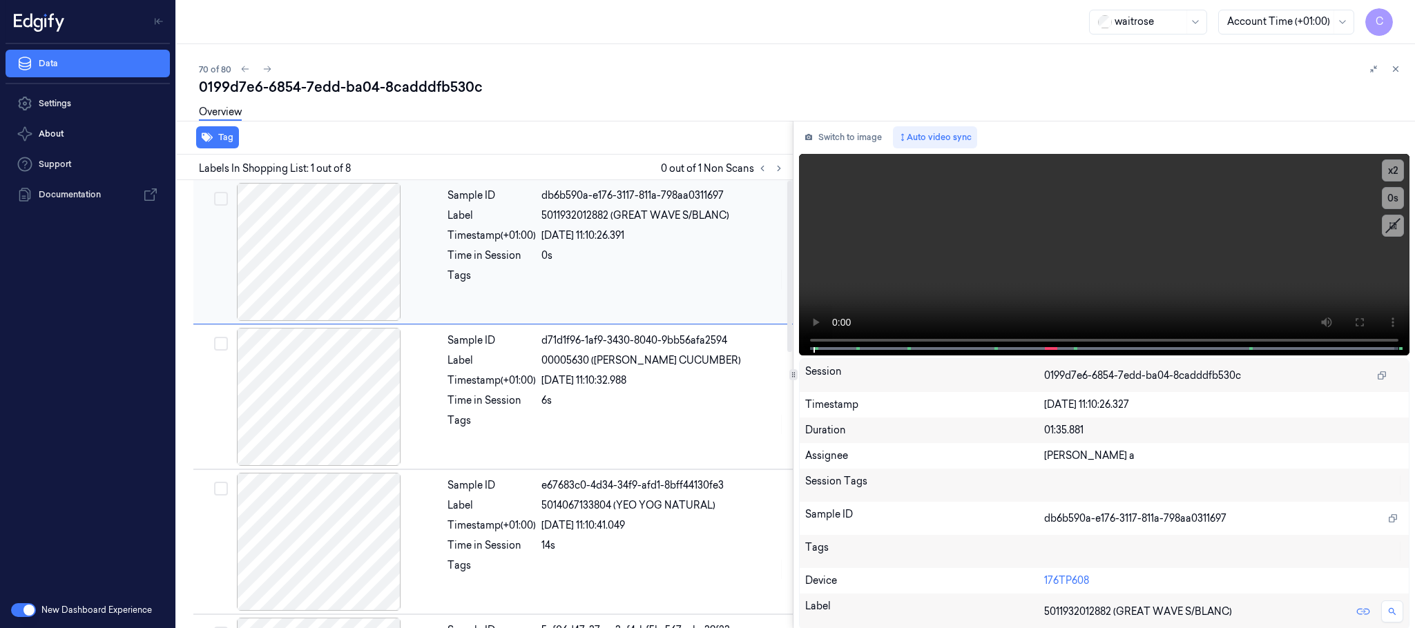
drag, startPoint x: 779, startPoint y: 171, endPoint x: 773, endPoint y: 182, distance: 13.6
click at [779, 170] on icon at bounding box center [779, 169] width 10 height 10
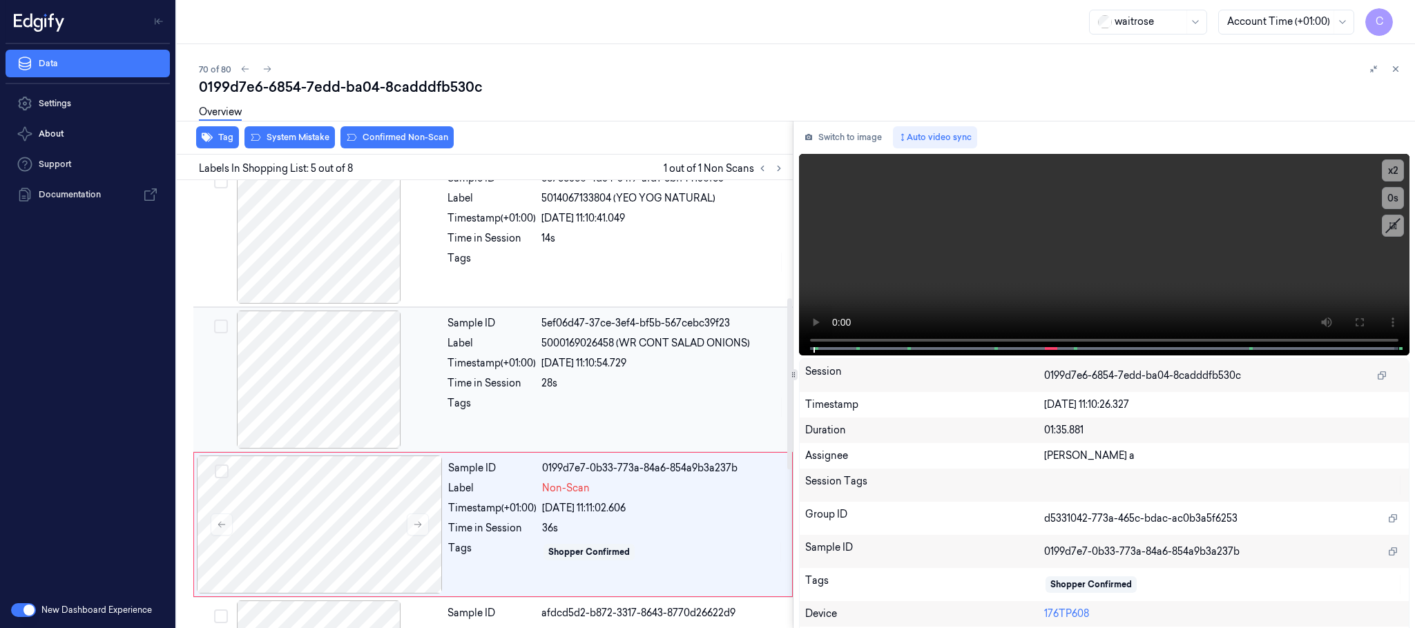
scroll to position [431, 0]
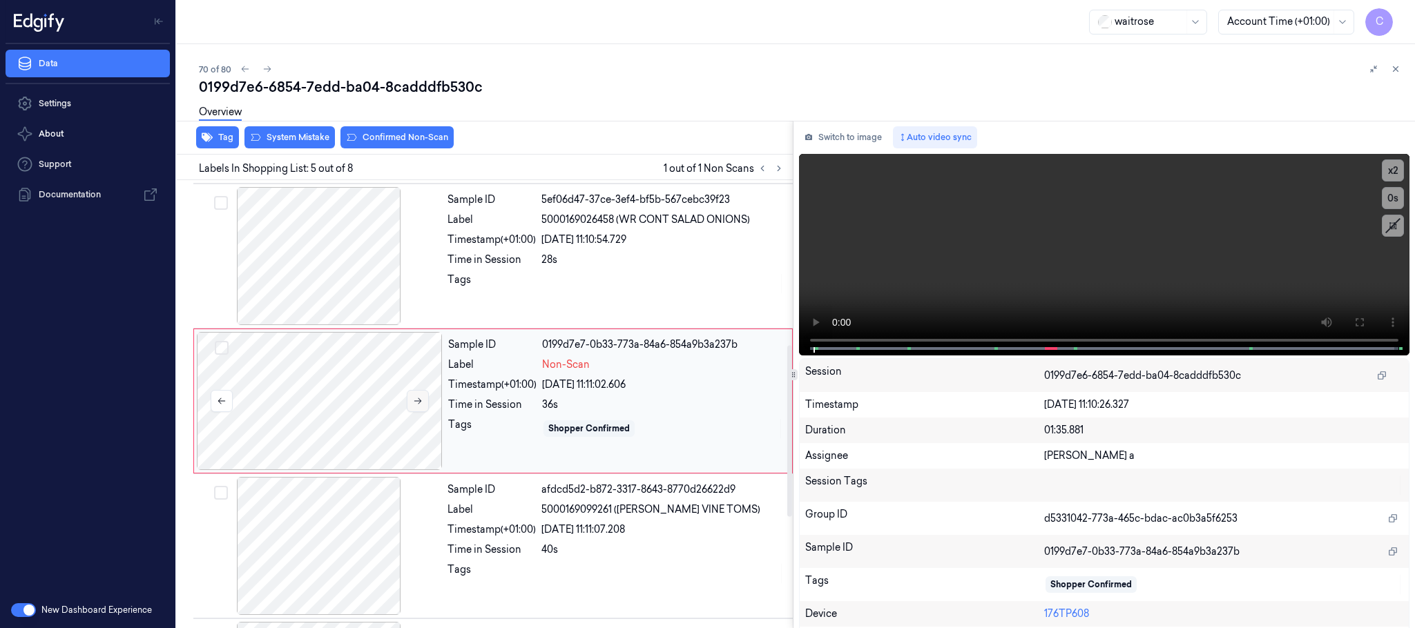
click at [421, 409] on button at bounding box center [418, 401] width 22 height 22
click at [416, 400] on icon at bounding box center [418, 401] width 10 height 10
click at [413, 406] on icon at bounding box center [418, 401] width 10 height 10
click at [307, 278] on div at bounding box center [319, 256] width 246 height 138
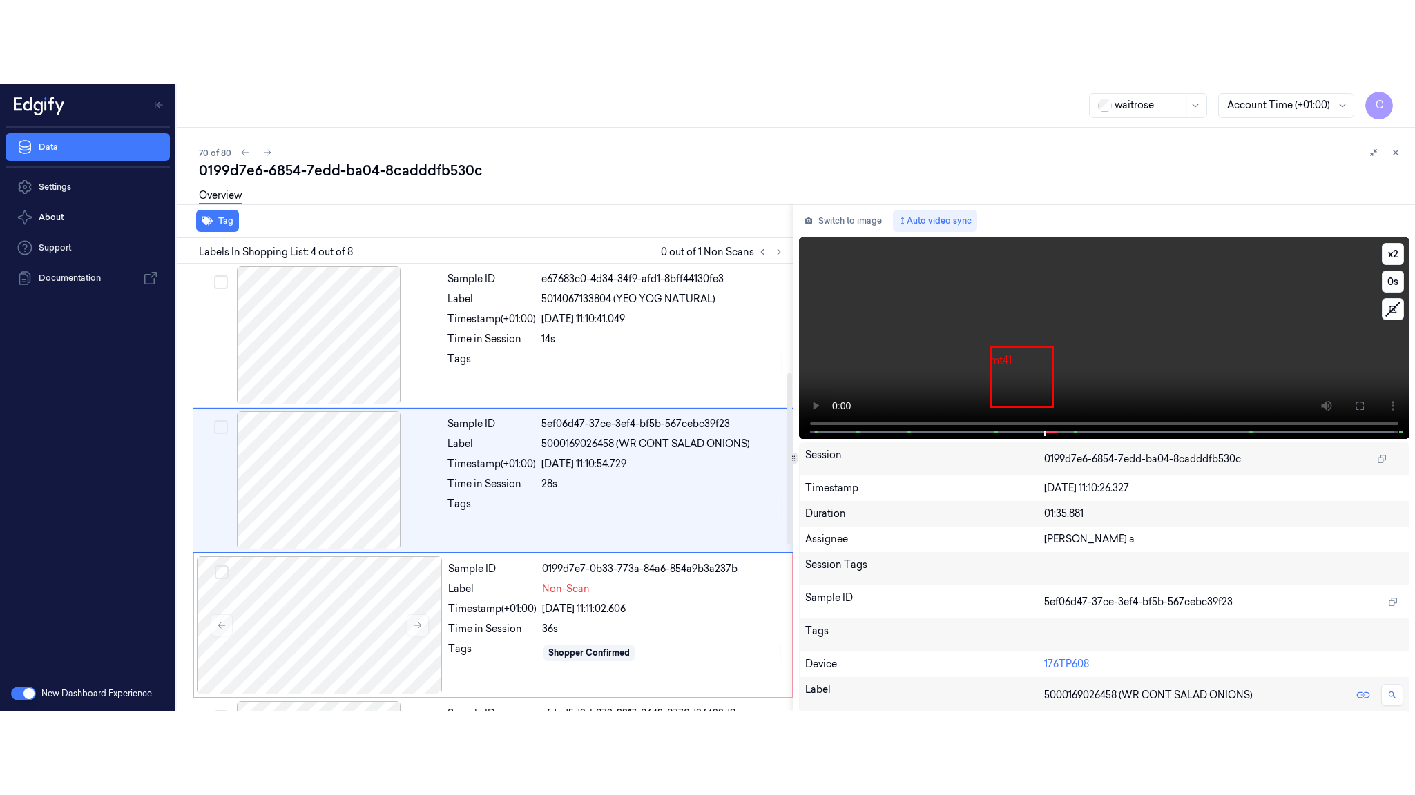
scroll to position [284, 0]
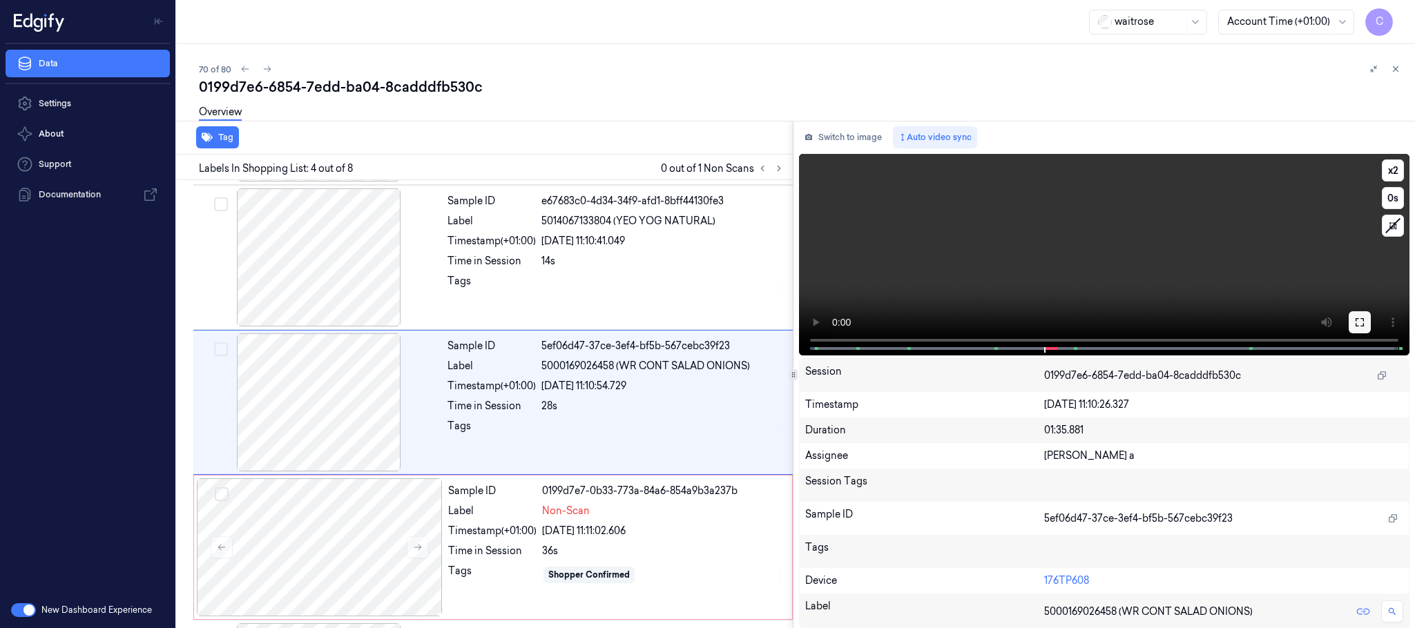
click at [1354, 327] on icon at bounding box center [1359, 322] width 11 height 11
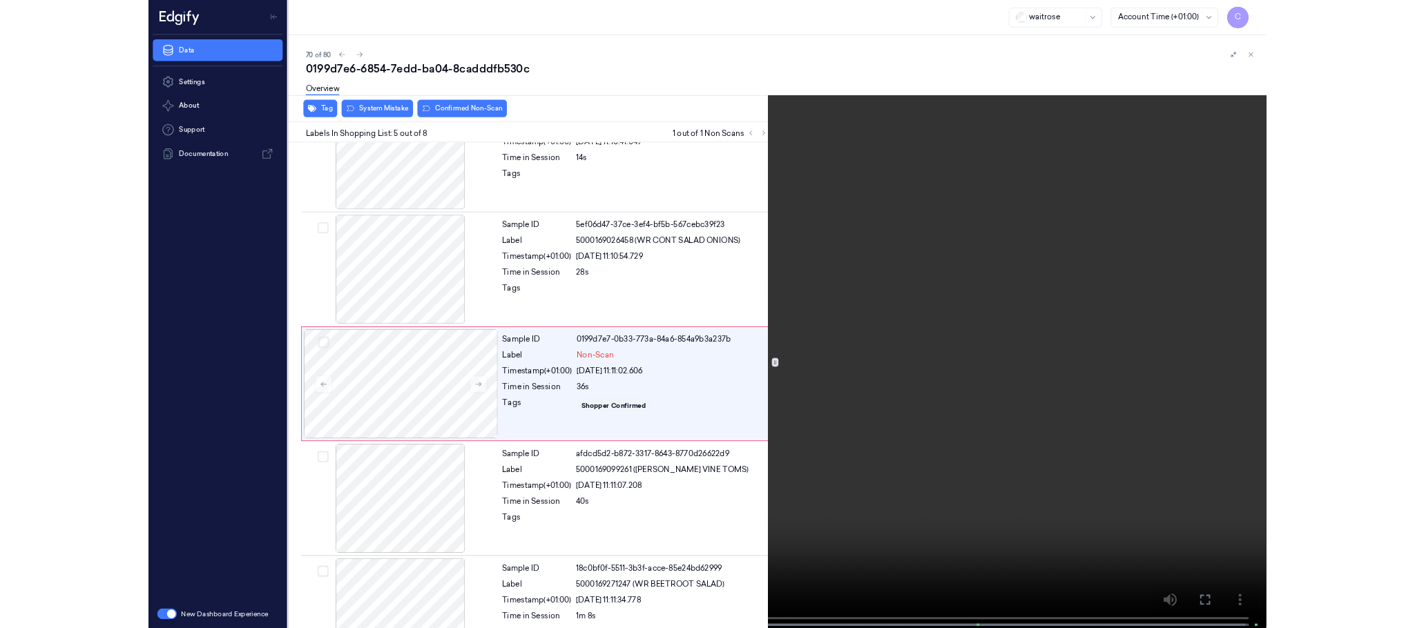
scroll to position [347, 0]
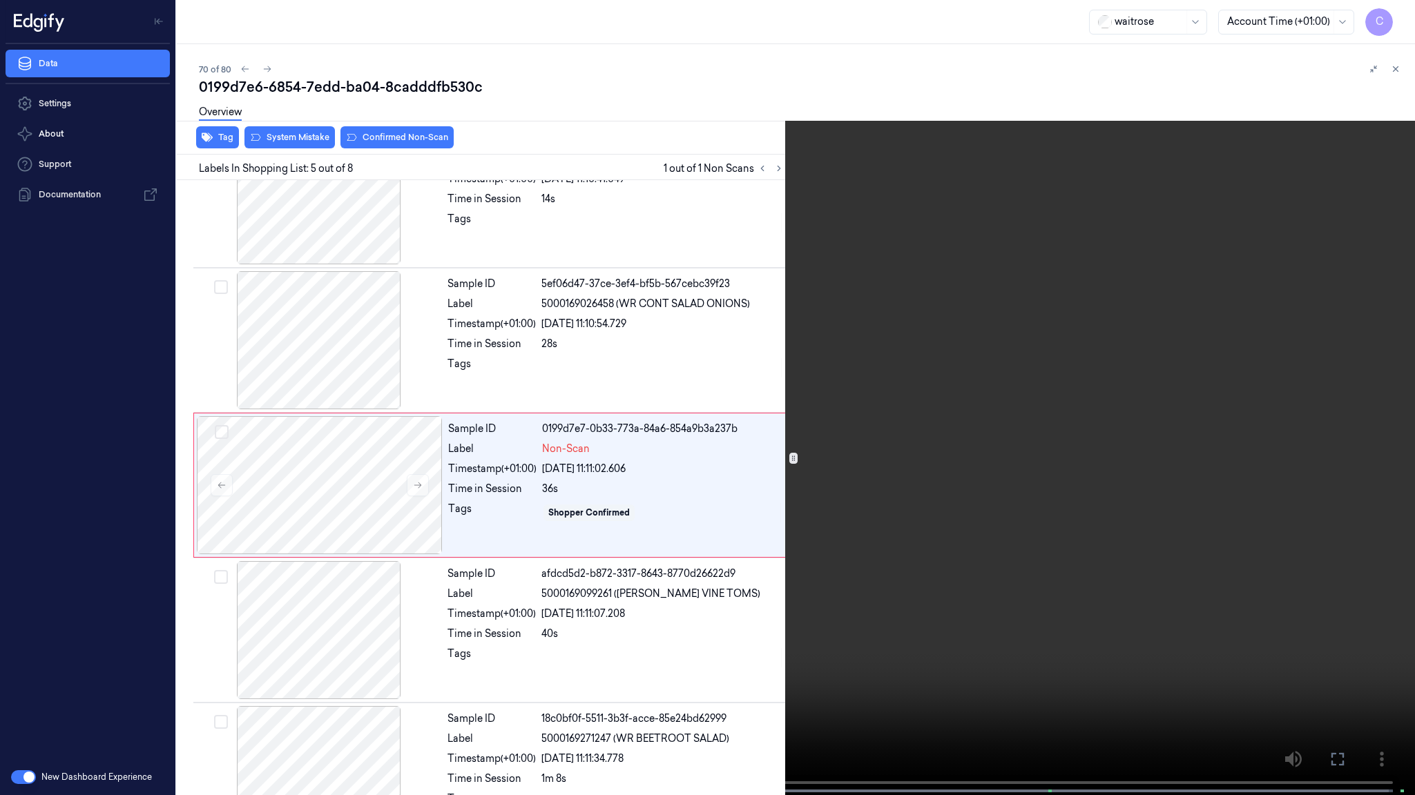
click at [748, 531] on video at bounding box center [707, 399] width 1415 height 798
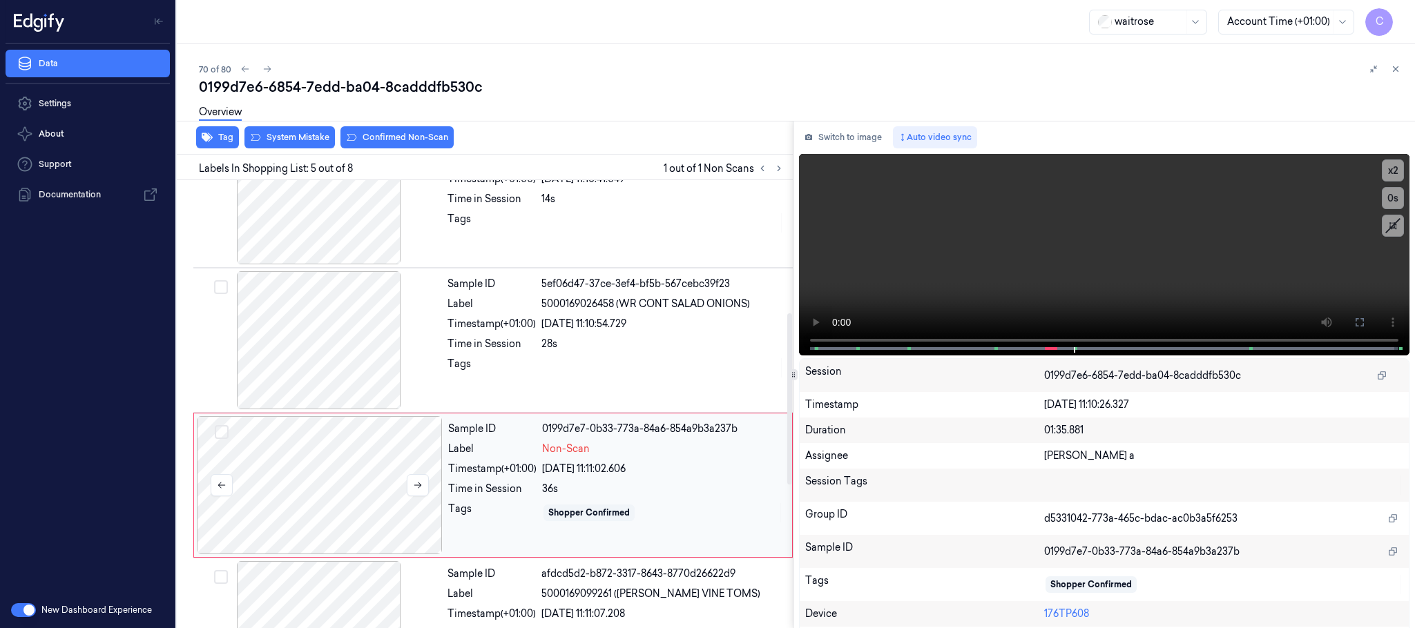
click at [322, 483] on div at bounding box center [320, 485] width 246 height 138
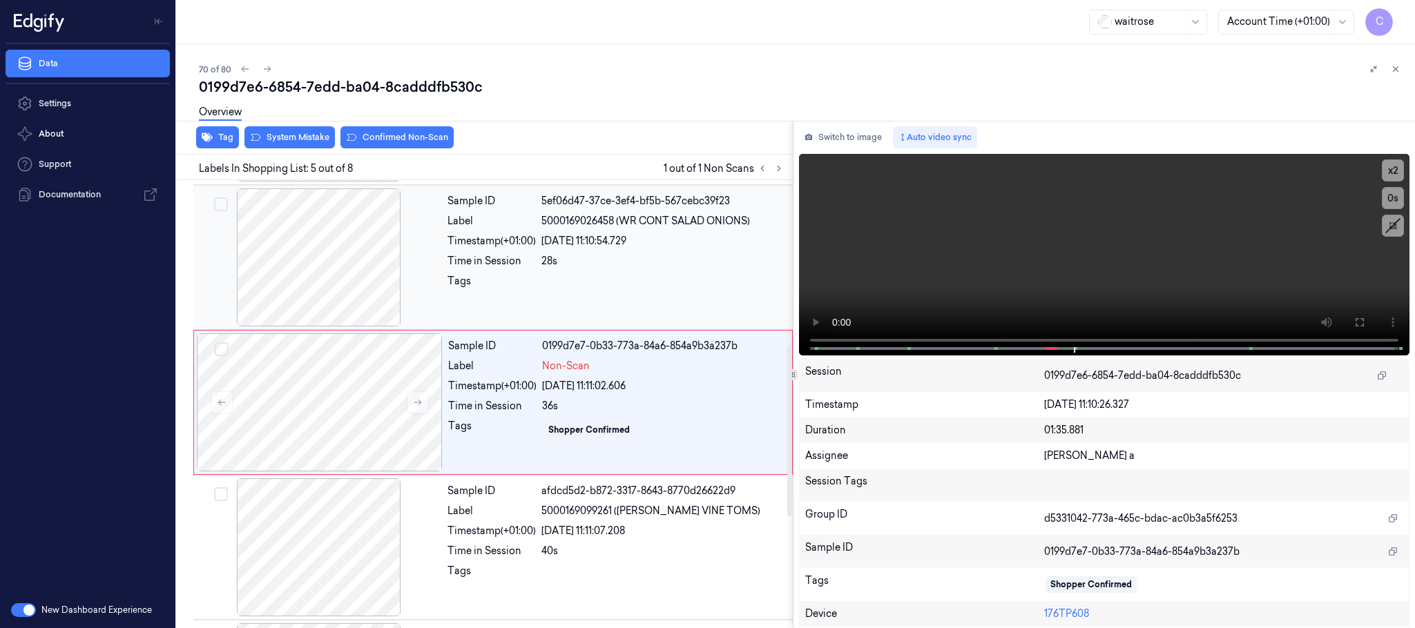
scroll to position [431, 0]
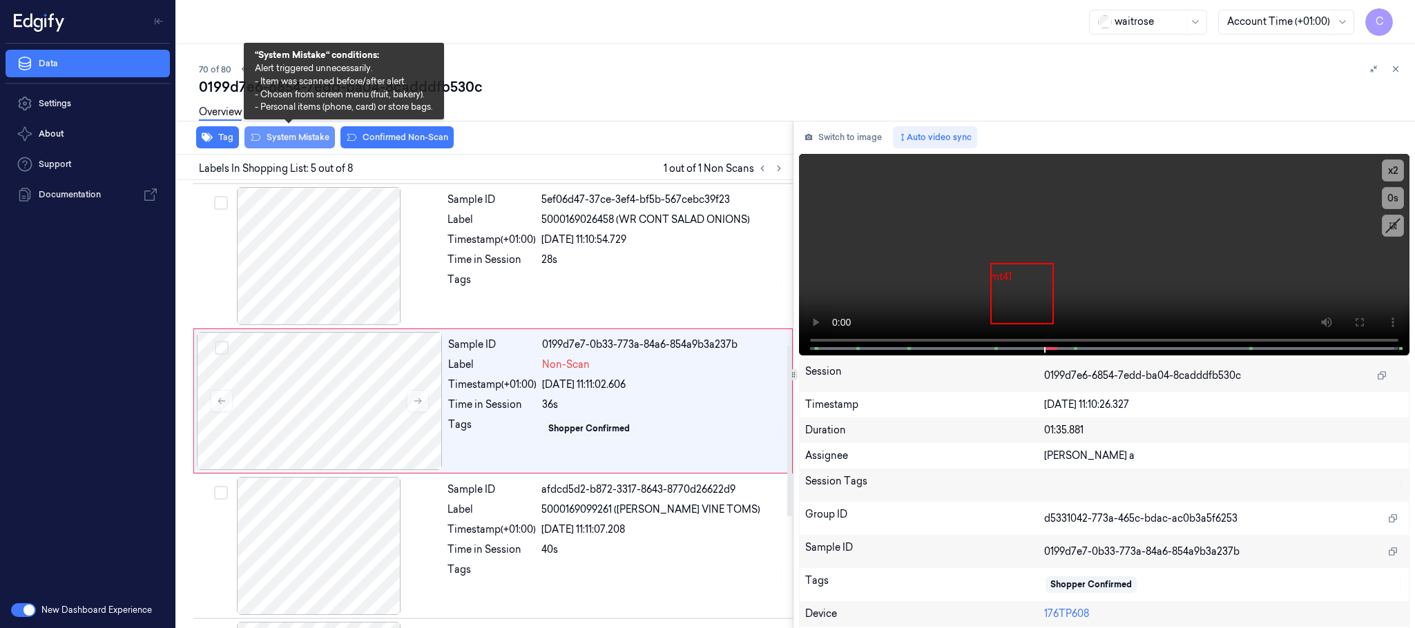
click at [323, 137] on button "System Mistake" at bounding box center [289, 137] width 90 height 22
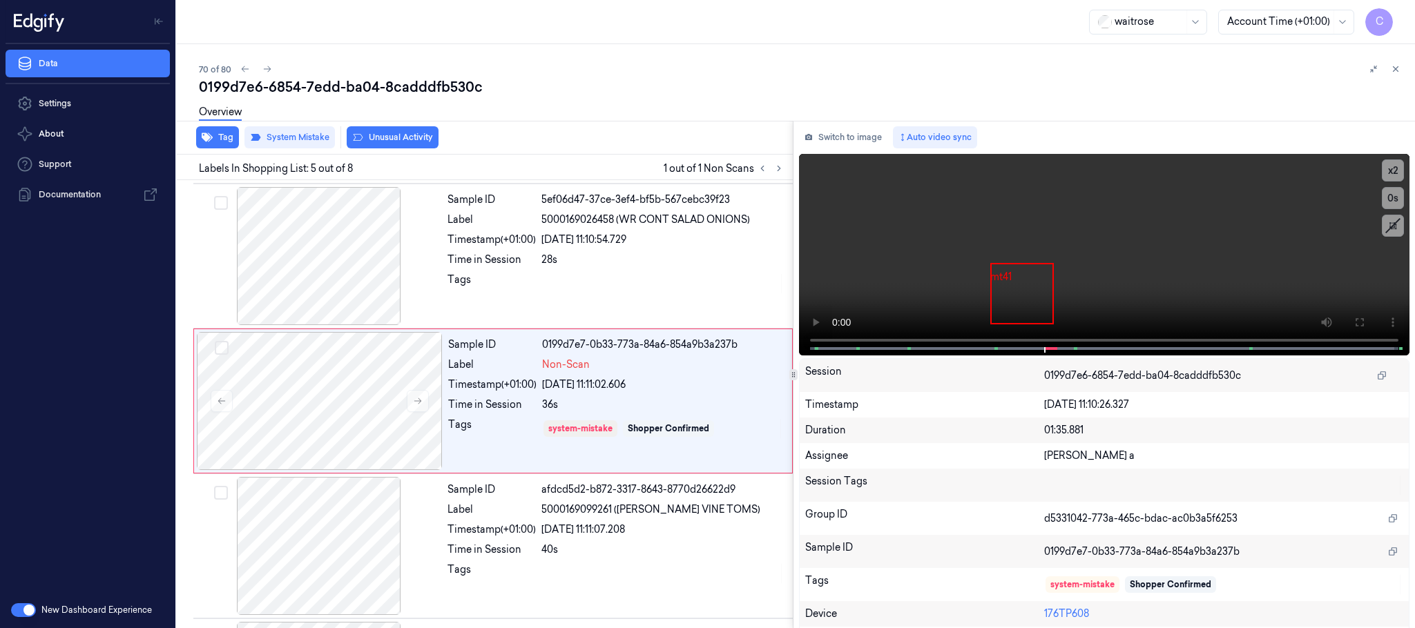
click at [398, 137] on button "Unusual Activity" at bounding box center [393, 137] width 92 height 22
click at [265, 69] on icon at bounding box center [267, 69] width 10 height 10
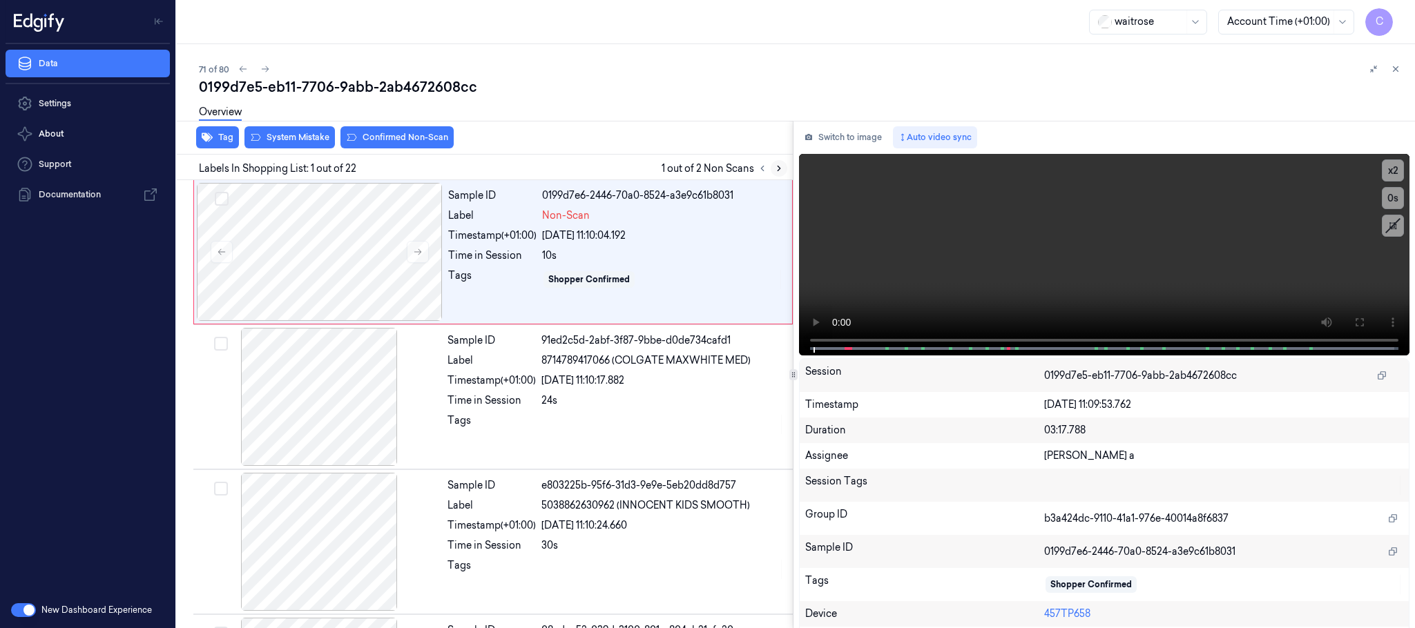
click at [777, 164] on icon at bounding box center [779, 169] width 10 height 10
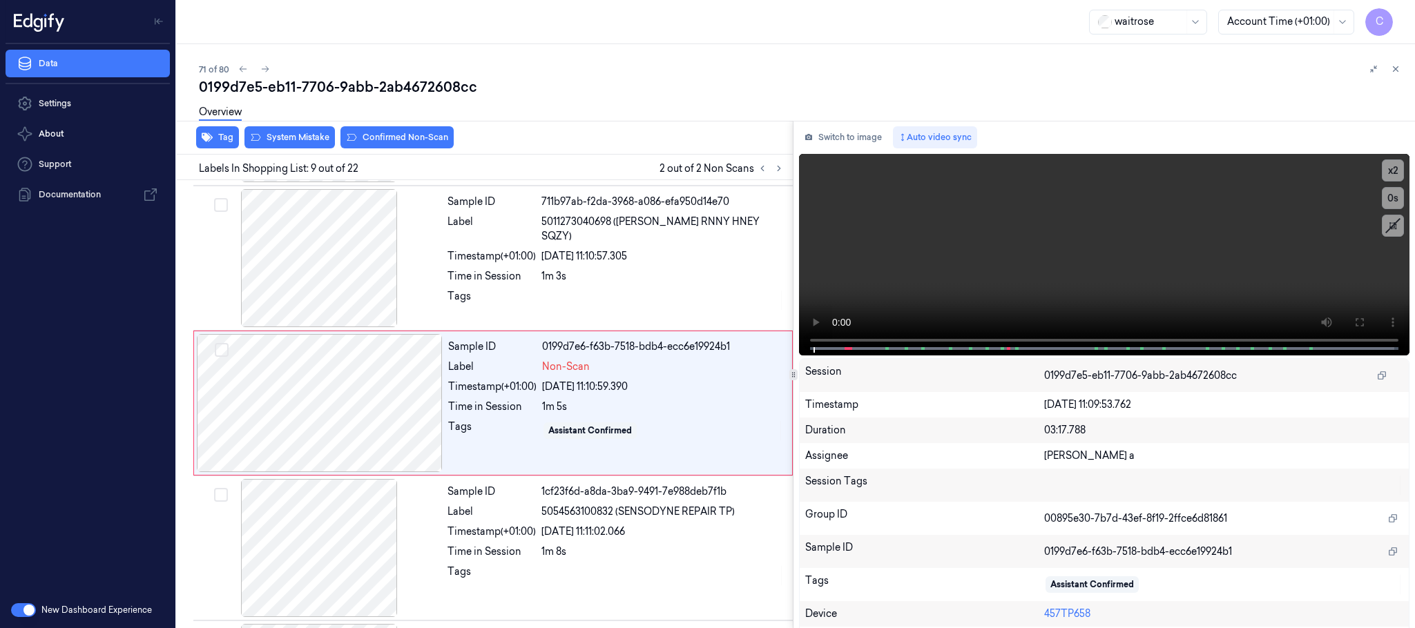
scroll to position [1013, 0]
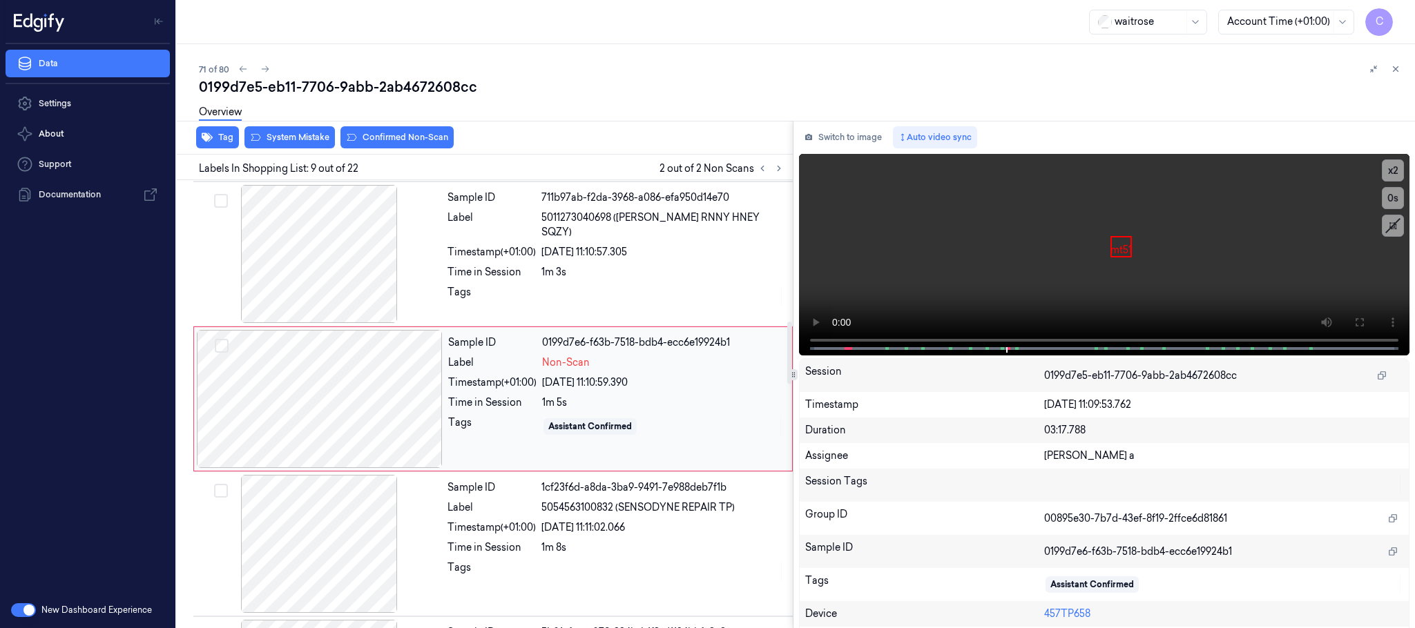
click at [413, 398] on div at bounding box center [320, 399] width 246 height 138
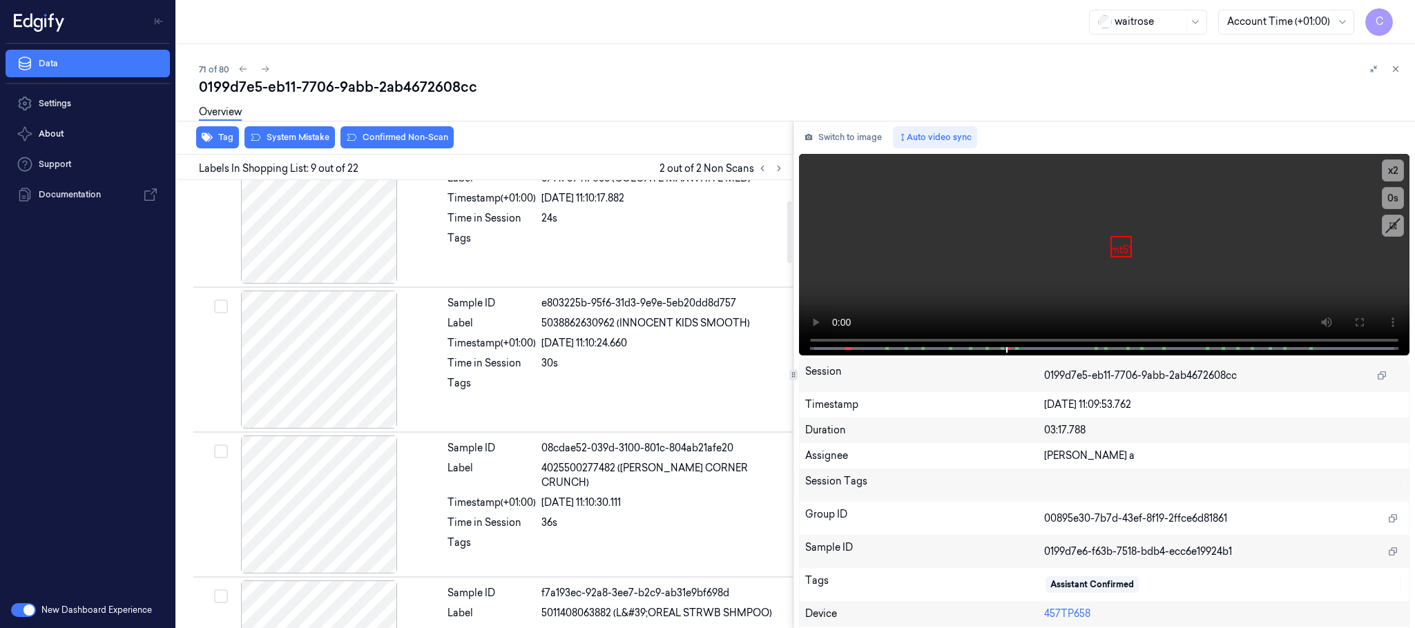
scroll to position [0, 0]
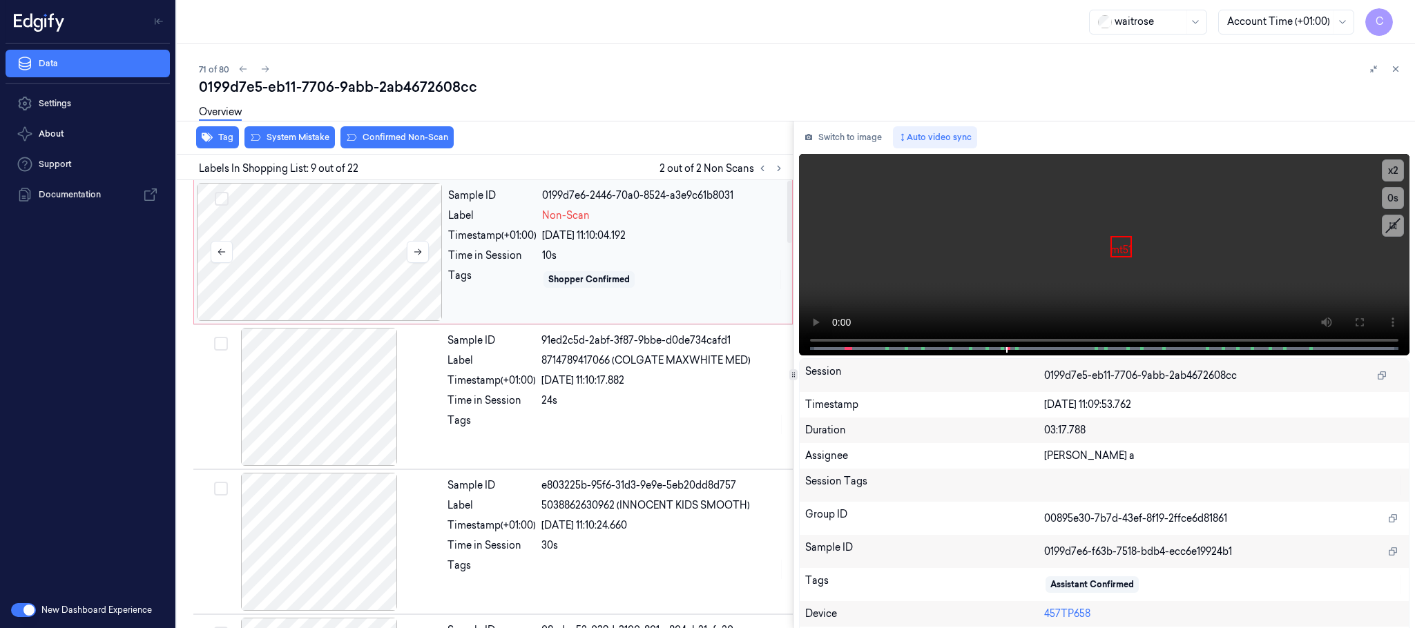
click at [353, 224] on div at bounding box center [320, 252] width 246 height 138
click at [414, 253] on icon at bounding box center [418, 252] width 10 height 10
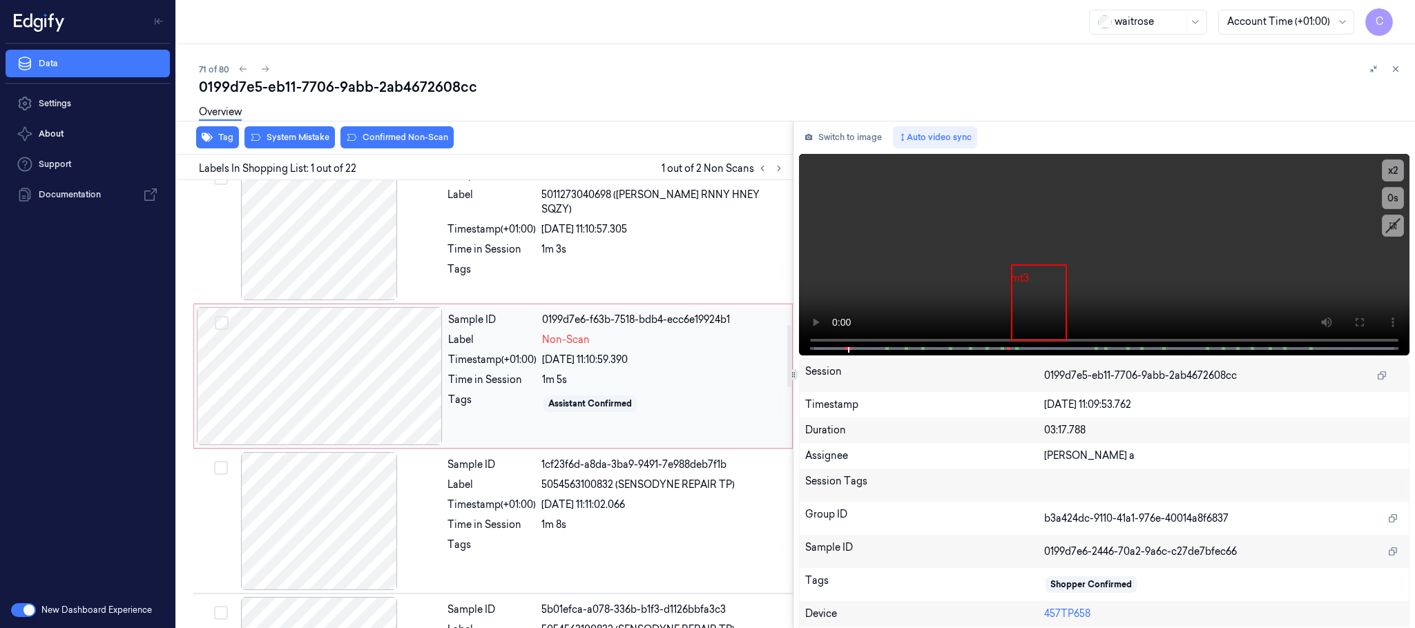
click at [378, 365] on div at bounding box center [320, 376] width 246 height 138
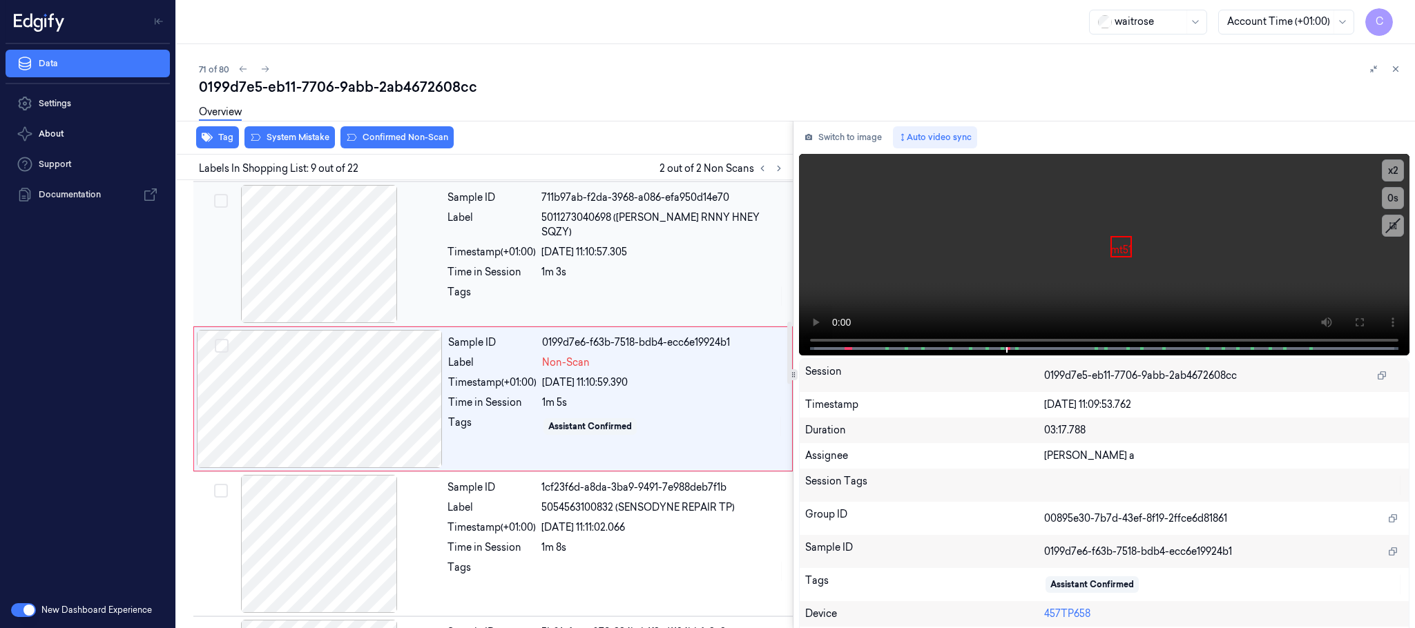
drag, startPoint x: 346, startPoint y: 260, endPoint x: 362, endPoint y: 266, distance: 17.7
click at [345, 260] on div at bounding box center [319, 254] width 246 height 138
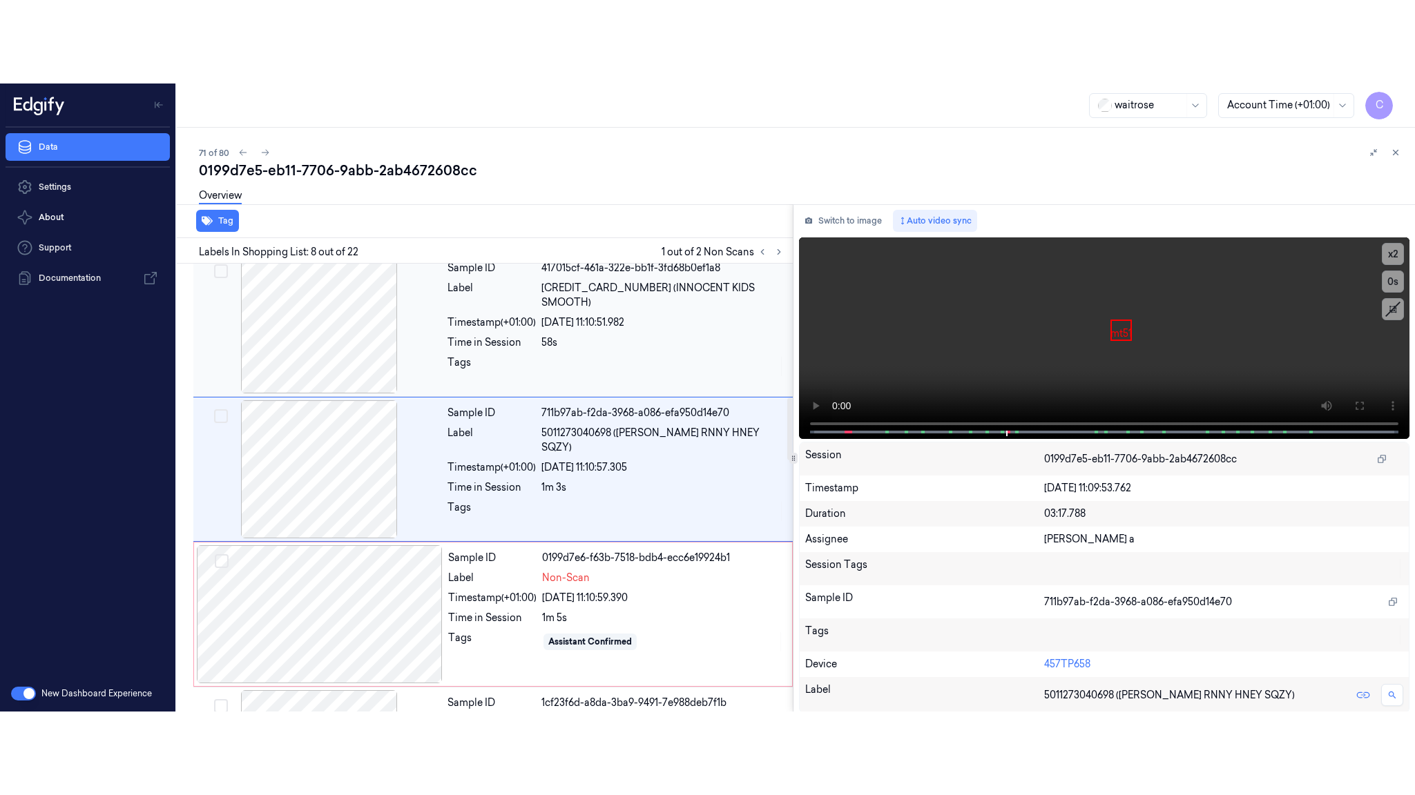
scroll to position [866, 0]
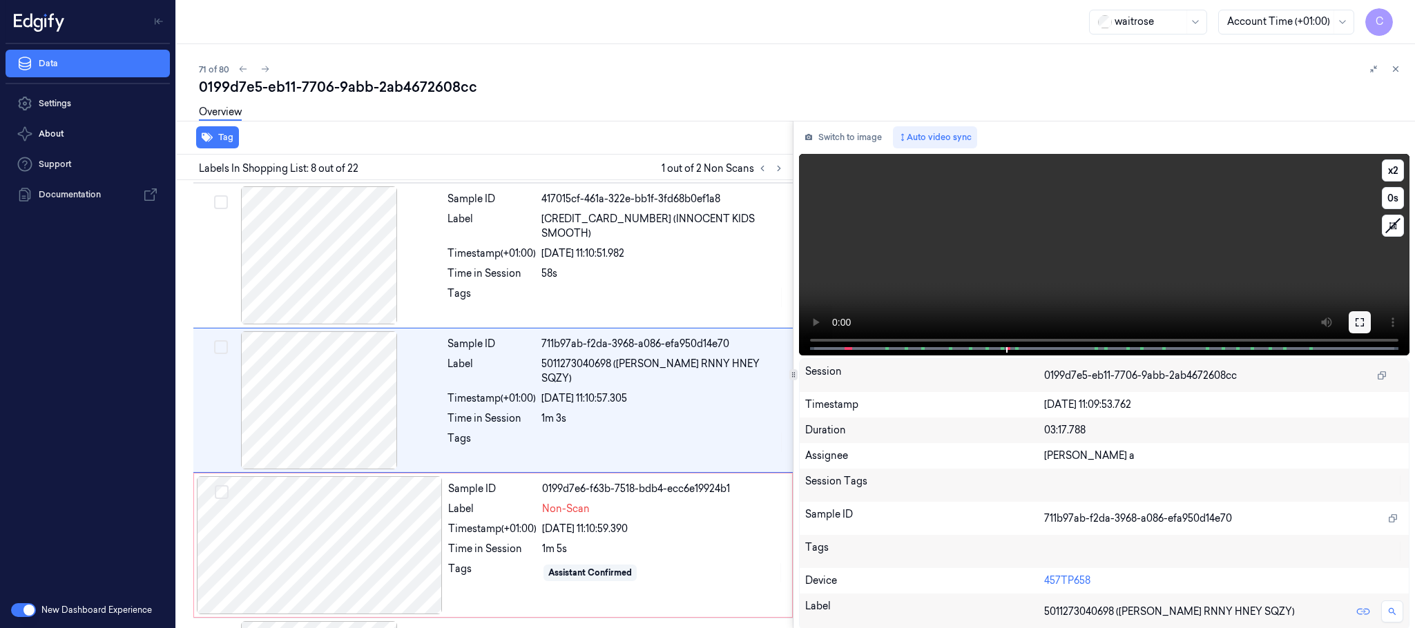
click at [1354, 321] on icon at bounding box center [1359, 322] width 11 height 11
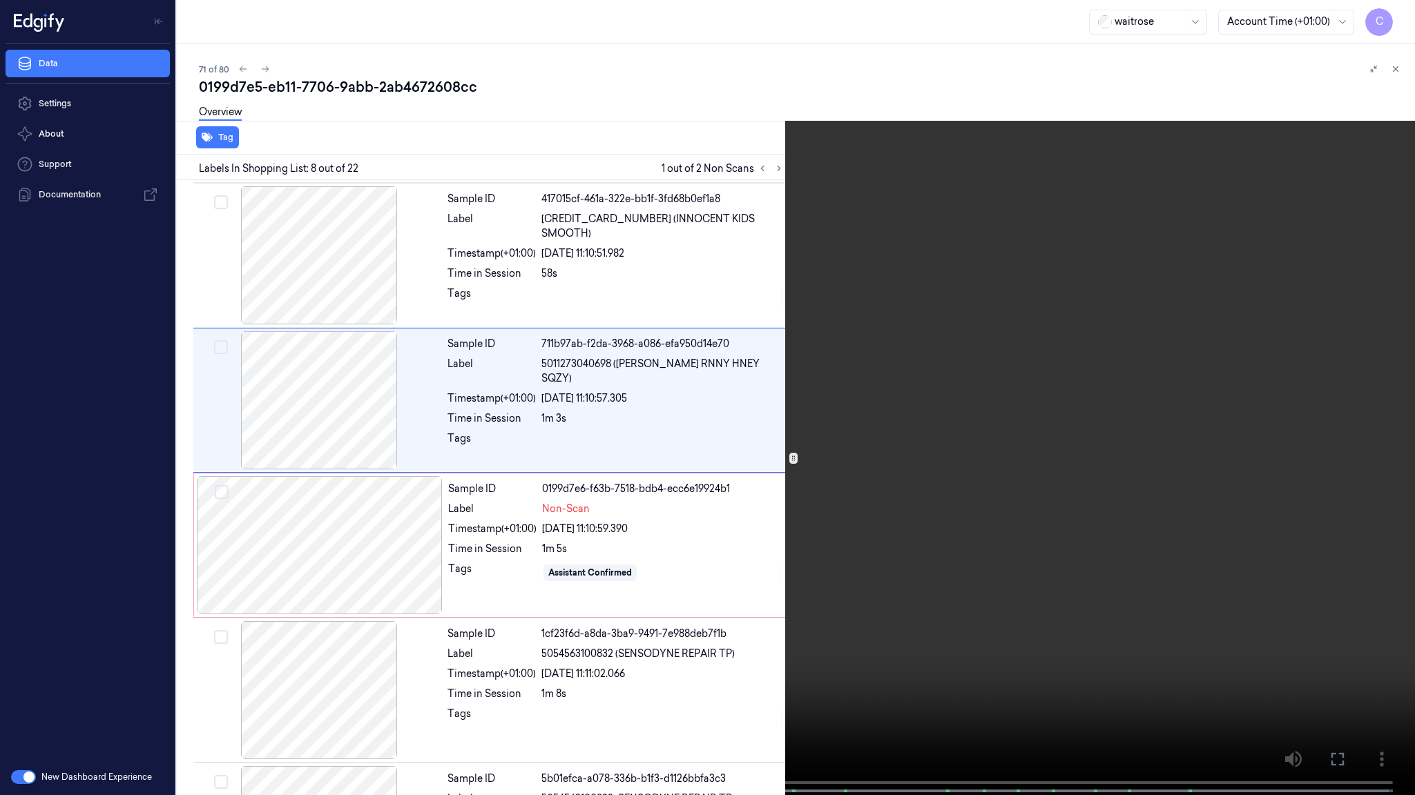
click at [748, 463] on video at bounding box center [707, 399] width 1415 height 798
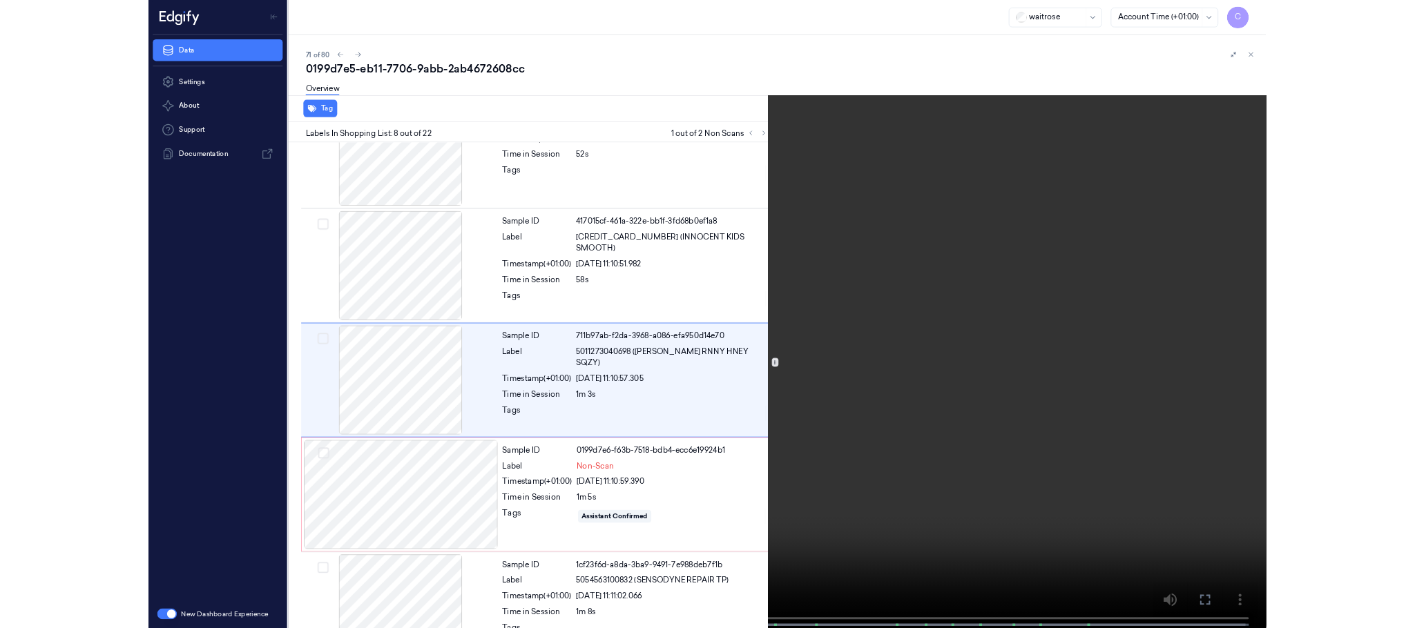
scroll to position [784, 0]
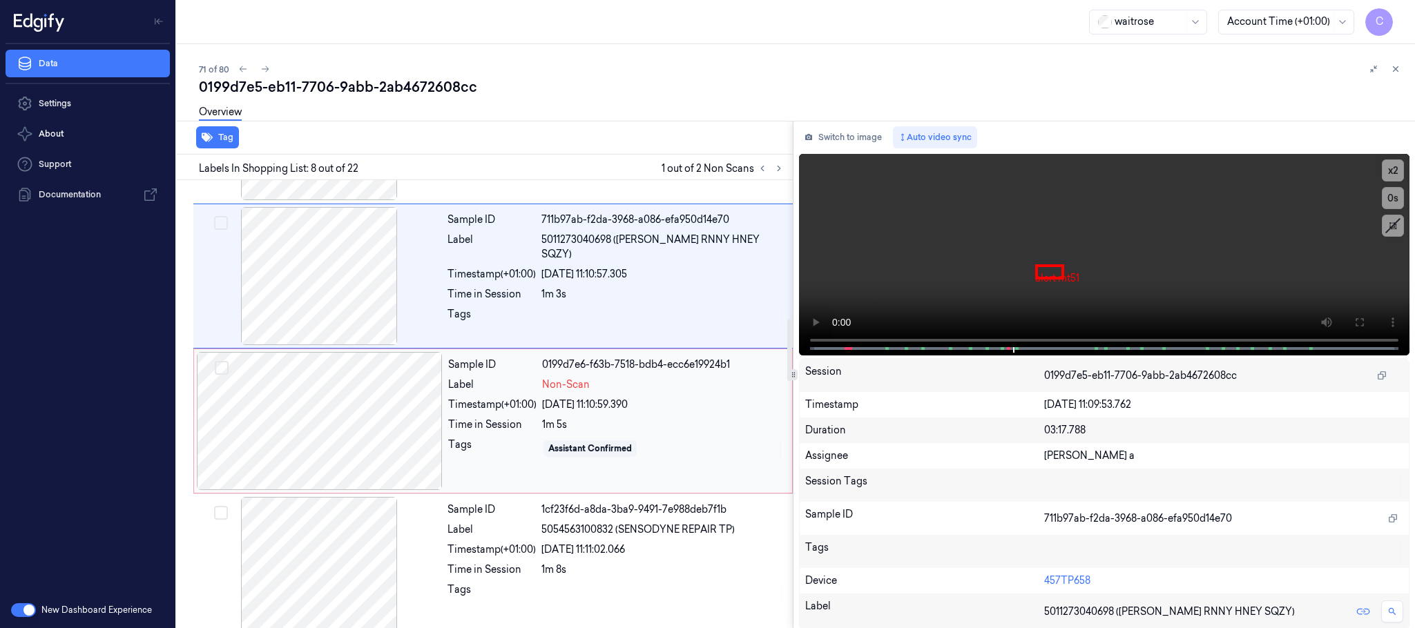
click at [371, 452] on div at bounding box center [320, 421] width 246 height 138
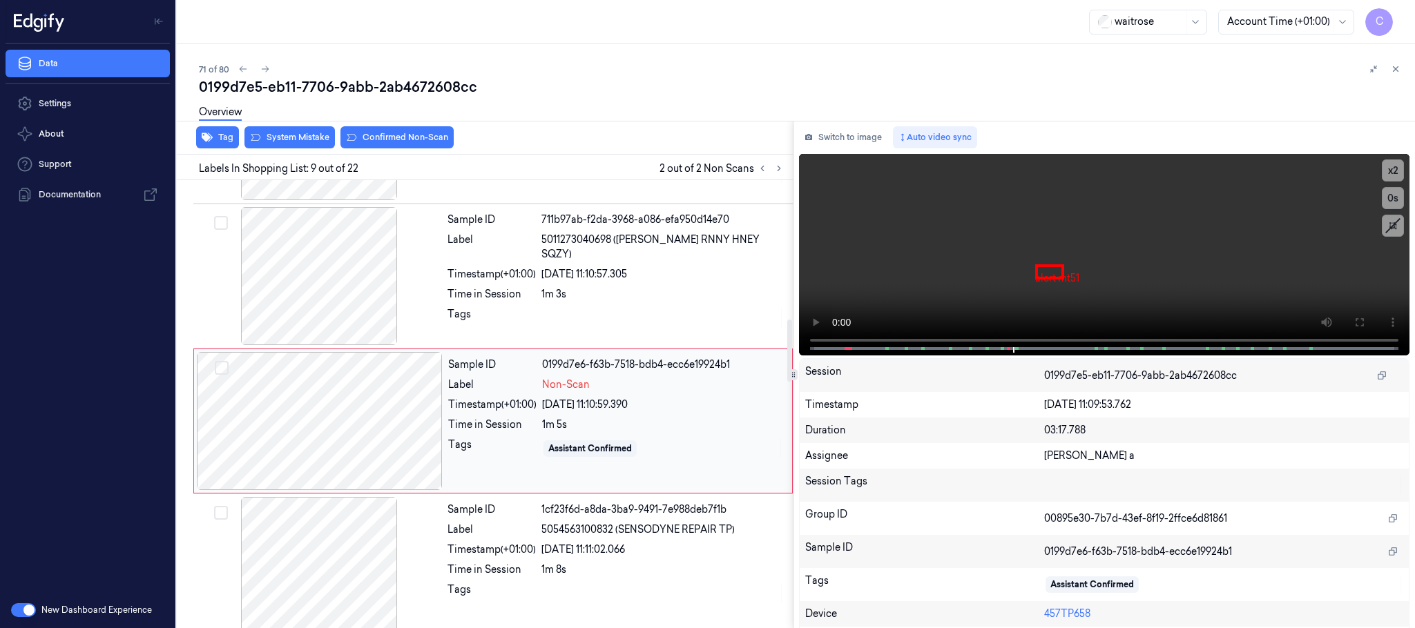
scroll to position [1013, 0]
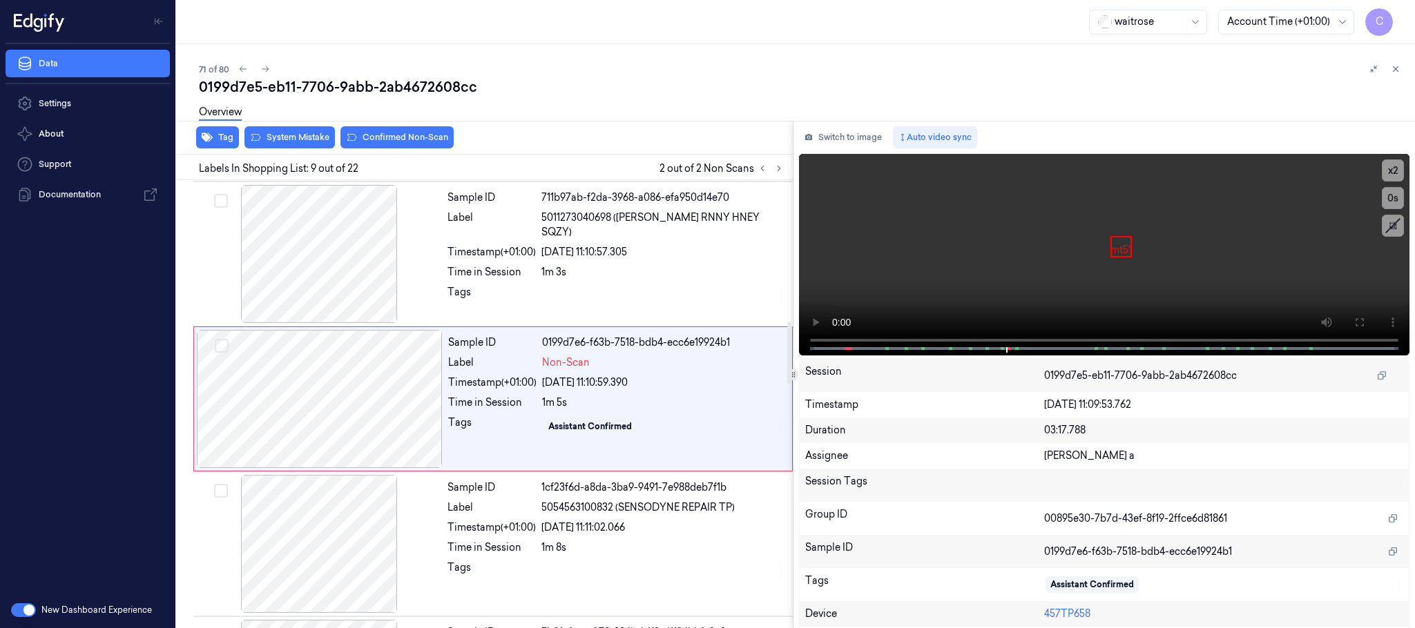
click at [304, 130] on div "Overview" at bounding box center [801, 114] width 1205 height 35
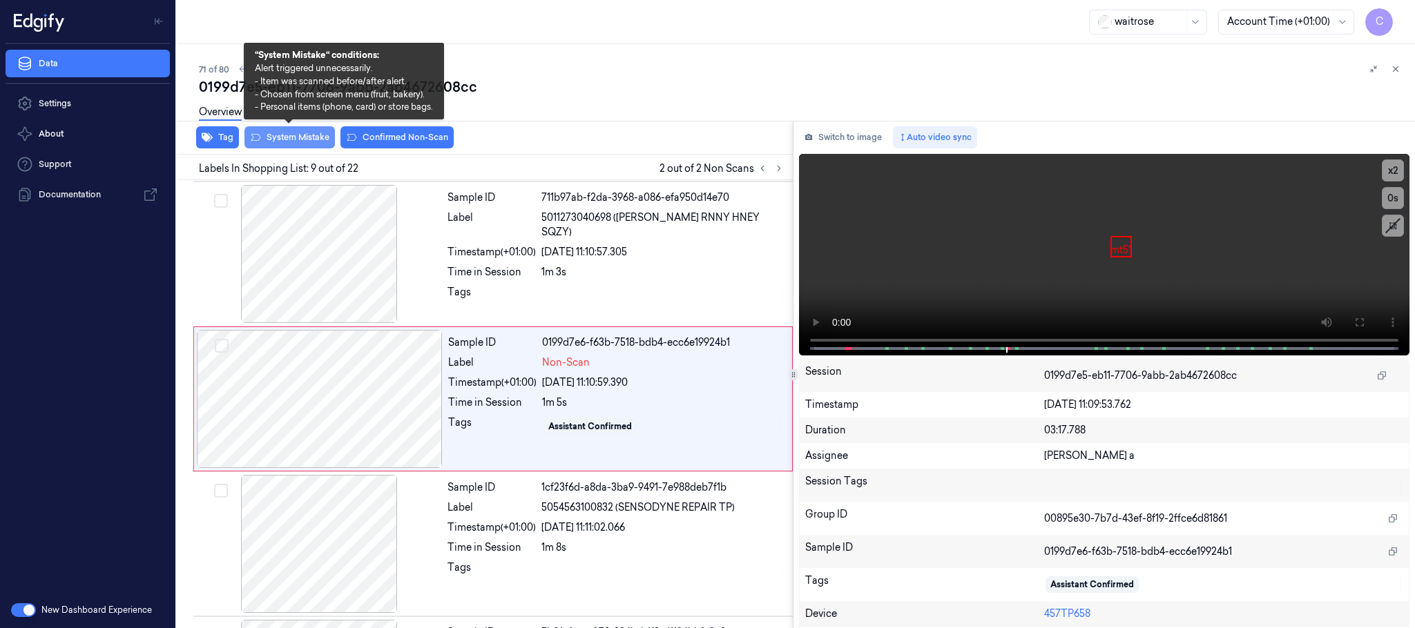
click at [295, 135] on button "System Mistake" at bounding box center [289, 137] width 90 height 22
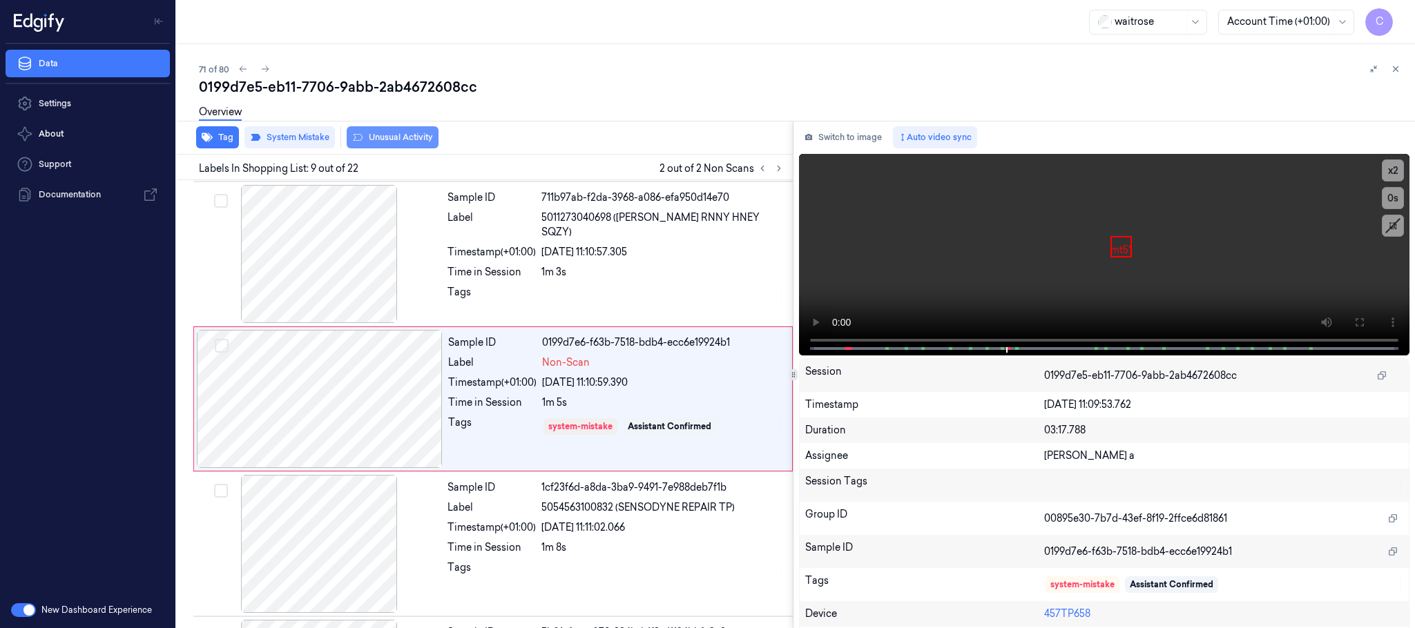
click at [381, 135] on button "Unusual Activity" at bounding box center [393, 137] width 92 height 22
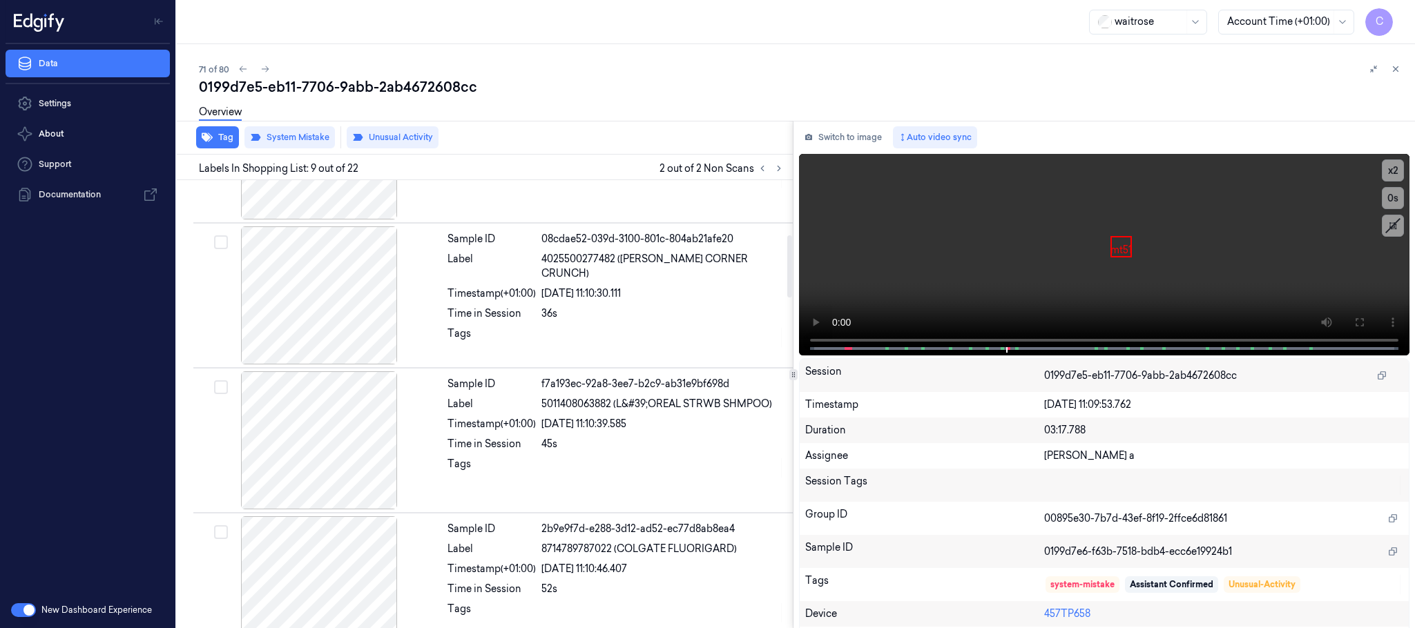
scroll to position [0, 0]
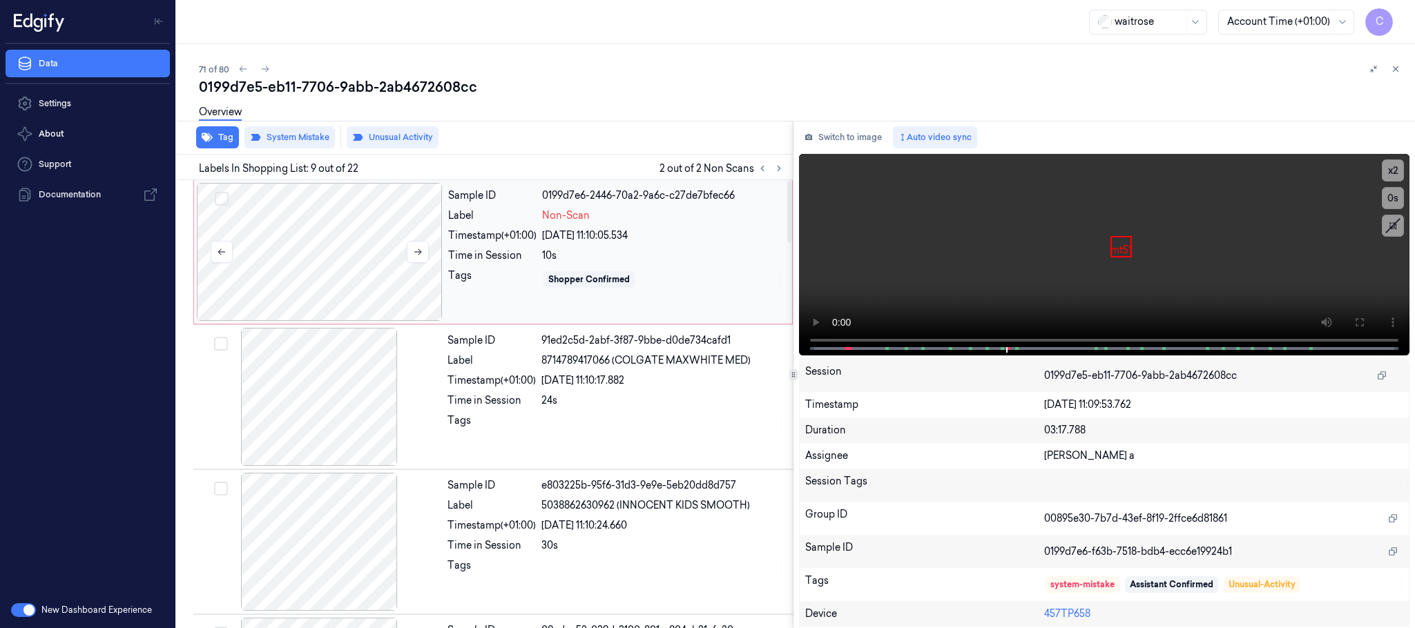
click at [365, 278] on div at bounding box center [320, 252] width 246 height 138
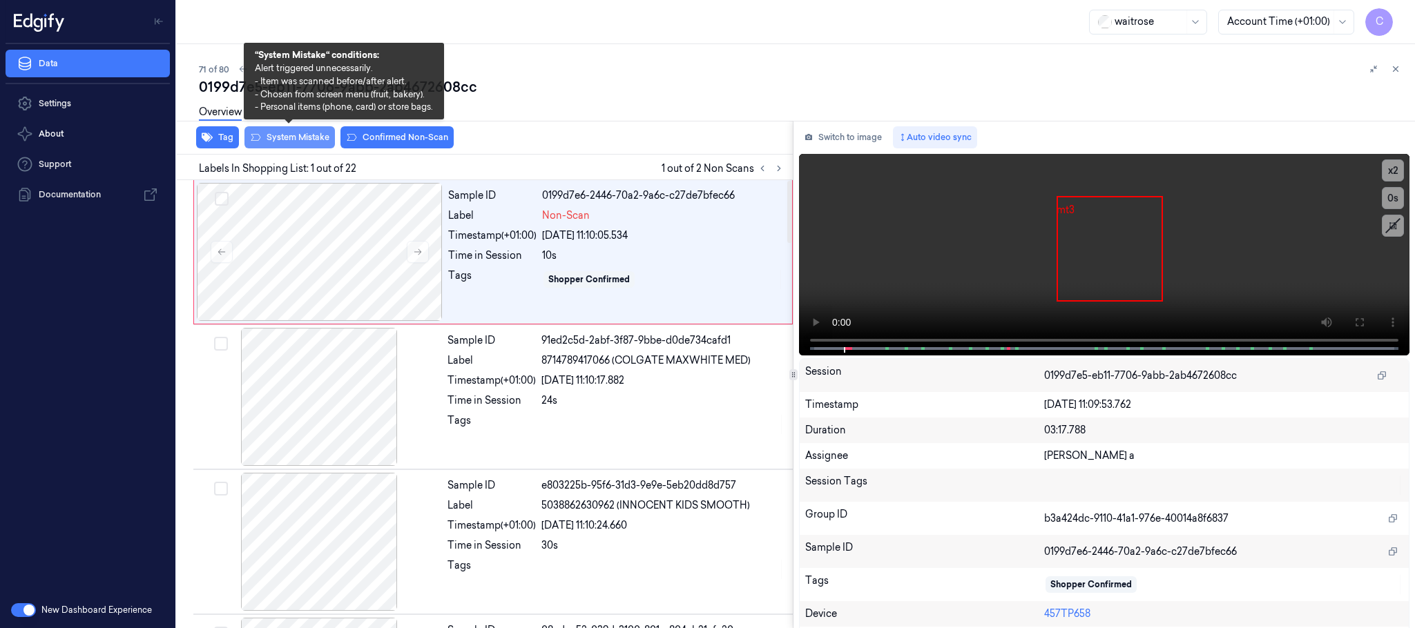
click at [309, 142] on button "System Mistake" at bounding box center [289, 137] width 90 height 22
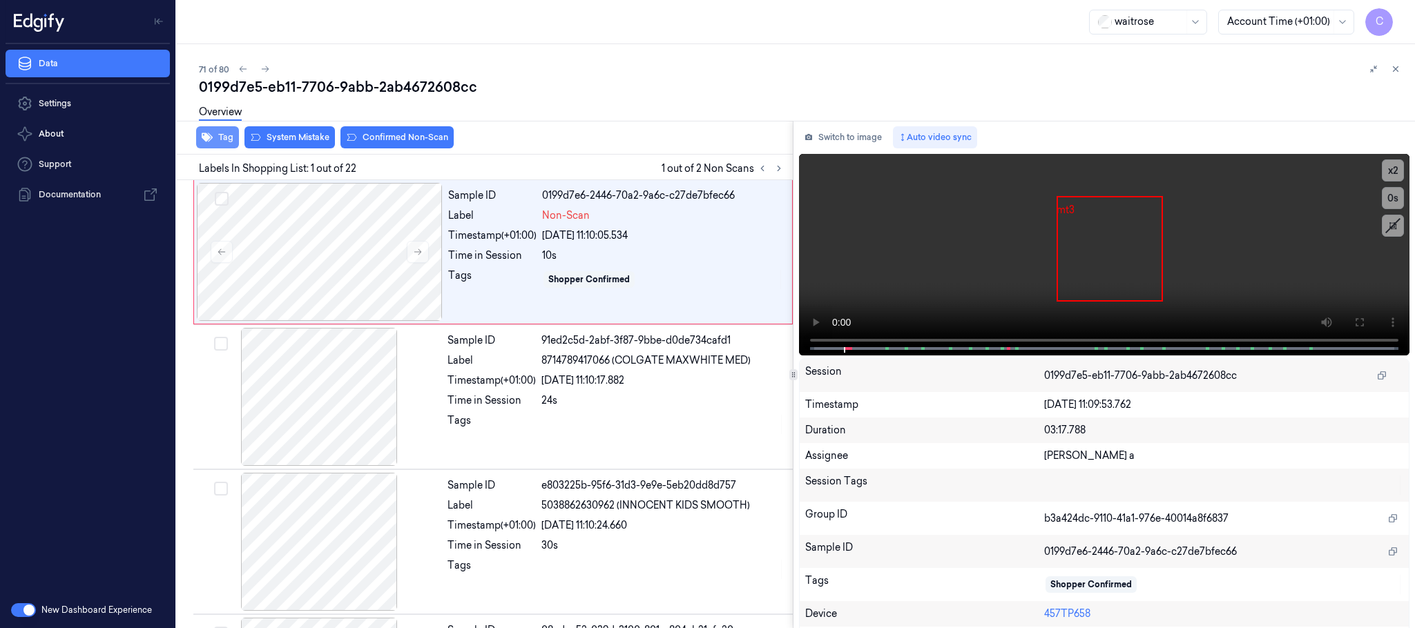
click at [211, 139] on icon "button" at bounding box center [207, 137] width 11 height 9
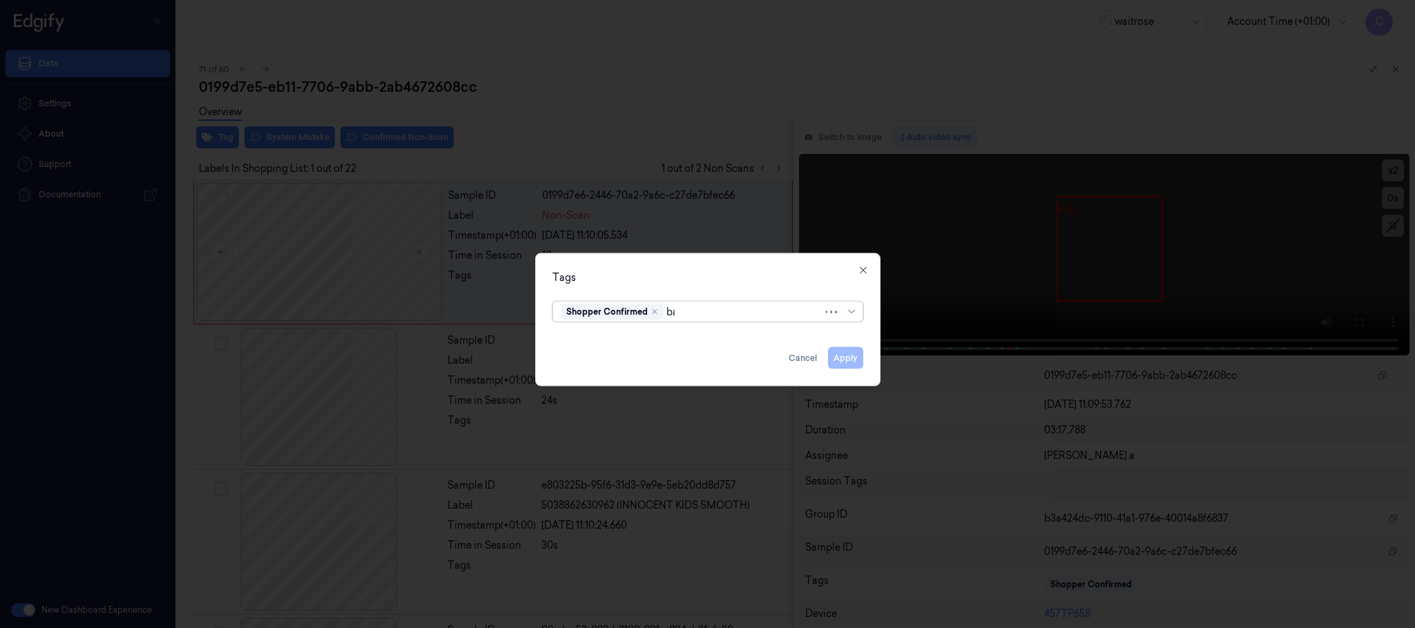
type input "bag"
click at [630, 338] on div "bags" at bounding box center [707, 340] width 292 height 14
click at [673, 282] on div "Tags" at bounding box center [707, 278] width 311 height 14
click at [853, 357] on button "Apply" at bounding box center [845, 358] width 35 height 22
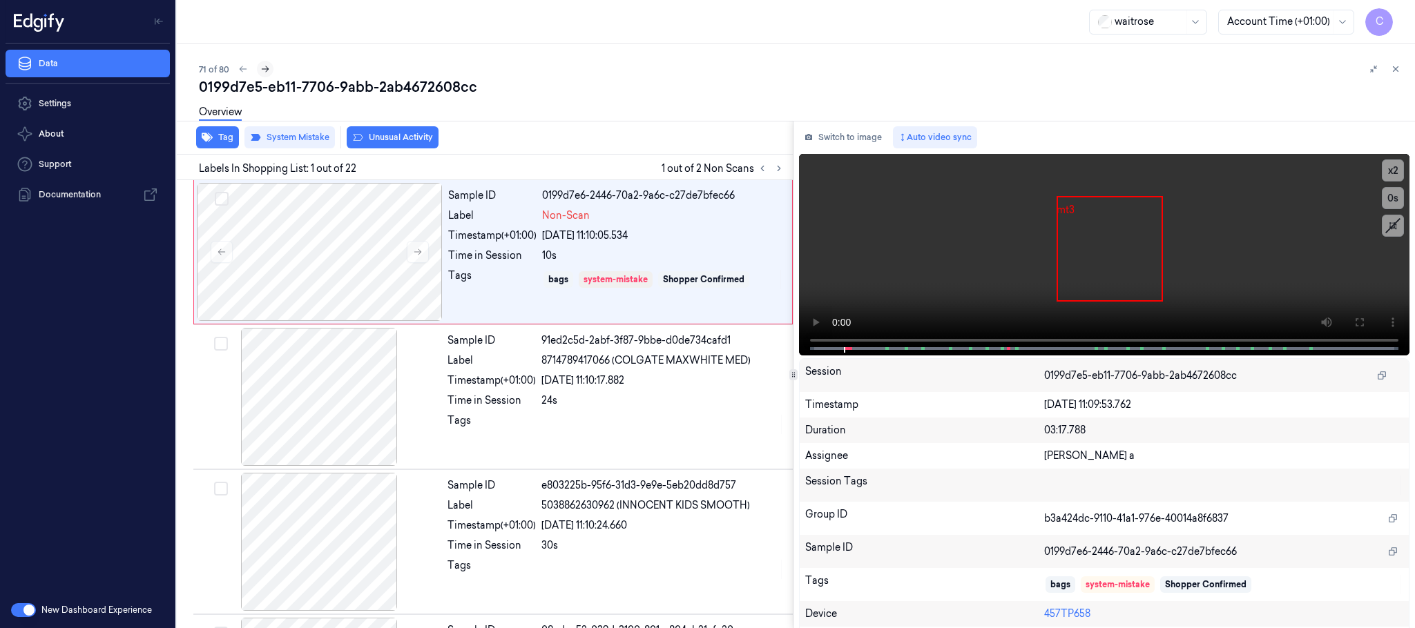
click at [262, 68] on icon at bounding box center [265, 69] width 10 height 10
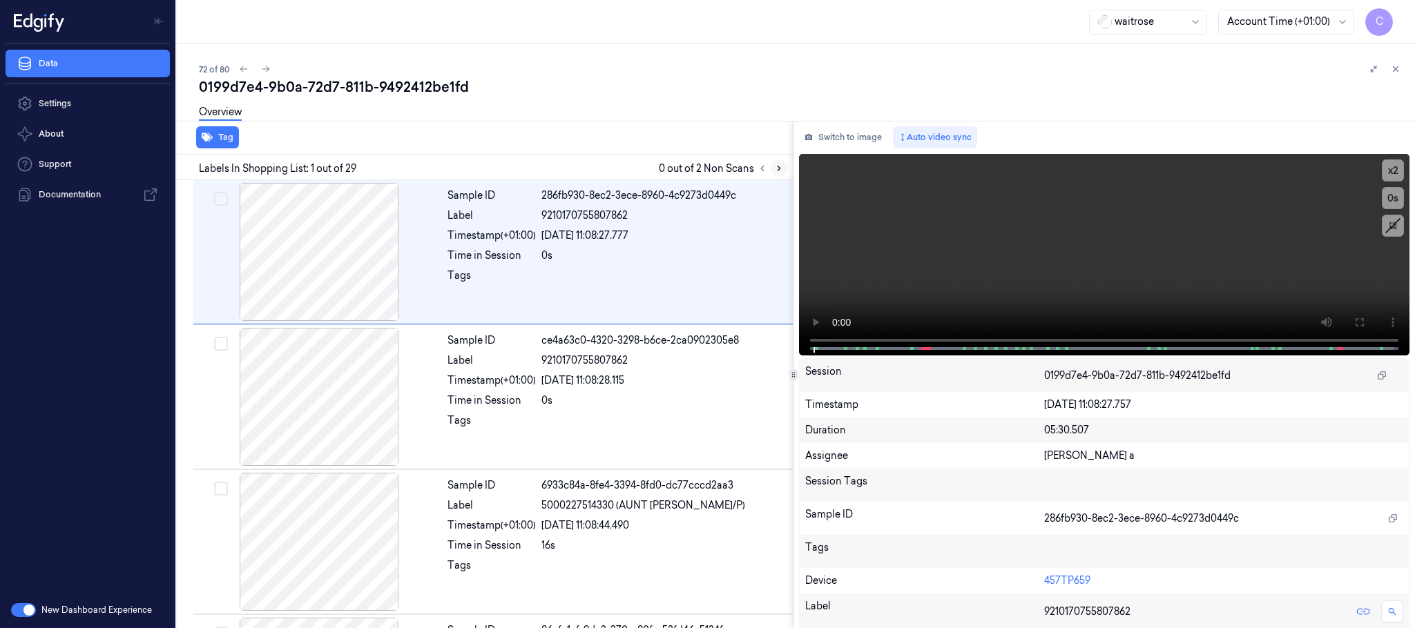
click at [784, 168] on button at bounding box center [779, 168] width 17 height 17
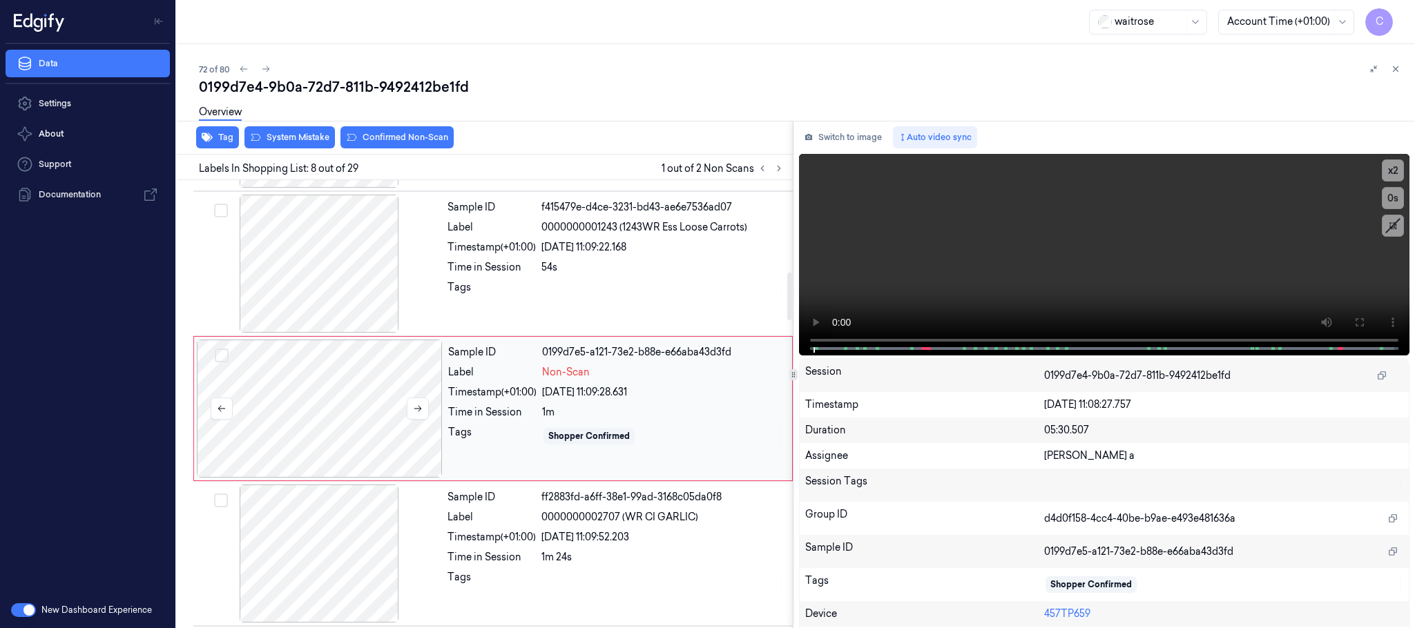
scroll to position [866, 0]
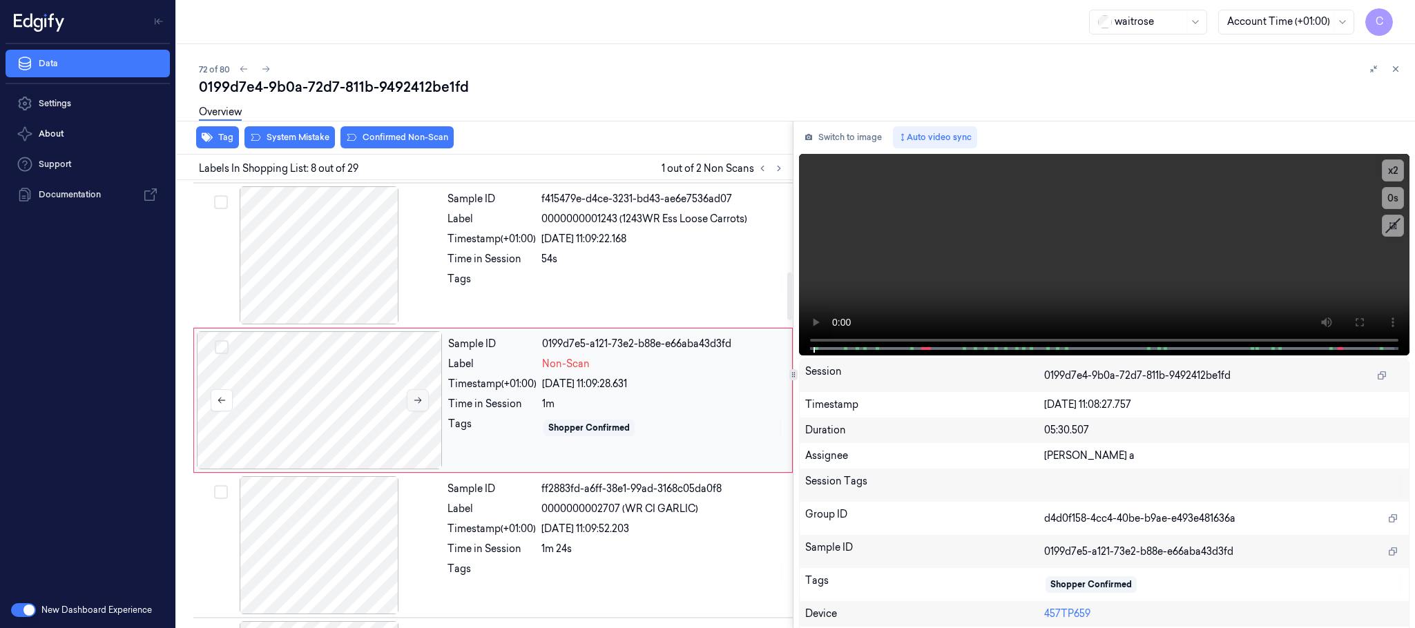
click at [410, 408] on button at bounding box center [418, 400] width 22 height 22
click at [415, 405] on icon at bounding box center [418, 401] width 10 height 10
click at [320, 282] on div at bounding box center [319, 255] width 246 height 138
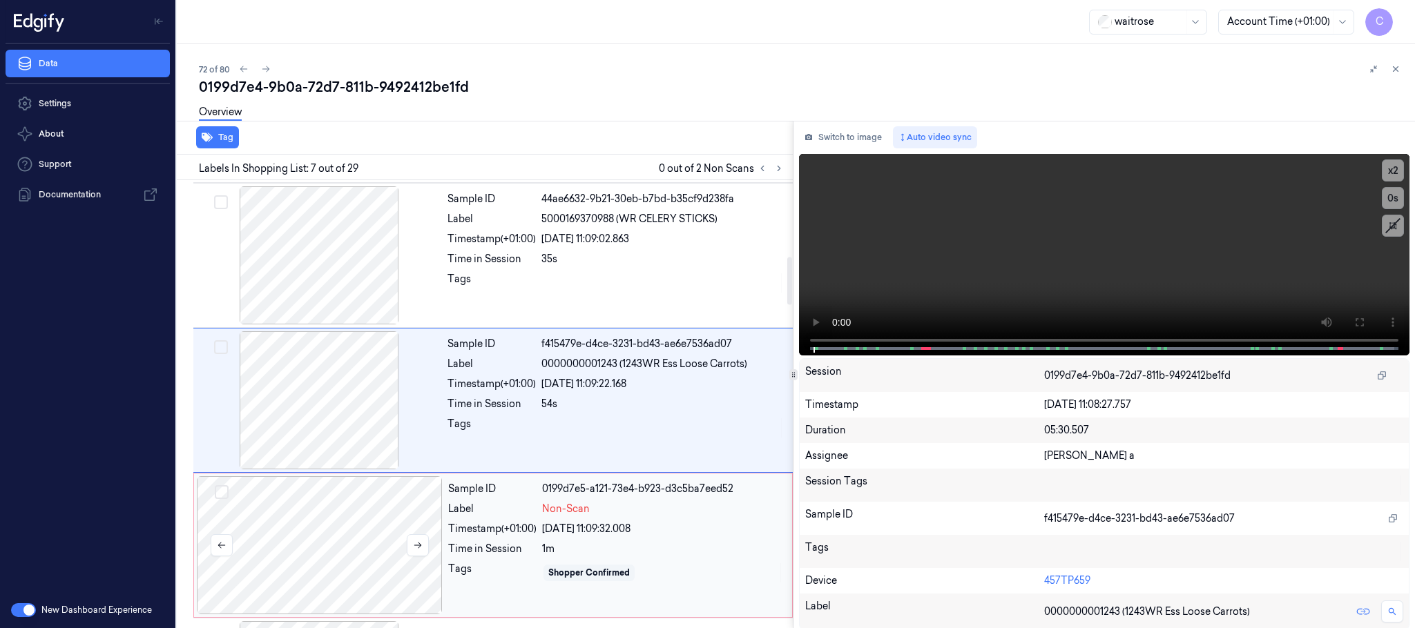
click at [332, 530] on div at bounding box center [320, 545] width 246 height 138
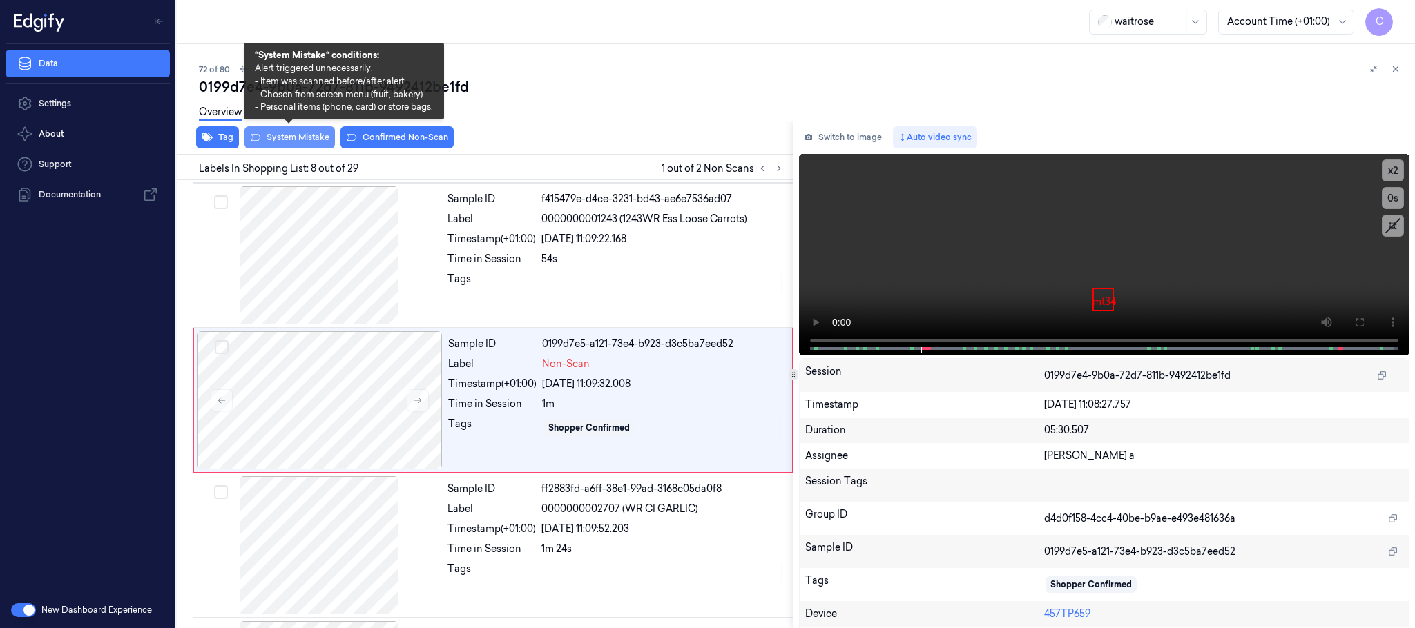
click at [289, 139] on button "System Mistake" at bounding box center [289, 137] width 90 height 22
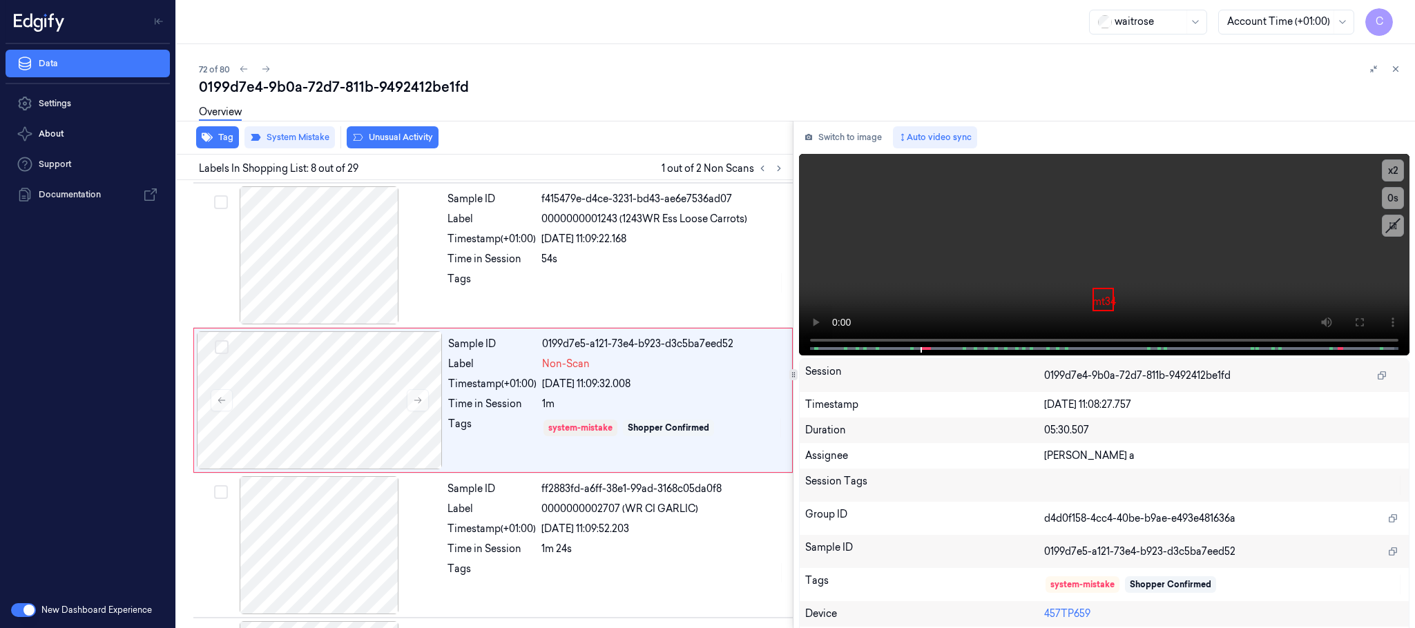
click at [412, 137] on button "Unusual Activity" at bounding box center [393, 137] width 92 height 22
click at [217, 142] on button "Tag" at bounding box center [217, 137] width 43 height 22
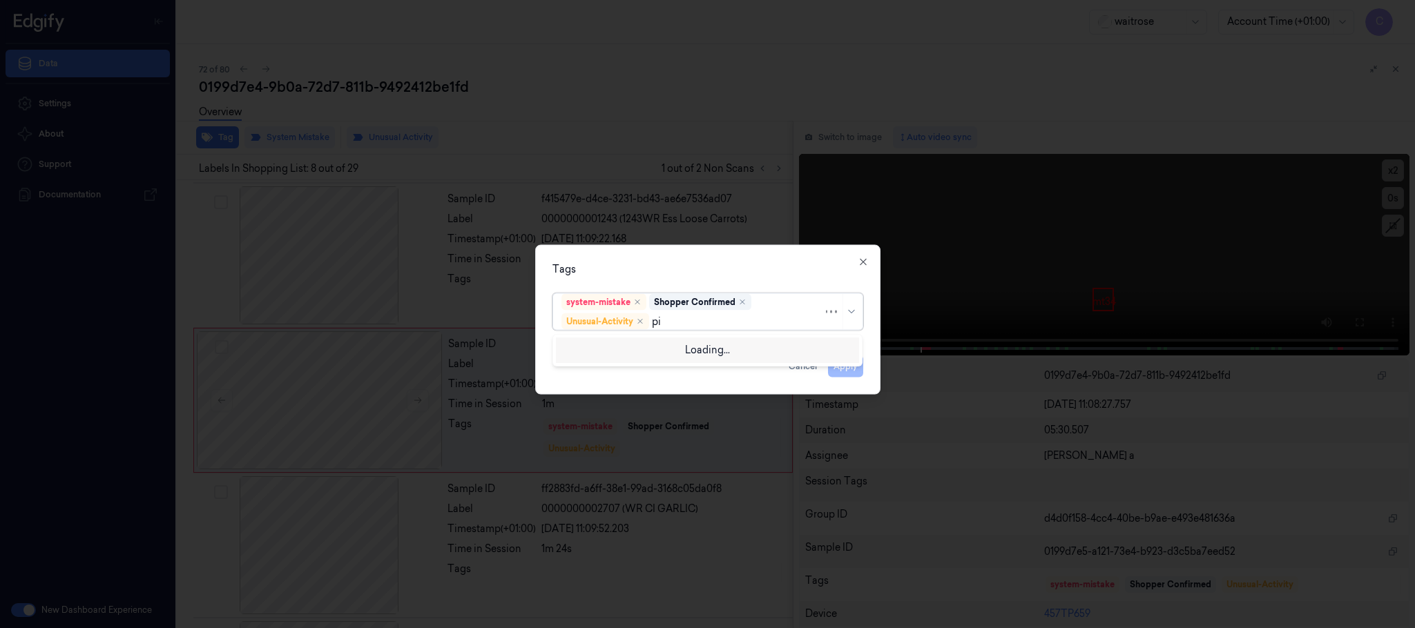
type input "pic"
click at [582, 349] on div "Picklist item alert" at bounding box center [600, 349] width 79 height 14
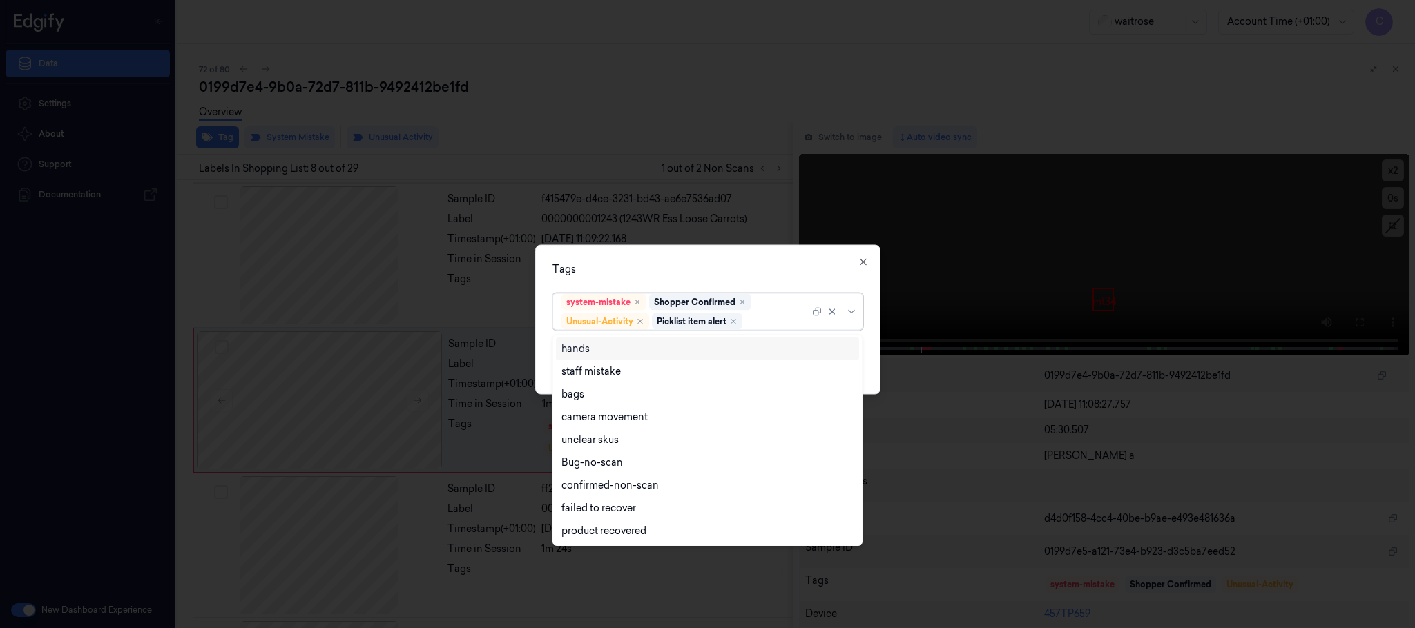
click at [680, 263] on div "Tags" at bounding box center [707, 269] width 311 height 14
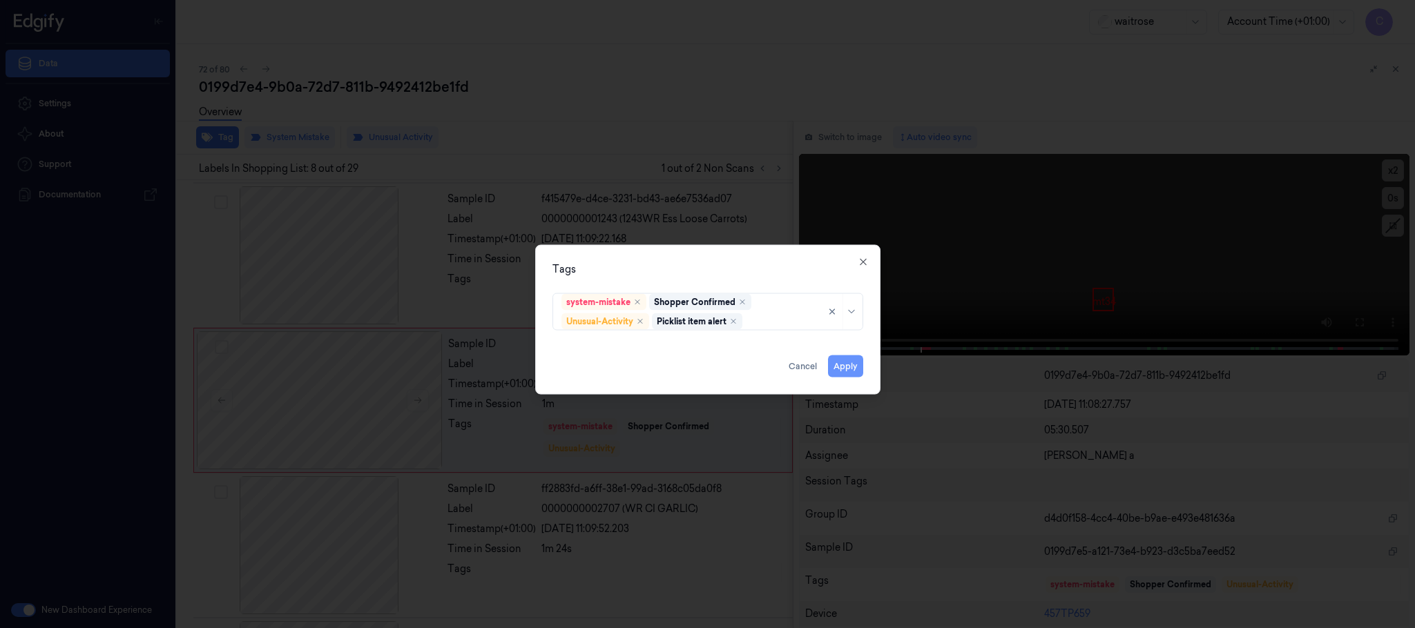
click at [852, 369] on button "Apply" at bounding box center [845, 367] width 35 height 22
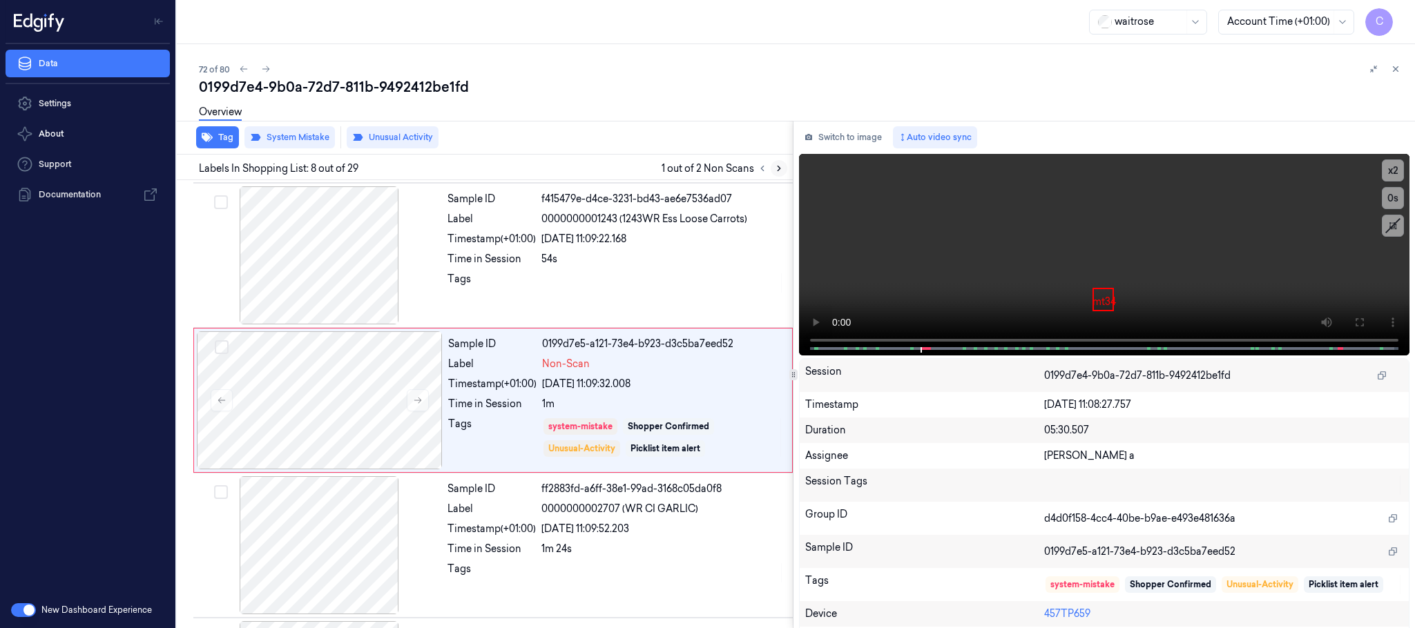
click at [774, 168] on icon at bounding box center [779, 169] width 10 height 10
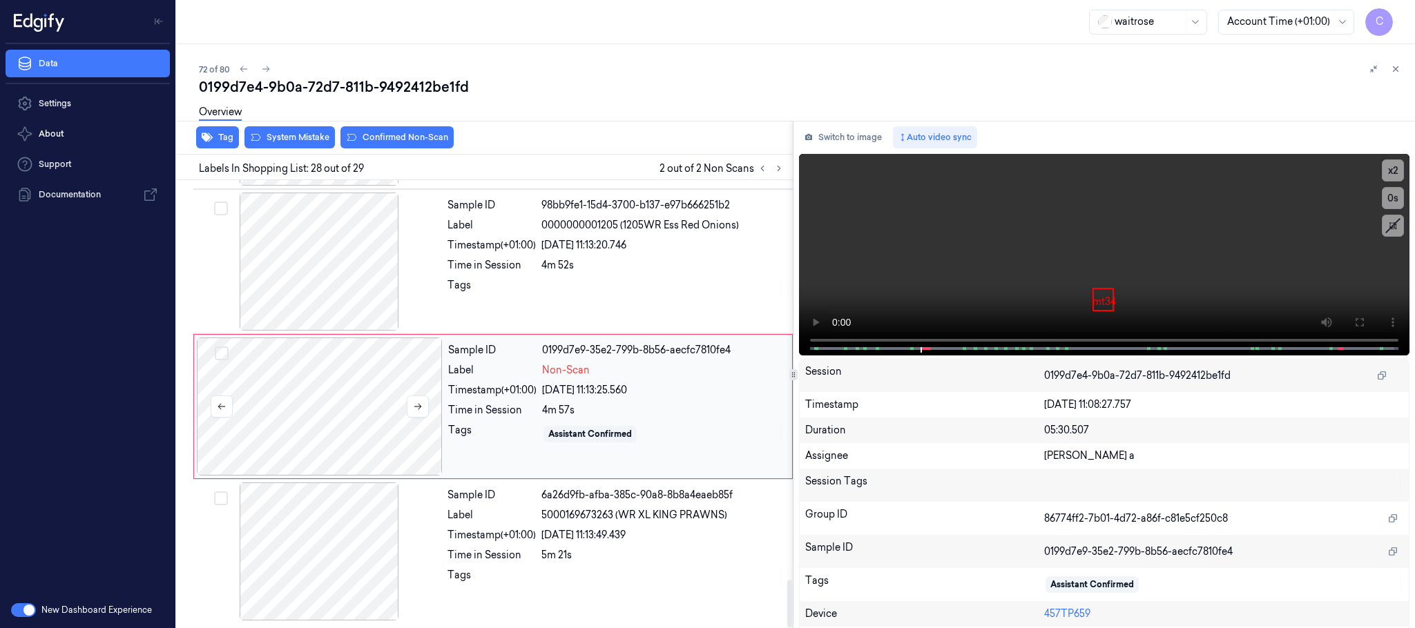
scroll to position [3779, 0]
click at [413, 402] on icon at bounding box center [418, 407] width 10 height 10
click at [416, 402] on icon at bounding box center [418, 407] width 10 height 10
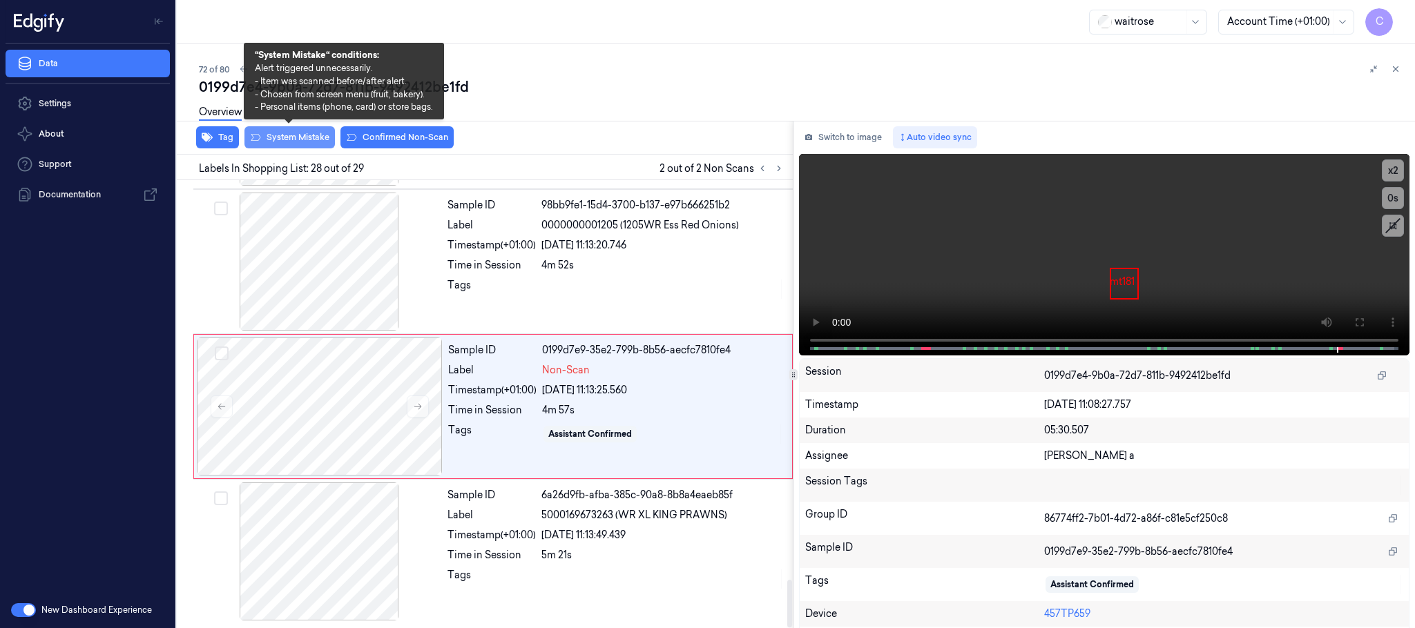
click at [302, 139] on button "System Mistake" at bounding box center [289, 137] width 90 height 22
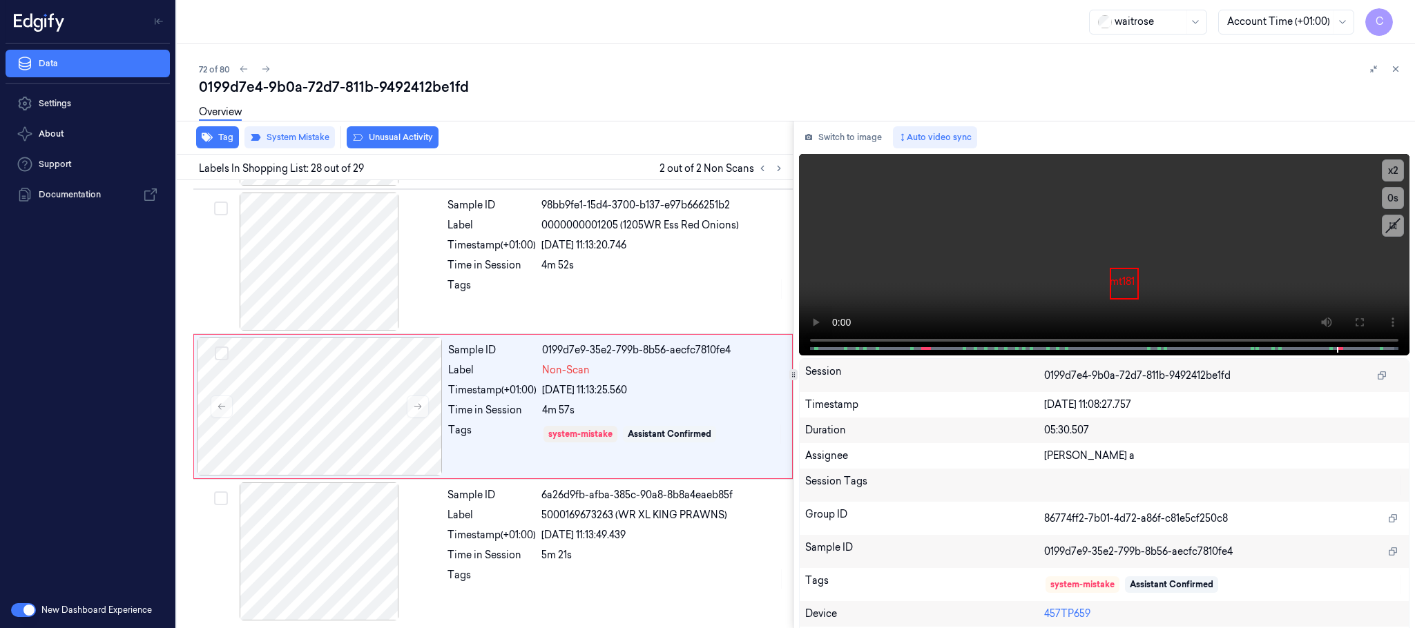
click at [381, 137] on button "Unusual Activity" at bounding box center [393, 137] width 92 height 22
click at [222, 141] on button "Tag" at bounding box center [217, 137] width 43 height 22
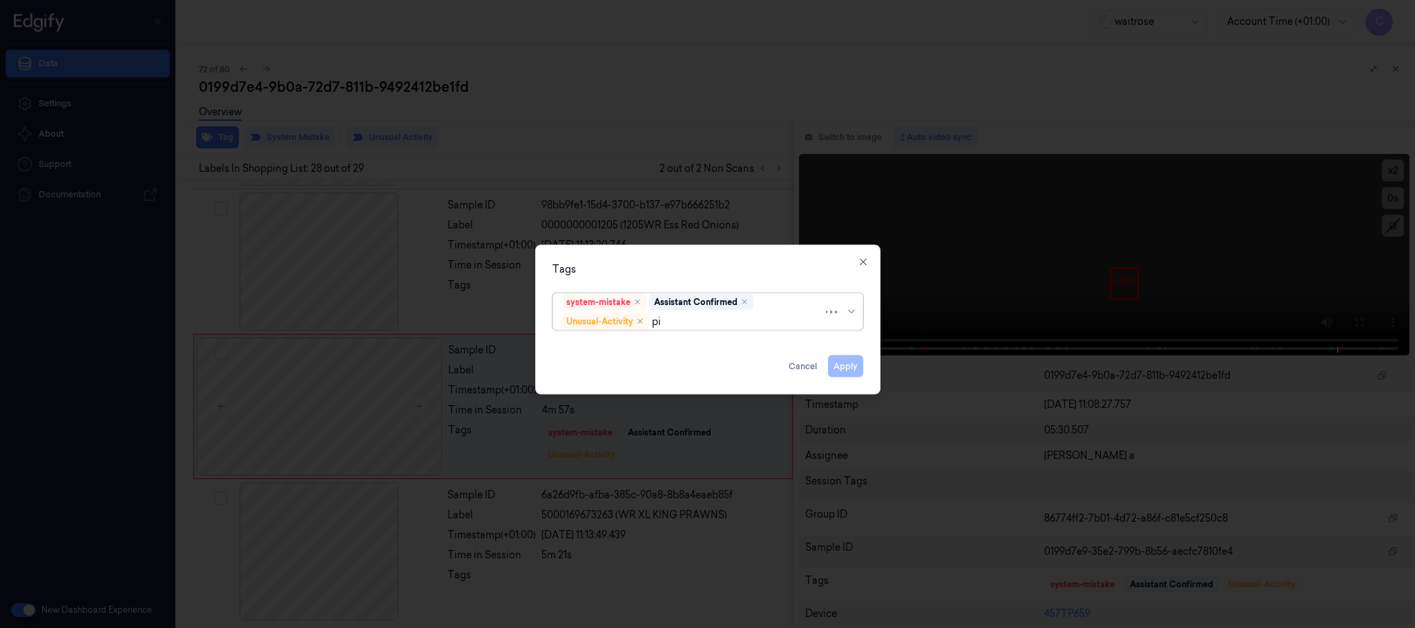
type input "pic"
click at [592, 357] on div "Picklist item alert" at bounding box center [707, 349] width 303 height 23
click at [694, 268] on div "Tags" at bounding box center [707, 269] width 311 height 14
click at [856, 374] on button "Apply" at bounding box center [845, 367] width 35 height 22
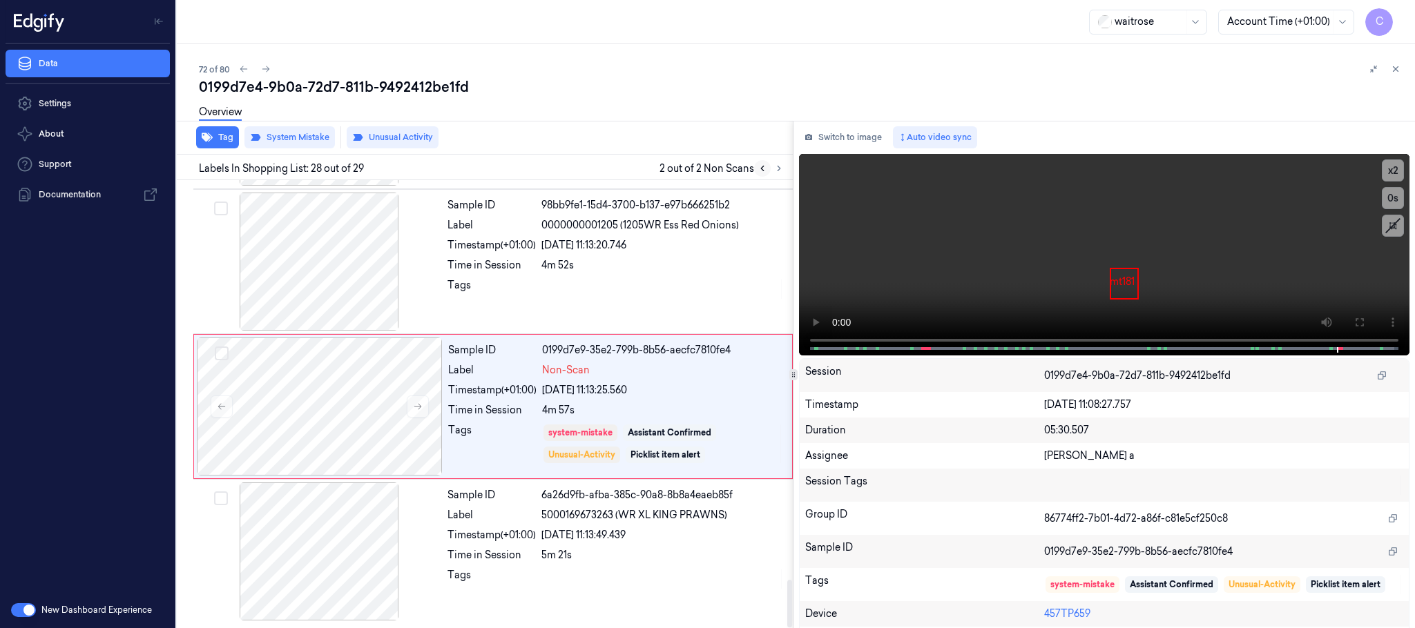
click at [762, 168] on icon at bounding box center [762, 168] width 3 height 5
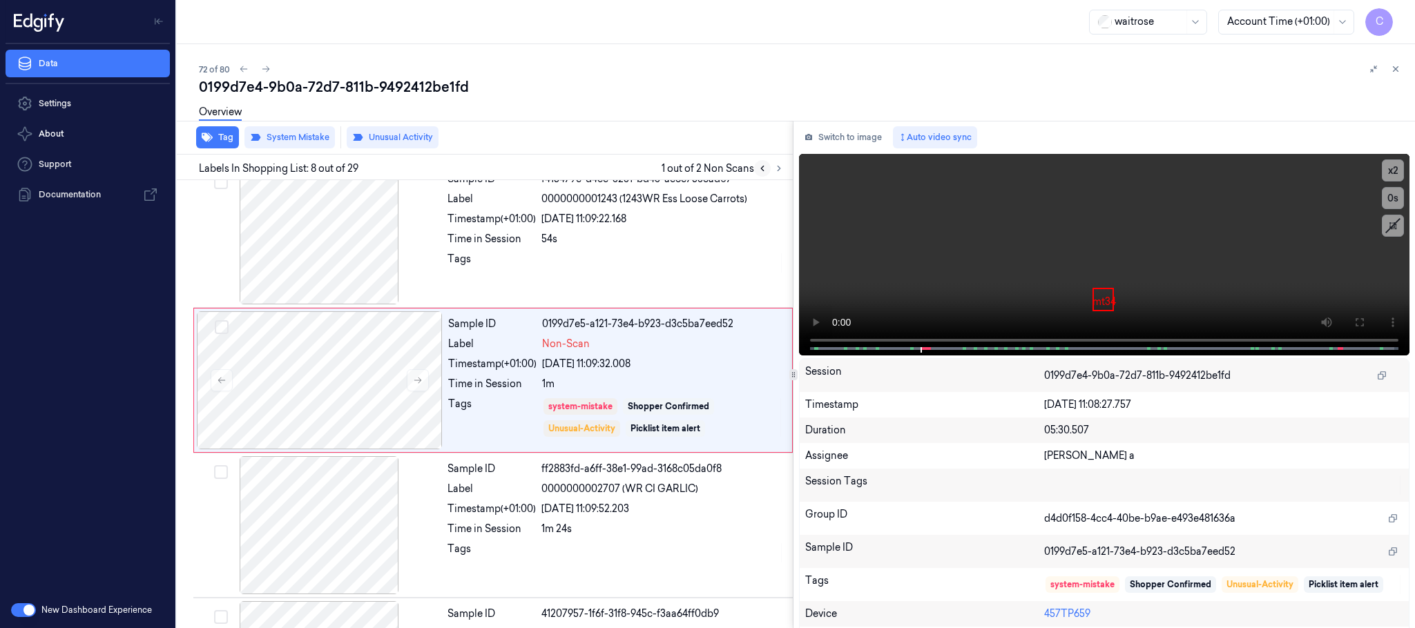
scroll to position [866, 0]
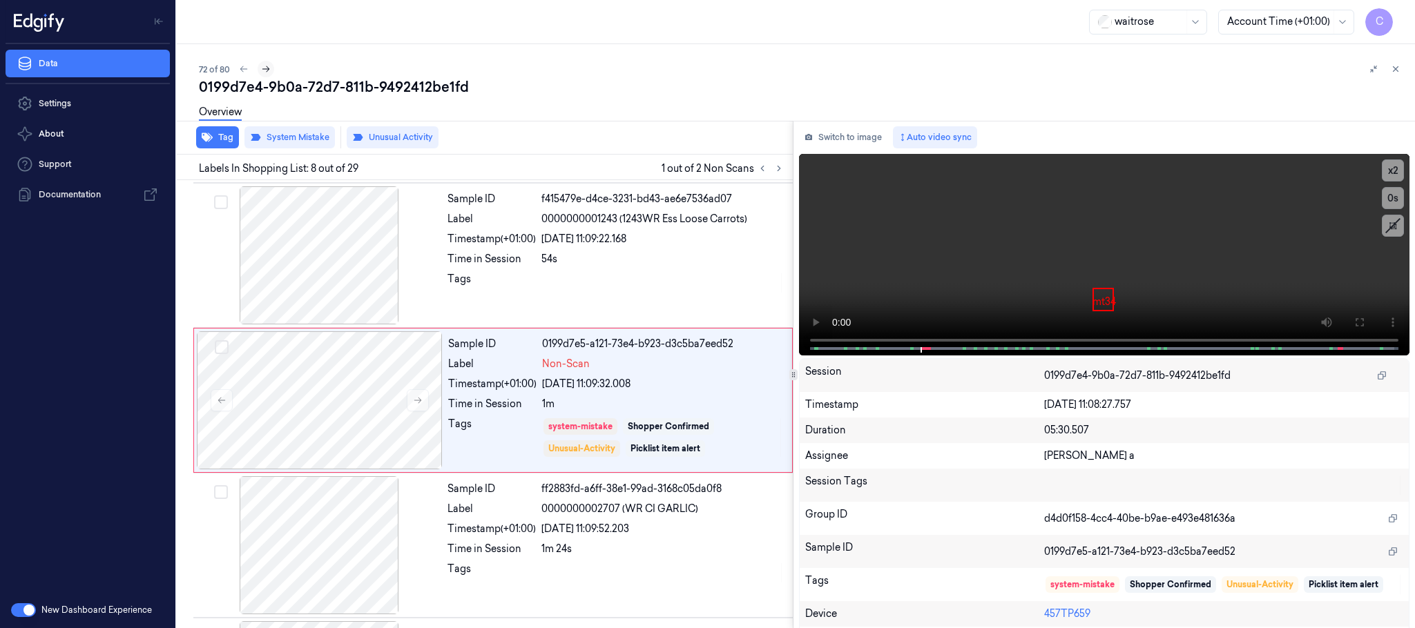
click at [265, 68] on icon at bounding box center [266, 69] width 10 height 10
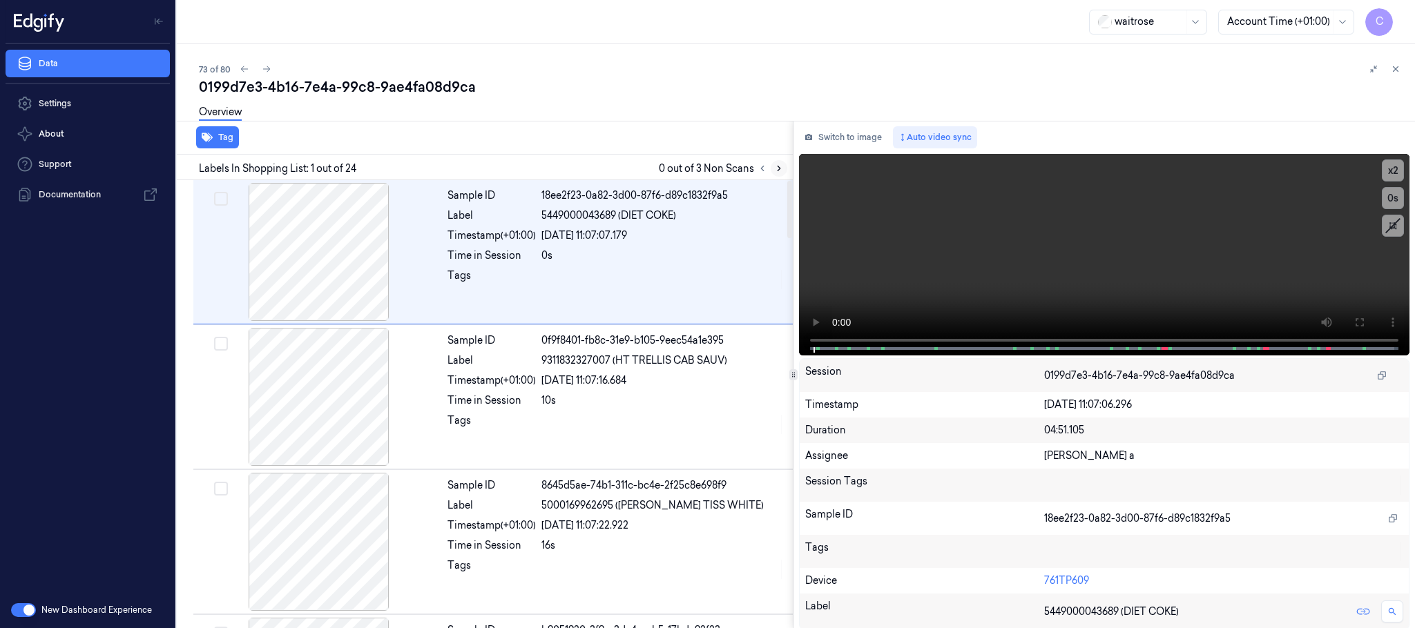
click at [779, 168] on icon at bounding box center [779, 169] width 10 height 10
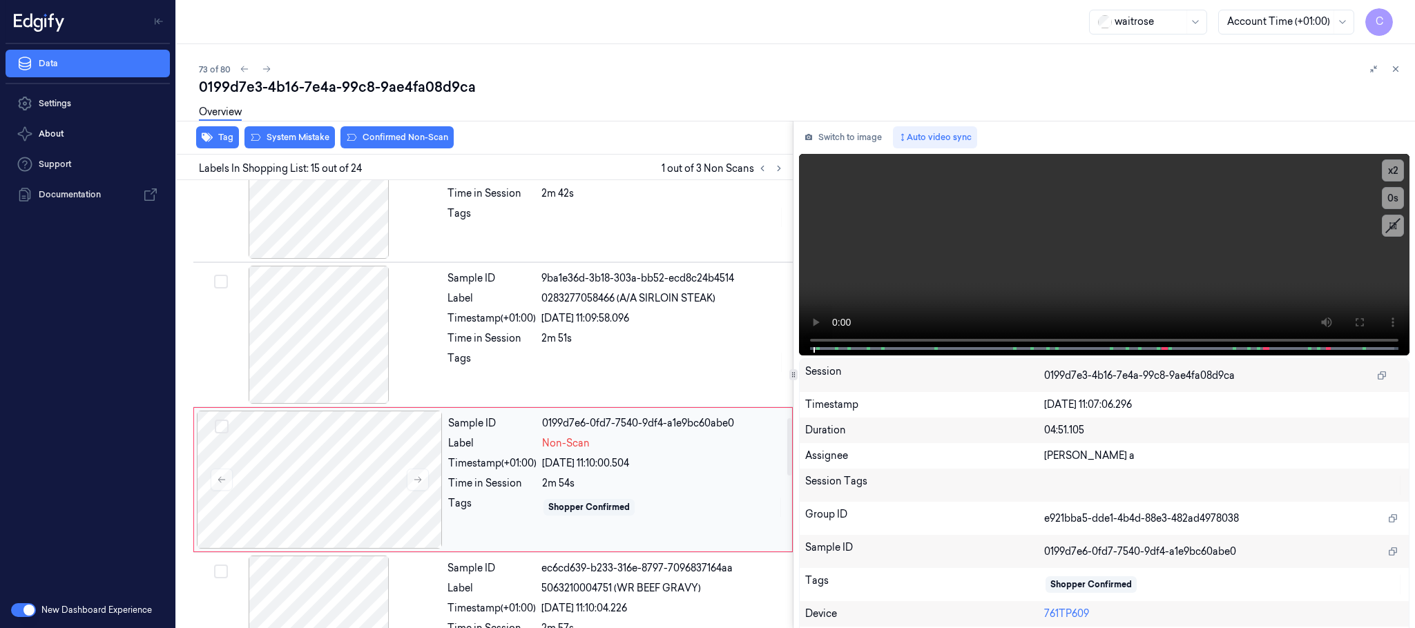
scroll to position [1887, 0]
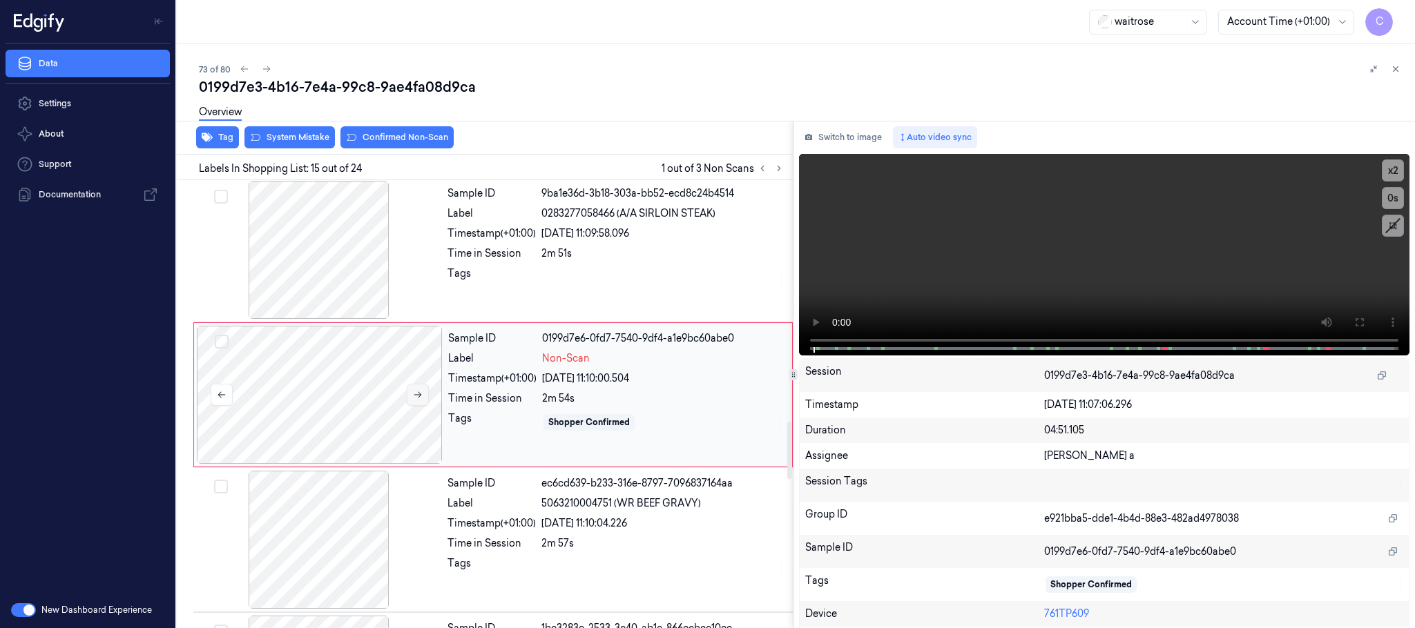
click at [416, 400] on icon at bounding box center [418, 395] width 10 height 10
click at [323, 246] on div at bounding box center [319, 250] width 246 height 138
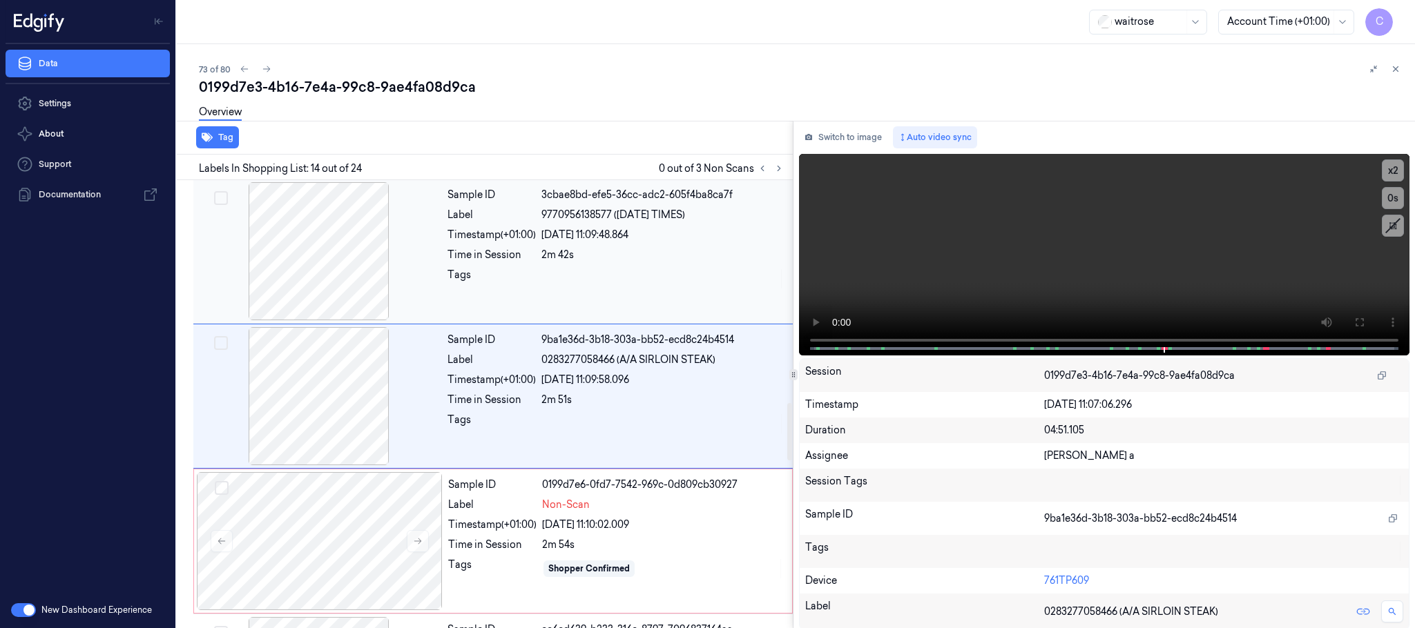
click at [342, 251] on div at bounding box center [319, 251] width 246 height 138
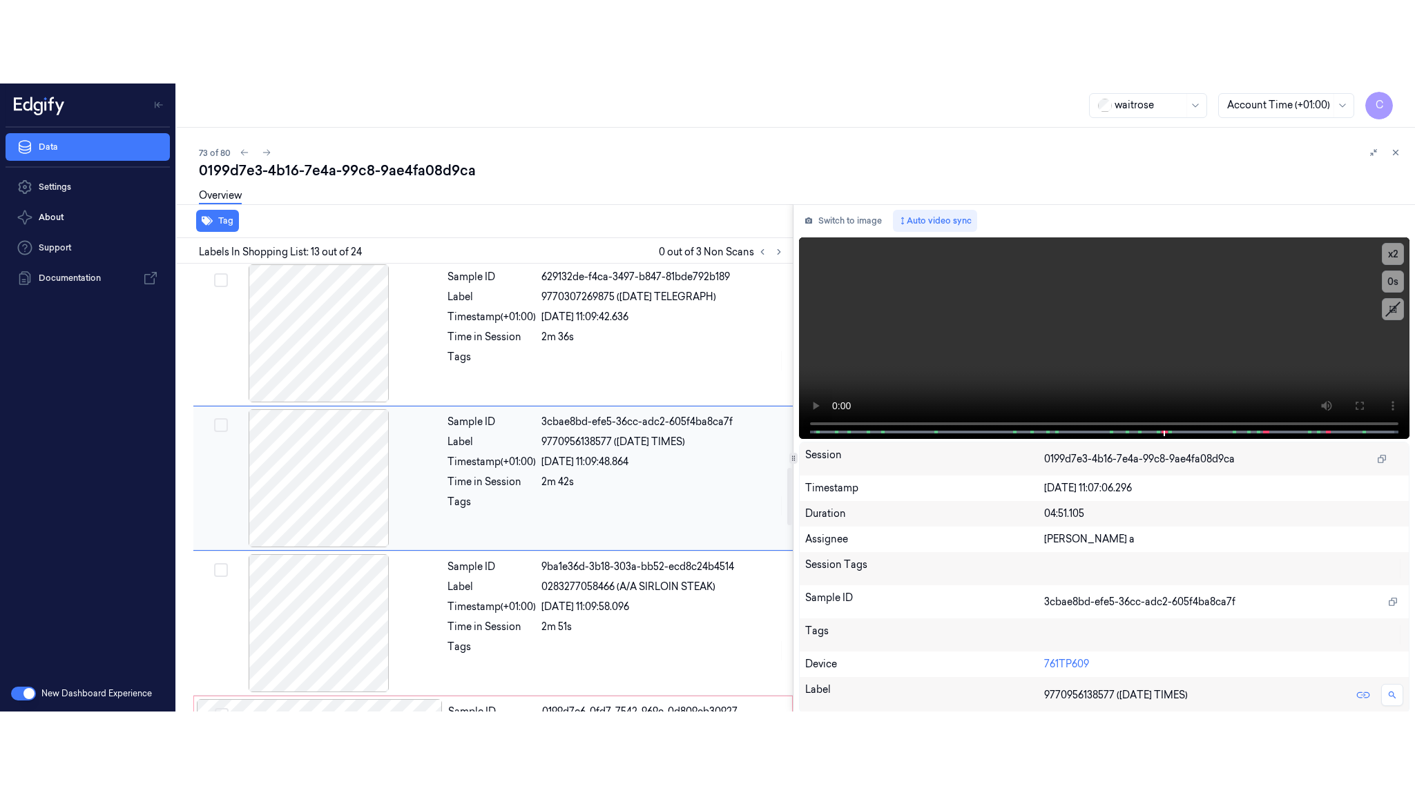
scroll to position [1596, 0]
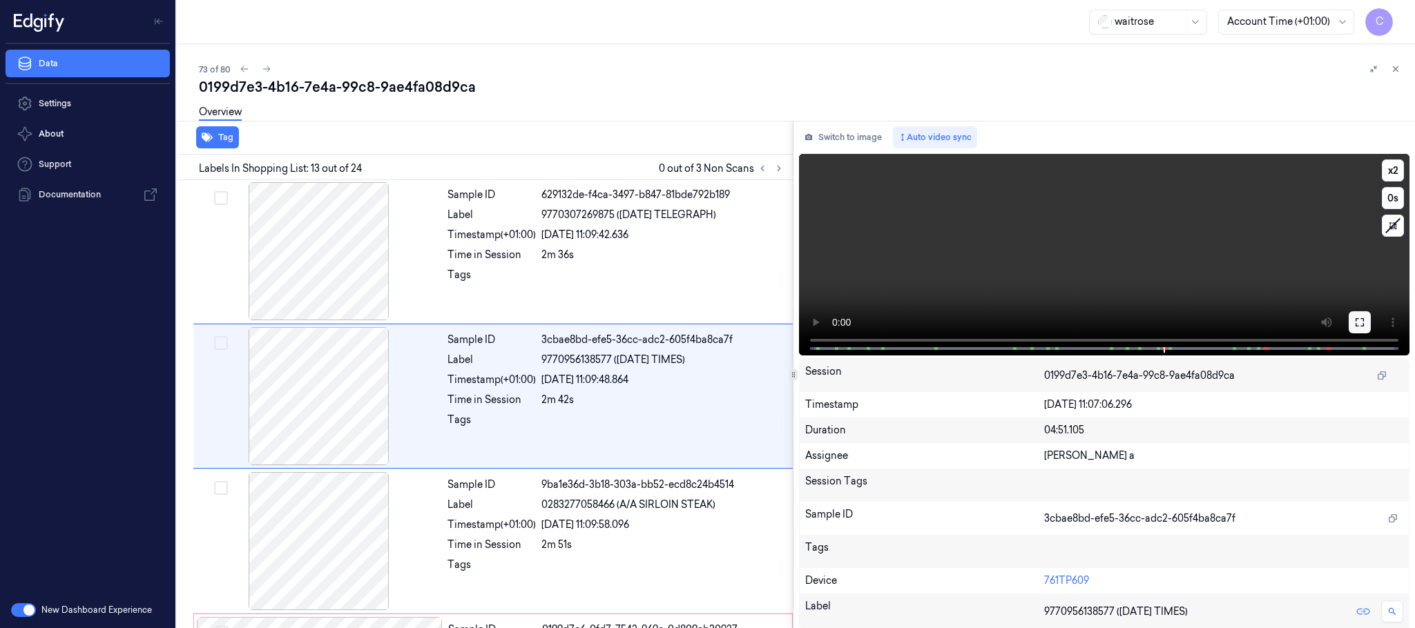
click at [1357, 315] on button at bounding box center [1359, 322] width 22 height 22
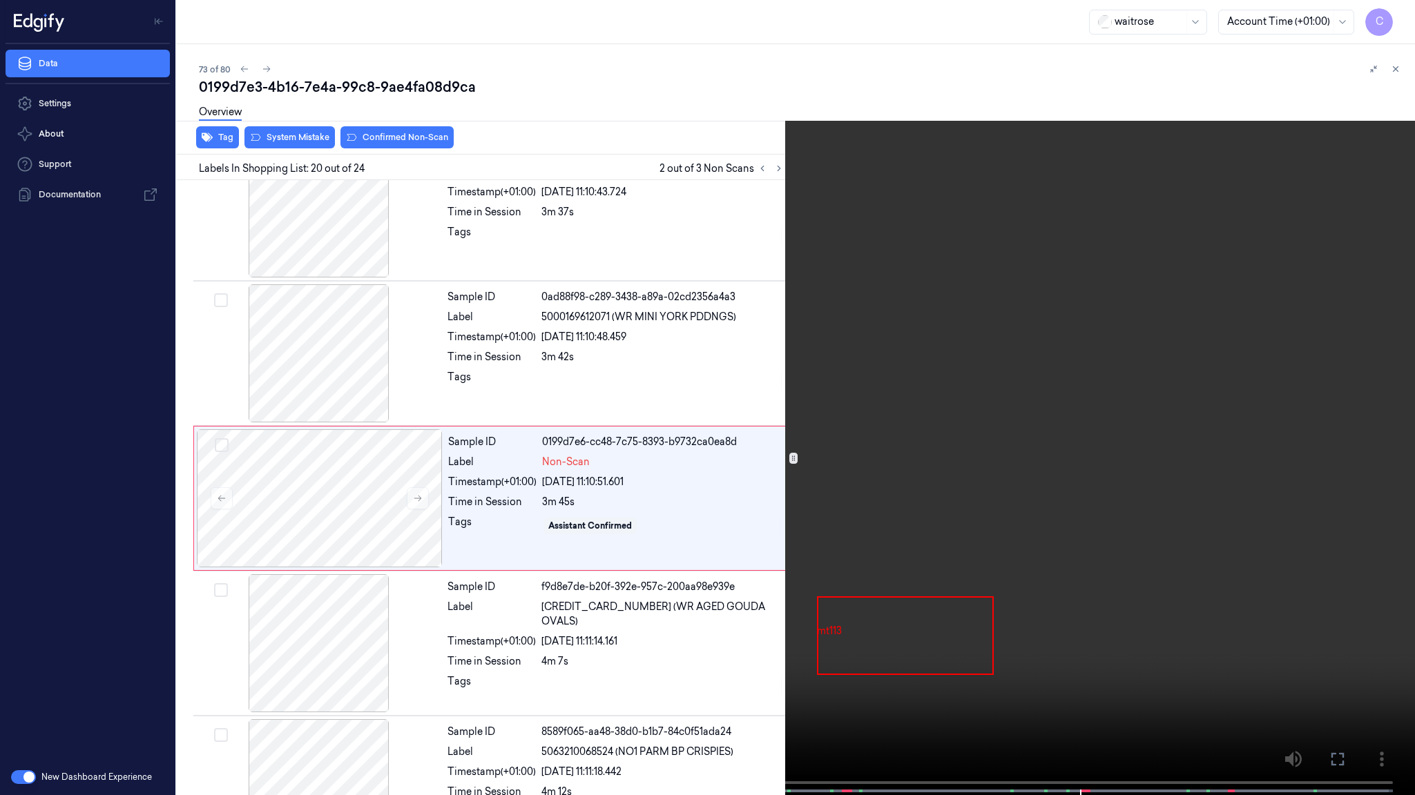
scroll to position [2532, 0]
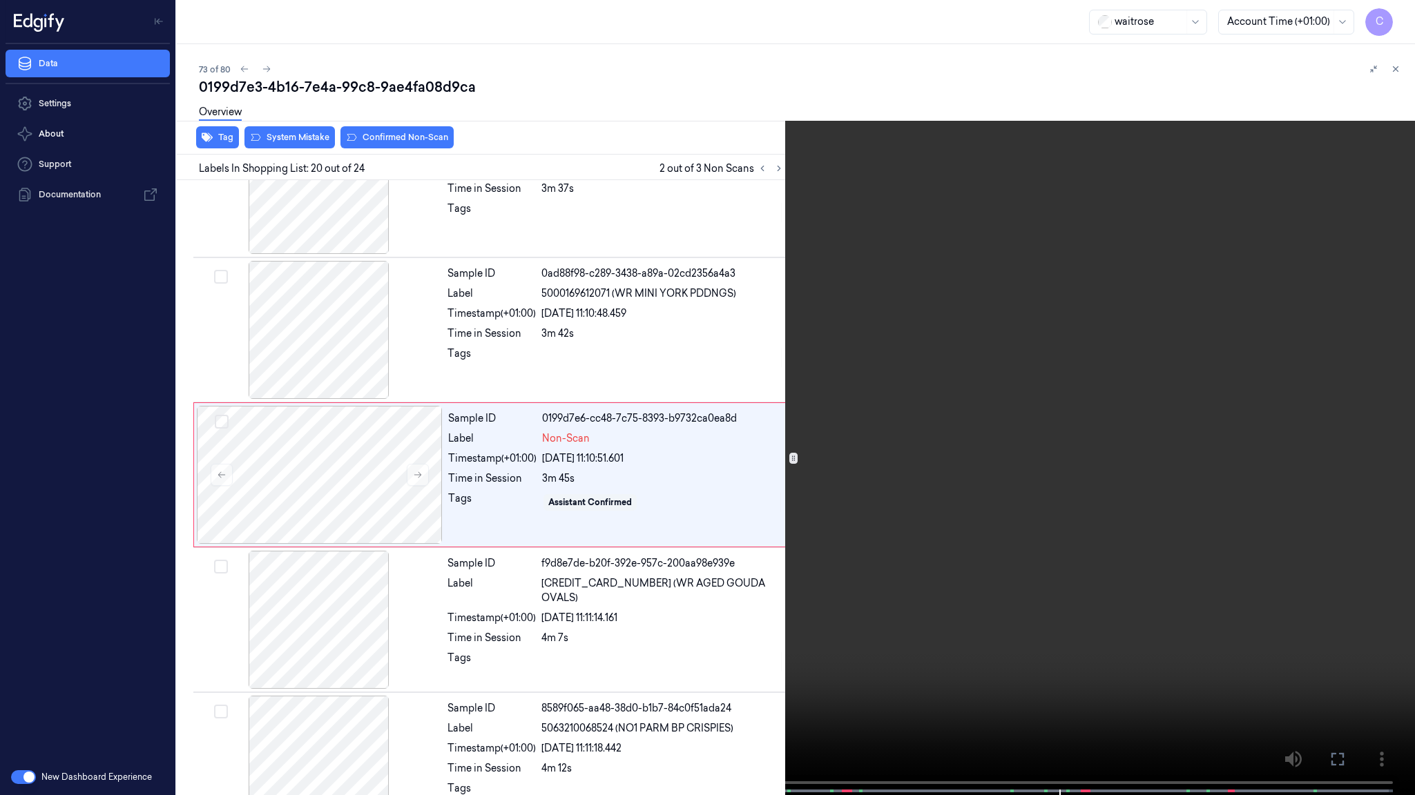
click at [1047, 616] on video at bounding box center [707, 399] width 1415 height 798
click at [1398, 14] on button "x 2" at bounding box center [1398, 17] width 22 height 22
click at [1398, 14] on button "x 4" at bounding box center [1398, 17] width 22 height 22
drag, startPoint x: 1005, startPoint y: 570, endPoint x: 1208, endPoint y: 669, distance: 226.6
click at [1003, 568] on video at bounding box center [707, 399] width 1415 height 798
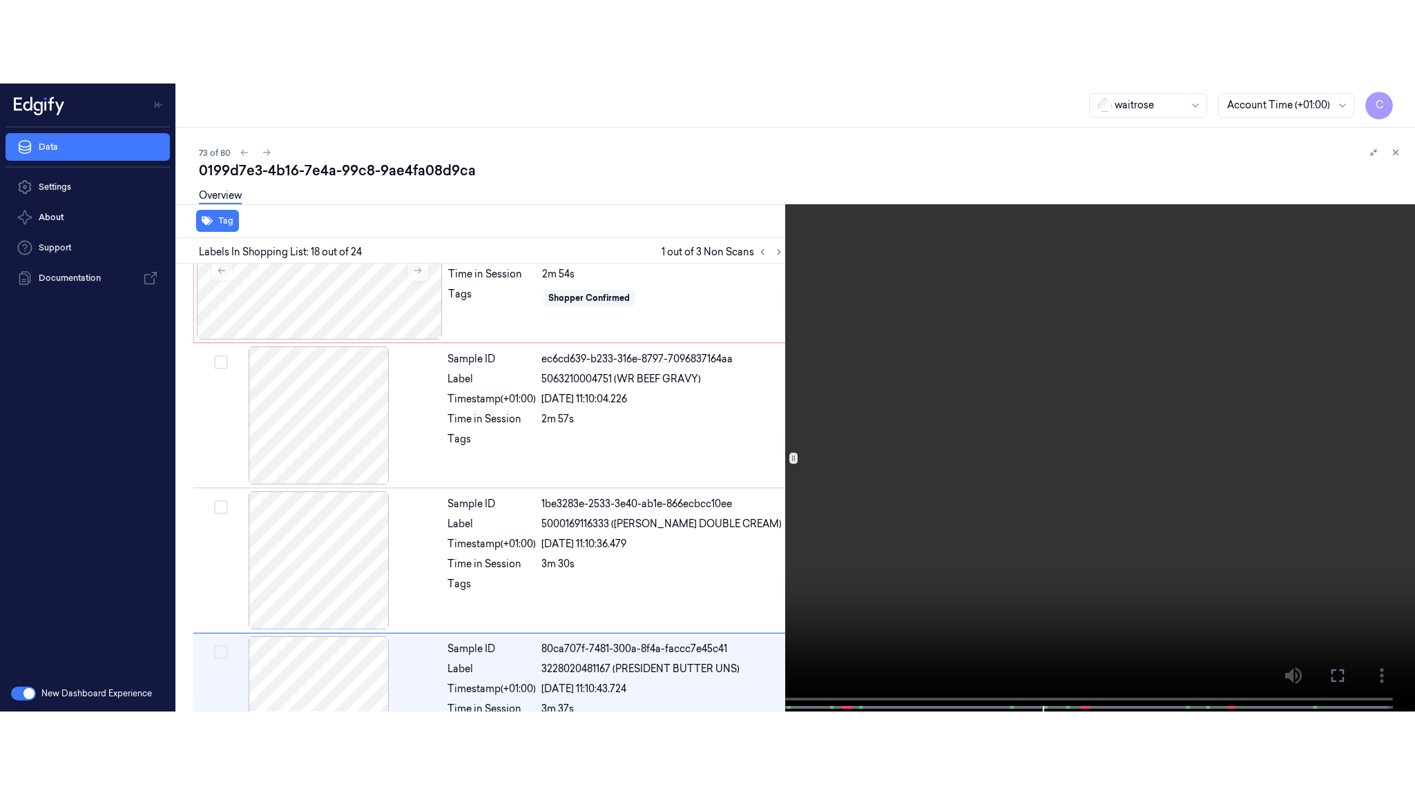
scroll to position [2324, 0]
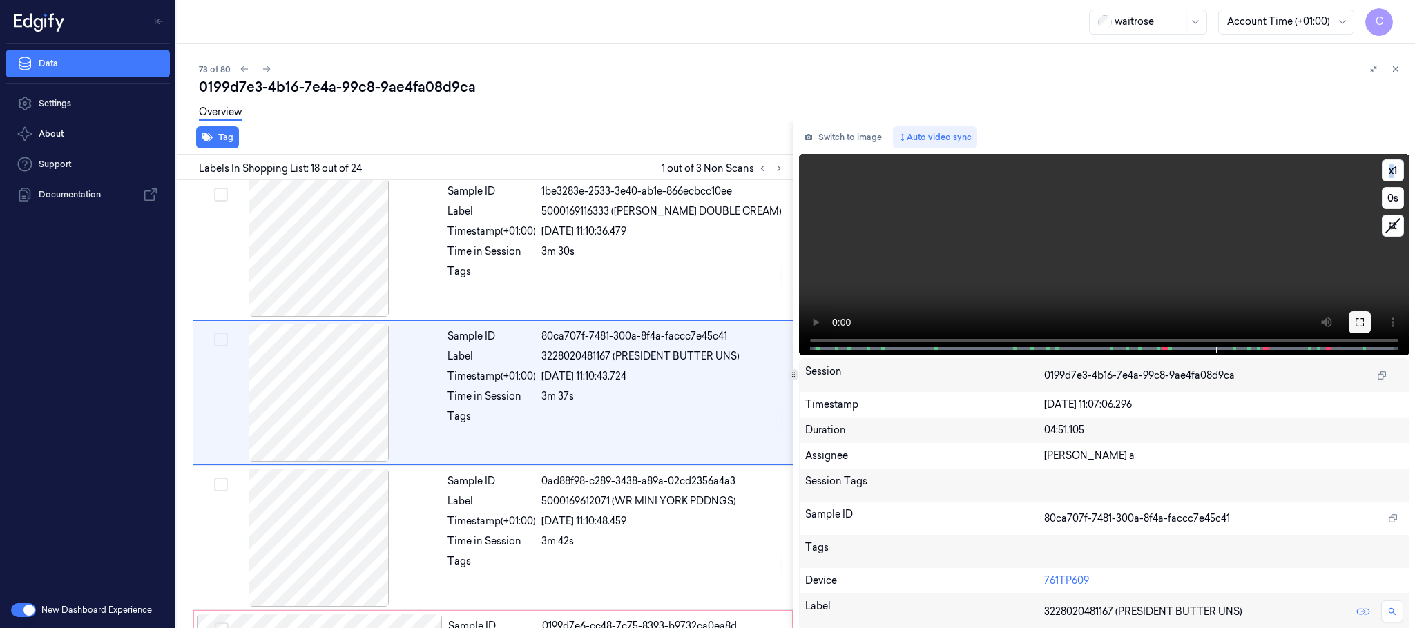
click at [1362, 325] on button at bounding box center [1359, 322] width 22 height 22
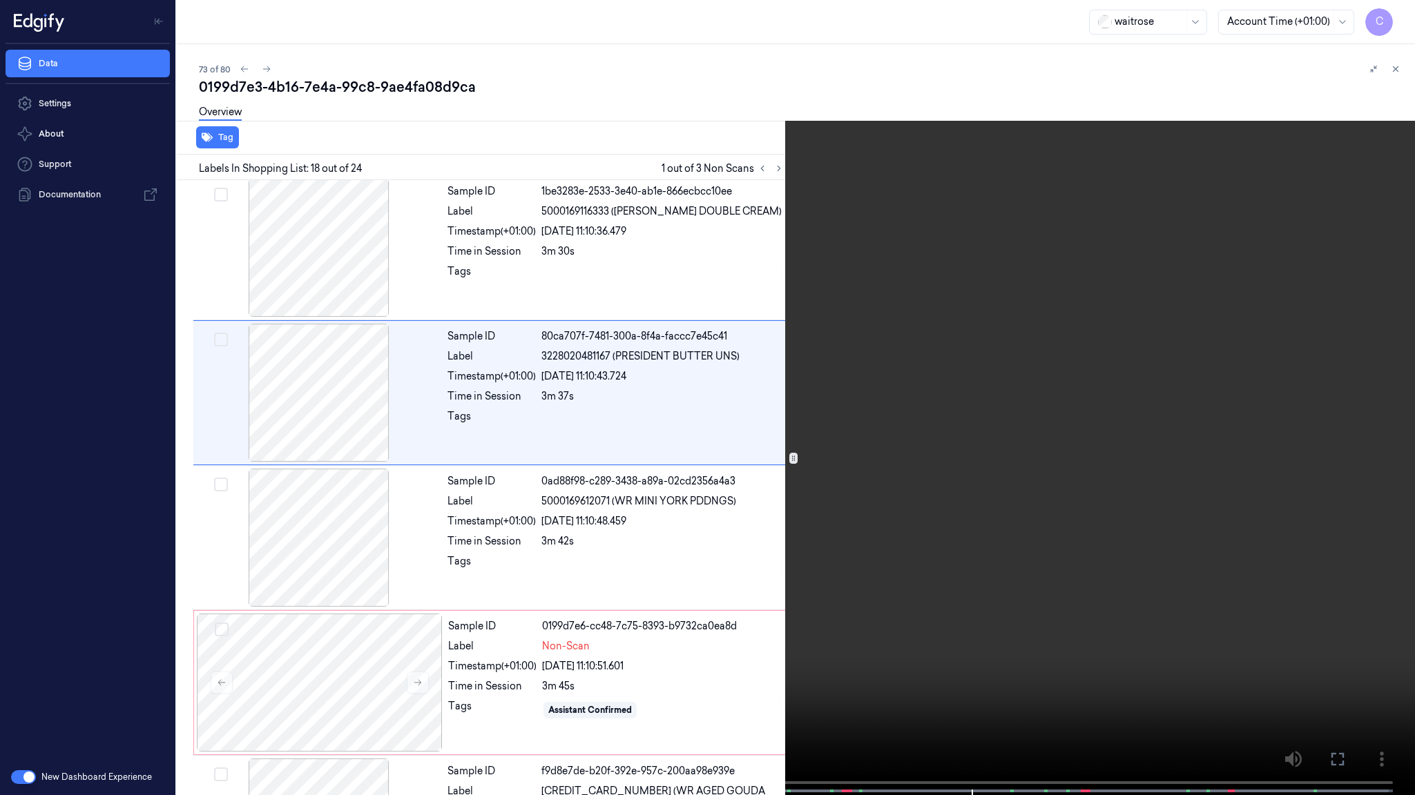
click at [924, 454] on video at bounding box center [707, 399] width 1415 height 798
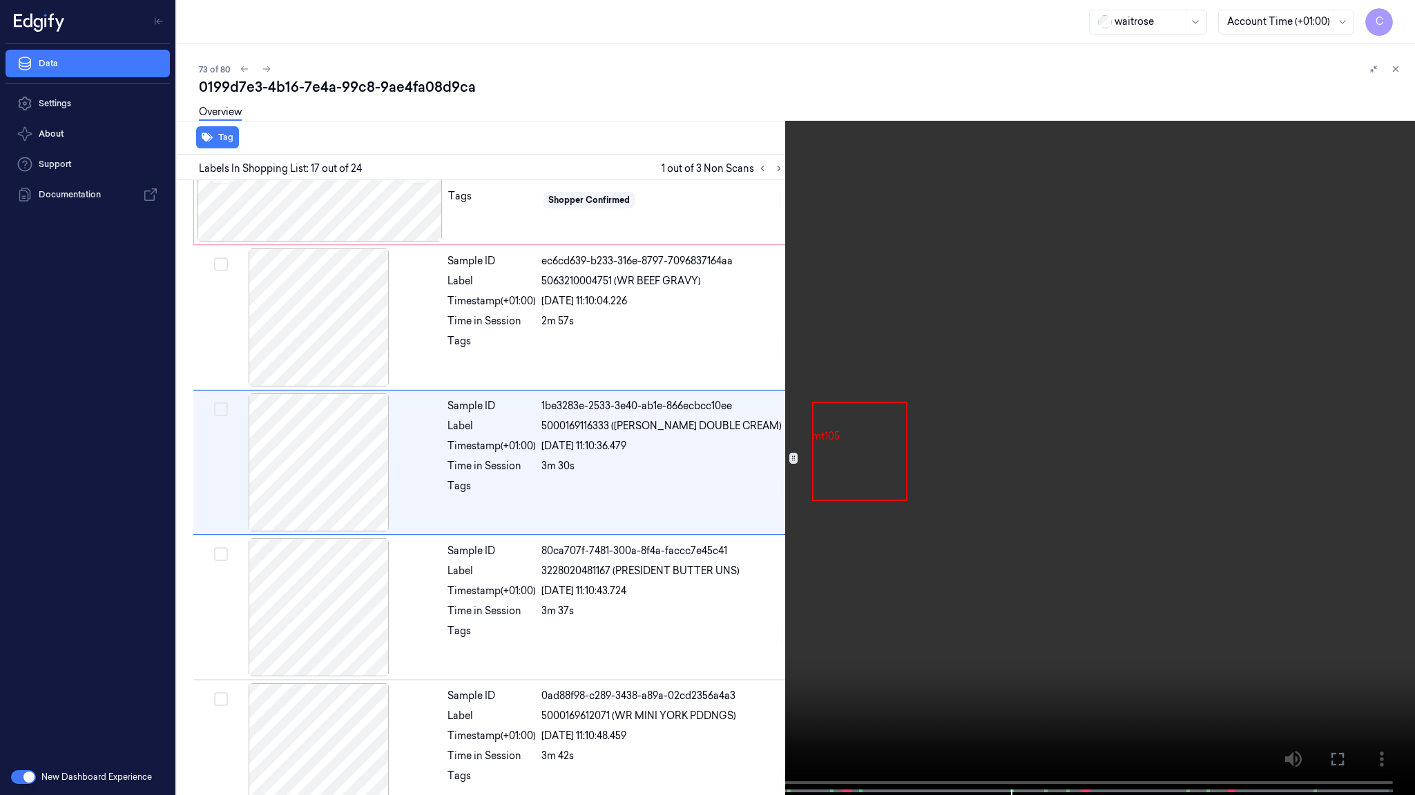
scroll to position [2095, 0]
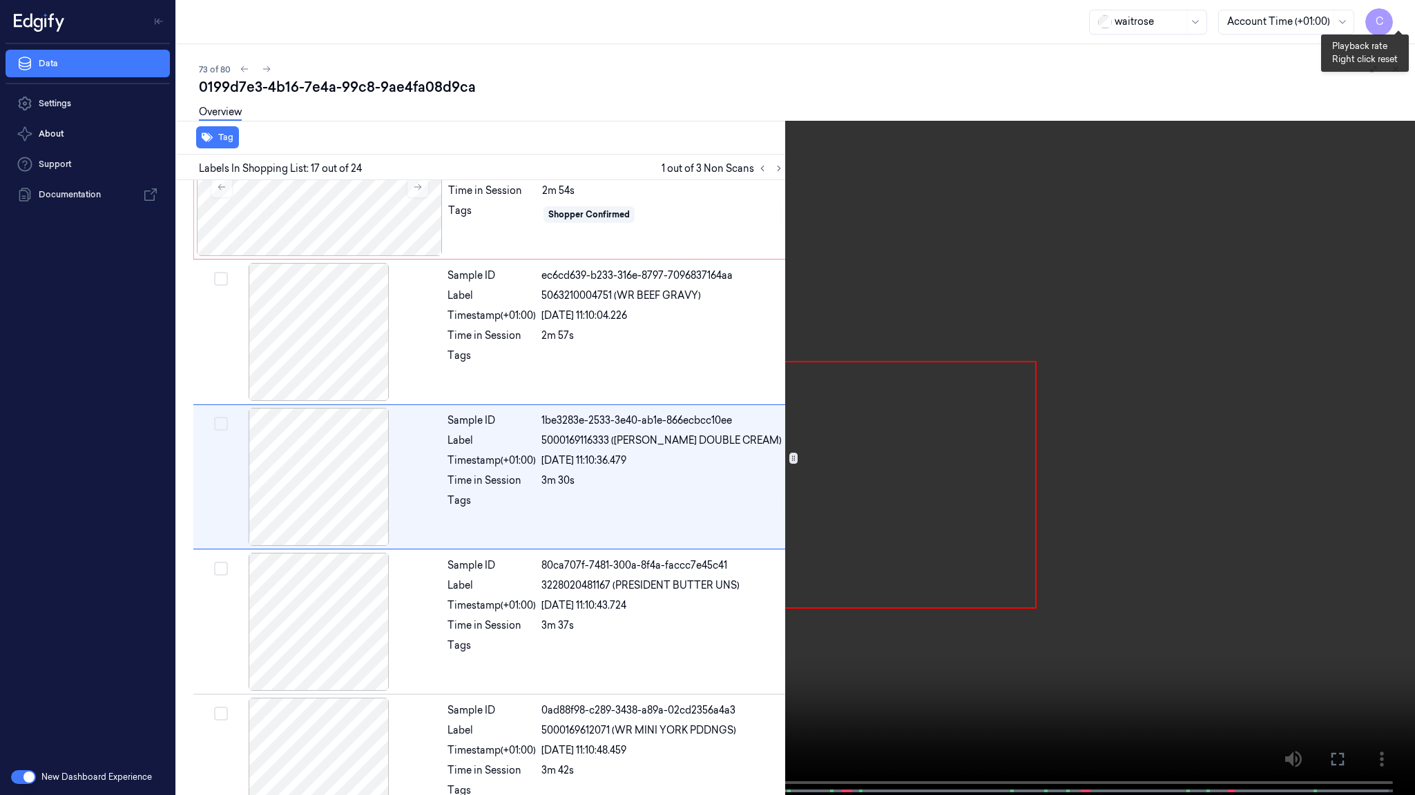
click at [1403, 21] on button "x 1" at bounding box center [1398, 17] width 22 height 22
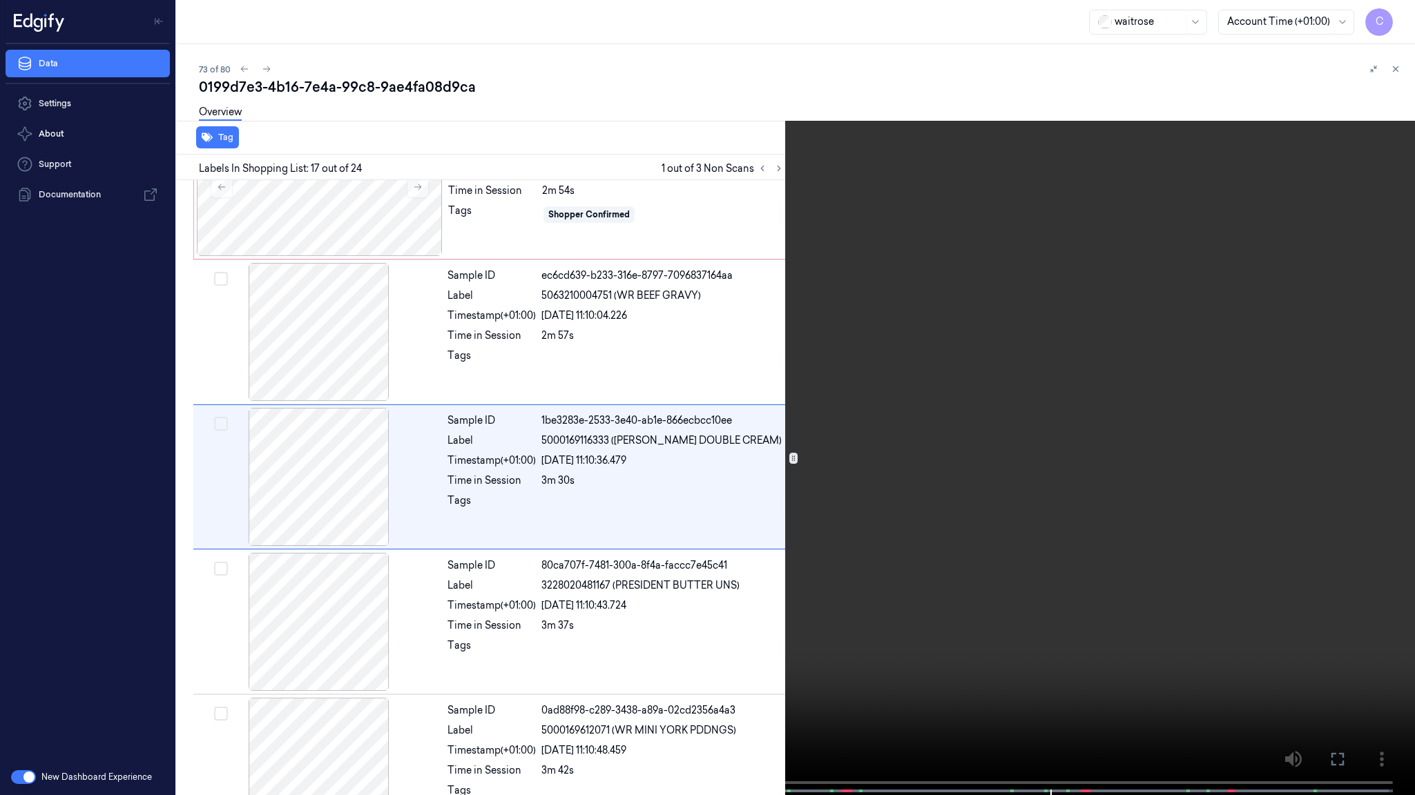
click at [1038, 628] on video at bounding box center [707, 399] width 1415 height 798
click at [999, 628] on video at bounding box center [707, 399] width 1415 height 798
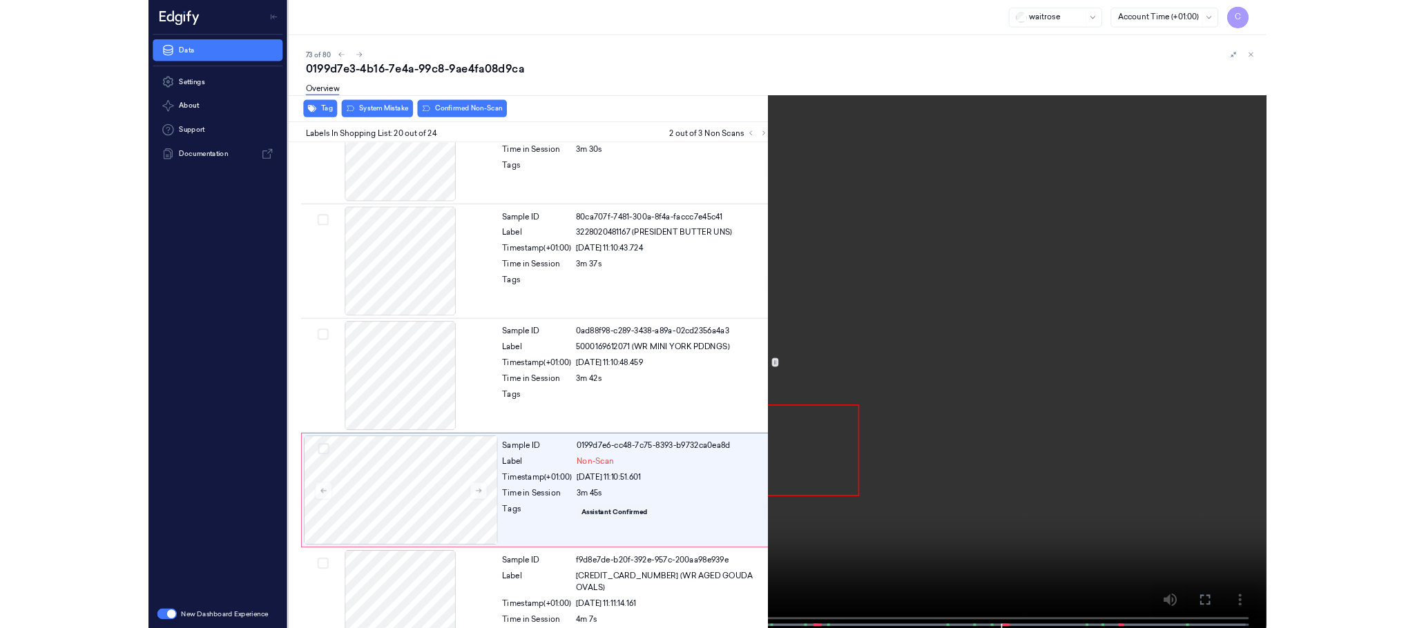
scroll to position [2532, 0]
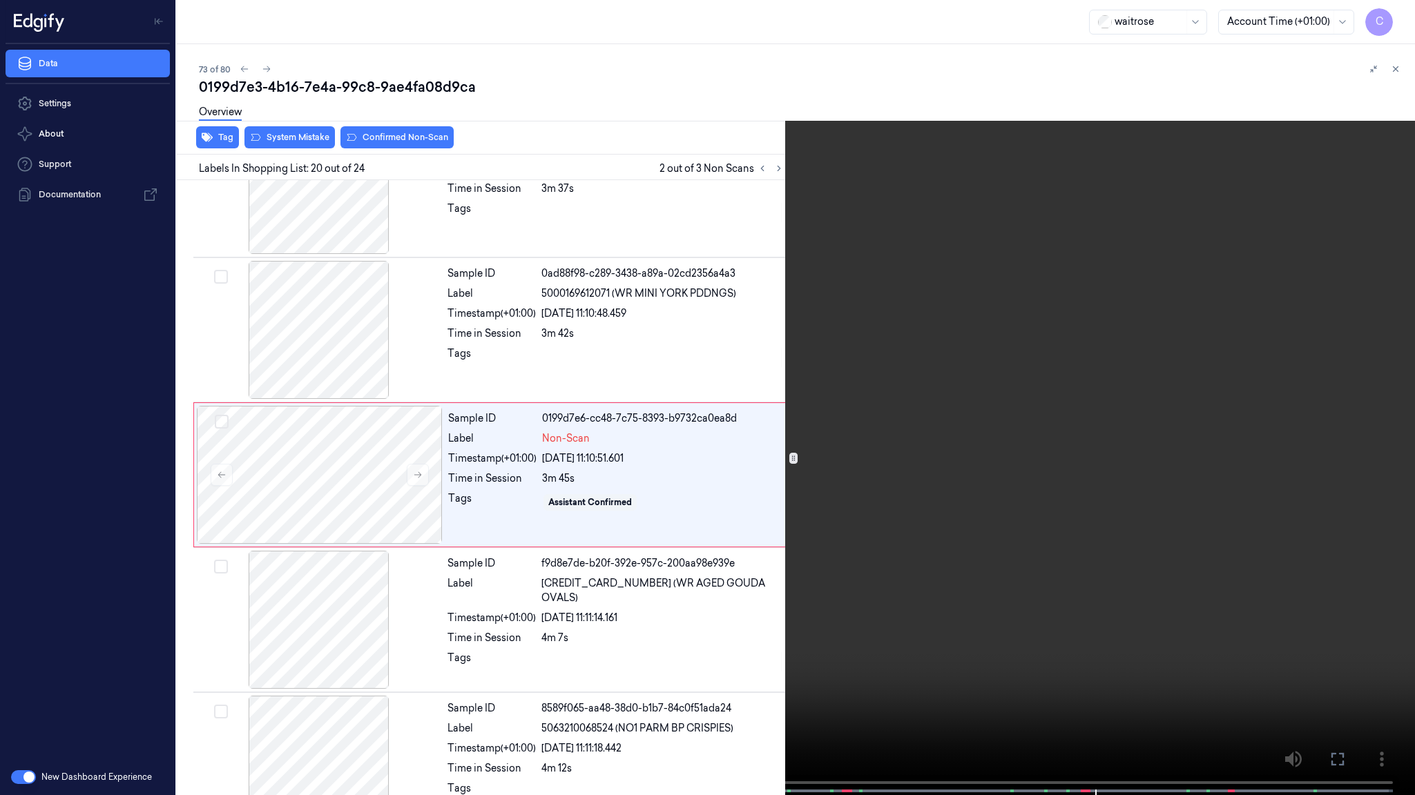
click at [686, 574] on video at bounding box center [707, 399] width 1415 height 798
click at [1398, 77] on icon at bounding box center [1398, 71] width 21 height 21
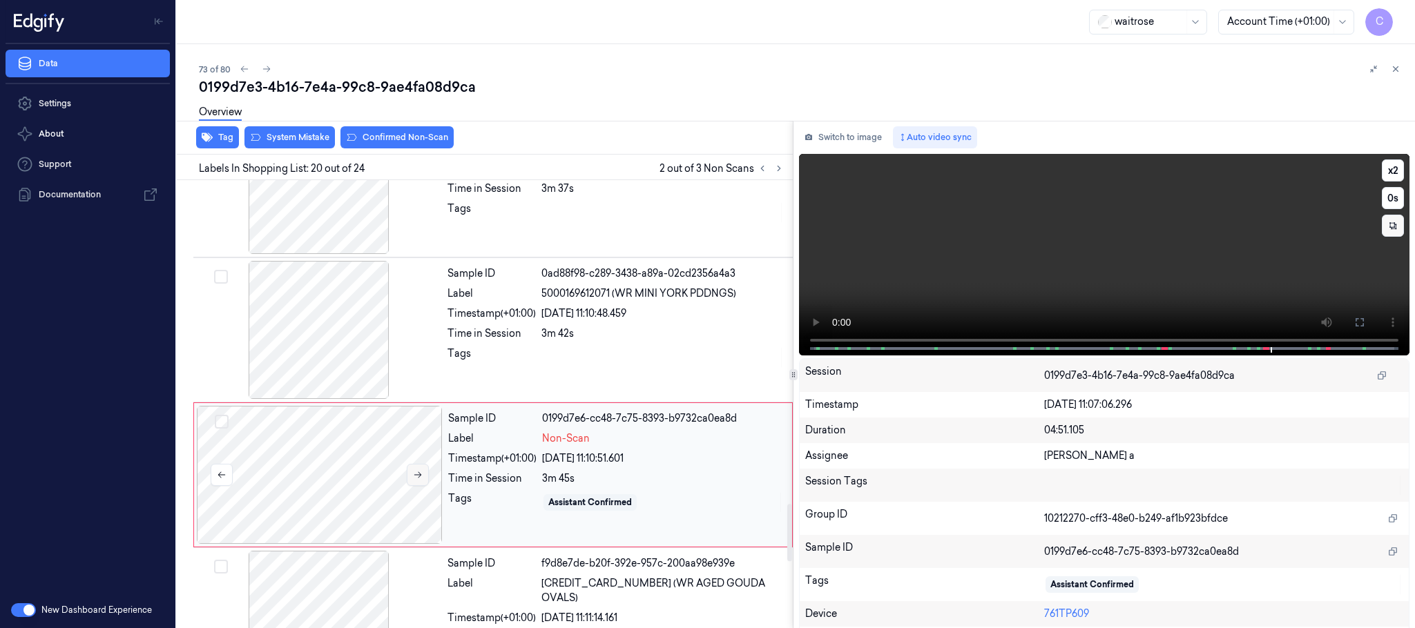
click at [415, 480] on icon at bounding box center [418, 475] width 10 height 10
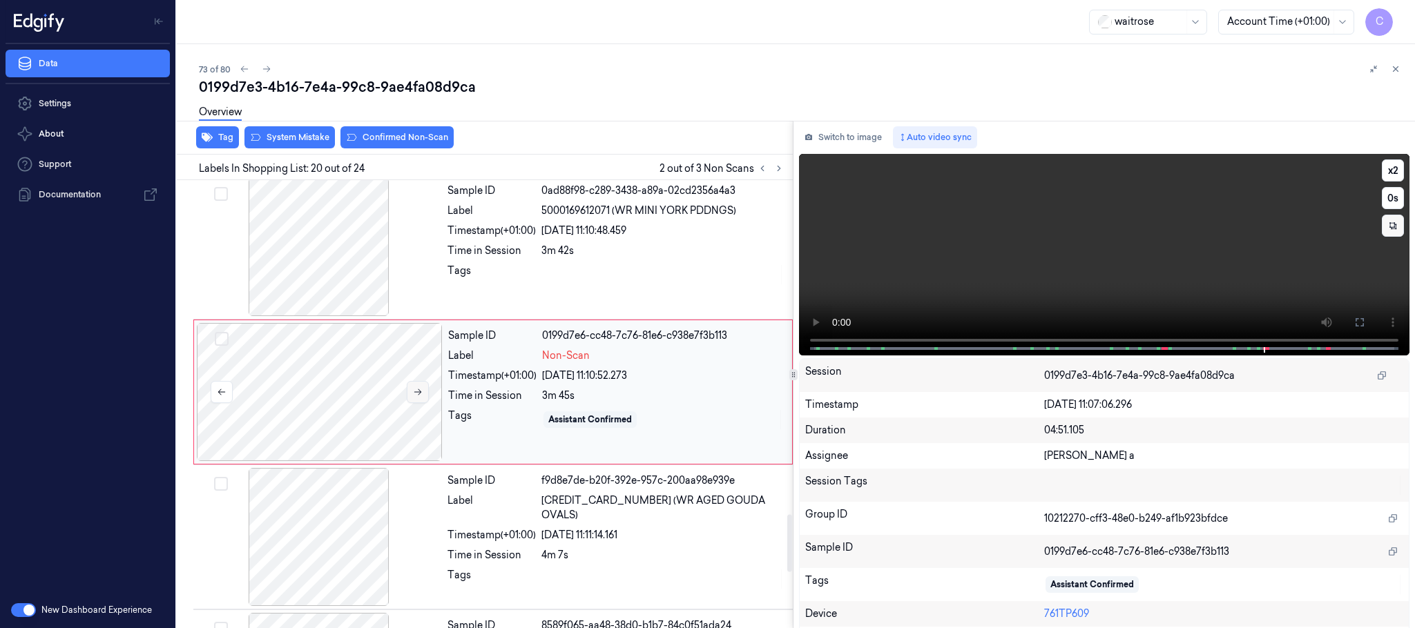
click at [417, 397] on icon at bounding box center [418, 392] width 10 height 10
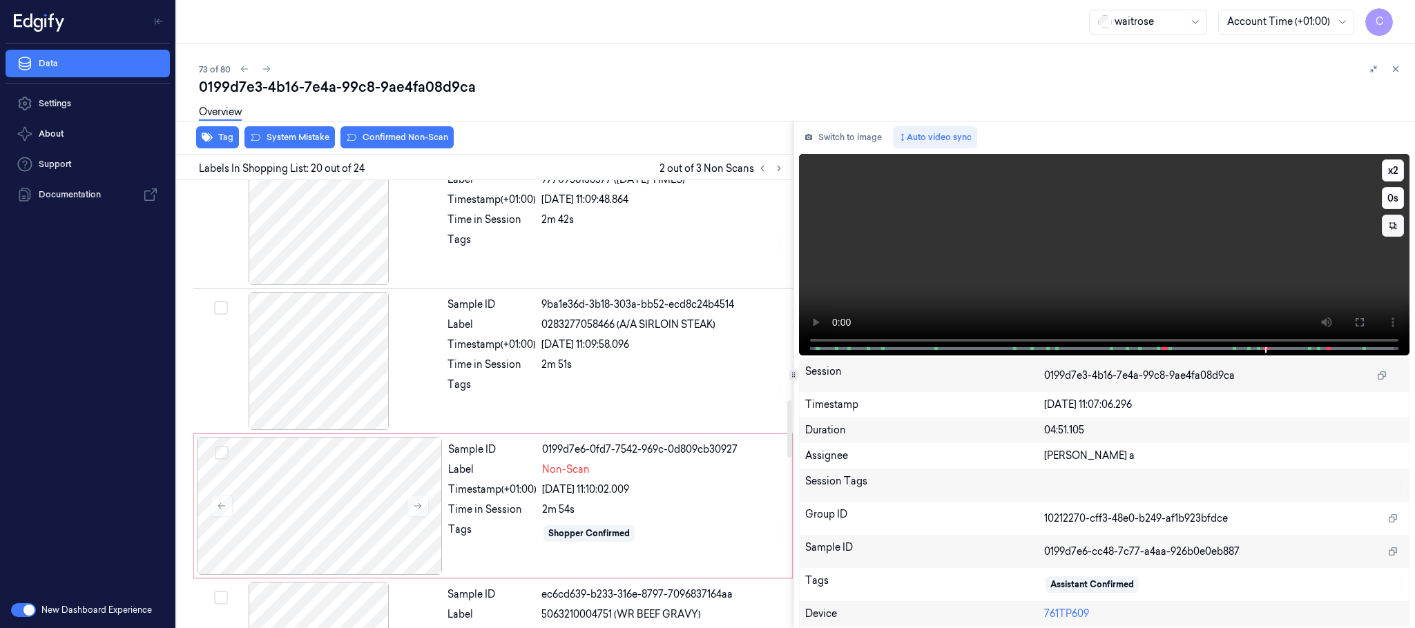
scroll to position [1786, 0]
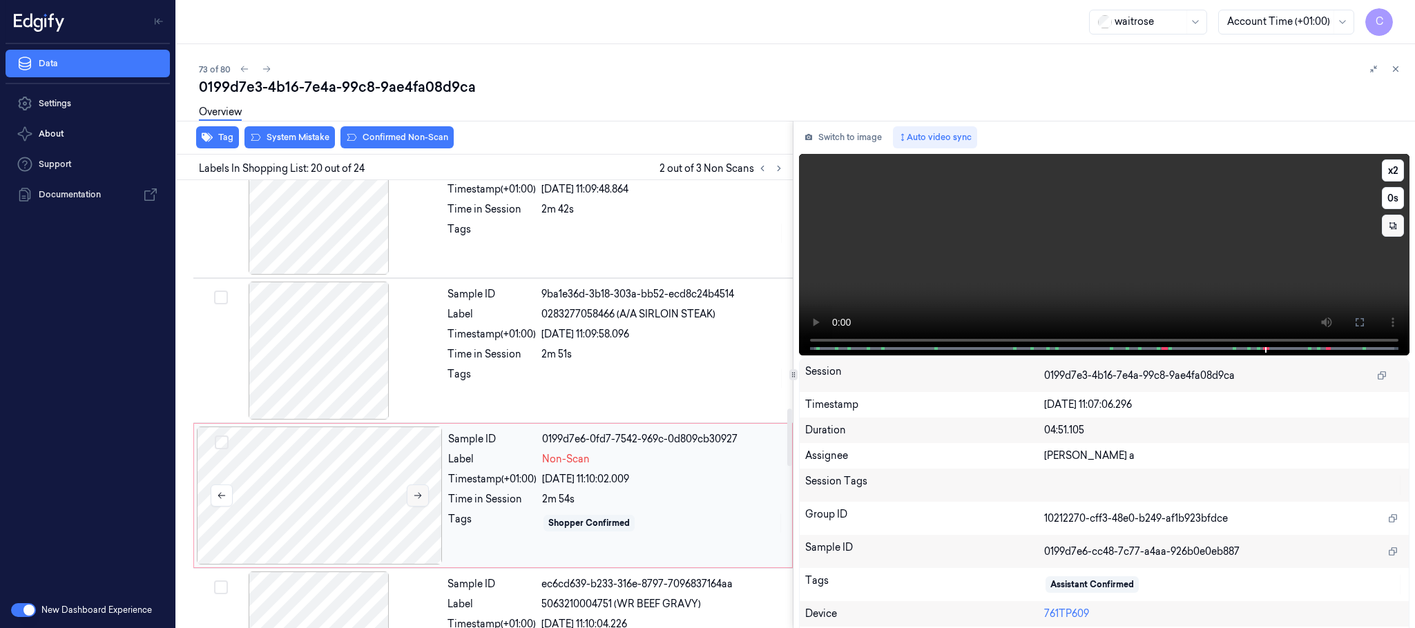
click at [416, 501] on icon at bounding box center [418, 496] width 10 height 10
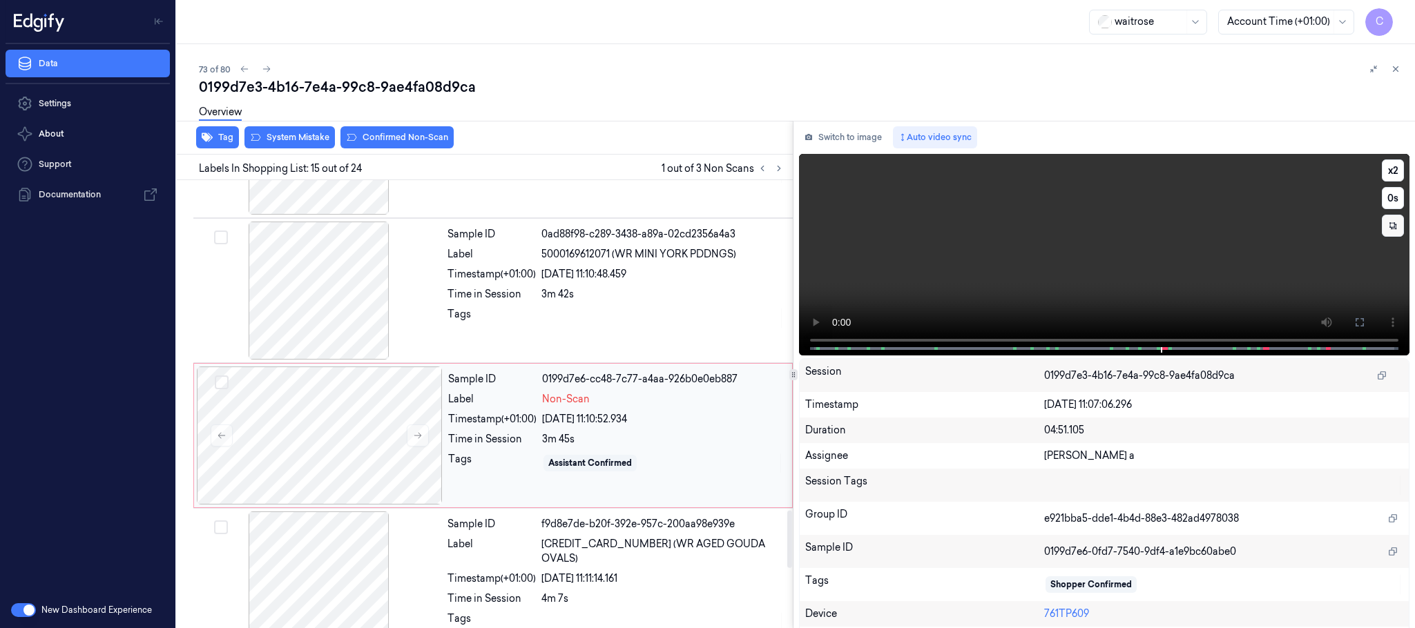
scroll to position [2612, 0]
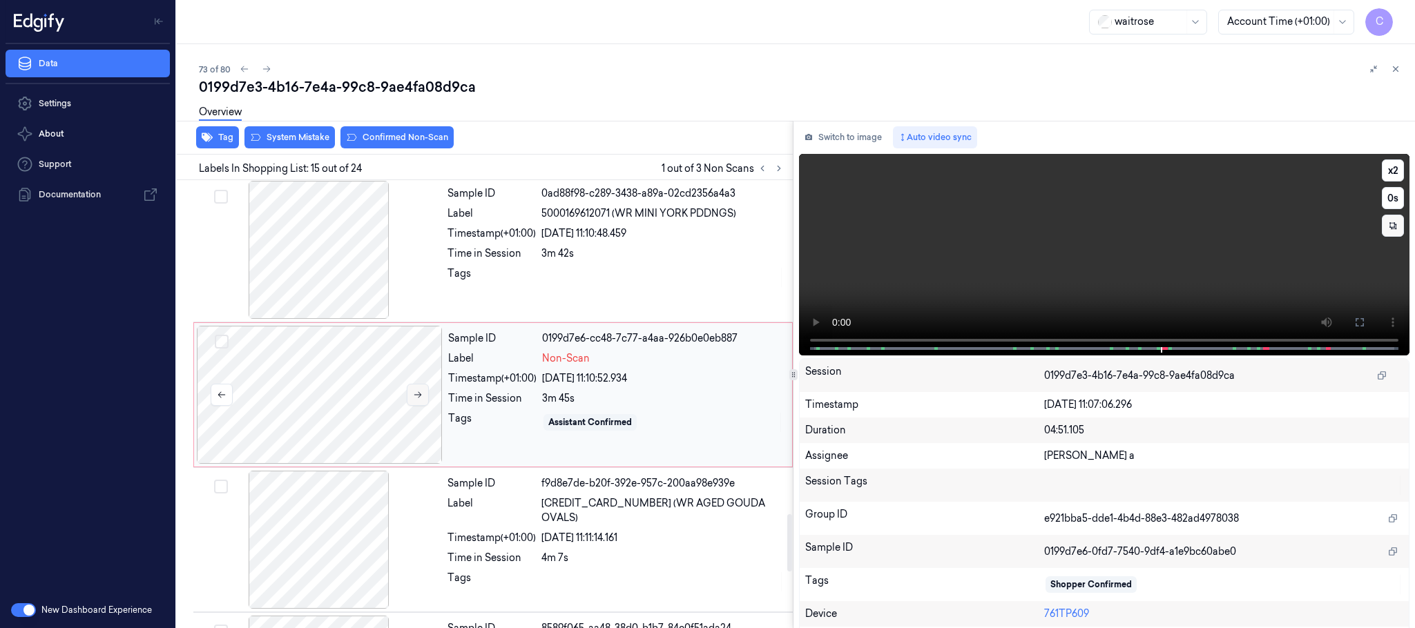
click at [420, 400] on icon at bounding box center [418, 395] width 10 height 10
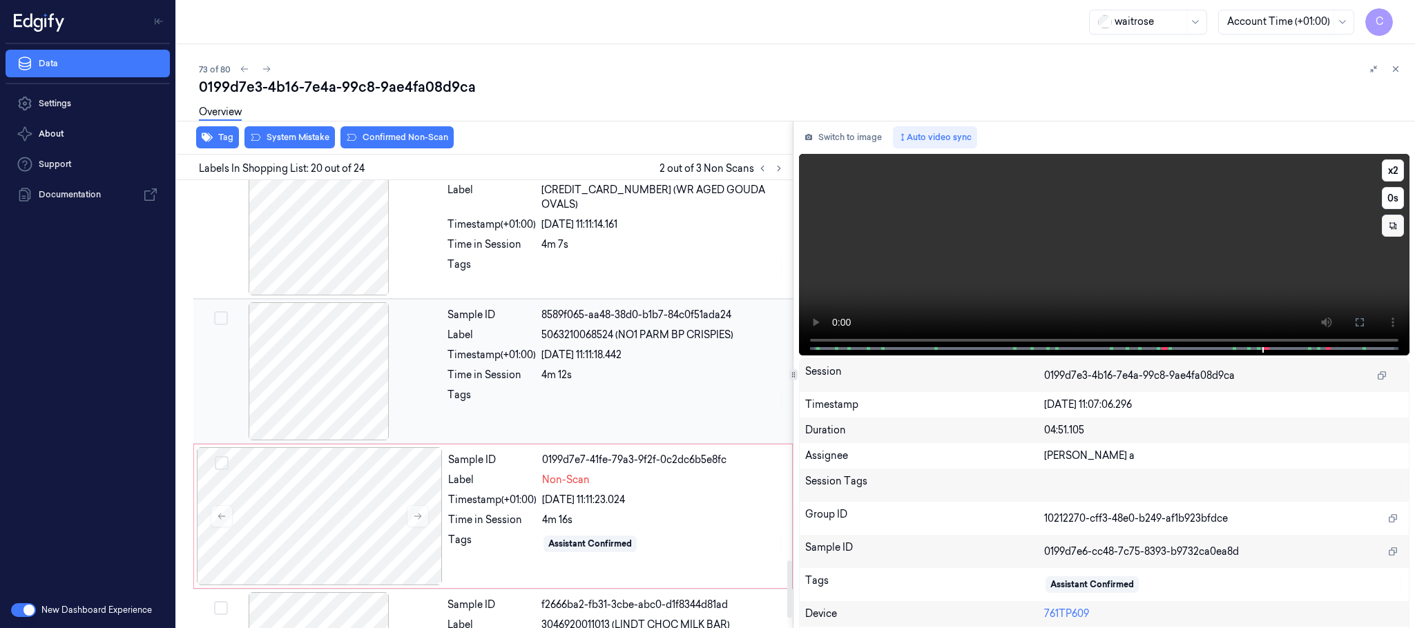
scroll to position [3029, 0]
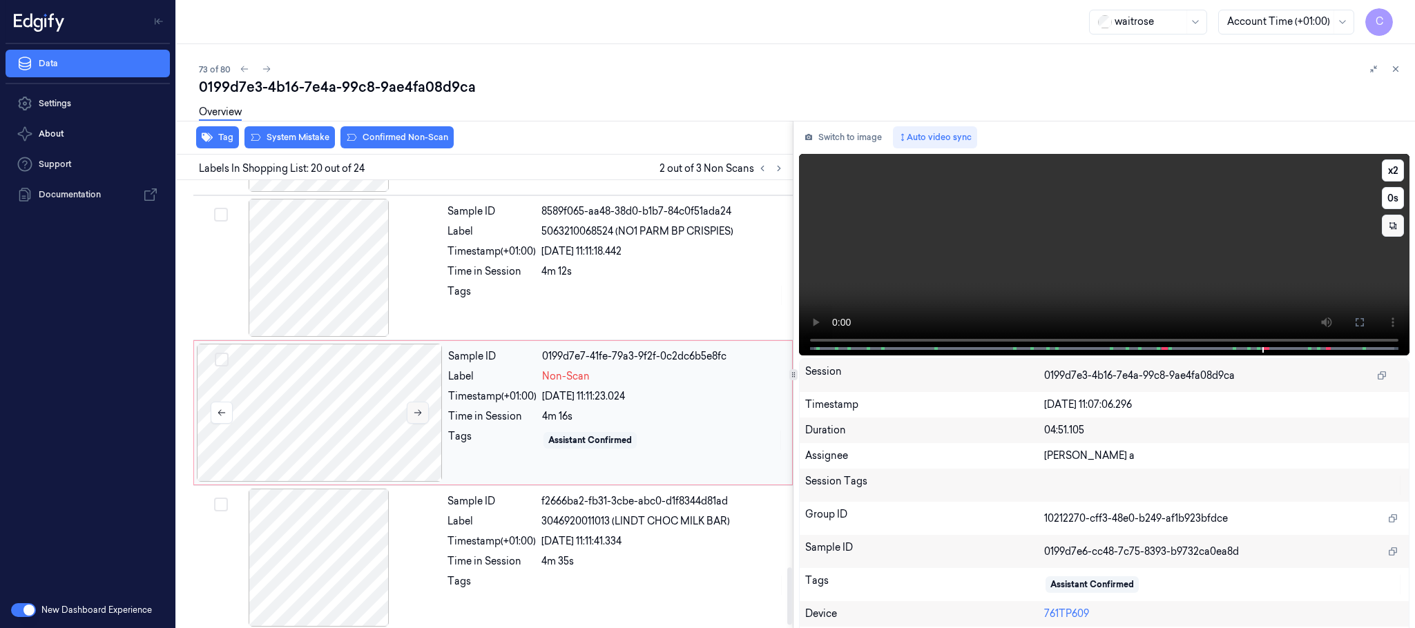
click at [419, 418] on icon at bounding box center [418, 413] width 10 height 10
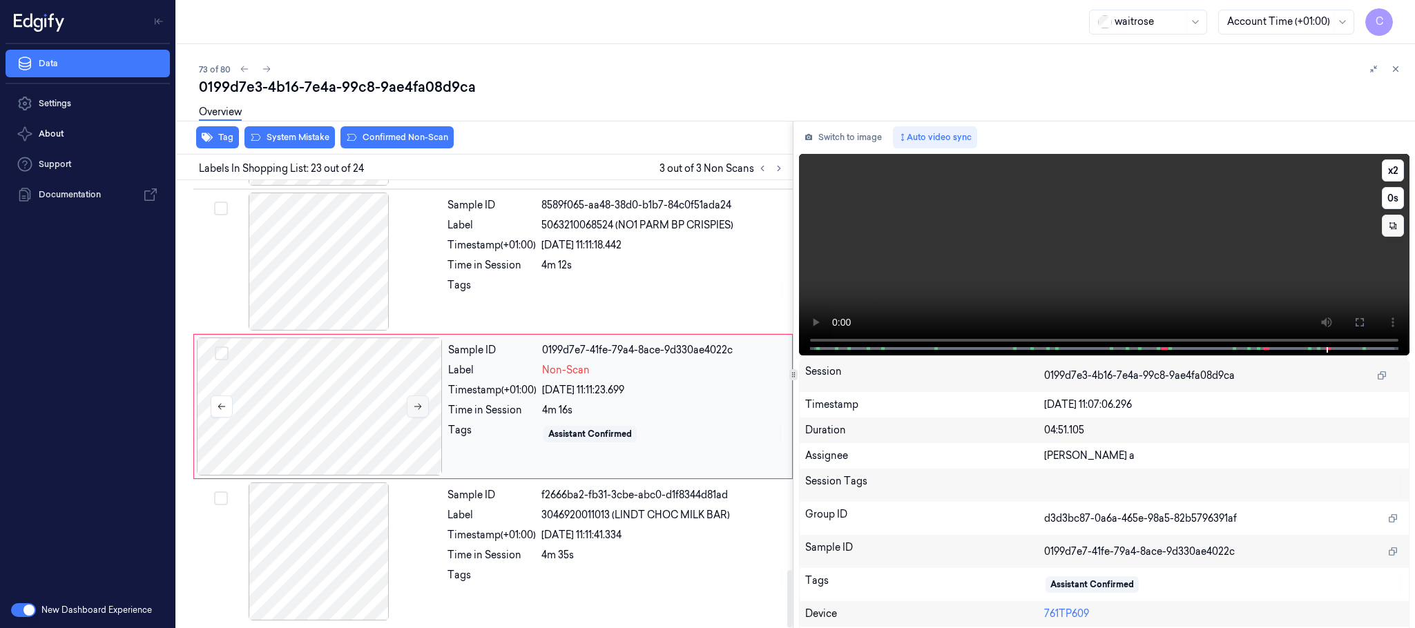
click at [413, 404] on icon at bounding box center [418, 407] width 10 height 10
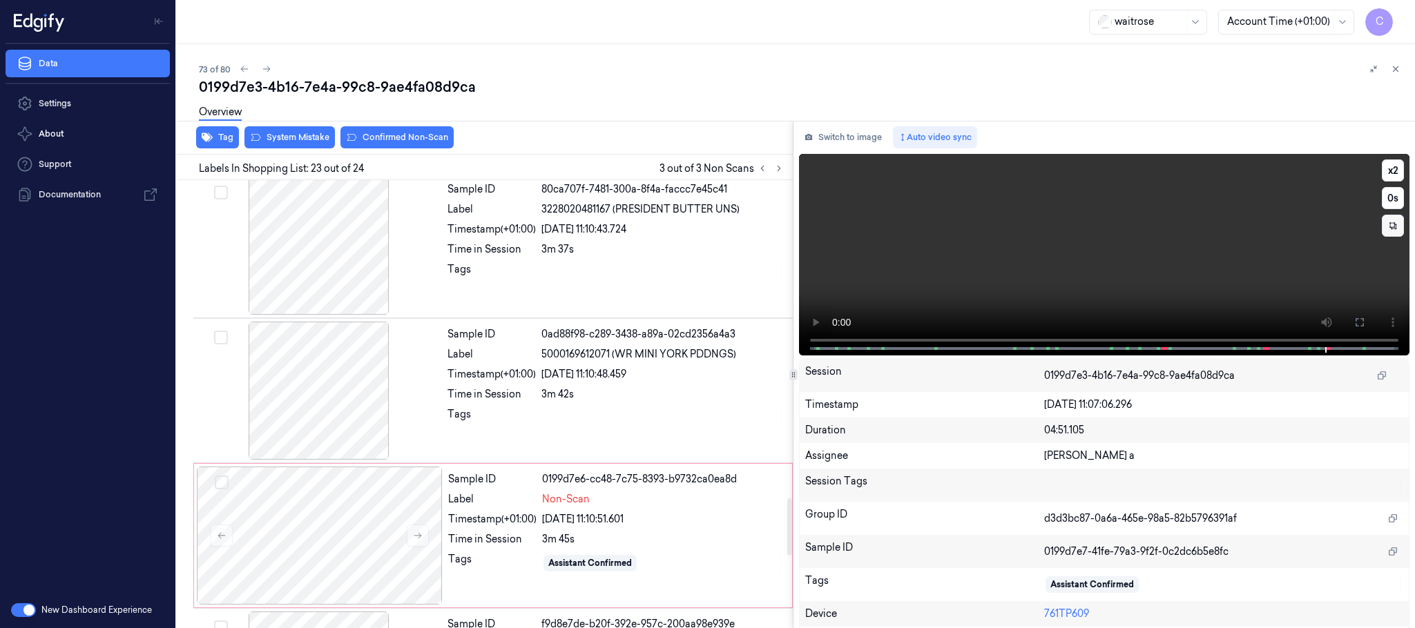
scroll to position [2326, 0]
click at [336, 514] on div at bounding box center [319, 536] width 246 height 138
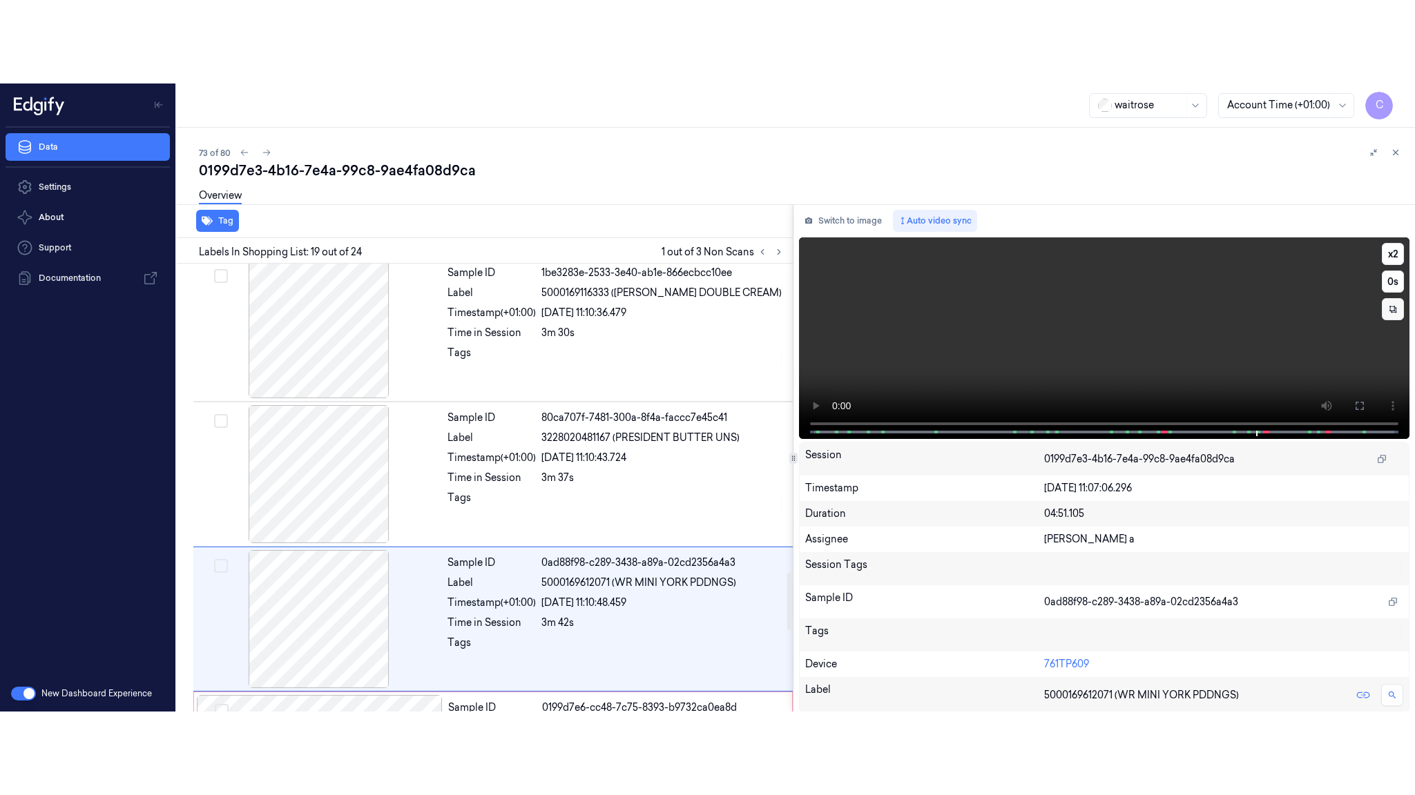
scroll to position [2470, 0]
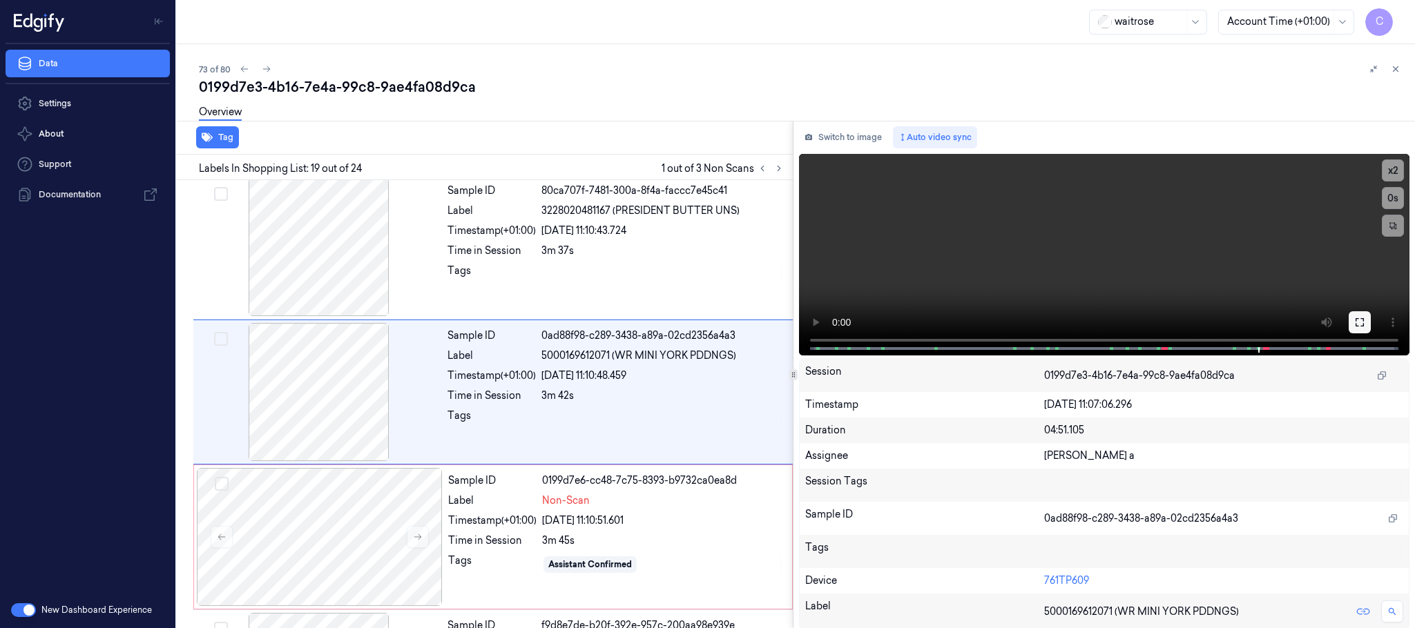
click at [1355, 324] on icon at bounding box center [1359, 322] width 11 height 11
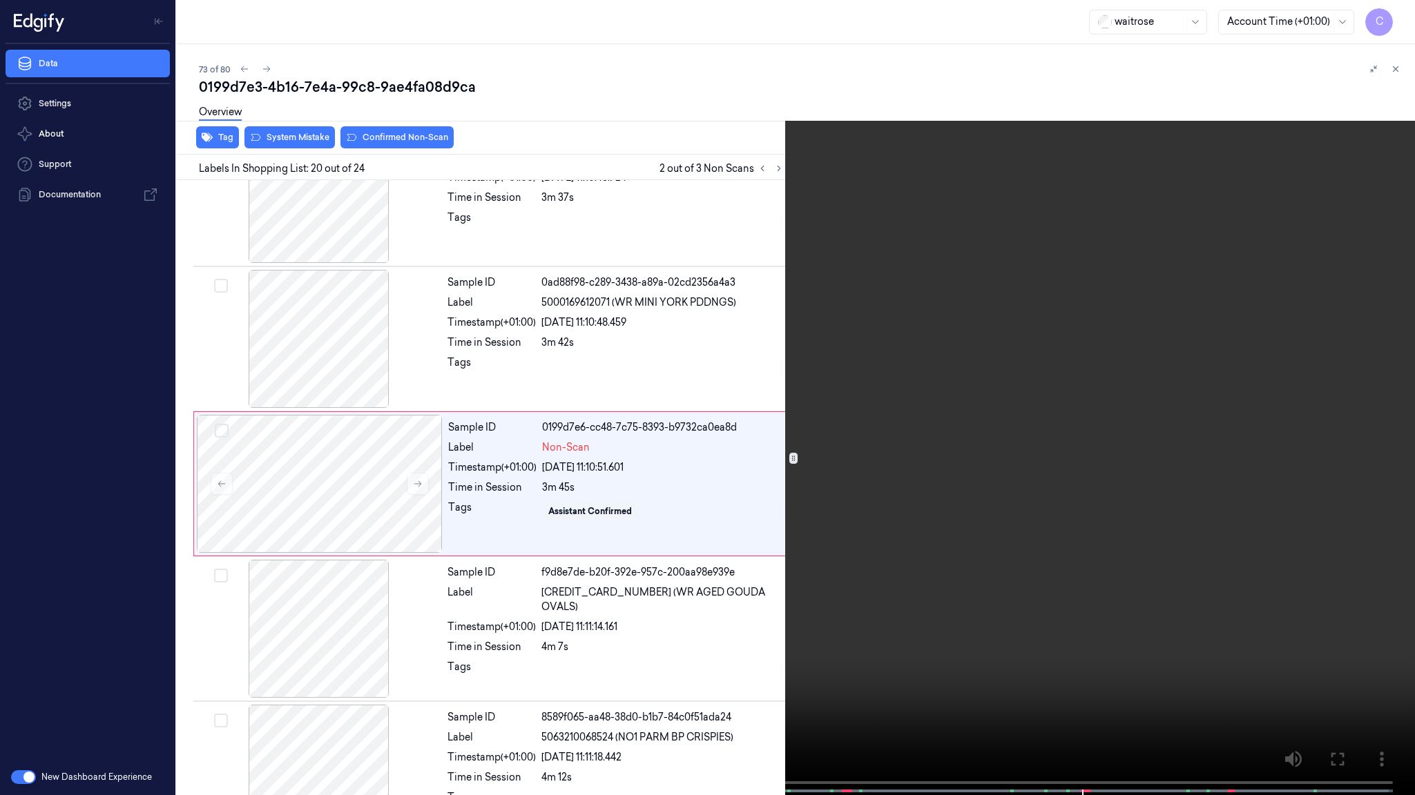
scroll to position [2532, 0]
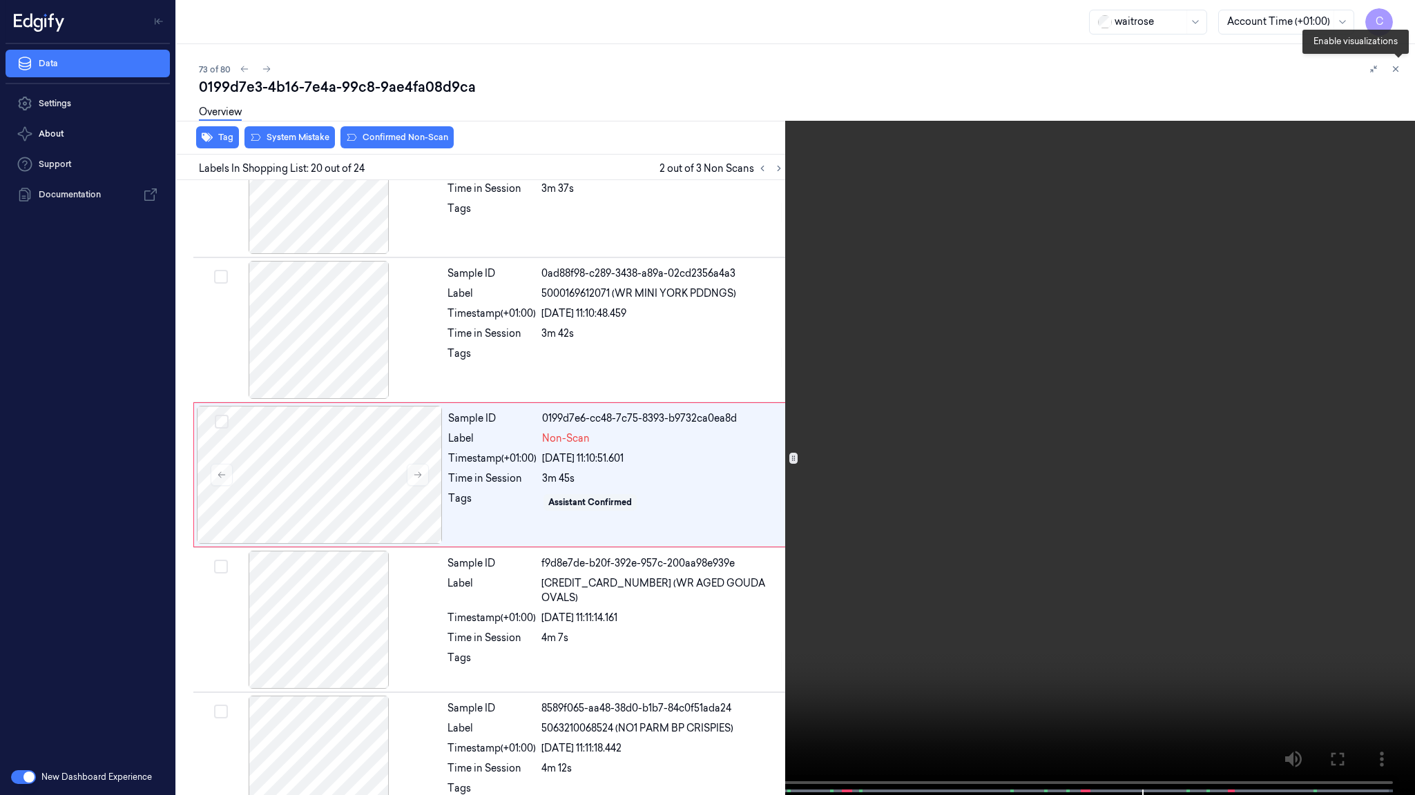
click at [1399, 79] on button at bounding box center [1398, 72] width 22 height 22
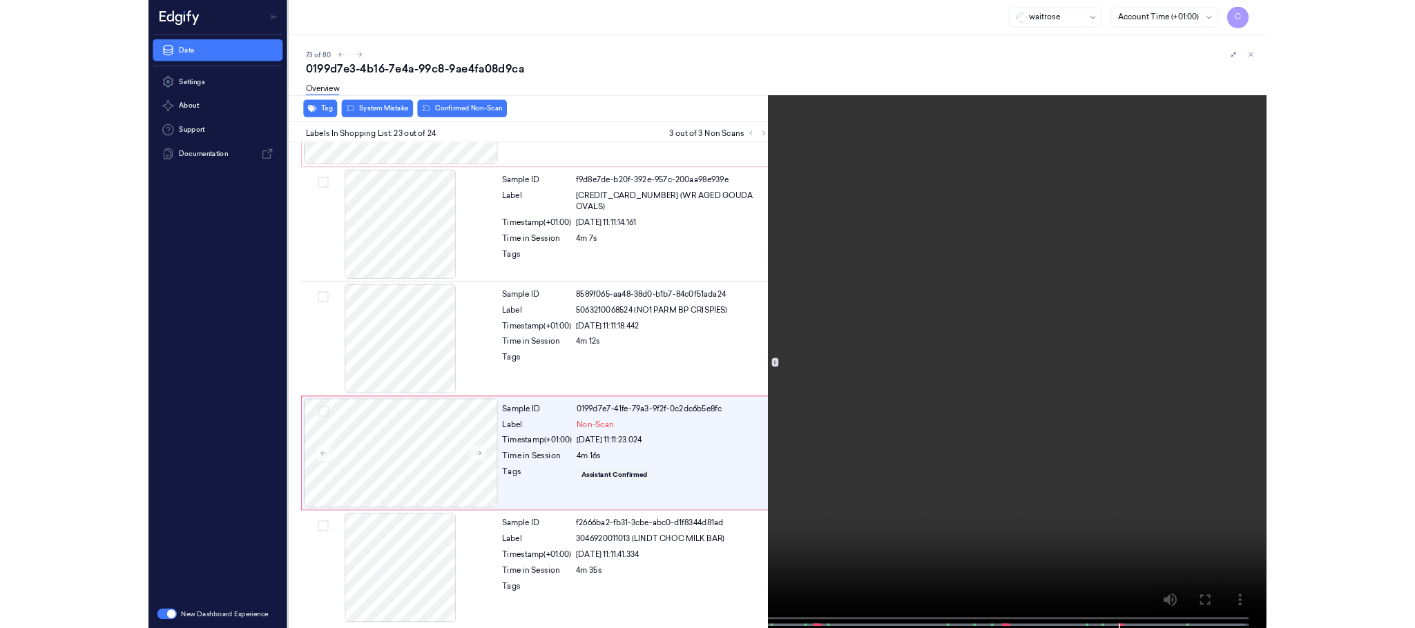
scroll to position [2884, 0]
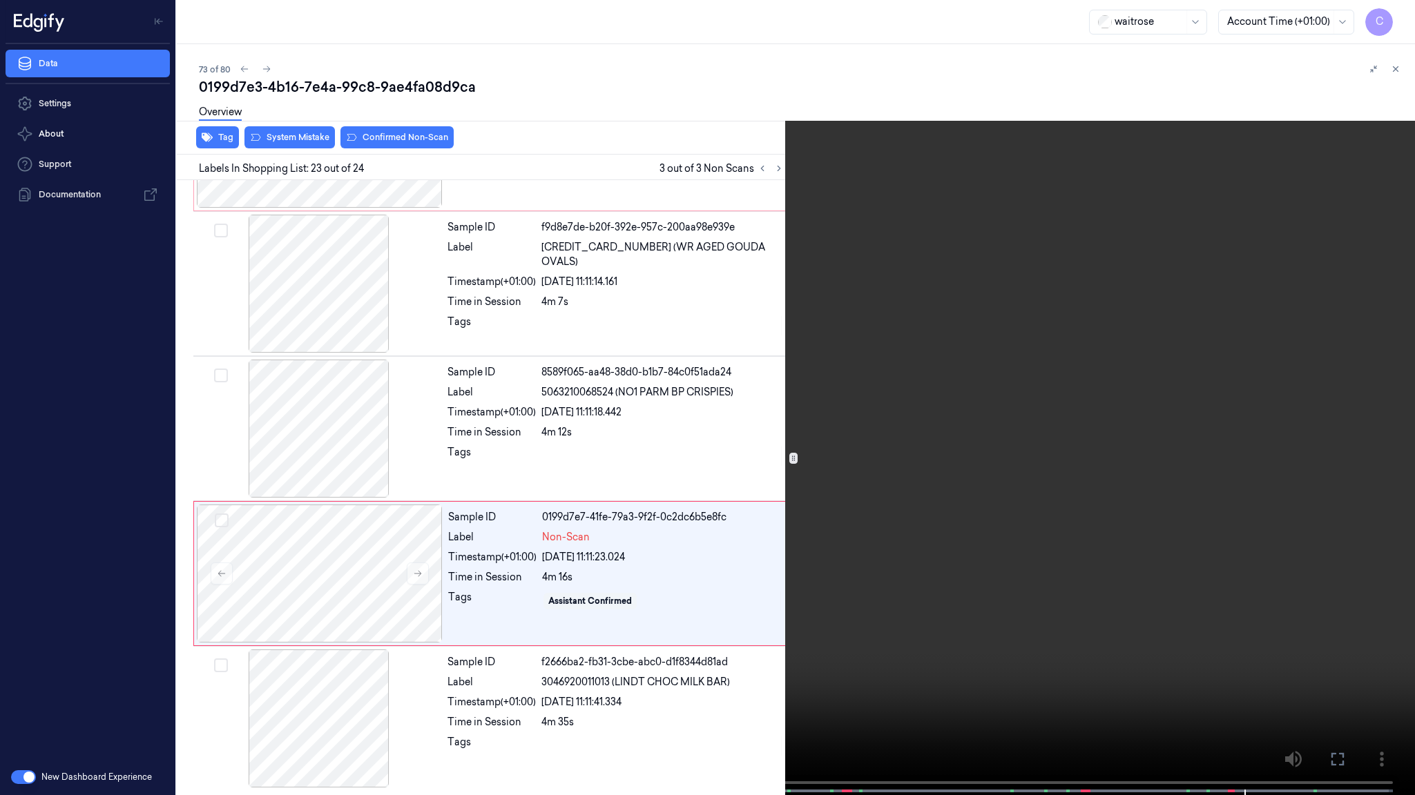
click at [882, 463] on video at bounding box center [707, 399] width 1415 height 798
click at [966, 478] on video at bounding box center [707, 399] width 1415 height 798
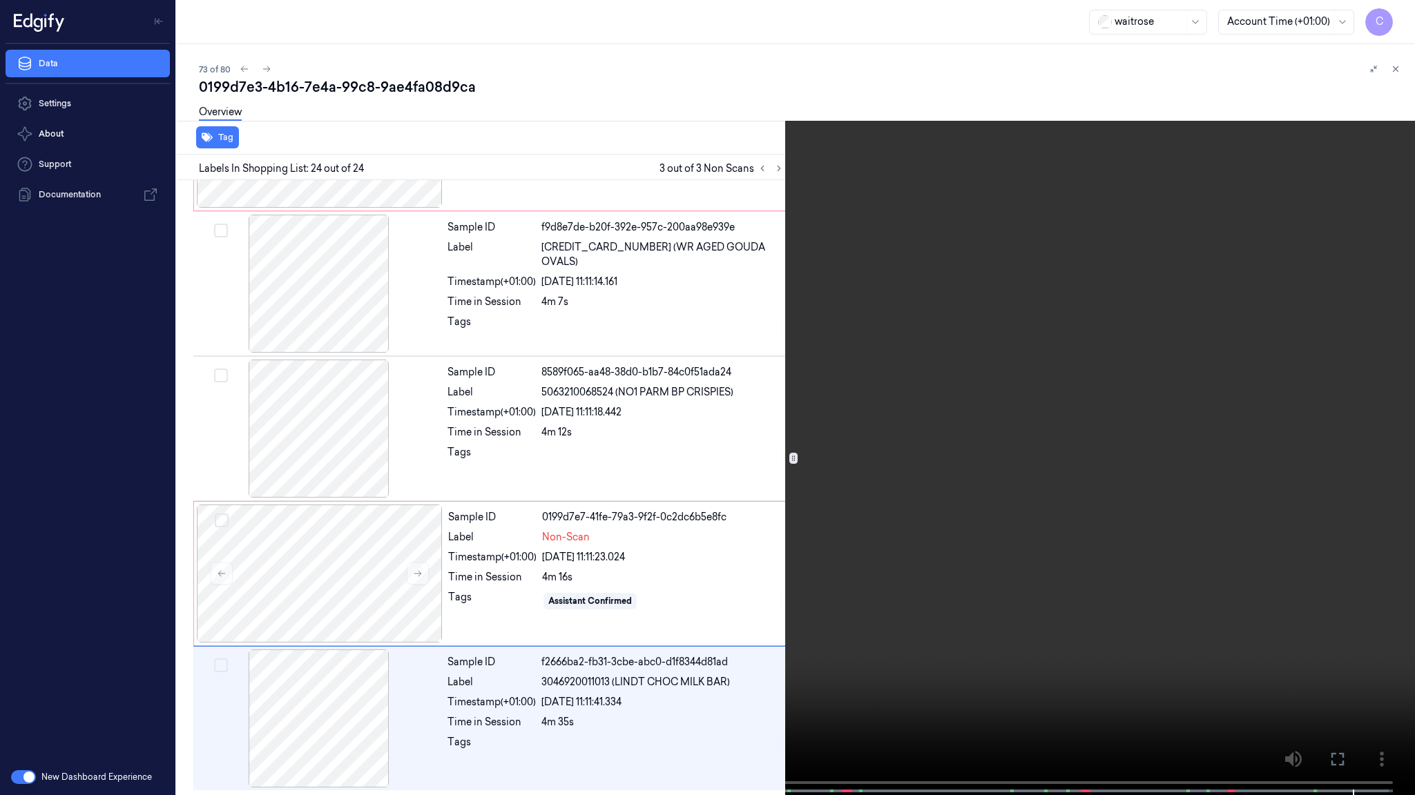
click at [942, 498] on video at bounding box center [707, 399] width 1415 height 798
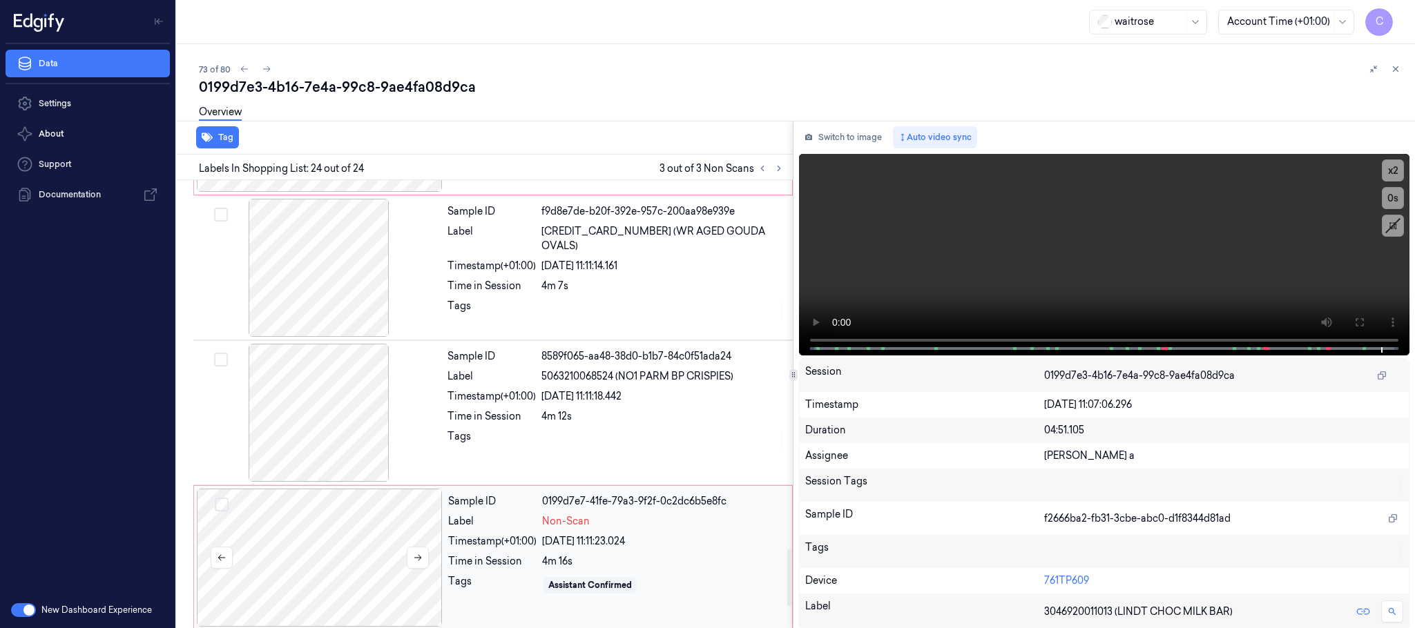
click at [345, 539] on div at bounding box center [320, 558] width 246 height 138
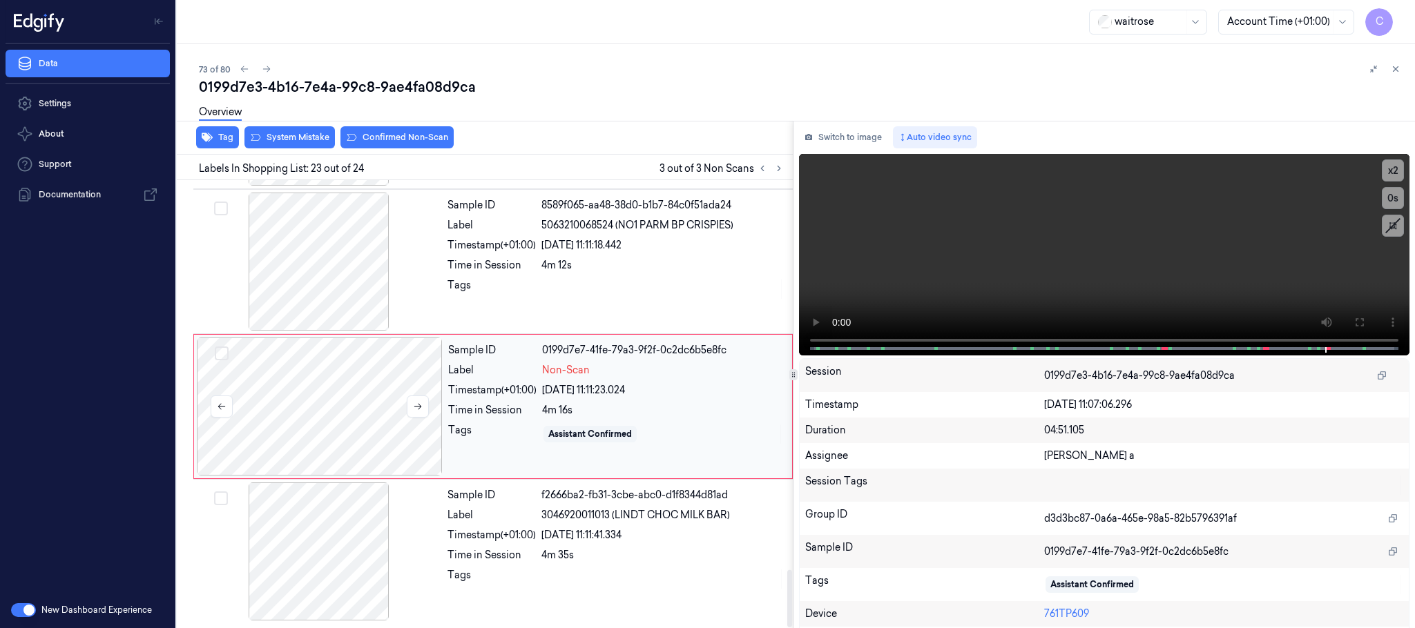
scroll to position [3051, 0]
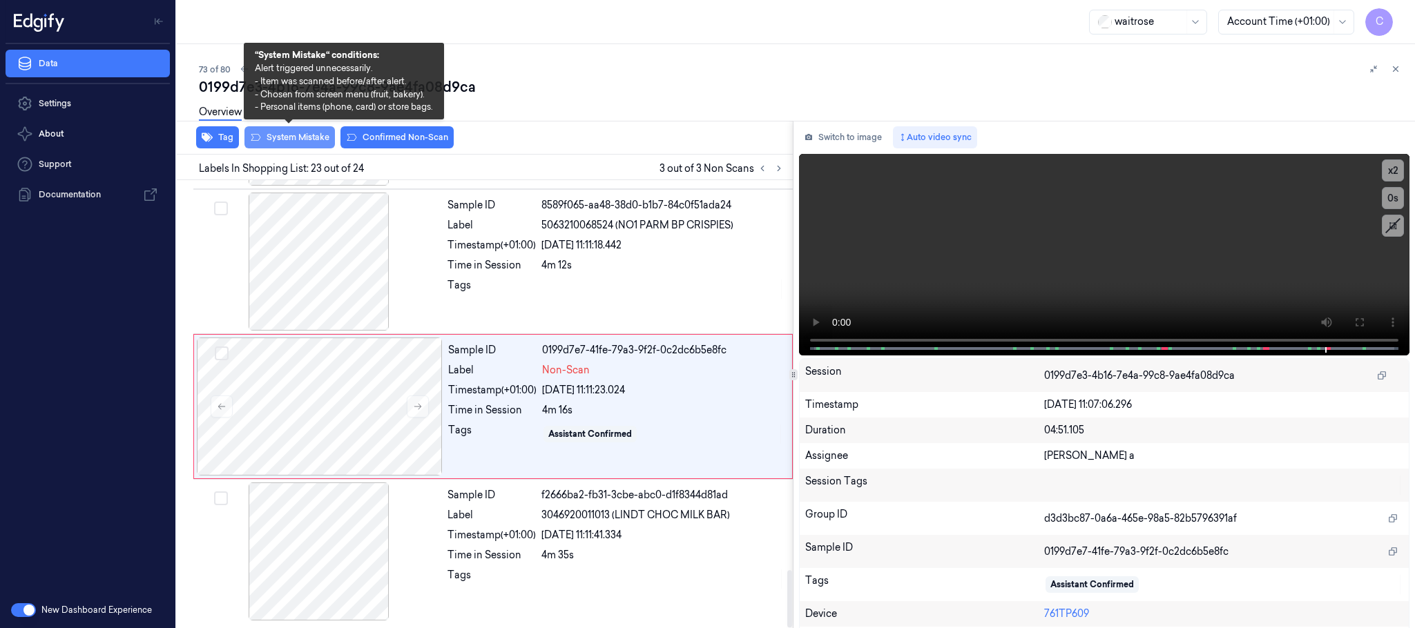
click at [293, 135] on button "System Mistake" at bounding box center [289, 137] width 90 height 22
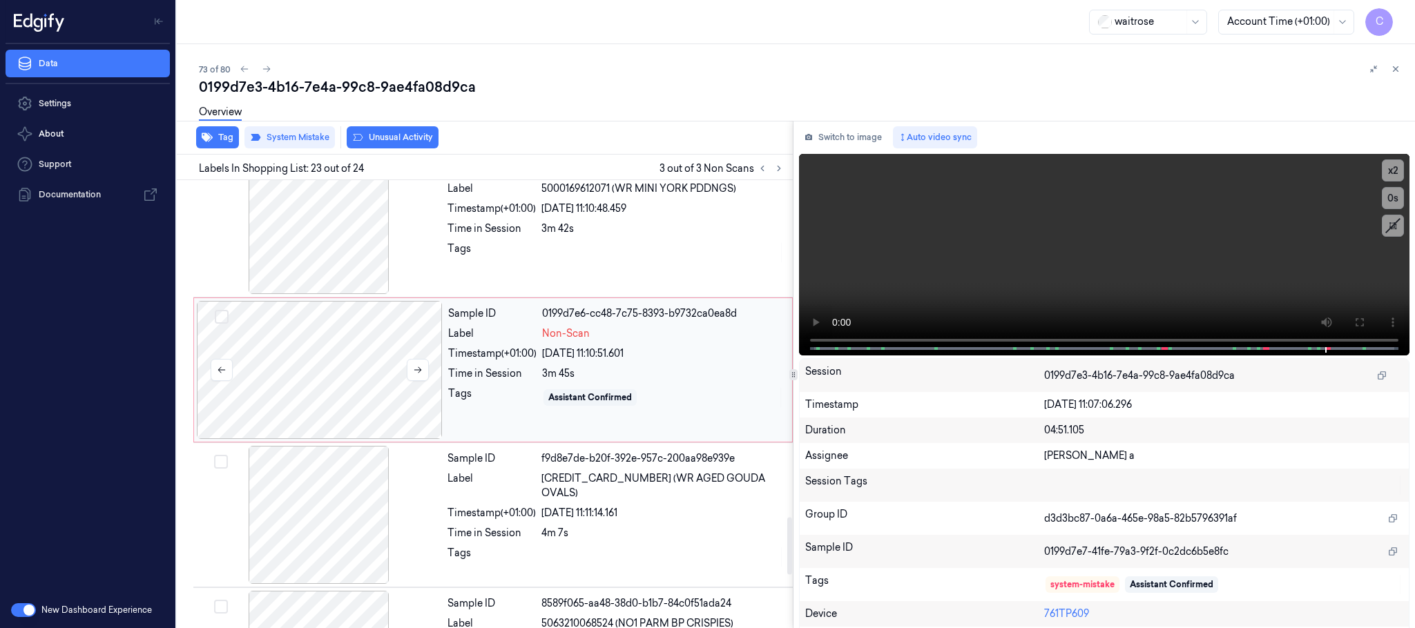
click at [336, 421] on div at bounding box center [320, 370] width 246 height 138
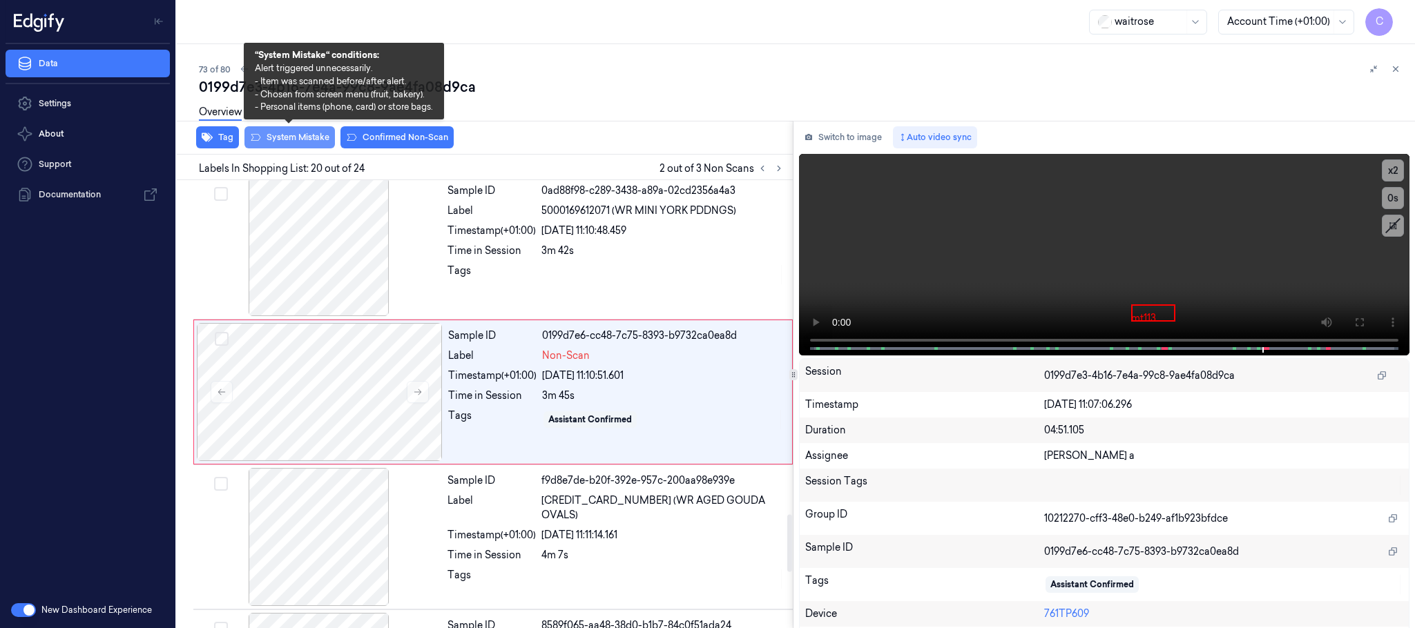
click at [295, 139] on button "System Mistake" at bounding box center [289, 137] width 90 height 22
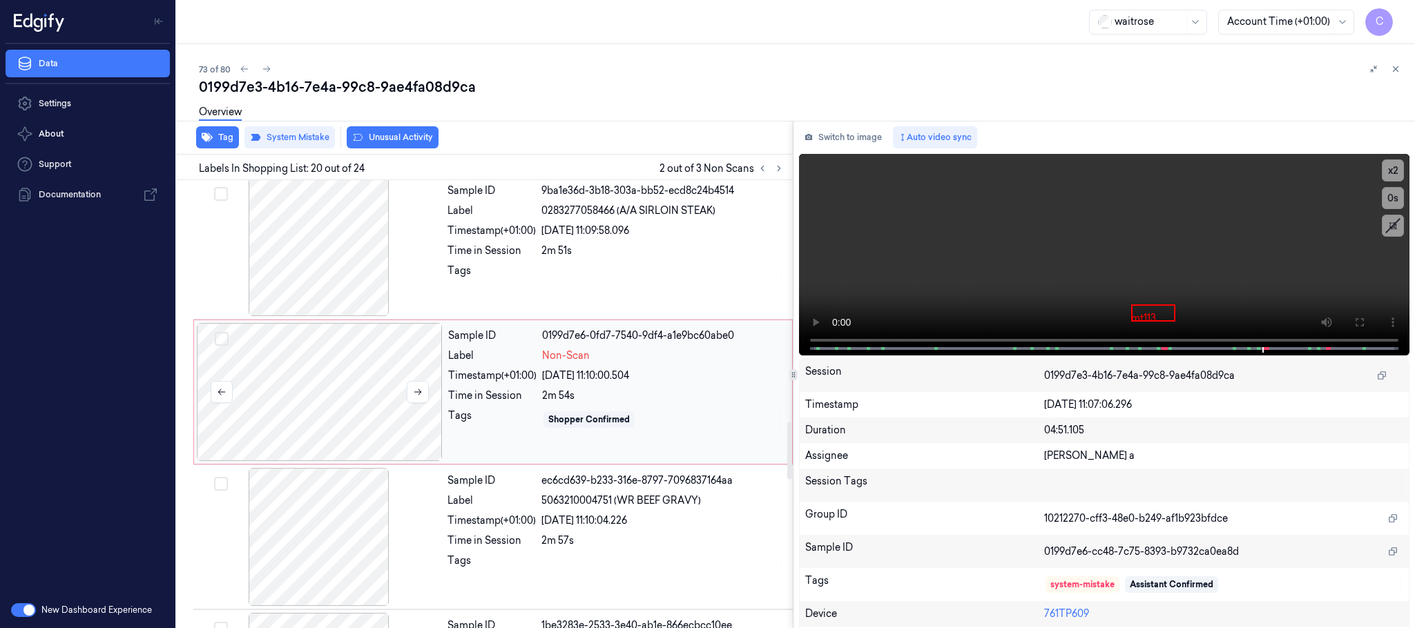
click at [346, 418] on div at bounding box center [320, 392] width 246 height 138
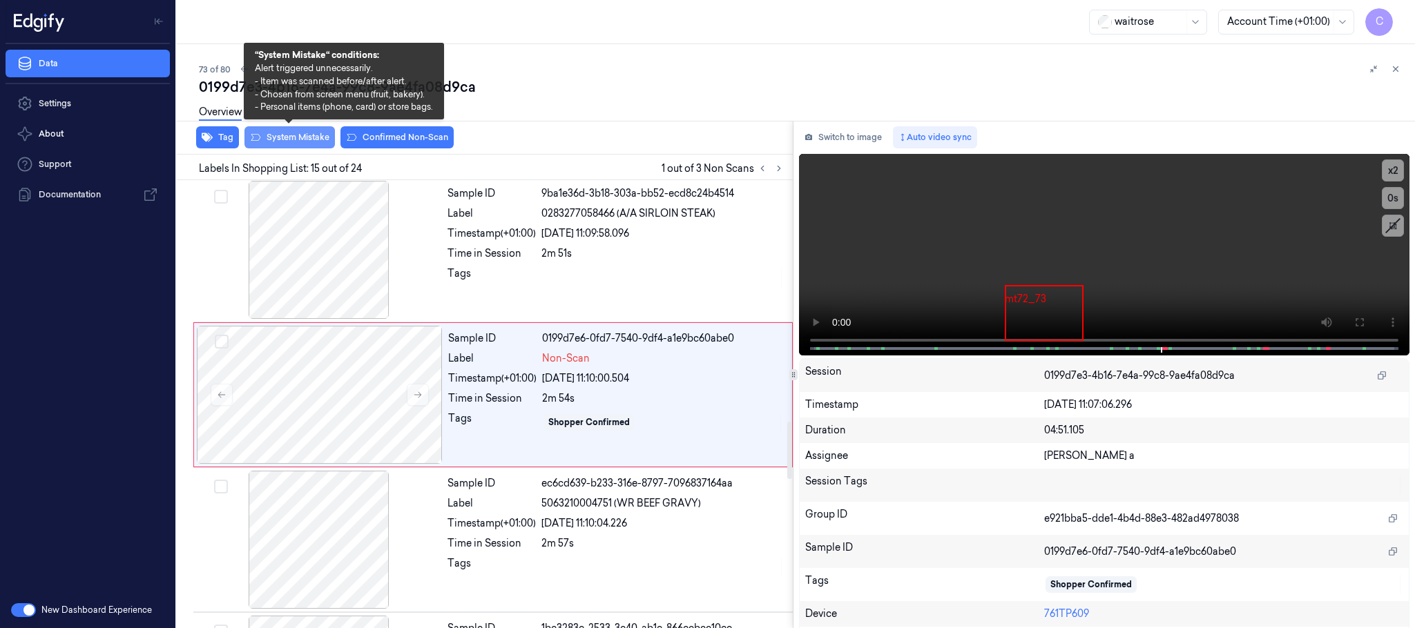
click at [309, 139] on button "System Mistake" at bounding box center [289, 137] width 90 height 22
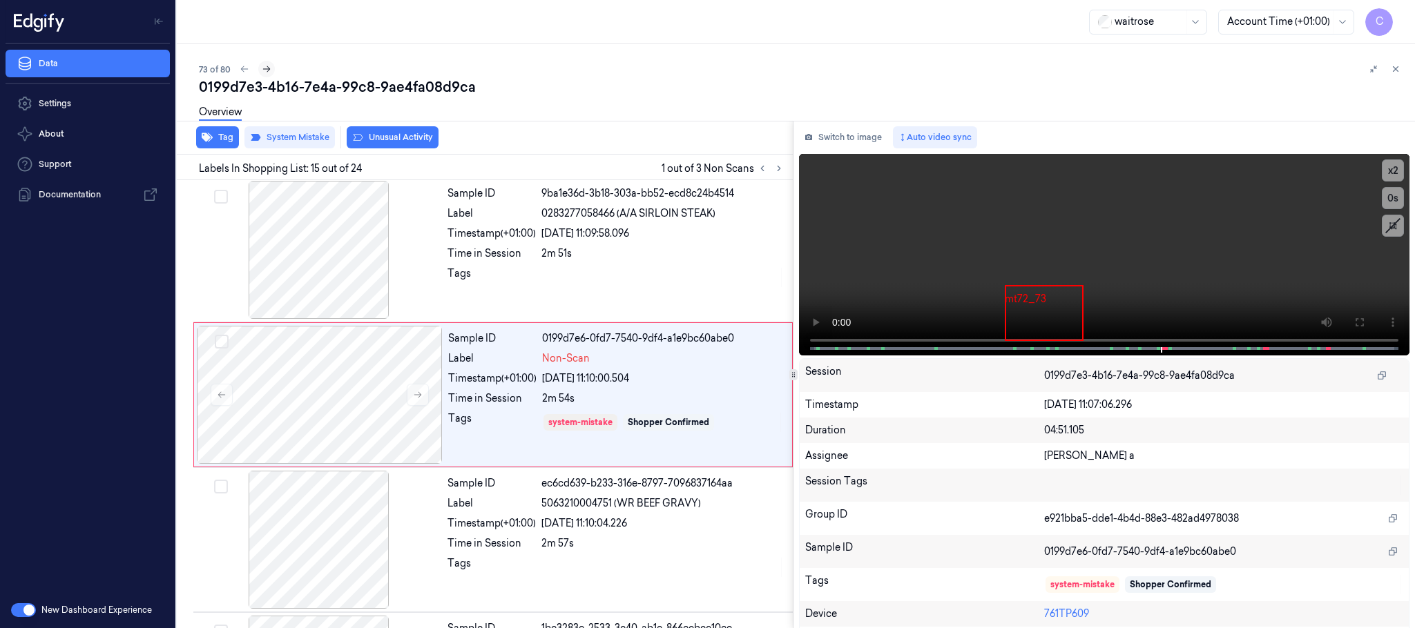
click at [267, 71] on icon at bounding box center [267, 69] width 8 height 6
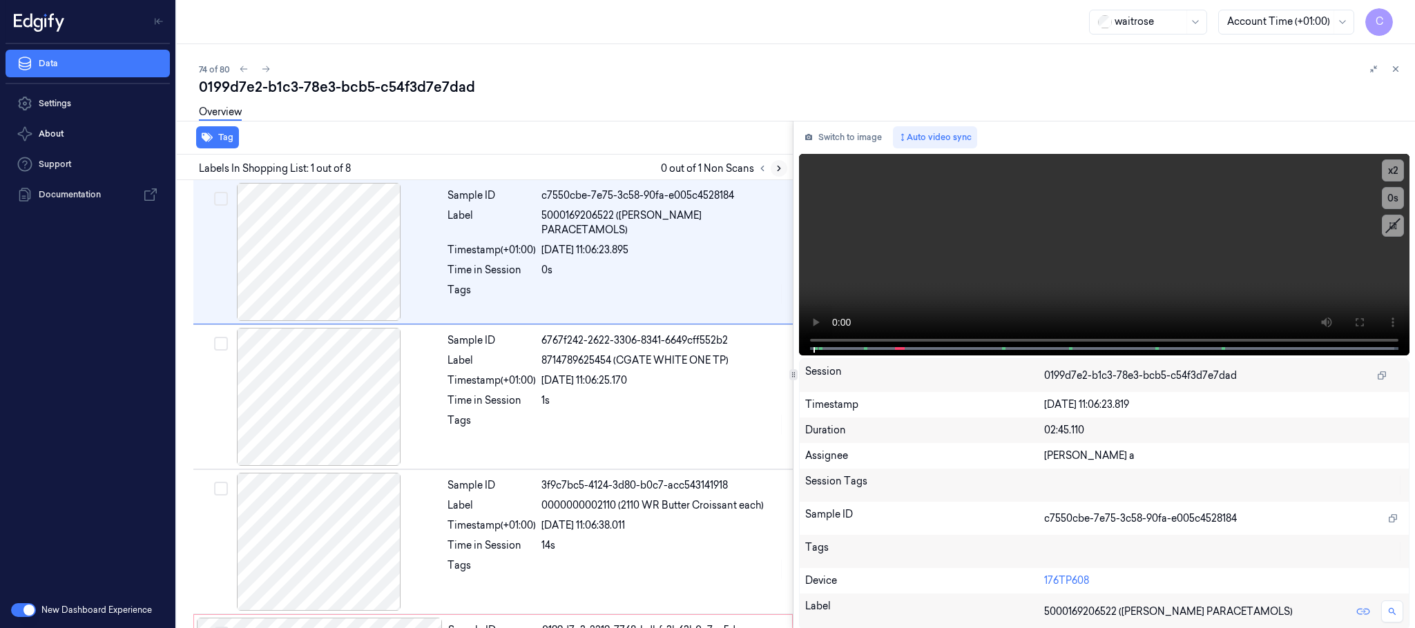
click at [782, 168] on icon at bounding box center [779, 169] width 10 height 10
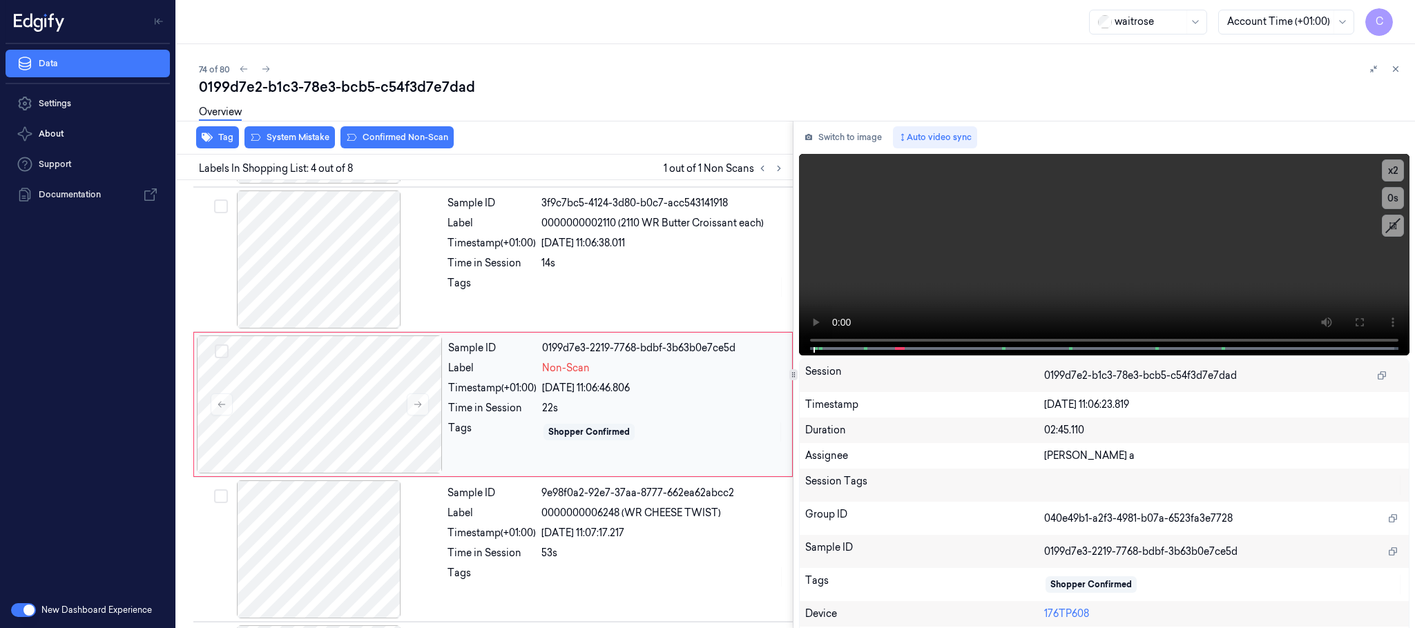
scroll to position [284, 0]
click at [425, 398] on button at bounding box center [418, 402] width 22 height 22
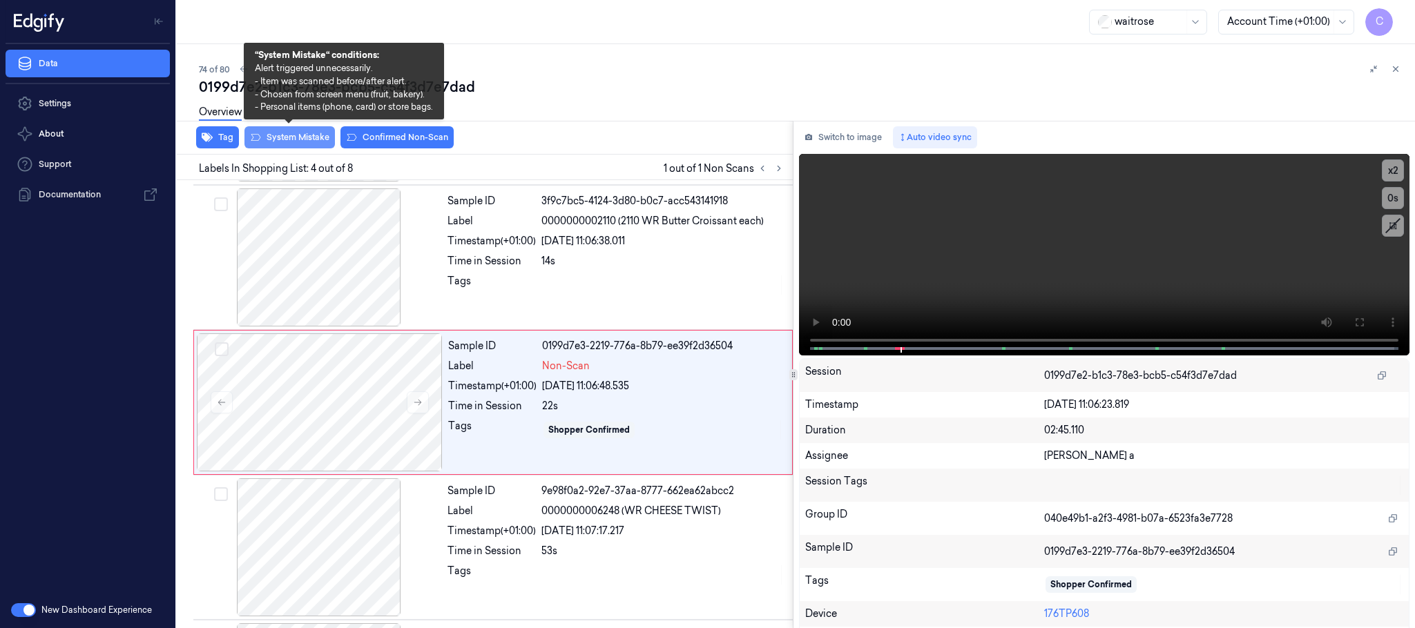
click at [305, 139] on button "System Mistake" at bounding box center [289, 137] width 90 height 22
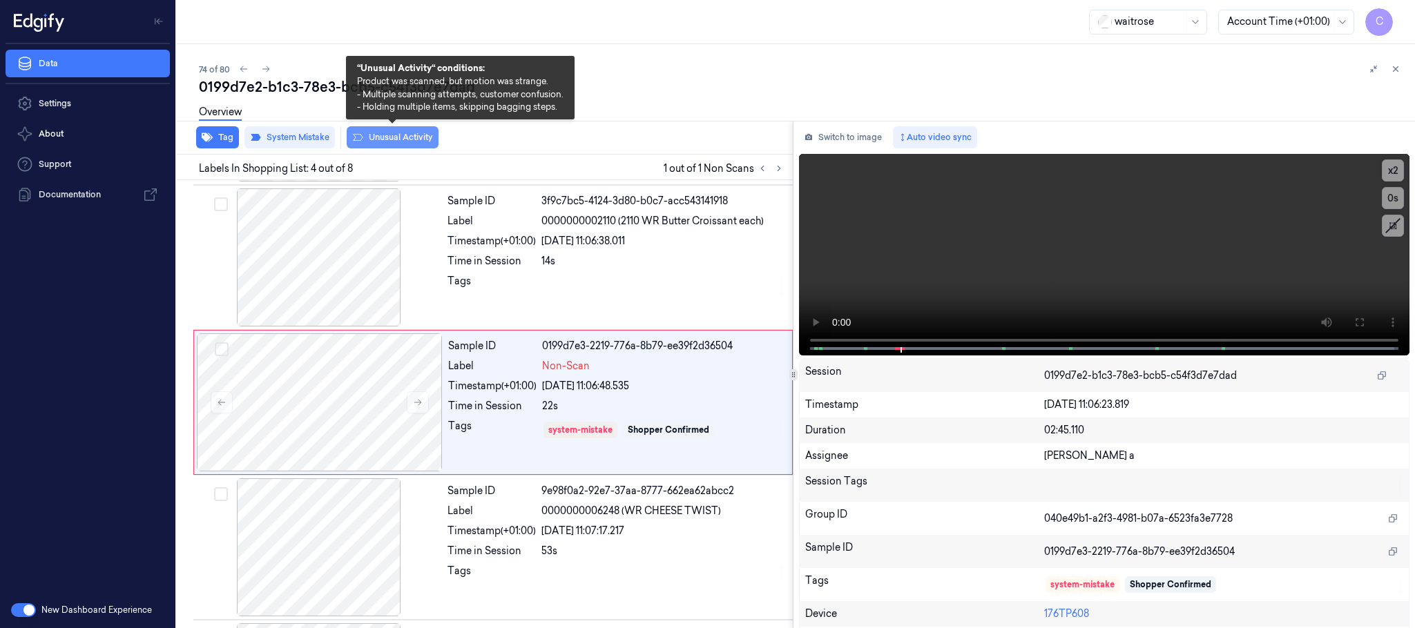
click at [369, 135] on button "Unusual Activity" at bounding box center [393, 137] width 92 height 22
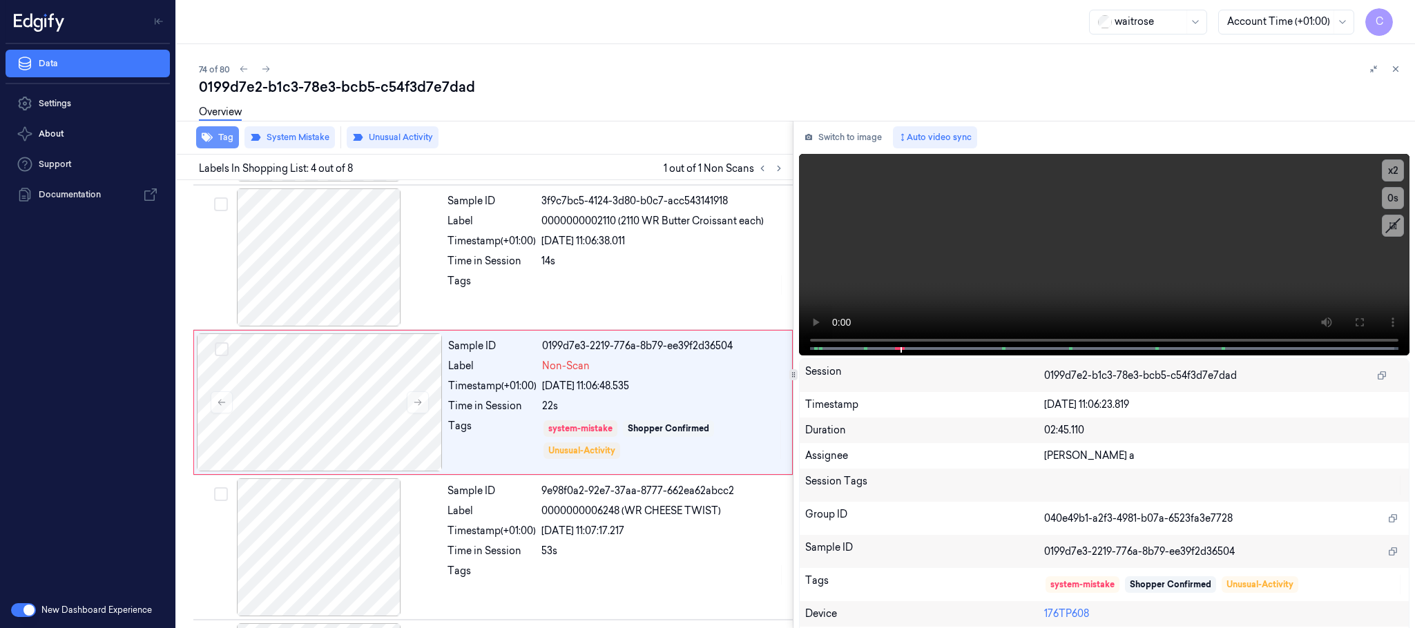
click at [210, 137] on icon "button" at bounding box center [207, 137] width 11 height 9
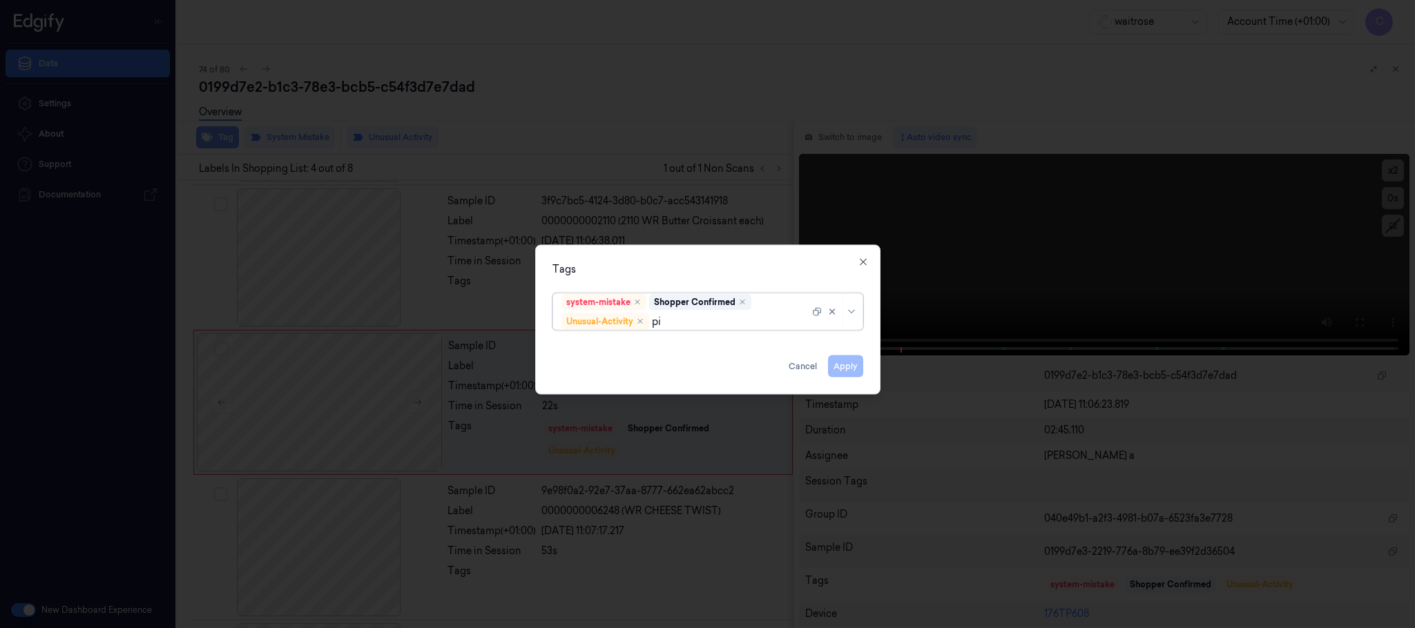
type input "pic"
click at [572, 351] on div "Picklist item alert" at bounding box center [600, 349] width 79 height 14
click at [659, 249] on div "Tags system-mistake Shopper Confirmed Unusual-Activity Picklist item alert Appl…" at bounding box center [707, 320] width 345 height 150
click at [839, 365] on button "Apply" at bounding box center [845, 367] width 35 height 22
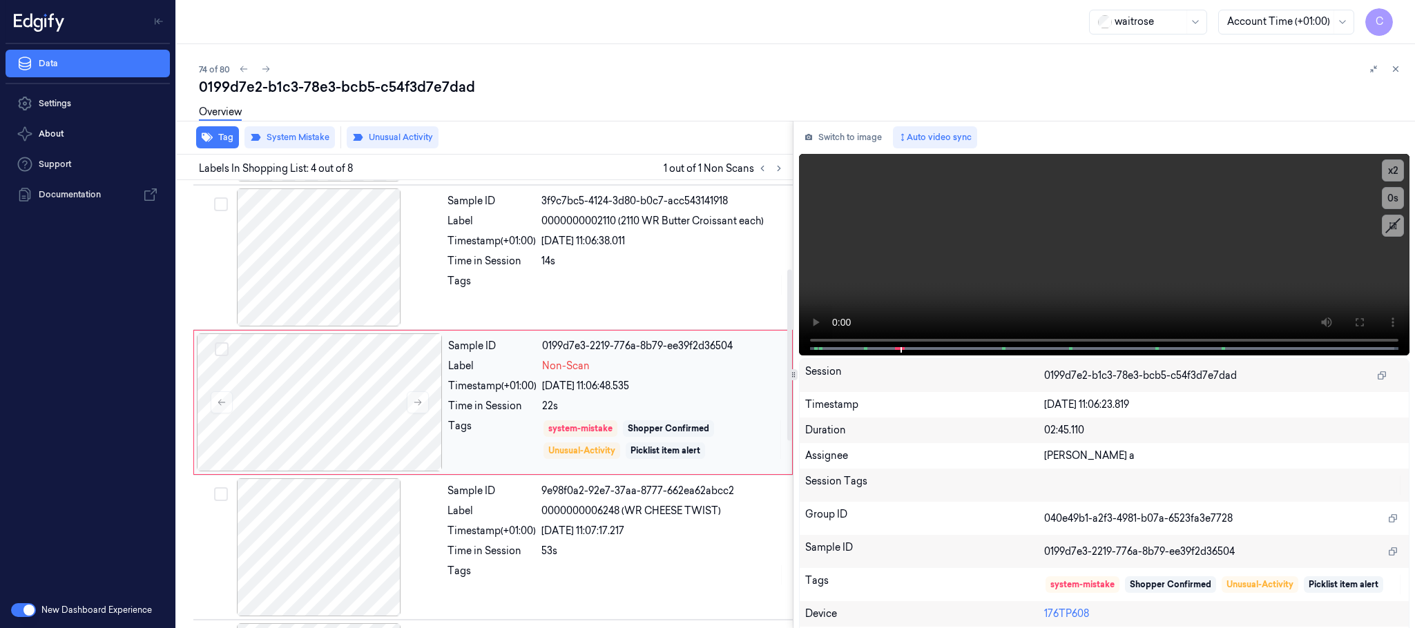
scroll to position [181, 0]
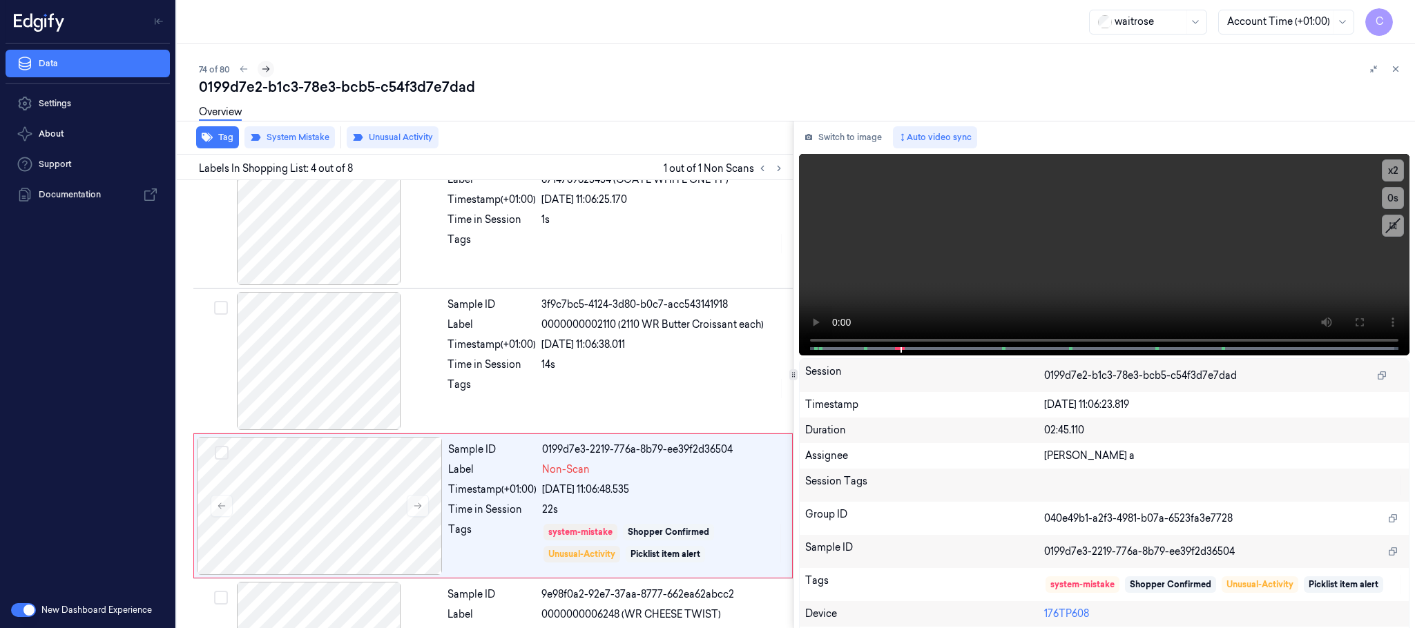
click at [267, 67] on icon at bounding box center [266, 69] width 8 height 6
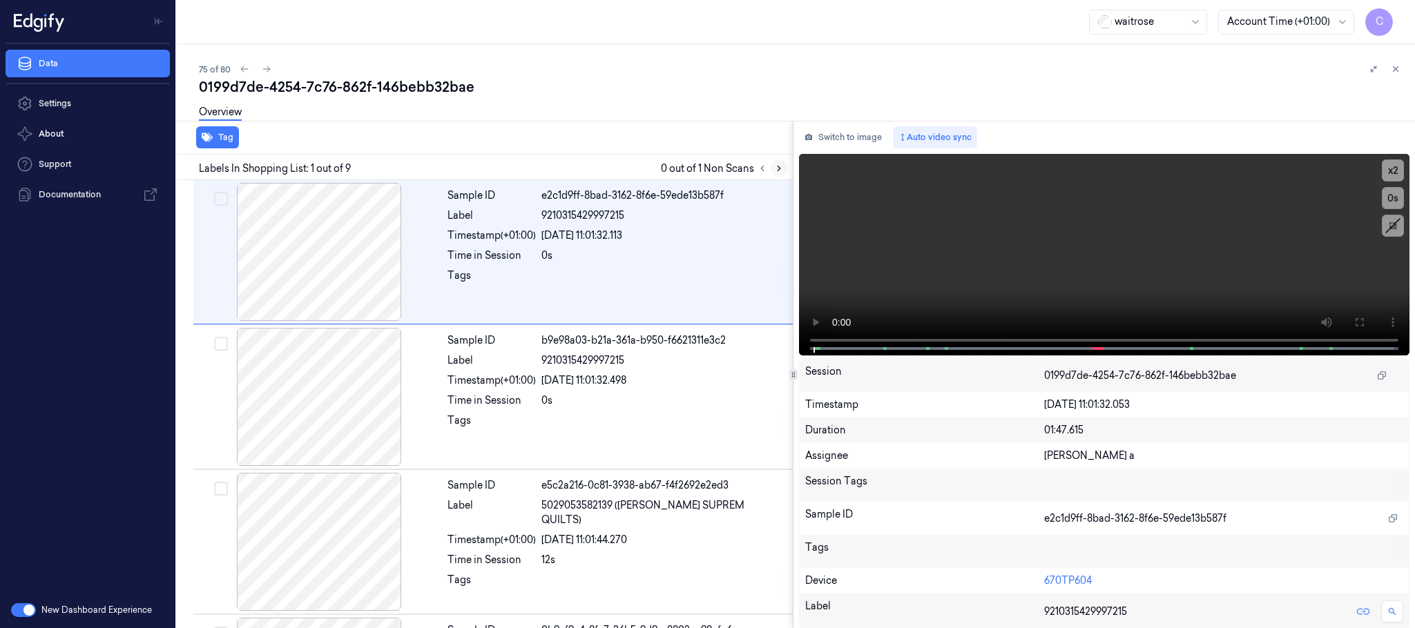
click at [783, 166] on icon at bounding box center [779, 169] width 10 height 10
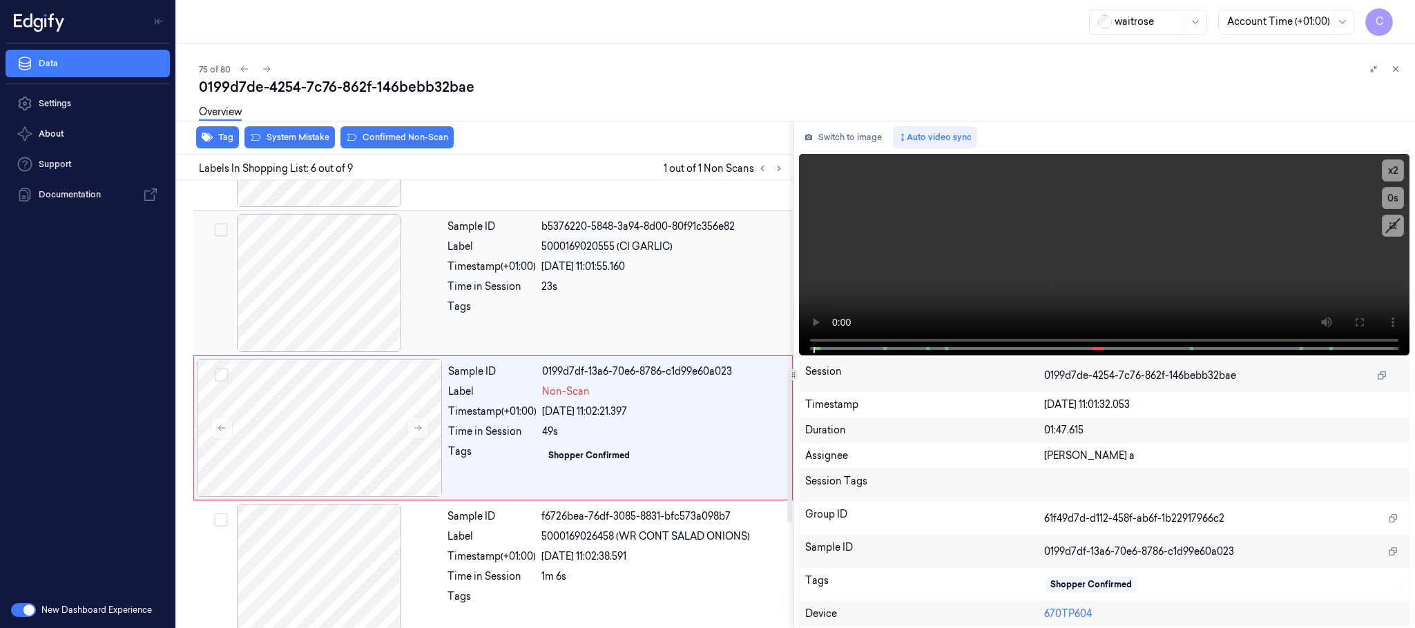
scroll to position [576, 0]
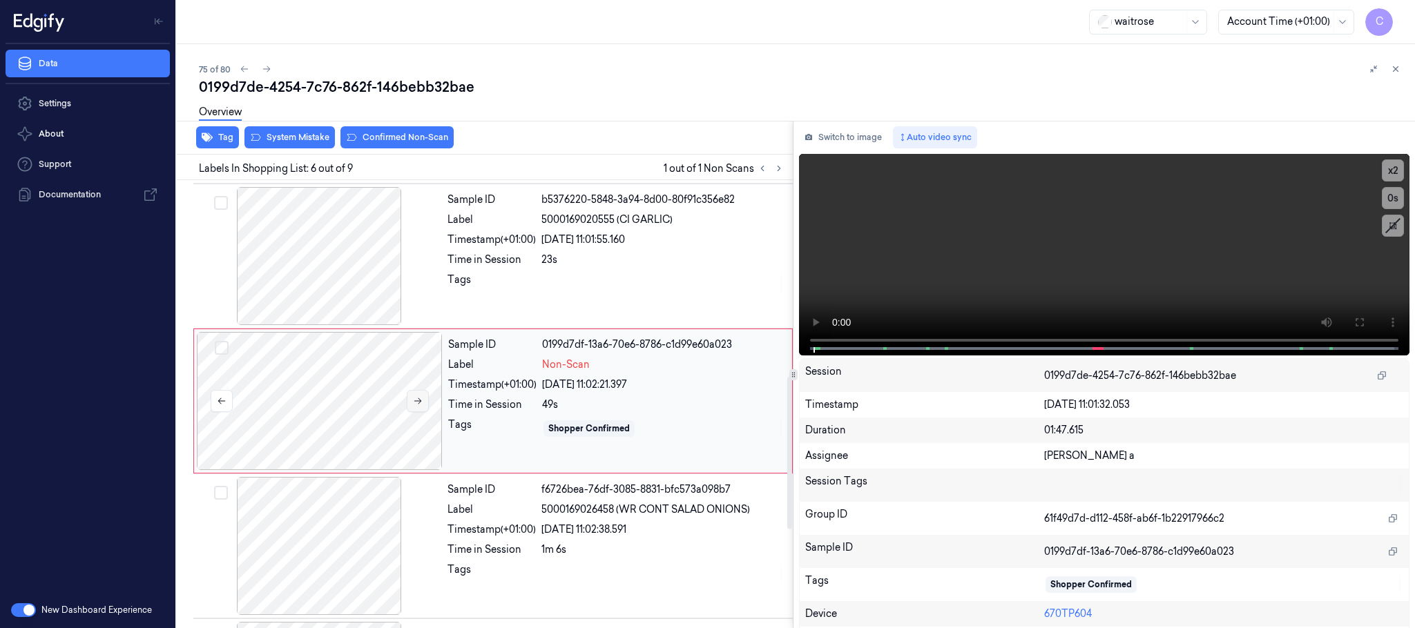
click at [411, 408] on button at bounding box center [418, 401] width 22 height 22
click at [319, 297] on div at bounding box center [319, 256] width 246 height 138
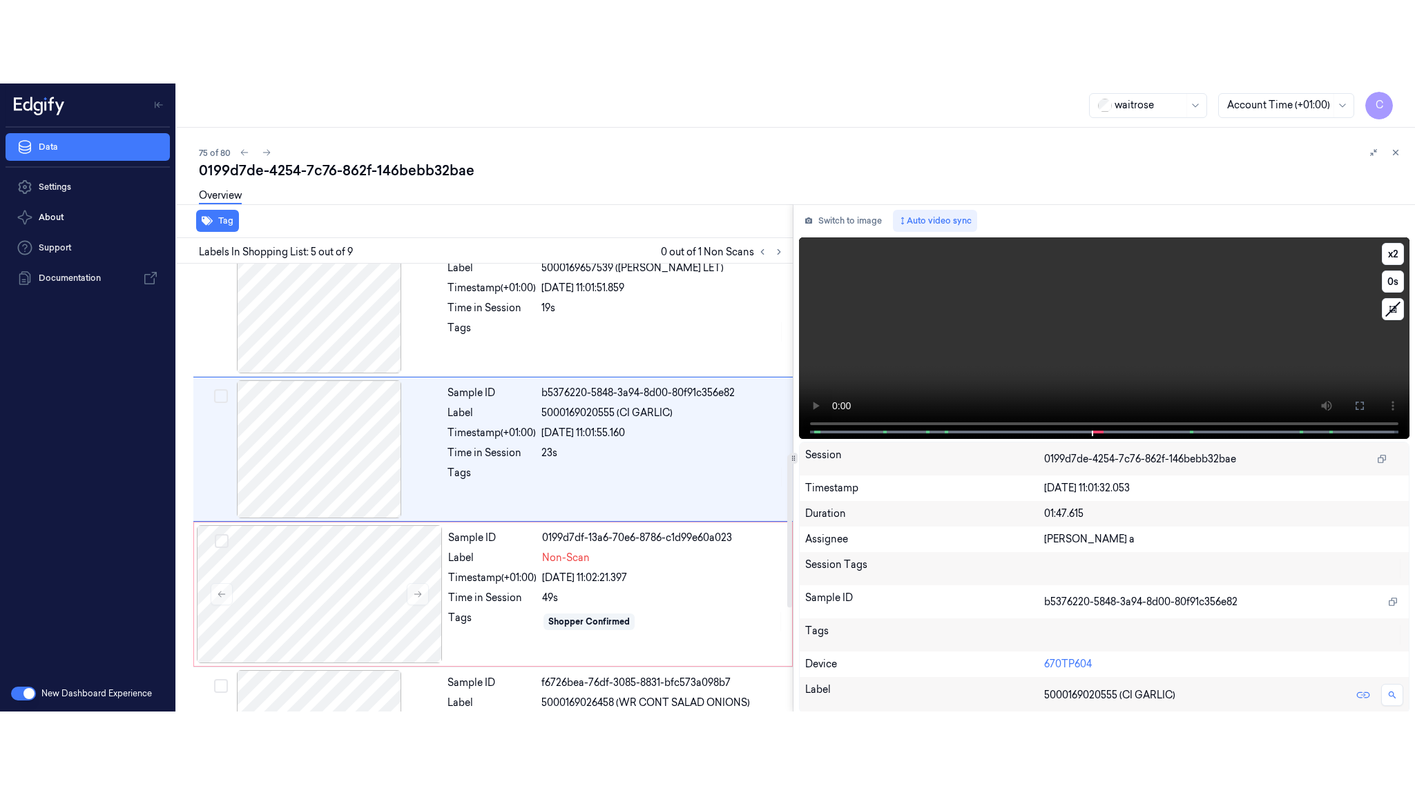
scroll to position [431, 0]
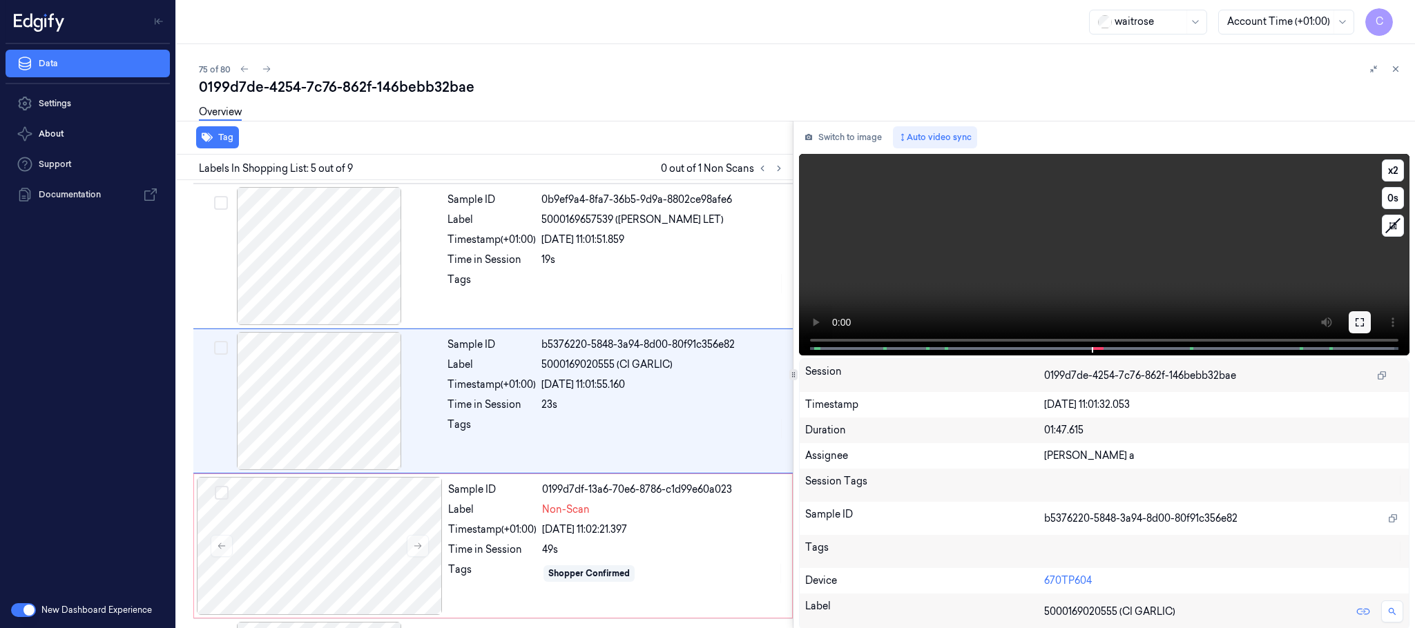
click at [1354, 324] on icon at bounding box center [1359, 322] width 11 height 11
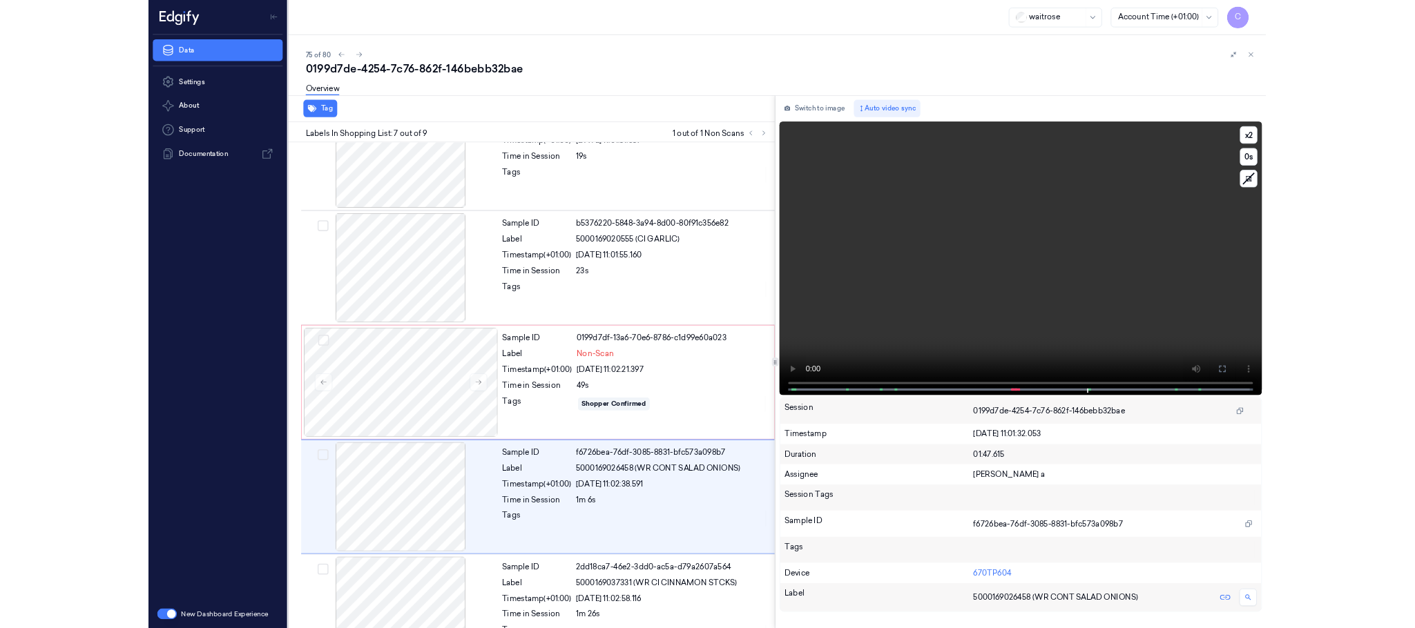
scroll to position [638, 0]
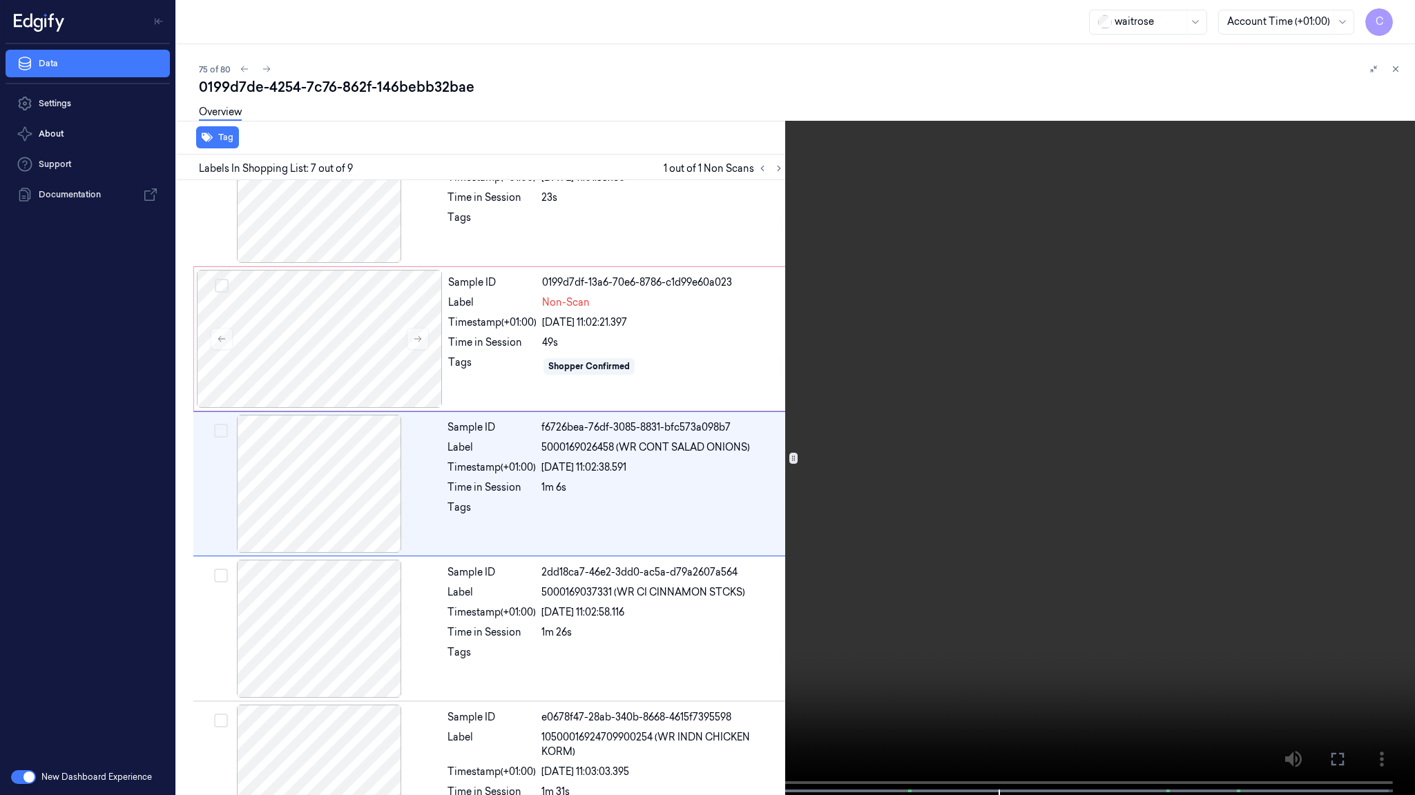
click at [843, 531] on video at bounding box center [707, 399] width 1415 height 798
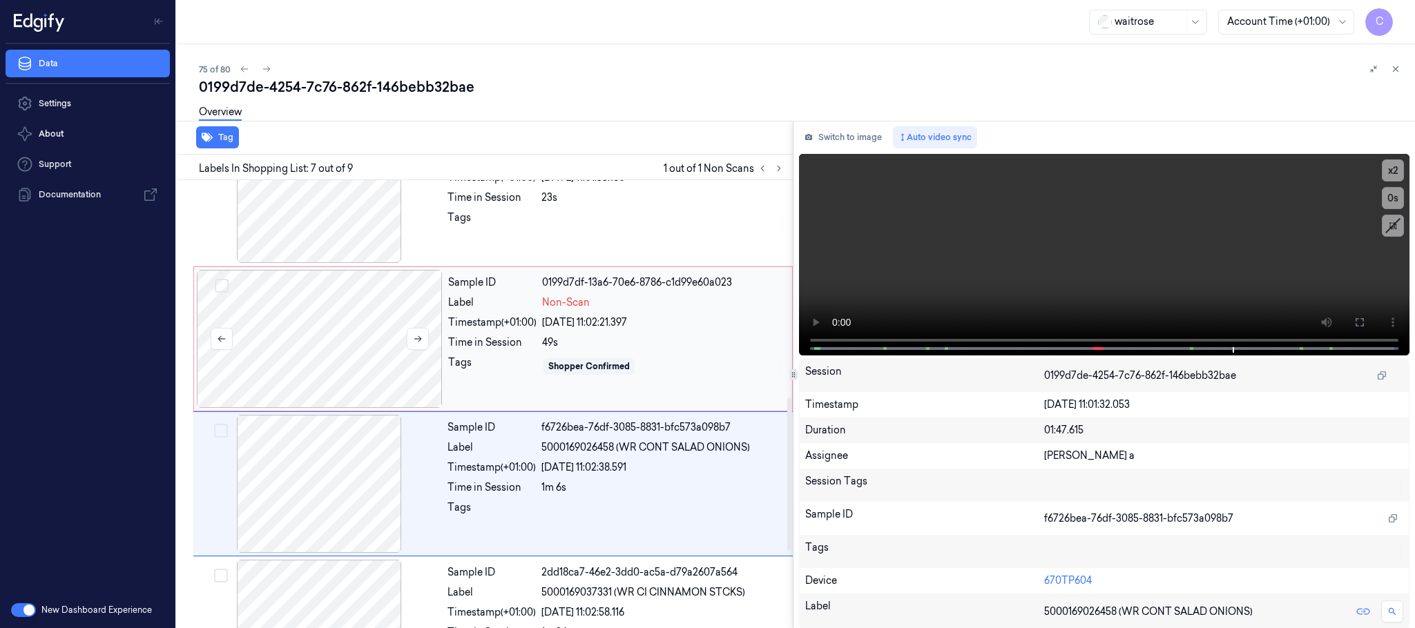
click at [342, 350] on div at bounding box center [320, 339] width 246 height 138
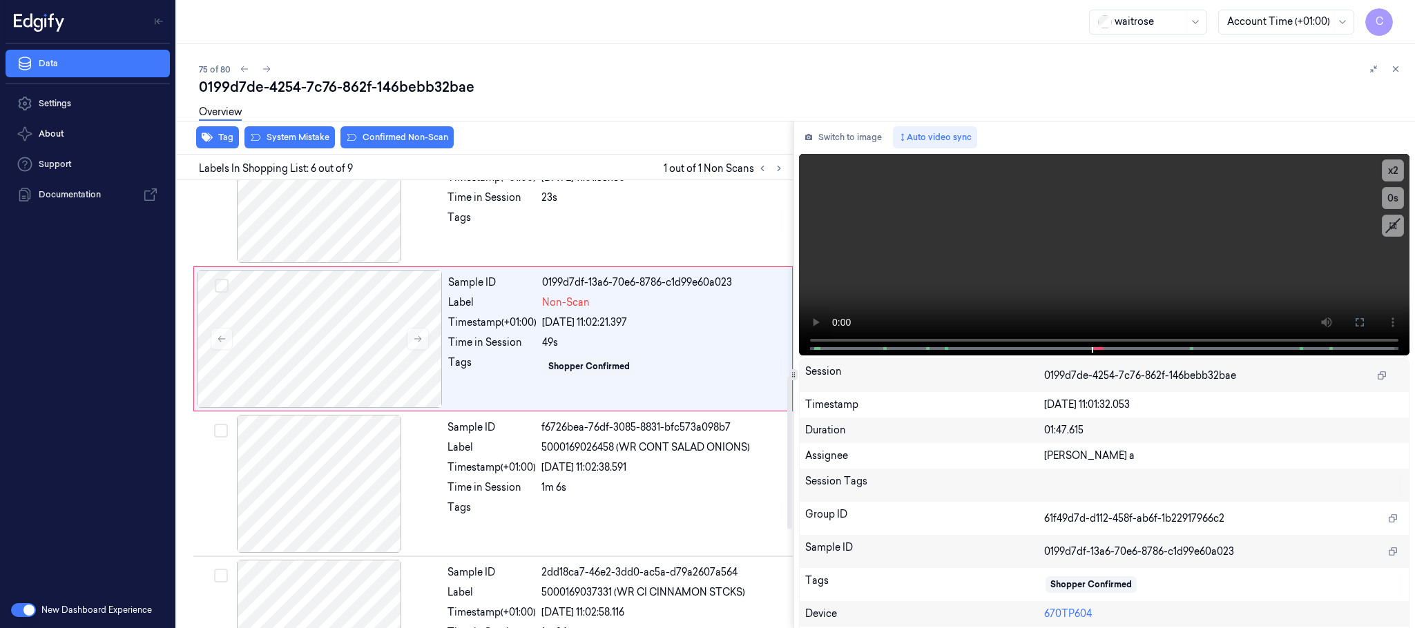
scroll to position [576, 0]
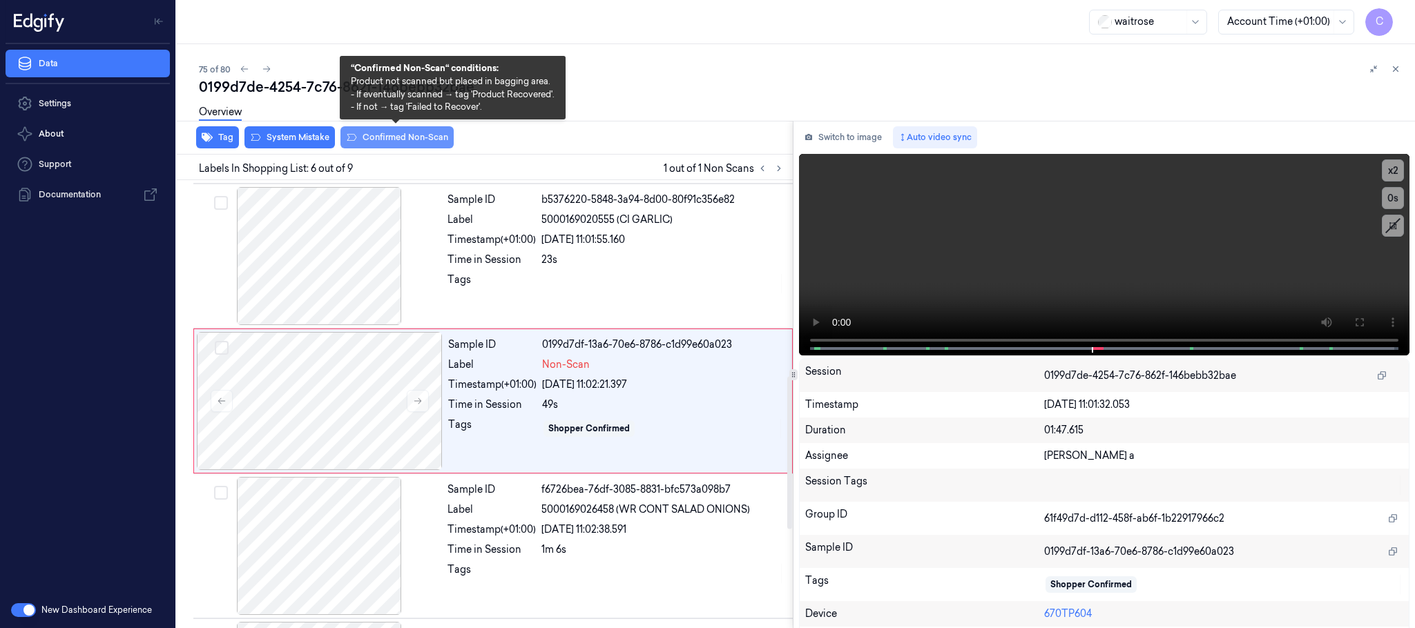
click at [415, 135] on button "Confirmed Non-Scan" at bounding box center [396, 137] width 113 height 22
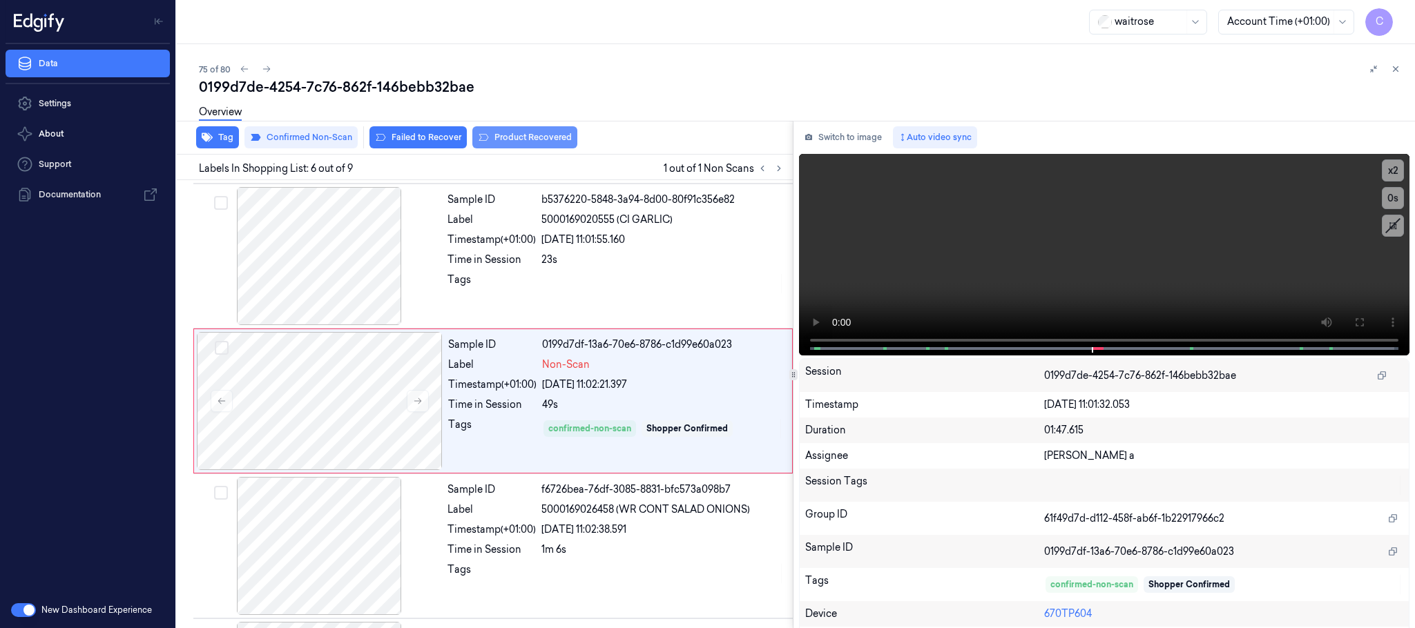
click at [495, 135] on button "Product Recovered" at bounding box center [524, 137] width 105 height 22
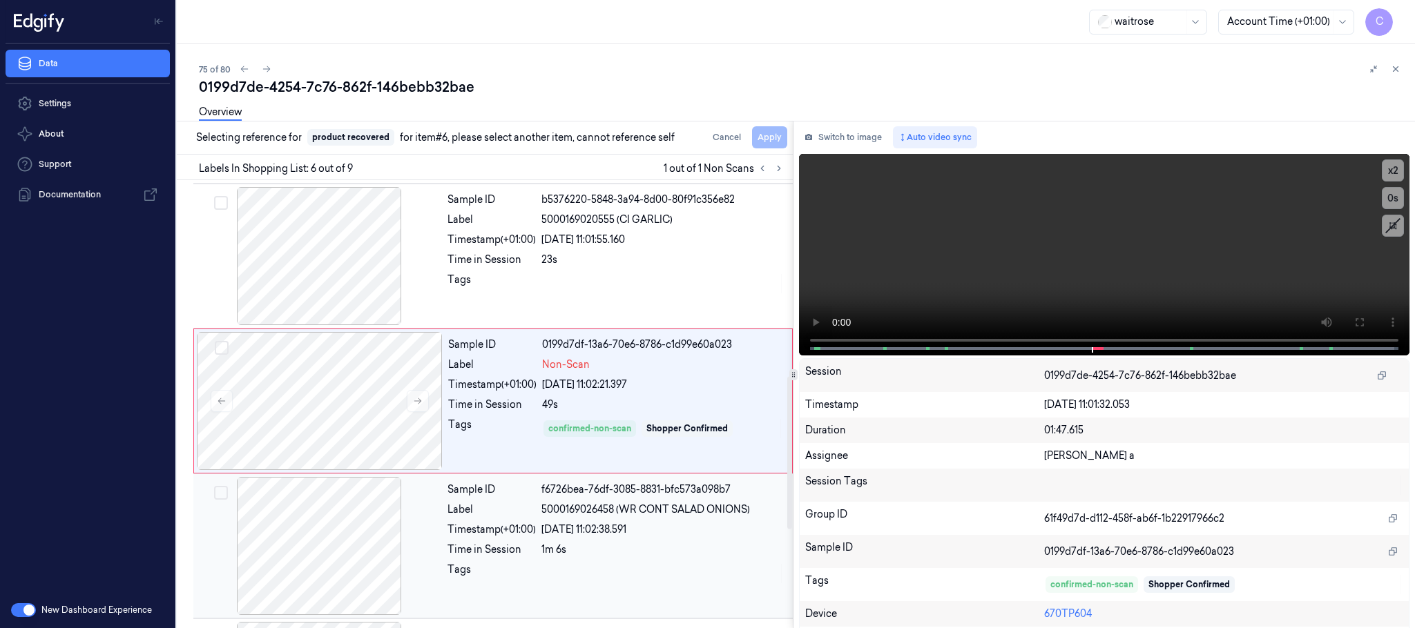
click at [284, 541] on div at bounding box center [319, 546] width 246 height 138
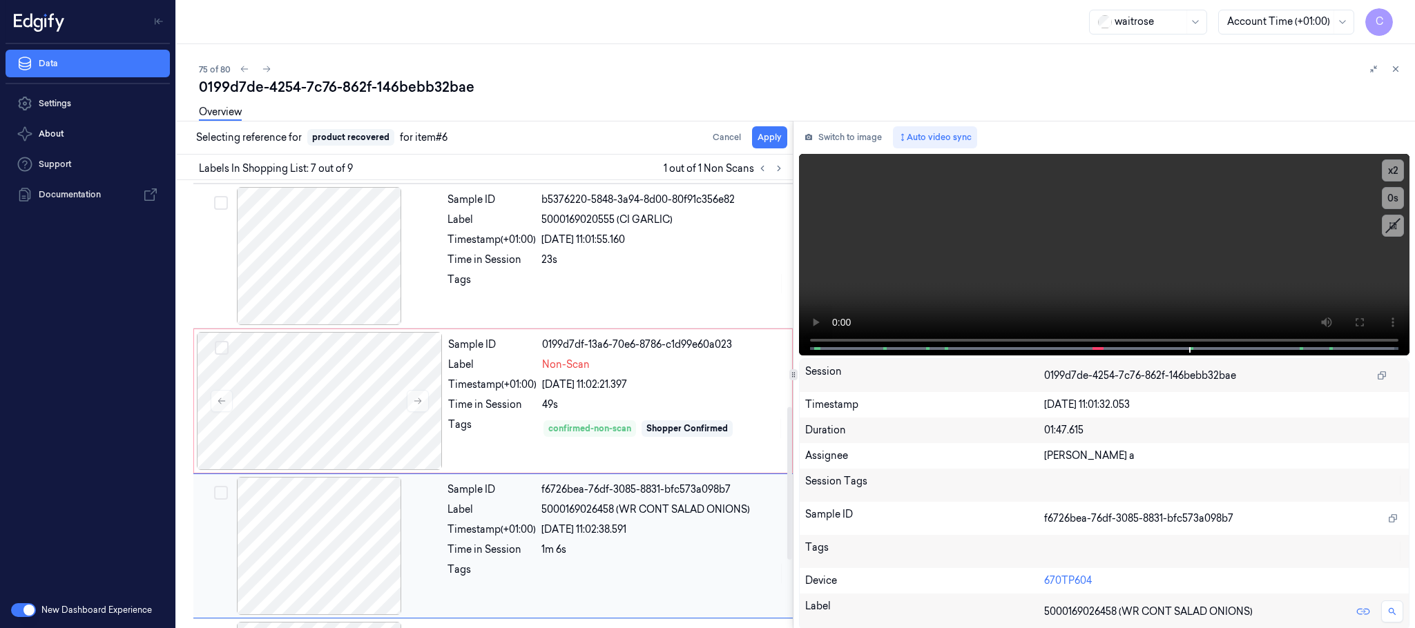
scroll to position [721, 0]
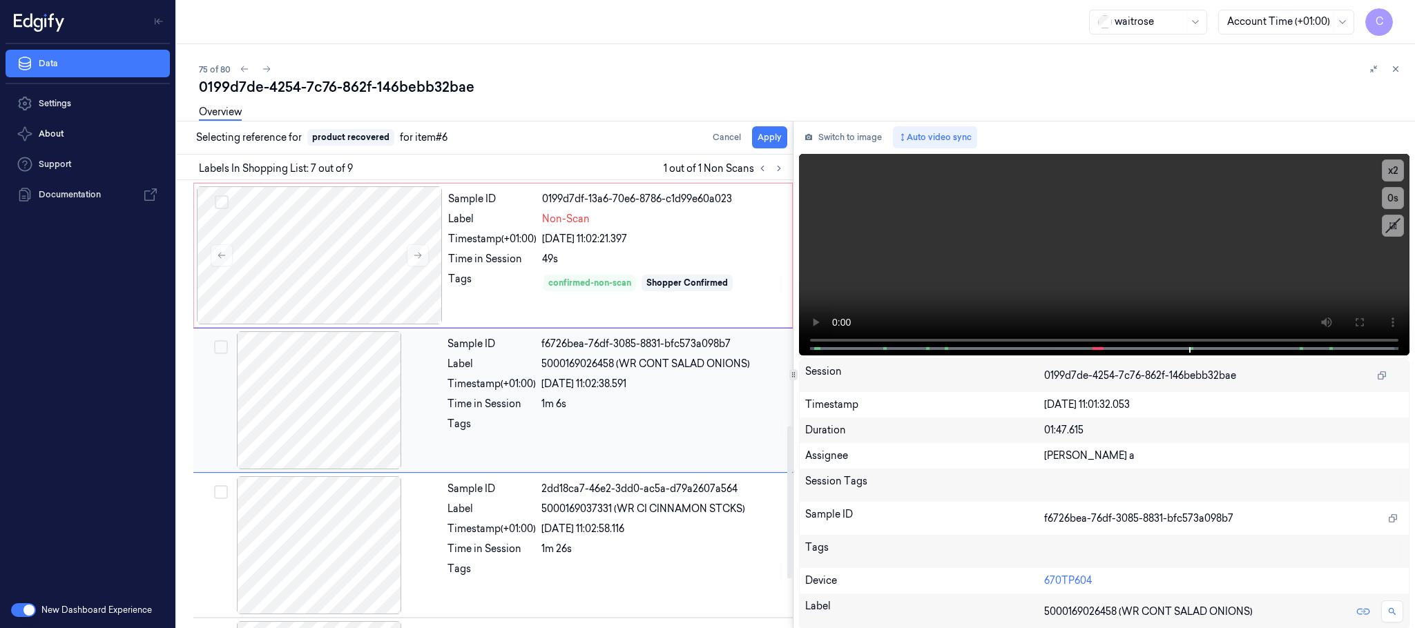
click at [356, 417] on div at bounding box center [319, 400] width 246 height 138
click at [775, 145] on button "Apply" at bounding box center [769, 137] width 35 height 22
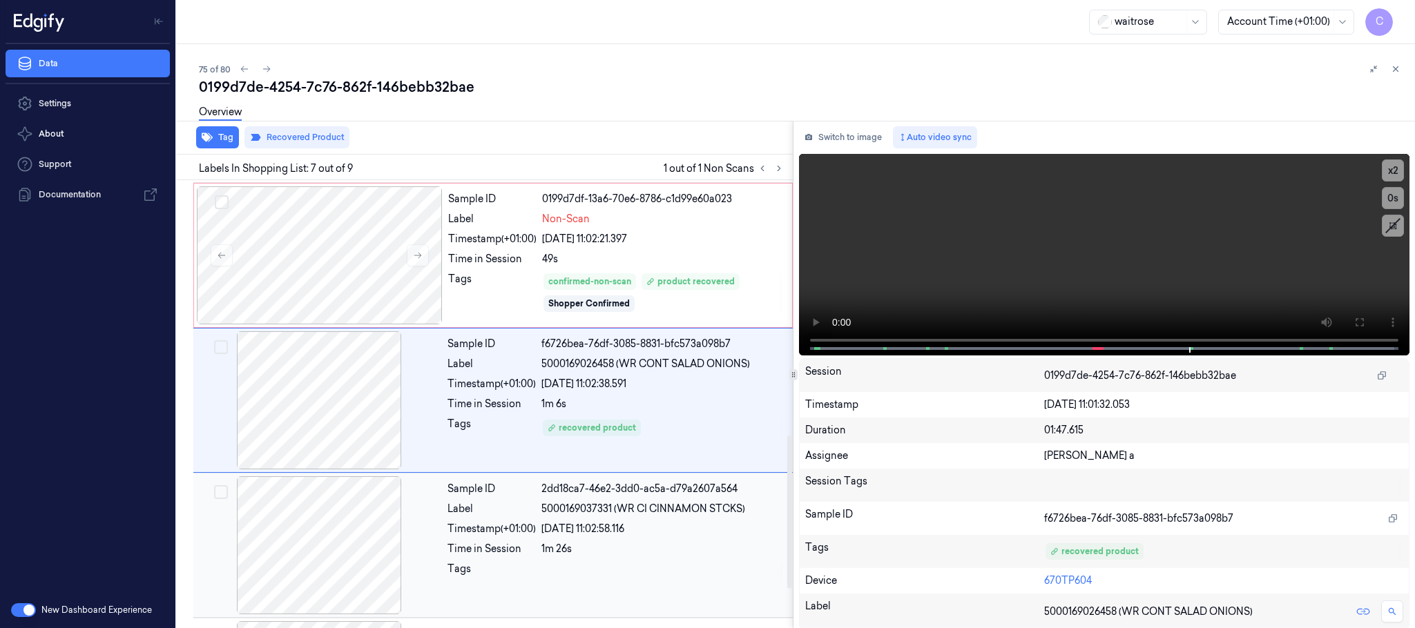
scroll to position [825, 0]
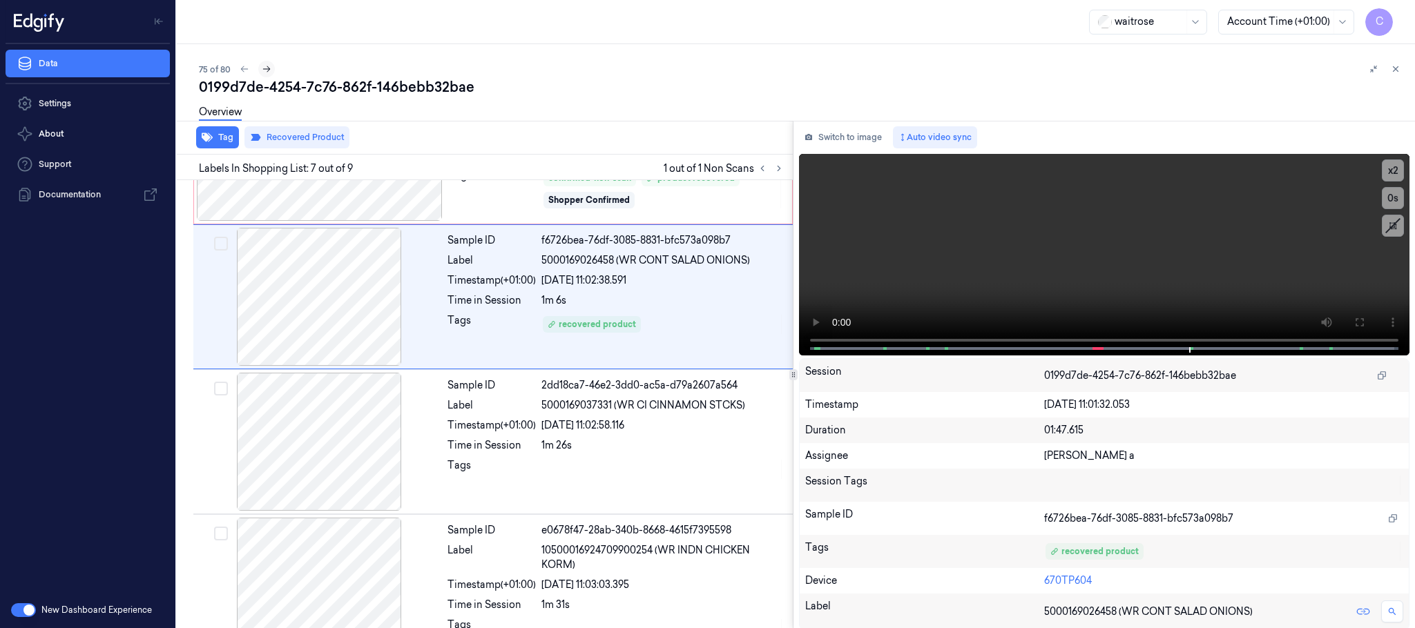
click at [264, 67] on icon at bounding box center [267, 69] width 10 height 10
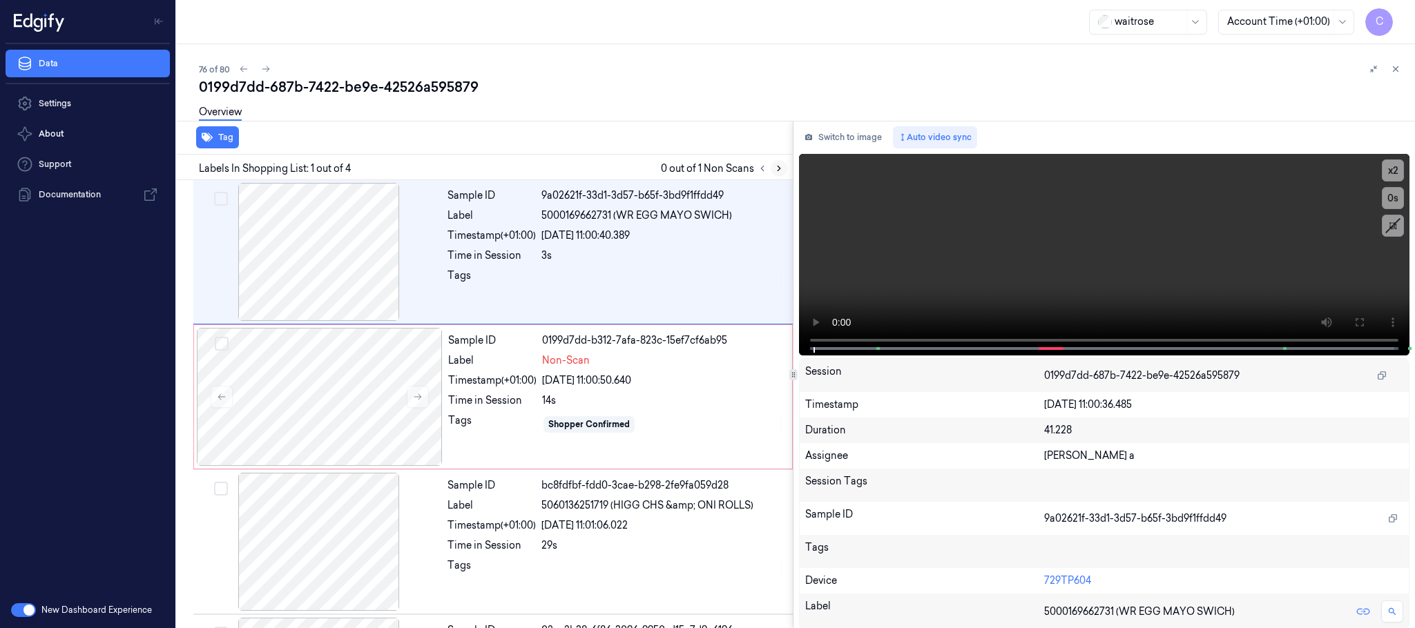
click at [775, 170] on icon at bounding box center [779, 169] width 10 height 10
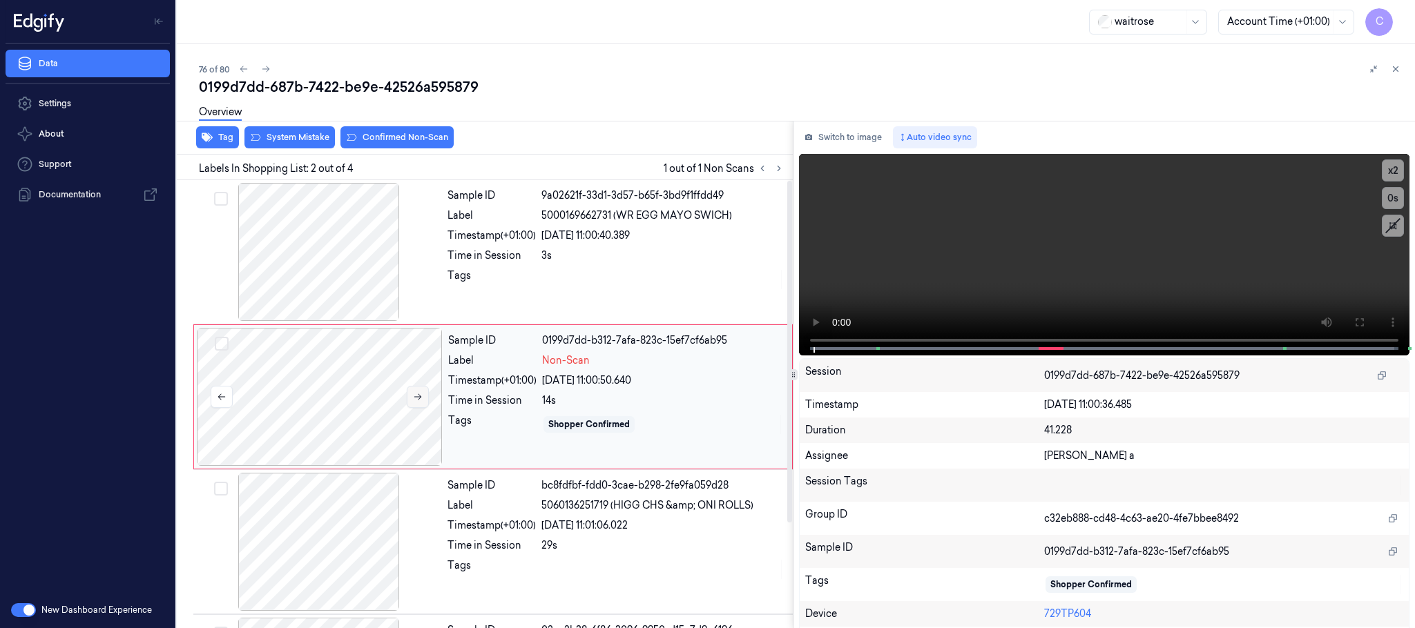
click at [423, 403] on button at bounding box center [418, 397] width 22 height 22
click at [420, 398] on icon at bounding box center [418, 397] width 8 height 6
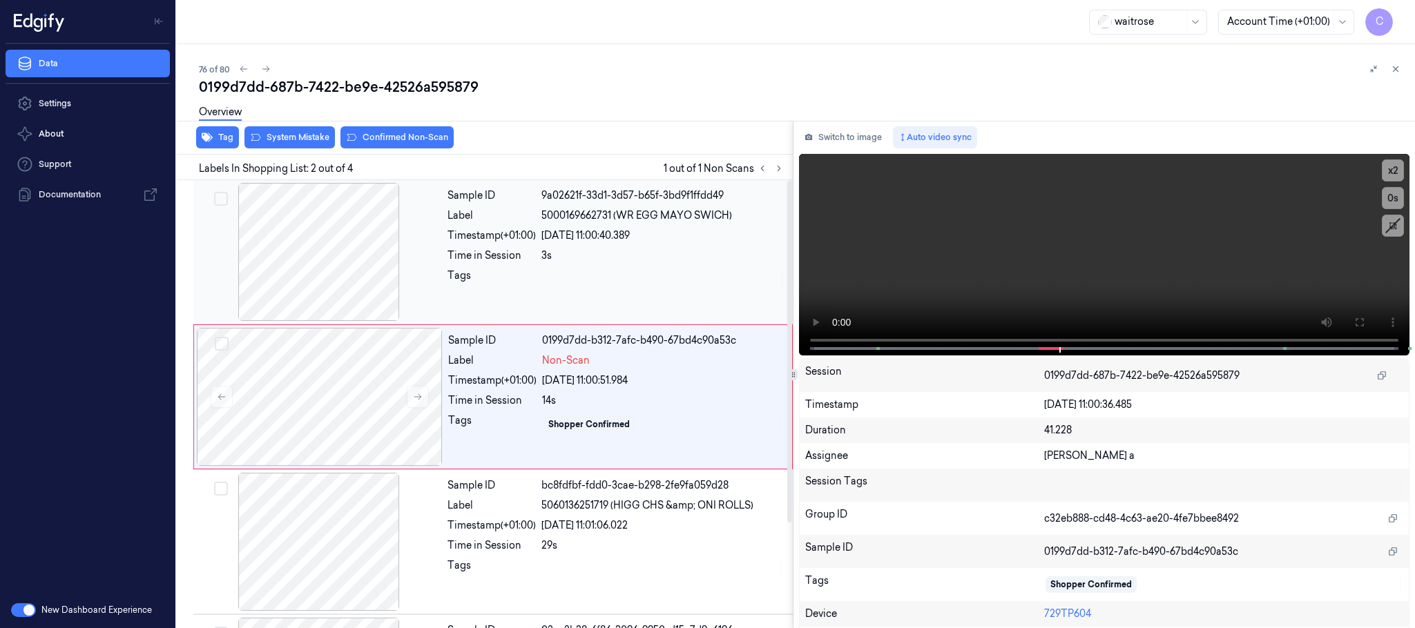
click at [367, 274] on div at bounding box center [319, 252] width 246 height 138
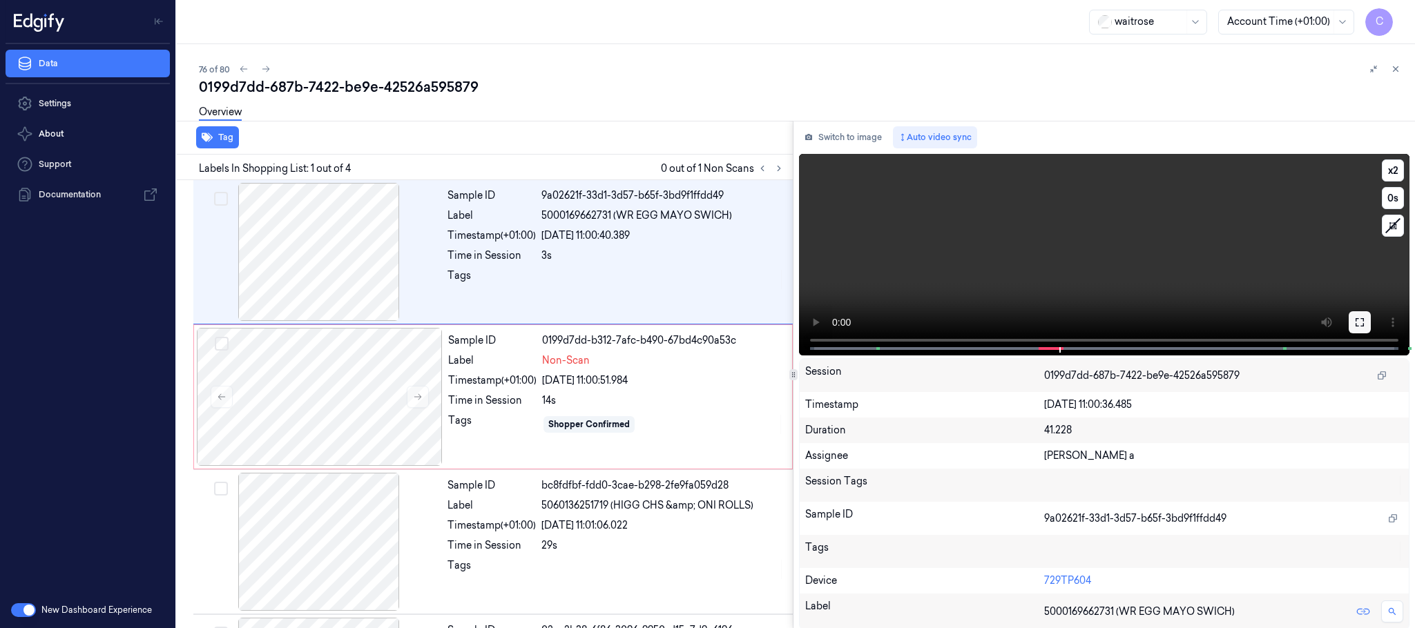
click at [1354, 325] on icon at bounding box center [1359, 322] width 11 height 11
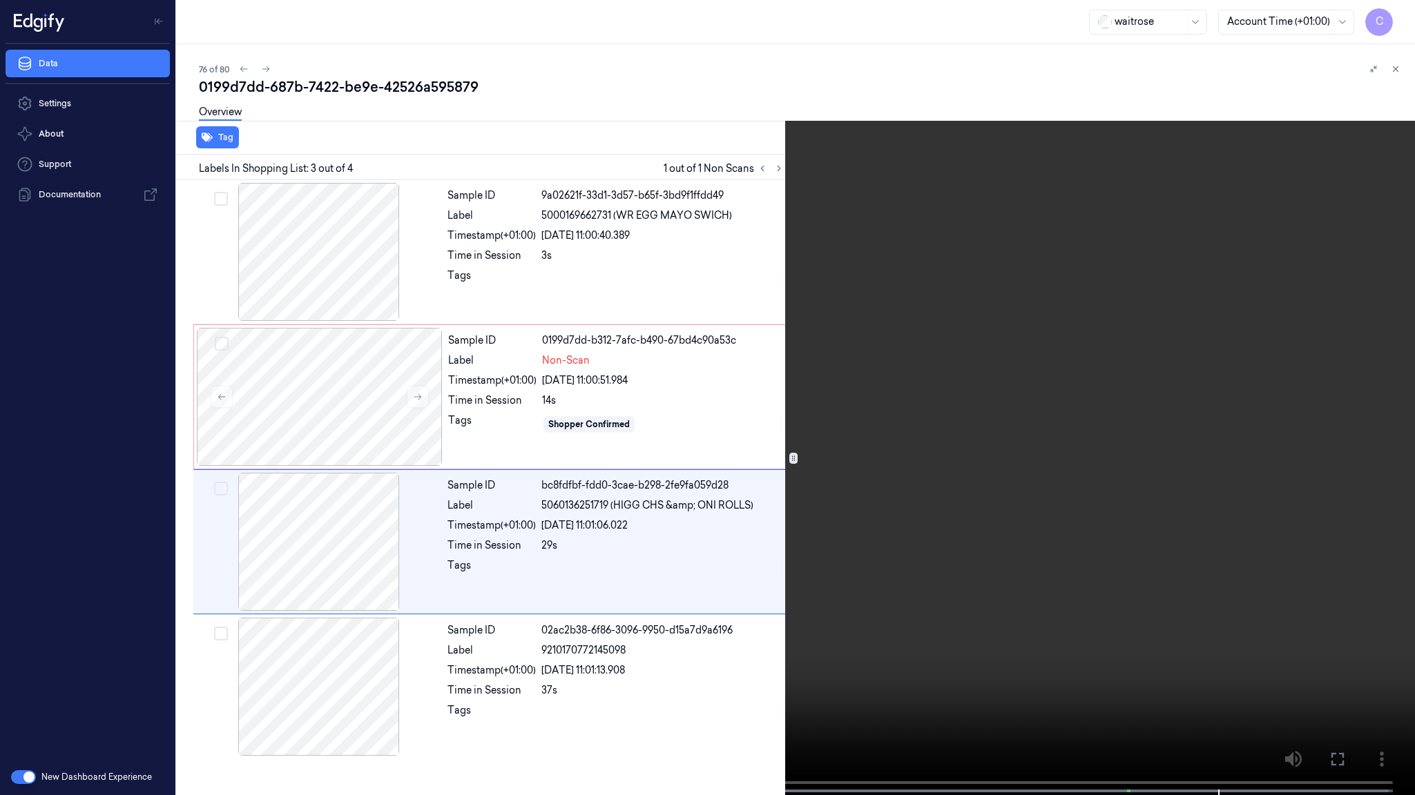
click at [632, 502] on video at bounding box center [707, 399] width 1415 height 798
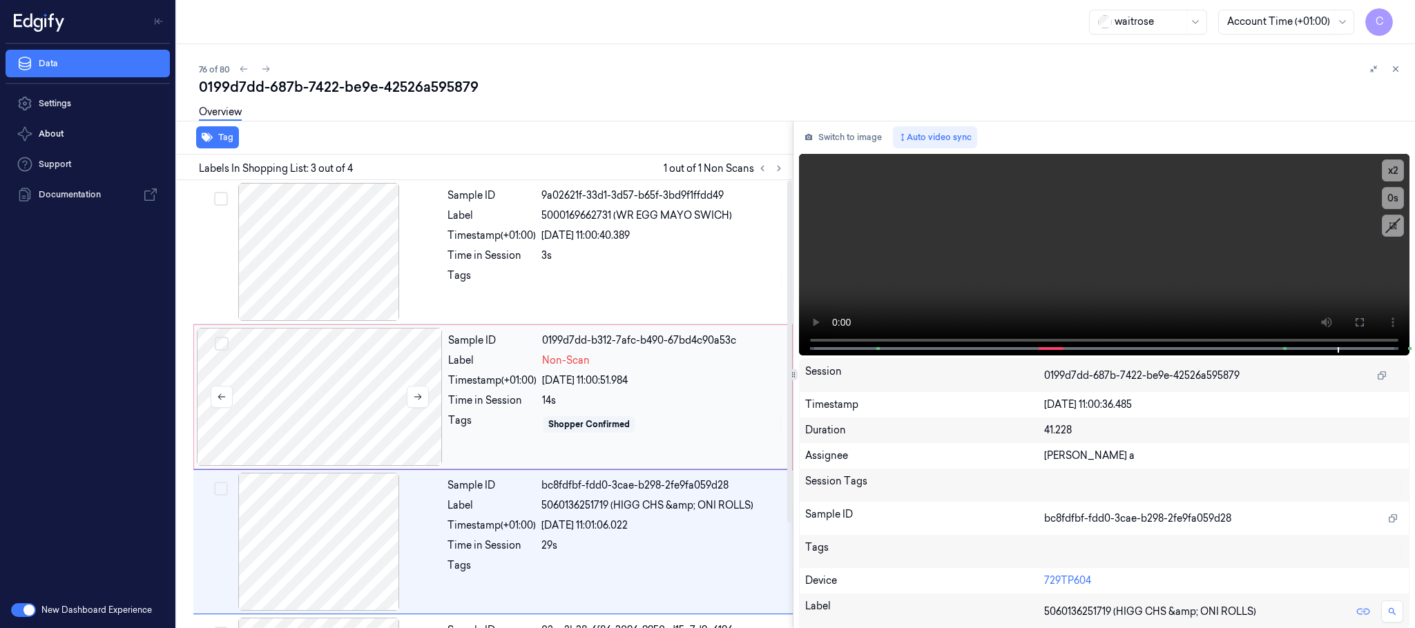
click at [359, 389] on div at bounding box center [320, 397] width 246 height 138
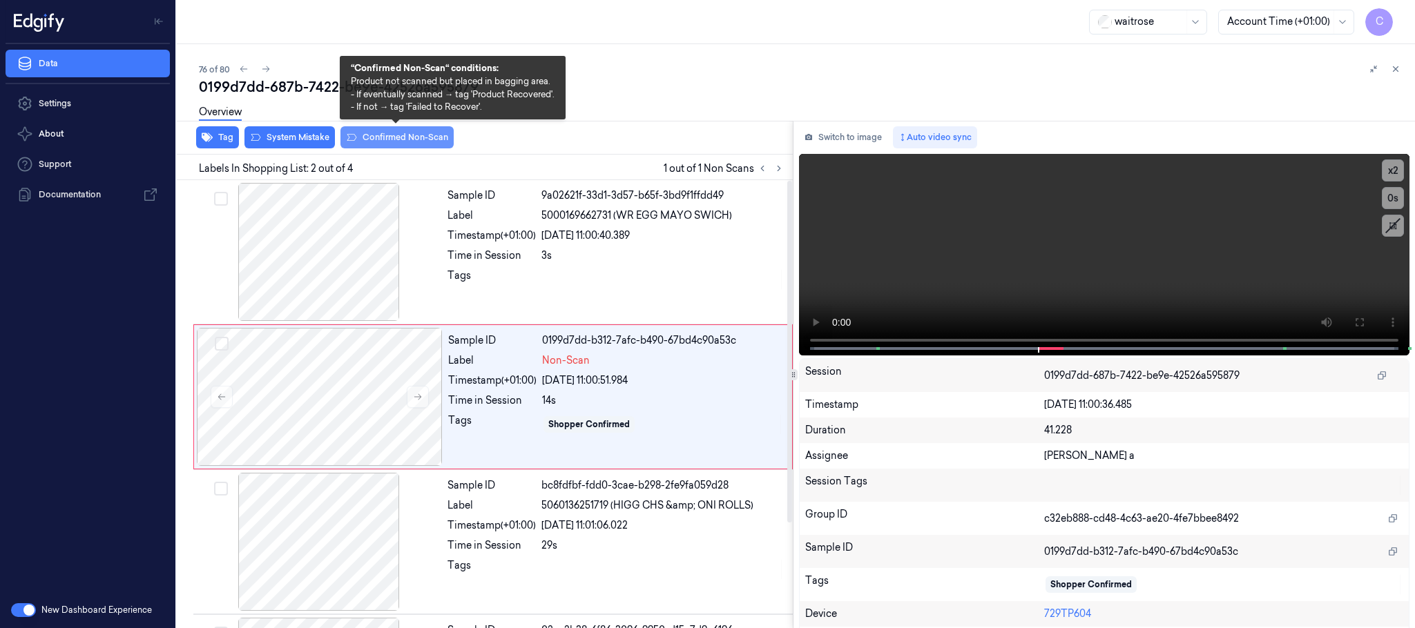
click at [410, 137] on button "Confirmed Non-Scan" at bounding box center [396, 137] width 113 height 22
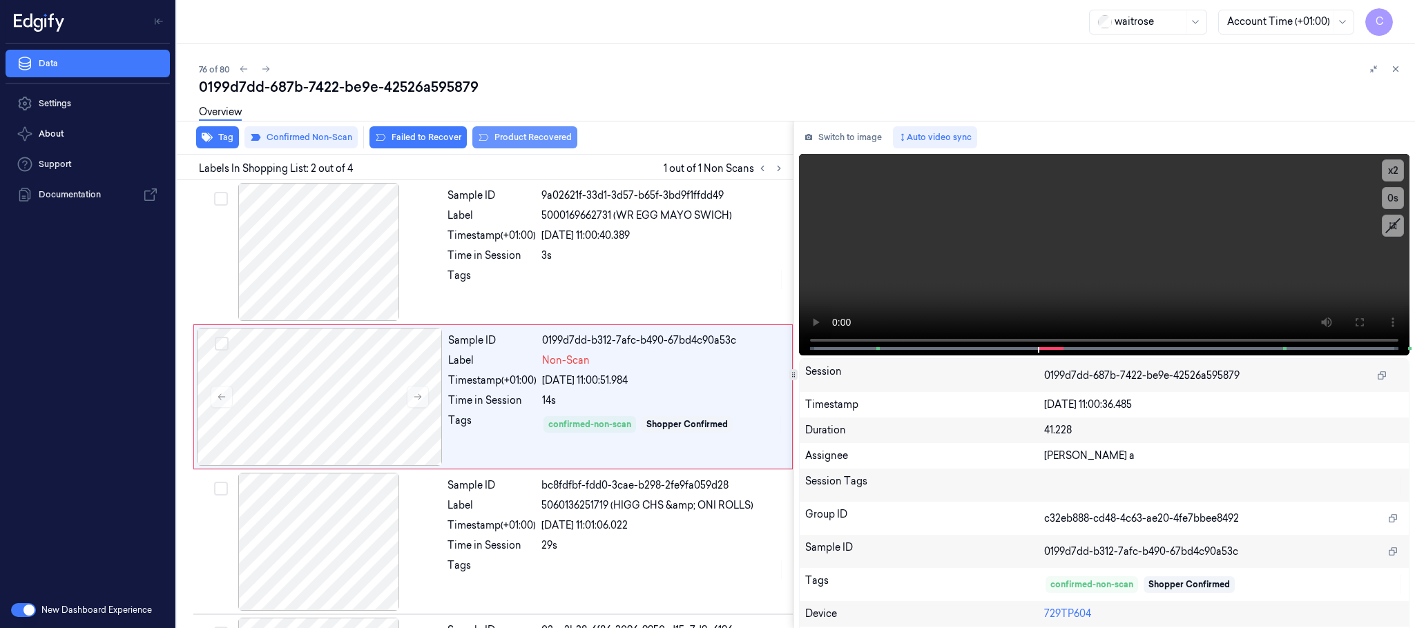
click at [527, 147] on button "Product Recovered" at bounding box center [524, 137] width 105 height 22
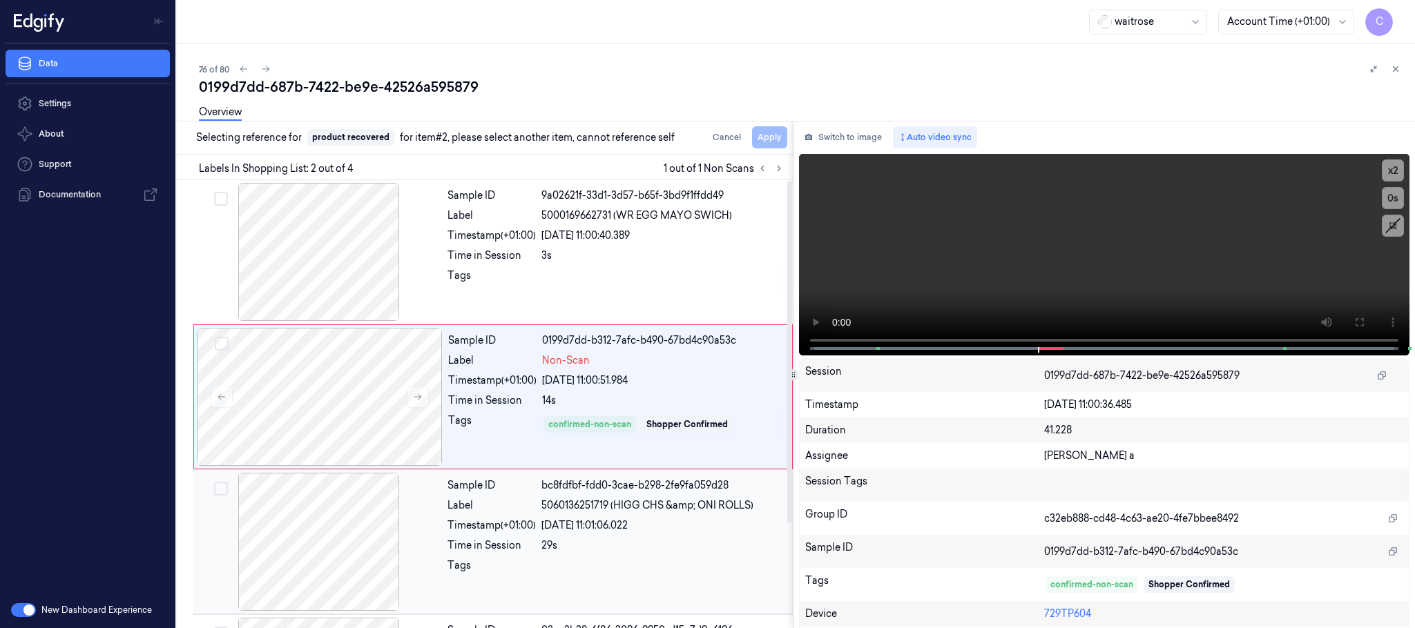
click at [336, 530] on div at bounding box center [319, 542] width 246 height 138
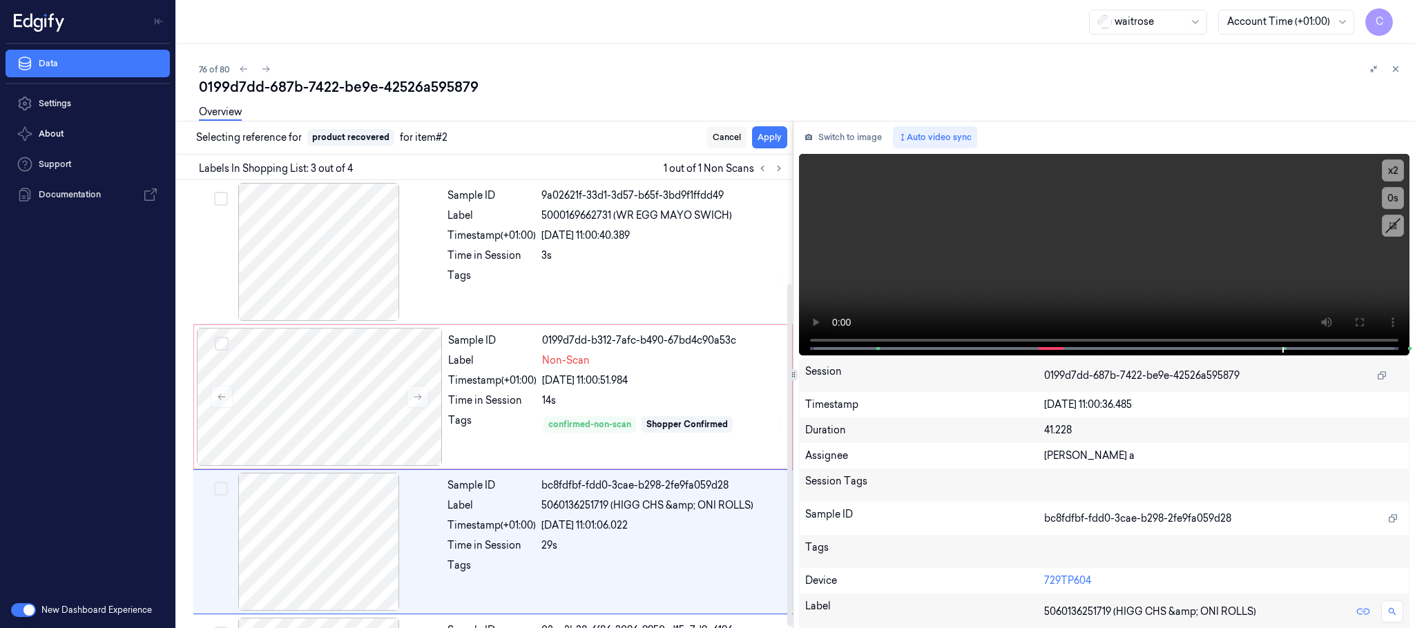
scroll to position [137, 0]
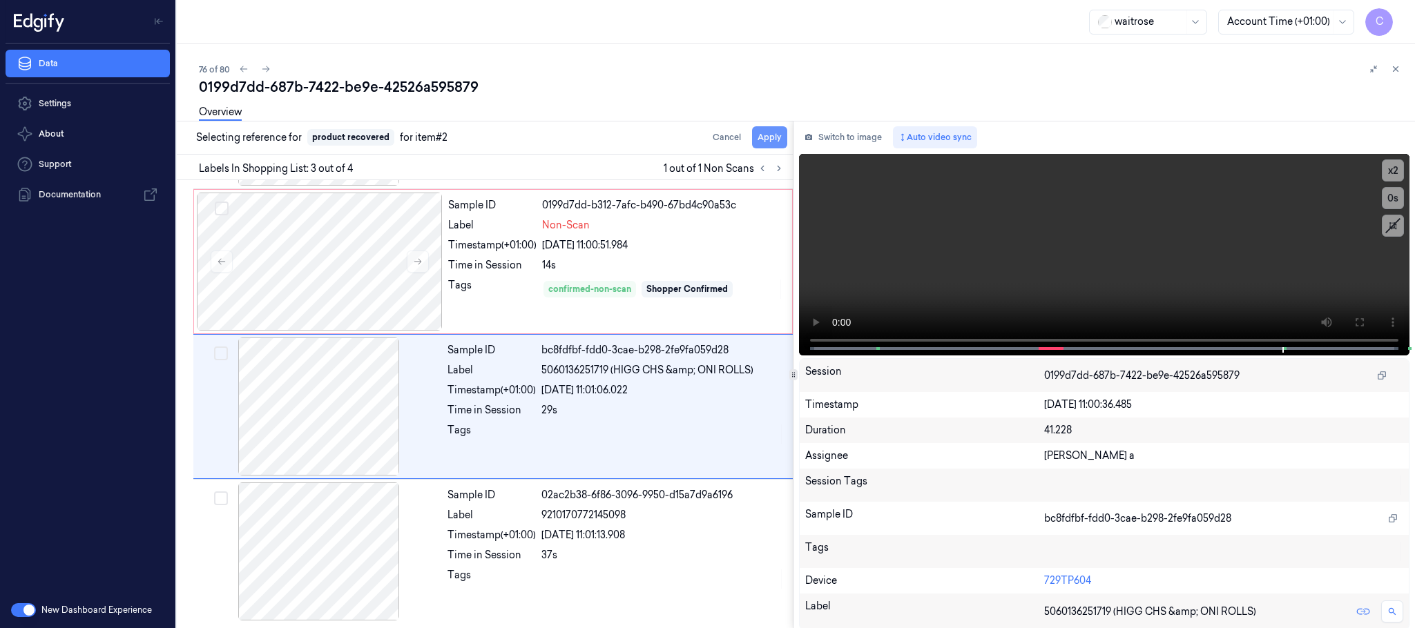
click at [758, 139] on button "Apply" at bounding box center [769, 137] width 35 height 22
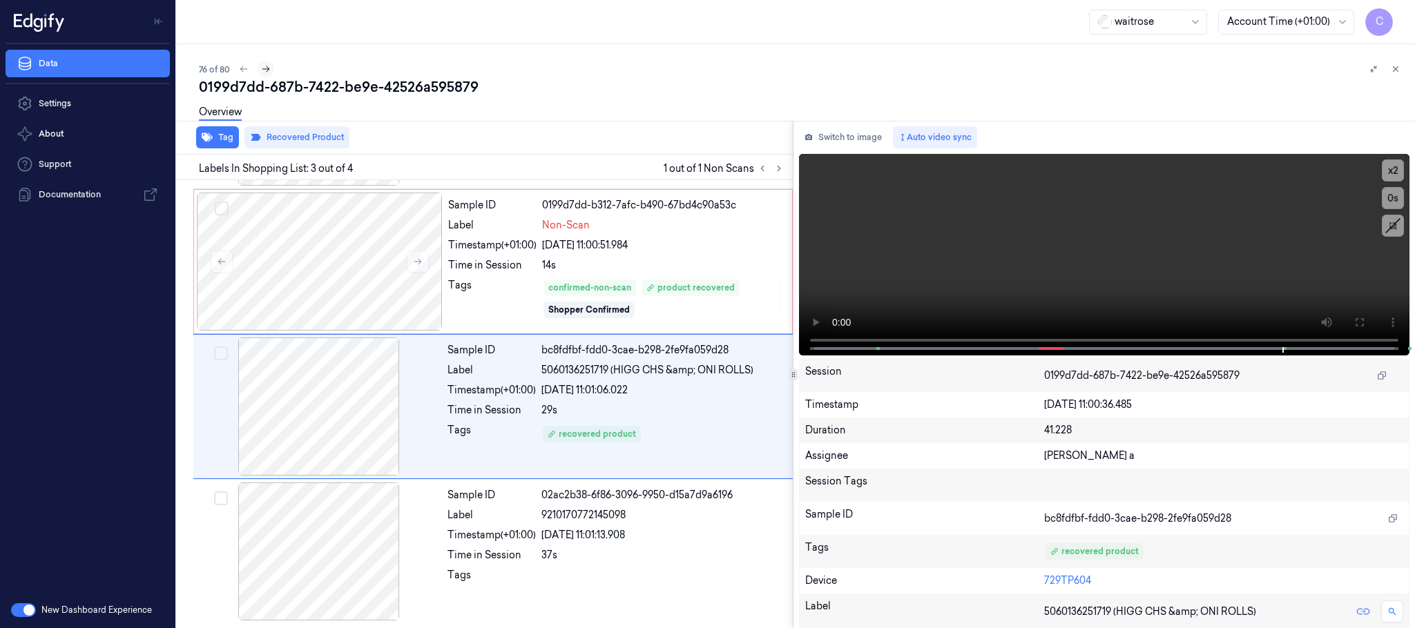
click at [261, 65] on icon at bounding box center [266, 69] width 10 height 10
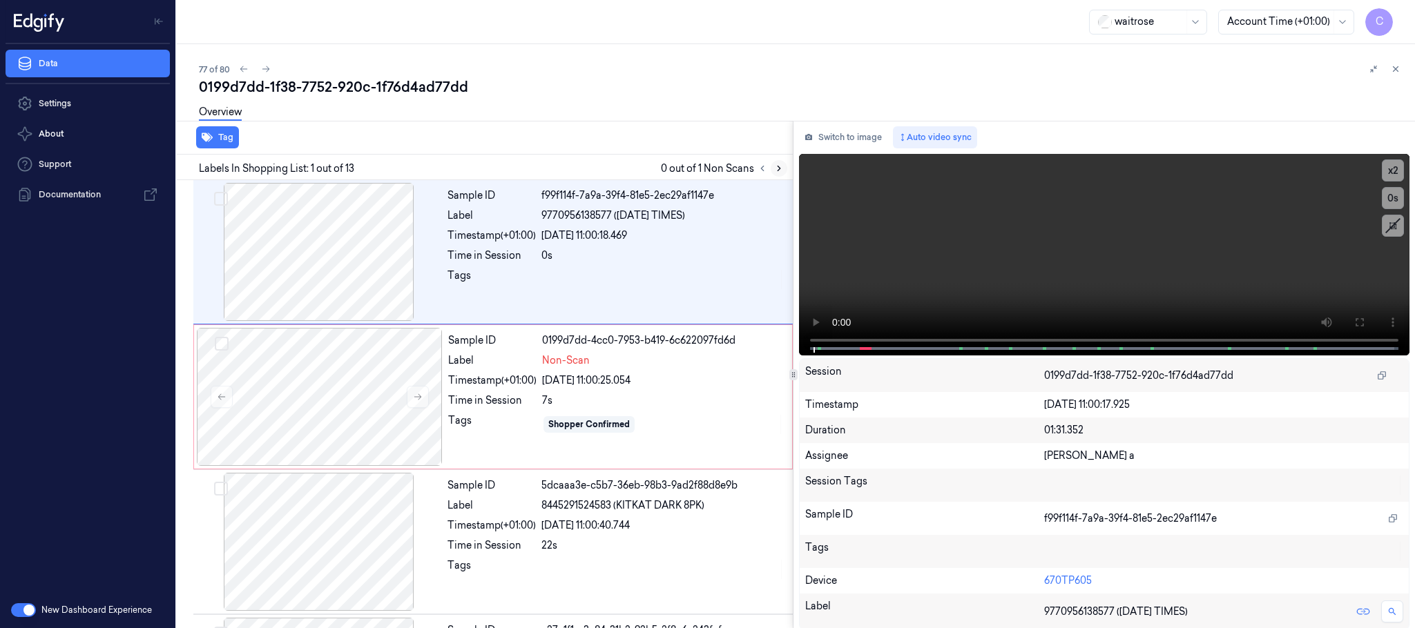
click at [775, 164] on icon at bounding box center [779, 169] width 10 height 10
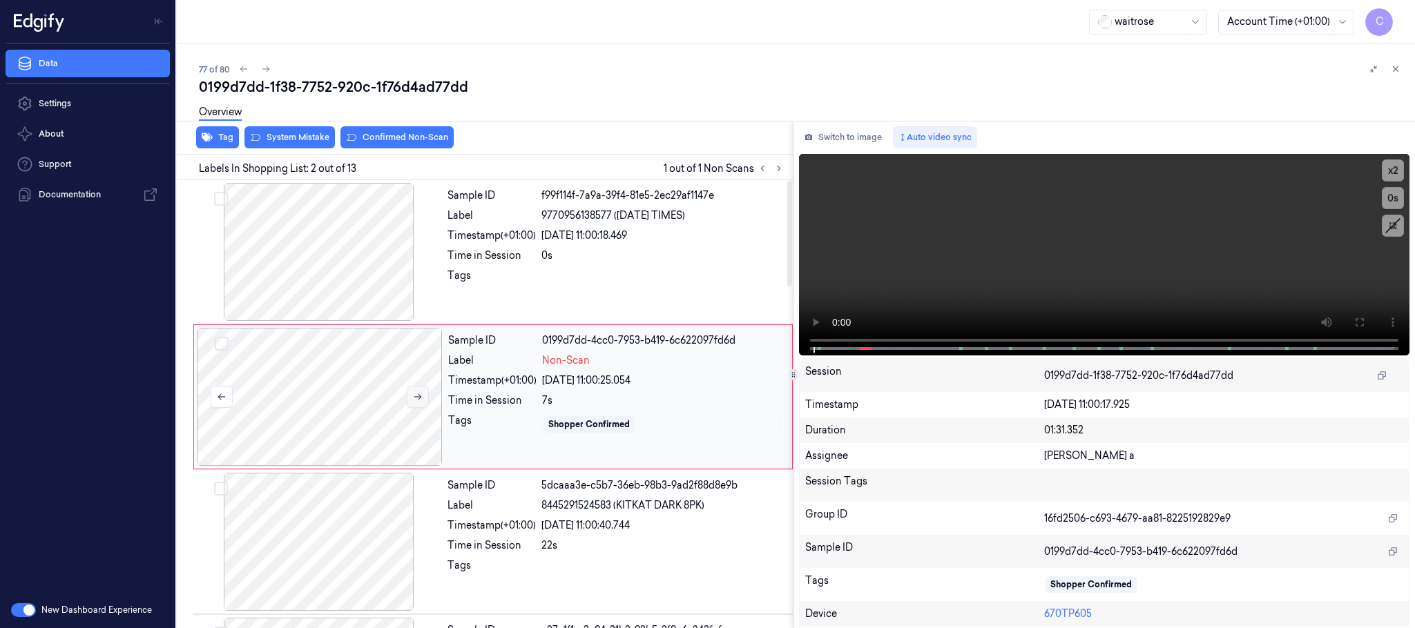
click at [416, 400] on icon at bounding box center [418, 397] width 10 height 10
click at [415, 402] on icon at bounding box center [418, 397] width 10 height 10
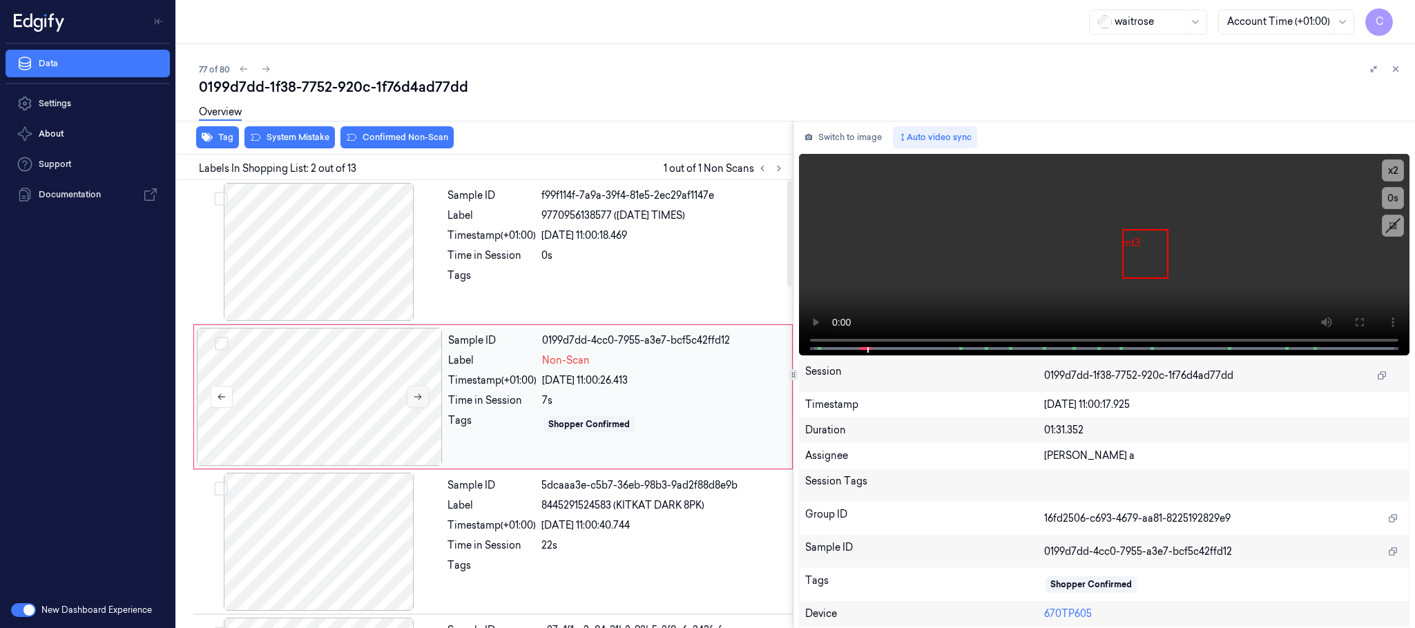
click at [415, 402] on icon at bounding box center [418, 397] width 10 height 10
click at [301, 230] on div at bounding box center [319, 252] width 246 height 138
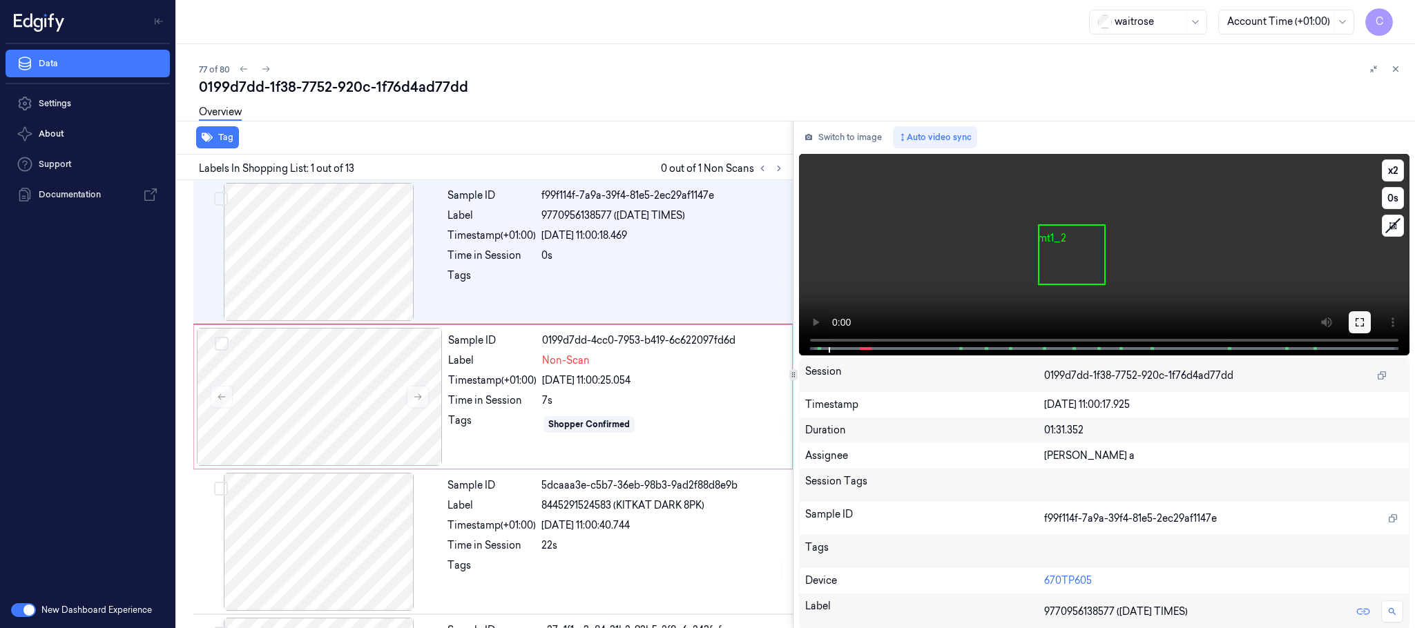
click at [1362, 324] on button at bounding box center [1359, 322] width 22 height 22
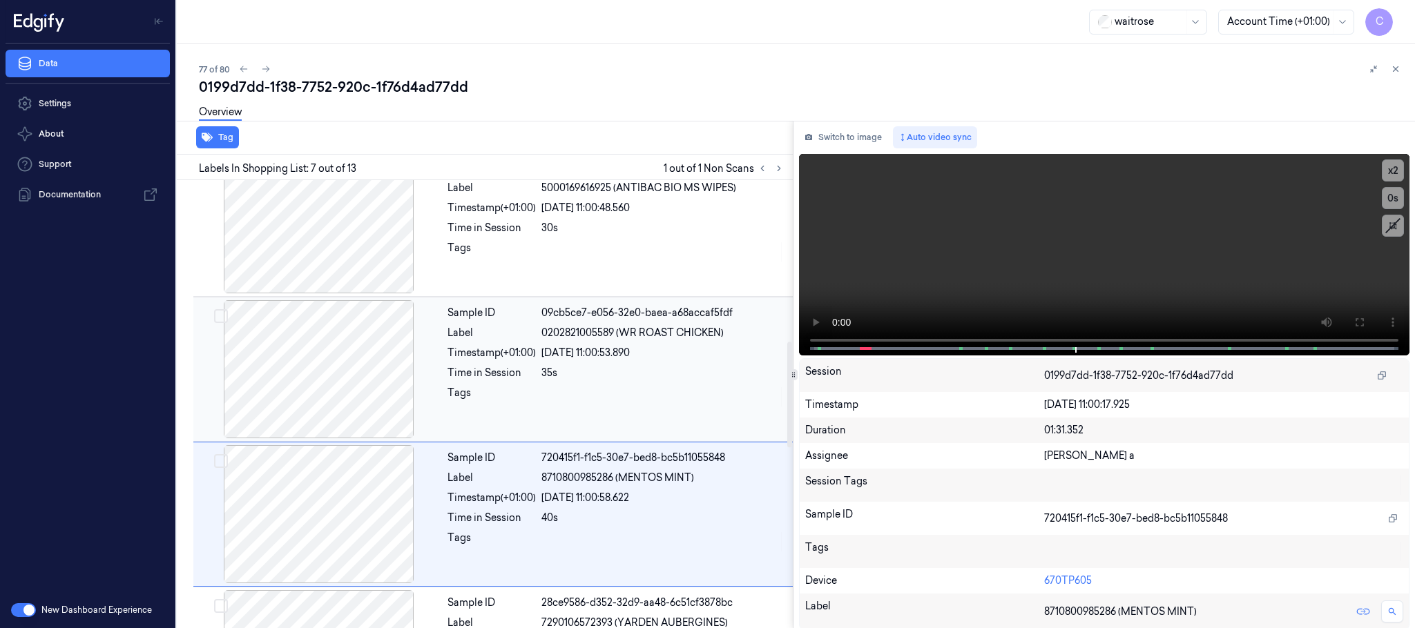
scroll to position [721, 0]
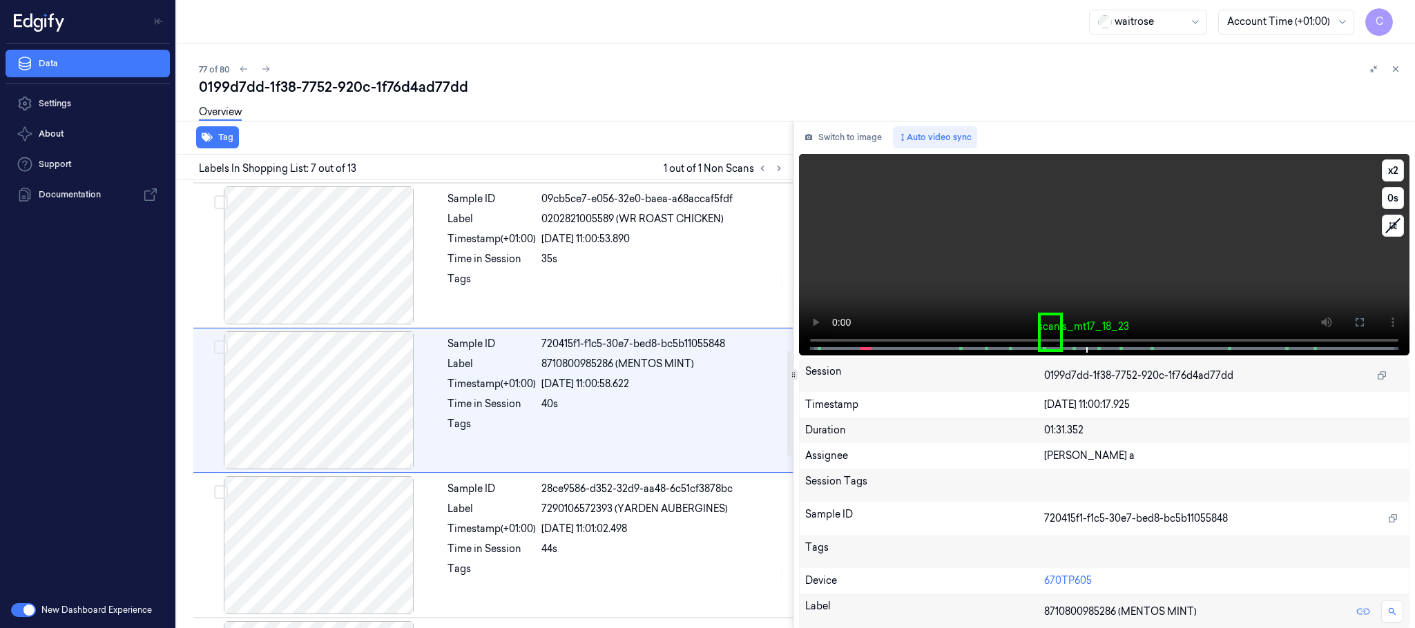
click at [1208, 264] on video at bounding box center [1104, 255] width 610 height 202
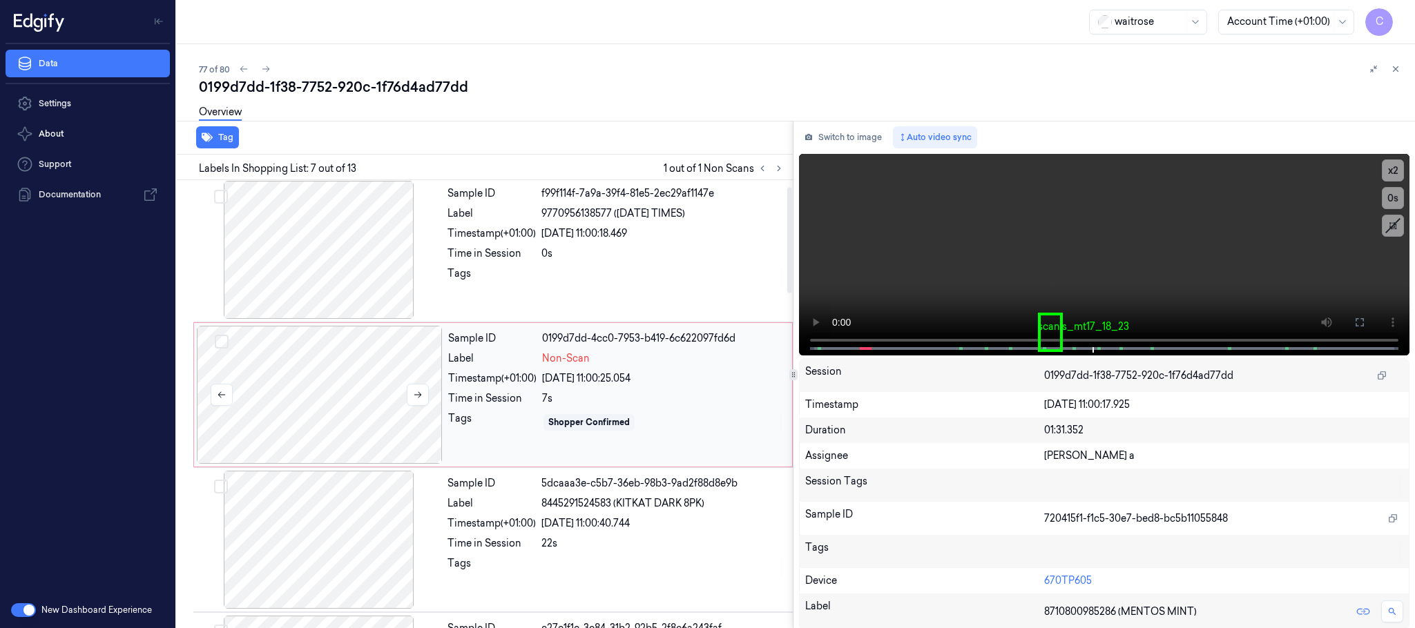
scroll to position [0, 0]
click at [317, 425] on div at bounding box center [320, 397] width 246 height 138
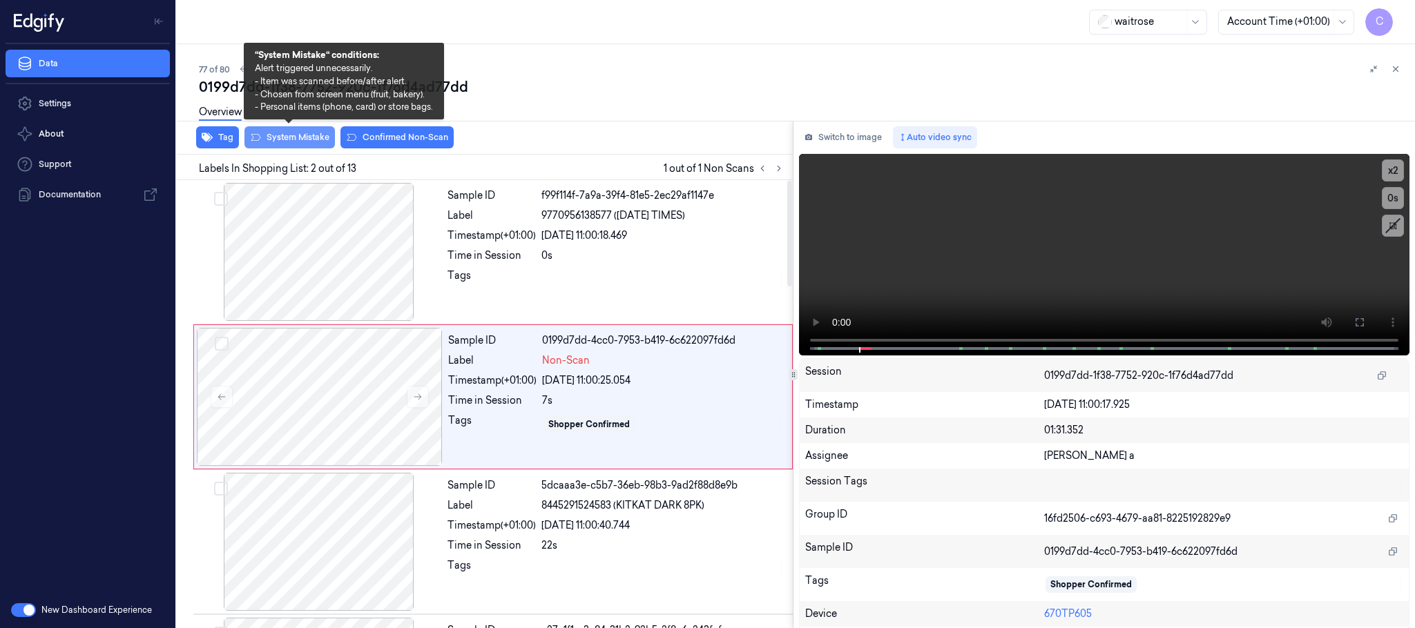
click at [298, 141] on button "System Mistake" at bounding box center [289, 137] width 90 height 22
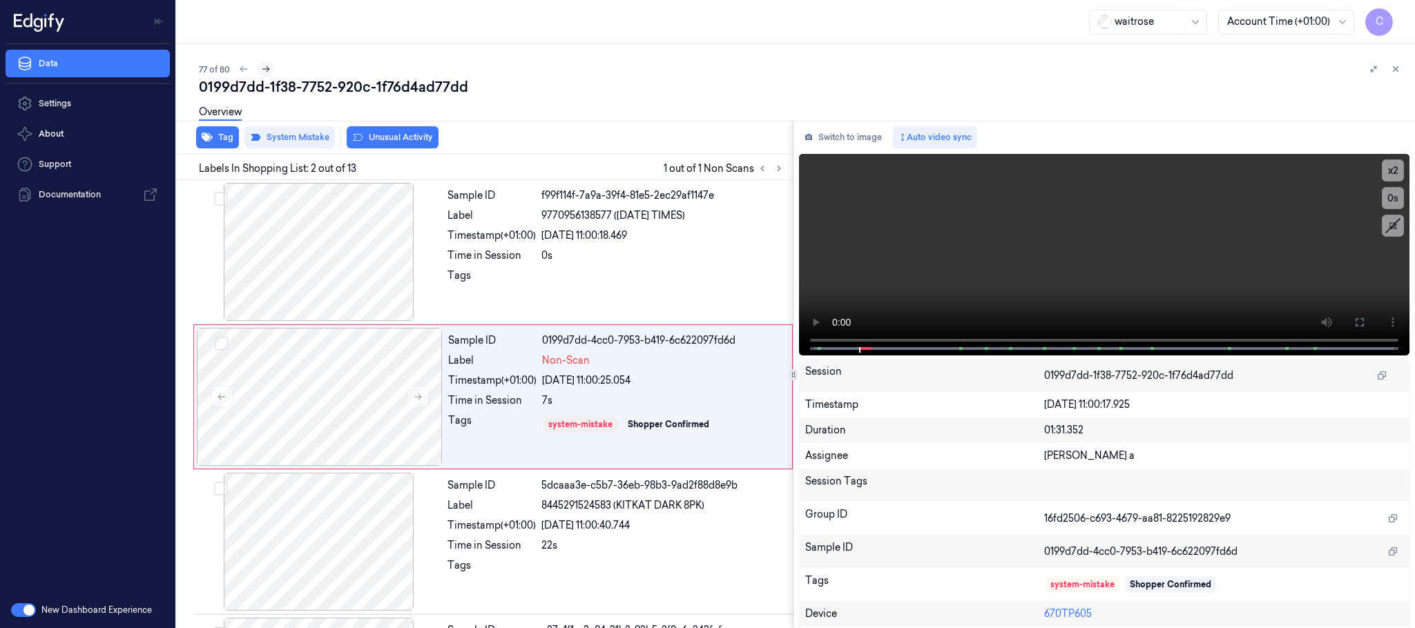
click at [261, 71] on icon at bounding box center [266, 69] width 10 height 10
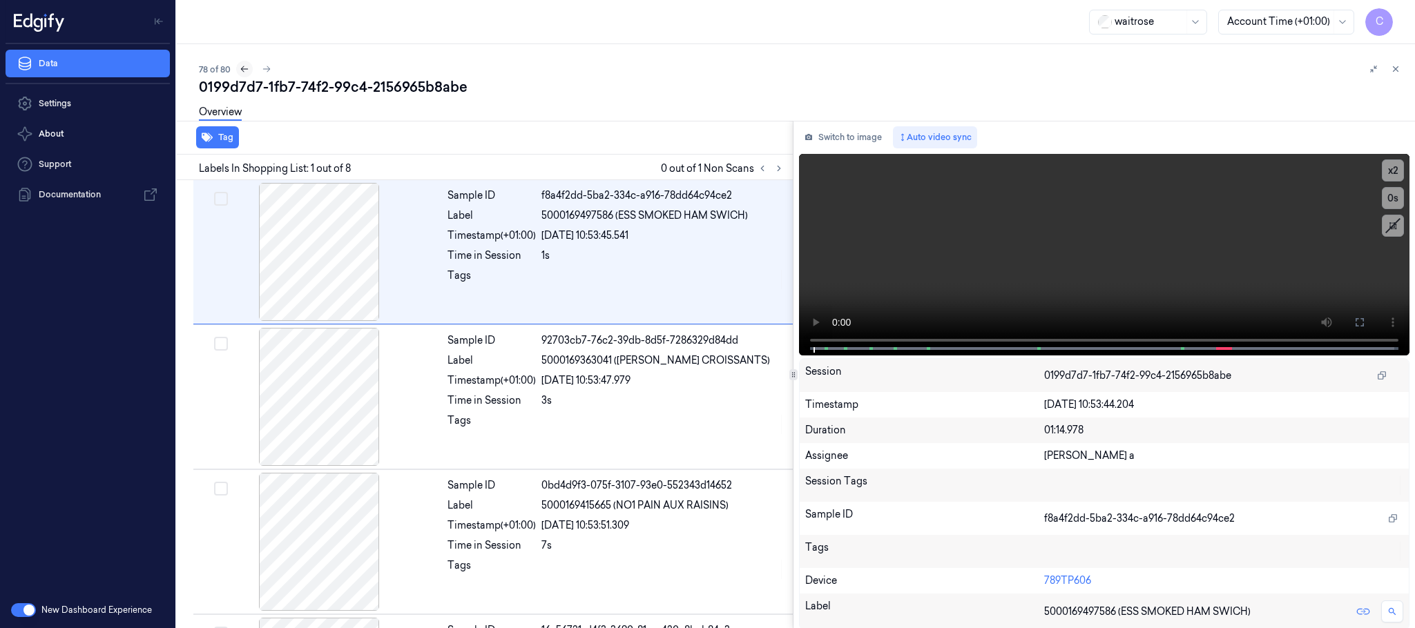
click at [240, 66] on icon at bounding box center [245, 69] width 10 height 10
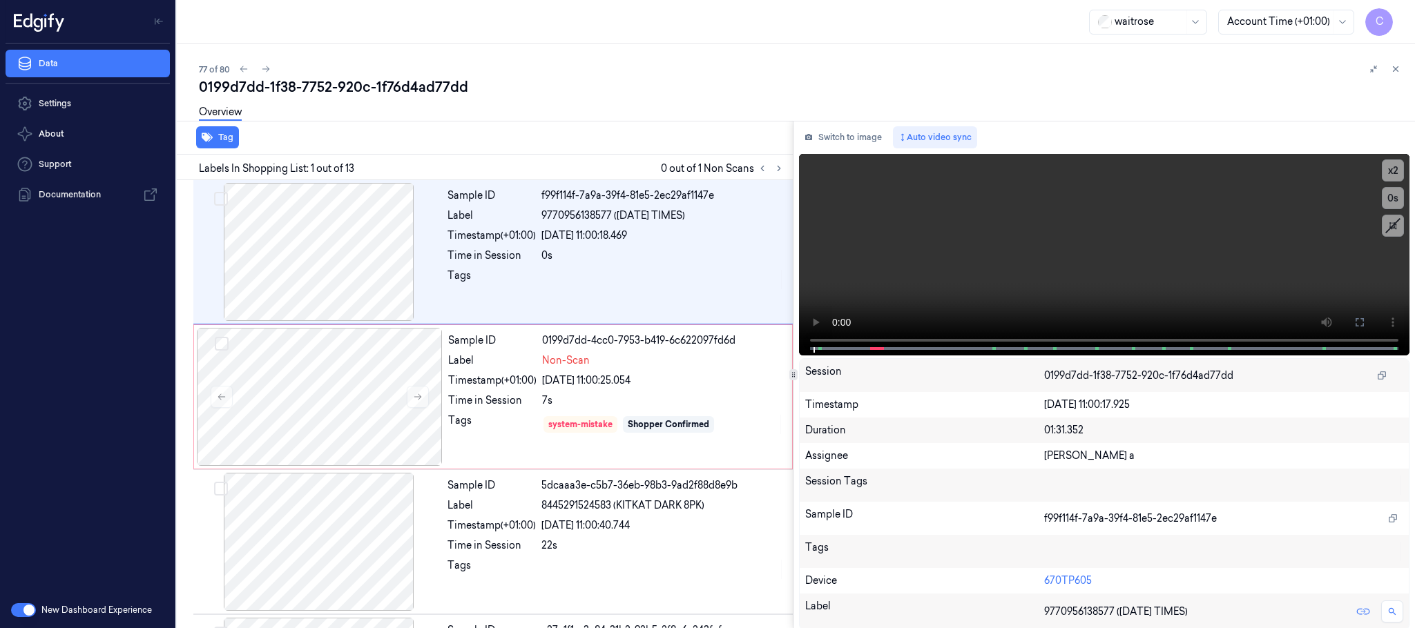
drag, startPoint x: 266, startPoint y: 63, endPoint x: 318, endPoint y: 7, distance: 76.2
click at [266, 64] on icon at bounding box center [266, 69] width 10 height 10
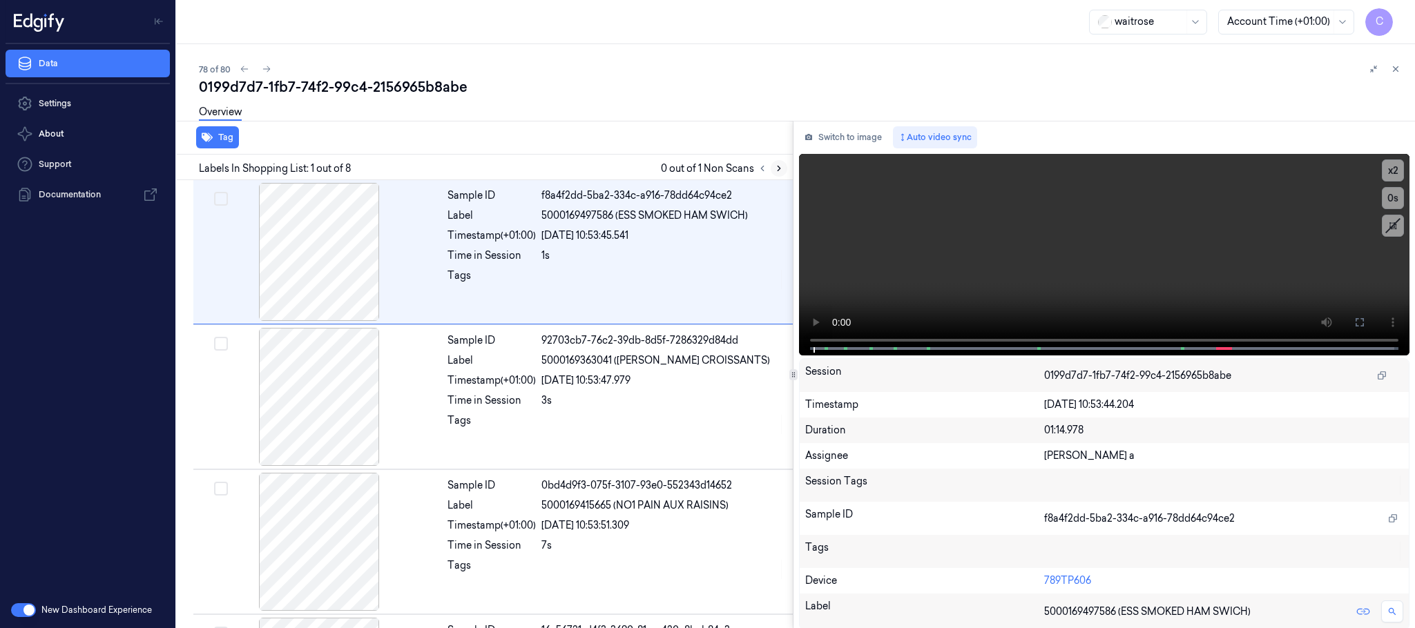
click at [781, 164] on icon at bounding box center [779, 169] width 10 height 10
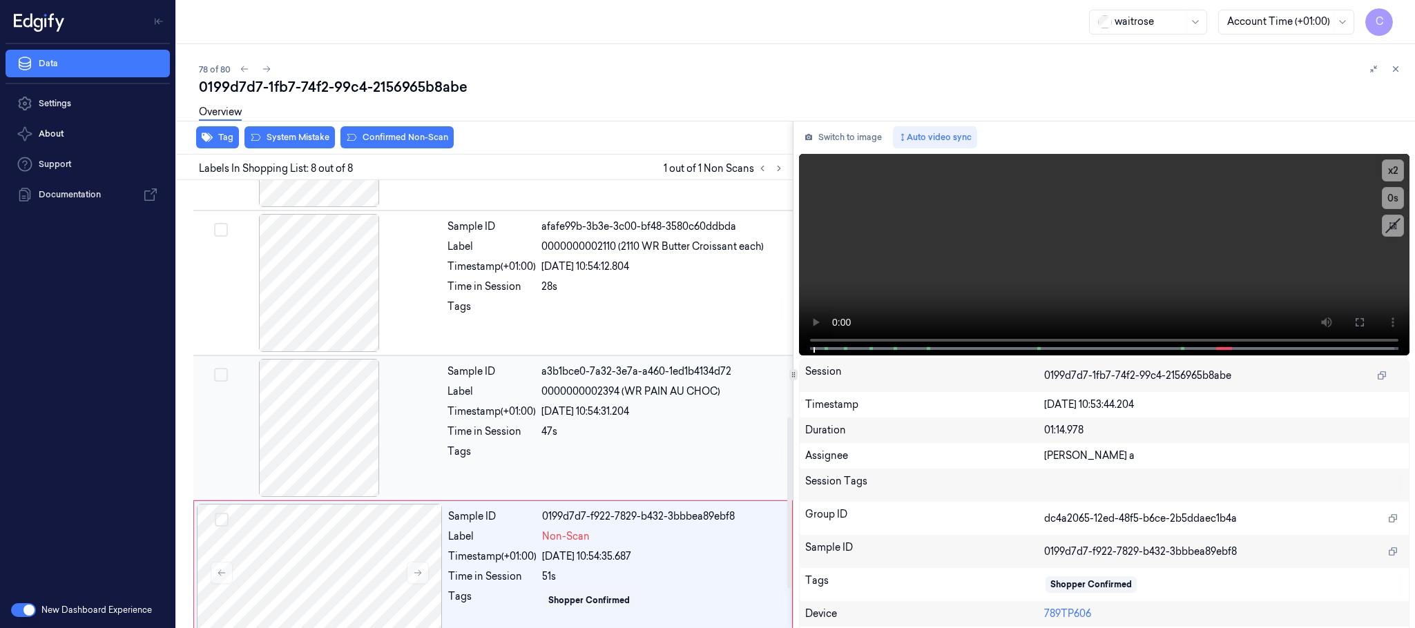
scroll to position [719, 0]
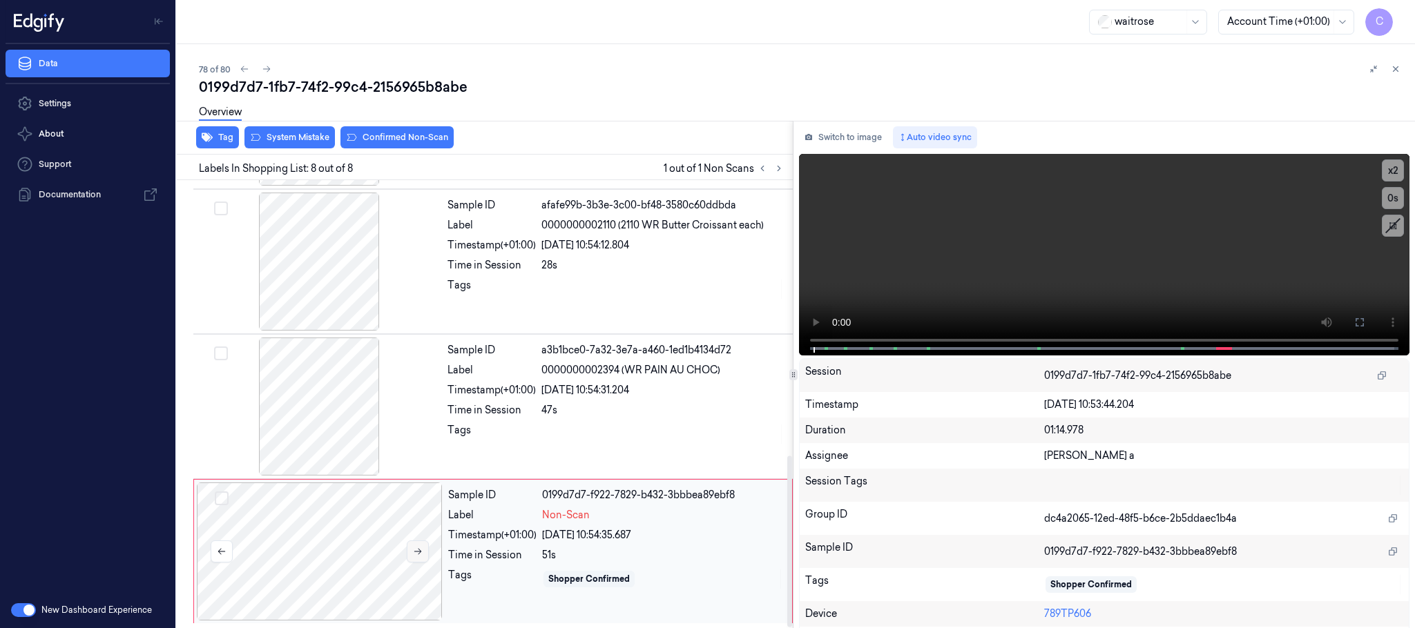
click at [418, 547] on icon at bounding box center [418, 552] width 10 height 10
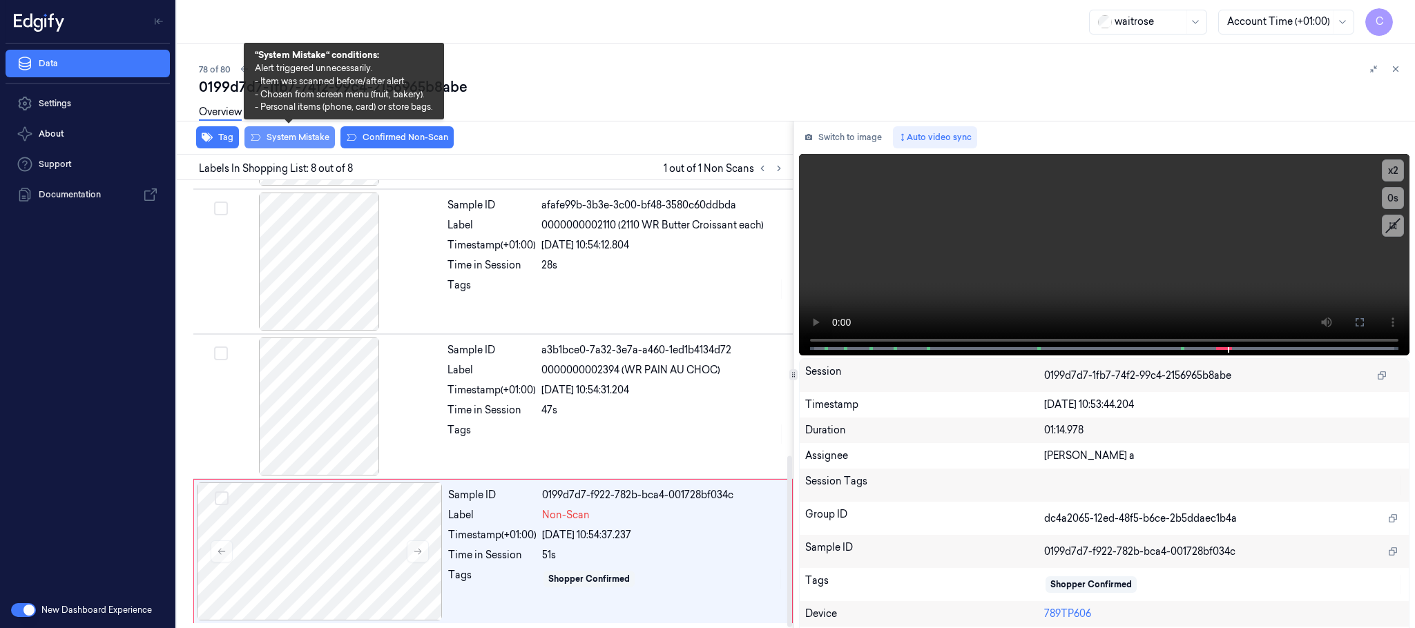
click at [293, 142] on button "System Mistake" at bounding box center [289, 137] width 90 height 22
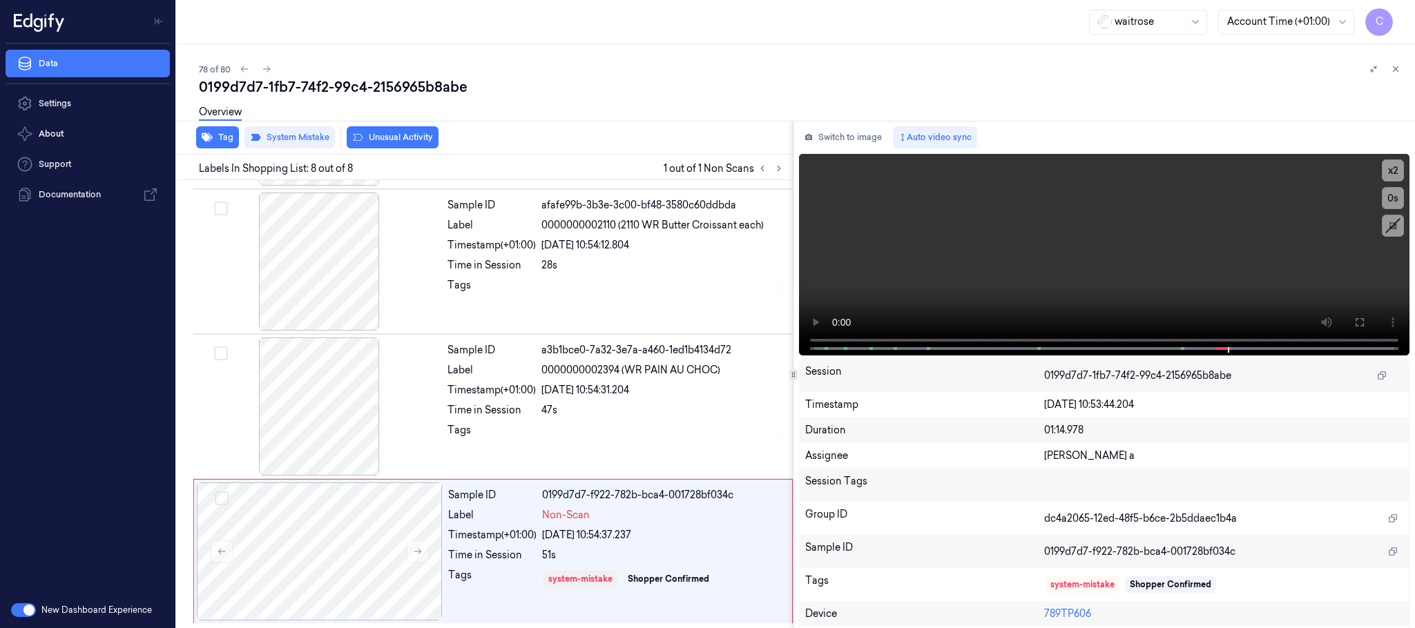
click at [407, 133] on button "Unusual Activity" at bounding box center [393, 137] width 92 height 22
click at [220, 139] on button "Tag" at bounding box center [217, 137] width 43 height 22
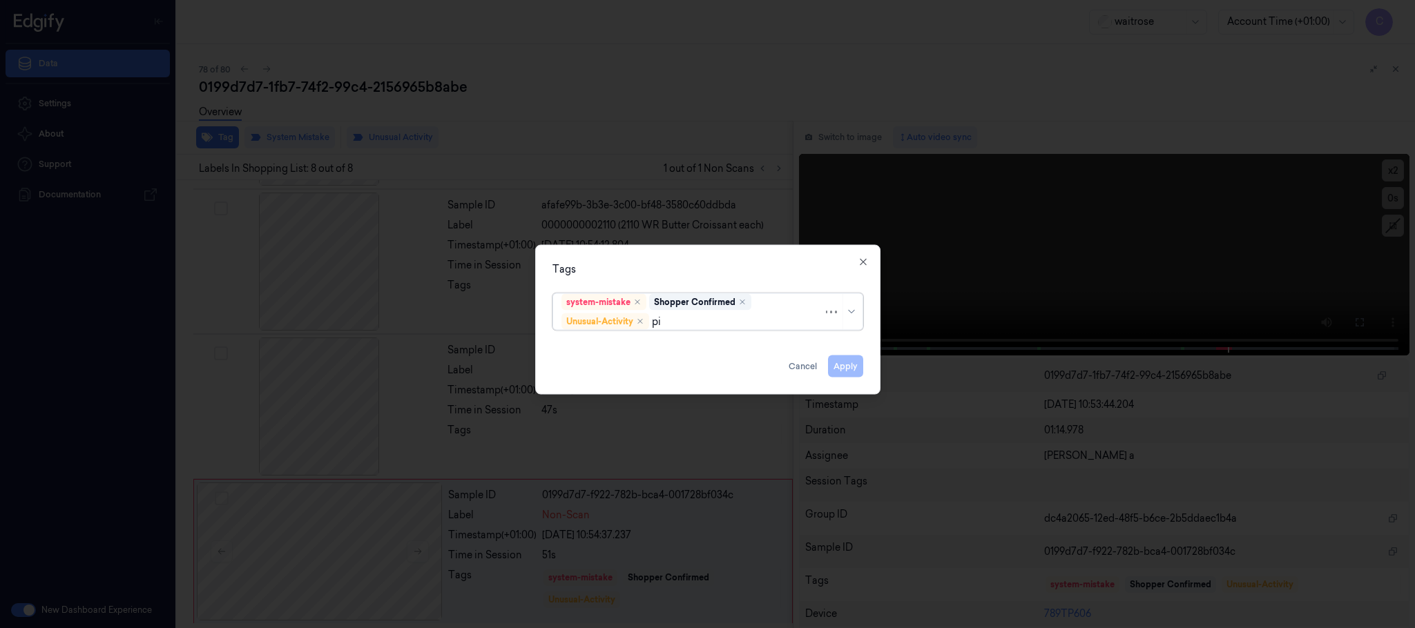
type input "pic"
click at [597, 356] on div "Picklist item alert" at bounding box center [600, 349] width 79 height 14
click at [690, 253] on div "Tags option Picklist item alert, selected. Use Up and Down to choose options, p…" at bounding box center [707, 320] width 345 height 150
click at [849, 371] on button "Apply" at bounding box center [845, 367] width 35 height 22
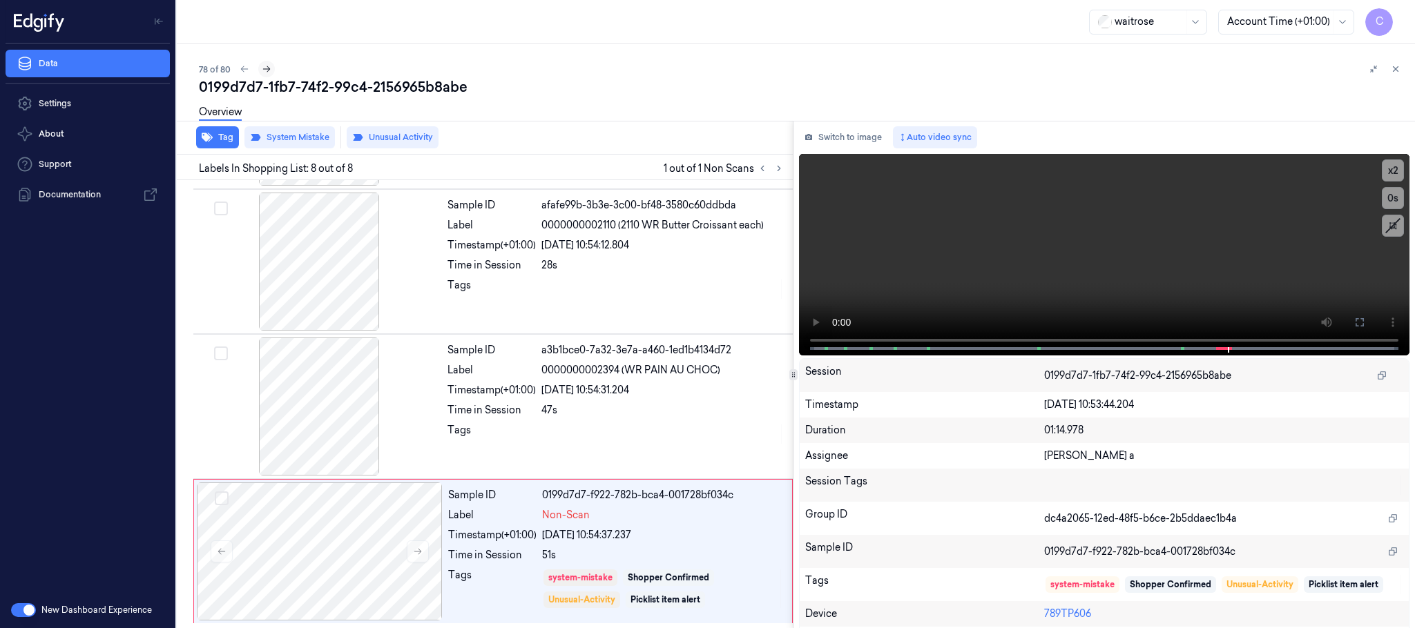
click at [262, 71] on icon at bounding box center [267, 69] width 10 height 10
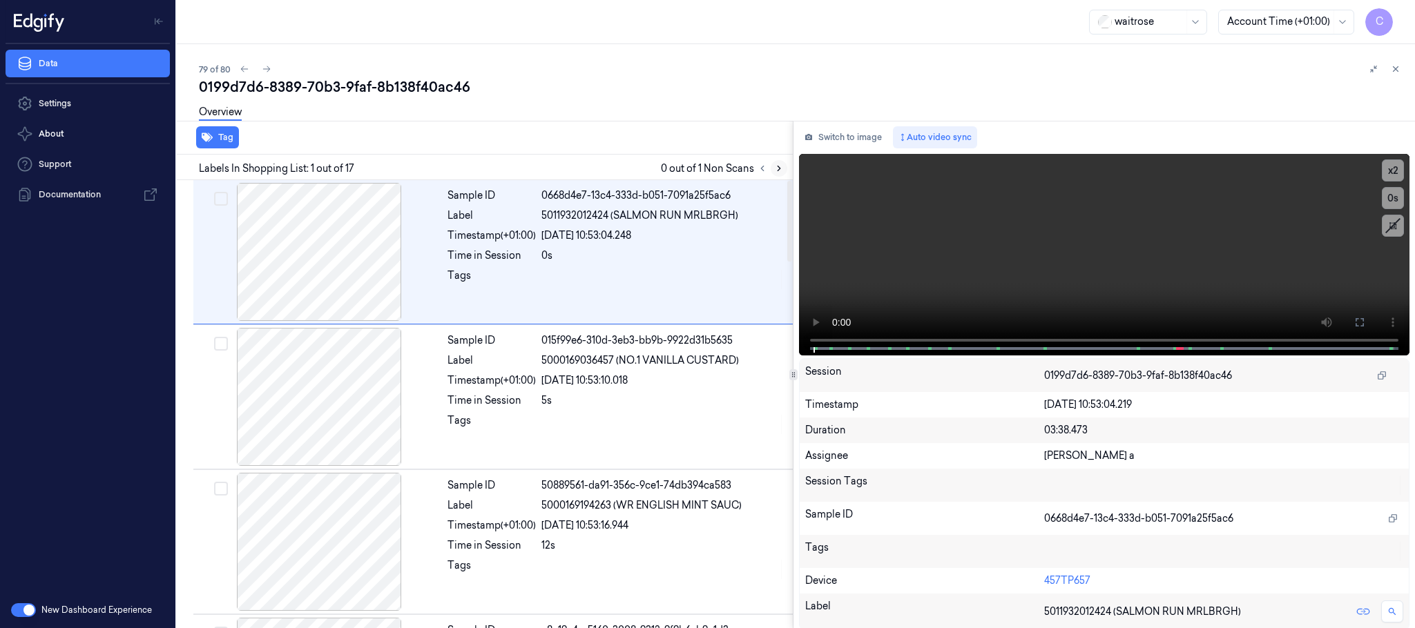
click at [782, 168] on icon at bounding box center [779, 169] width 10 height 10
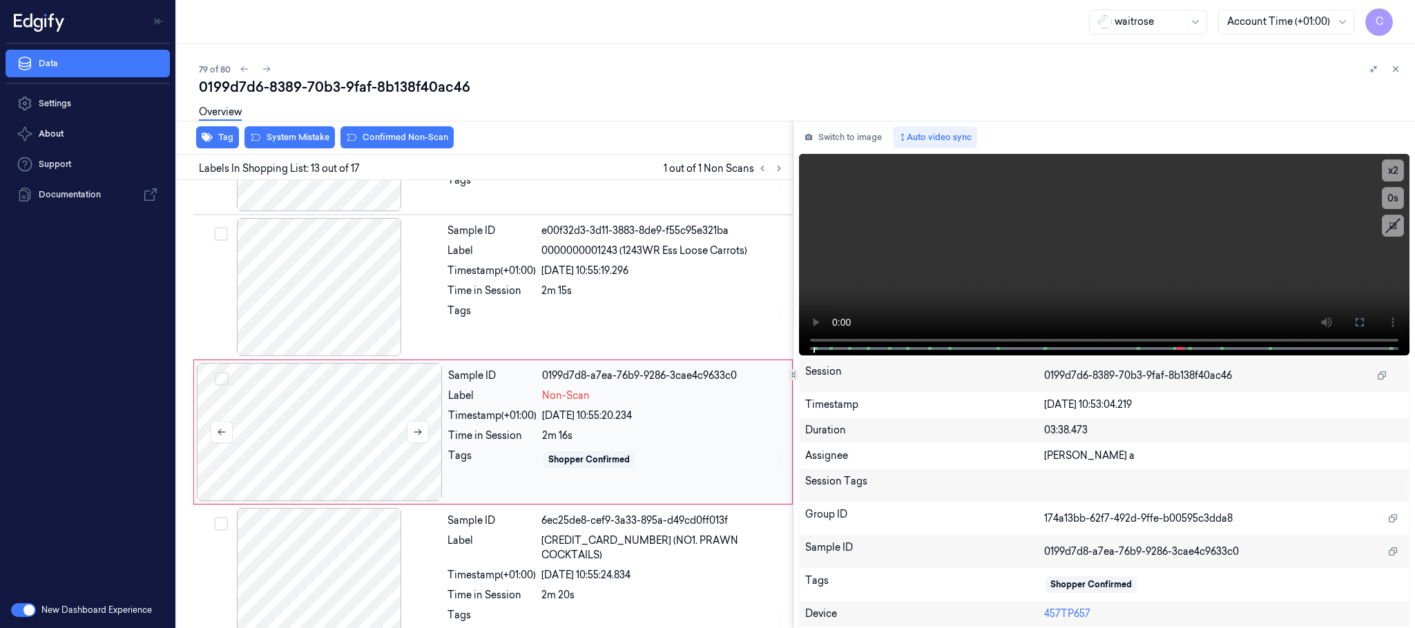
scroll to position [1596, 0]
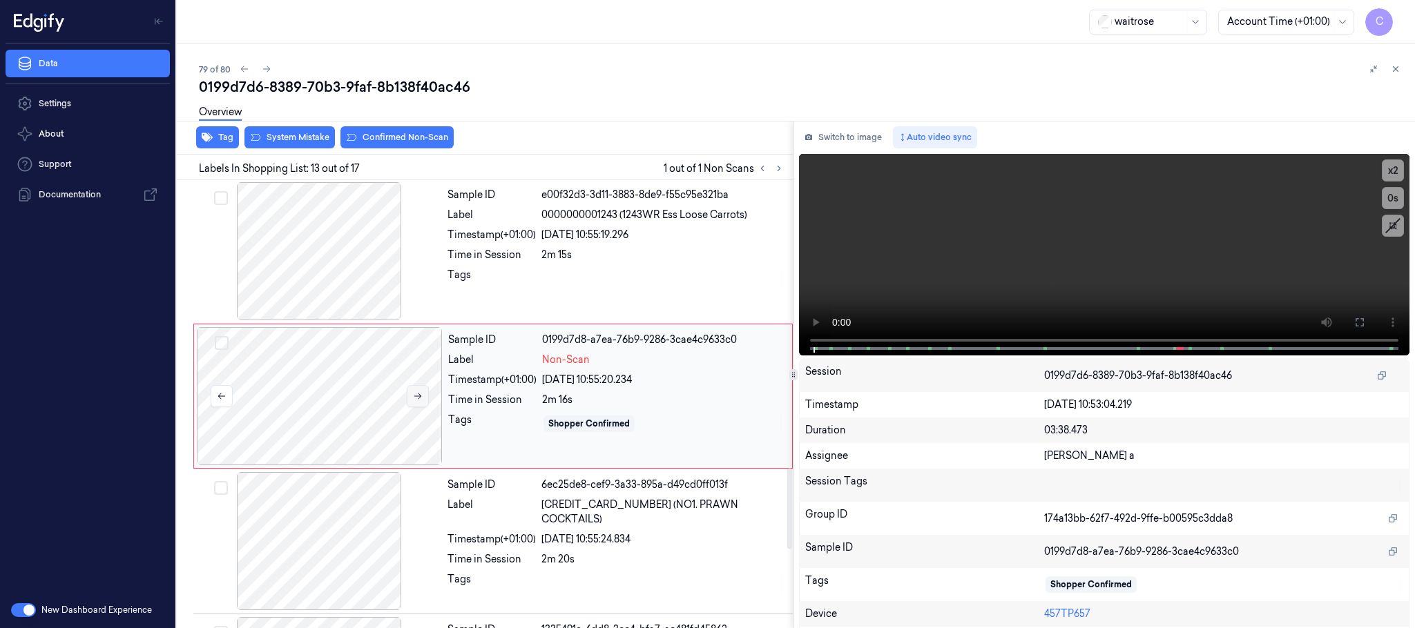
click at [415, 400] on icon at bounding box center [418, 396] width 10 height 10
click at [415, 401] on icon at bounding box center [418, 396] width 10 height 10
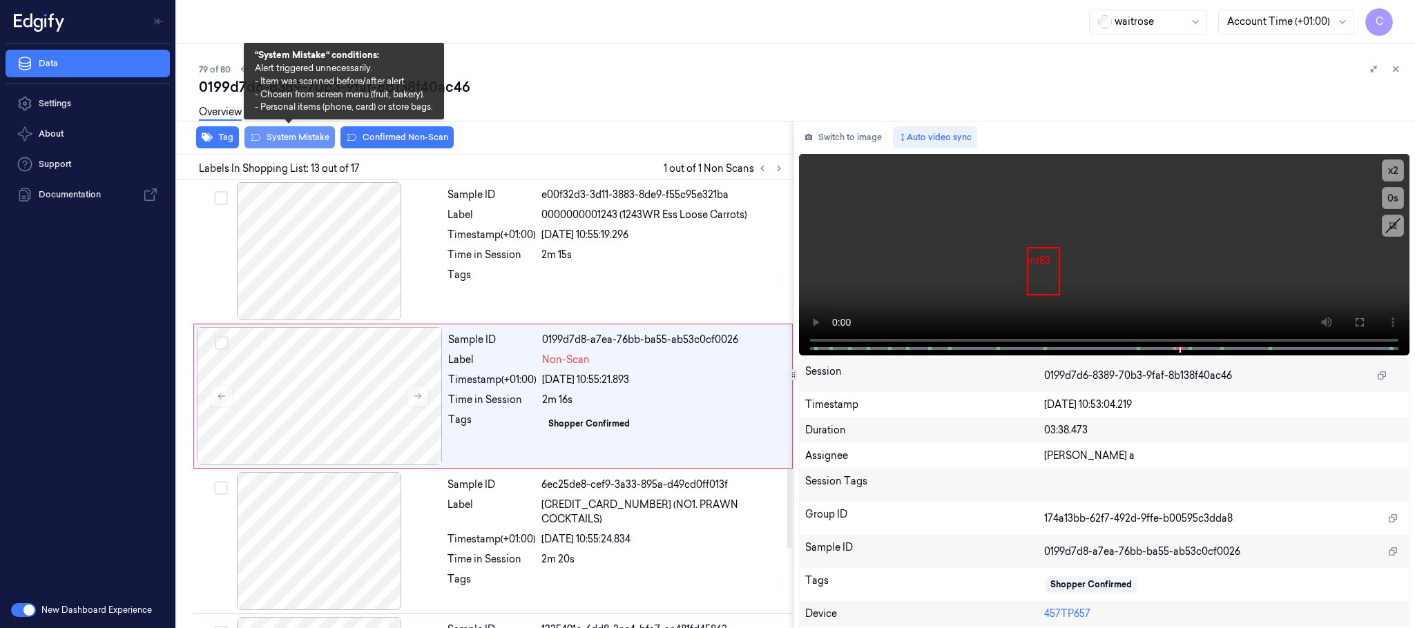
click at [278, 133] on button "System Mistake" at bounding box center [289, 137] width 90 height 22
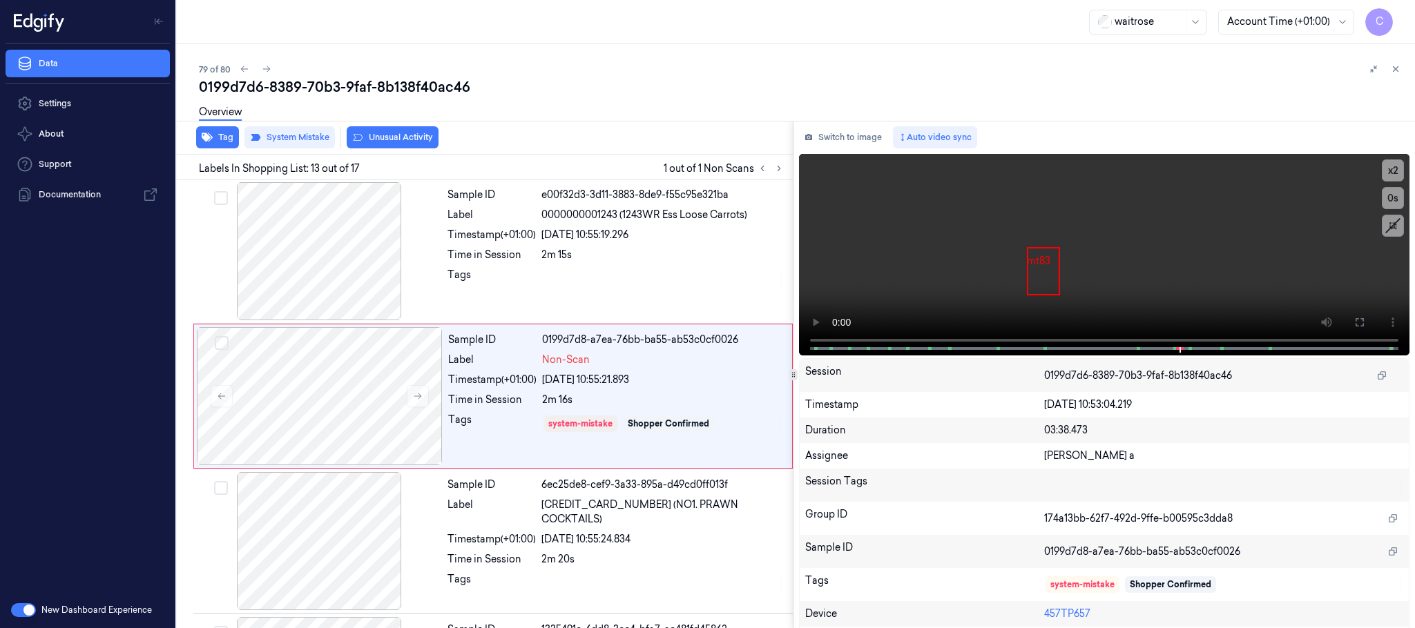
click at [384, 141] on button "Unusual Activity" at bounding box center [393, 137] width 92 height 22
click at [214, 135] on button "Tag" at bounding box center [217, 137] width 43 height 22
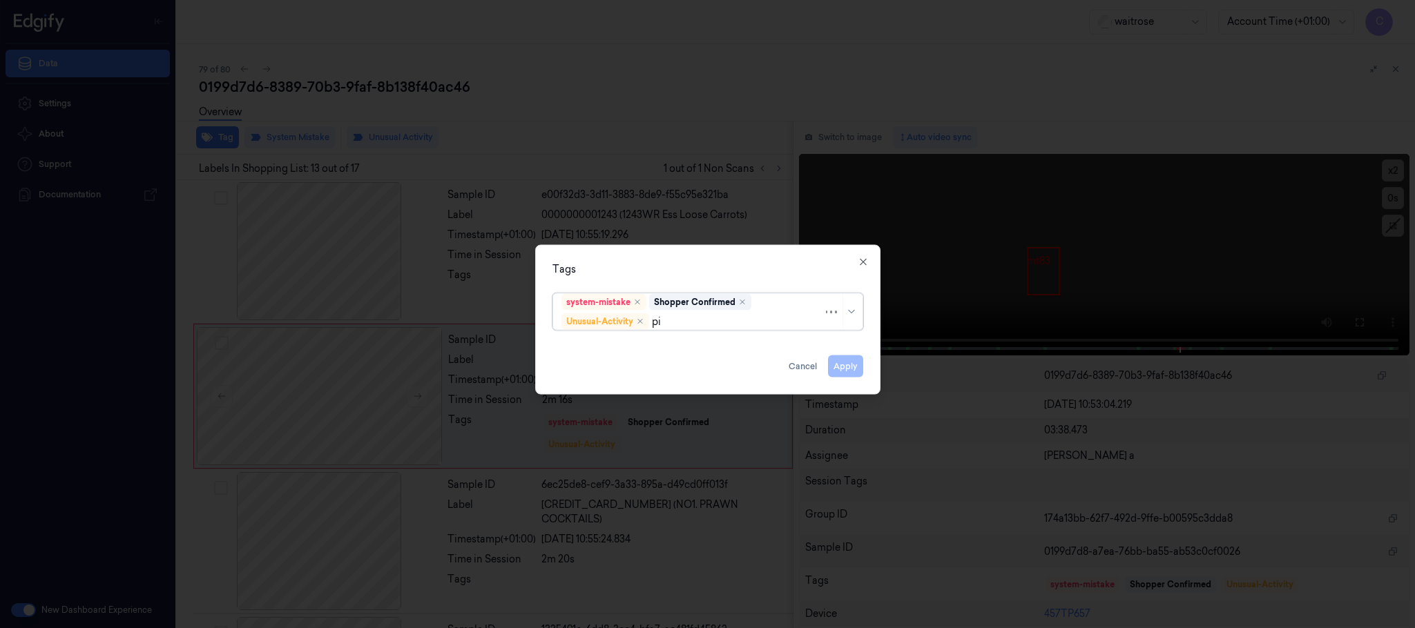
type input "pic"
click at [588, 348] on div "Picklist item alert" at bounding box center [600, 349] width 79 height 14
click at [674, 271] on div "Tags" at bounding box center [707, 269] width 311 height 14
click at [853, 365] on button "Apply" at bounding box center [845, 367] width 35 height 22
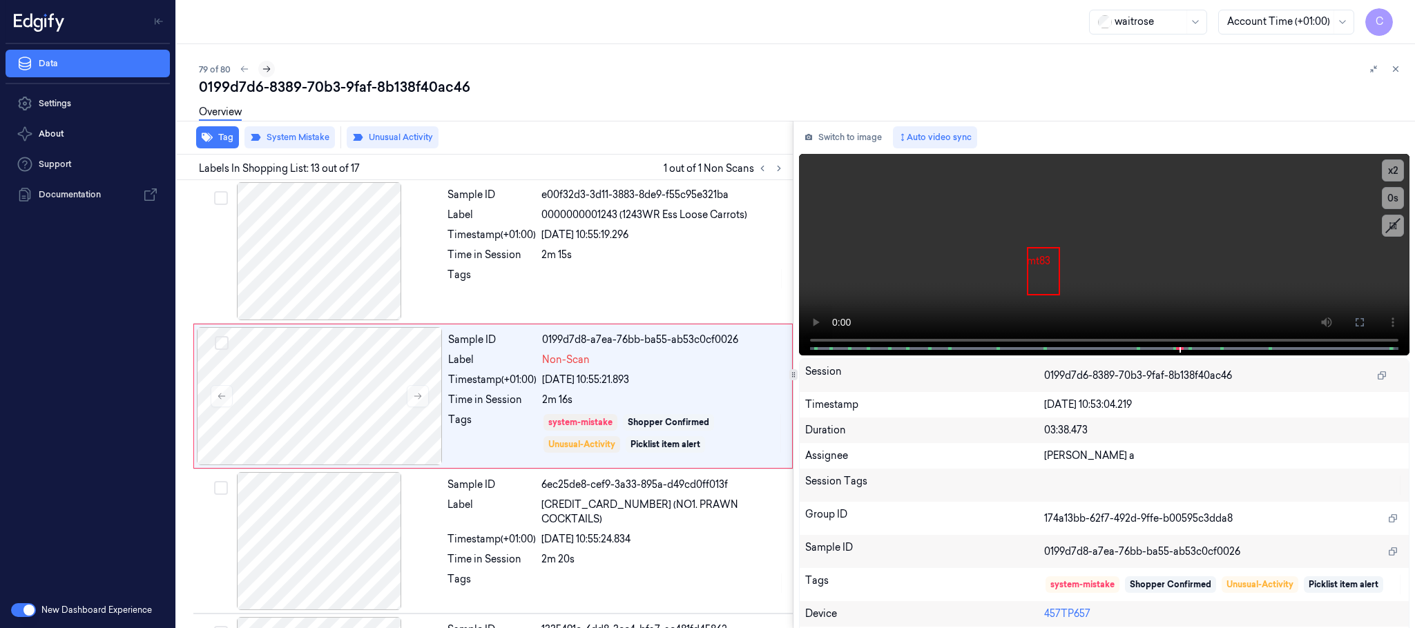
click at [270, 70] on icon at bounding box center [267, 69] width 10 height 10
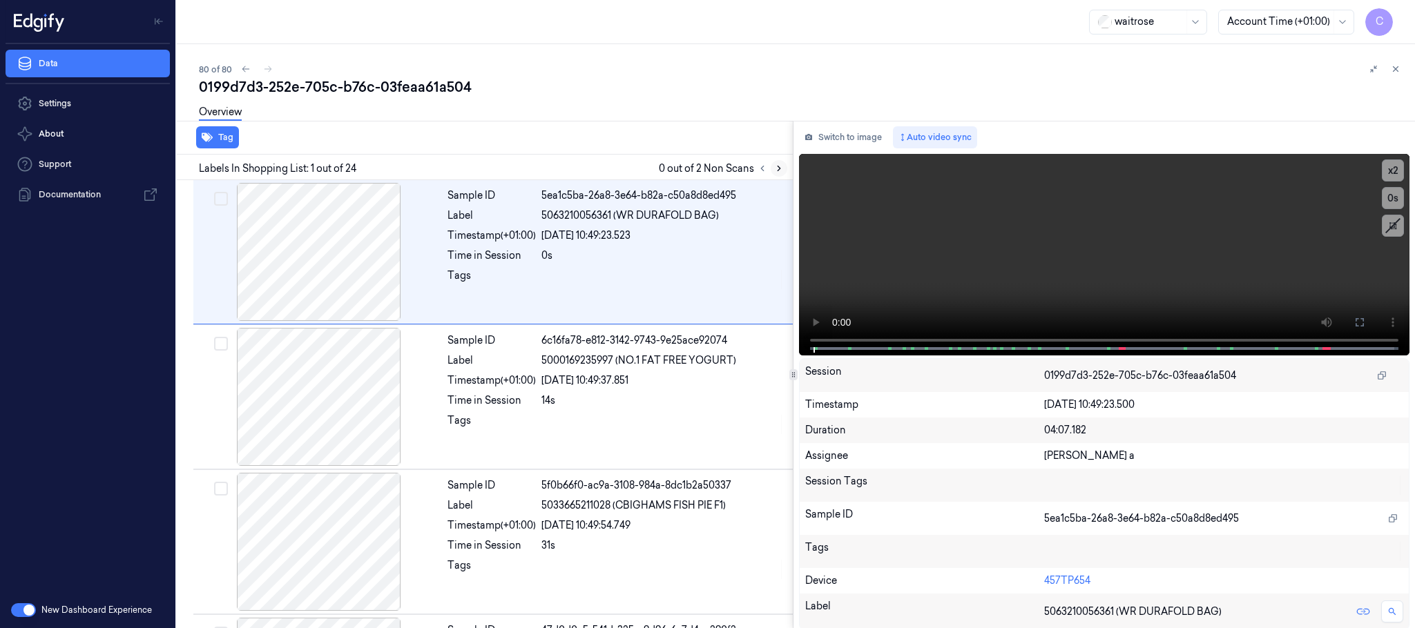
click at [779, 168] on icon at bounding box center [779, 169] width 10 height 10
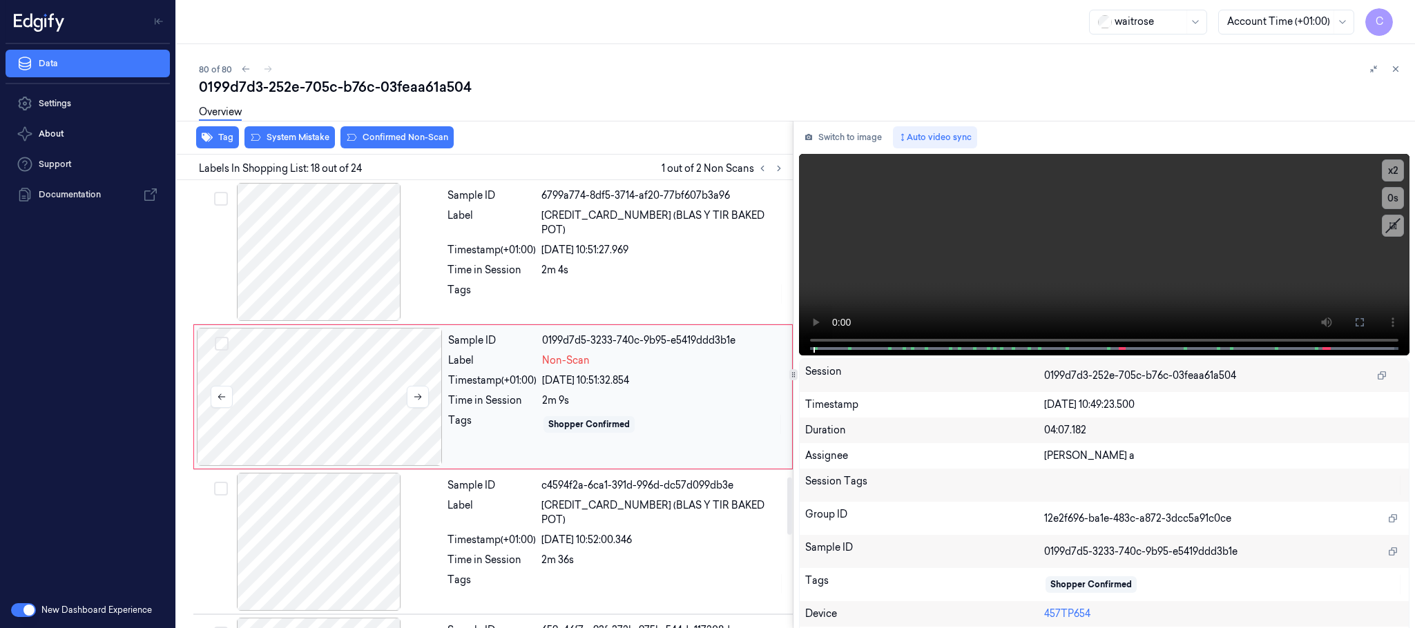
scroll to position [2324, 0]
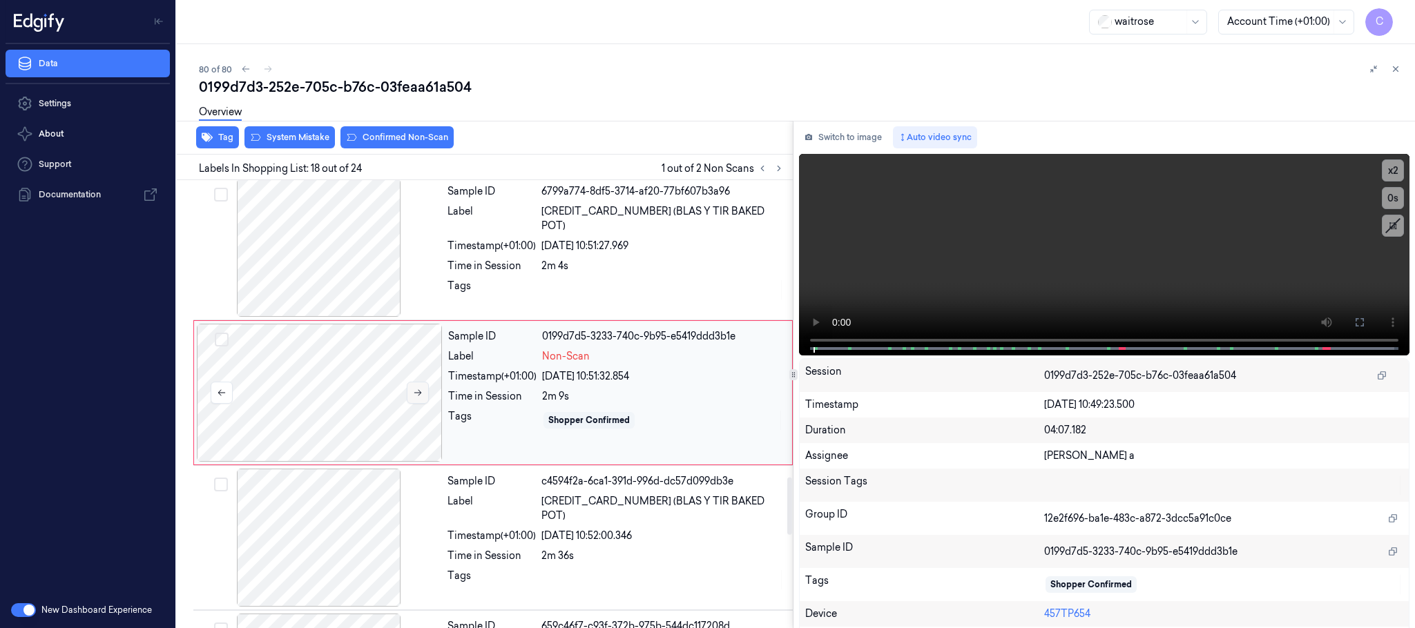
click at [419, 398] on icon at bounding box center [418, 393] width 10 height 10
click at [353, 222] on div at bounding box center [319, 248] width 246 height 138
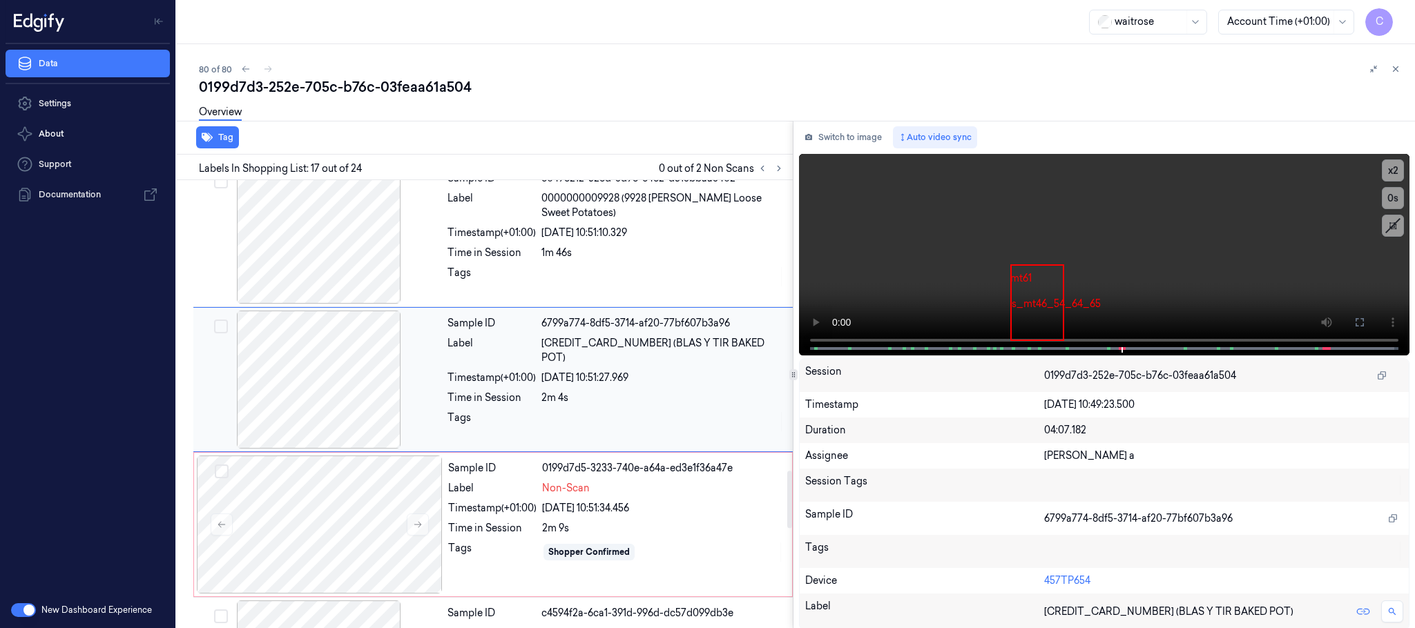
scroll to position [2178, 0]
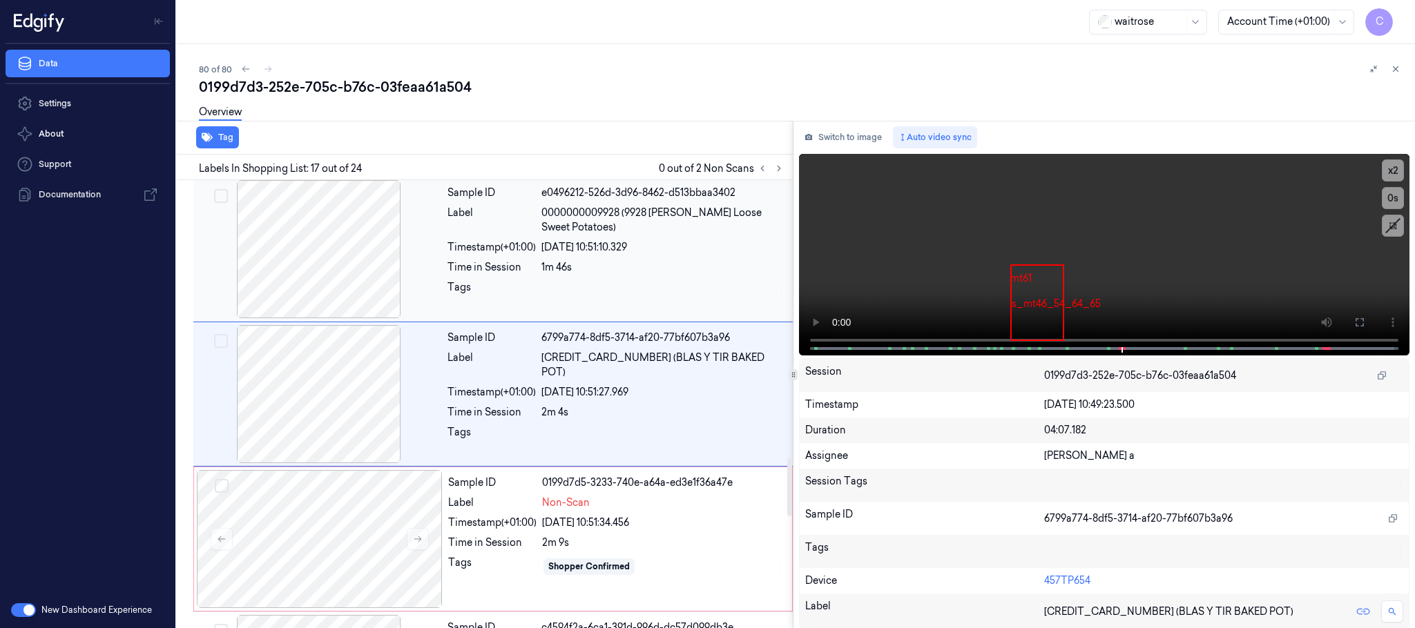
click at [371, 280] on div at bounding box center [319, 249] width 246 height 138
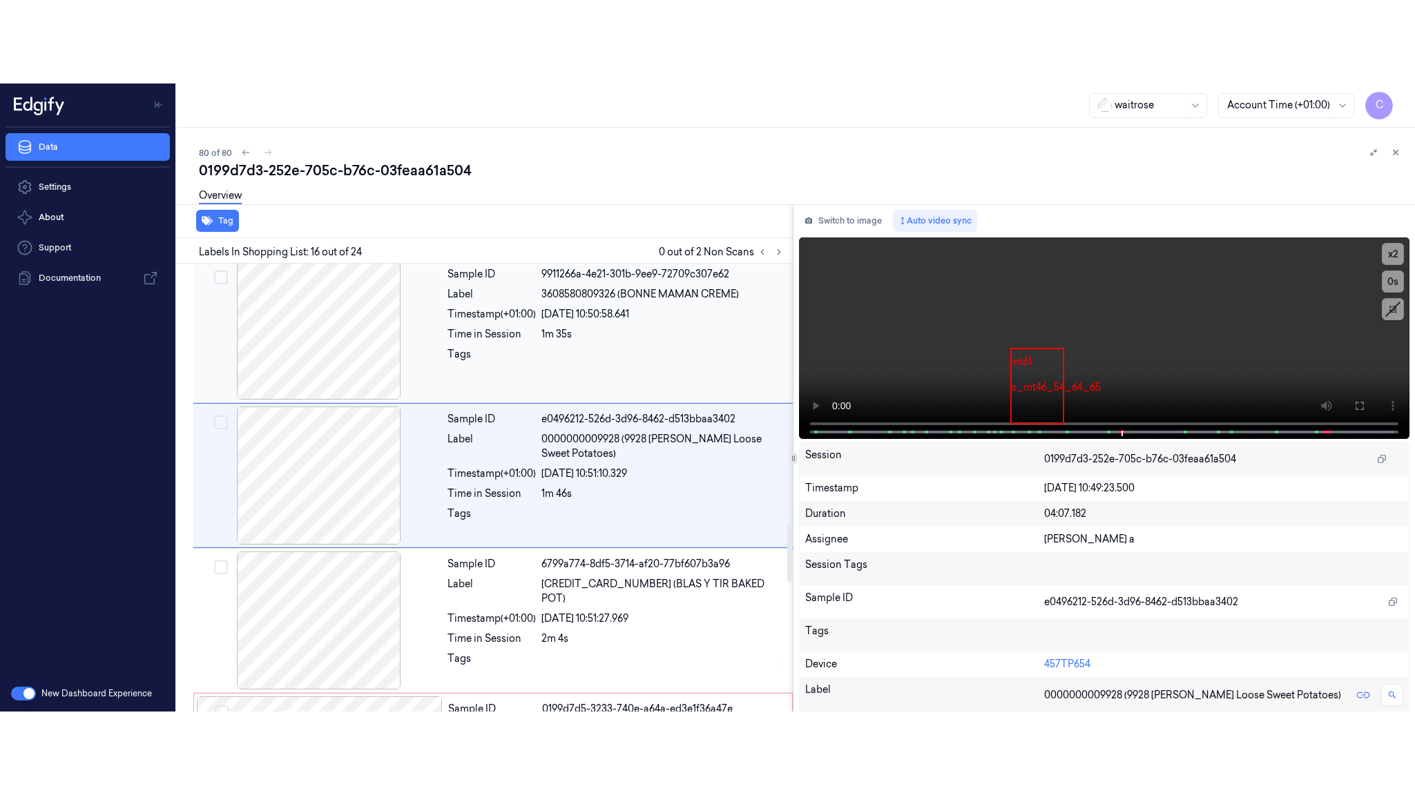
scroll to position [2033, 0]
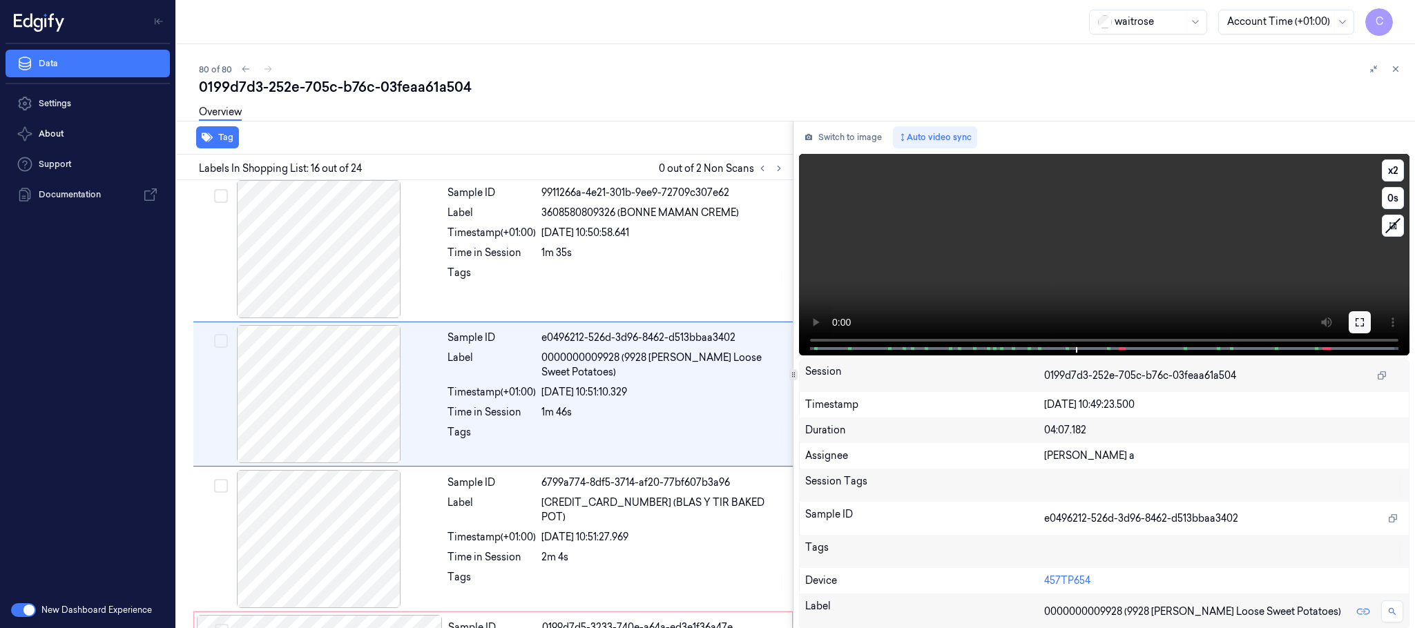
click at [1357, 328] on button at bounding box center [1359, 322] width 22 height 22
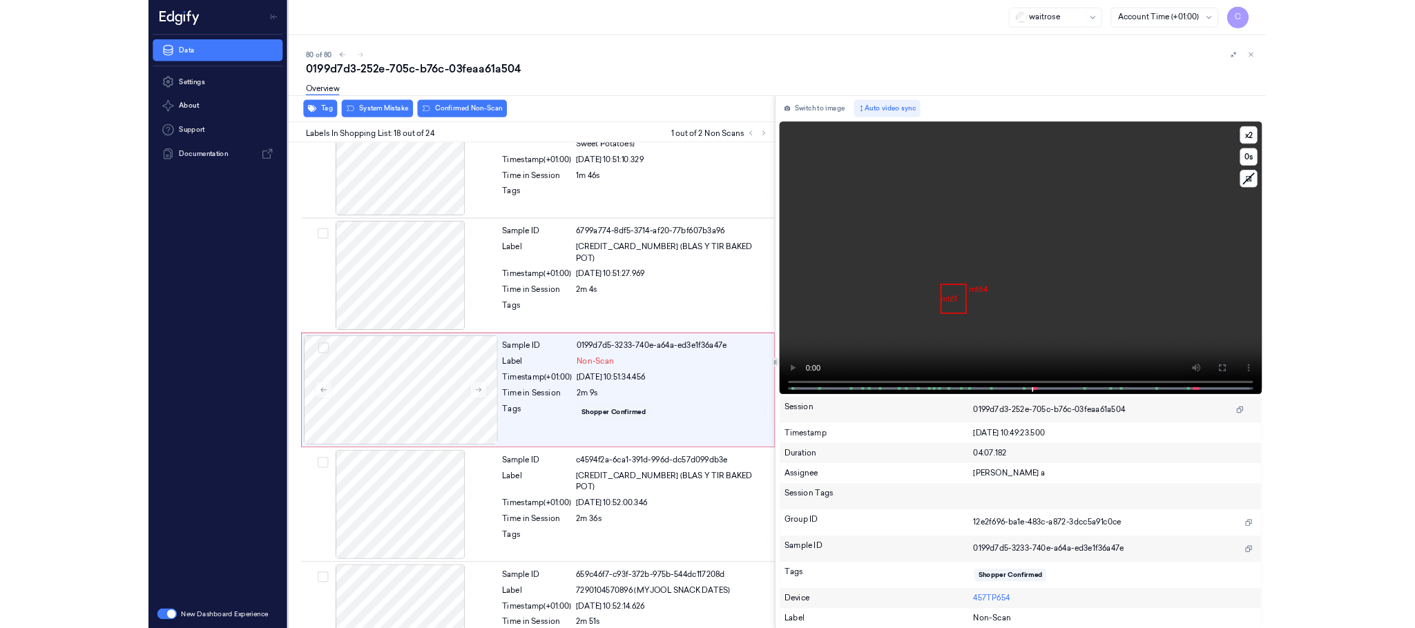
scroll to position [2240, 0]
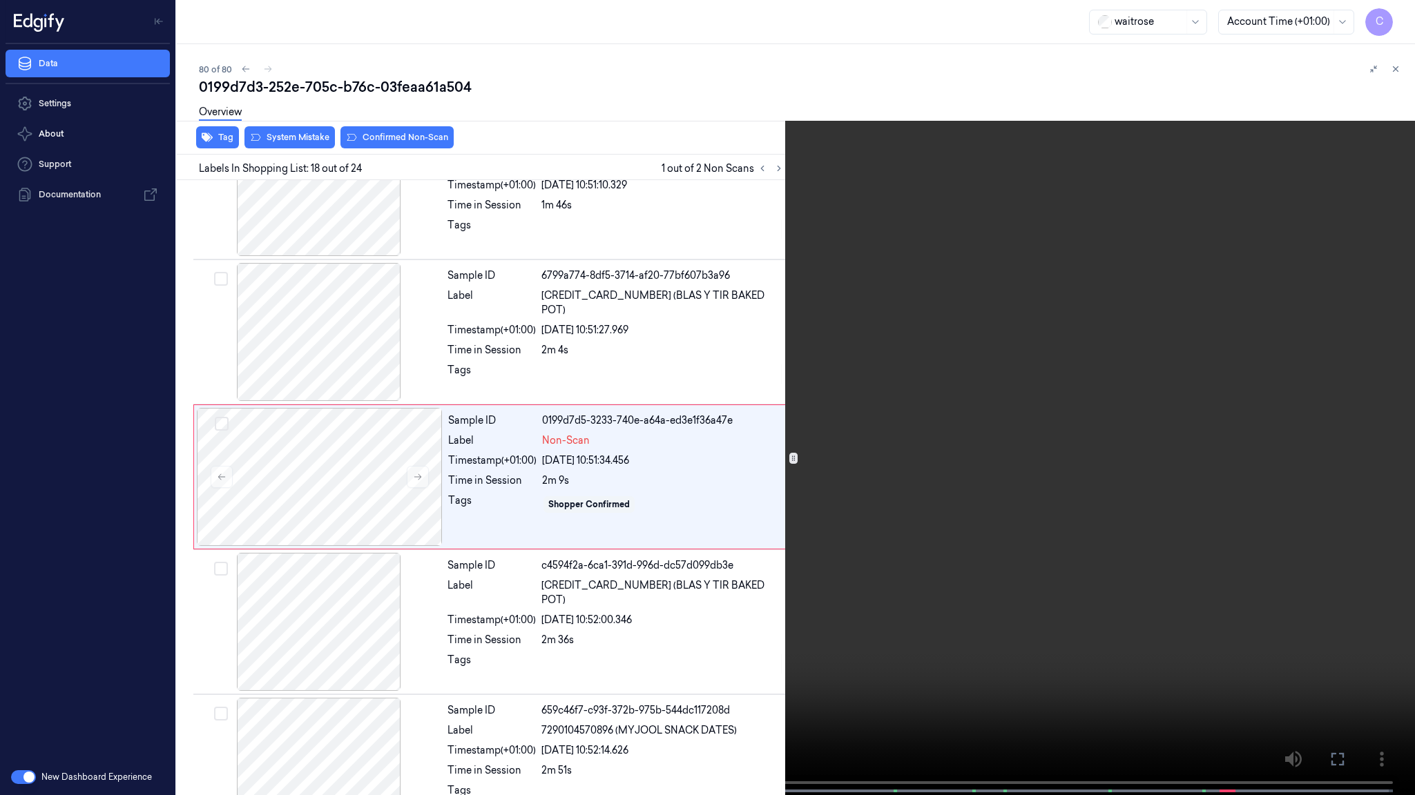
click at [646, 559] on video at bounding box center [707, 399] width 1415 height 798
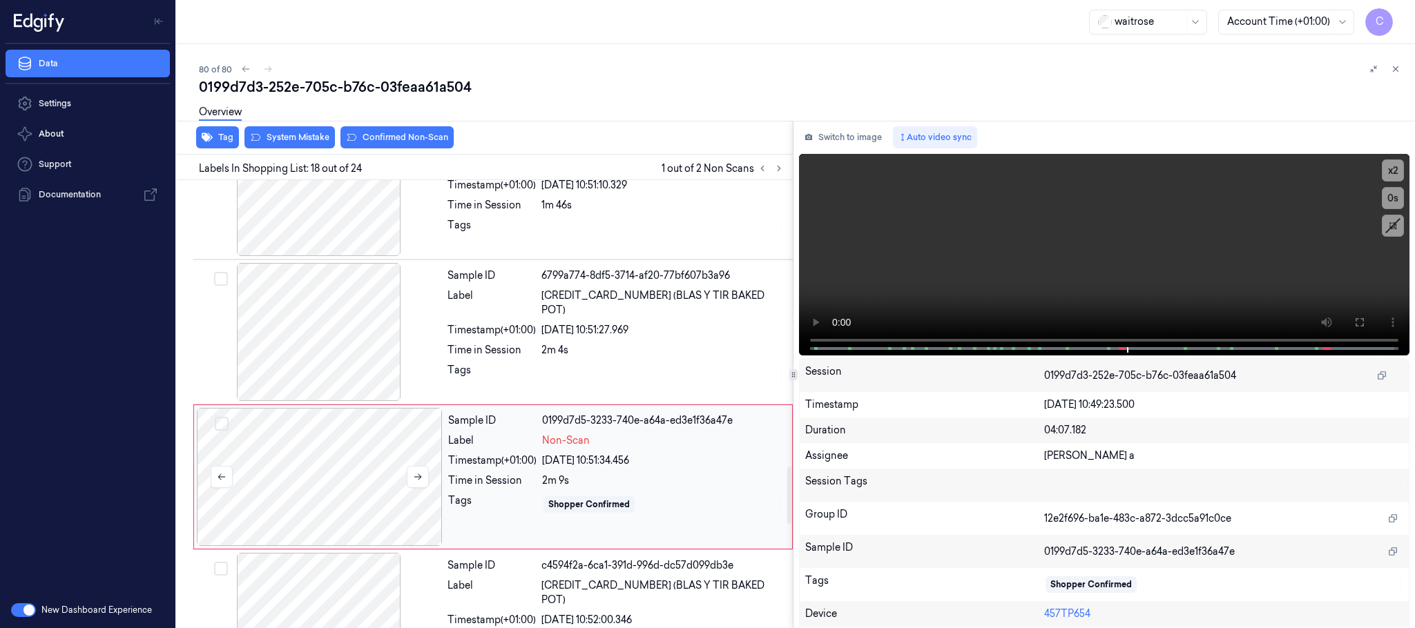
click at [355, 465] on div at bounding box center [320, 477] width 246 height 138
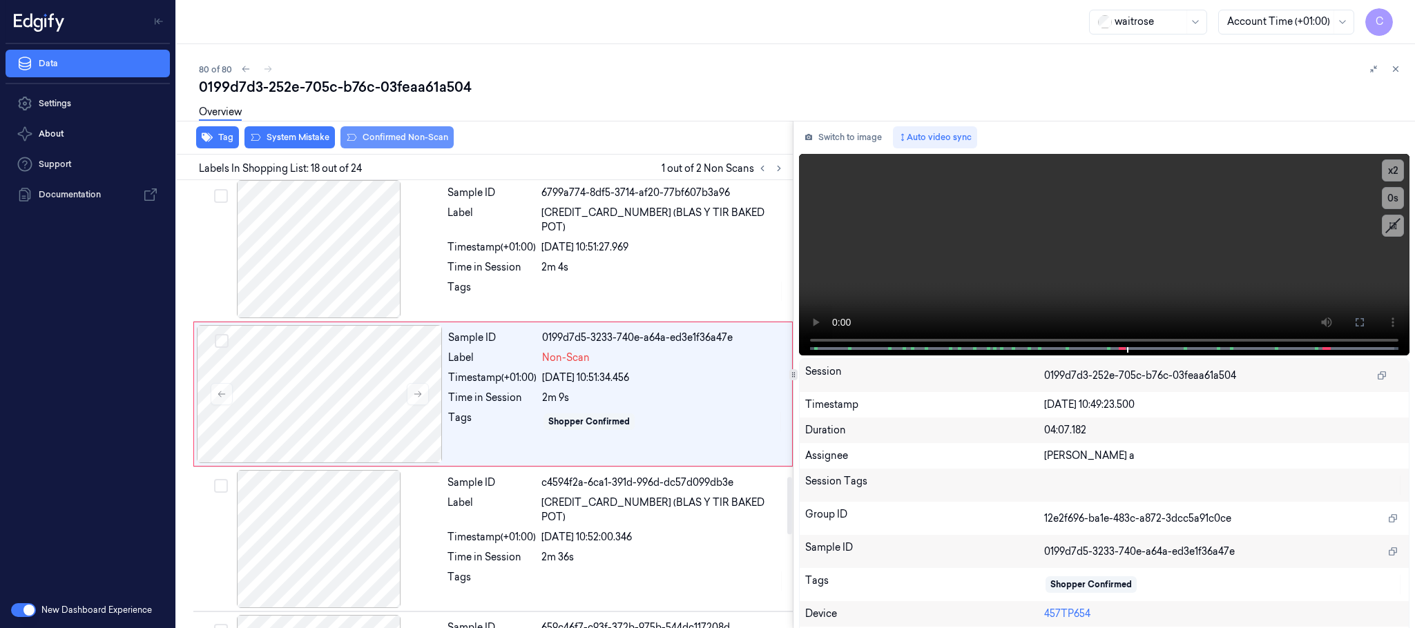
scroll to position [2324, 0]
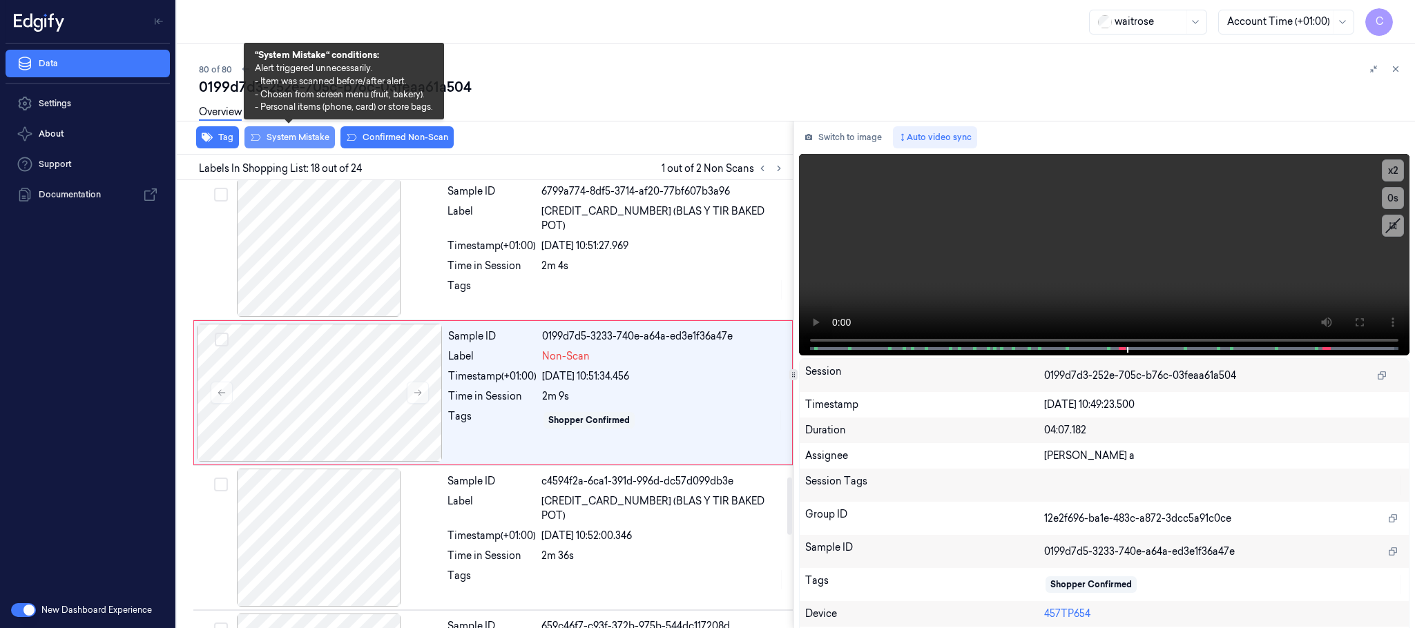
click at [301, 139] on button "System Mistake" at bounding box center [289, 137] width 90 height 22
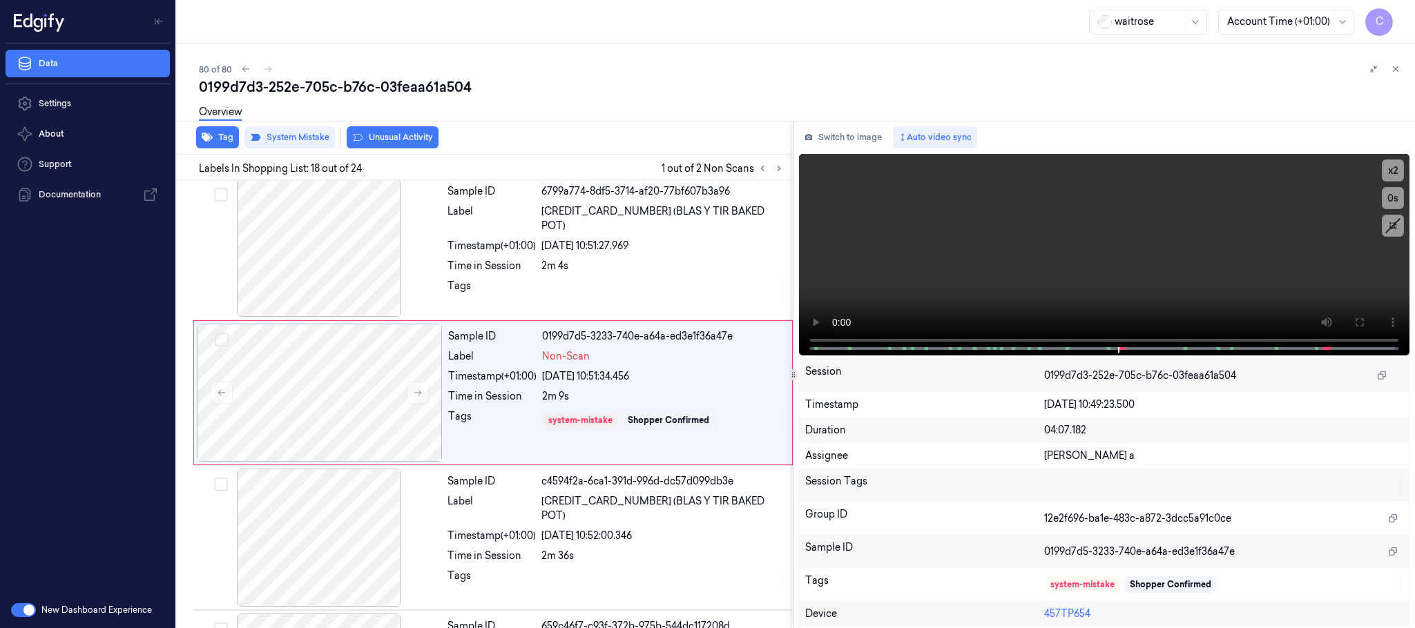
click at [416, 142] on button "Unusual Activity" at bounding box center [393, 137] width 92 height 22
click at [217, 139] on button "Tag" at bounding box center [217, 137] width 43 height 22
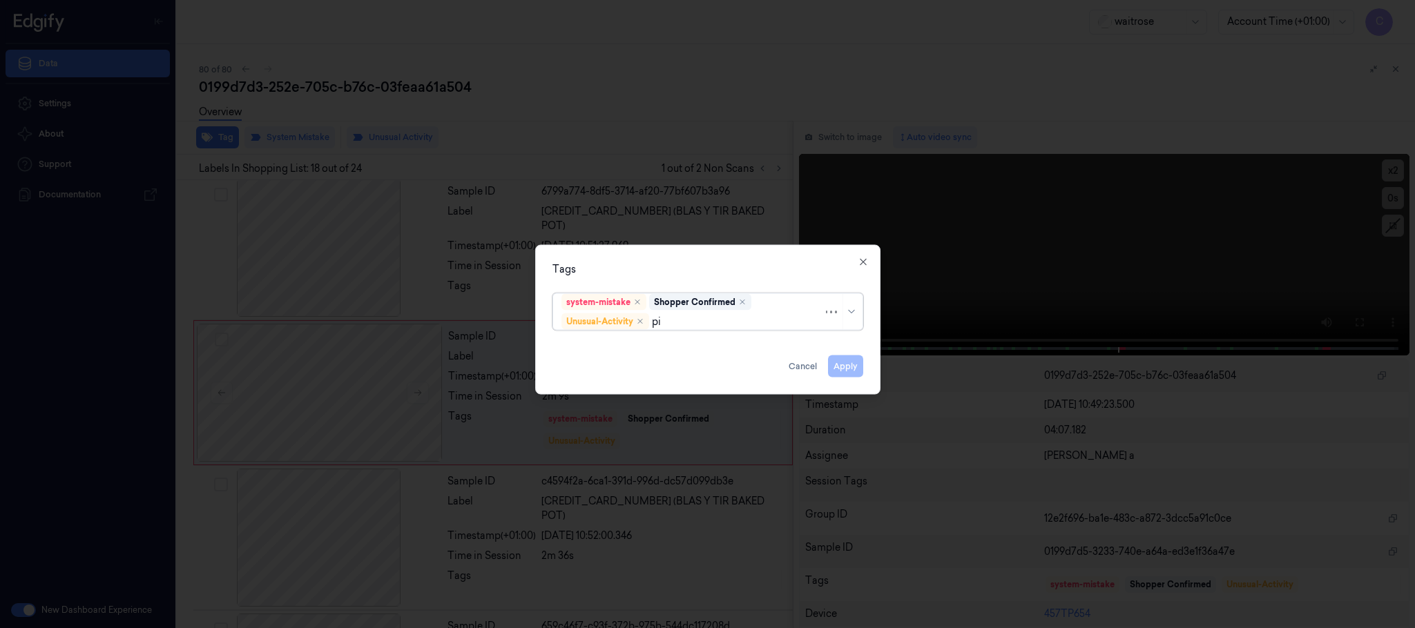
type input "pic"
click at [592, 344] on div "Picklist item alert" at bounding box center [600, 349] width 79 height 14
click at [661, 264] on div "Tags" at bounding box center [707, 269] width 311 height 14
click at [852, 369] on button "Apply" at bounding box center [845, 367] width 35 height 22
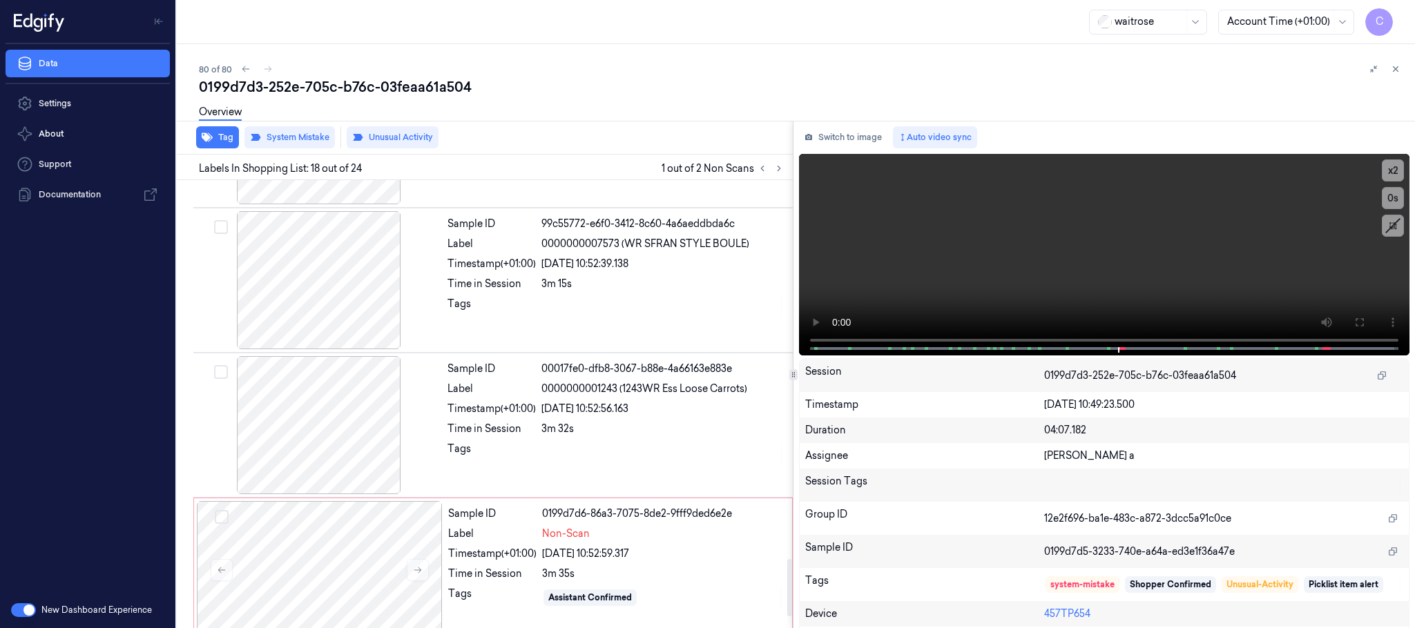
scroll to position [3051, 0]
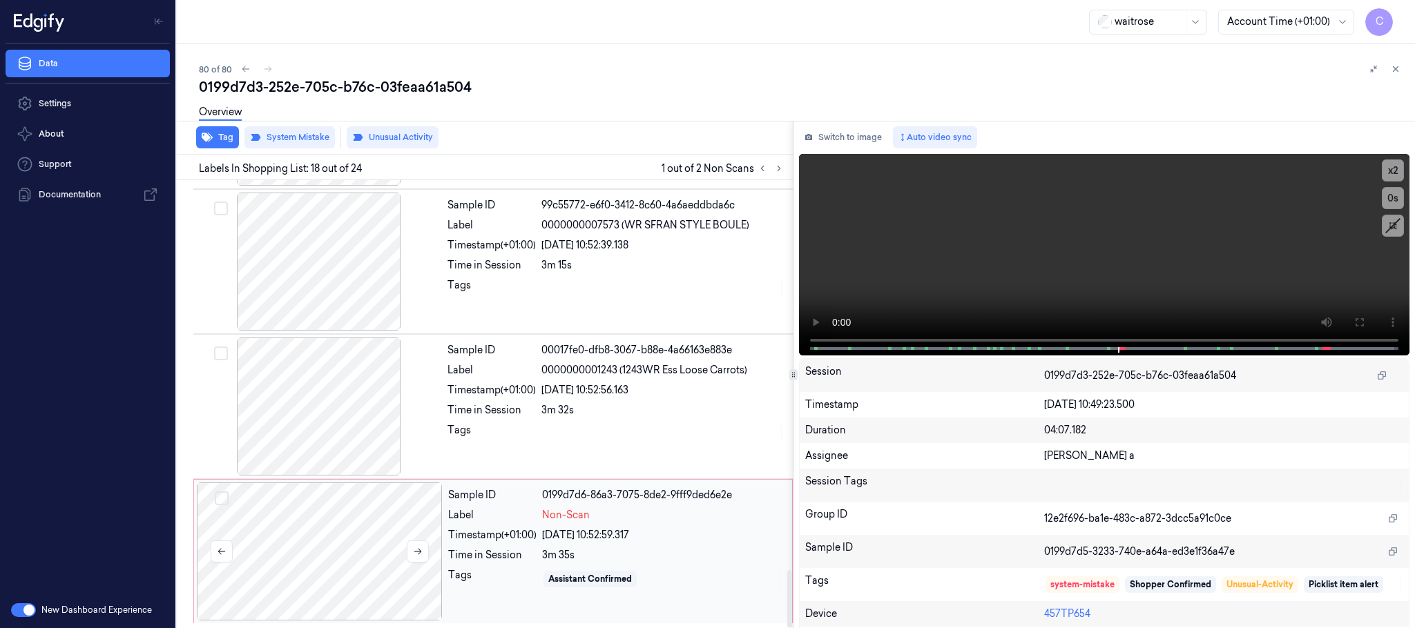
drag, startPoint x: 384, startPoint y: 557, endPoint x: 408, endPoint y: 564, distance: 25.1
click at [383, 558] on div at bounding box center [320, 552] width 246 height 138
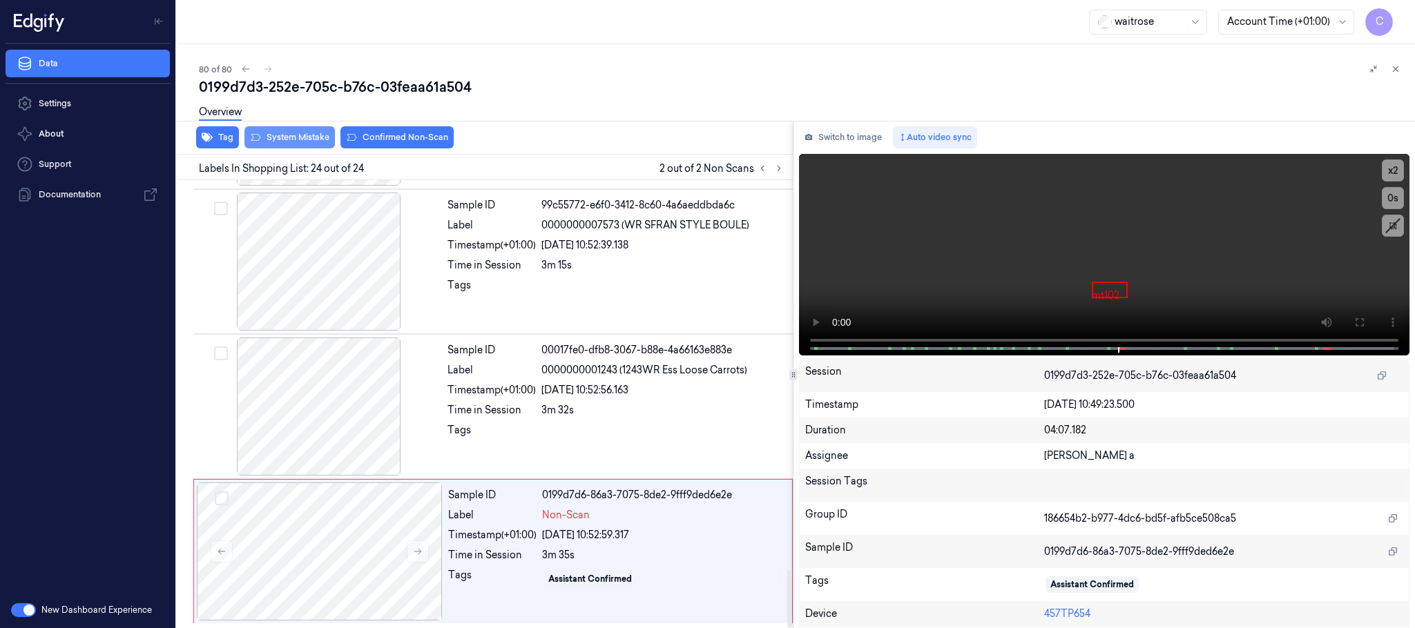
click at [291, 137] on button "System Mistake" at bounding box center [289, 137] width 90 height 22
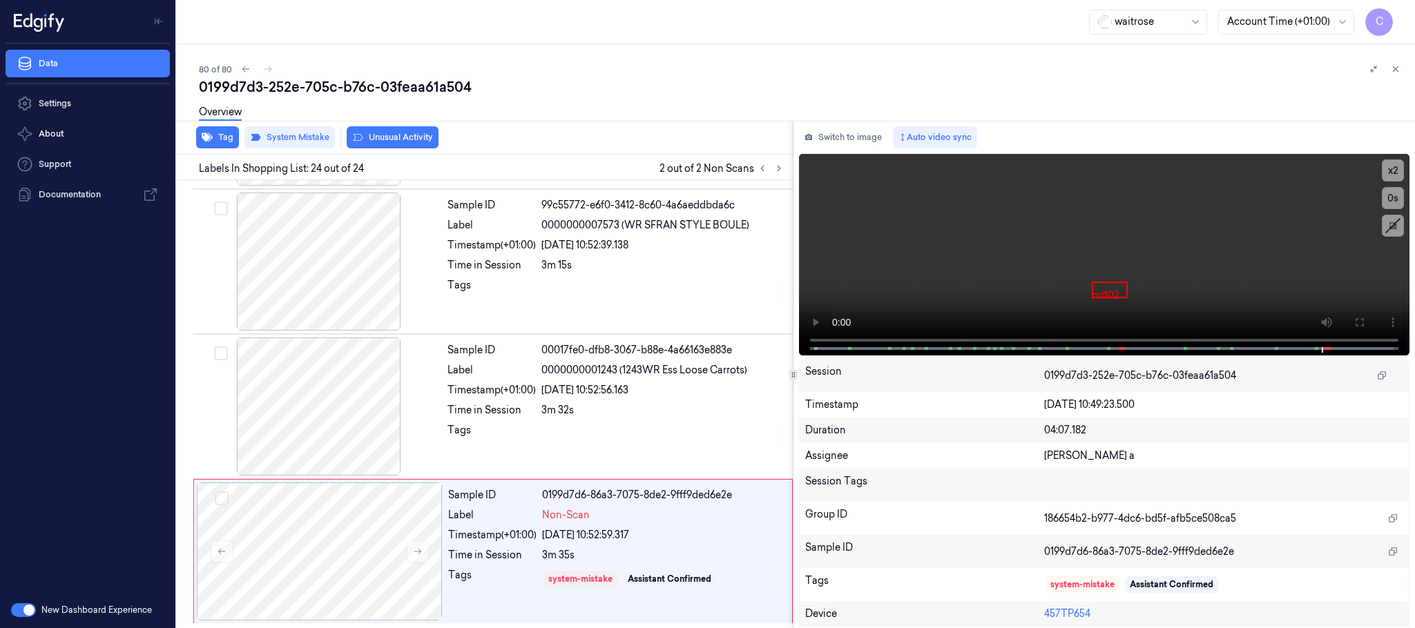
click at [382, 137] on button "Unusual Activity" at bounding box center [393, 137] width 92 height 22
click at [228, 139] on button "Tag" at bounding box center [217, 137] width 43 height 22
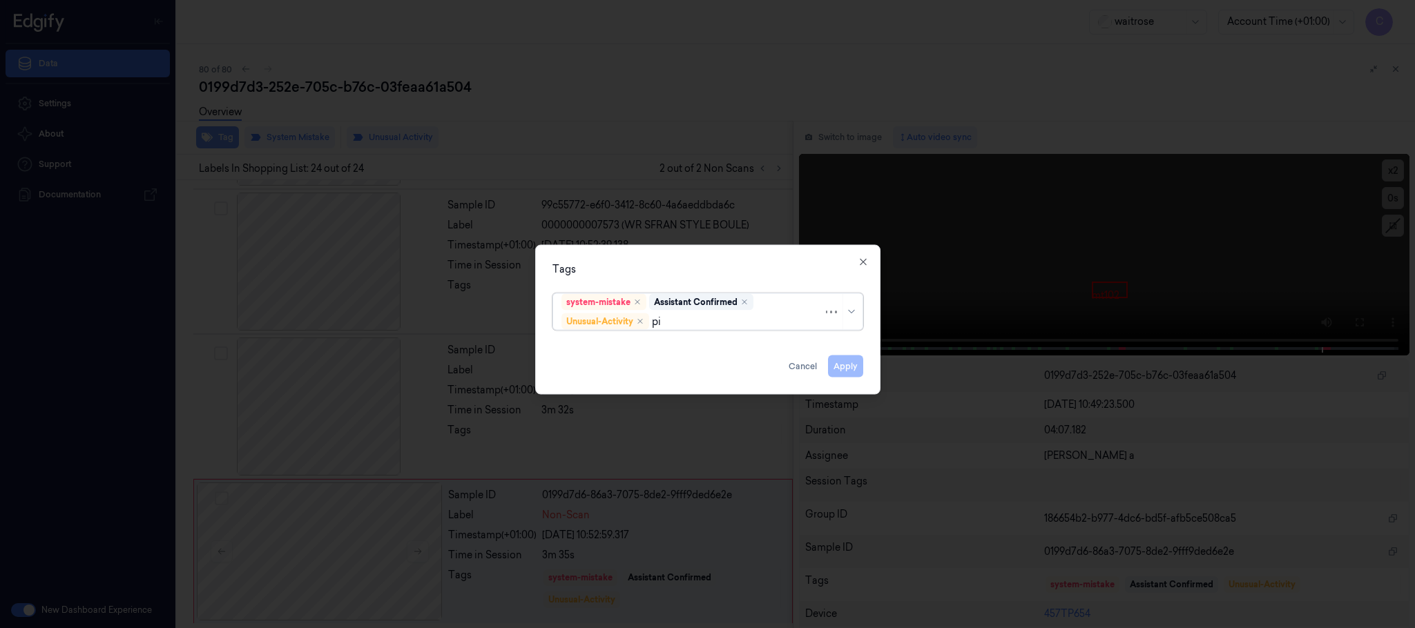
type input "pic"
click at [592, 352] on div "Picklist item alert" at bounding box center [600, 349] width 79 height 14
click at [636, 258] on div "Tags system-mistake Assistant Confirmed Unusual-Activity Picklist item alert Ap…" at bounding box center [707, 320] width 345 height 150
click at [835, 367] on button "Apply" at bounding box center [845, 367] width 35 height 22
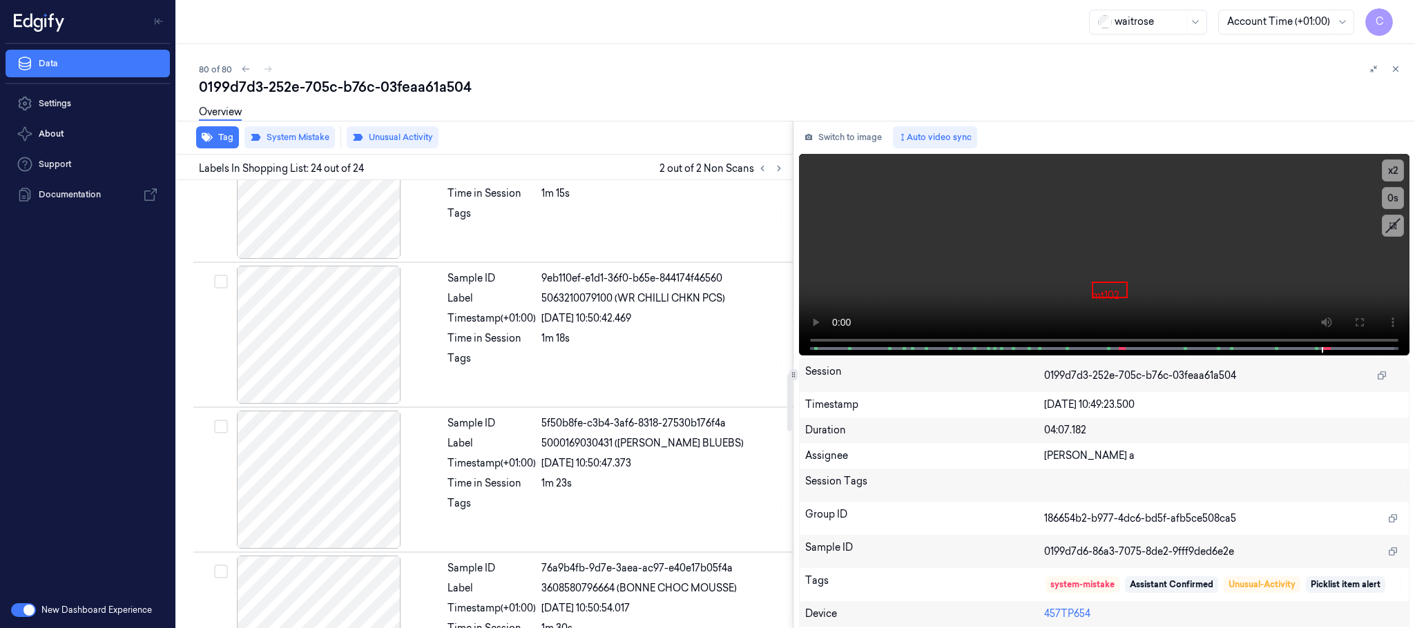
scroll to position [1498, 0]
